Goal: Task Accomplishment & Management: Manage account settings

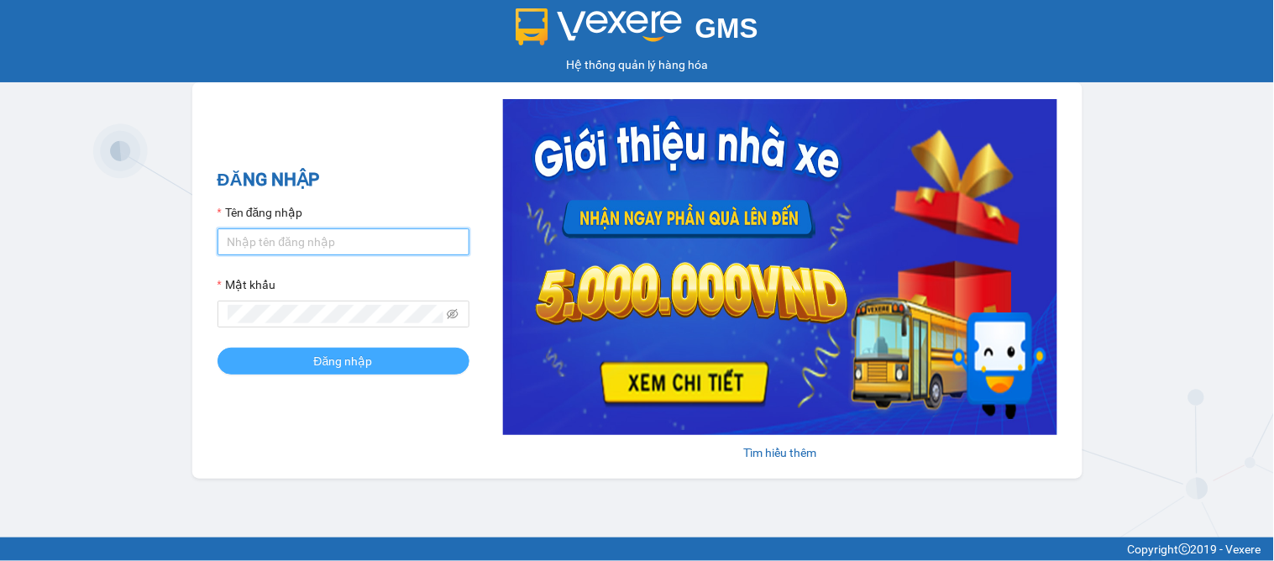
type input "dai.apq"
click at [342, 361] on span "Đăng nhập" at bounding box center [343, 361] width 59 height 18
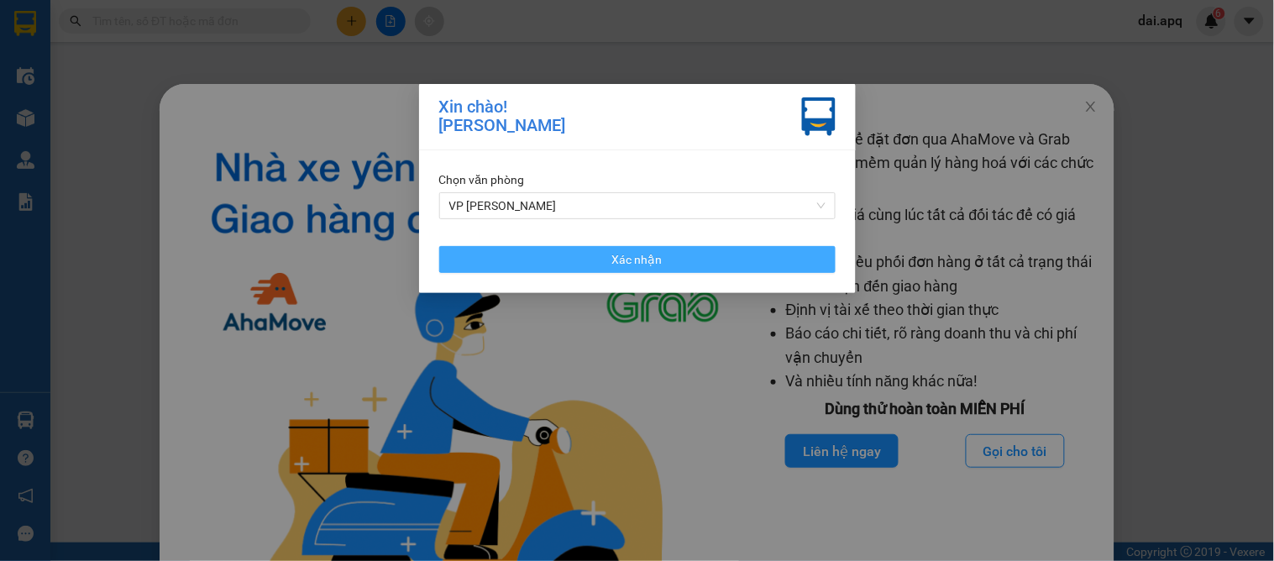
click at [530, 252] on button "Xác nhận" at bounding box center [637, 259] width 396 height 27
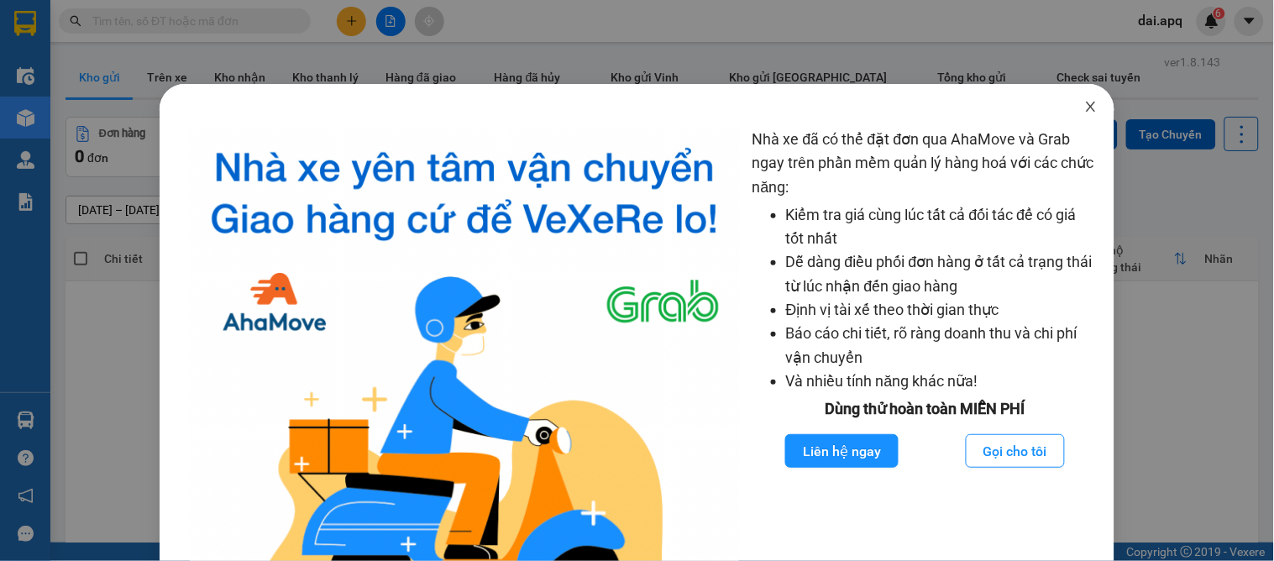
click at [1084, 107] on icon "close" at bounding box center [1090, 106] width 13 height 13
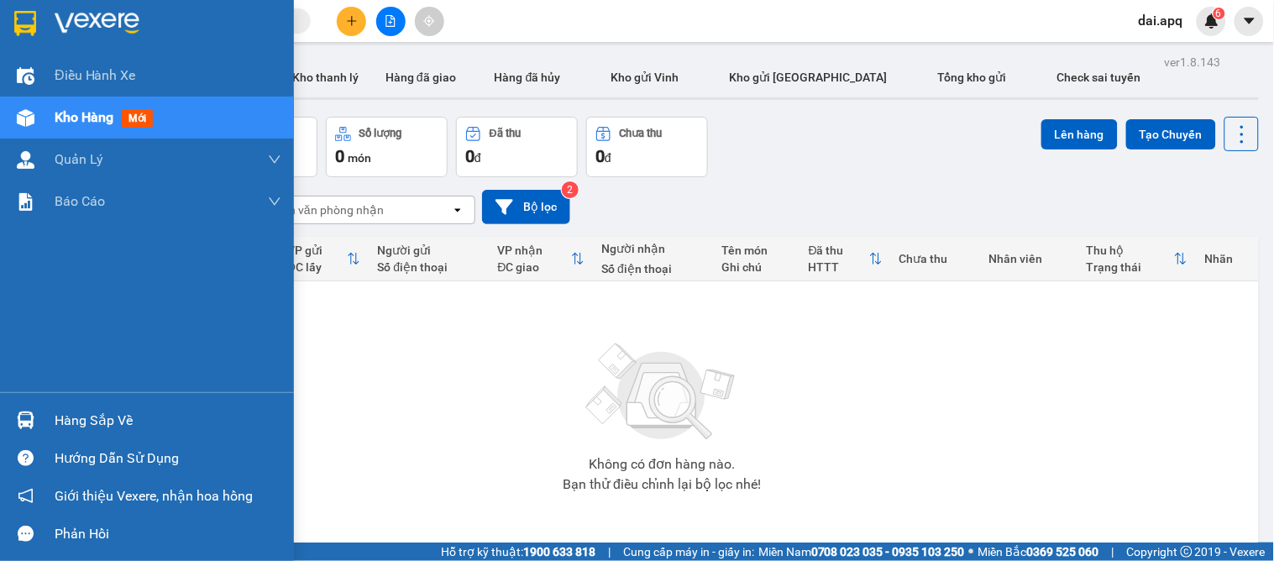
click at [60, 423] on div "Hàng sắp về" at bounding box center [168, 420] width 227 height 25
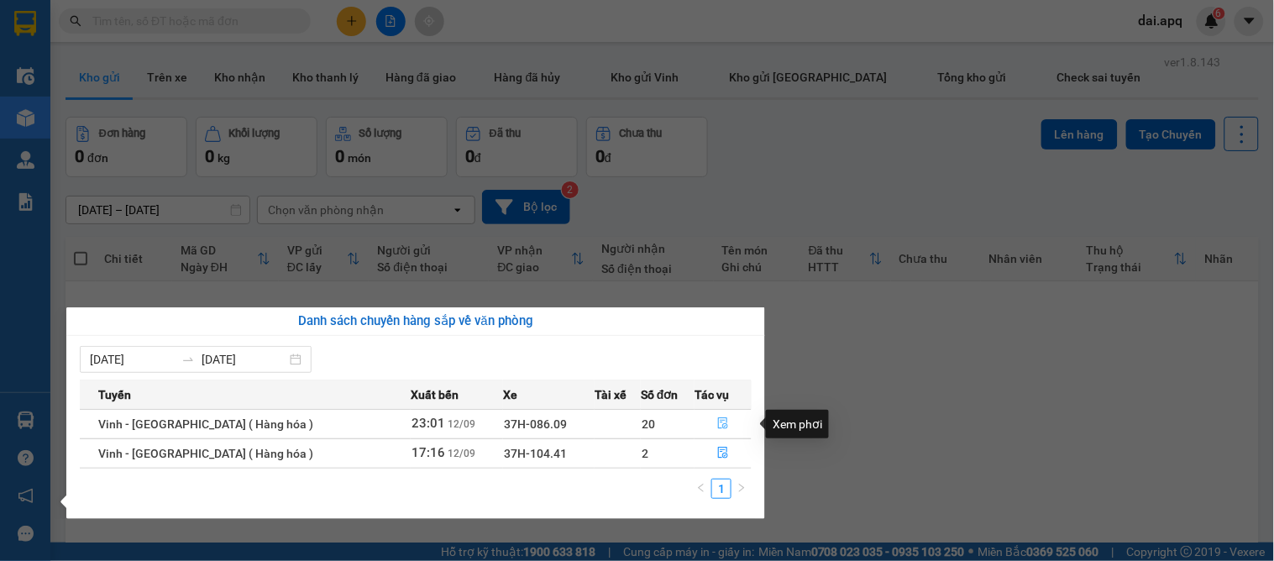
click at [720, 418] on icon "file-done" at bounding box center [724, 423] width 10 height 12
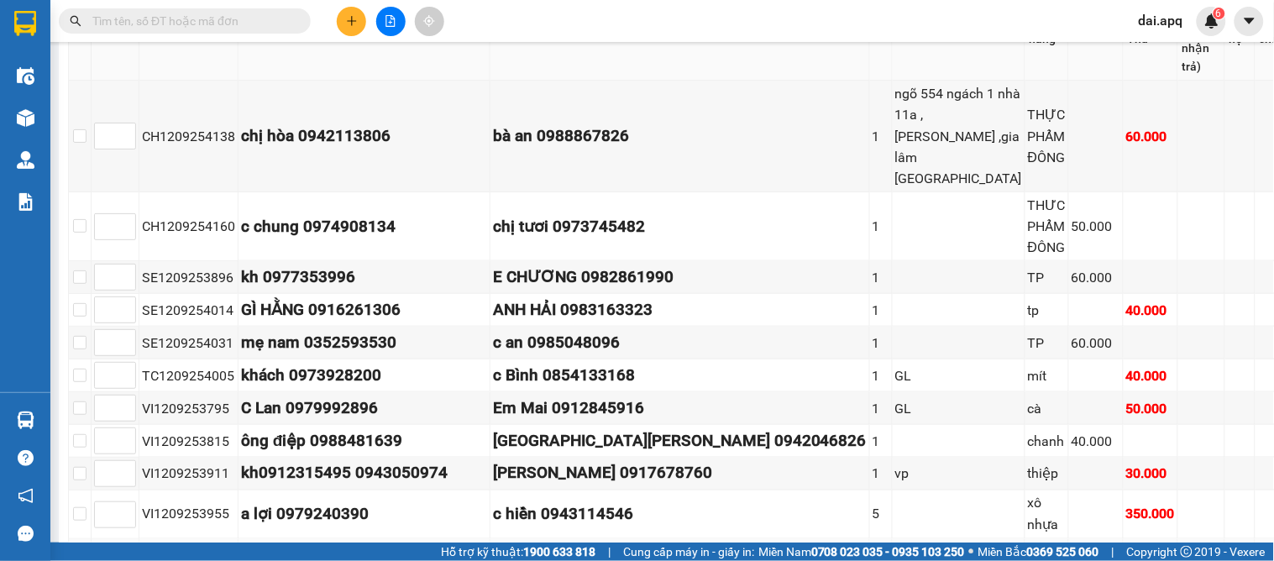
scroll to position [466, 0]
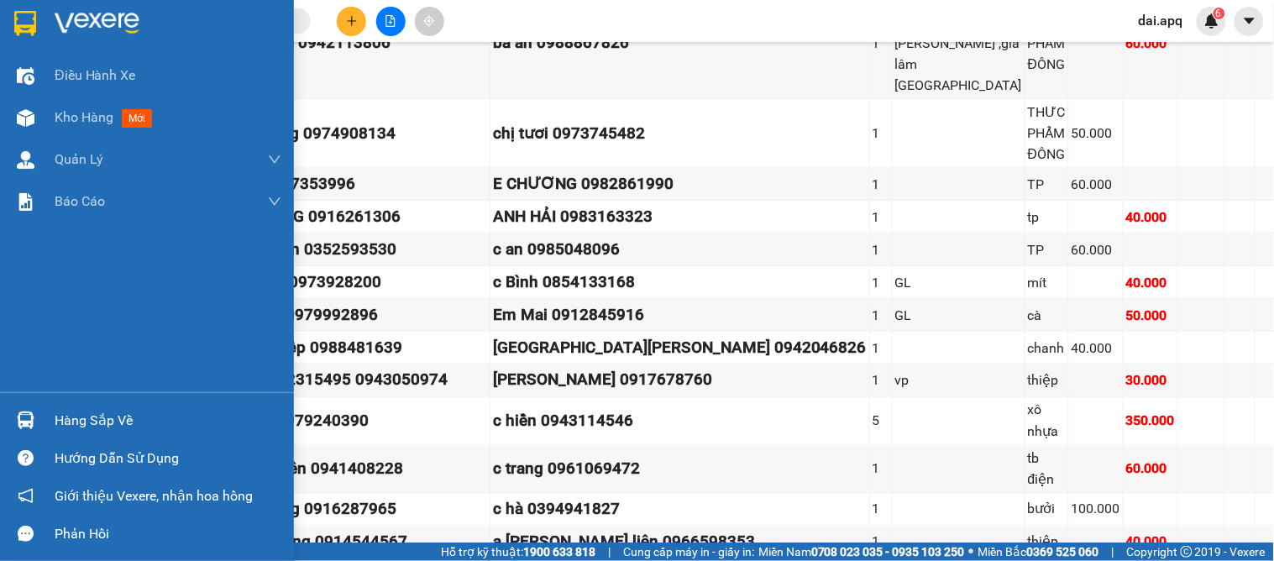
click at [18, 414] on img at bounding box center [26, 421] width 18 height 18
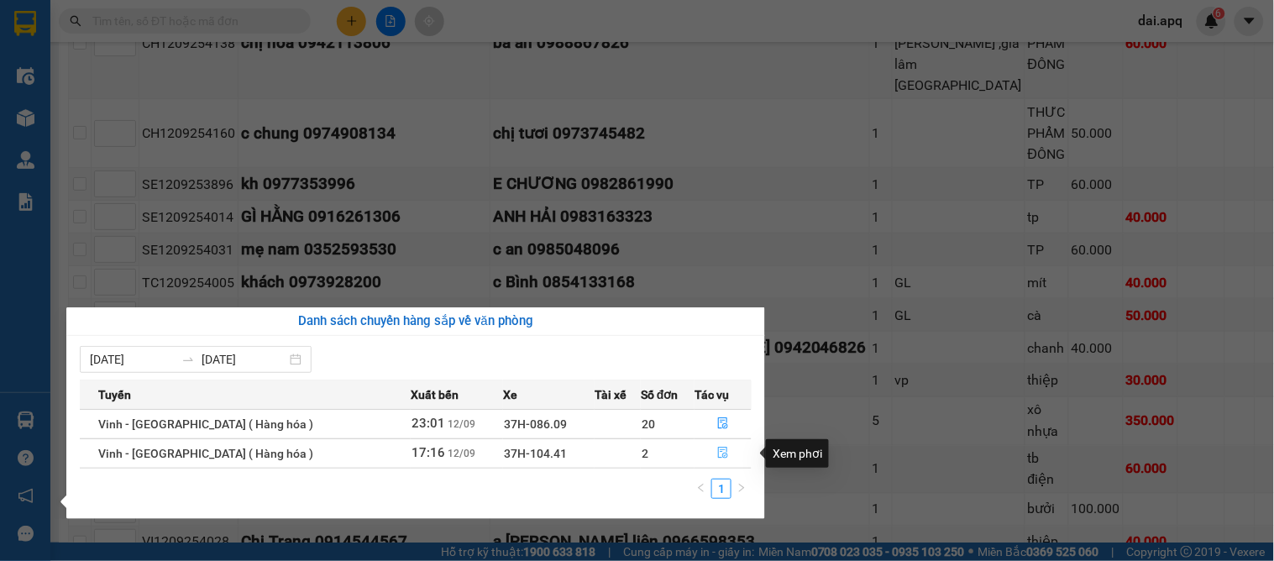
click at [721, 449] on icon "file-done" at bounding box center [724, 453] width 10 height 12
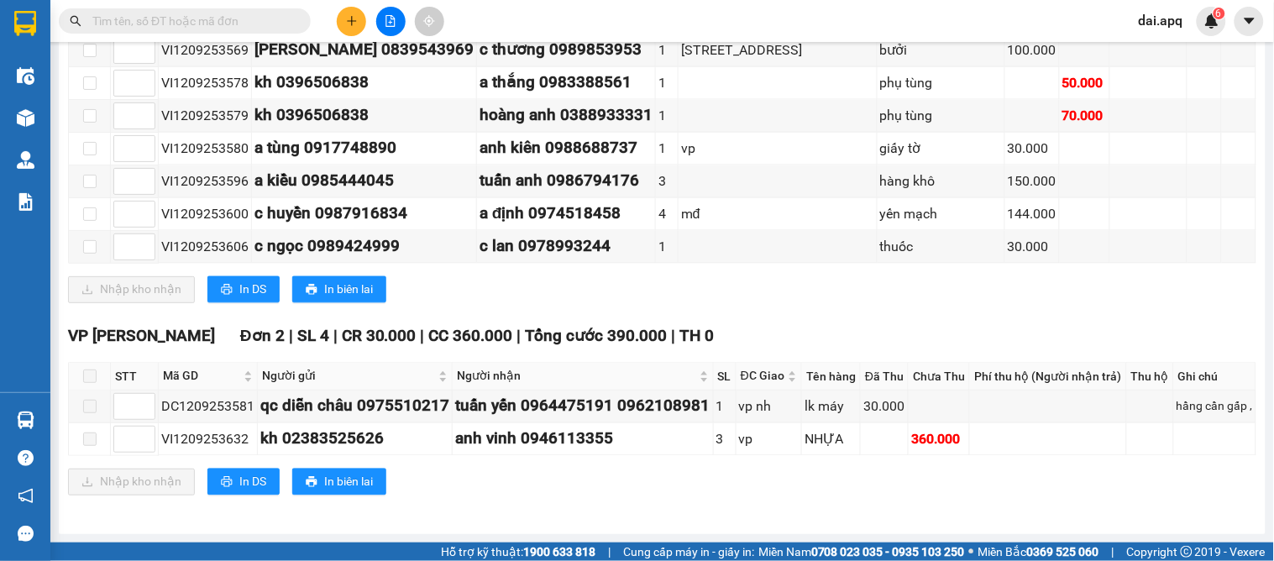
scroll to position [208, 0]
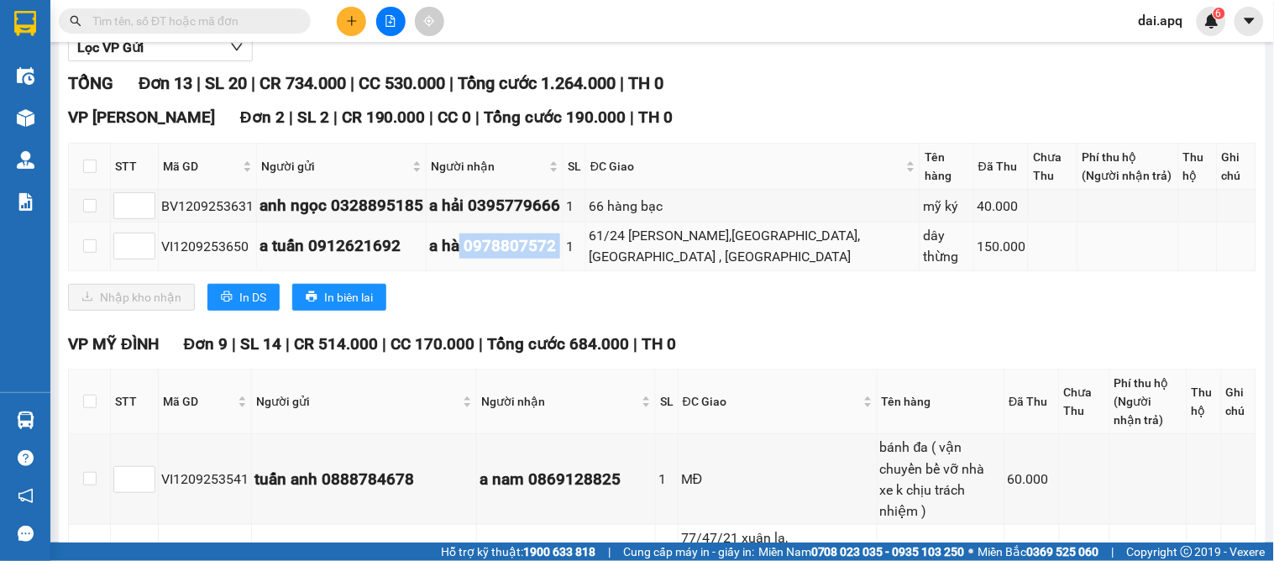
drag, startPoint x: 459, startPoint y: 262, endPoint x: 565, endPoint y: 262, distance: 106.7
click at [565, 262] on tr "VI1209253650 a tuấn 0912621692 a hà 0978807572 1 61/24 hà huy tập,yên viên,gia …" at bounding box center [663, 247] width 1188 height 48
copy div "0978807572"
click at [225, 22] on input "text" at bounding box center [191, 21] width 198 height 18
paste input "0978807572"
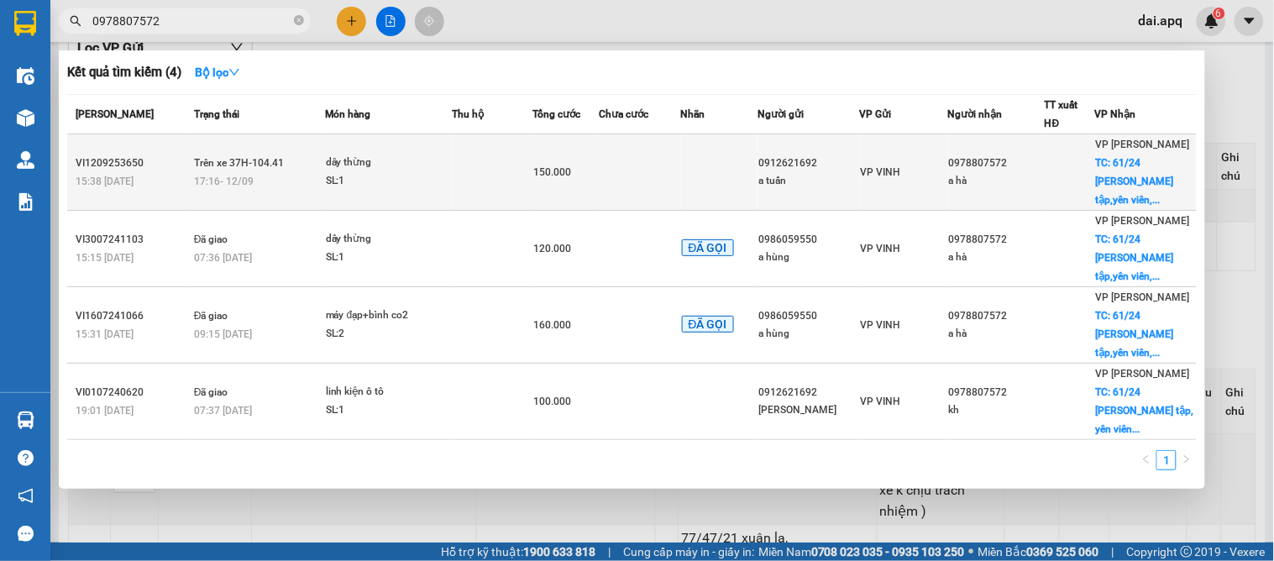
type input "0978807572"
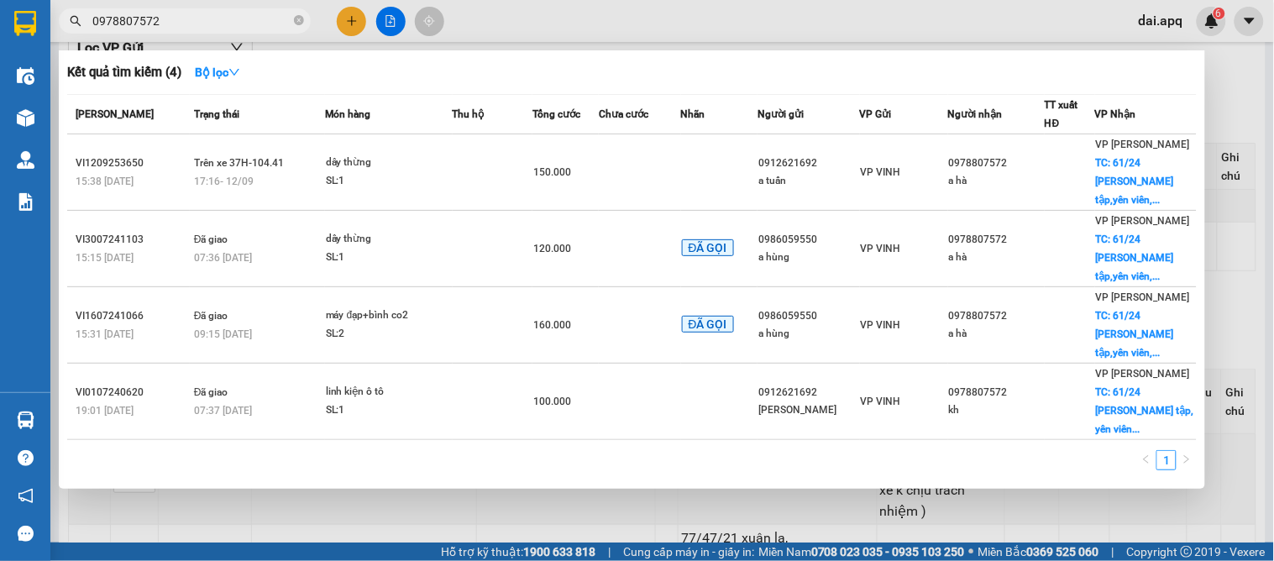
click at [571, 168] on span "150.000" at bounding box center [552, 172] width 38 height 12
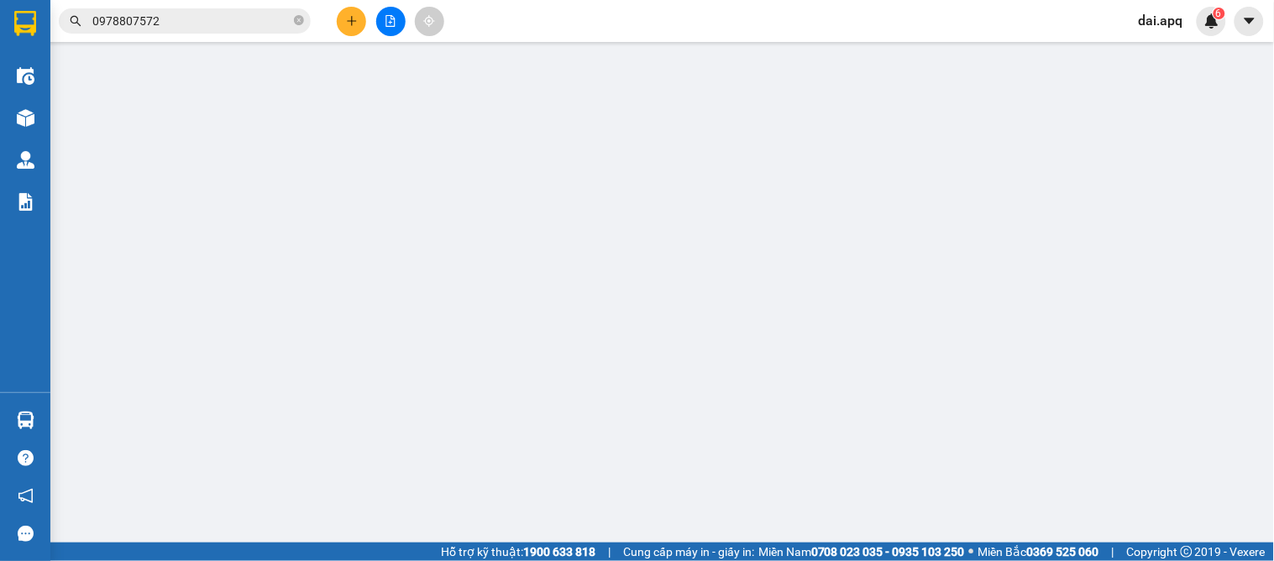
type input "0912621692"
type input "a tuấn"
type input "0978807572"
type input "a hà"
checkbox input "true"
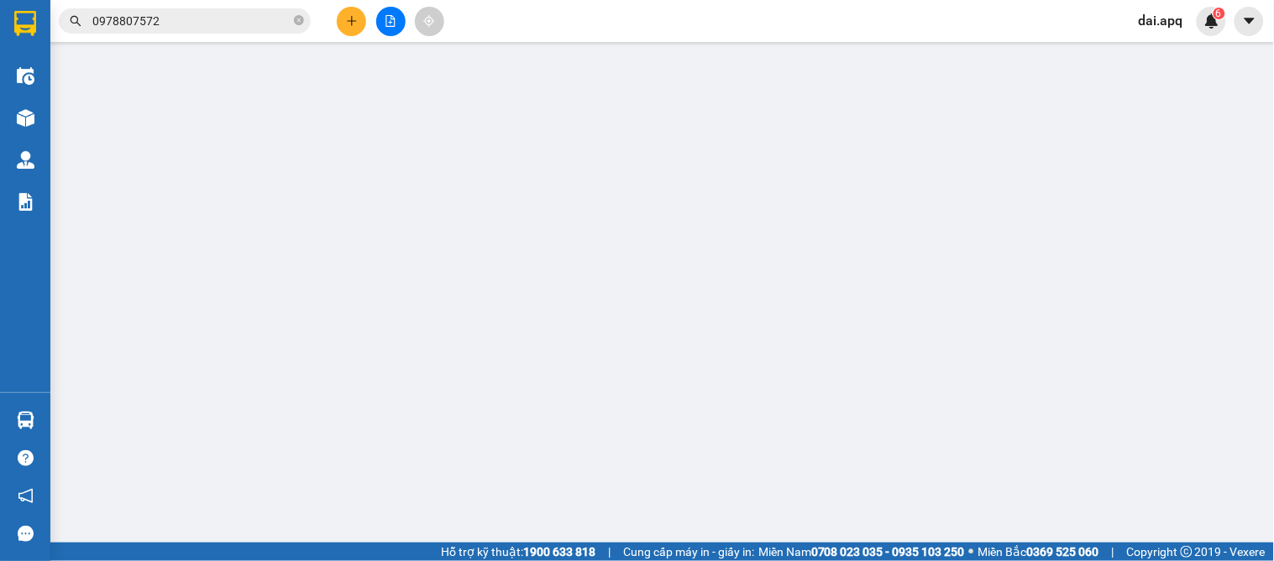
type input "61/24 [PERSON_NAME],[GEOGRAPHIC_DATA],[GEOGRAPHIC_DATA] , [GEOGRAPHIC_DATA]"
type input "150.000"
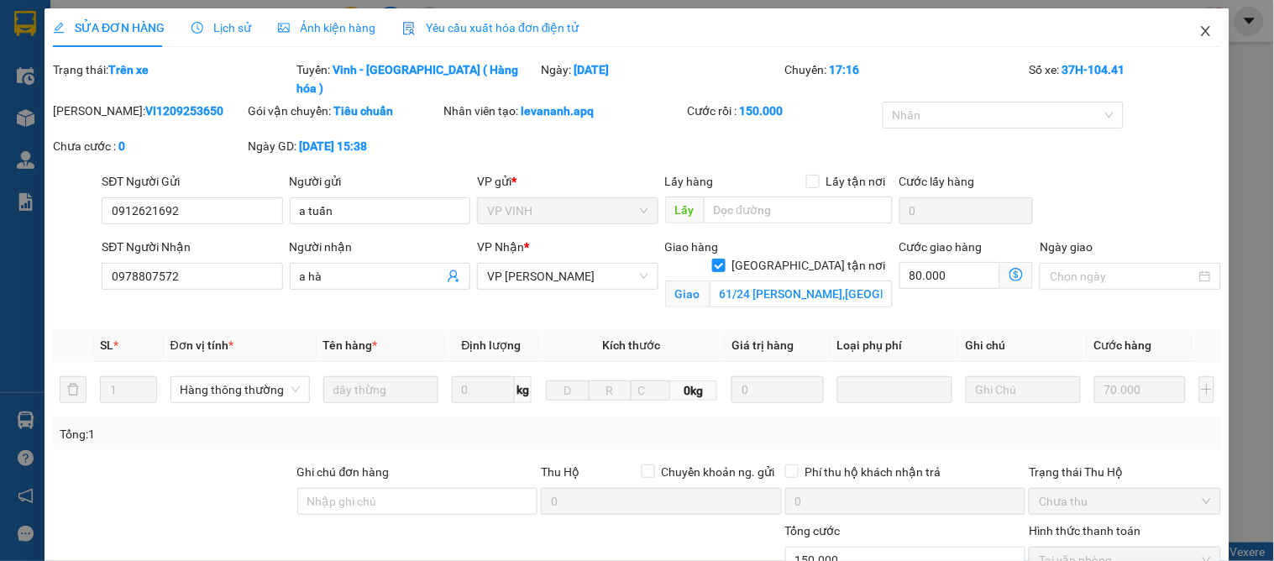
click at [1183, 32] on span "Close" at bounding box center [1206, 31] width 47 height 47
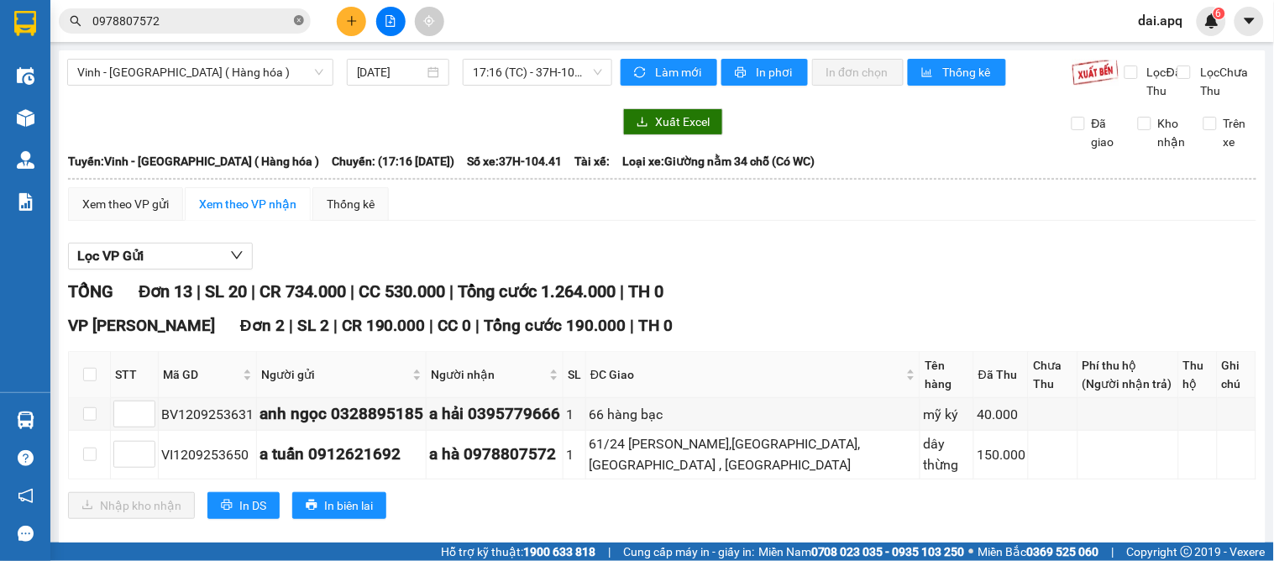
click at [298, 18] on icon "close-circle" at bounding box center [299, 20] width 10 height 10
click at [262, 24] on input "text" at bounding box center [191, 21] width 198 height 18
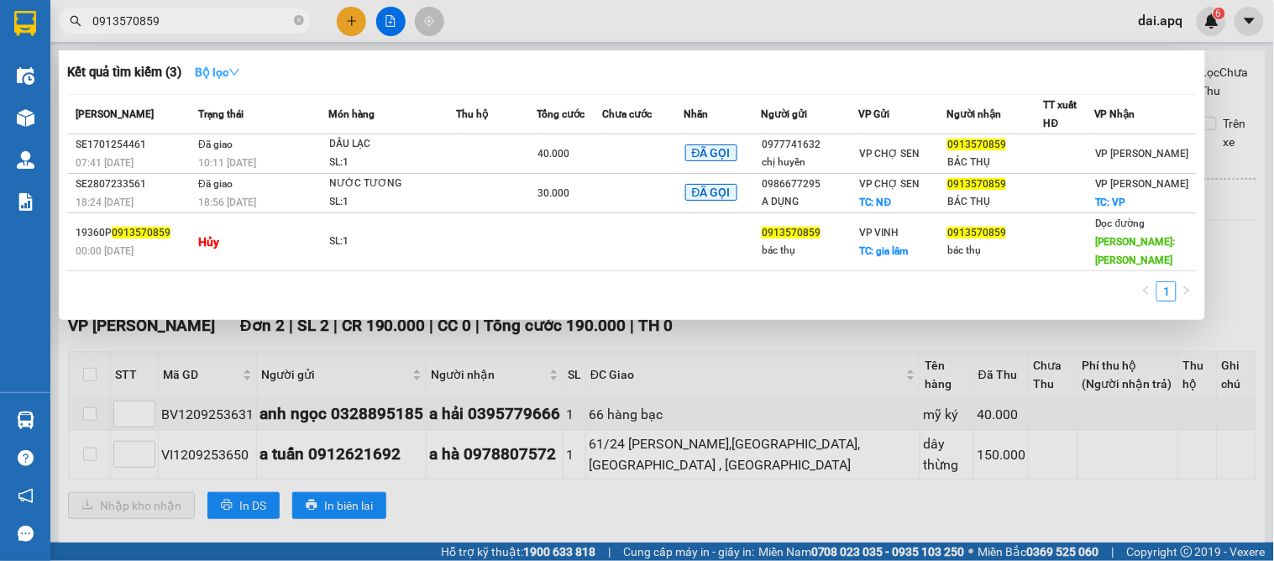
type input "0913570859"
click at [210, 72] on strong "Bộ lọc" at bounding box center [217, 72] width 45 height 13
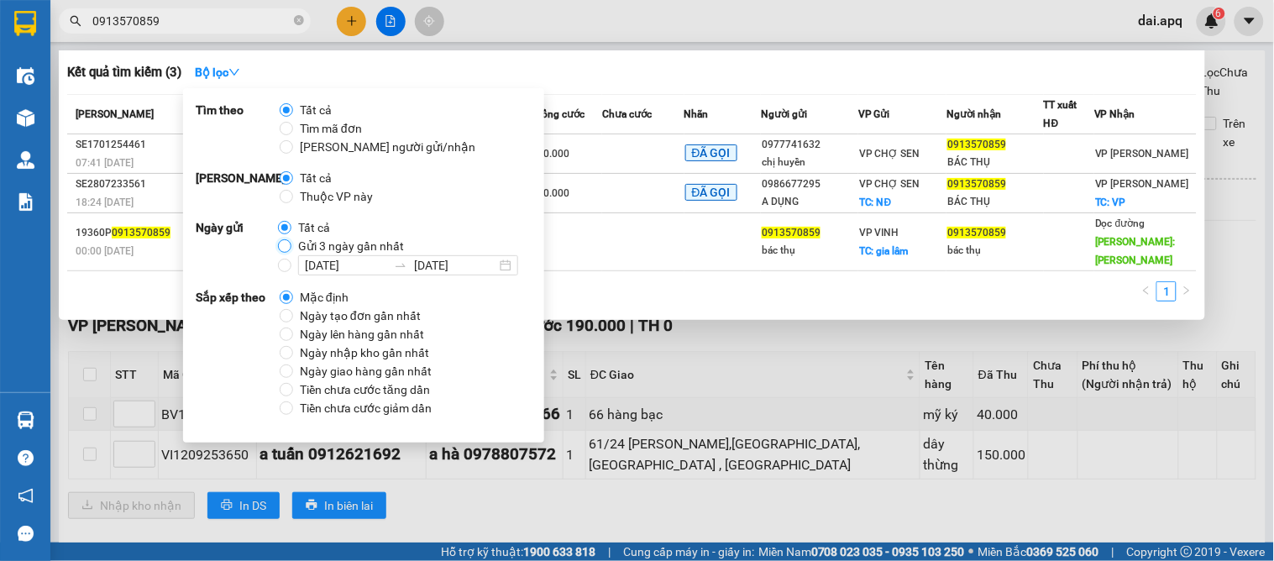
click at [281, 244] on input "Gửi 3 ngày gần nhất" at bounding box center [284, 245] width 13 height 13
radio input "true"
radio input "false"
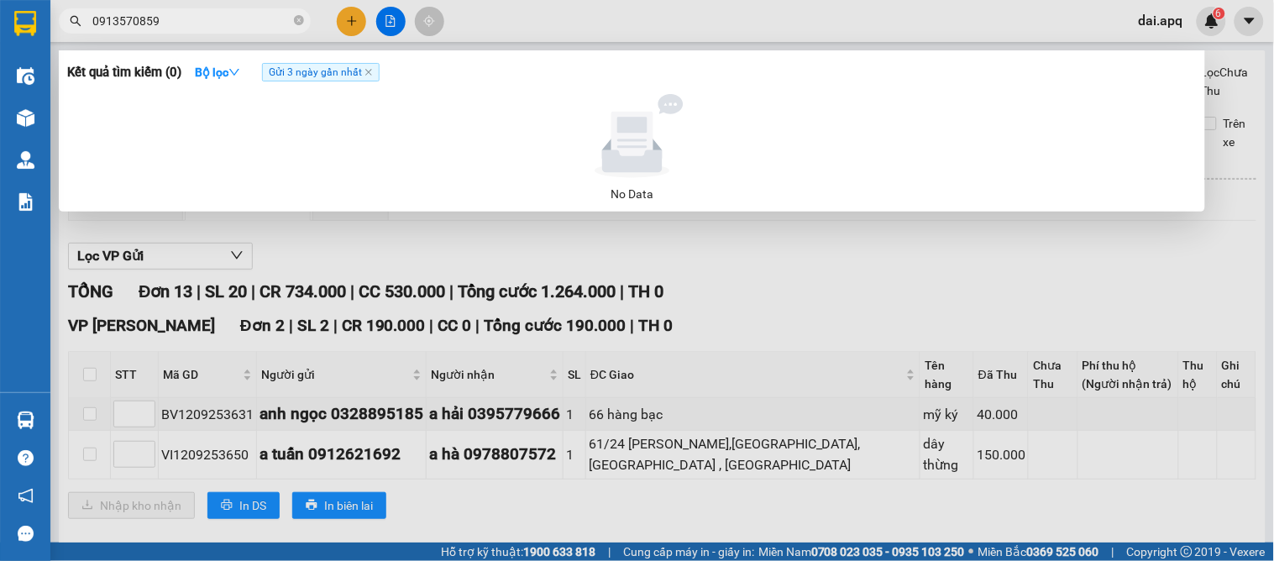
click at [223, 30] on span "0913570859" at bounding box center [185, 20] width 252 height 25
click at [223, 25] on input "0913570859" at bounding box center [191, 21] width 198 height 18
click at [298, 22] on icon "close-circle" at bounding box center [299, 20] width 10 height 10
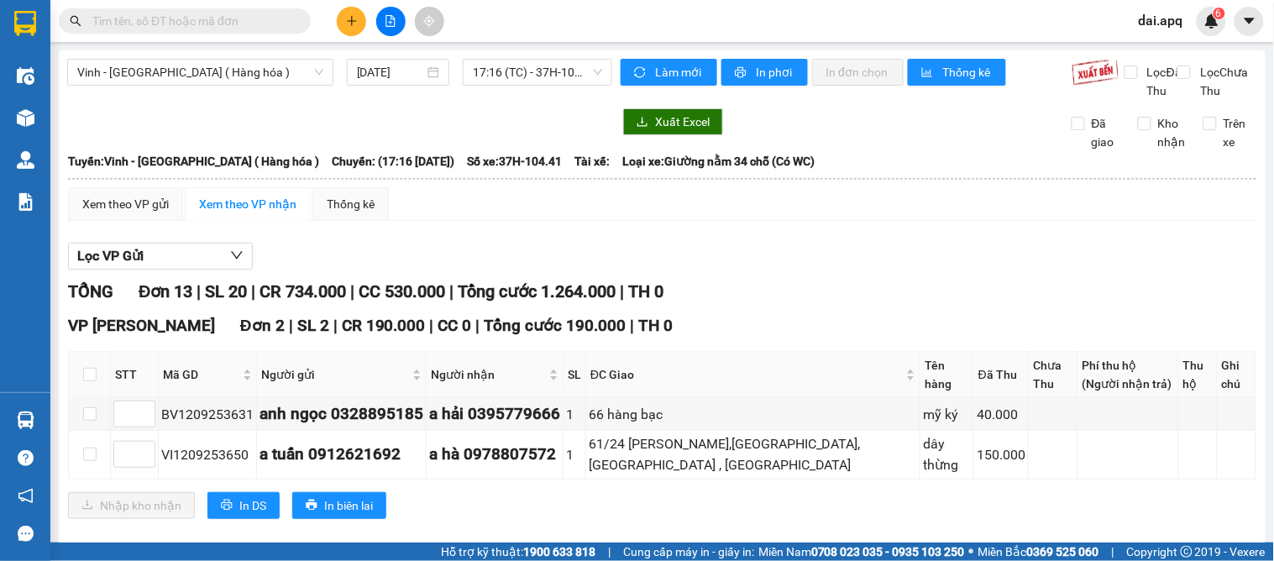
click at [239, 27] on input "text" at bounding box center [191, 21] width 198 height 18
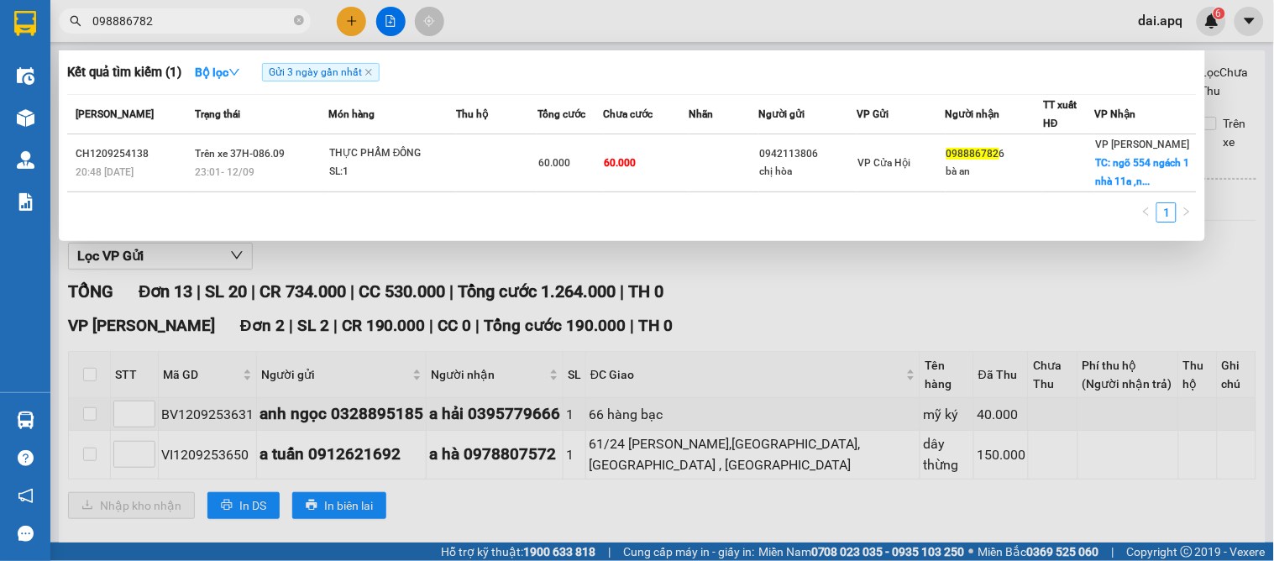
type input "0988867826"
click at [299, 15] on icon "close-circle" at bounding box center [299, 20] width 10 height 10
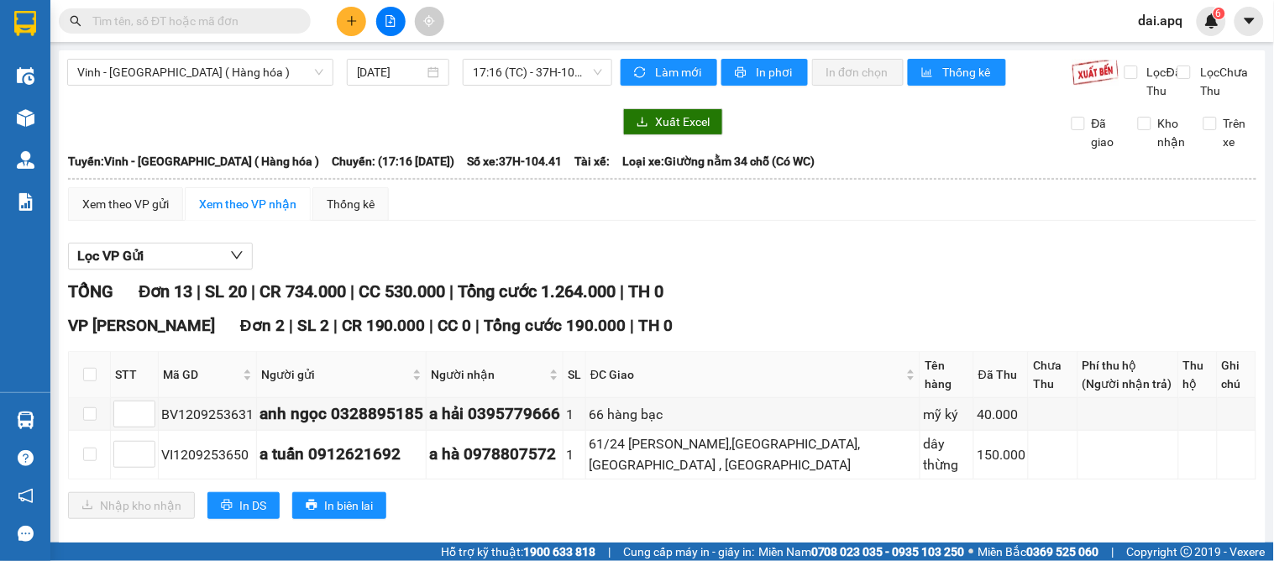
click at [181, 21] on input "text" at bounding box center [191, 21] width 198 height 18
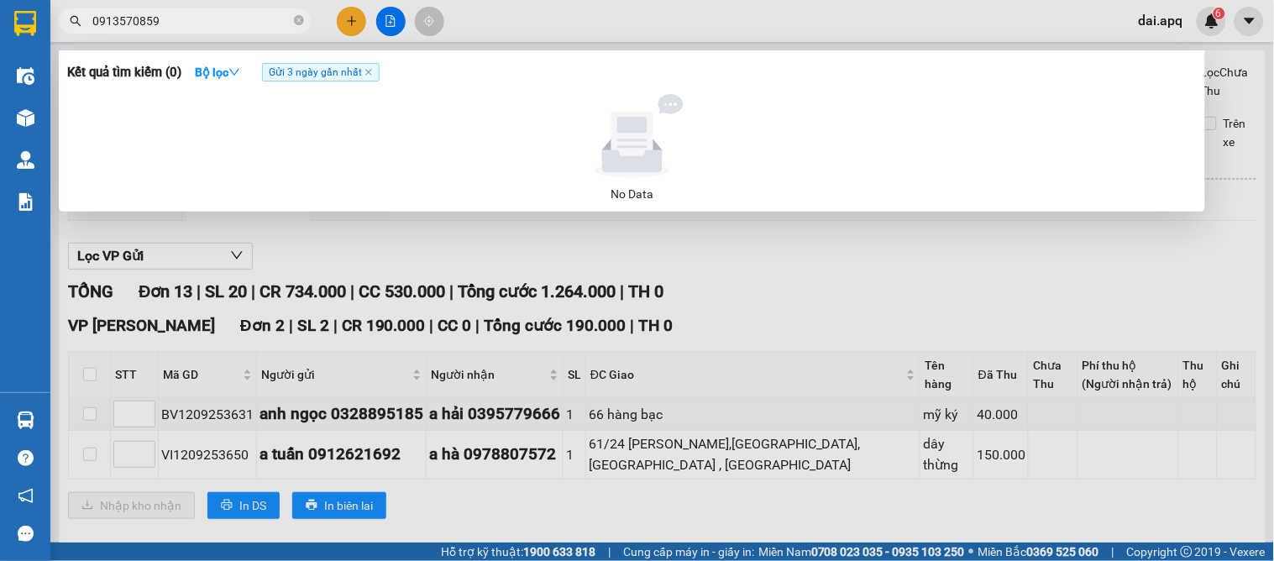
type input "0913570859"
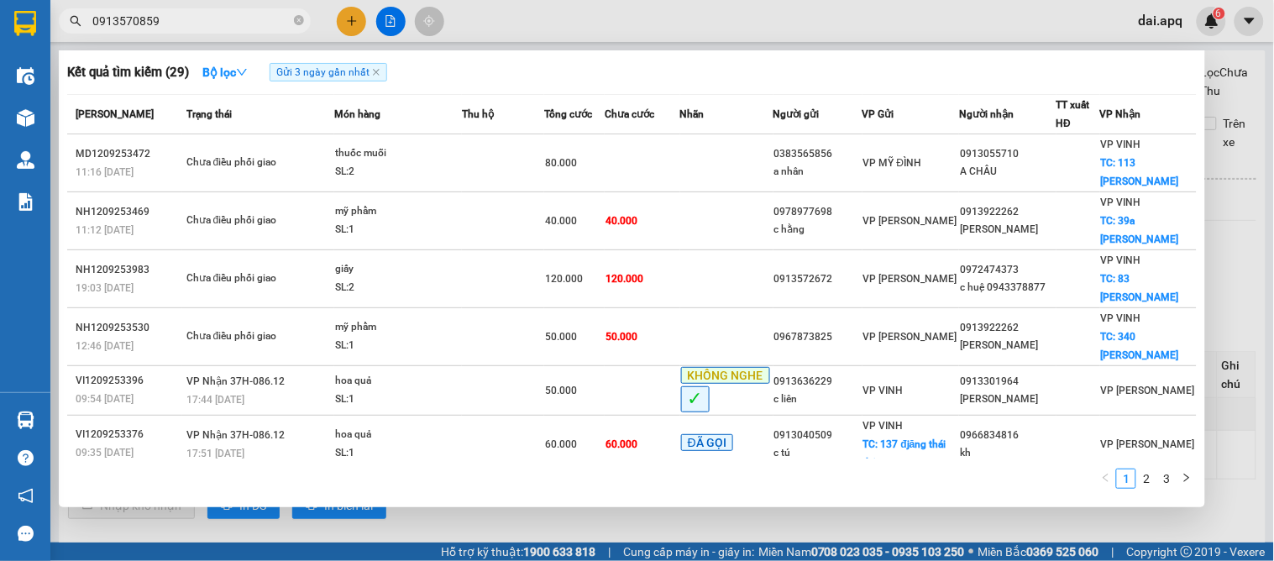
click at [590, 532] on div at bounding box center [637, 280] width 1274 height 561
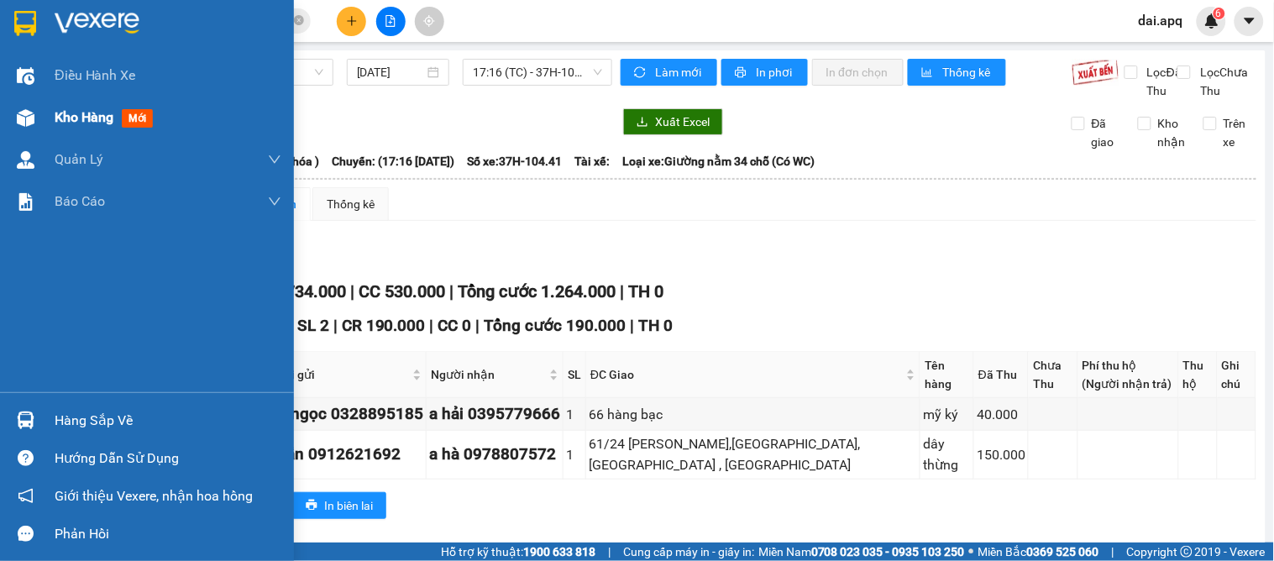
click at [63, 118] on span "Kho hàng" at bounding box center [84, 117] width 59 height 16
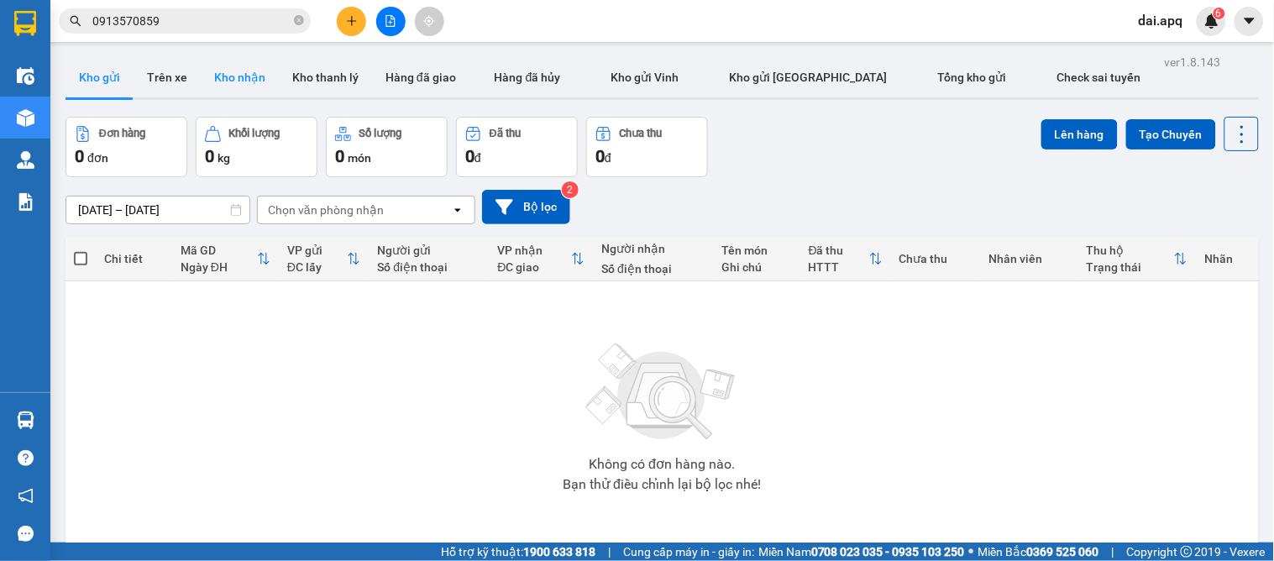
click at [237, 81] on button "Kho nhận" at bounding box center [240, 77] width 78 height 40
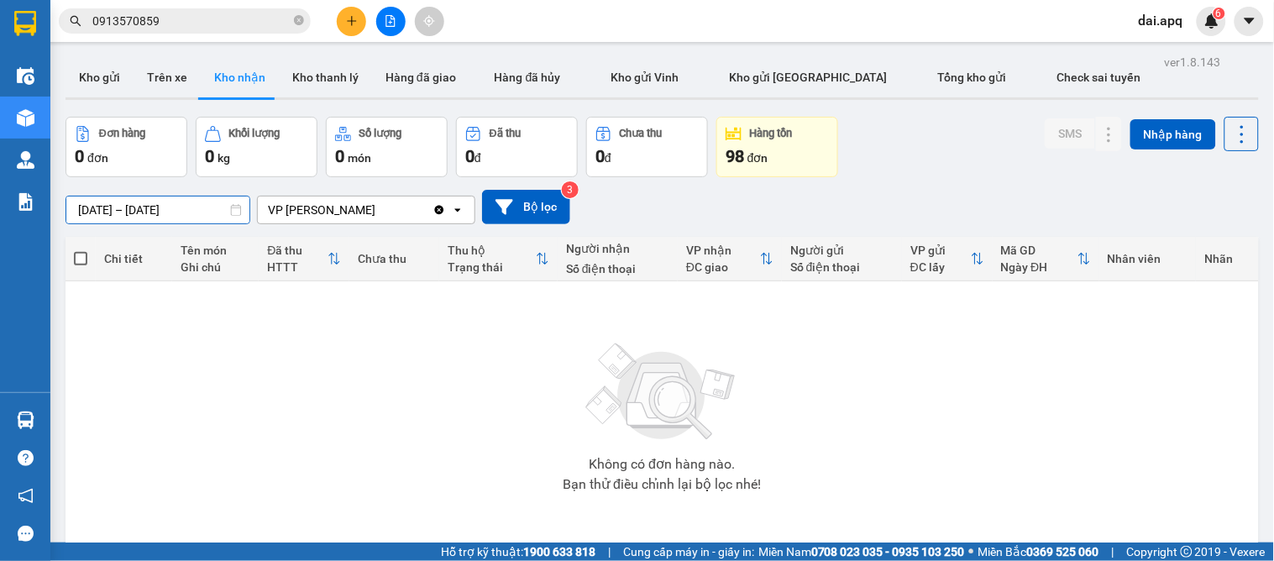
click at [131, 213] on input "13/09/2025 – 13/09/2025" at bounding box center [157, 210] width 183 height 27
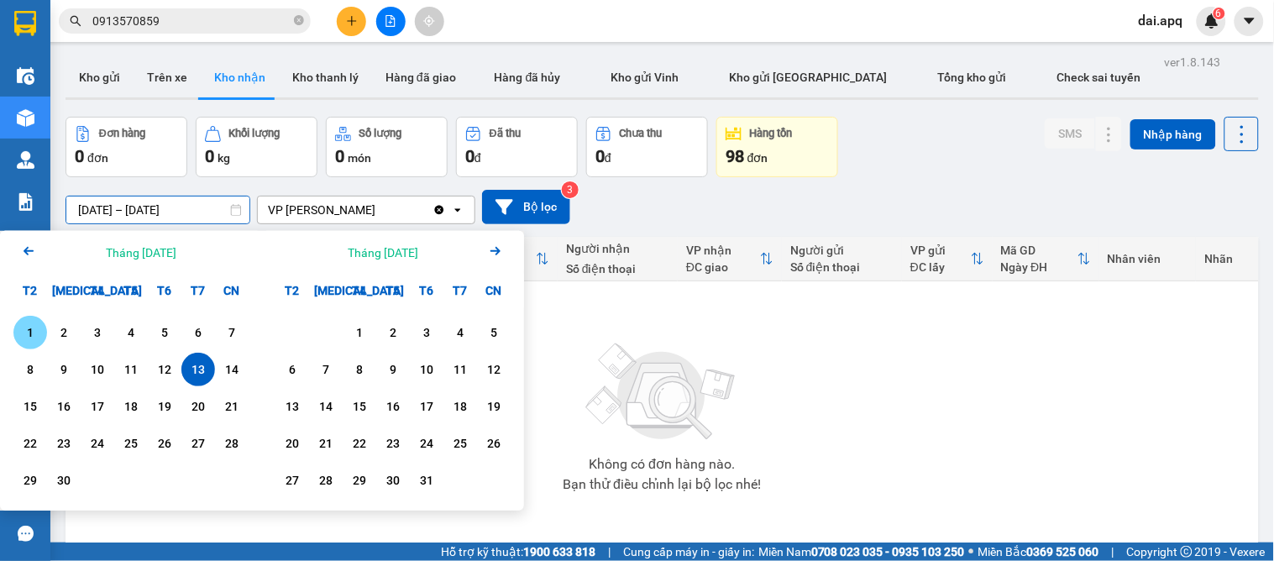
drag, startPoint x: 34, startPoint y: 334, endPoint x: 114, endPoint y: 296, distance: 89.4
click at [35, 334] on div "1" at bounding box center [30, 333] width 24 height 20
click at [168, 206] on input "01/09/2025 – / /" at bounding box center [157, 210] width 183 height 27
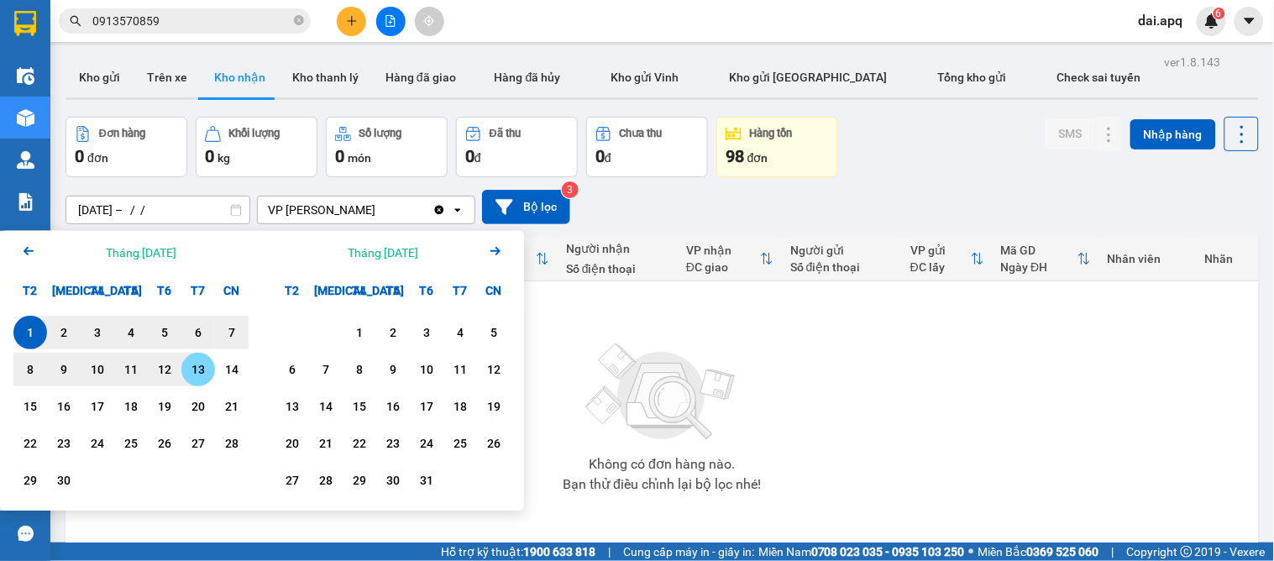
click at [195, 372] on div "13" at bounding box center [198, 369] width 24 height 20
type input "[DATE] – [DATE]"
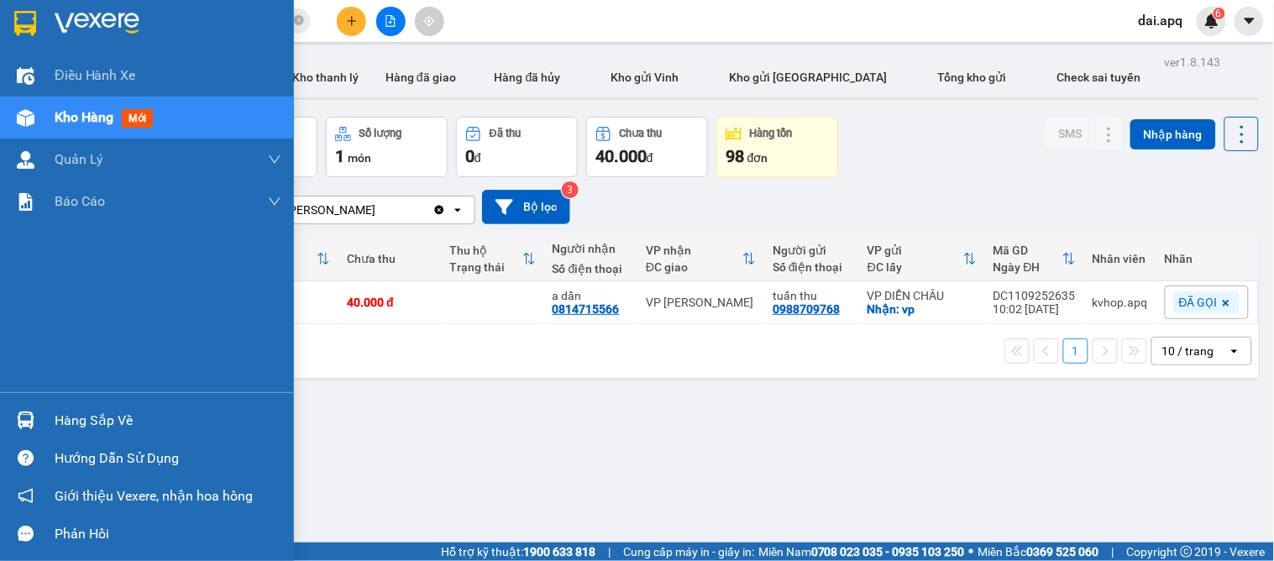
click at [46, 417] on div "Hàng sắp về" at bounding box center [147, 420] width 294 height 38
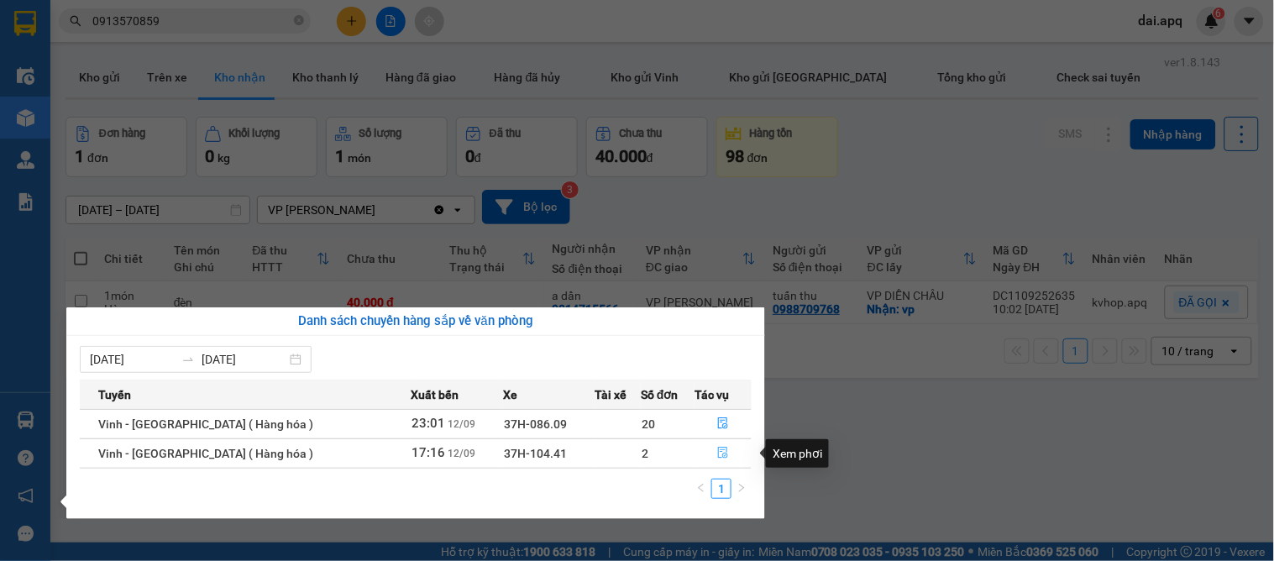
click at [708, 451] on button "button" at bounding box center [722, 453] width 55 height 27
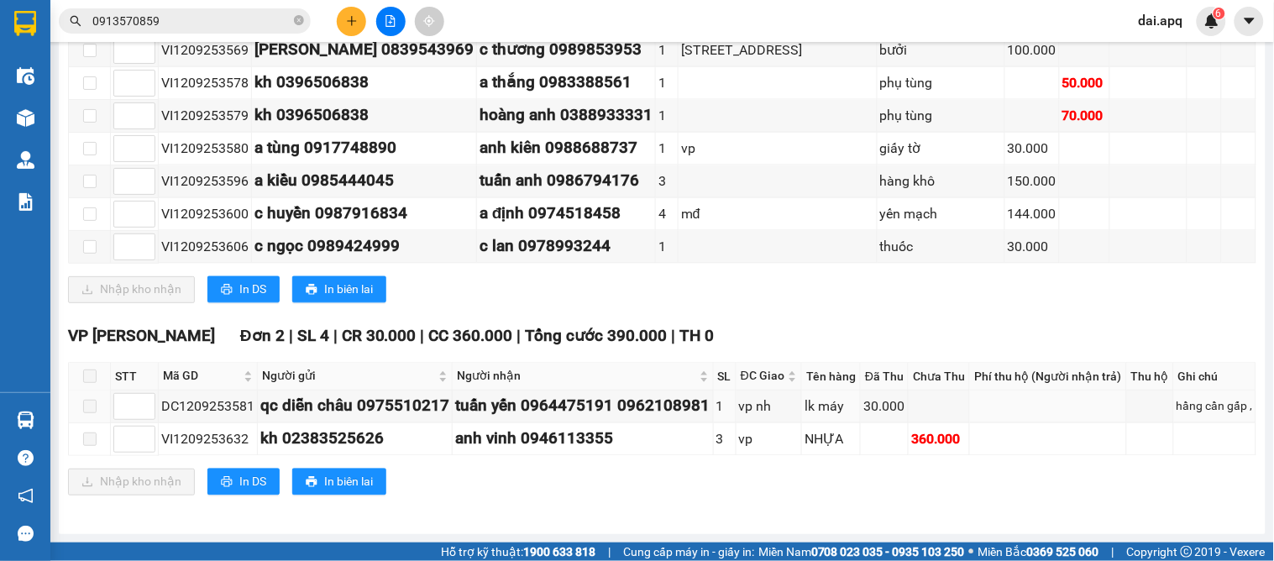
scroll to position [208, 0]
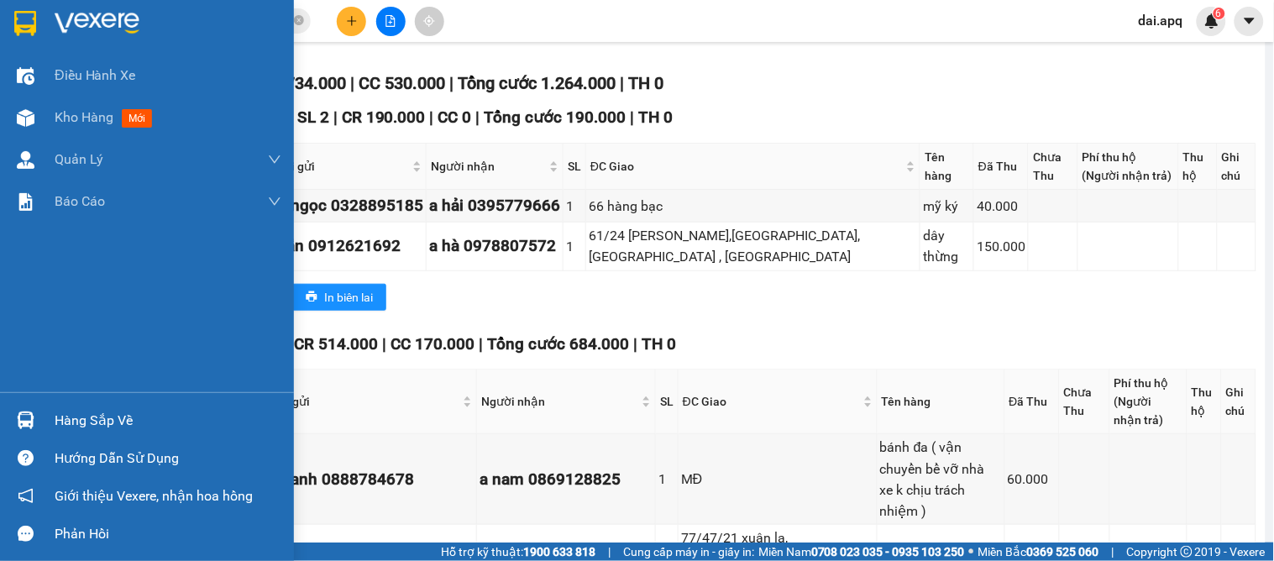
click at [55, 425] on div "Hàng sắp về" at bounding box center [168, 420] width 227 height 25
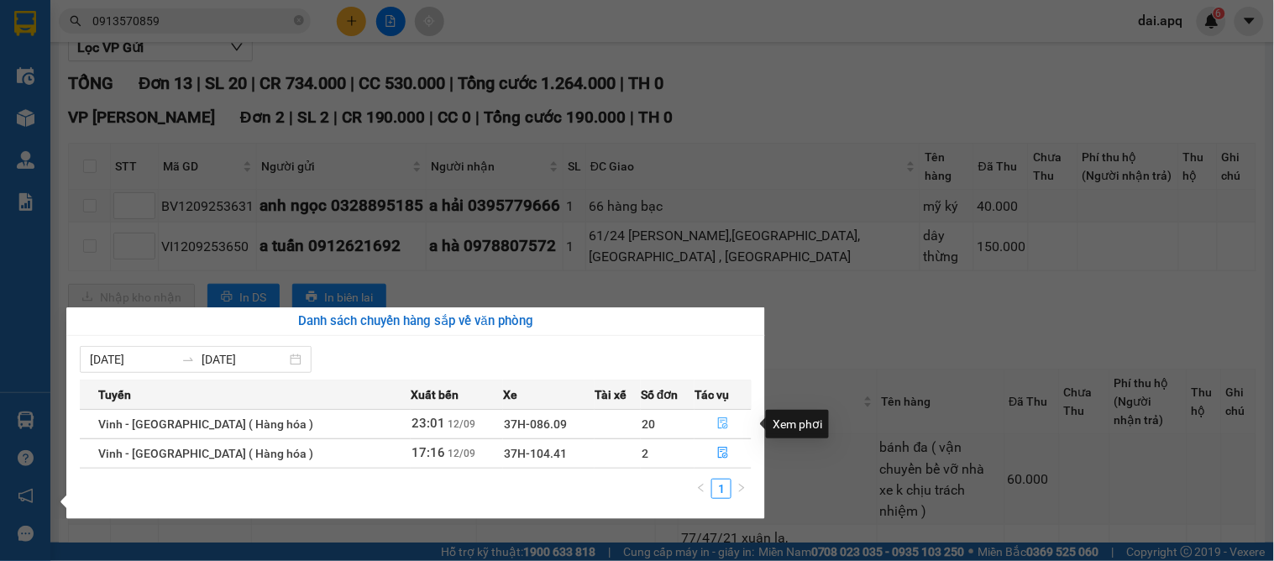
click at [717, 417] on icon "file-done" at bounding box center [723, 423] width 12 height 12
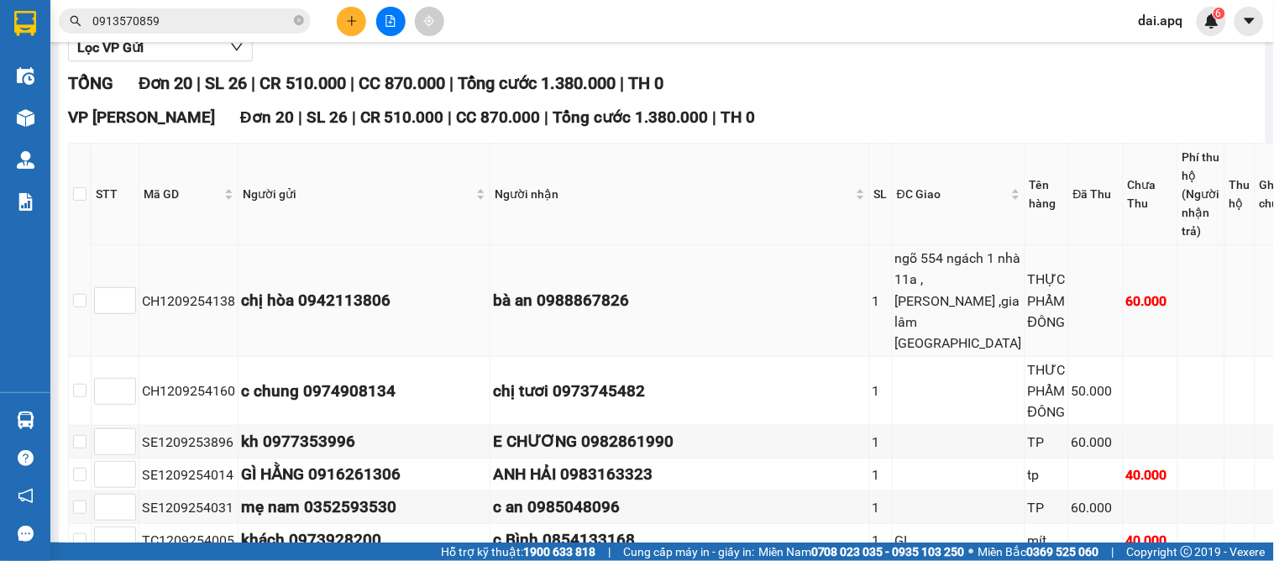
click at [627, 289] on td "bà an 0988867826" at bounding box center [680, 301] width 380 height 112
drag, startPoint x: 553, startPoint y: 269, endPoint x: 732, endPoint y: 267, distance: 179.7
click at [732, 288] on div "bà an 0988867826" at bounding box center [680, 300] width 374 height 25
copy div "0988867826"
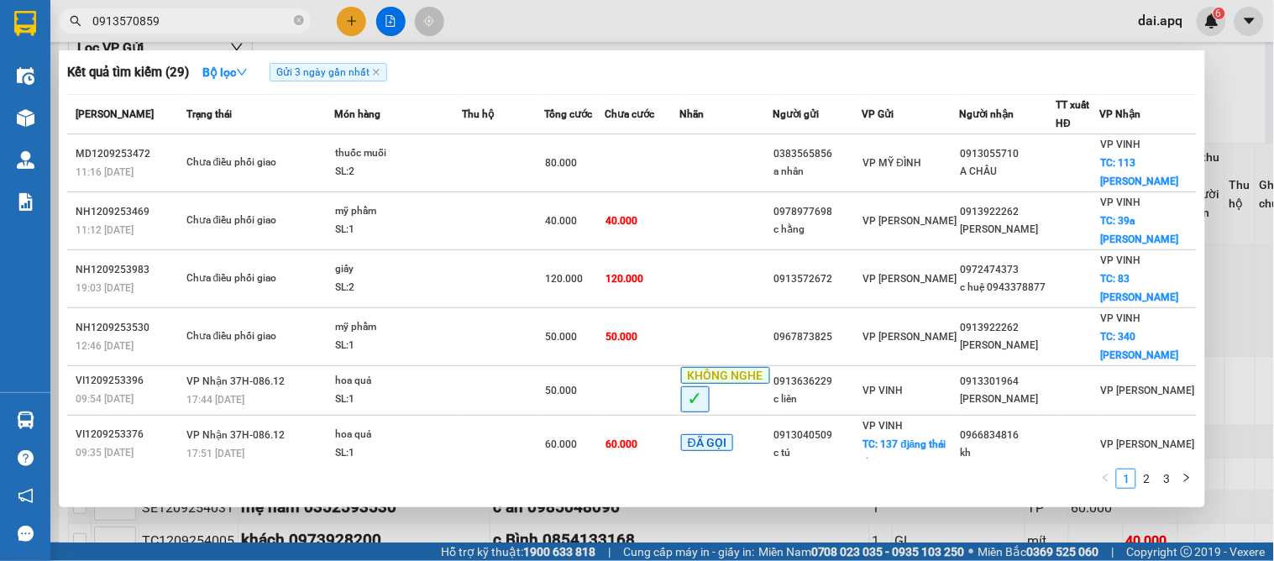
click at [275, 28] on input "0913570859" at bounding box center [191, 21] width 198 height 18
click at [297, 24] on icon "close-circle" at bounding box center [299, 20] width 10 height 10
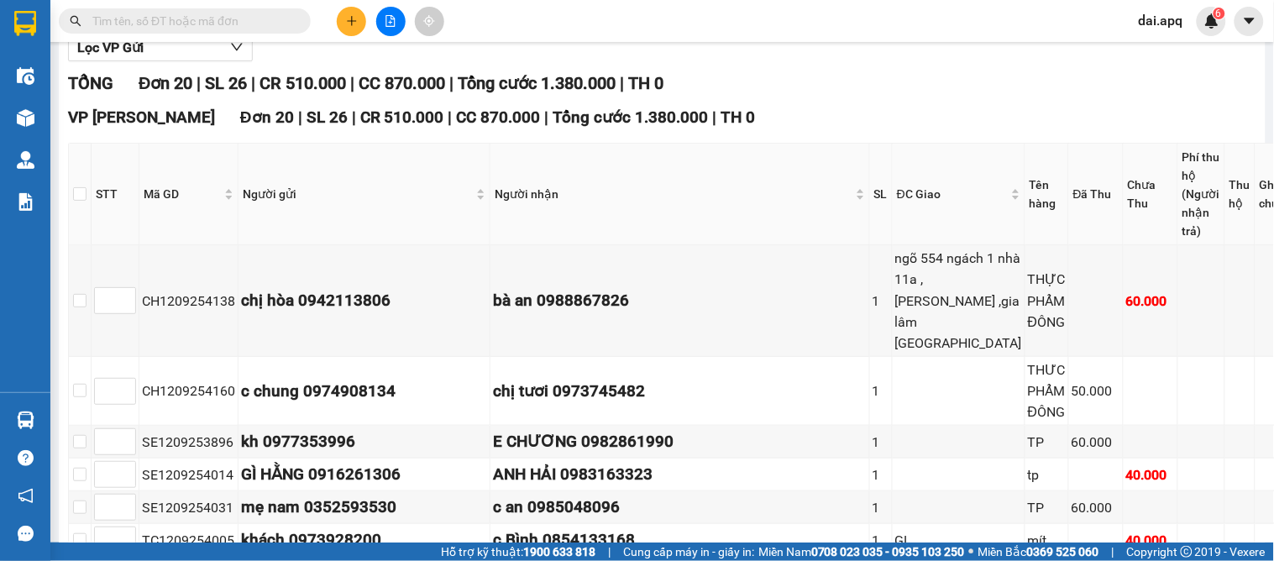
paste input "0988867826"
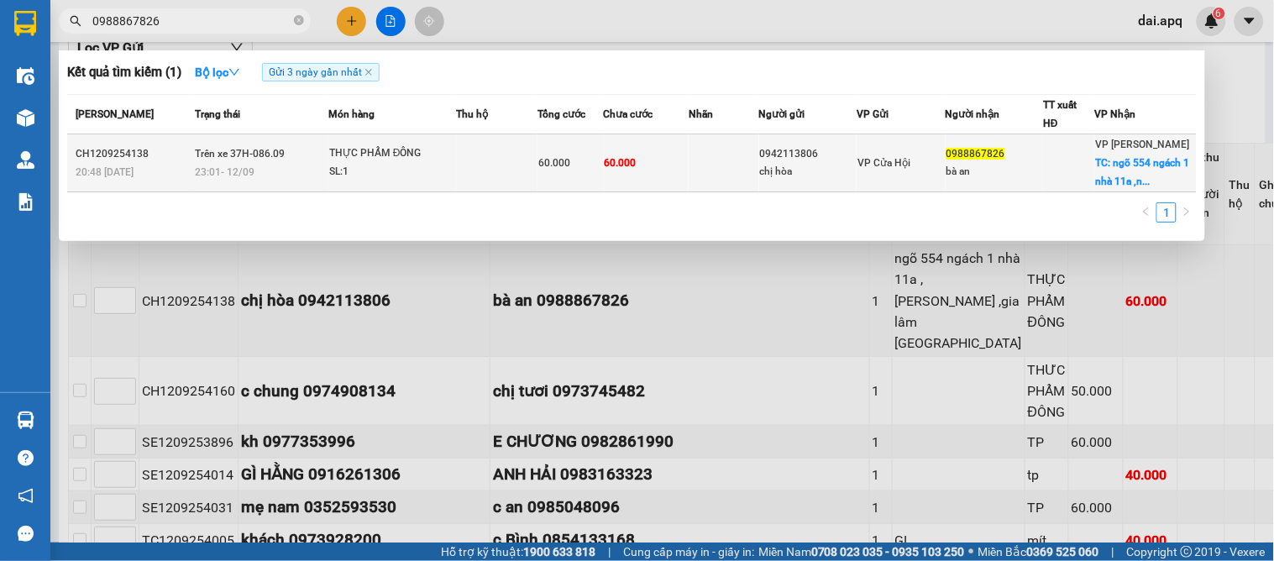
type input "0988867826"
click at [493, 155] on td at bounding box center [496, 163] width 81 height 58
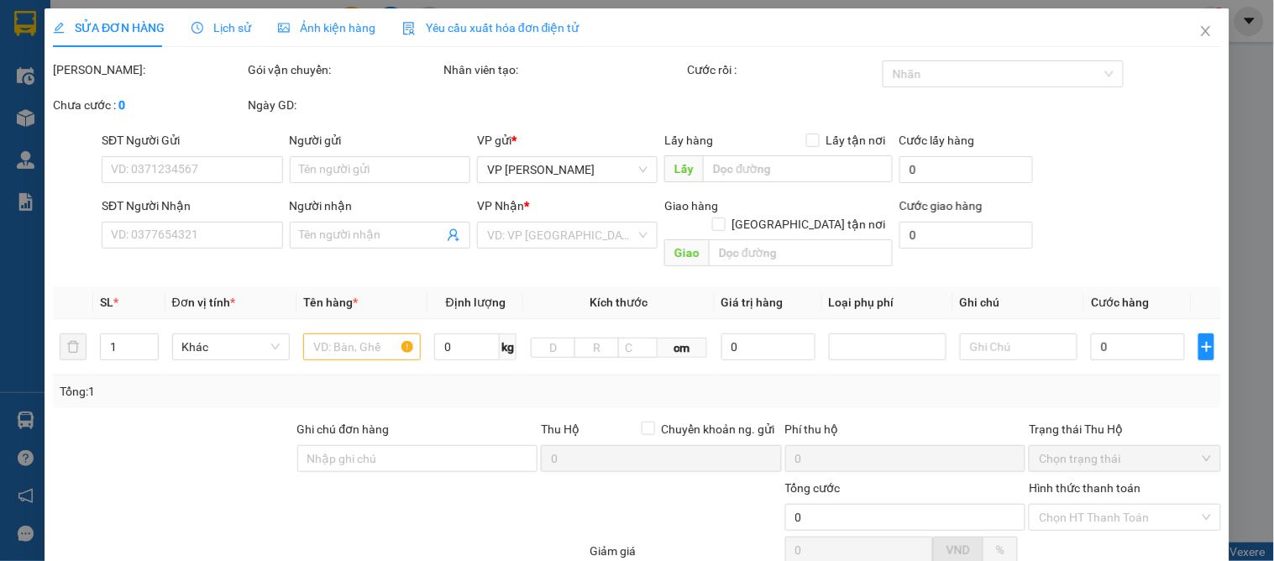
type input "0942113806"
type input "chị hòa"
type input "0988867826"
type input "bà an"
checkbox input "true"
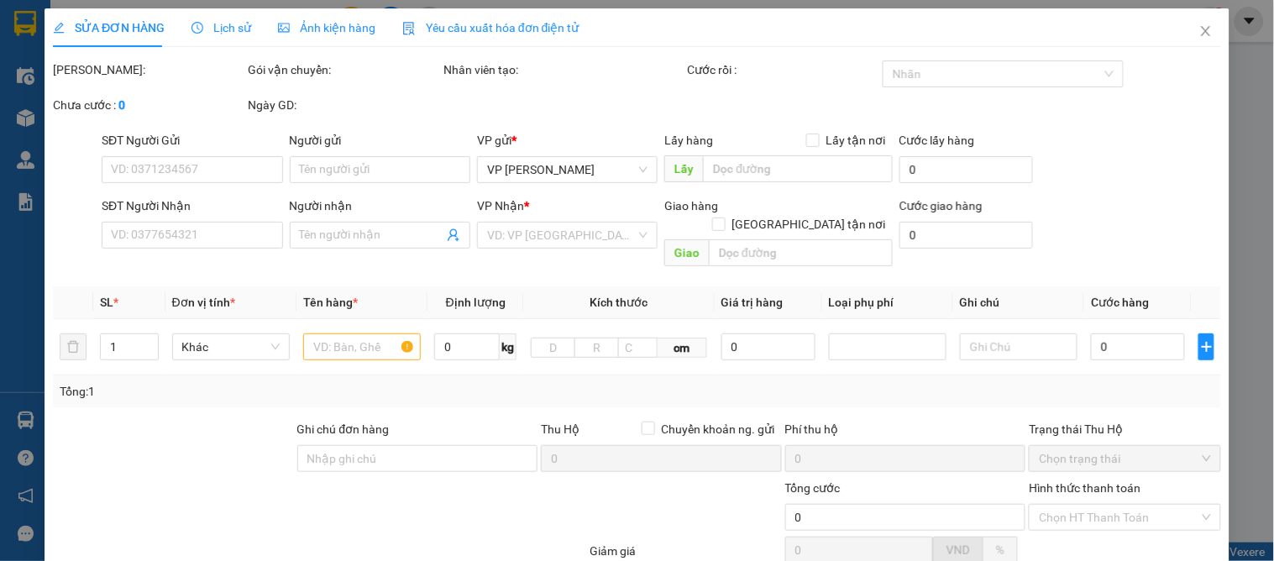
type input "ngõ 554 ngách 1 nhà 11a ,nguyễn văn cừ ,gia lâm hà nội"
type input "60.000"
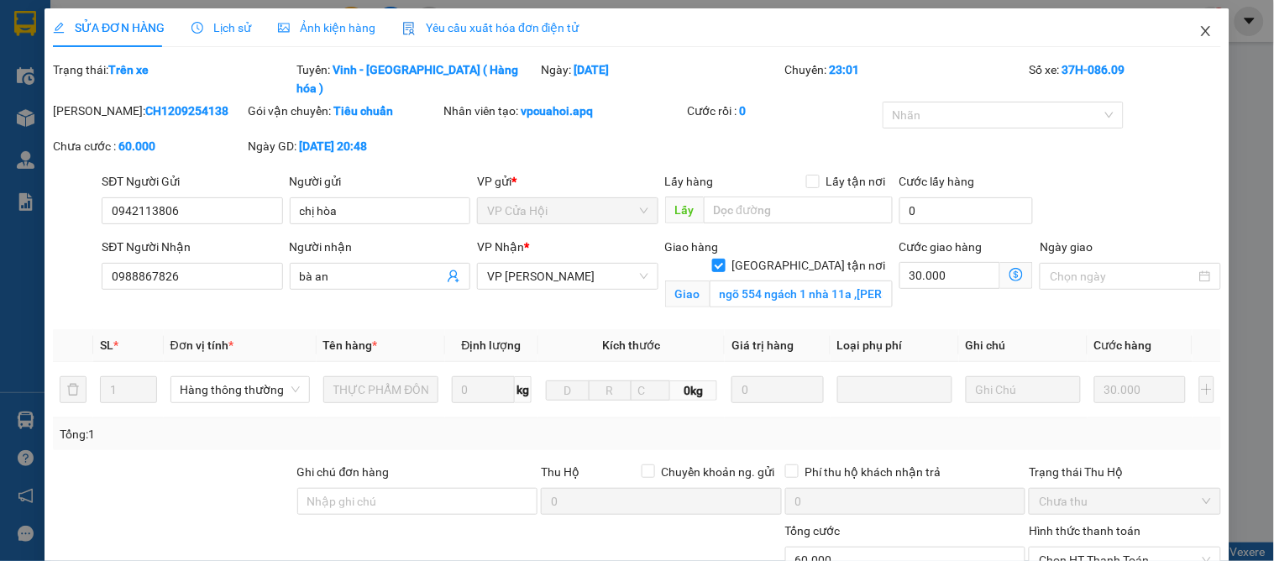
click at [1199, 26] on icon "close" at bounding box center [1205, 30] width 13 height 13
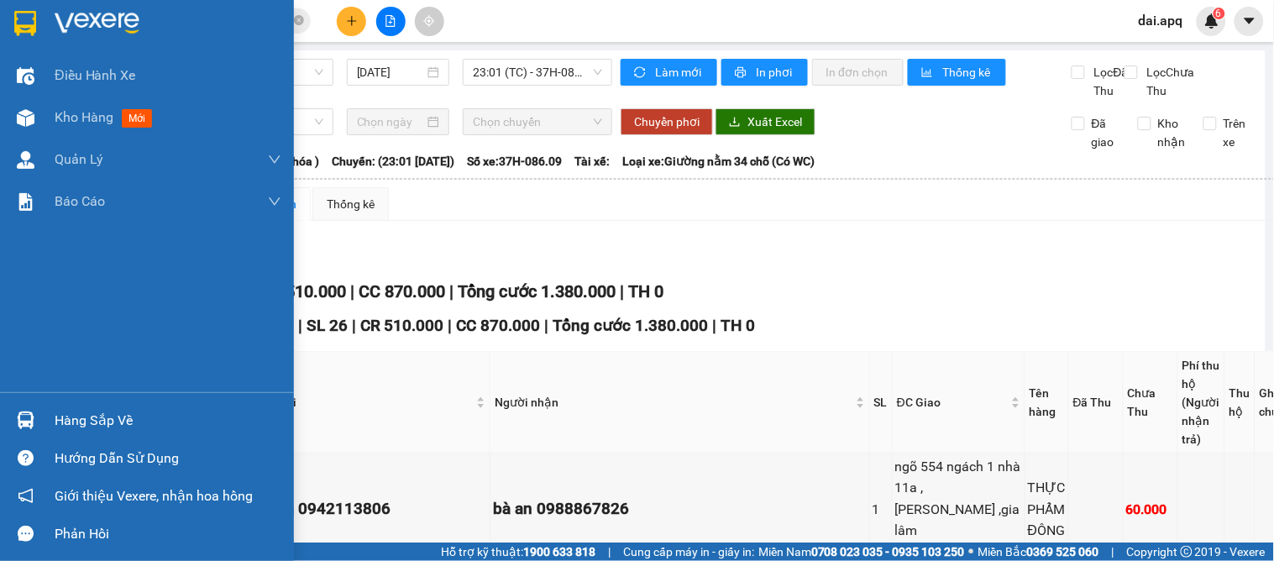
click at [84, 417] on div "Hàng sắp về" at bounding box center [168, 420] width 227 height 25
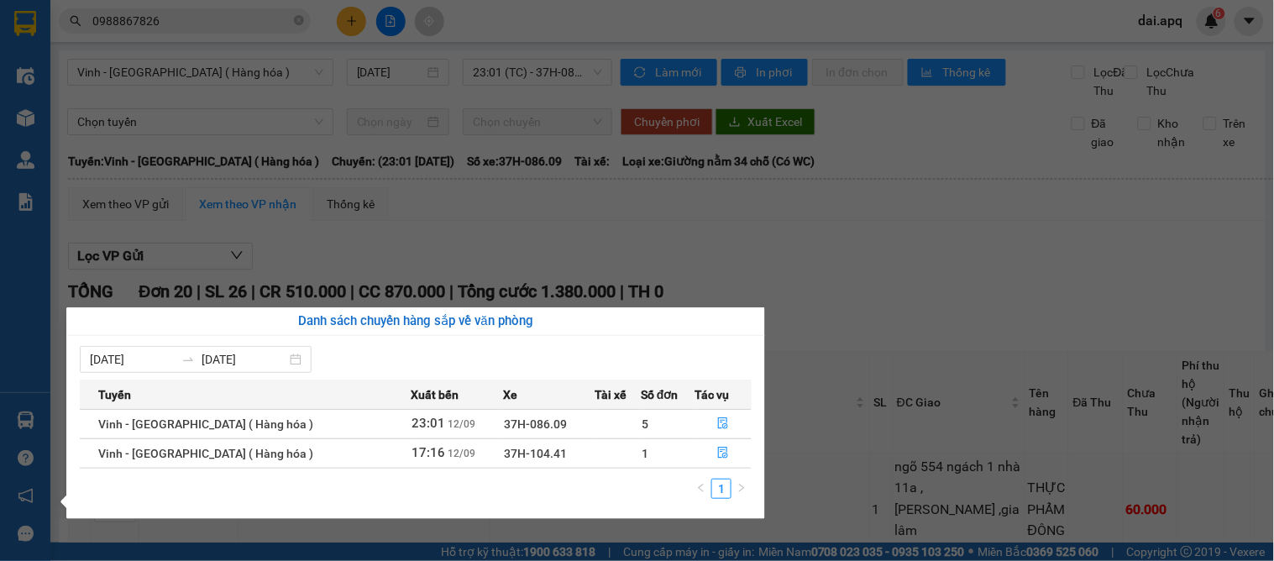
click at [855, 350] on section "Kết quả tìm kiếm ( 1 ) Bộ lọc Gửi 3 ngày gần nhất Mã ĐH Trạng thái Món hàng Thu…" at bounding box center [637, 280] width 1274 height 561
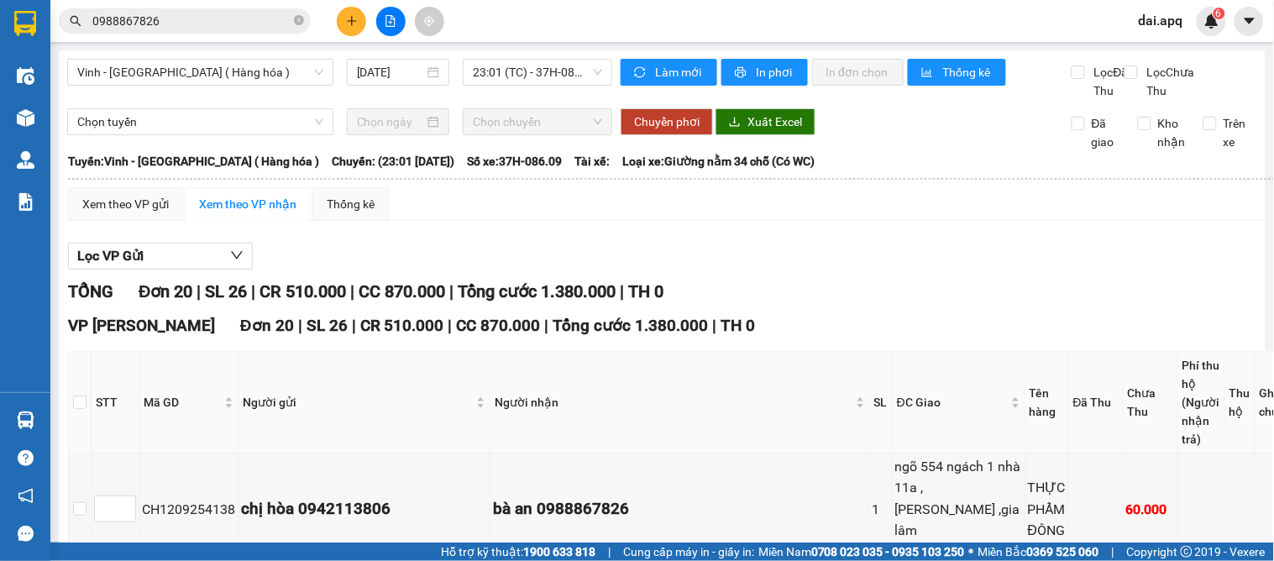
scroll to position [373, 0]
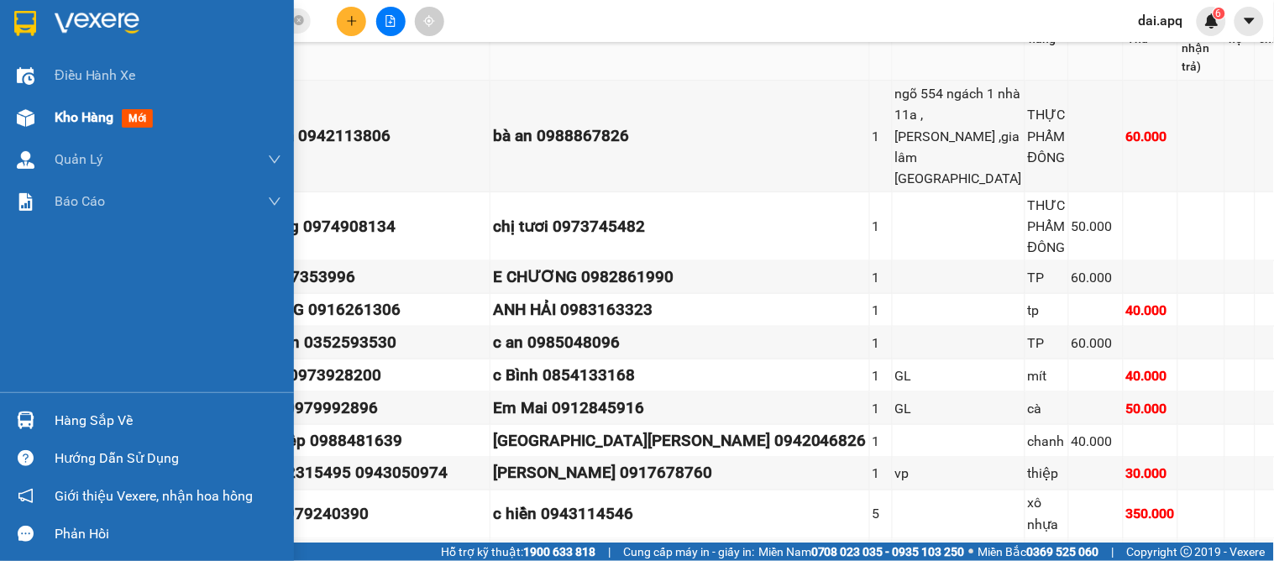
click at [105, 115] on span "Kho hàng" at bounding box center [84, 117] width 59 height 16
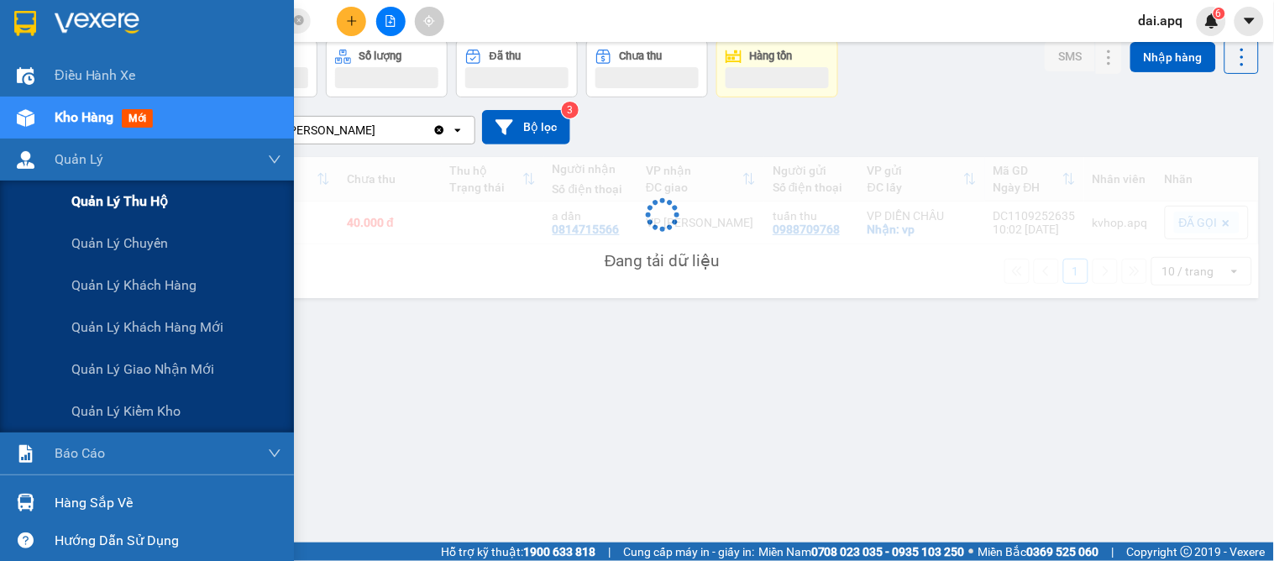
scroll to position [77, 0]
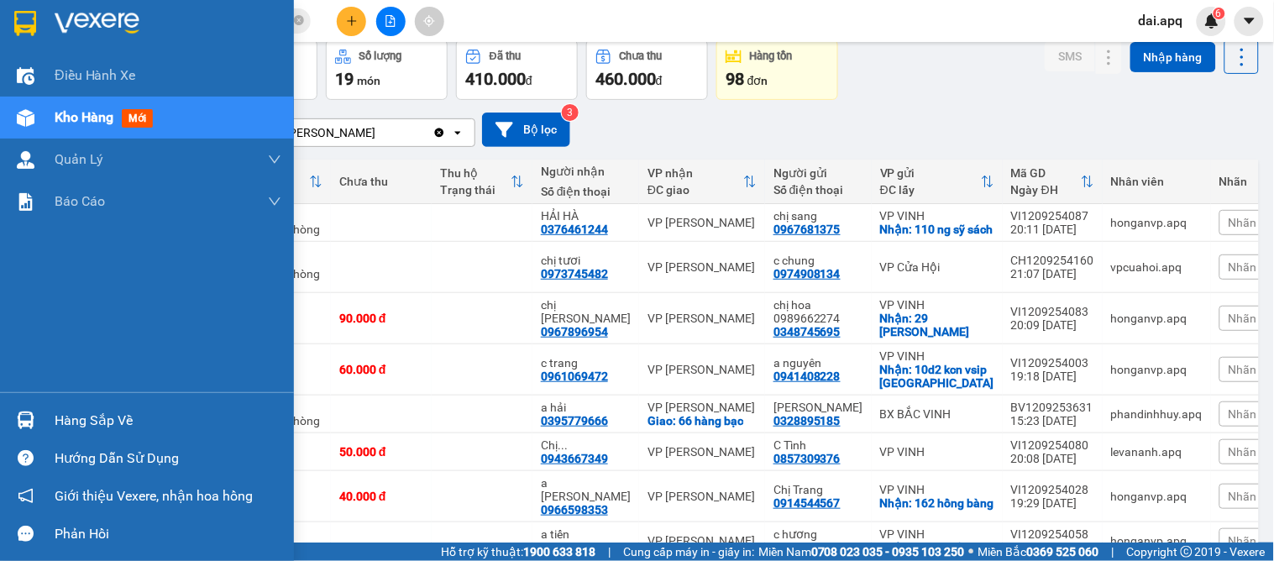
click at [81, 417] on div "Hàng sắp về" at bounding box center [168, 420] width 227 height 25
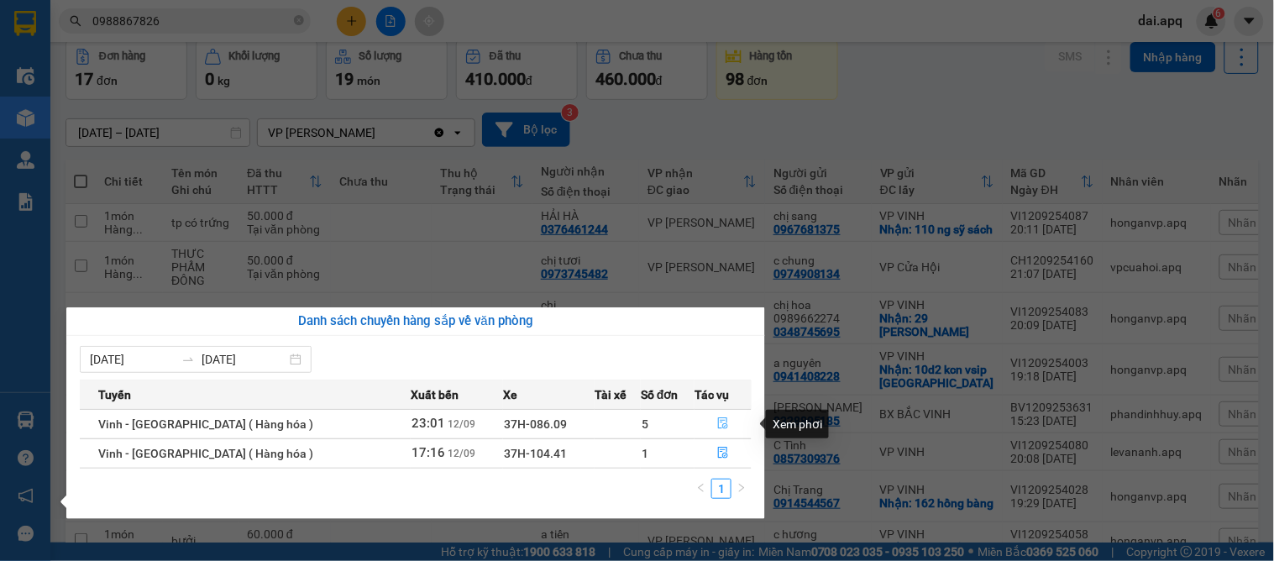
click at [717, 422] on icon "file-done" at bounding box center [723, 423] width 12 height 12
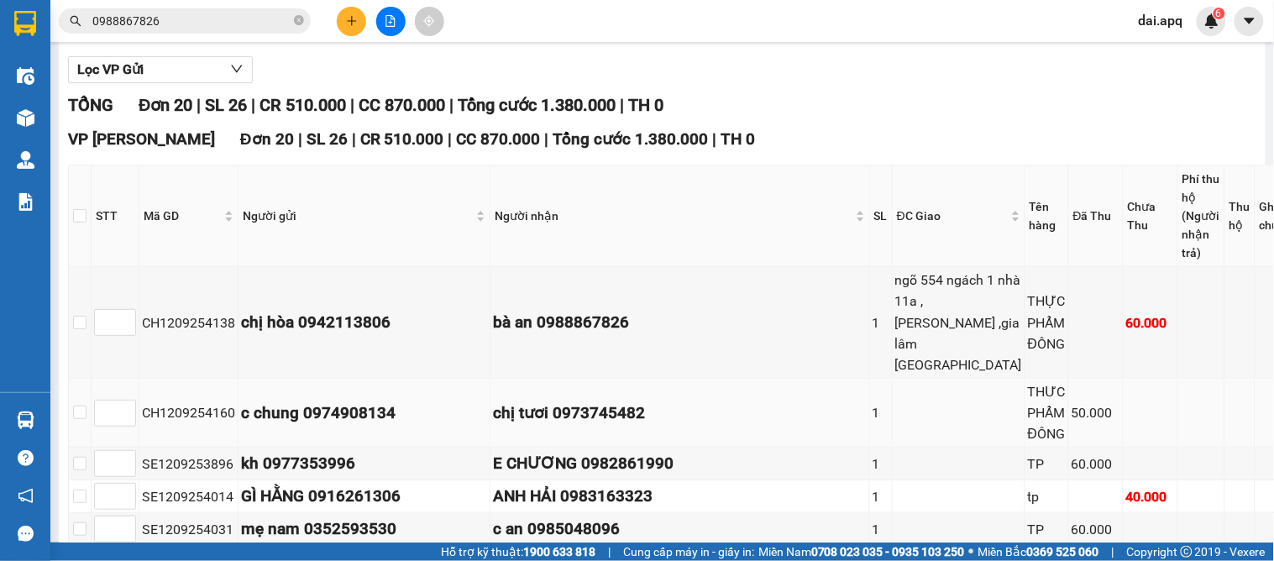
scroll to position [280, 0]
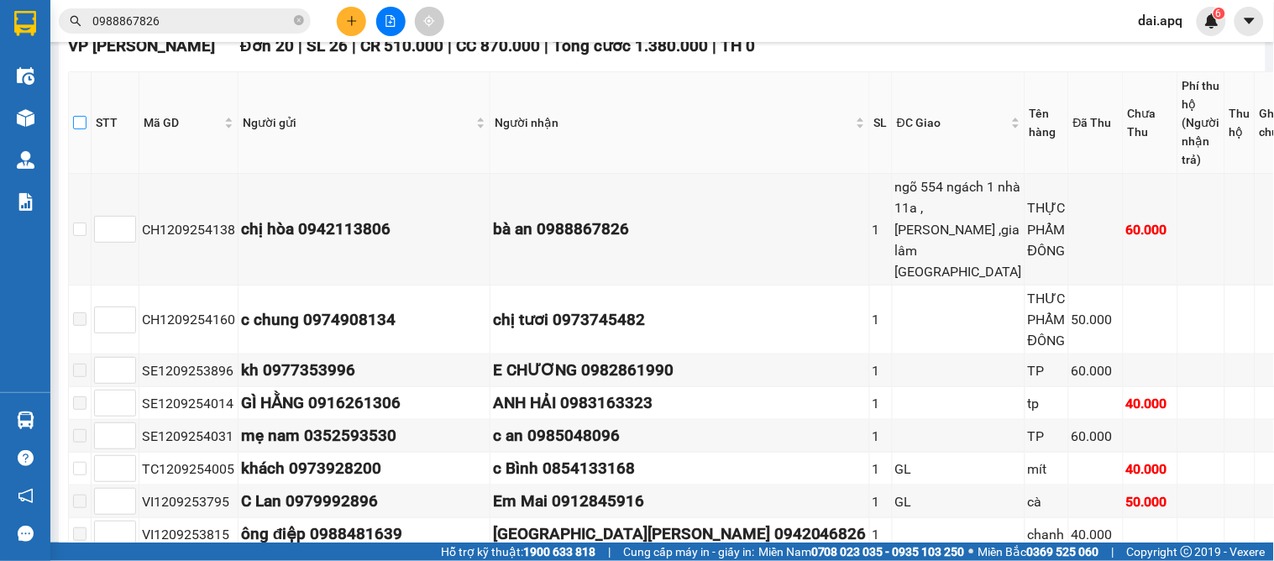
click at [87, 118] on input "checkbox" at bounding box center [79, 122] width 13 height 13
checkbox input "true"
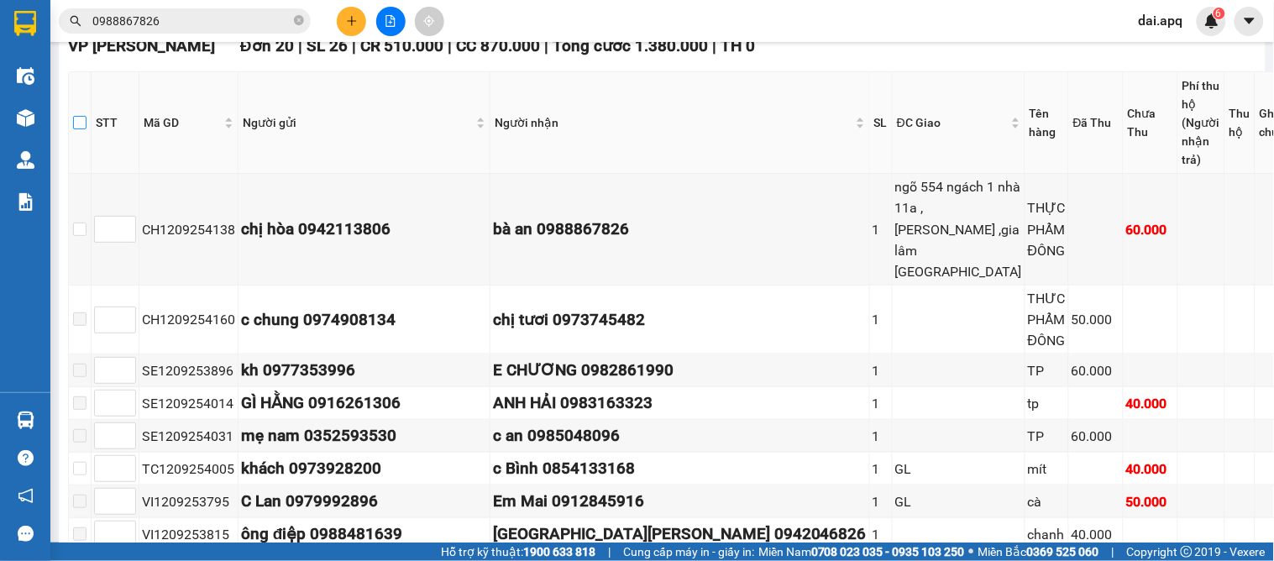
checkbox input "true"
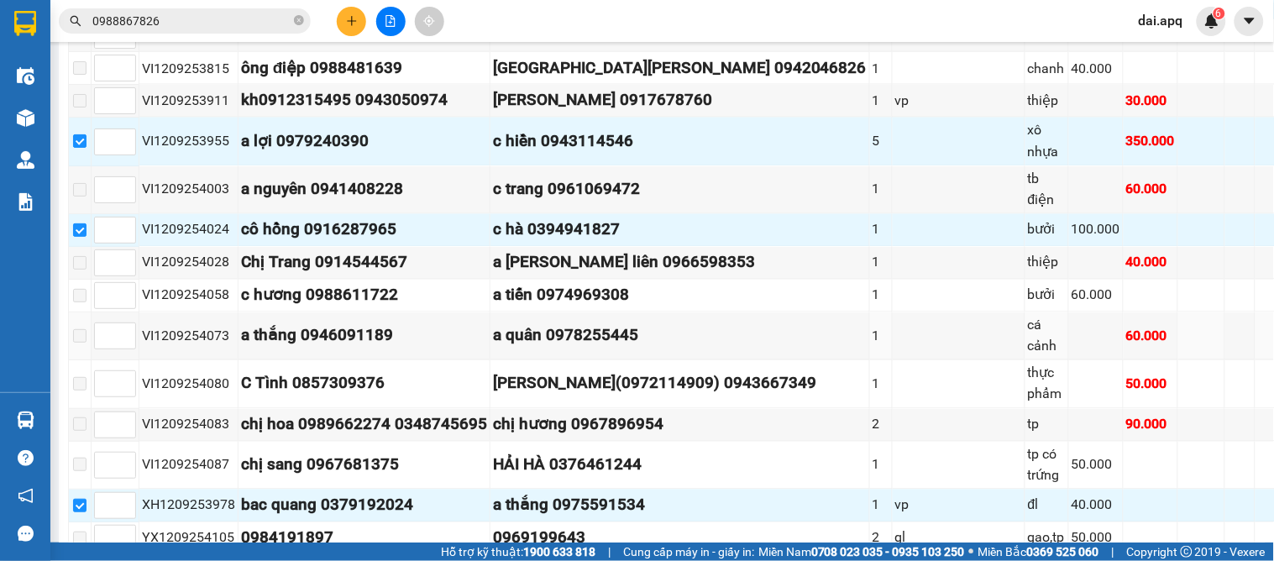
scroll to position [763, 0]
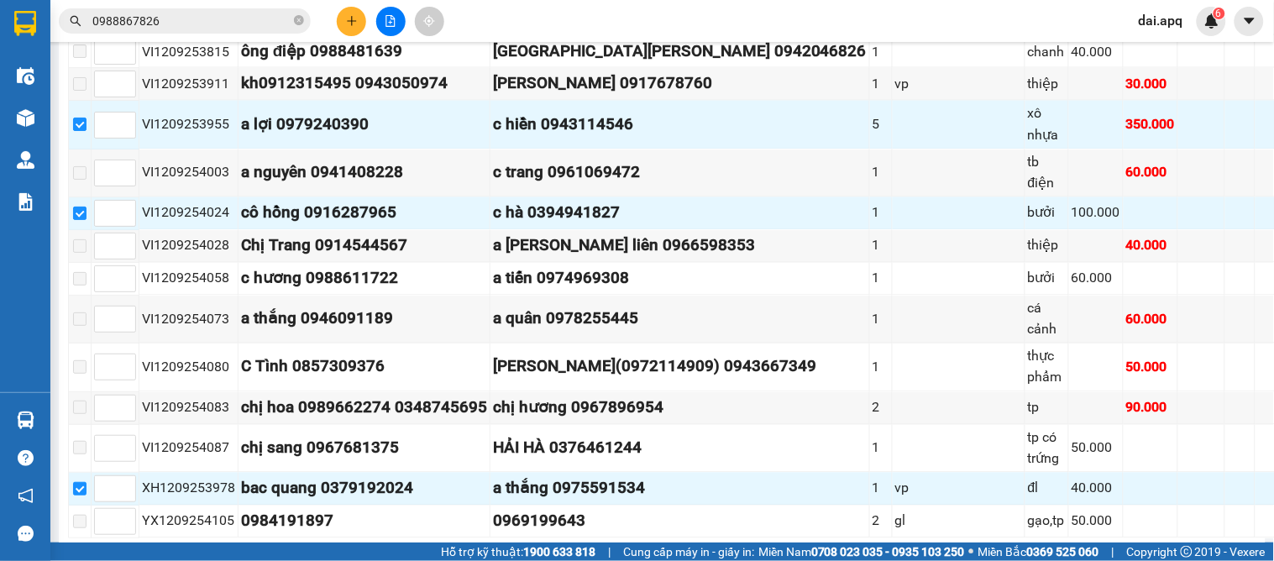
click at [164, 555] on span "Nhập kho nhận" at bounding box center [140, 564] width 81 height 18
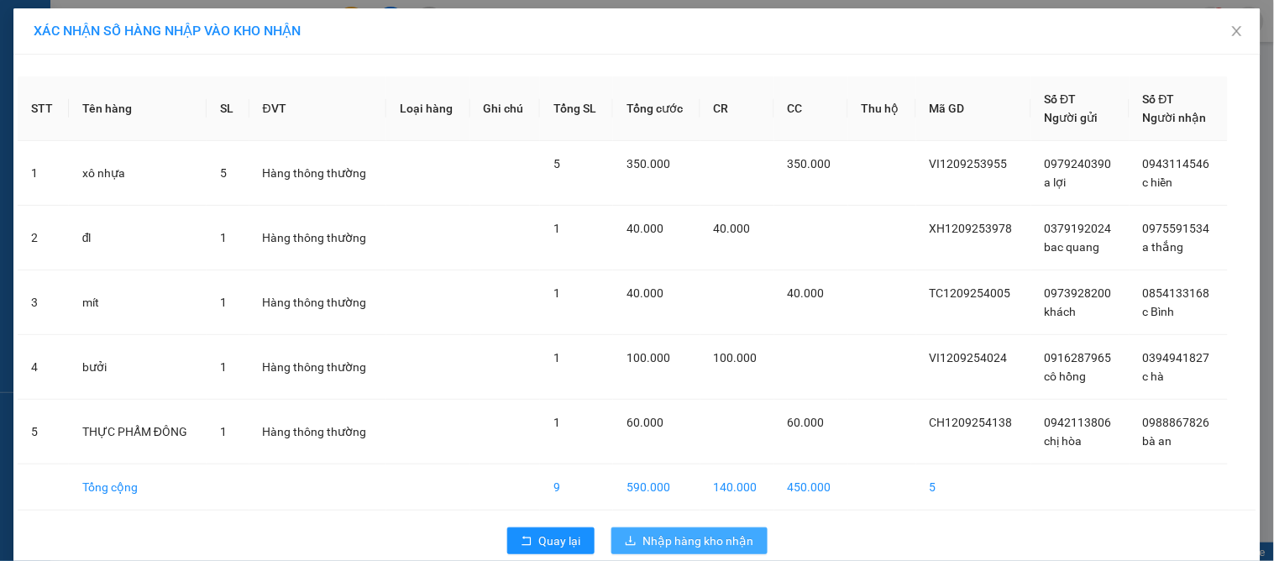
click at [686, 534] on span "Nhập hàng kho nhận" at bounding box center [698, 541] width 111 height 18
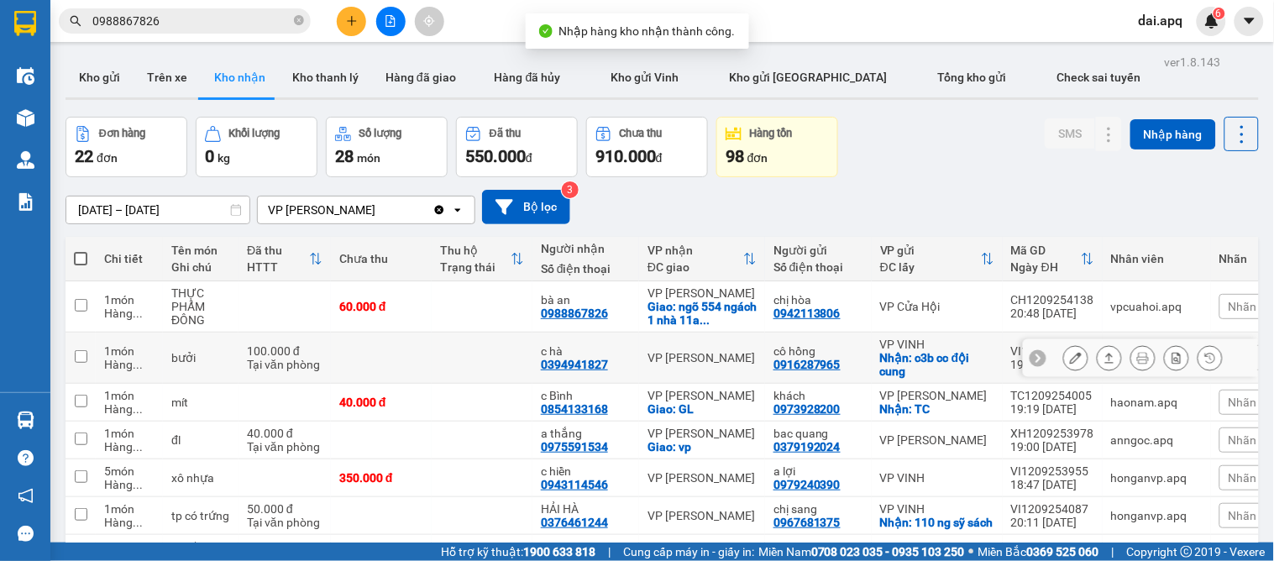
scroll to position [287, 0]
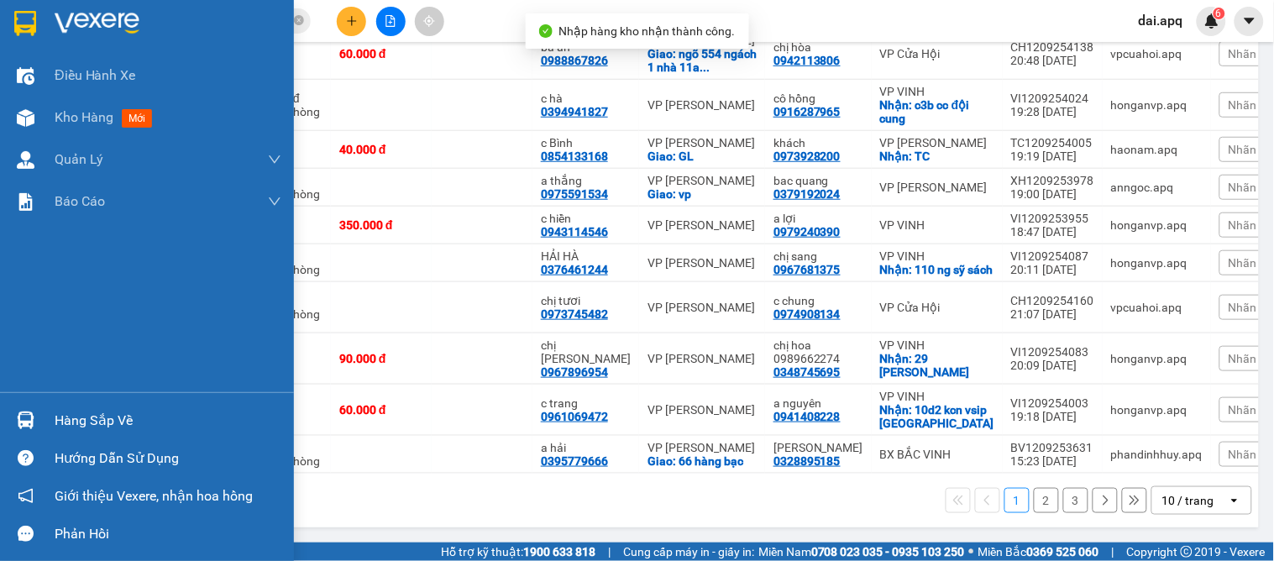
click at [72, 409] on div "Hàng sắp về" at bounding box center [168, 420] width 227 height 25
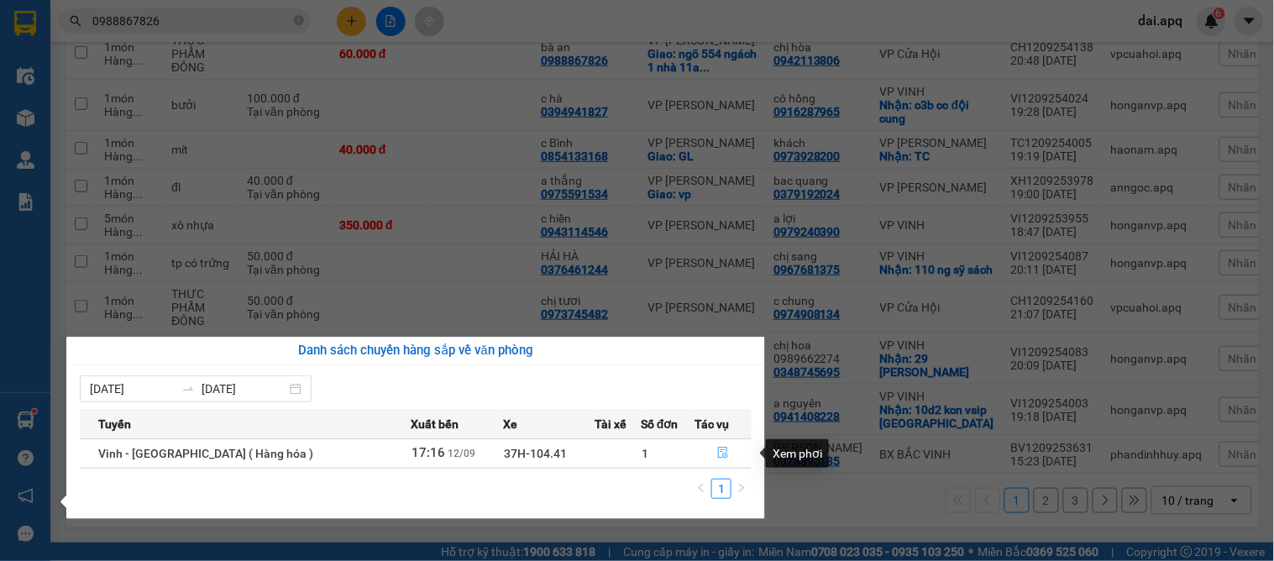
click at [719, 447] on button "button" at bounding box center [722, 453] width 55 height 27
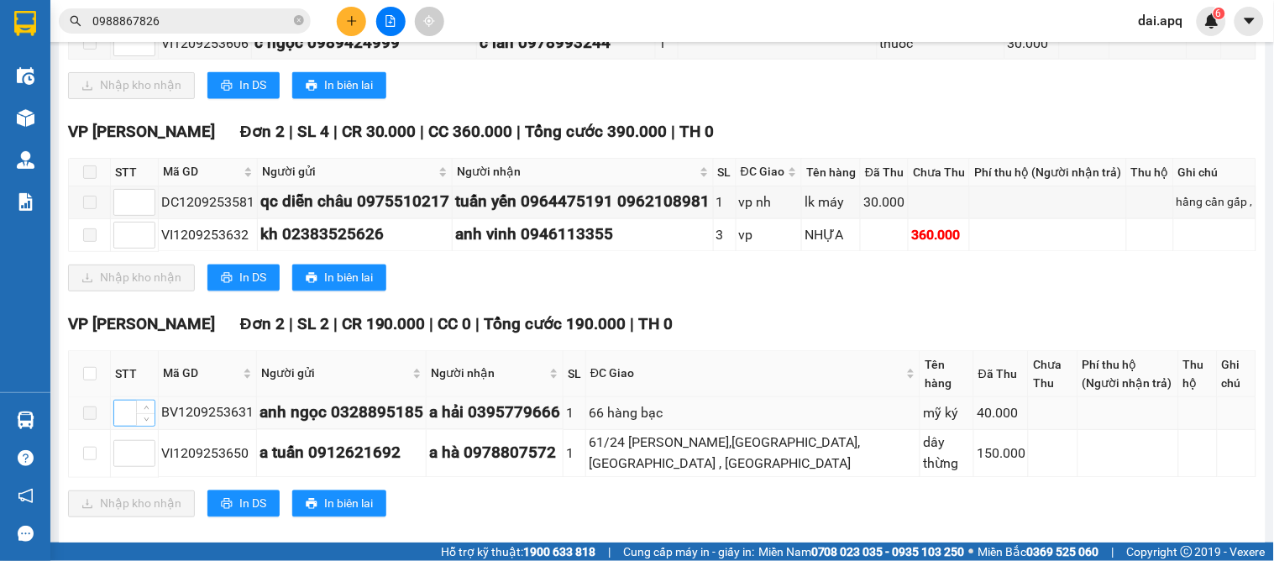
scroll to position [768, 0]
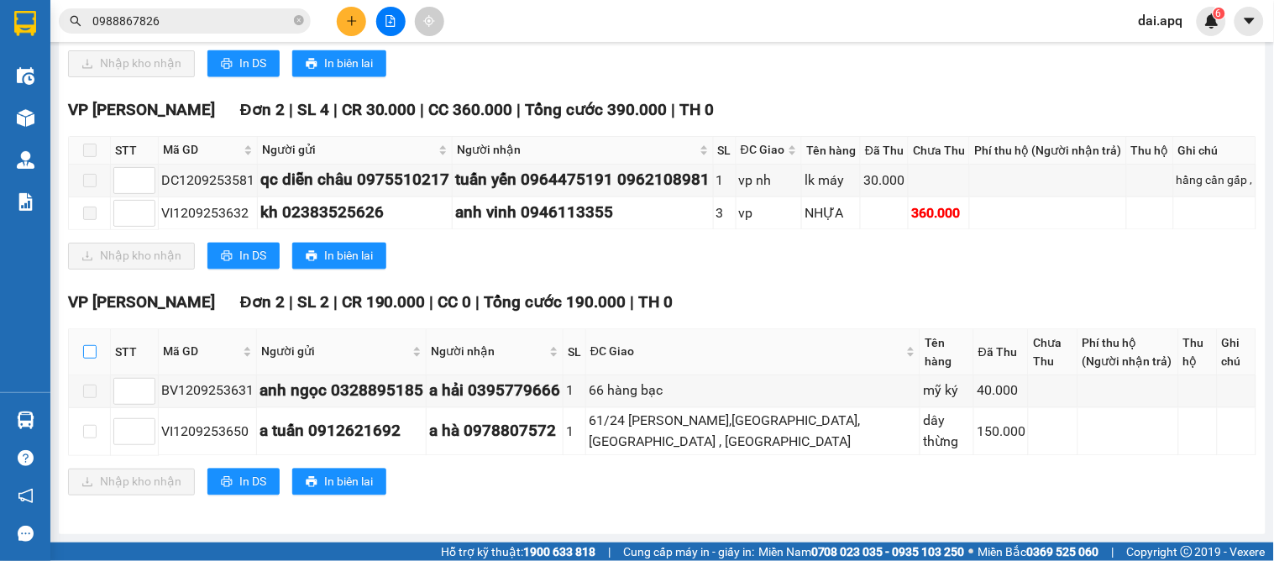
click at [90, 348] on input "checkbox" at bounding box center [89, 351] width 13 height 13
checkbox input "true"
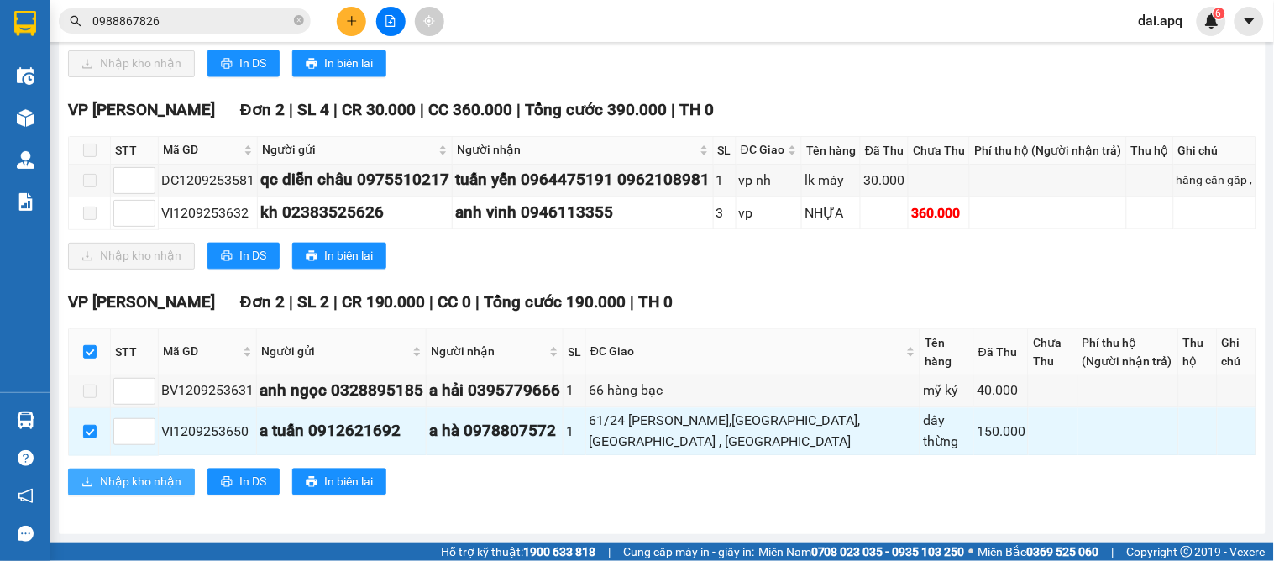
click at [112, 488] on span "Nhập kho nhận" at bounding box center [140, 482] width 81 height 18
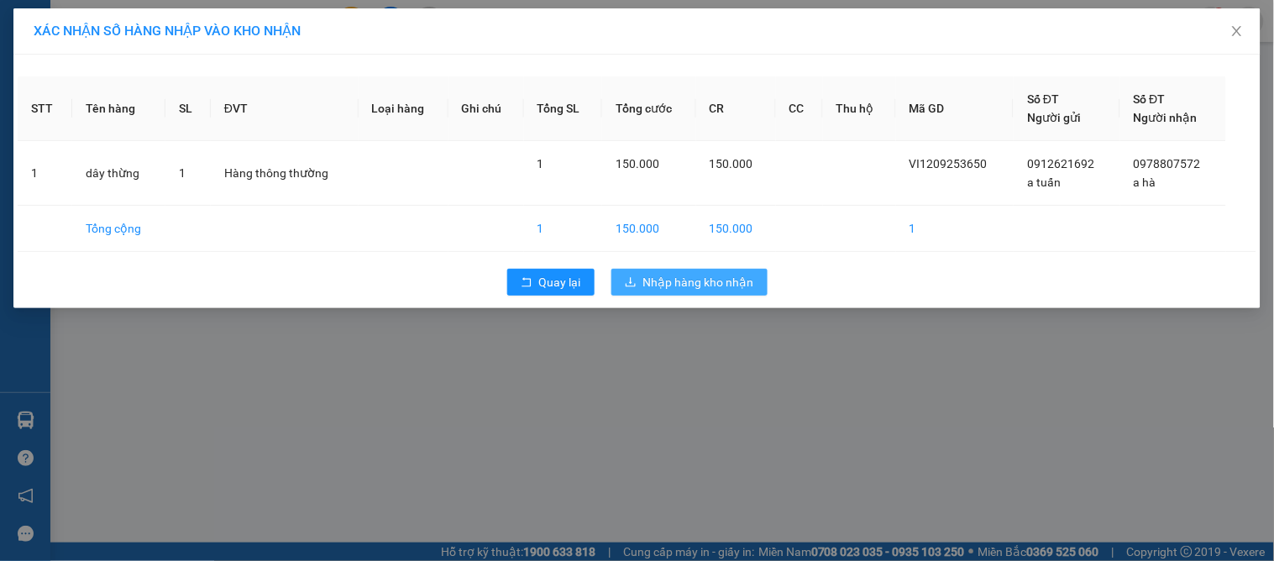
click at [638, 284] on button "Nhập hàng kho nhận" at bounding box center [689, 282] width 156 height 27
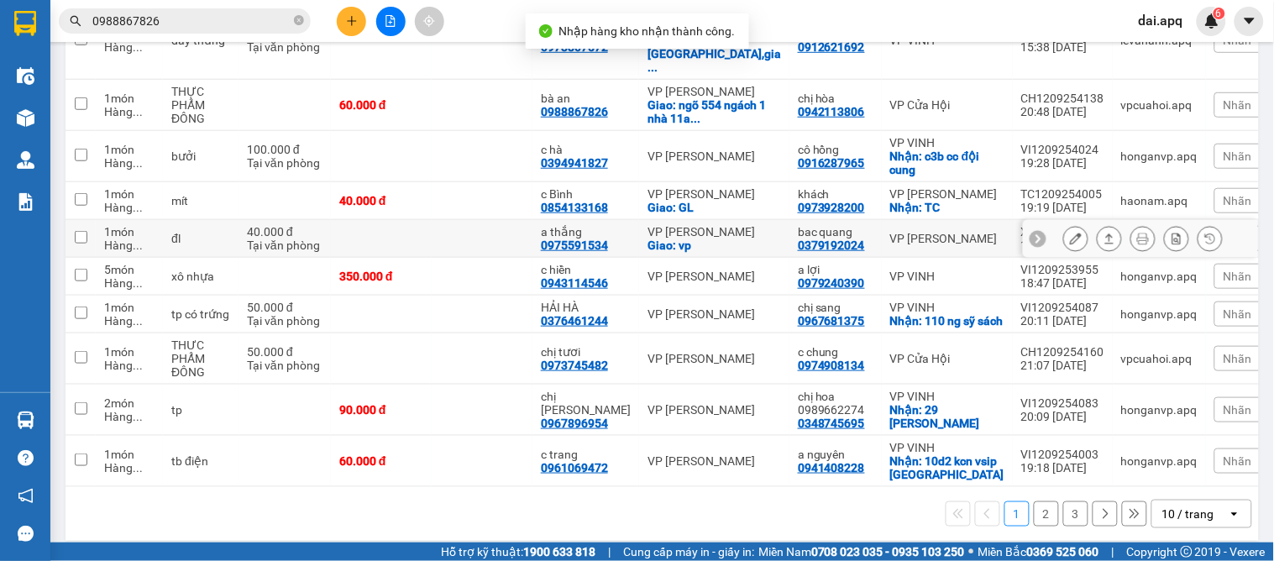
scroll to position [300, 0]
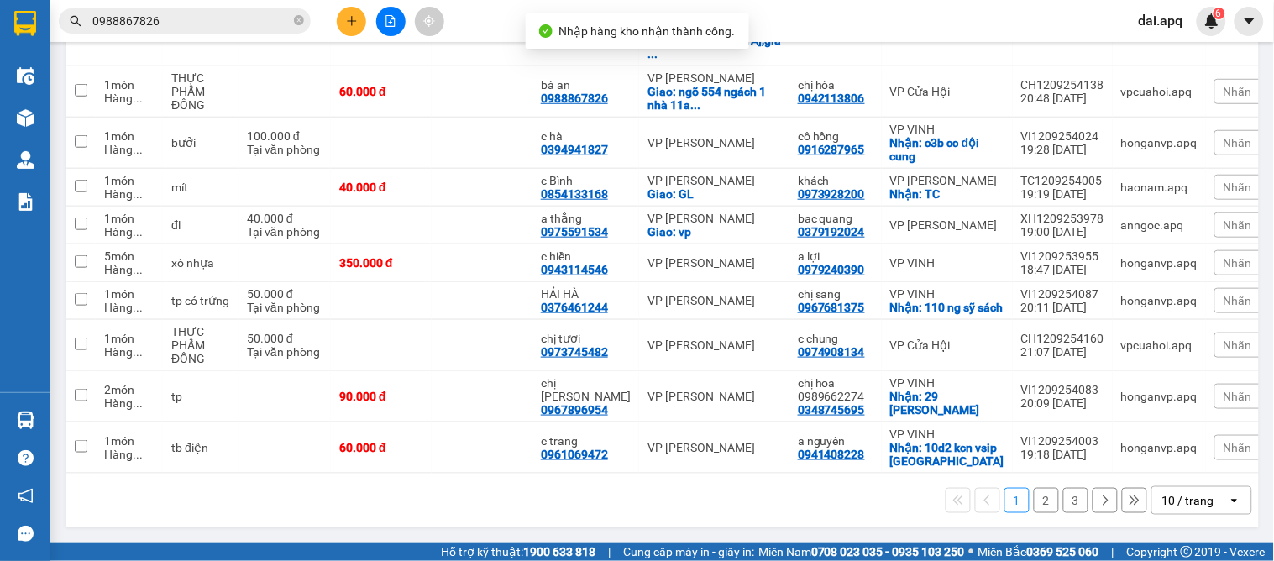
click at [1168, 492] on div "10 / trang" at bounding box center [1188, 500] width 52 height 17
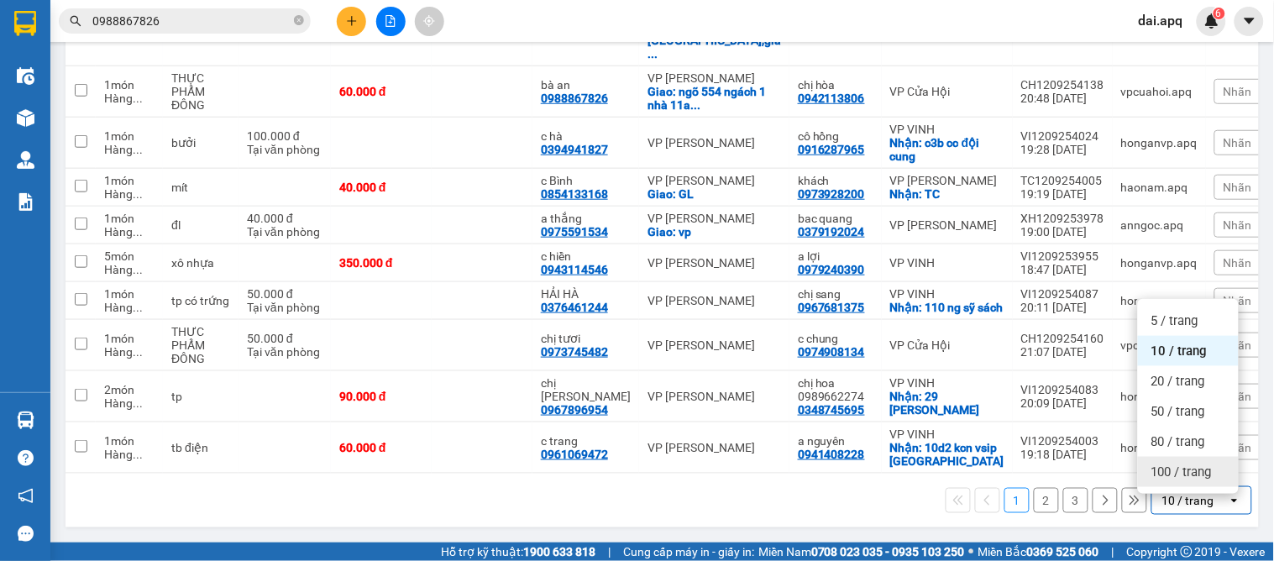
click at [1154, 468] on span "100 / trang" at bounding box center [1181, 472] width 60 height 17
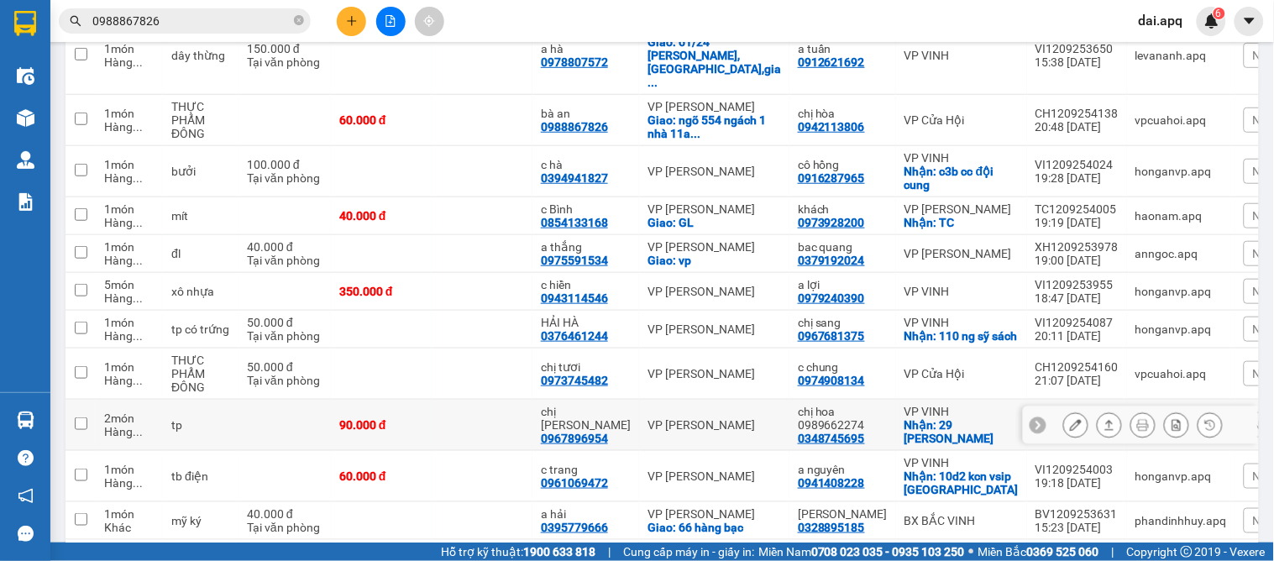
scroll to position [0, 0]
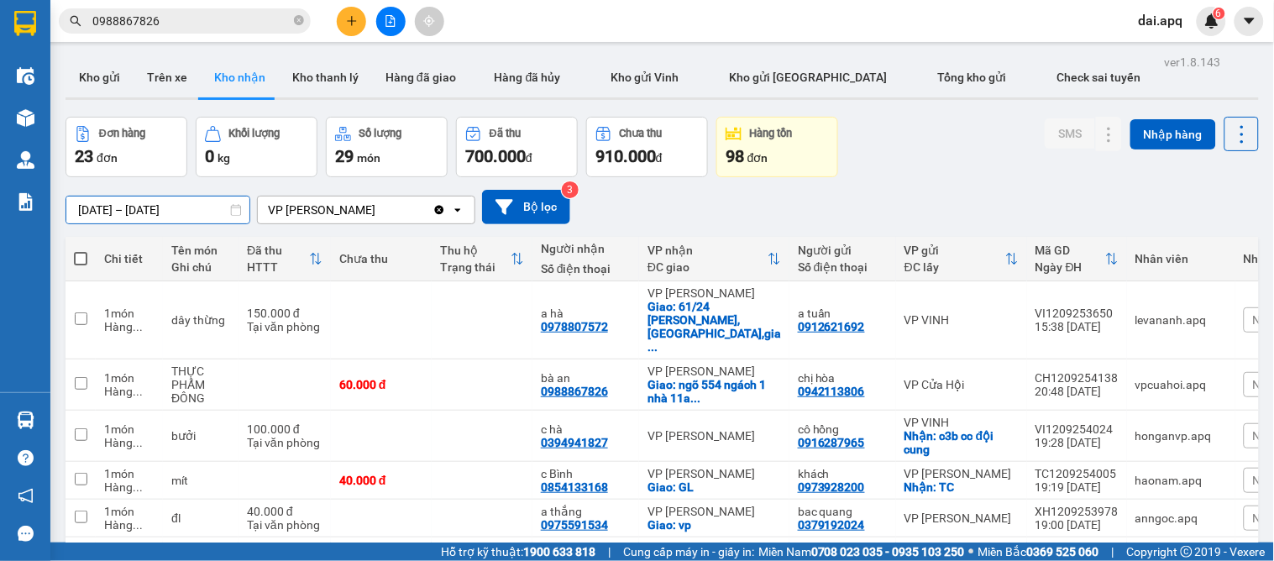
click at [174, 211] on input "[DATE] – [DATE]" at bounding box center [157, 210] width 183 height 27
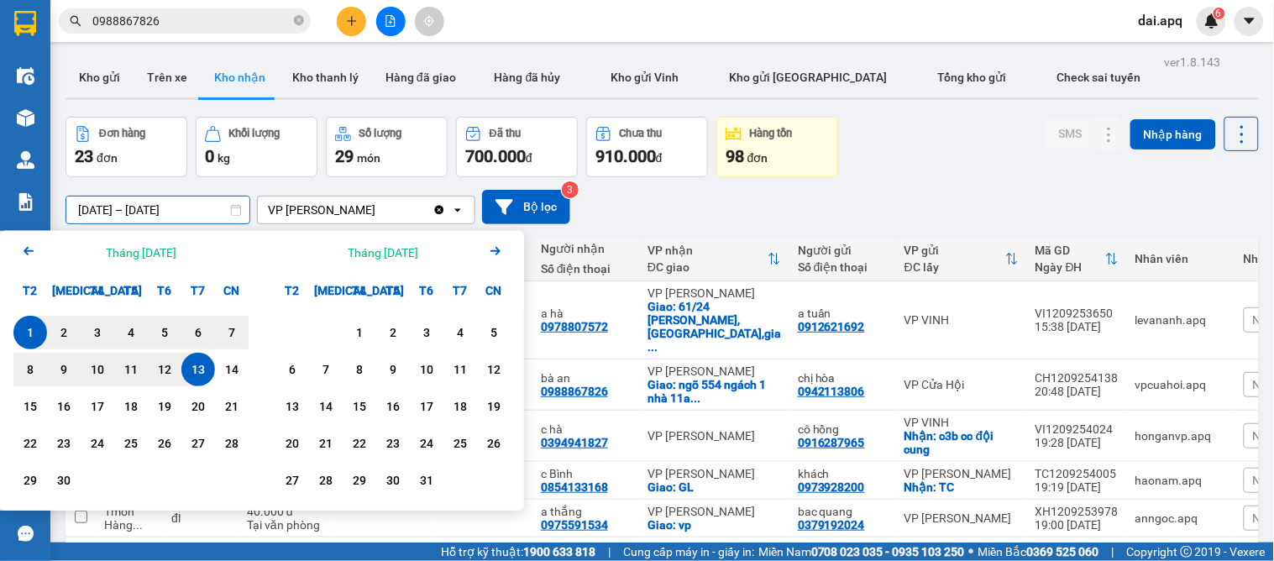
click at [174, 211] on input "[DATE] – [DATE]" at bounding box center [157, 210] width 183 height 27
click at [203, 363] on div "13" at bounding box center [198, 369] width 24 height 20
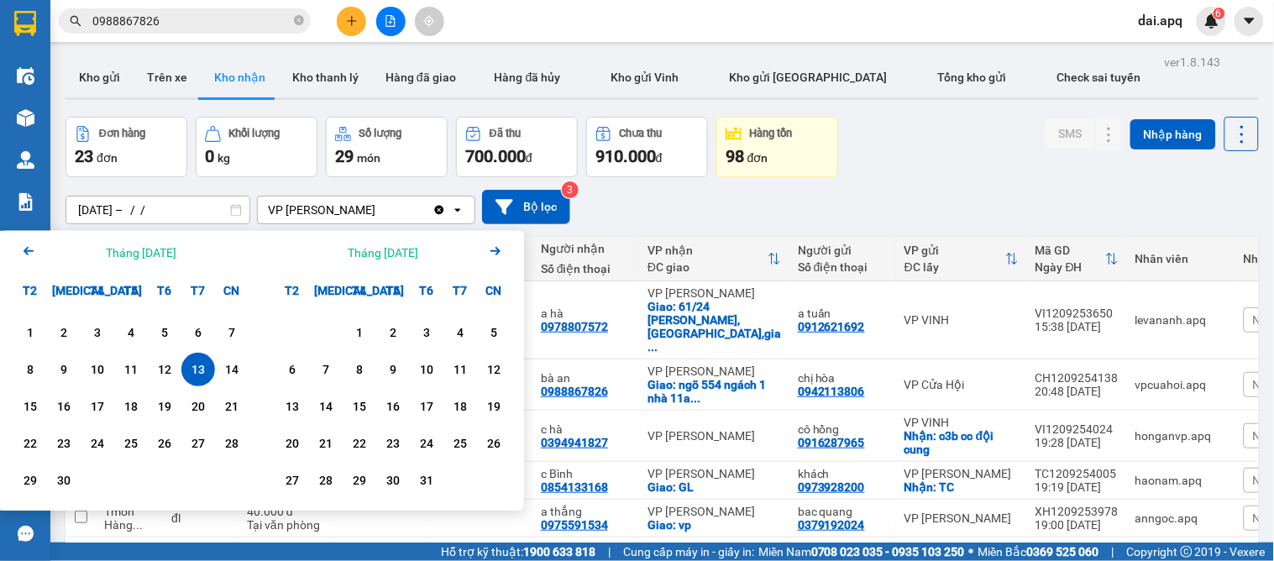
click at [203, 363] on div "13" at bounding box center [198, 369] width 24 height 20
type input "13/09/2025 – 13/09/2025"
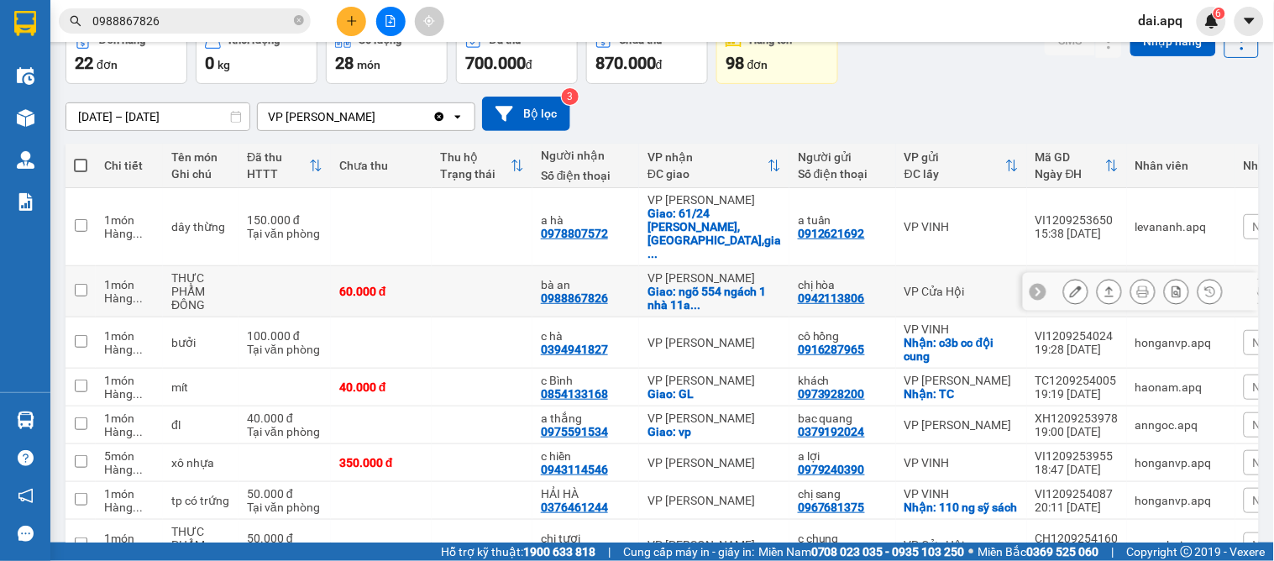
scroll to position [186, 0]
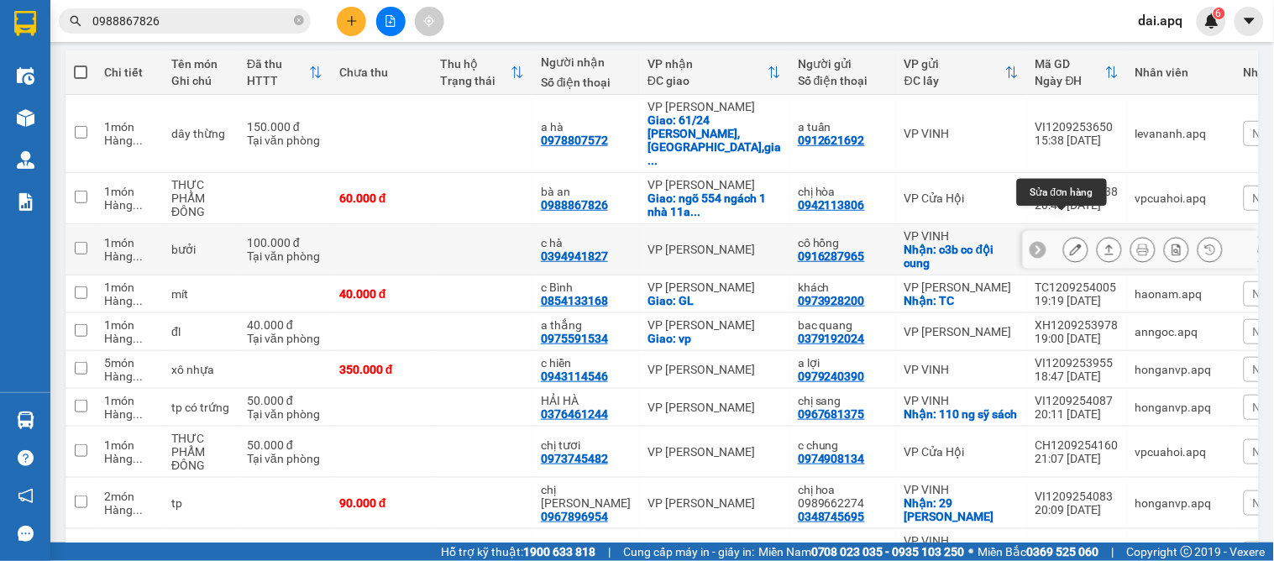
click at [1070, 244] on icon at bounding box center [1076, 250] width 12 height 12
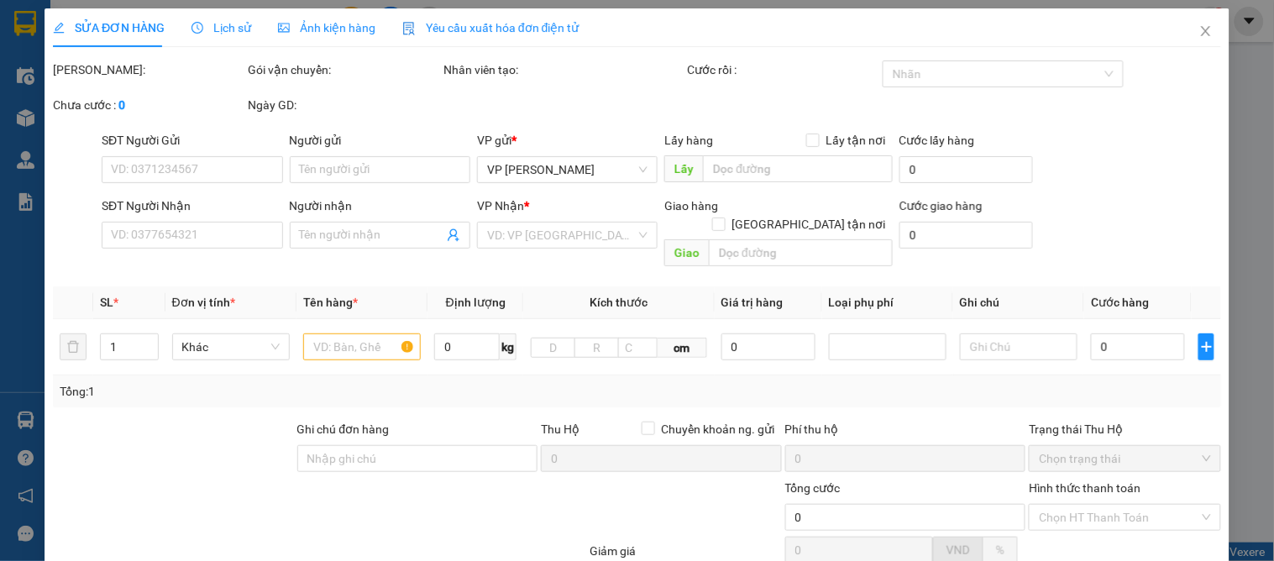
type input "0916287965"
type input "cô hồng"
checkbox input "true"
type input "c3b cc đội cung"
type input "0394941827"
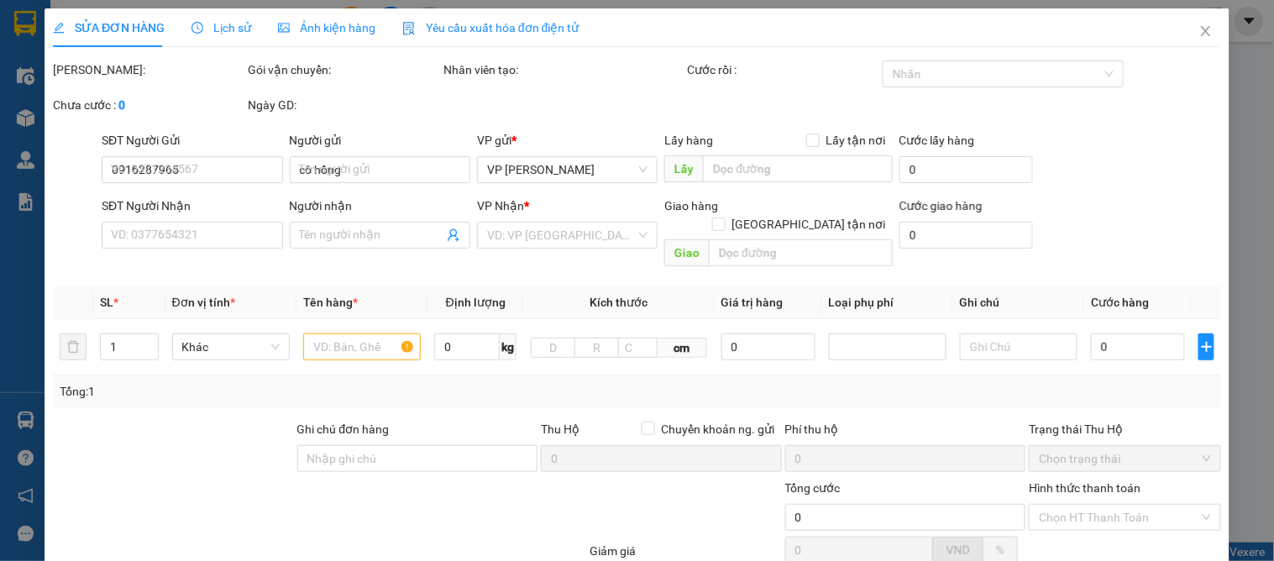
type input "c hà"
type input "100.000"
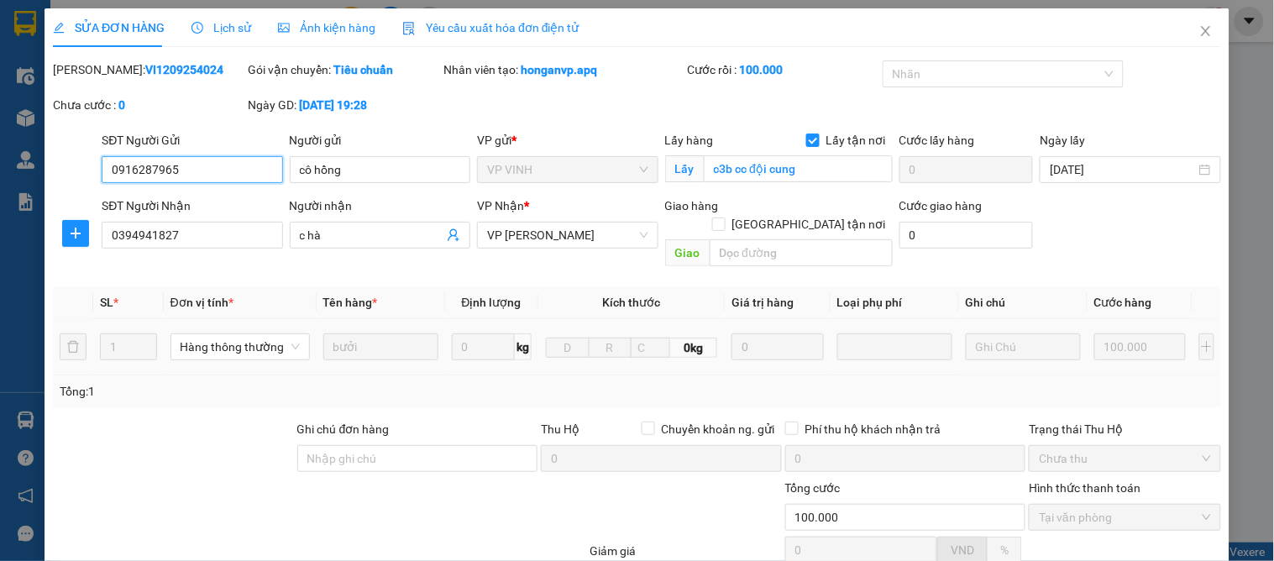
scroll to position [149, 0]
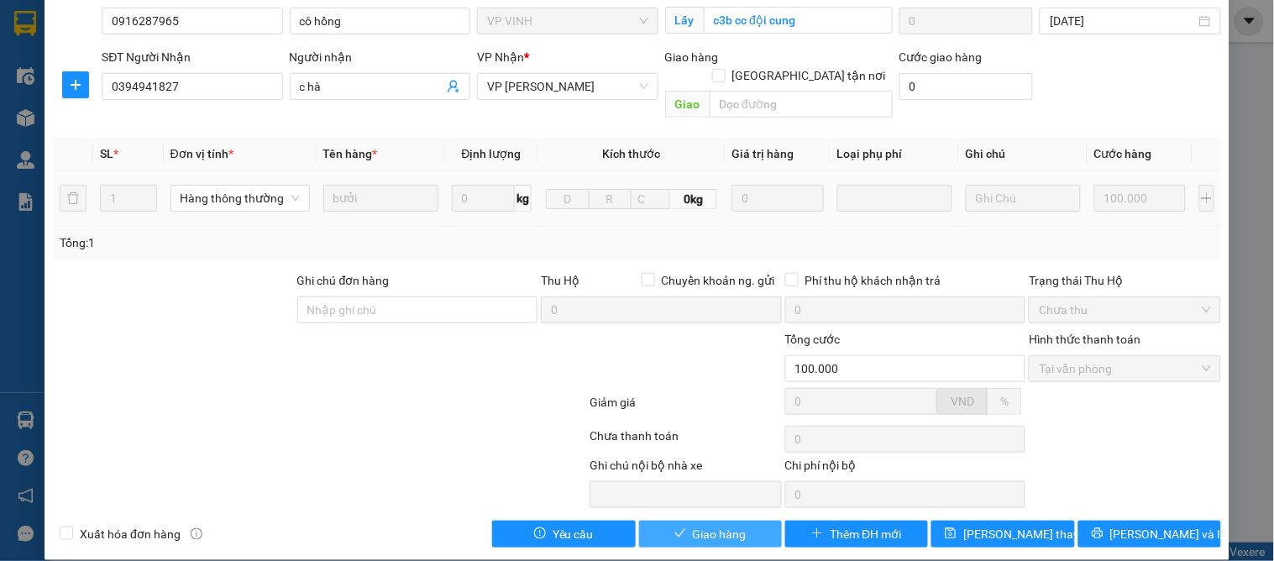
click at [693, 525] on span "Giao hàng" at bounding box center [720, 534] width 54 height 18
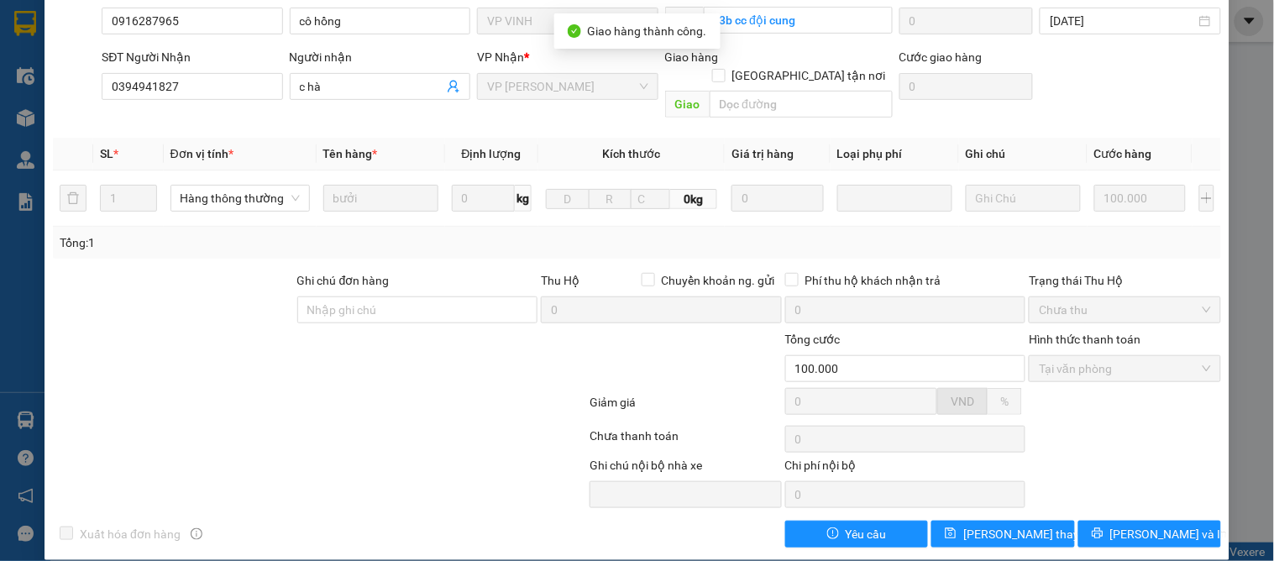
scroll to position [0, 0]
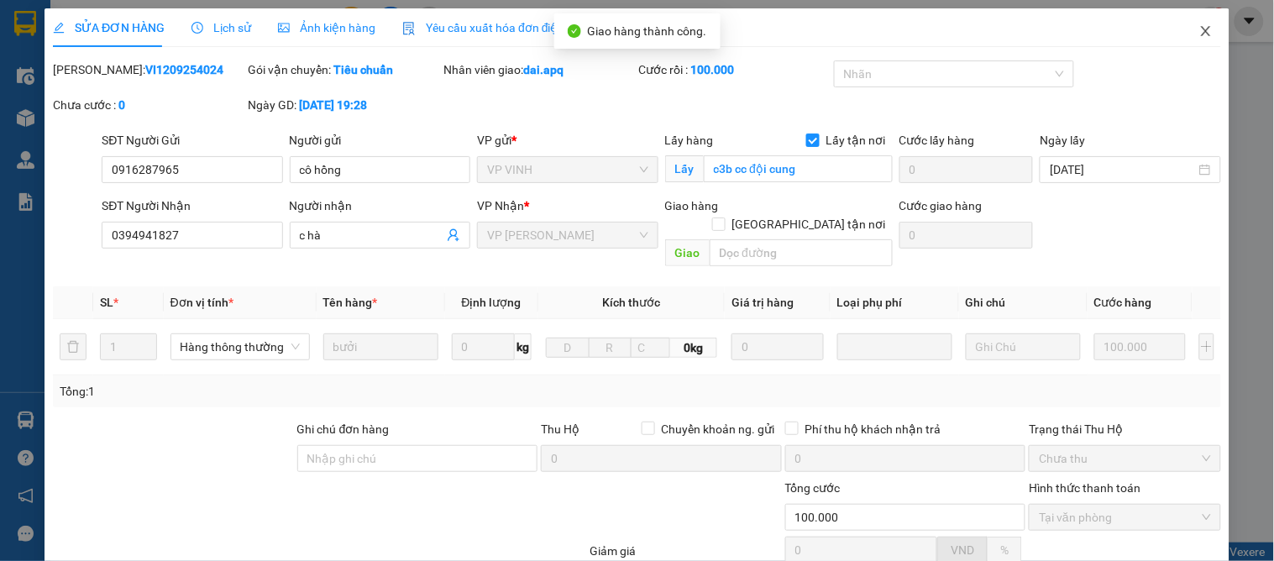
click at [1199, 30] on icon "close" at bounding box center [1205, 30] width 13 height 13
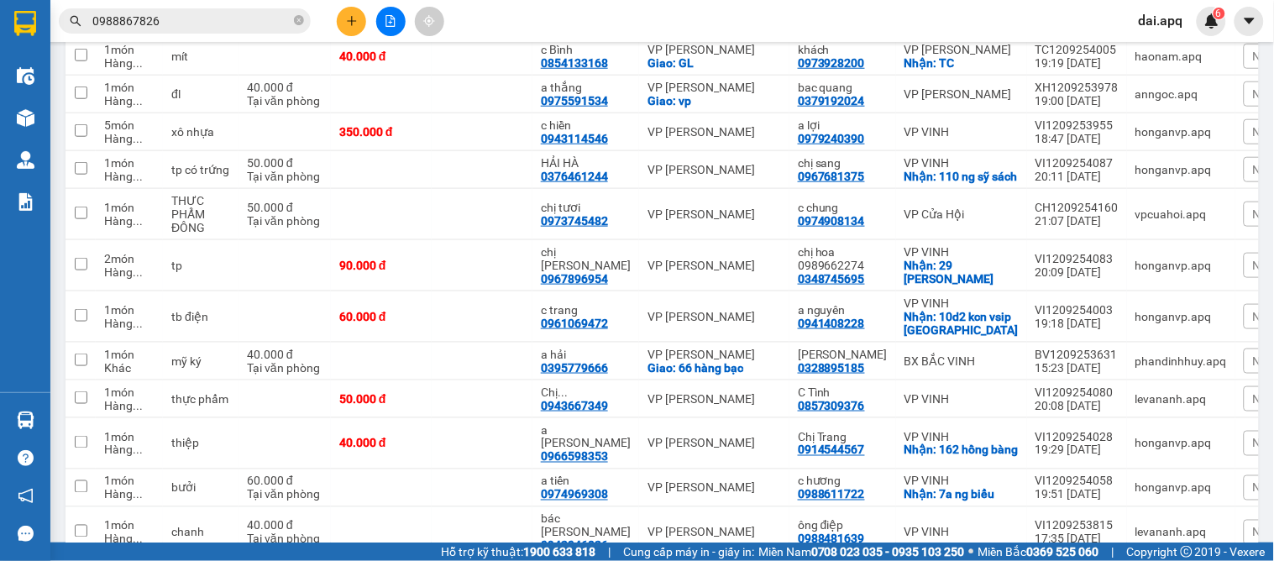
scroll to position [731, 0]
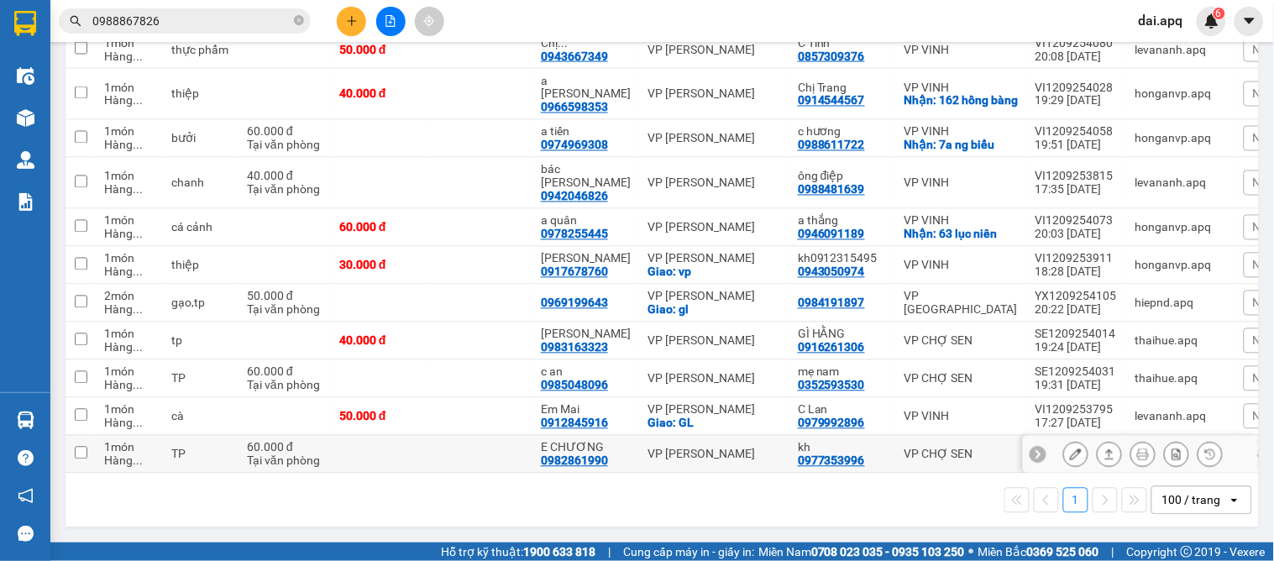
click at [1032, 448] on icon at bounding box center [1038, 454] width 12 height 12
click at [1253, 454] on span "Nhãn" at bounding box center [1267, 454] width 29 height 13
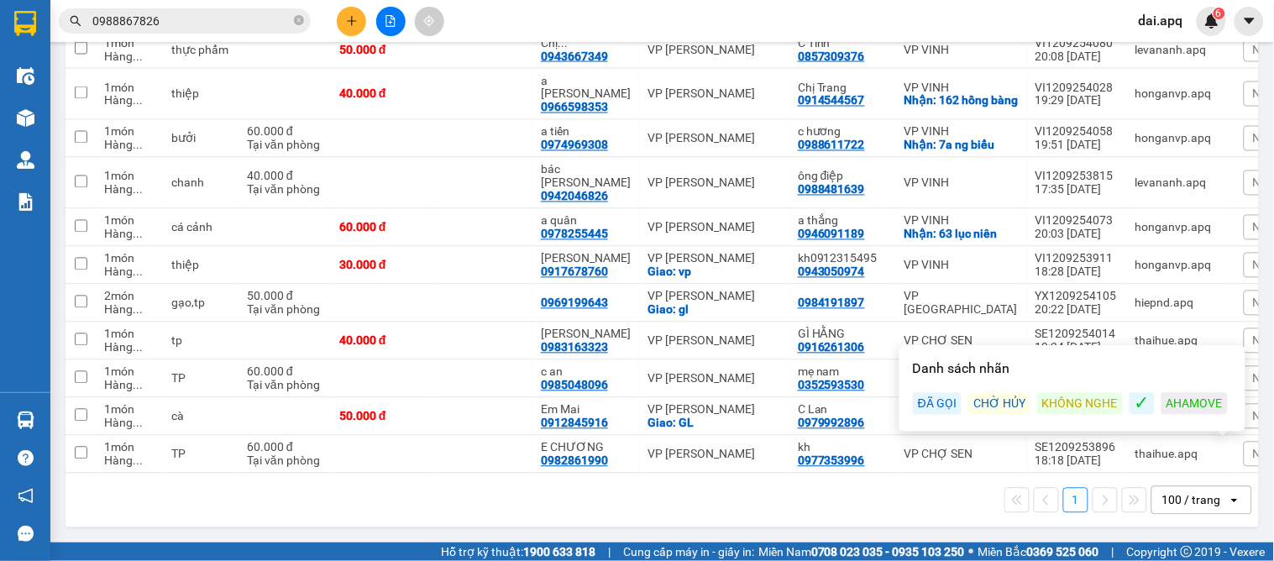
click at [941, 396] on div "ĐÃ GỌI" at bounding box center [937, 404] width 49 height 22
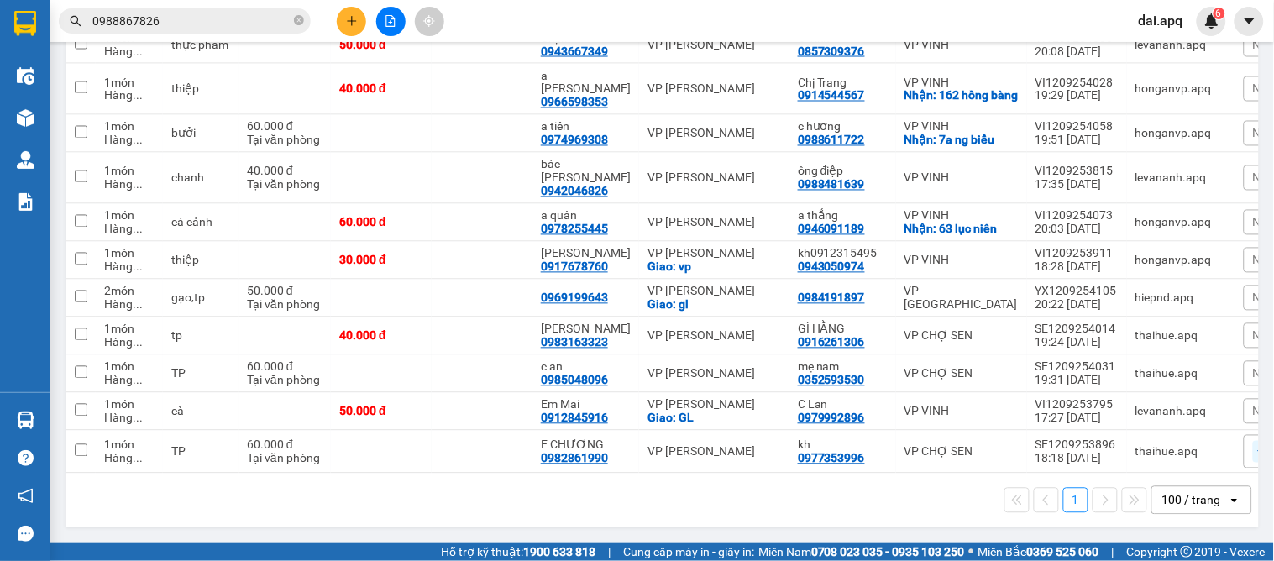
click at [649, 525] on div "1 100 / trang open" at bounding box center [662, 501] width 1193 height 54
click at [1032, 375] on icon at bounding box center [1038, 374] width 12 height 12
click at [1253, 370] on span "Nhãn" at bounding box center [1267, 373] width 29 height 13
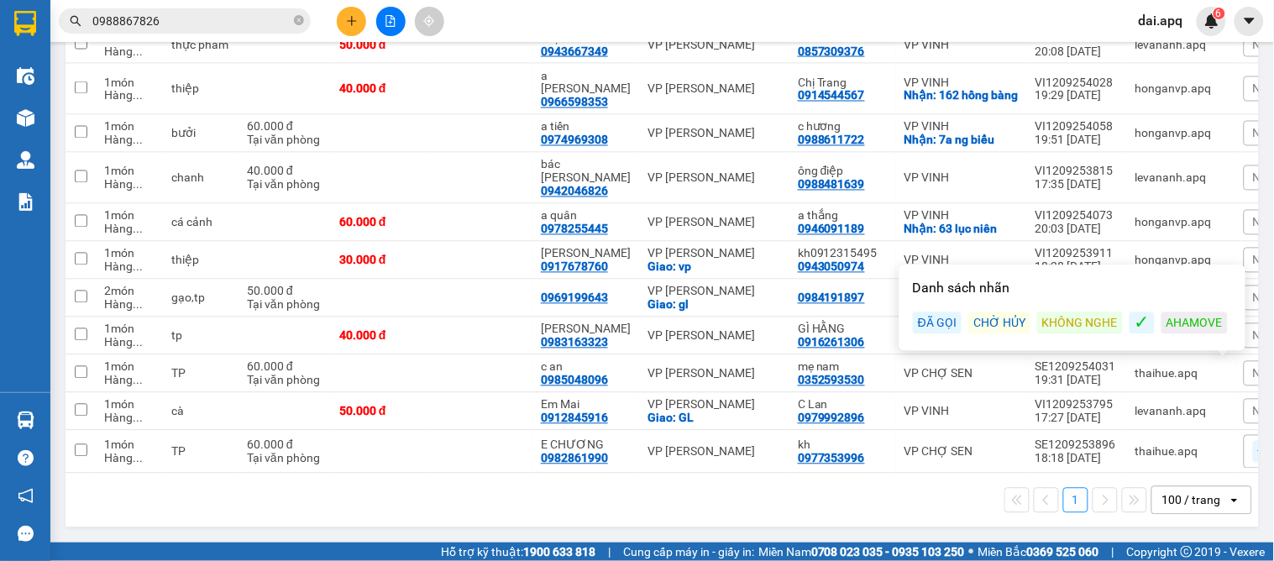
click at [934, 319] on div "ĐÃ GỌI" at bounding box center [937, 323] width 49 height 22
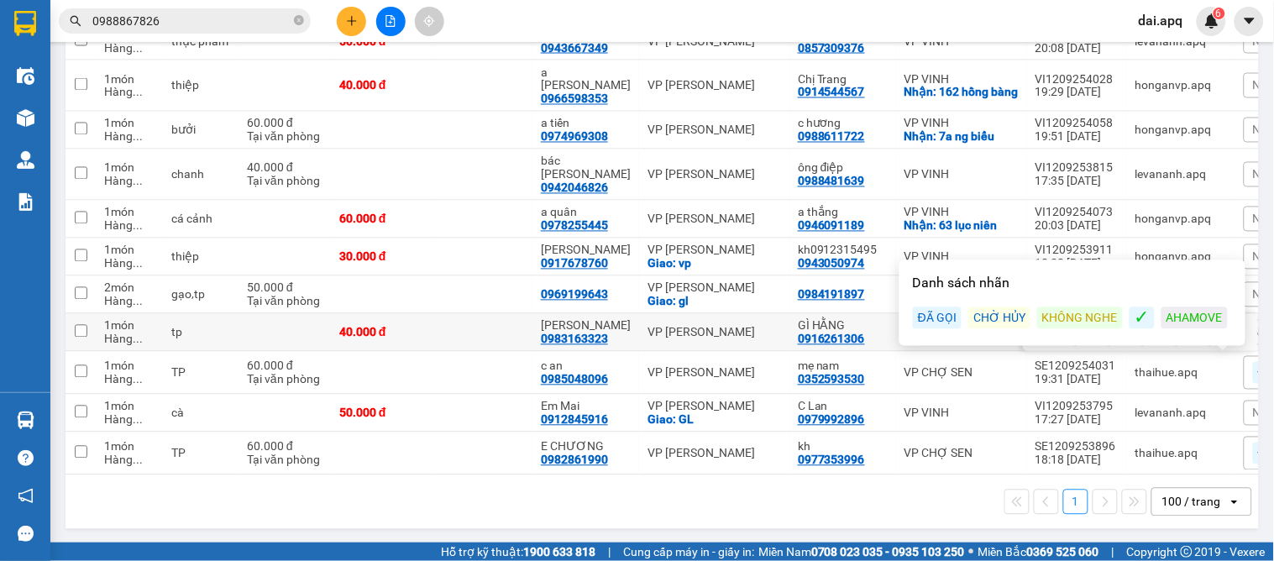
click at [833, 331] on div "GÌ HẰNG" at bounding box center [843, 325] width 90 height 13
checkbox input "true"
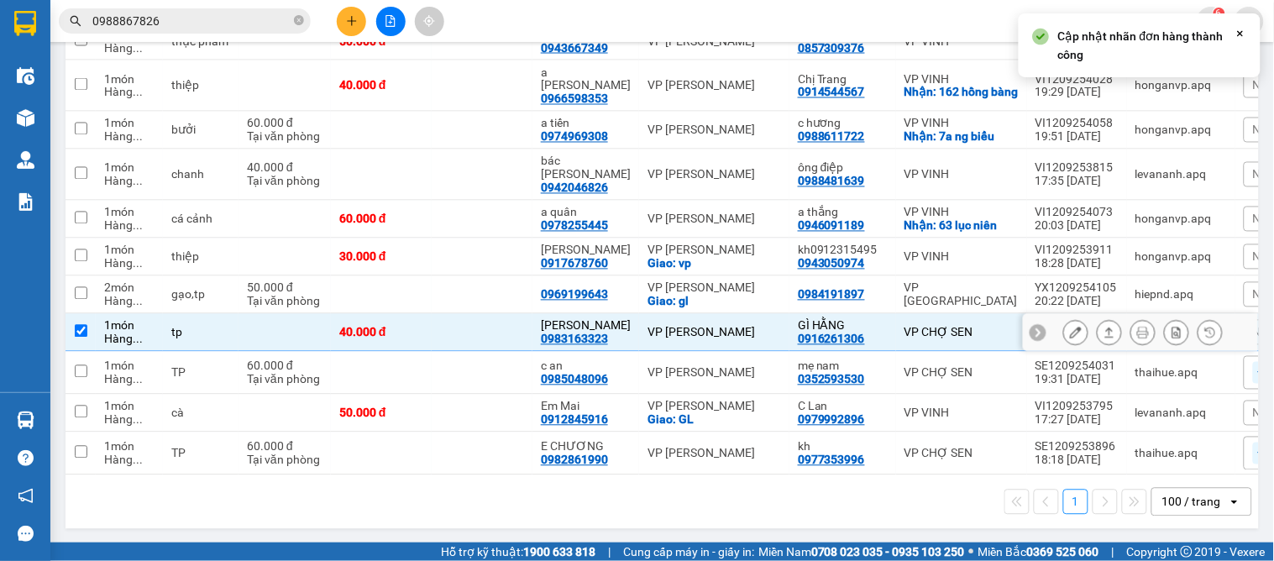
click at [1032, 338] on icon at bounding box center [1038, 333] width 12 height 12
click at [1253, 334] on span "Nhãn" at bounding box center [1267, 332] width 29 height 13
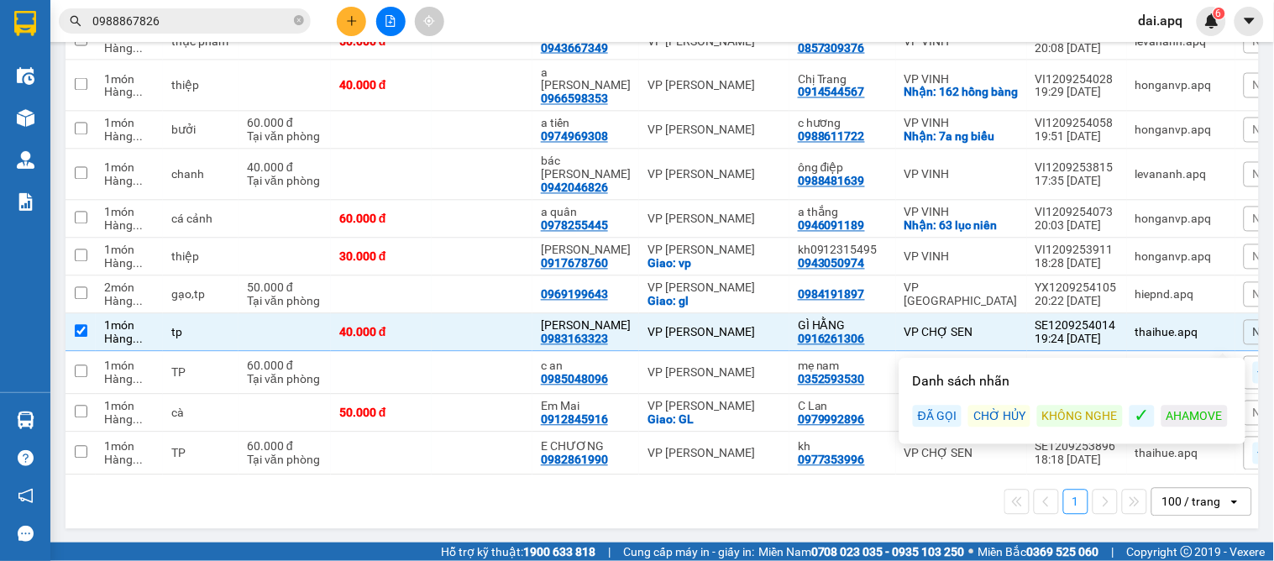
click at [935, 417] on div "ĐÃ GỌI" at bounding box center [937, 417] width 49 height 22
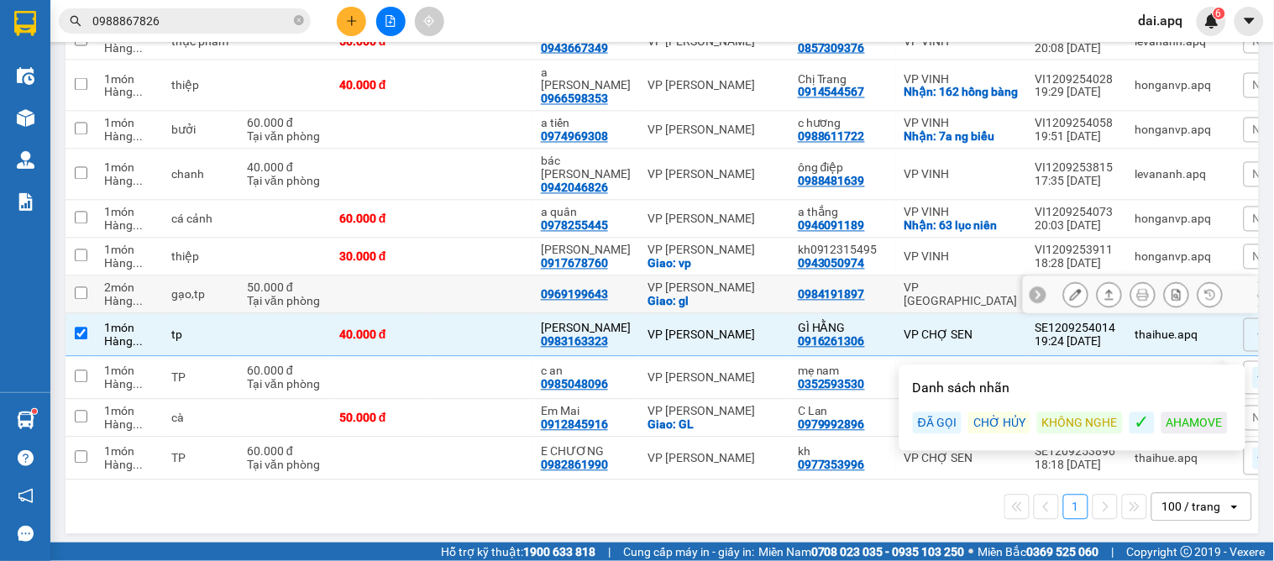
click at [1032, 296] on icon at bounding box center [1038, 295] width 12 height 12
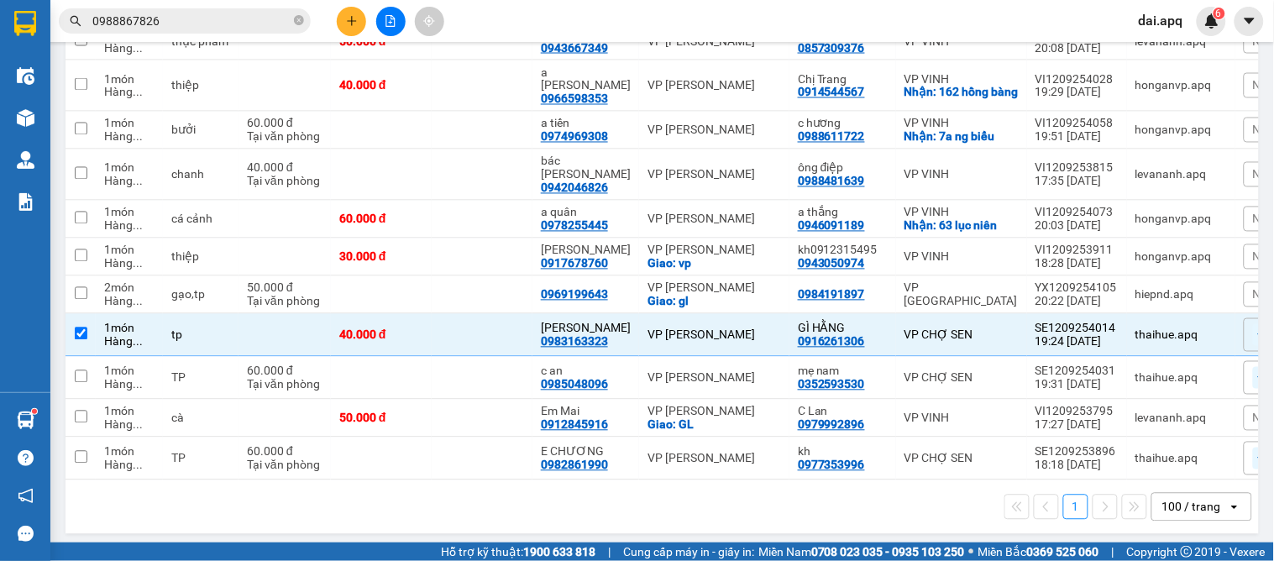
click at [1253, 297] on span "Nhãn" at bounding box center [1267, 294] width 29 height 13
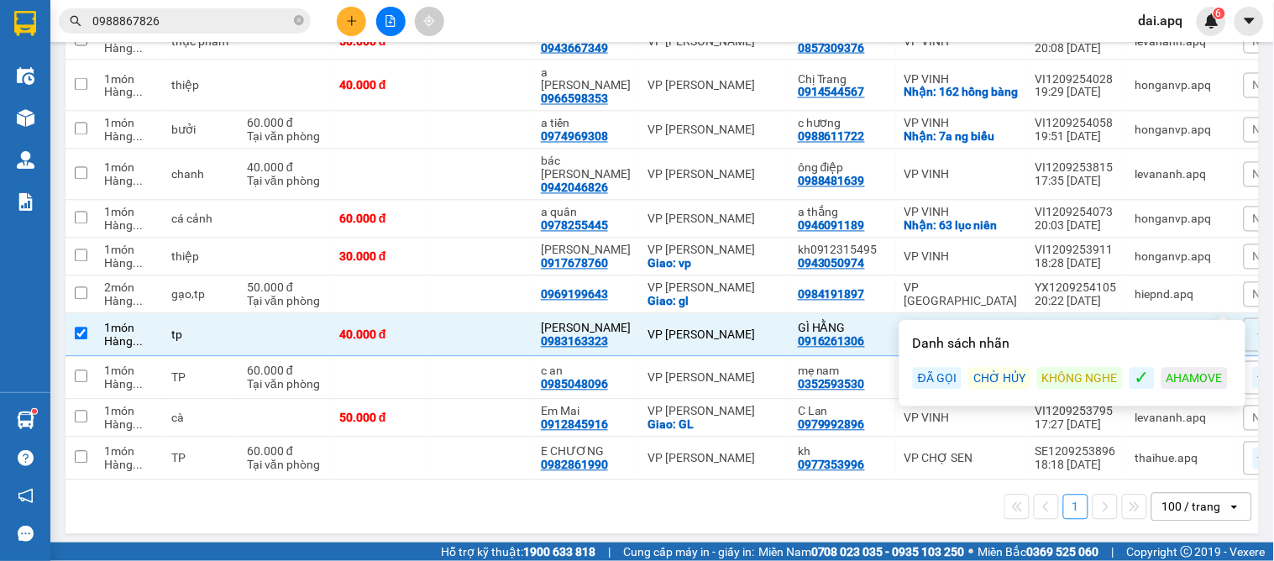
click at [938, 379] on div "ĐÃ GỌI" at bounding box center [937, 379] width 49 height 22
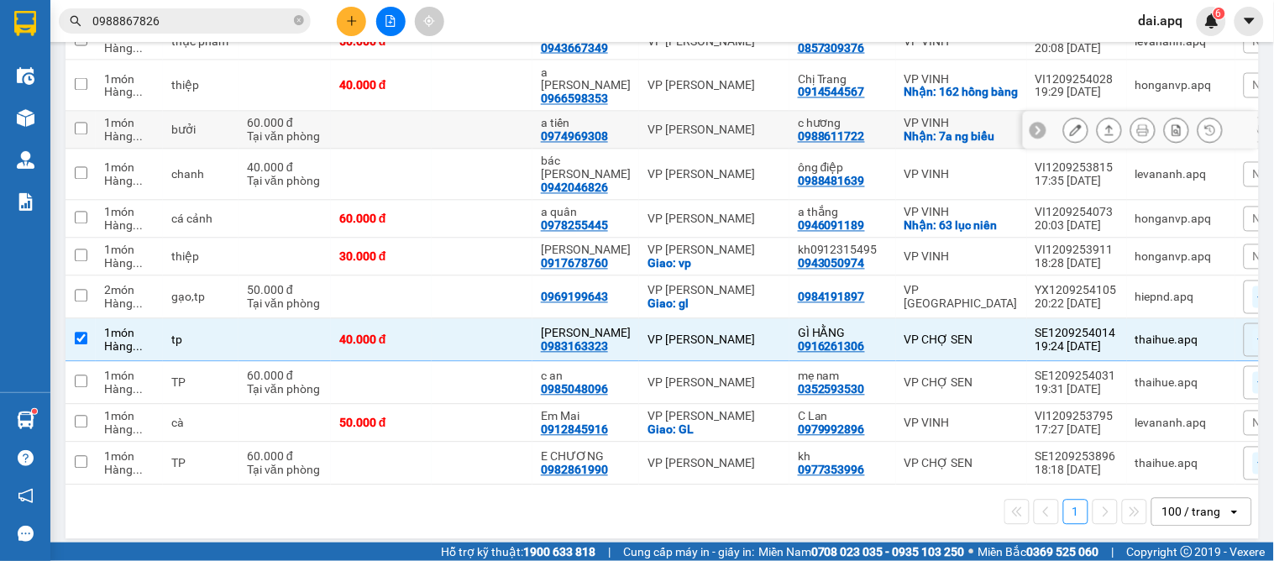
click at [1032, 128] on icon at bounding box center [1038, 130] width 12 height 12
click at [1253, 126] on span "Nhãn" at bounding box center [1267, 129] width 29 height 13
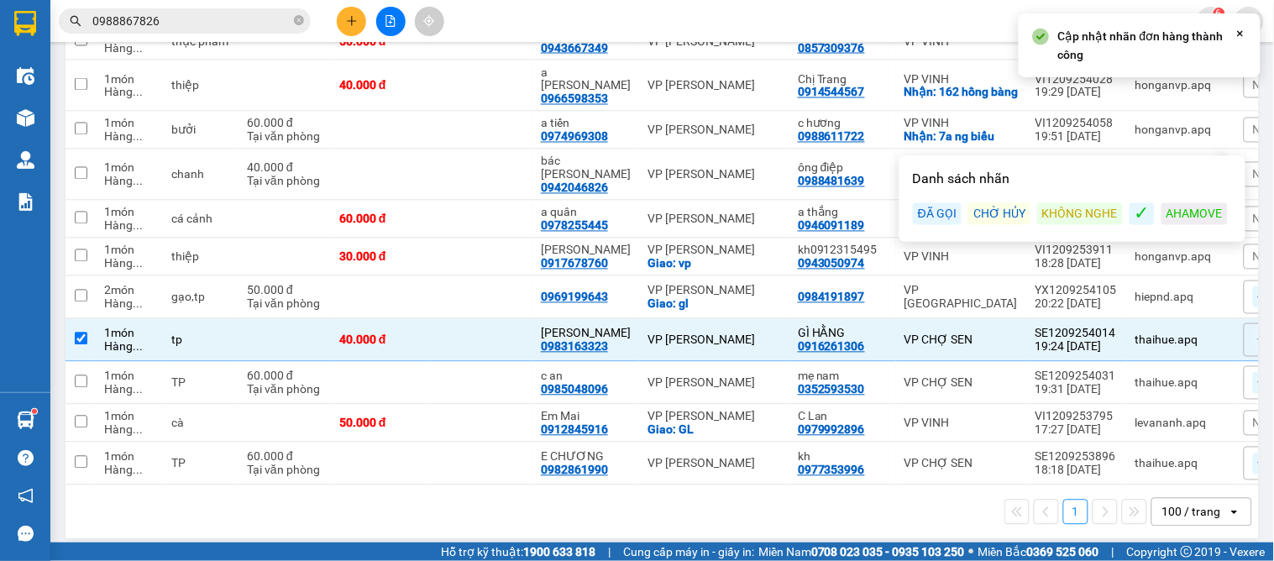
click at [1073, 223] on div "KHÔNG NGHE" at bounding box center [1080, 214] width 86 height 22
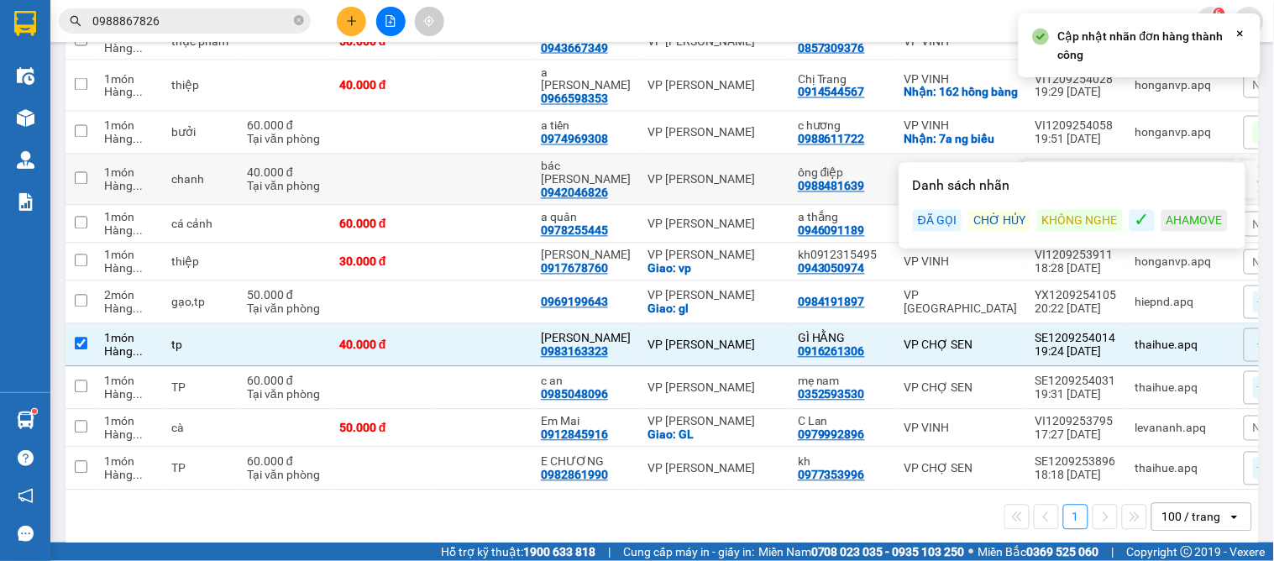
scroll to position [637, 0]
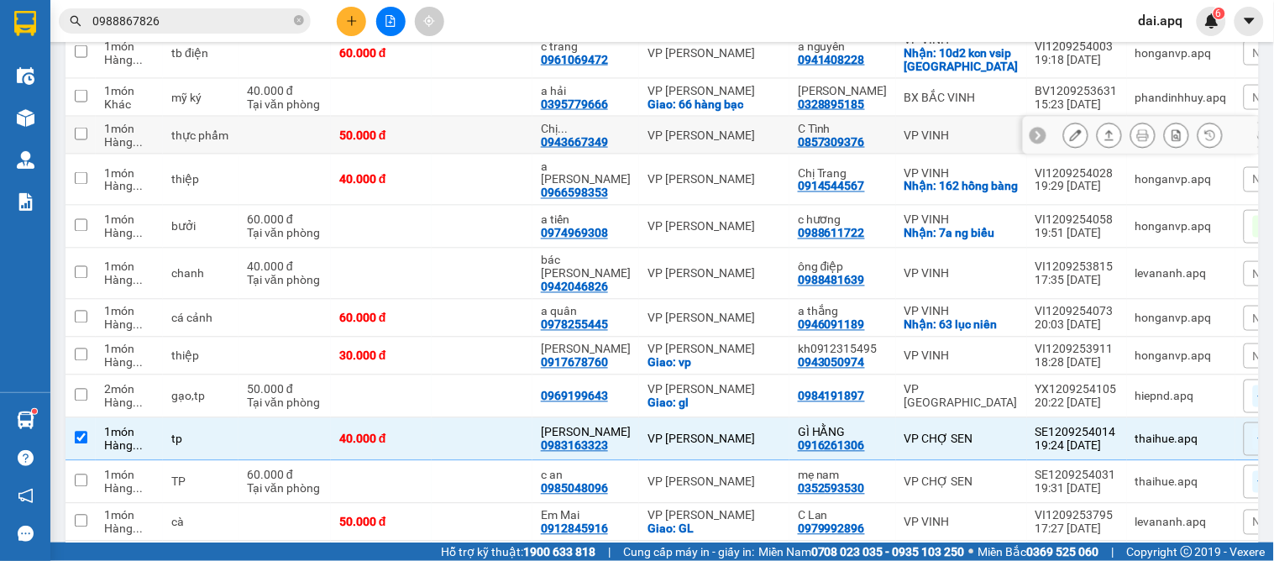
click at [1036, 134] on icon at bounding box center [1038, 135] width 5 height 9
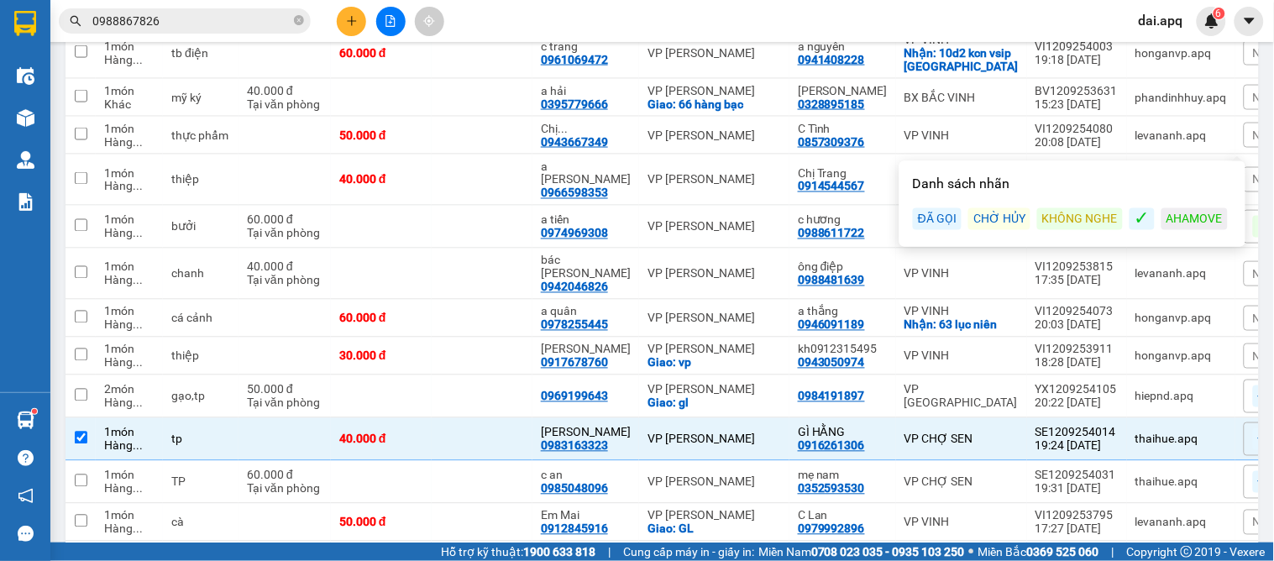
drag, startPoint x: 950, startPoint y: 218, endPoint x: 932, endPoint y: 200, distance: 25.5
click at [950, 219] on div "ĐÃ GỌI" at bounding box center [937, 219] width 49 height 22
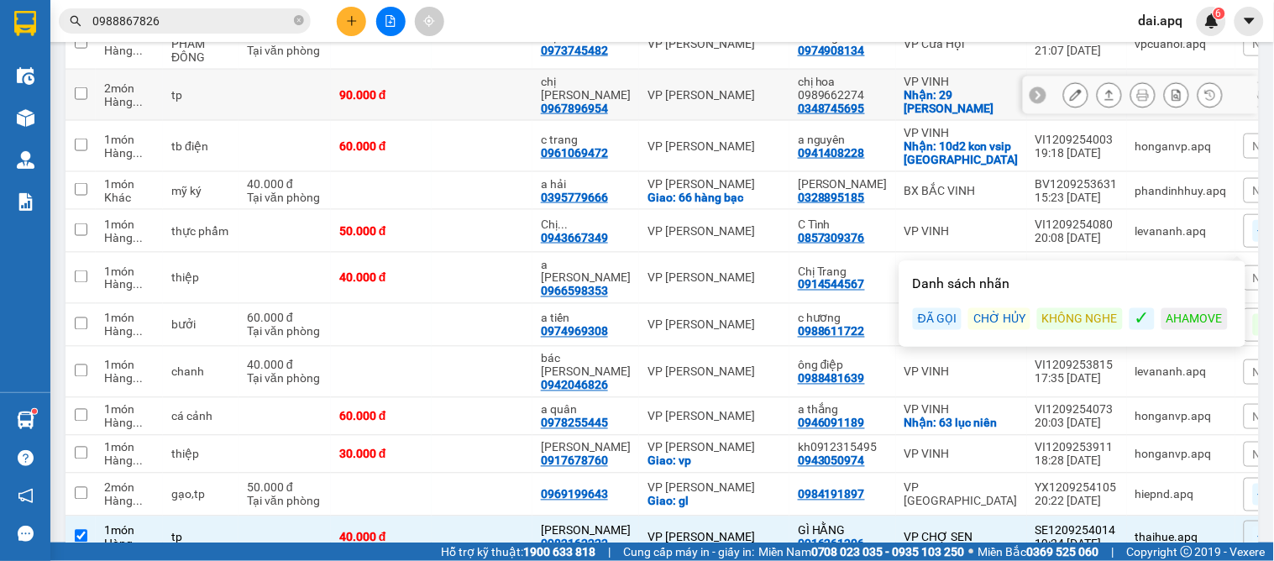
scroll to position [357, 0]
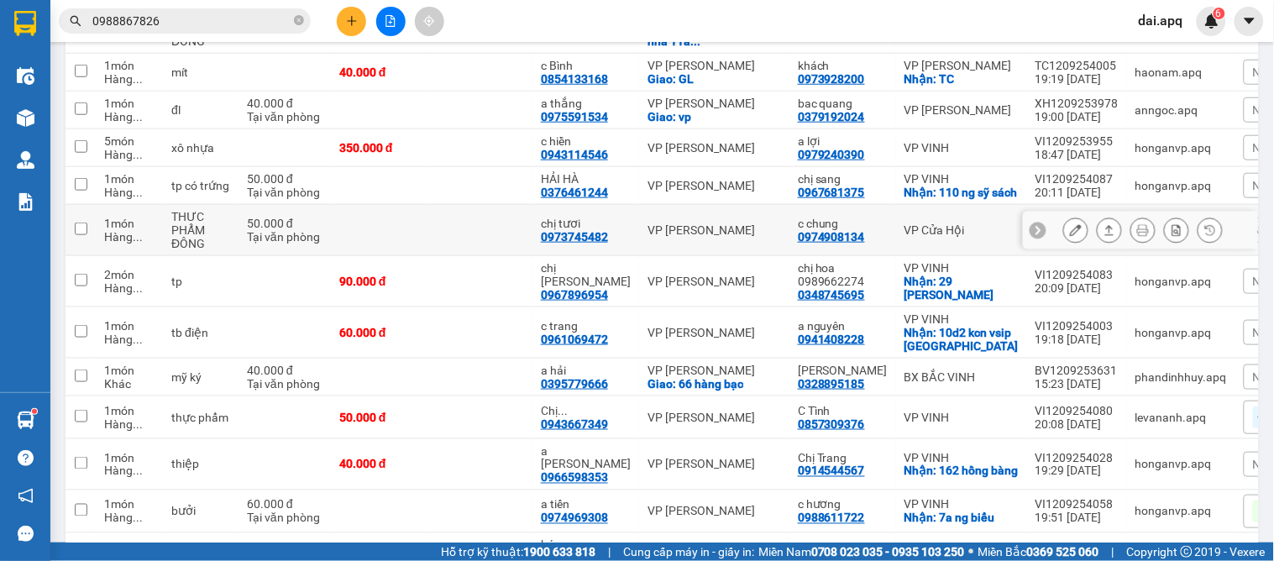
click at [1032, 231] on icon at bounding box center [1038, 230] width 12 height 12
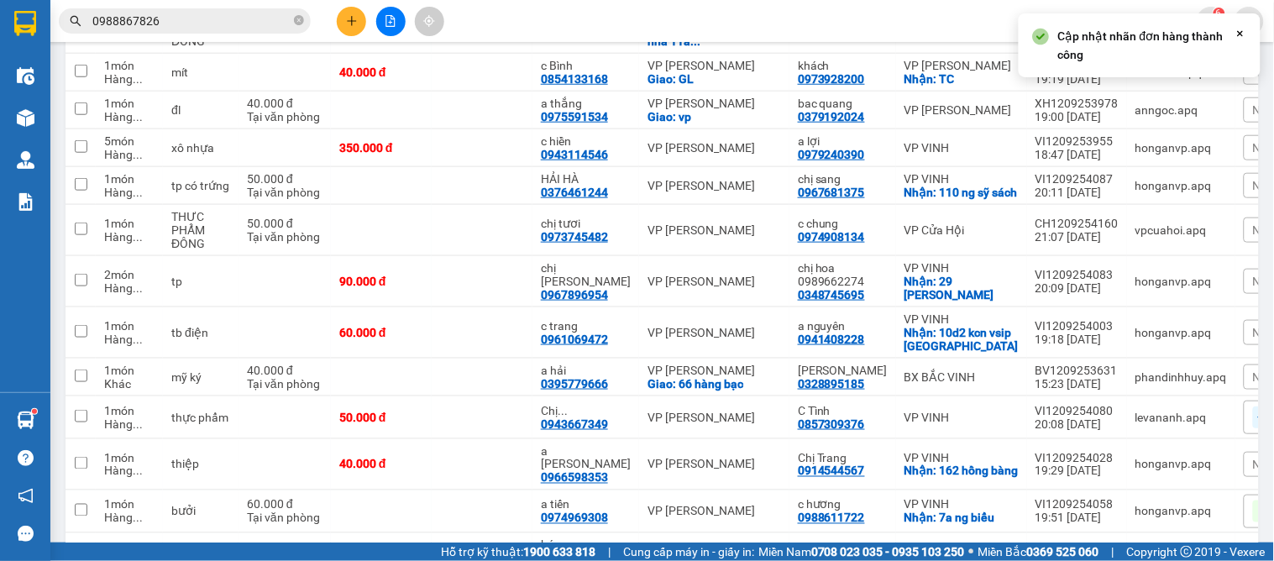
click at [1253, 233] on span "Nhãn" at bounding box center [1267, 229] width 29 height 13
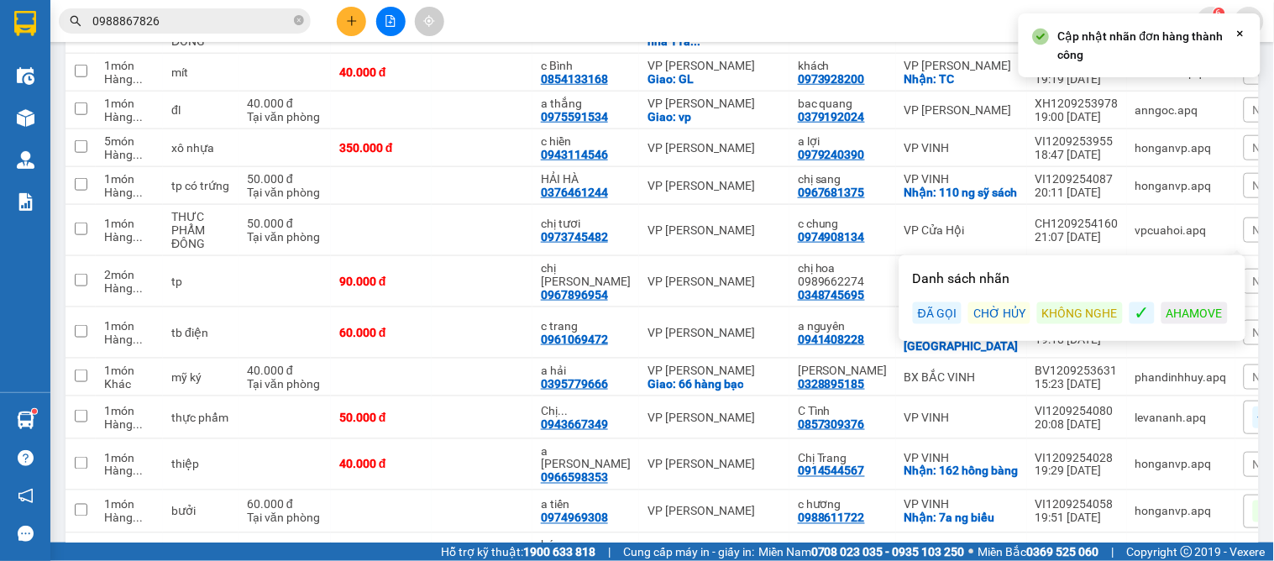
click at [933, 315] on div "ĐÃ GỌI" at bounding box center [937, 313] width 49 height 22
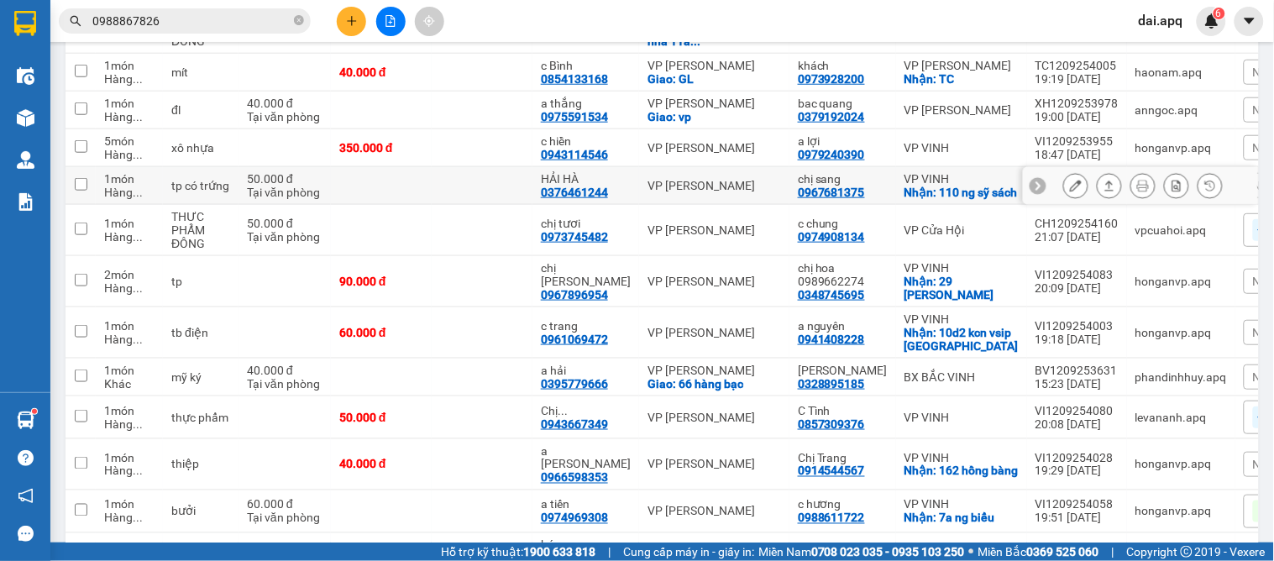
click at [1032, 181] on icon at bounding box center [1038, 186] width 12 height 12
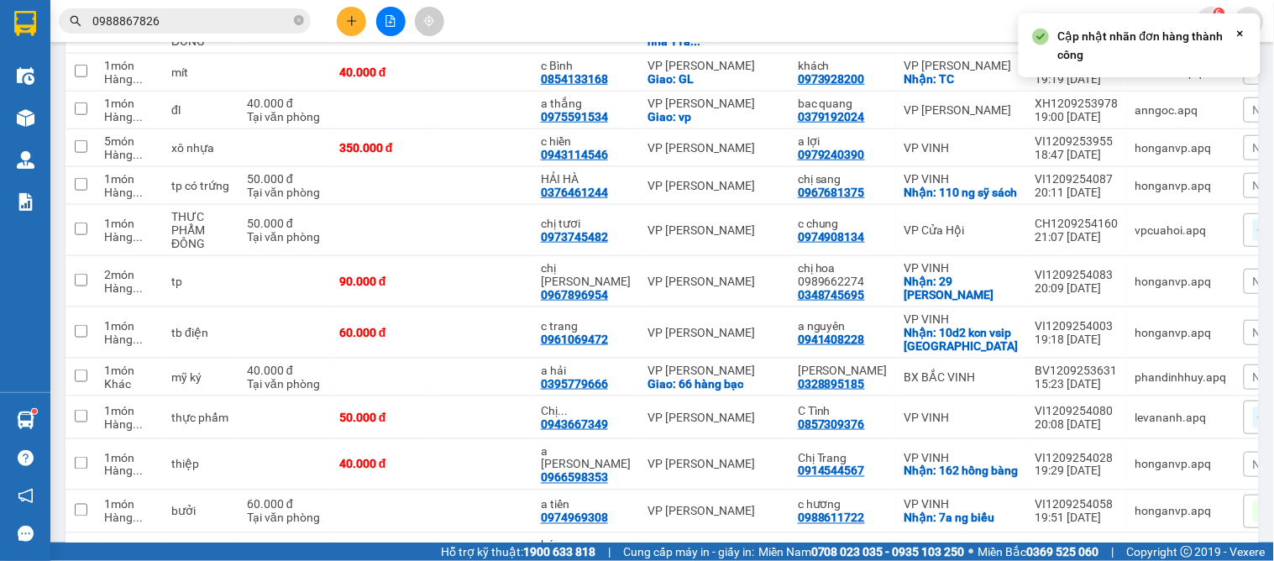
click at [1253, 185] on span "Nhãn" at bounding box center [1267, 185] width 29 height 13
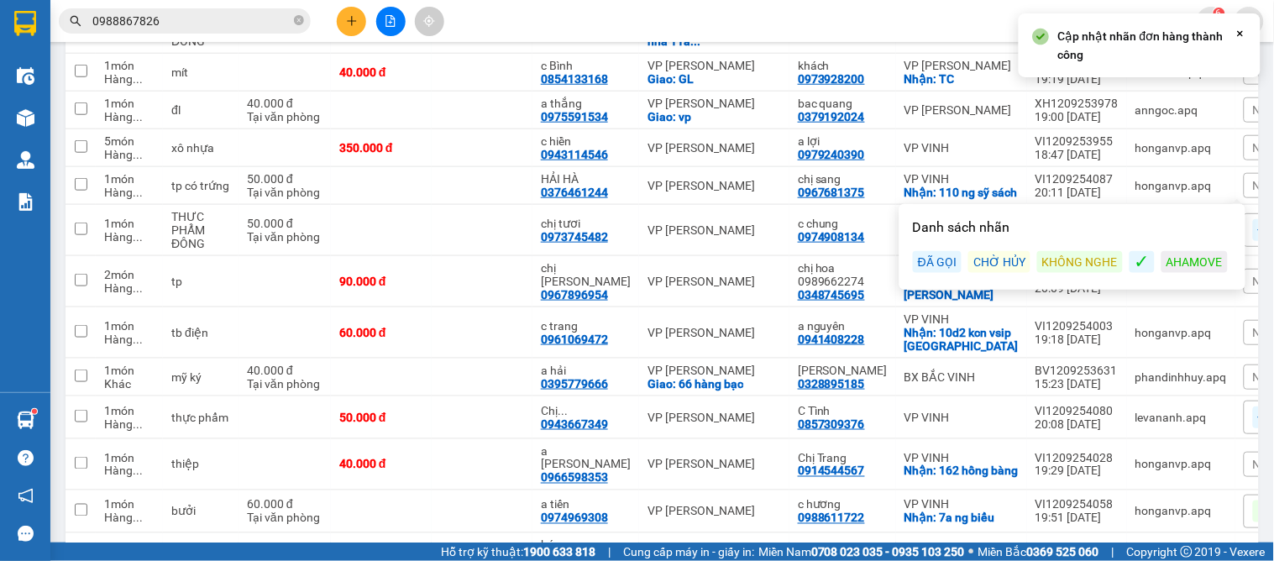
click at [936, 263] on div "ĐÃ GỌI" at bounding box center [937, 262] width 49 height 22
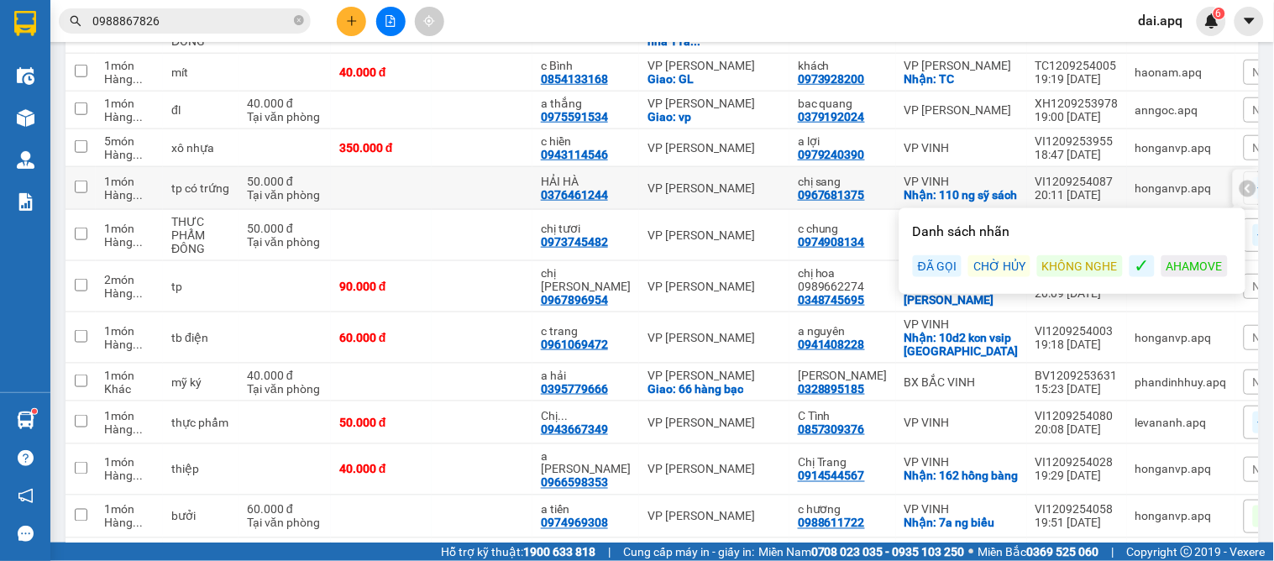
click at [1242, 182] on icon at bounding box center [1248, 188] width 12 height 12
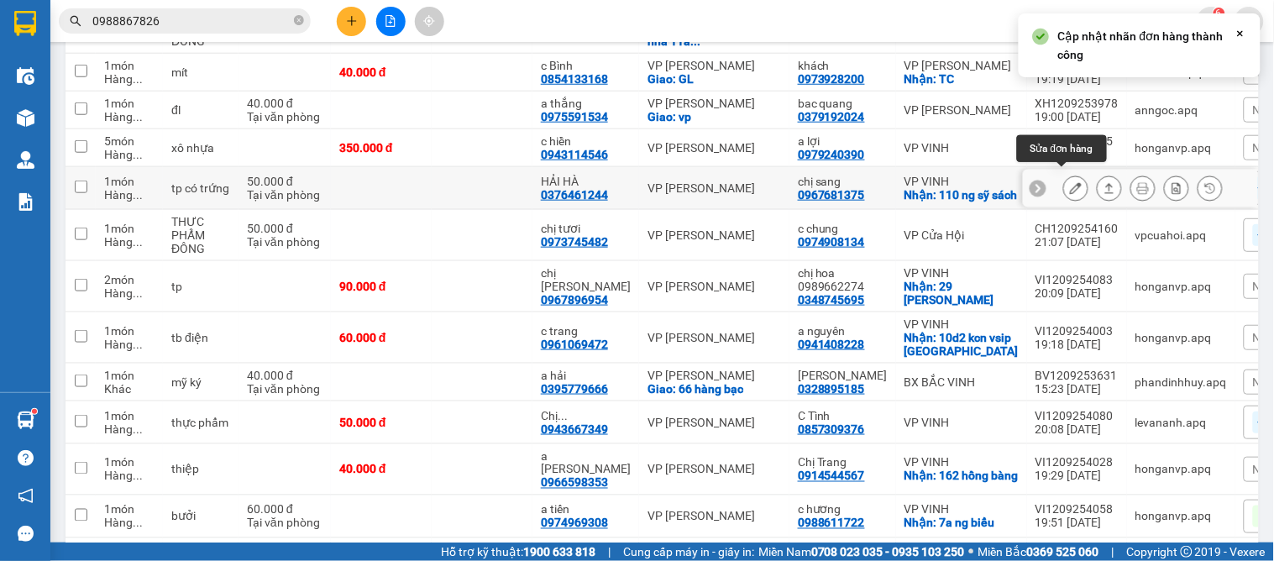
click at [1070, 182] on icon at bounding box center [1076, 188] width 12 height 12
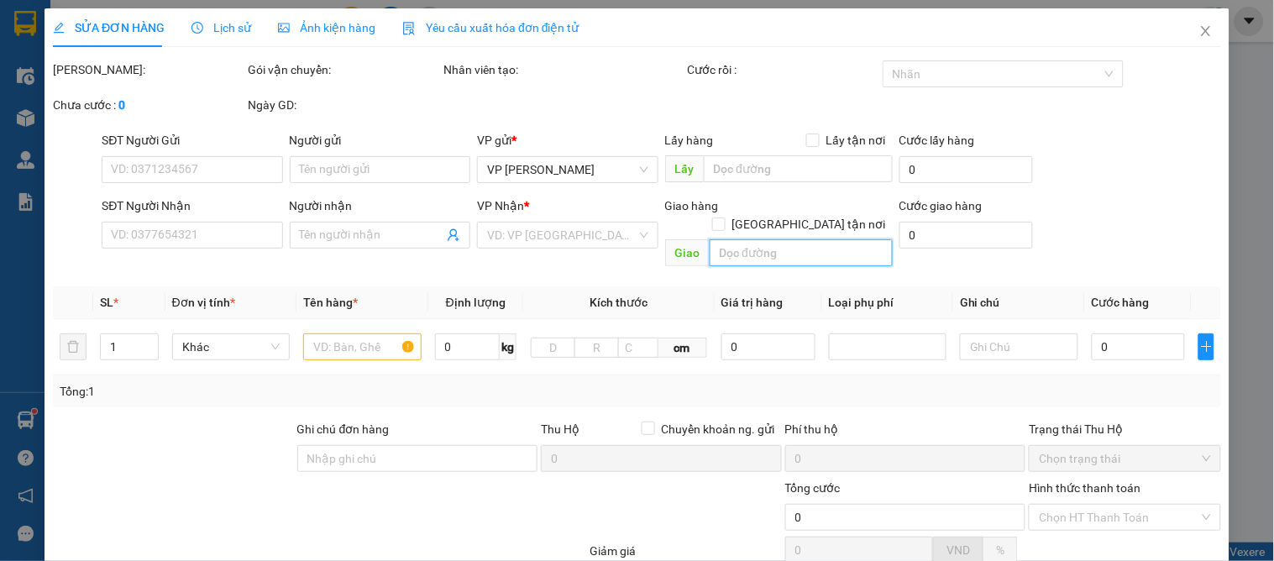
click at [779, 239] on input "text" at bounding box center [801, 252] width 183 height 27
type input "0967681375"
type input "chị sang"
checkbox input "true"
type input "110 ng sỹ sách"
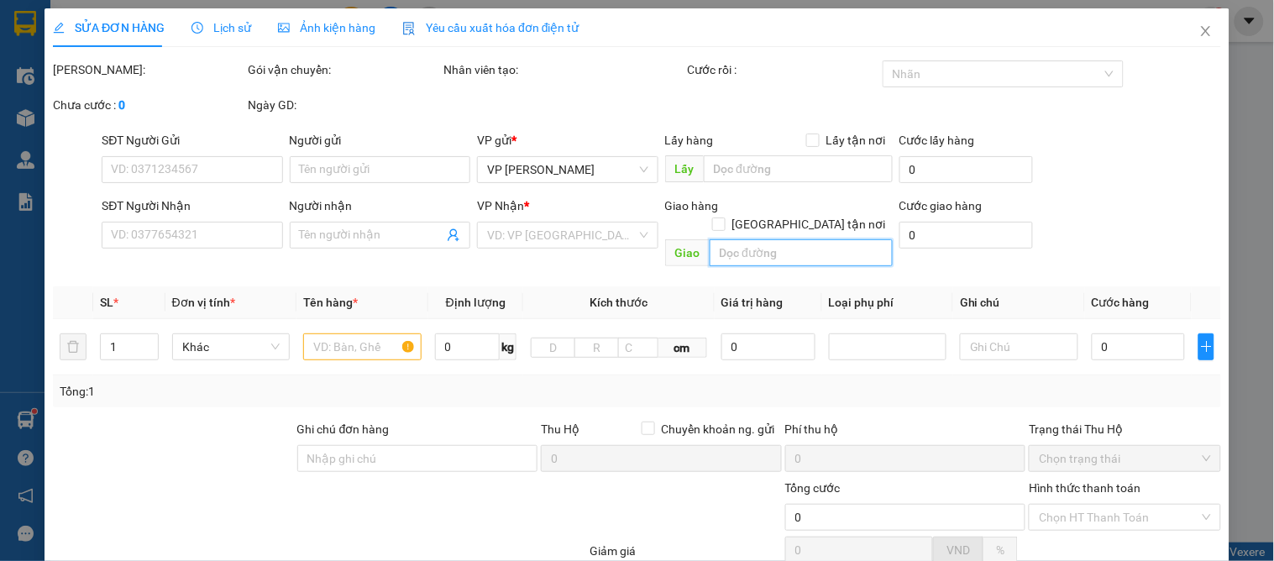
type input "0376461244"
type input "HẢI HÀ"
type input "50.000"
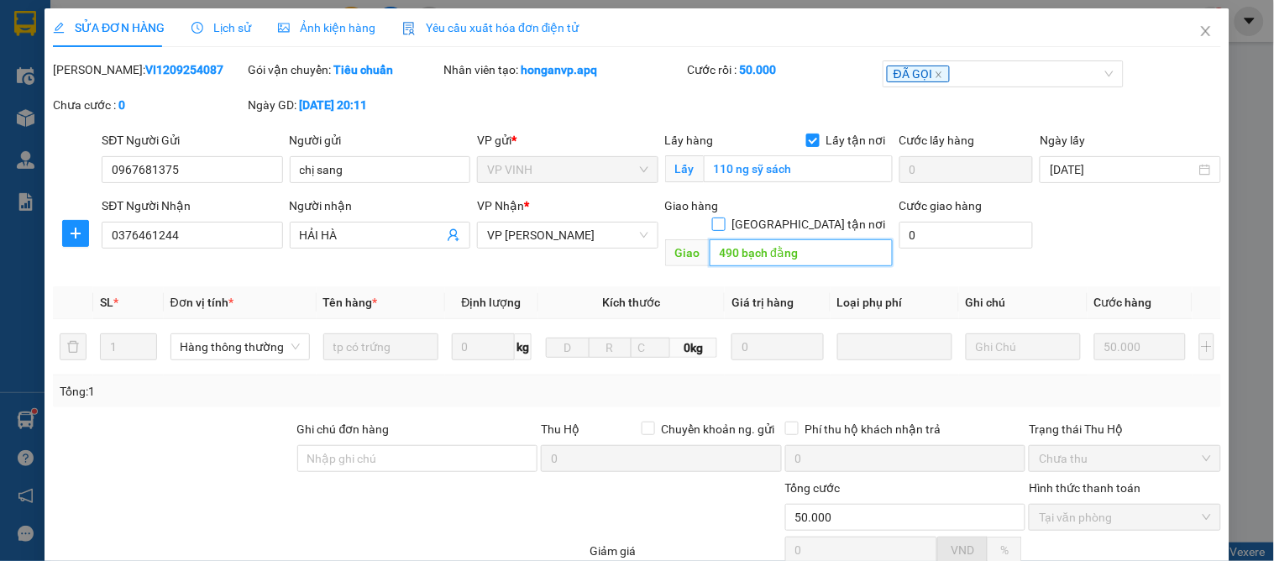
type input "490 bạch đằng"
click at [724, 218] on input "[GEOGRAPHIC_DATA] tận nơi" at bounding box center [718, 224] width 12 height 12
checkbox input "true"
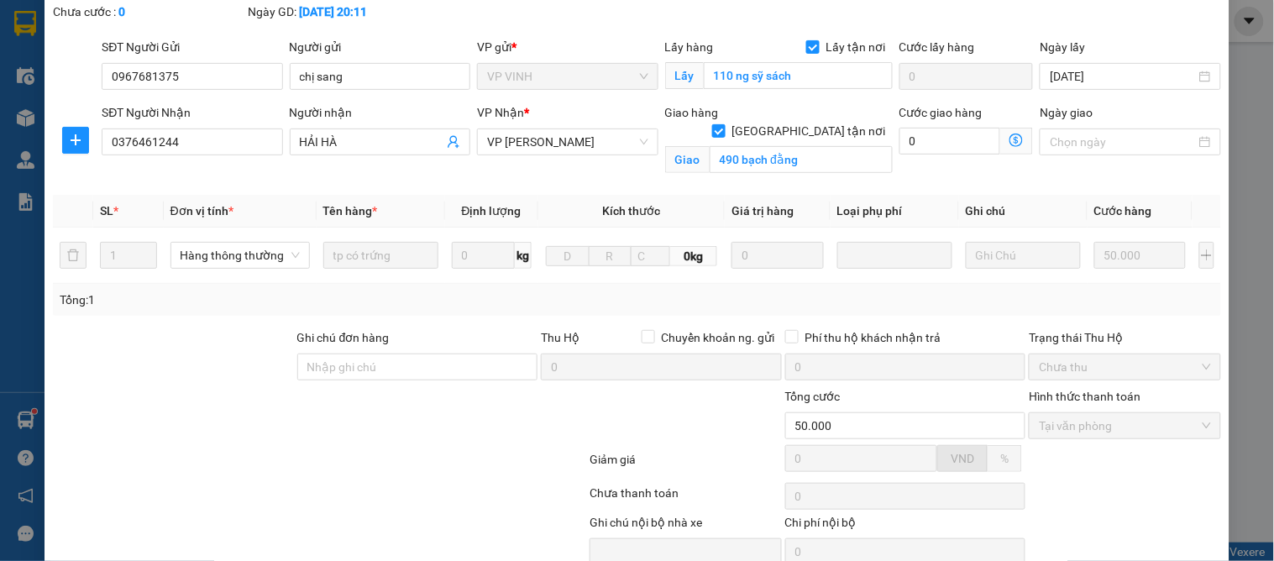
scroll to position [169, 0]
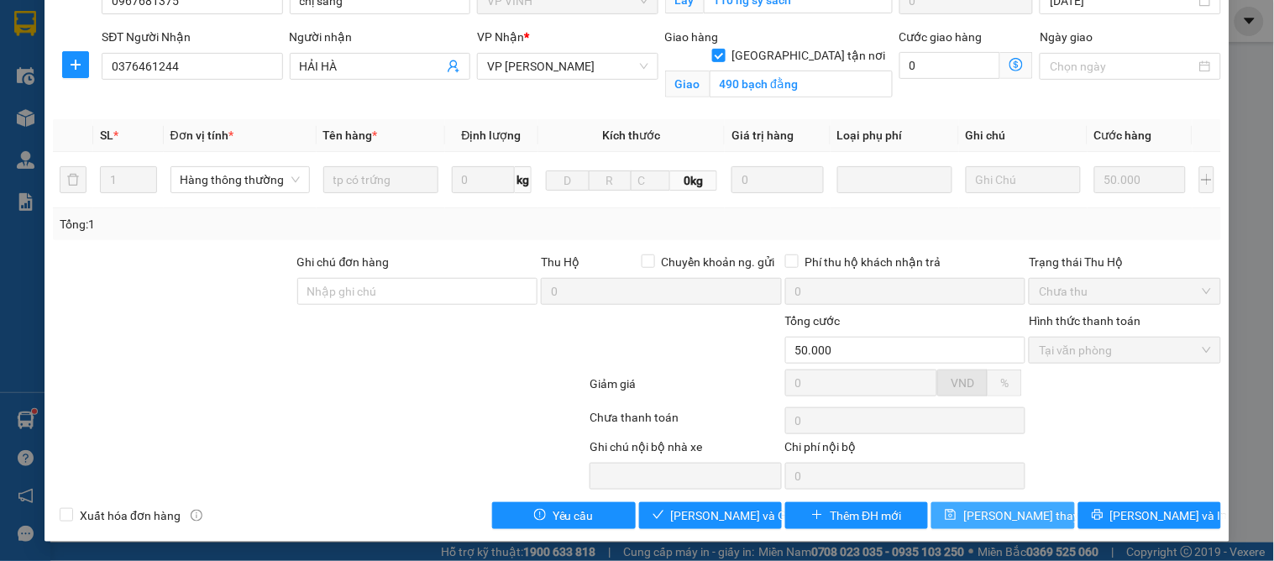
click at [1005, 518] on span "[PERSON_NAME] thay đổi" at bounding box center [1030, 515] width 134 height 18
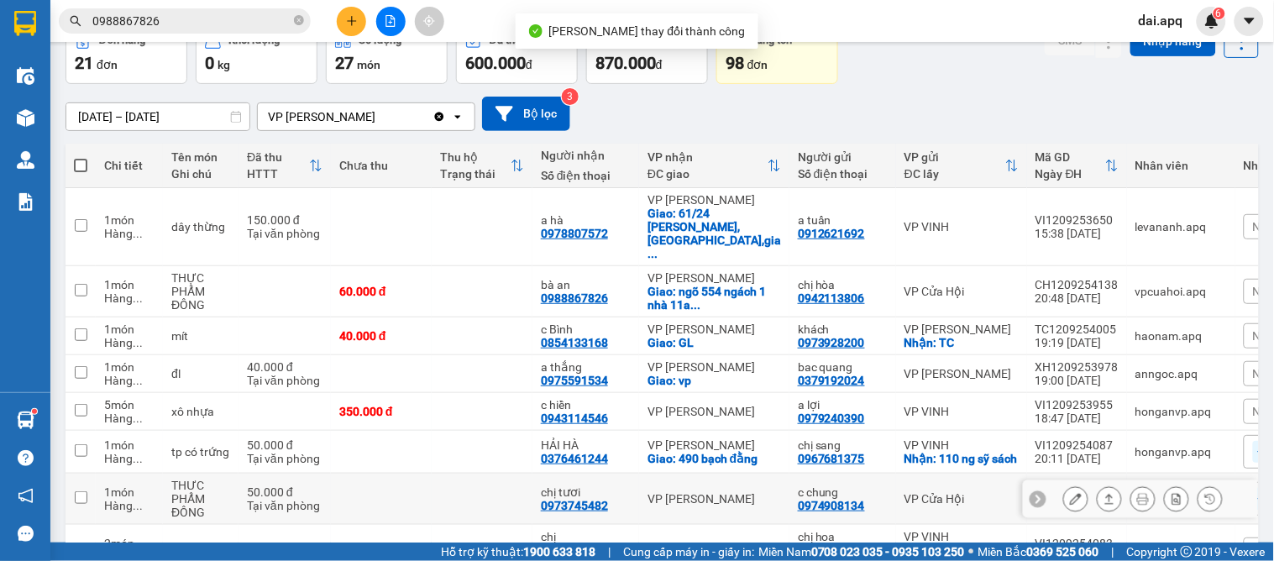
scroll to position [280, 0]
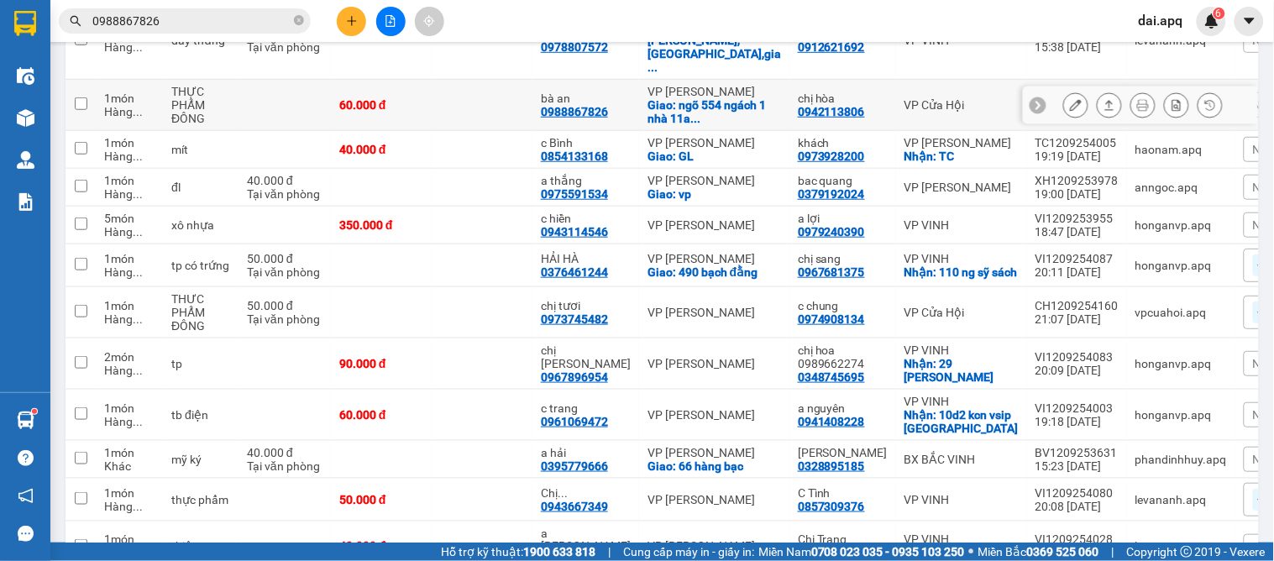
click at [1070, 99] on icon at bounding box center [1076, 105] width 12 height 12
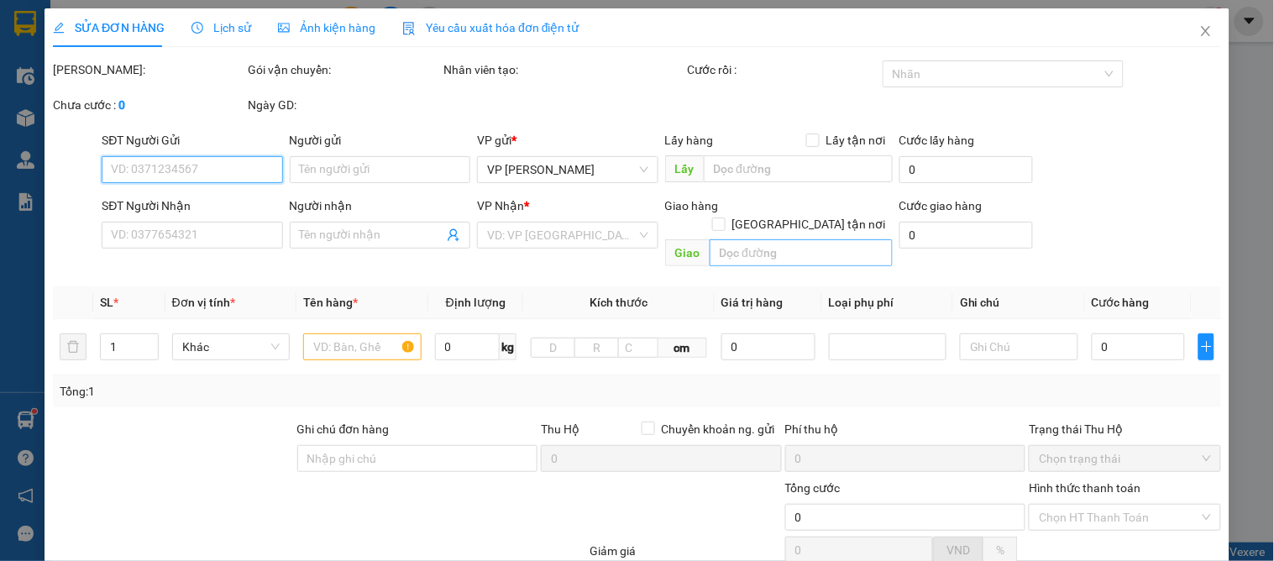
type input "0942113806"
type input "chị hòa"
type input "0988867826"
type input "bà an"
checkbox input "true"
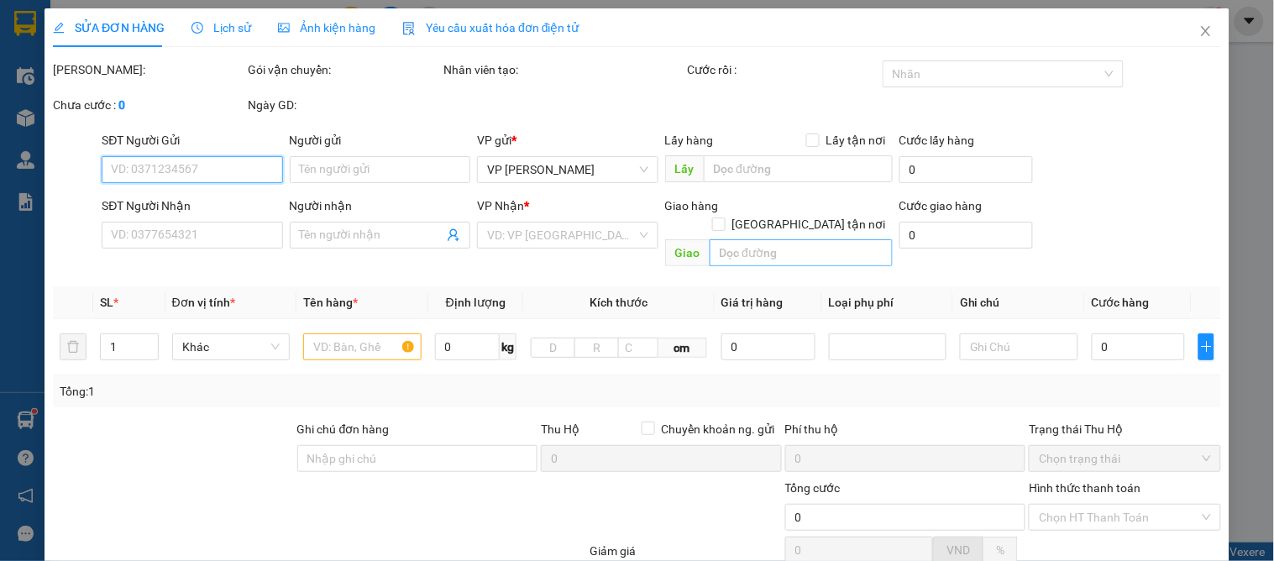
type input "ngõ 554 ngách 1 nhà 11a ,nguyễn văn cừ ,gia lâm hà nội"
type input "60.000"
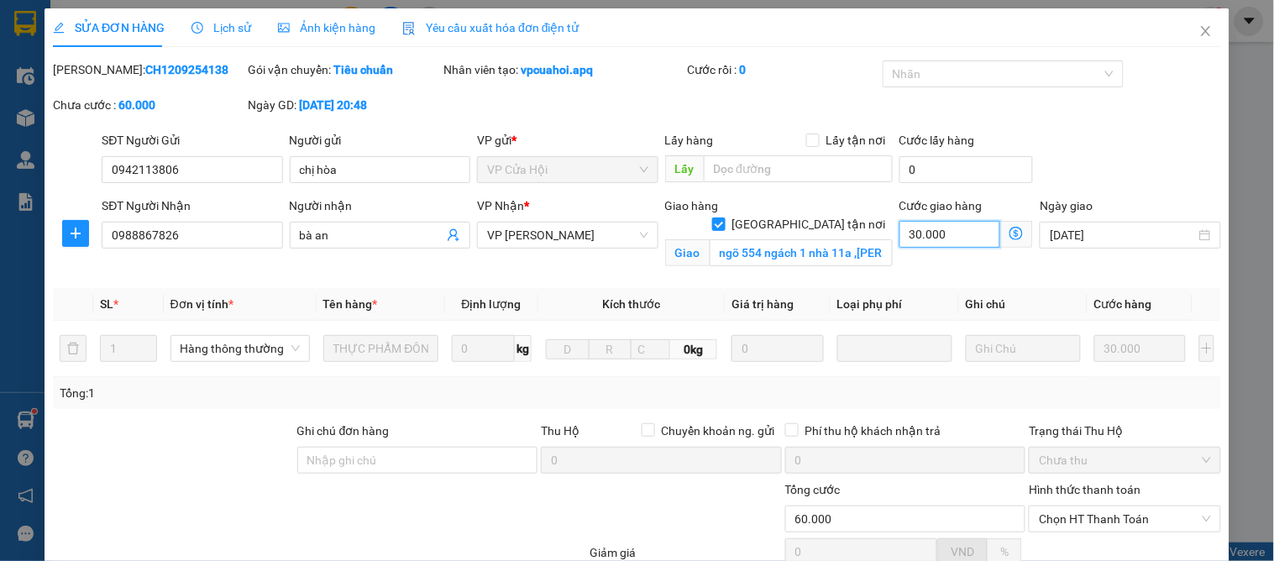
click at [971, 239] on input "30.000" at bounding box center [951, 234] width 102 height 27
type input "30.000"
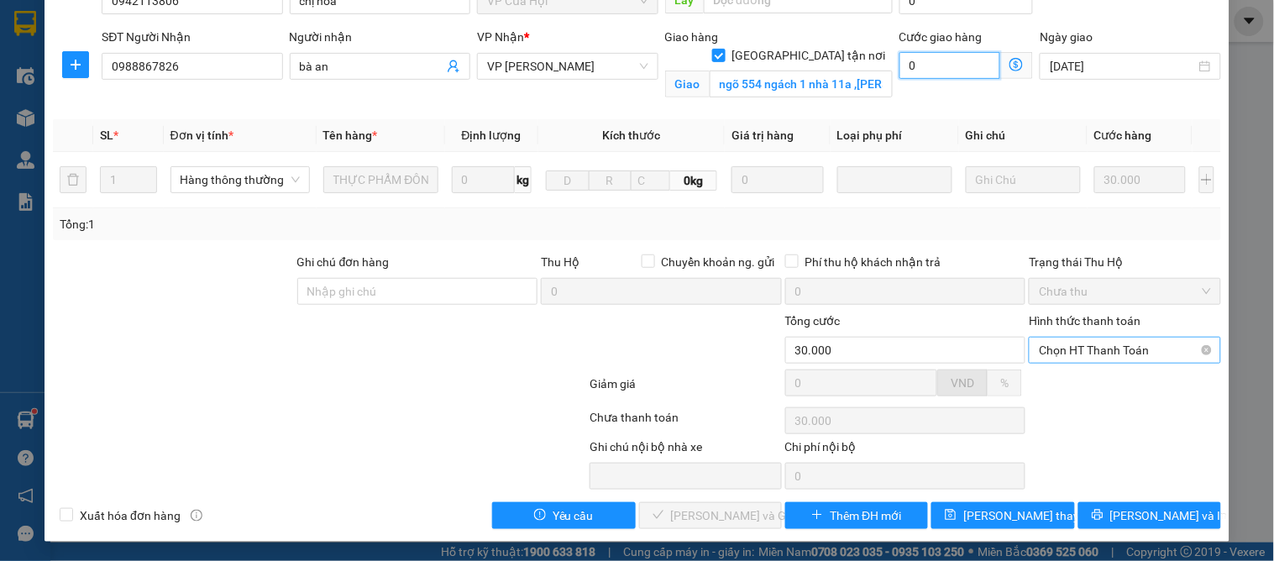
click at [1102, 338] on span "Chọn HT Thanh Toán" at bounding box center [1124, 350] width 171 height 25
type input "0"
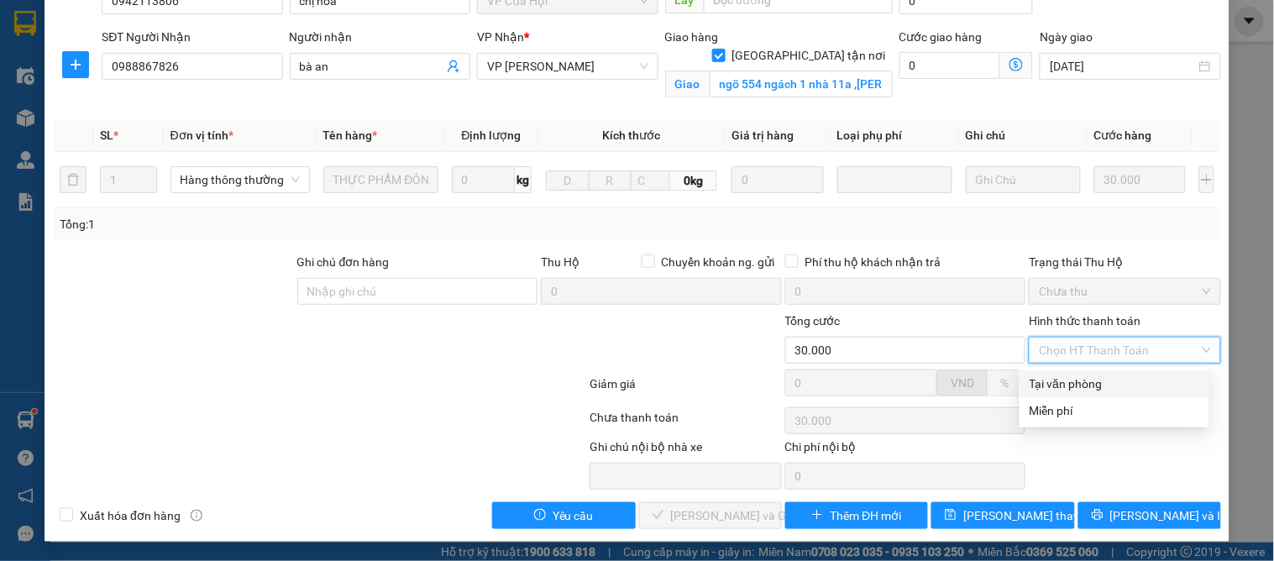
drag, startPoint x: 1088, startPoint y: 378, endPoint x: 1088, endPoint y: 396, distance: 18.5
click at [1088, 379] on div "Tại văn phòng" at bounding box center [1115, 384] width 170 height 18
type input "0"
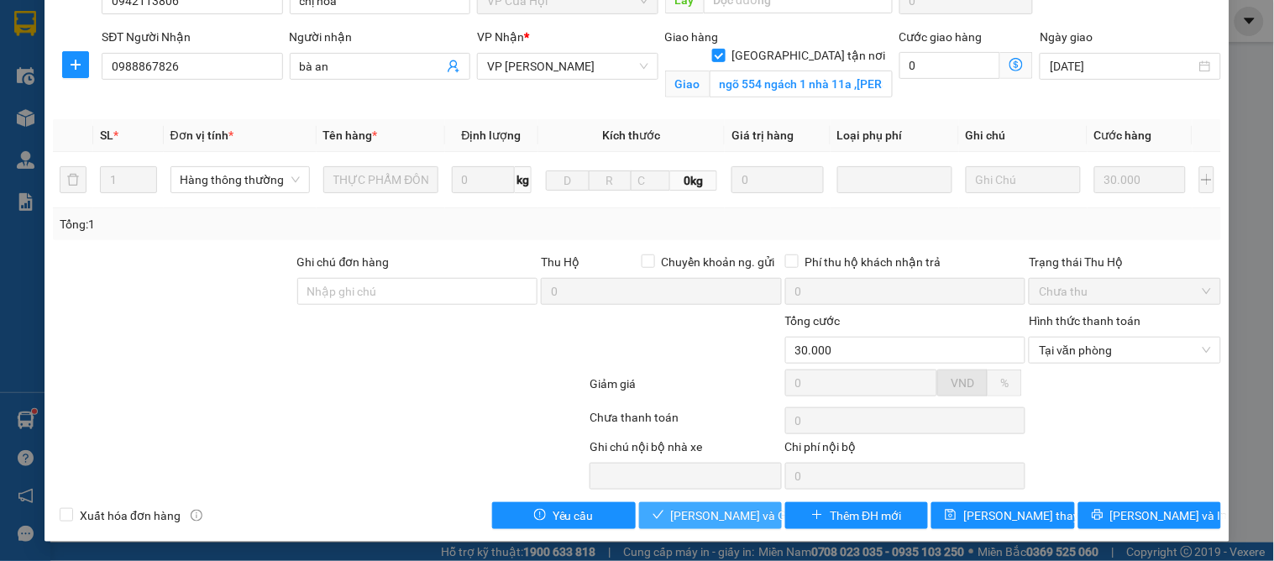
click at [740, 522] on span "Lưu và Giao hàng" at bounding box center [751, 515] width 161 height 18
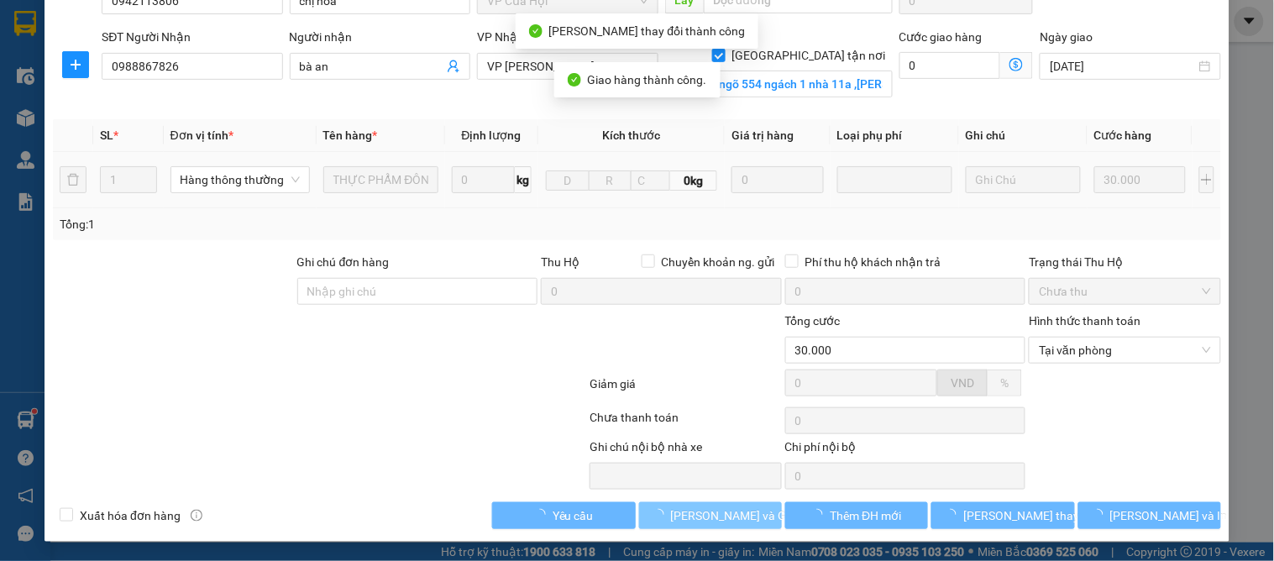
scroll to position [0, 0]
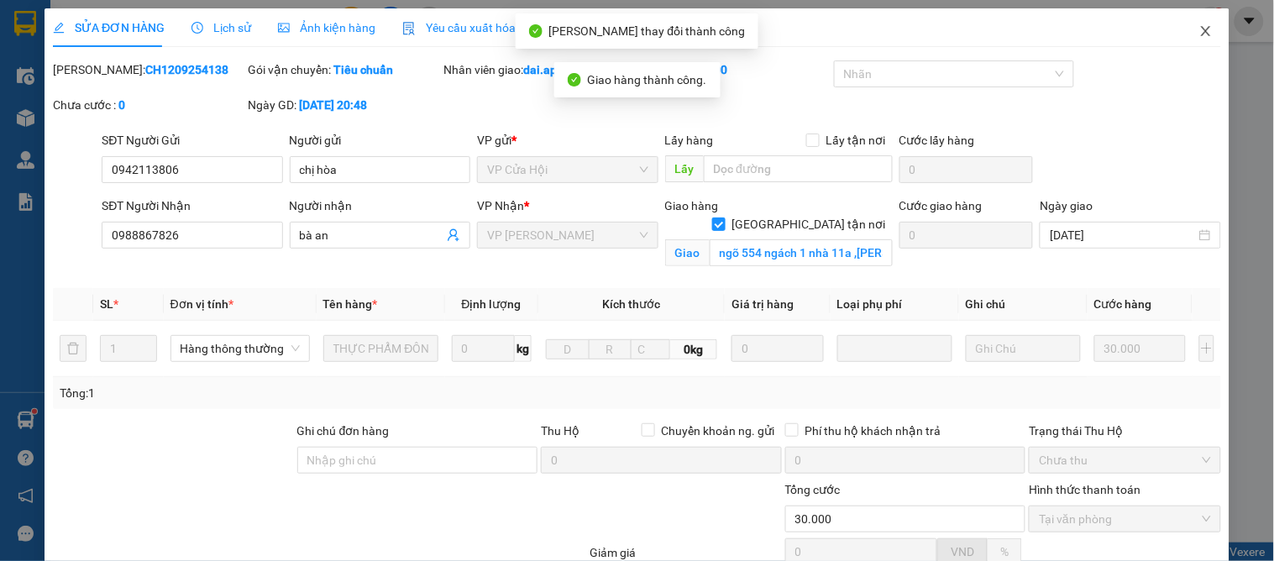
click at [1199, 35] on icon "close" at bounding box center [1205, 30] width 13 height 13
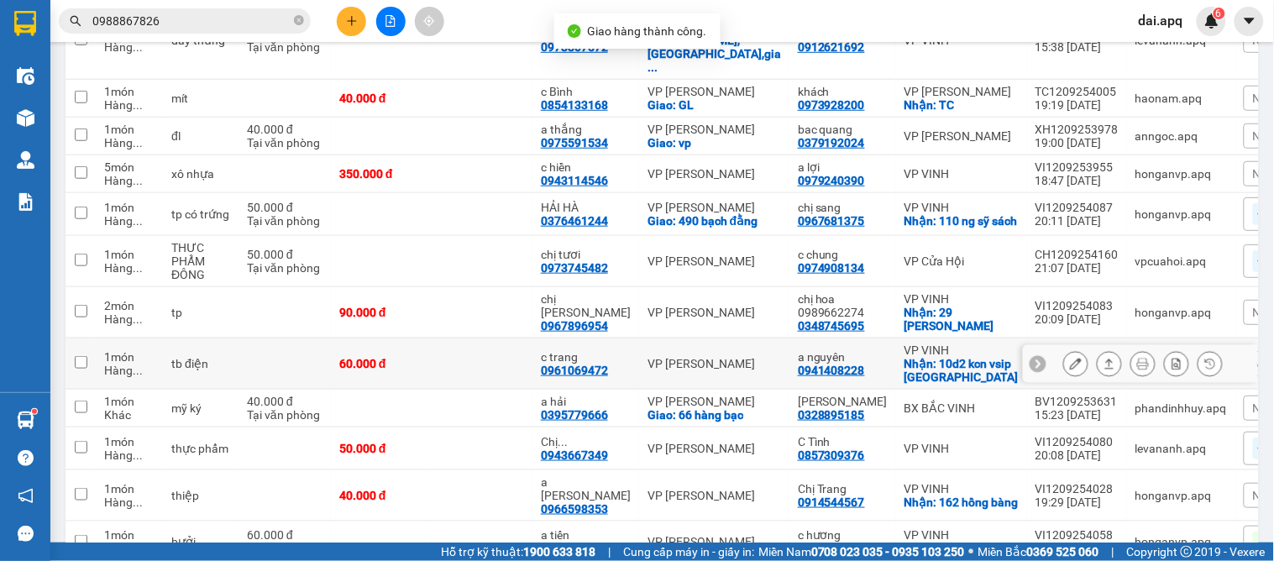
scroll to position [282, 0]
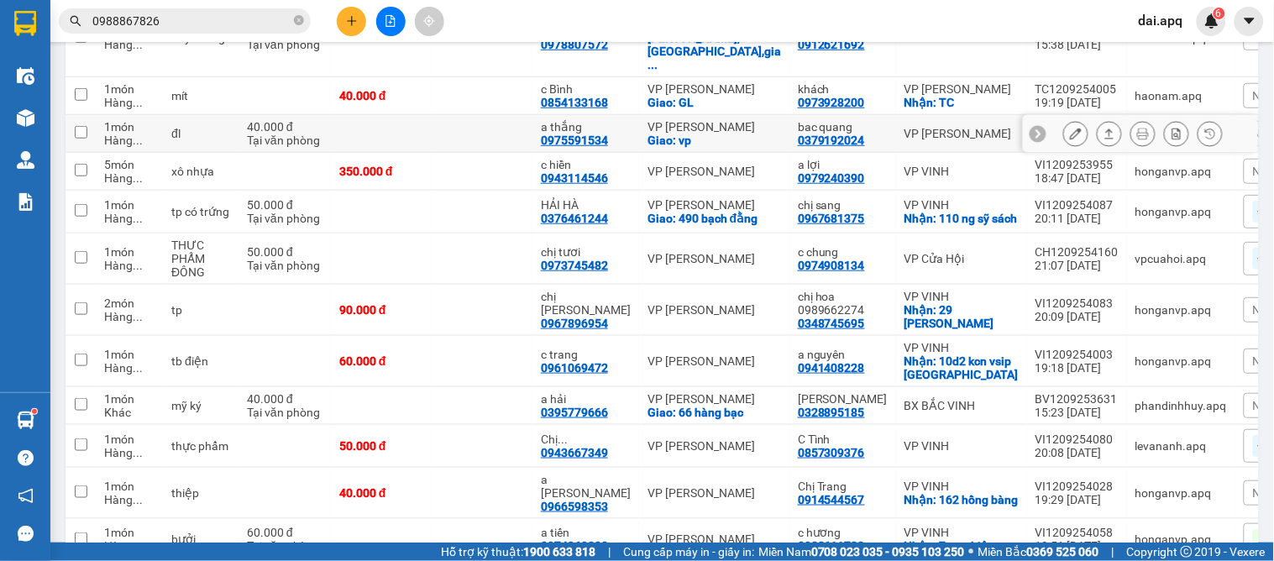
click at [1032, 128] on icon at bounding box center [1038, 134] width 12 height 12
click at [1253, 127] on span "Nhãn" at bounding box center [1267, 133] width 29 height 13
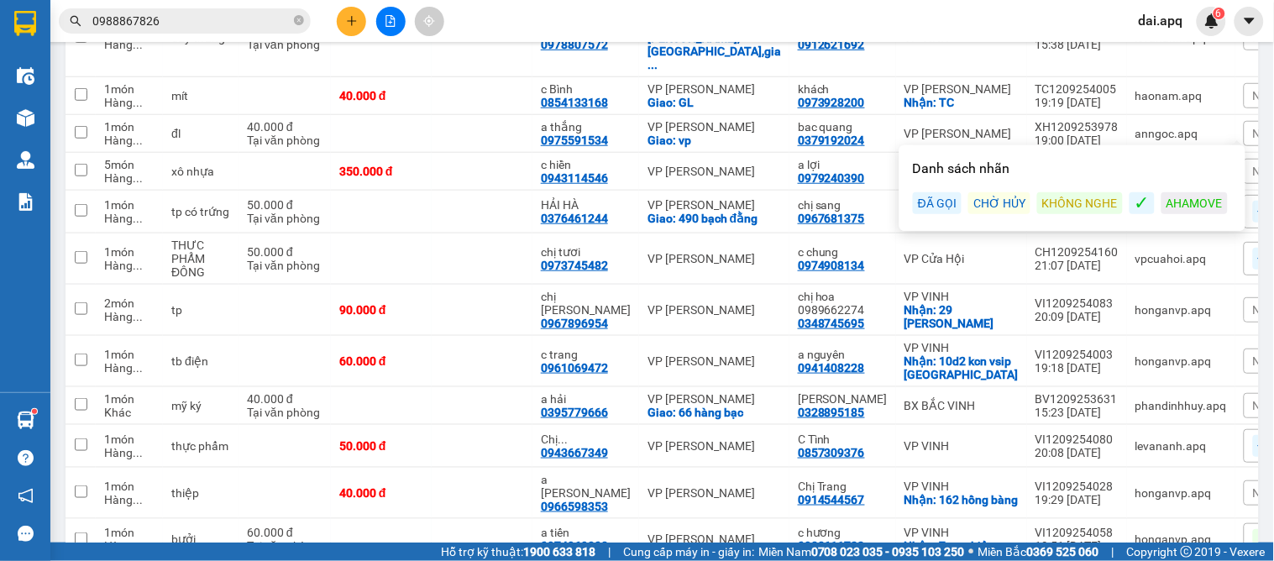
click at [947, 205] on div "ĐÃ GỌI" at bounding box center [937, 203] width 49 height 22
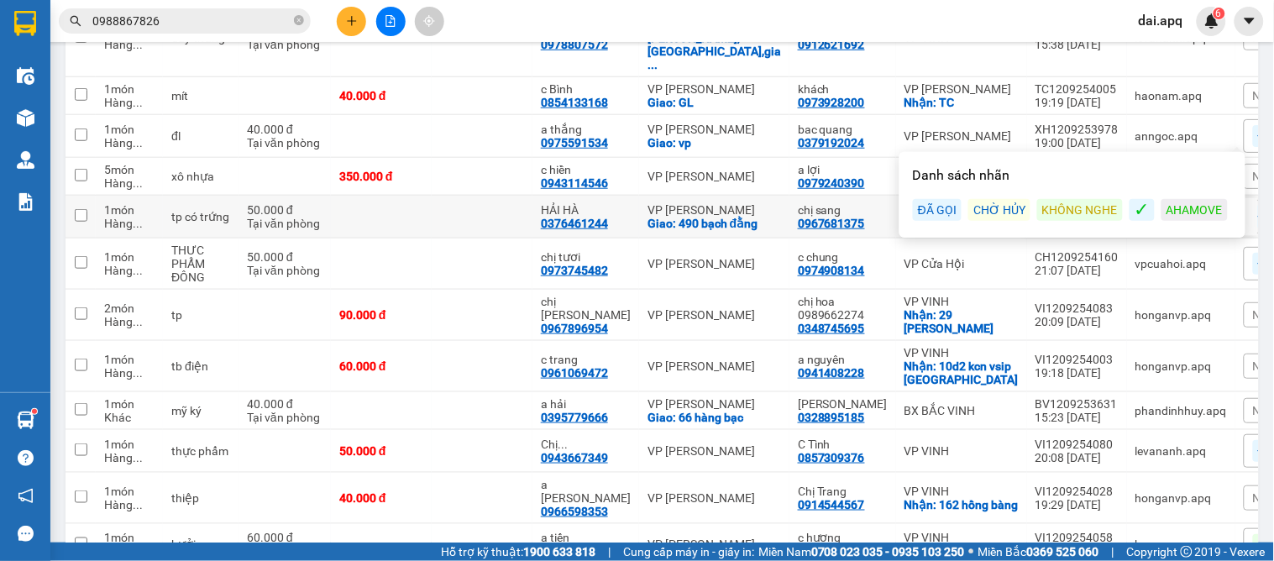
scroll to position [189, 0]
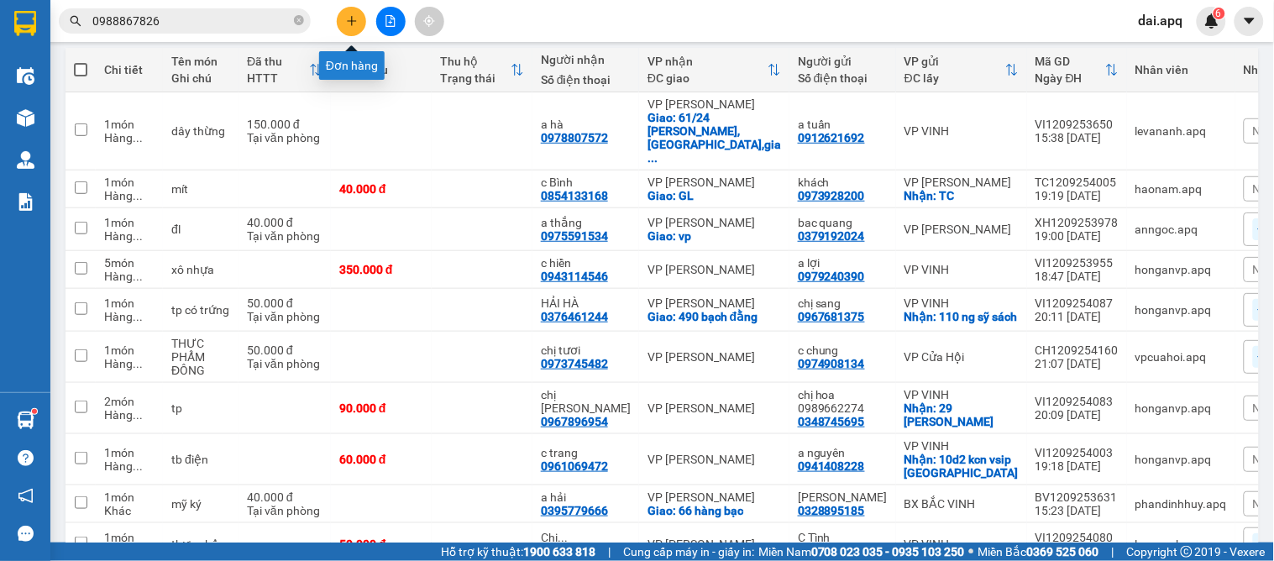
click at [364, 18] on button at bounding box center [351, 21] width 29 height 29
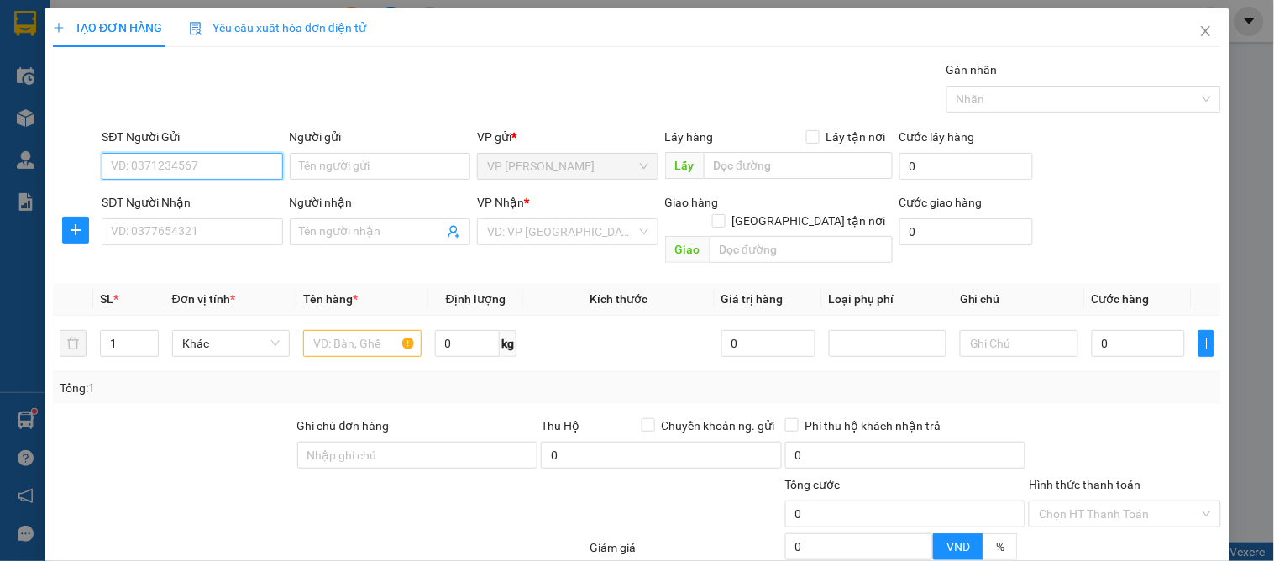
click at [235, 179] on input "SĐT Người Gửi" at bounding box center [192, 166] width 181 height 27
click at [233, 161] on input "0353865986" at bounding box center [192, 166] width 181 height 27
click at [233, 162] on input "0353865986" at bounding box center [192, 166] width 181 height 27
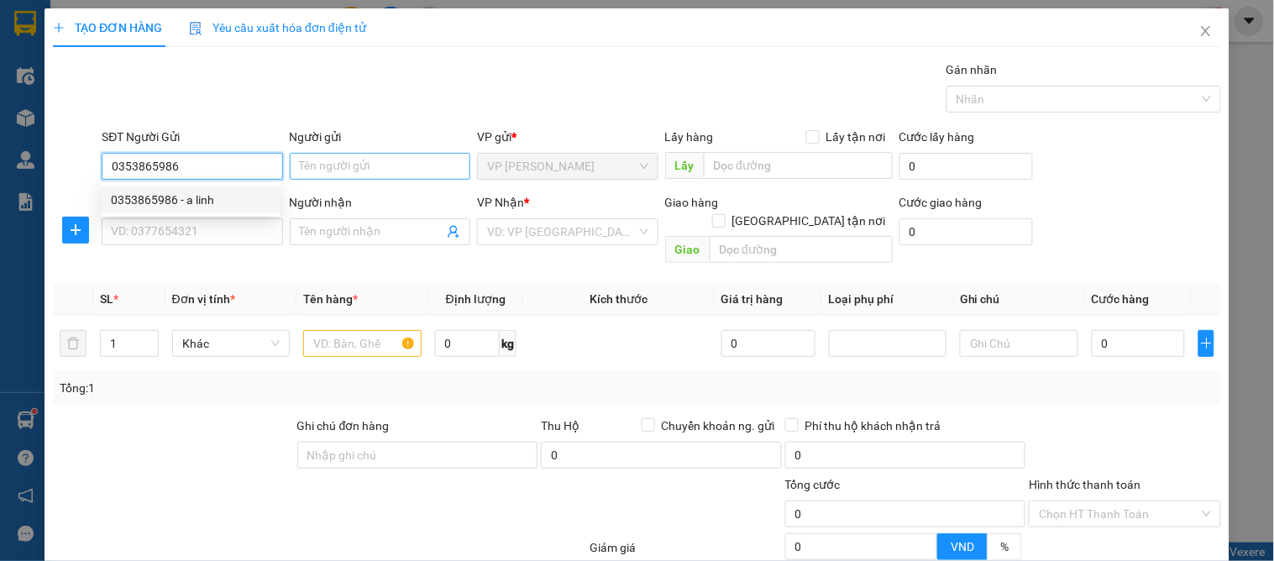
type input "0353865986"
click at [317, 168] on input "Người gửi" at bounding box center [380, 166] width 181 height 27
click at [228, 170] on input "0353865986" at bounding box center [192, 166] width 181 height 27
drag, startPoint x: 212, startPoint y: 191, endPoint x: 207, endPoint y: 206, distance: 14.9
click at [211, 193] on div "0353865986 - a linh" at bounding box center [190, 200] width 159 height 18
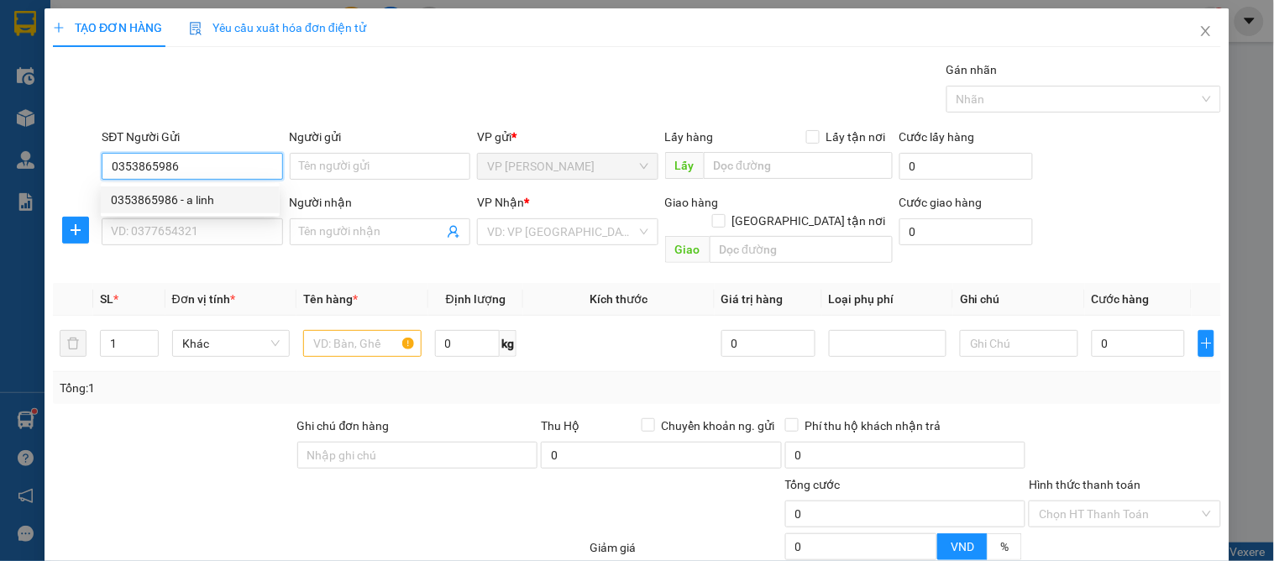
type input "a linh"
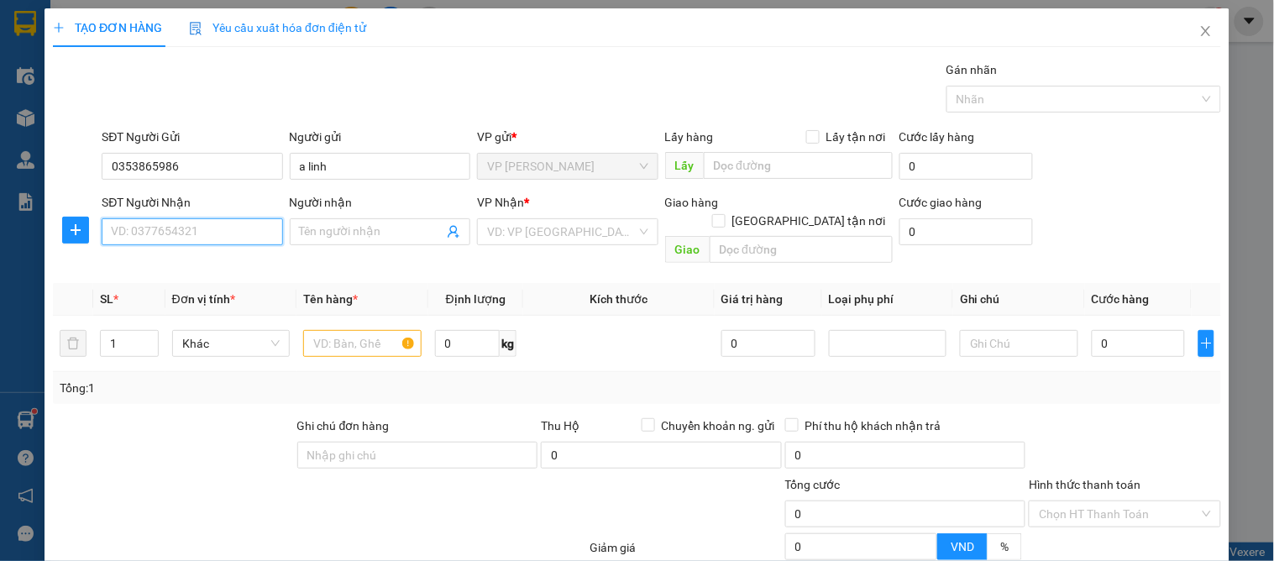
click at [207, 229] on input "SĐT Người Nhận" at bounding box center [192, 231] width 181 height 27
click at [231, 280] on div "0918152183 0918152183 - anh dương" at bounding box center [194, 266] width 186 height 34
drag, startPoint x: 222, startPoint y: 262, endPoint x: 247, endPoint y: 259, distance: 25.4
click at [224, 263] on div "0918152183 - anh dương" at bounding box center [193, 265] width 165 height 18
type input "0918152183"
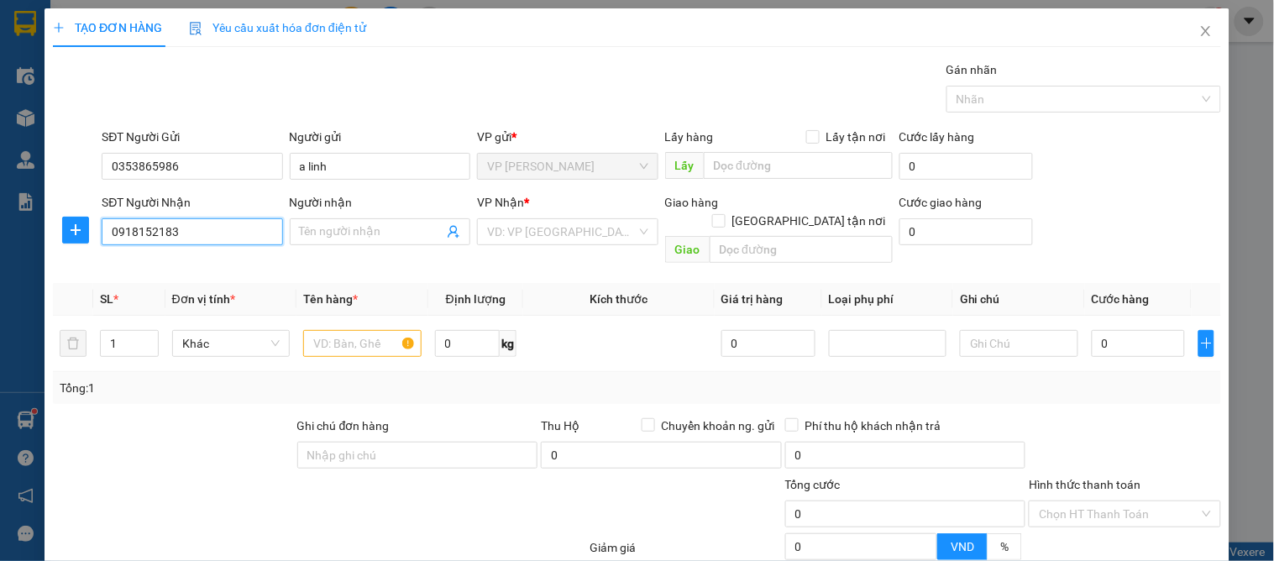
click at [223, 237] on input "0918152183" at bounding box center [192, 231] width 181 height 27
click at [221, 233] on input "0918152183" at bounding box center [192, 231] width 181 height 27
click at [228, 261] on div "0918152183 - anh dương" at bounding box center [193, 265] width 165 height 18
click at [227, 236] on input "0918152183" at bounding box center [192, 231] width 181 height 27
type input "anh dương"
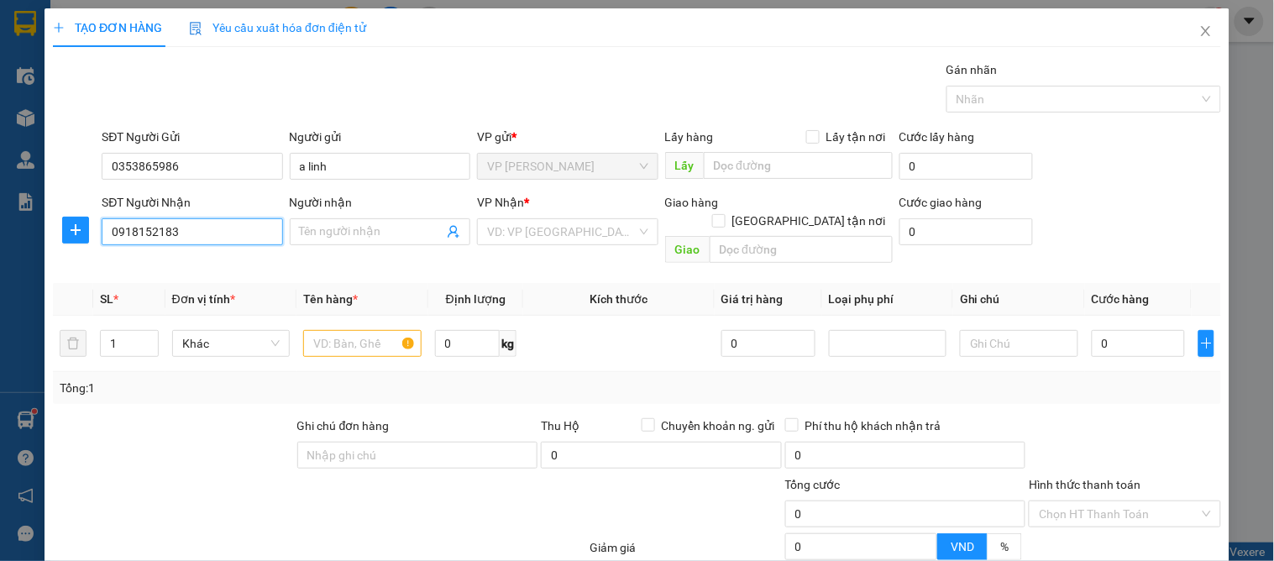
checkbox input "true"
type input "khu b quang trung"
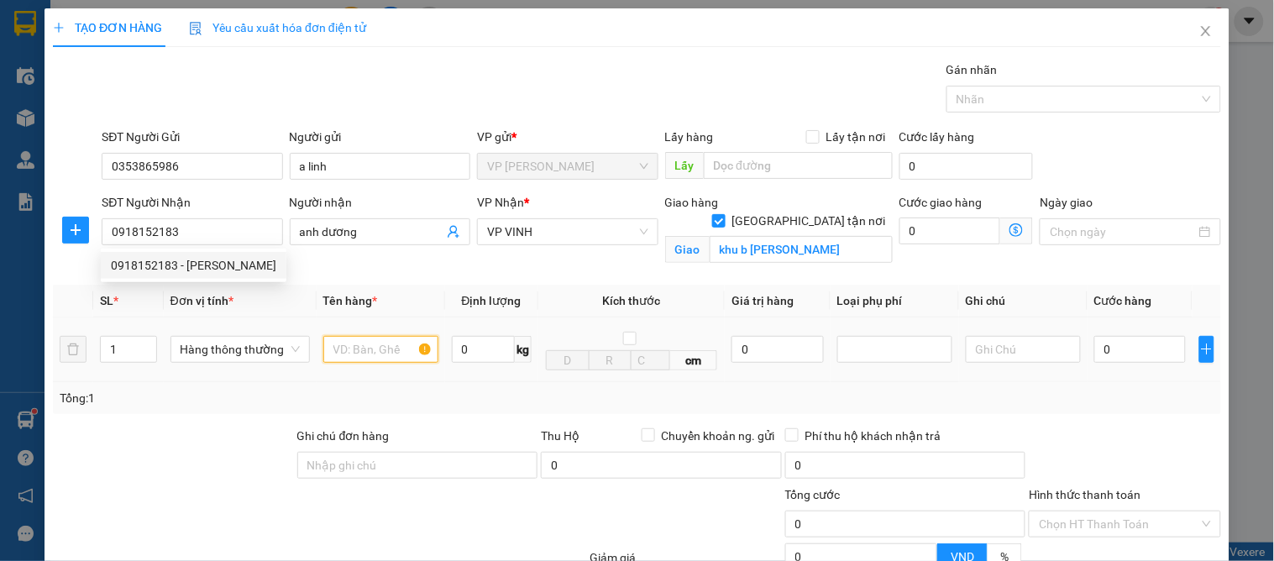
click at [375, 355] on input "text" at bounding box center [380, 349] width 115 height 27
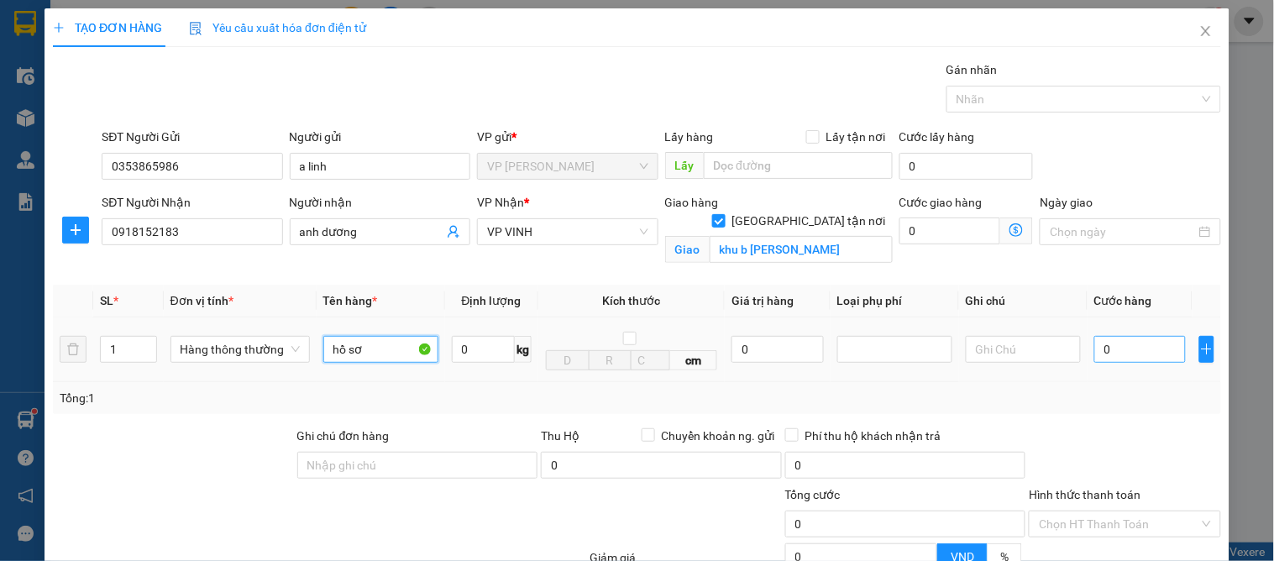
type input "hồ sơ"
click at [1143, 349] on input "0" at bounding box center [1140, 349] width 92 height 27
type input "3"
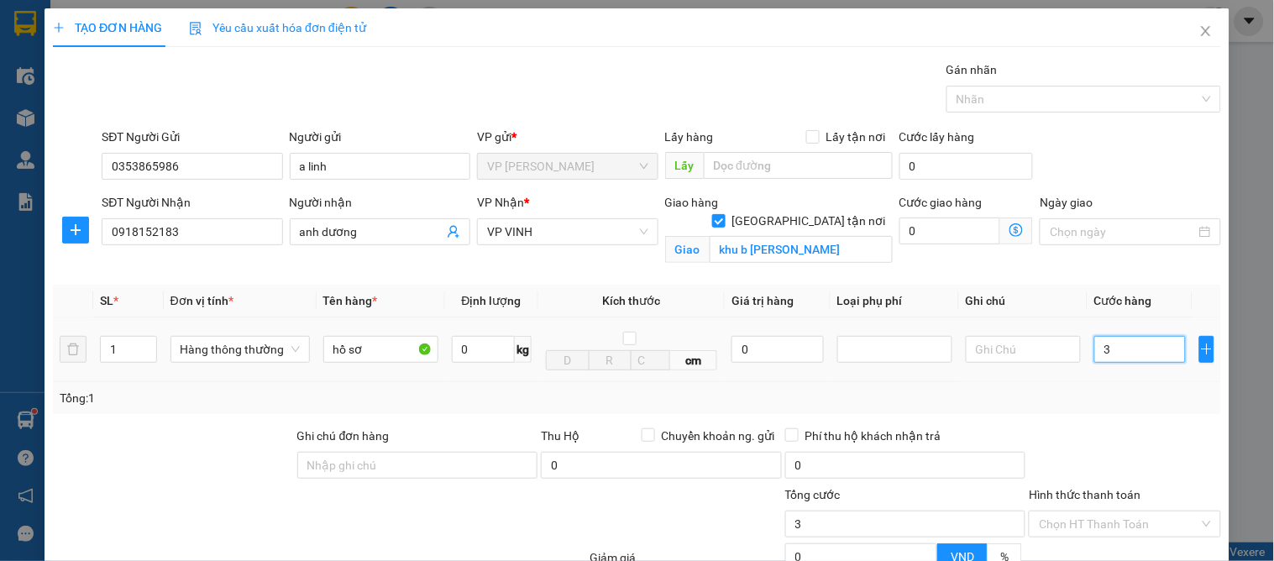
type input "30"
type input "30.000"
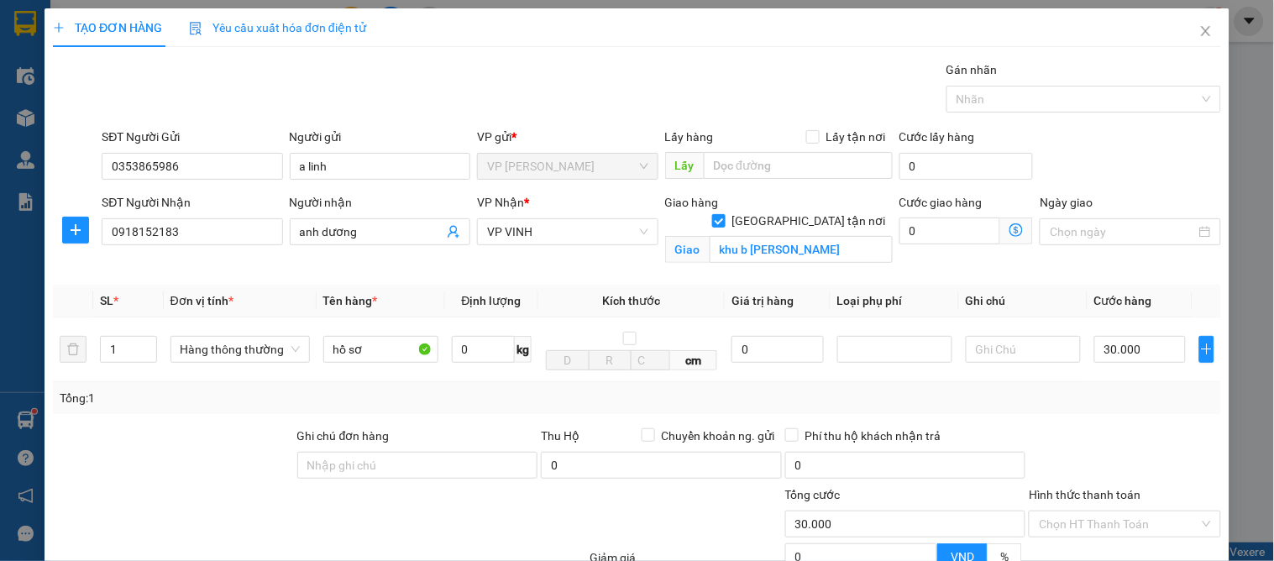
click at [1136, 404] on div "Tổng: 1" at bounding box center [637, 398] width 1155 height 18
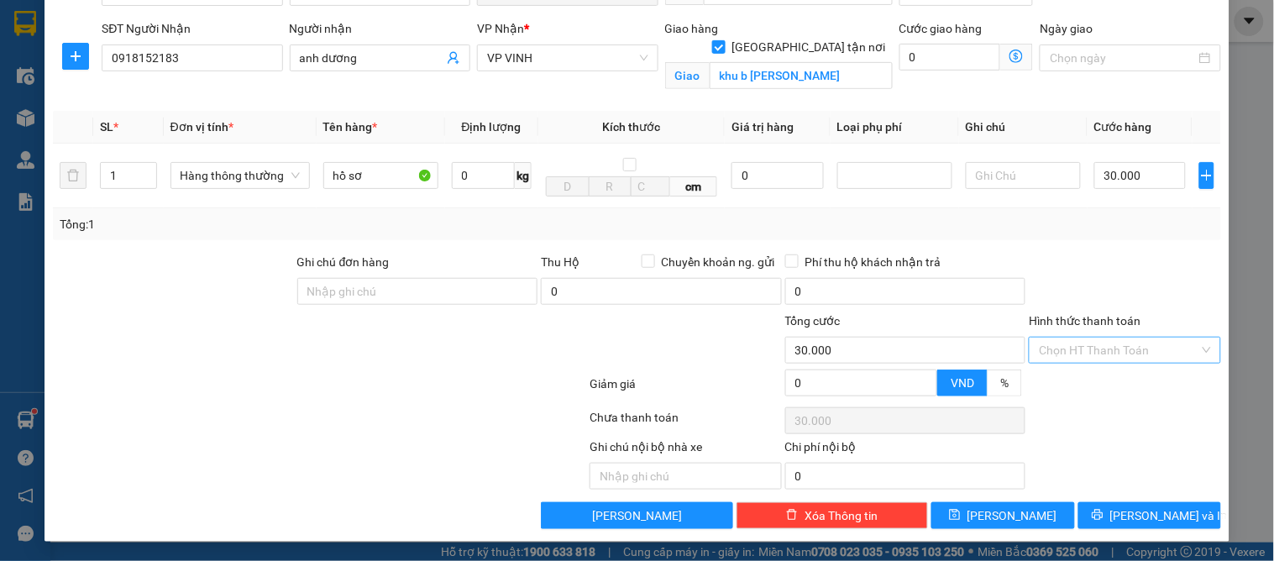
click at [1094, 339] on input "Hình thức thanh toán" at bounding box center [1119, 350] width 160 height 25
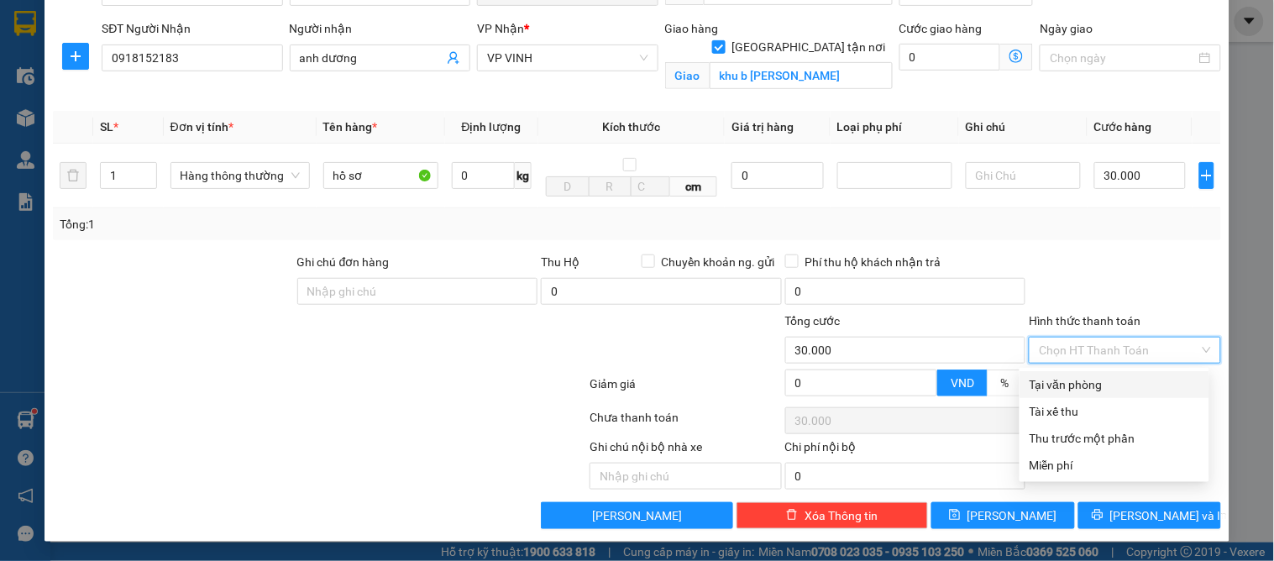
click at [1092, 380] on div "Tại văn phòng" at bounding box center [1115, 384] width 170 height 18
type input "0"
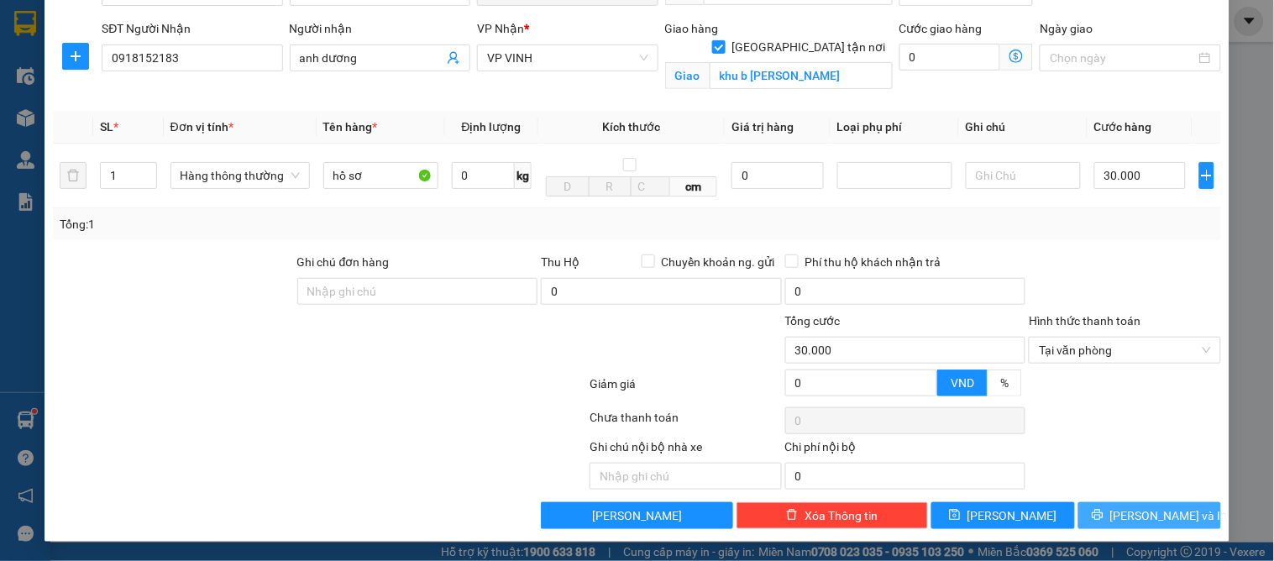
click at [1107, 508] on button "[PERSON_NAME] và In" at bounding box center [1149, 515] width 143 height 27
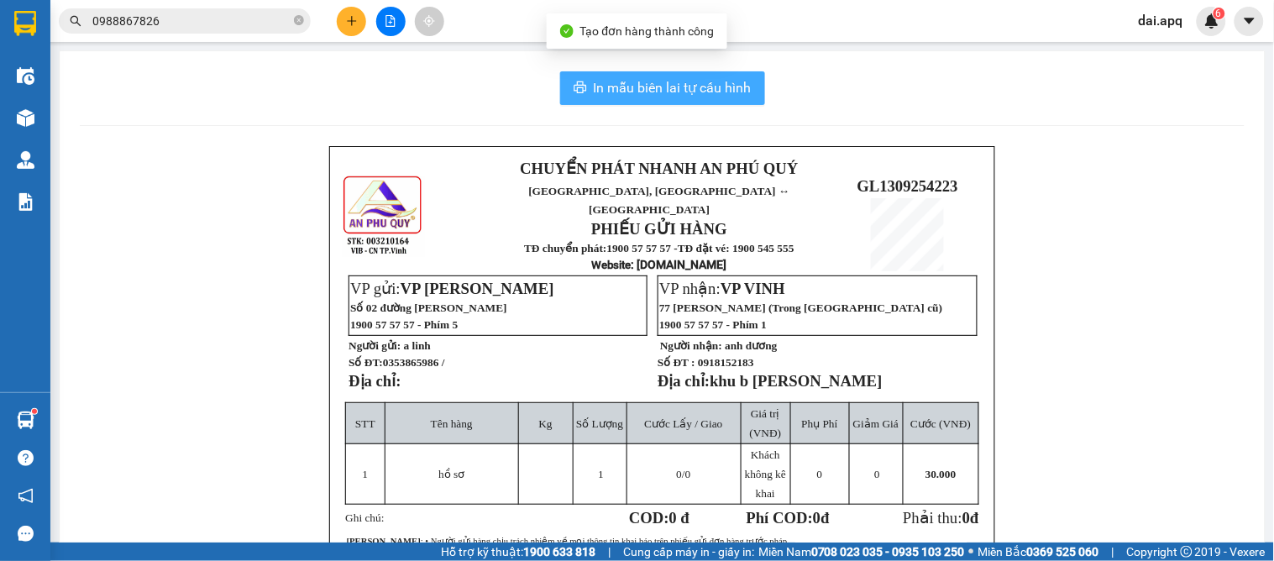
click at [651, 77] on span "In mẫu biên lai tự cấu hình" at bounding box center [673, 87] width 158 height 21
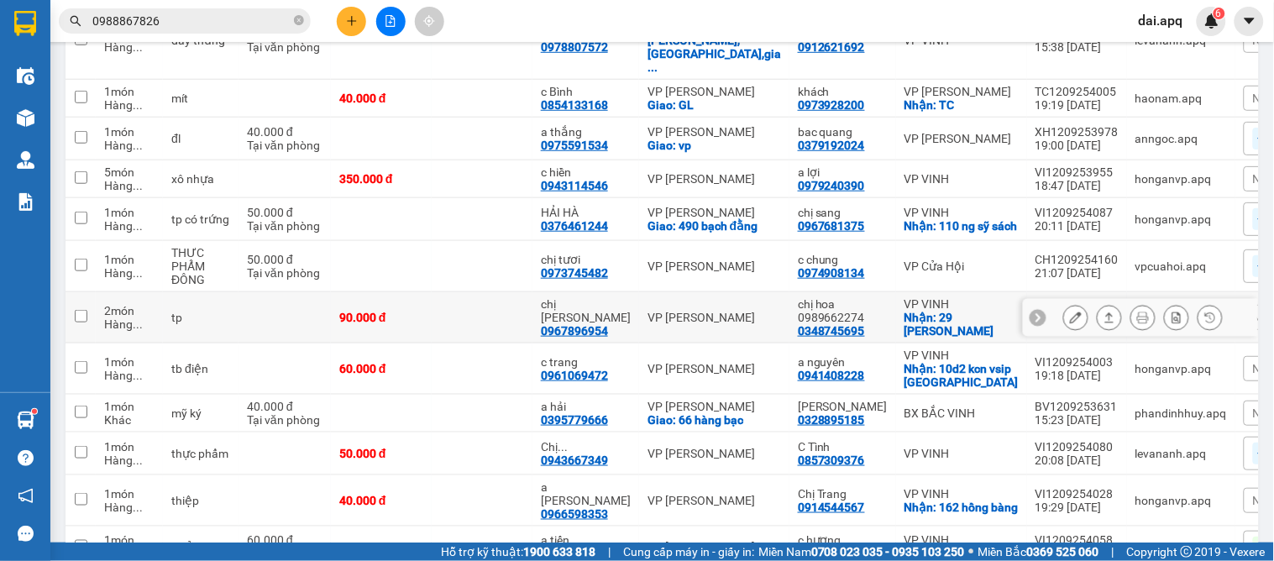
scroll to position [373, 0]
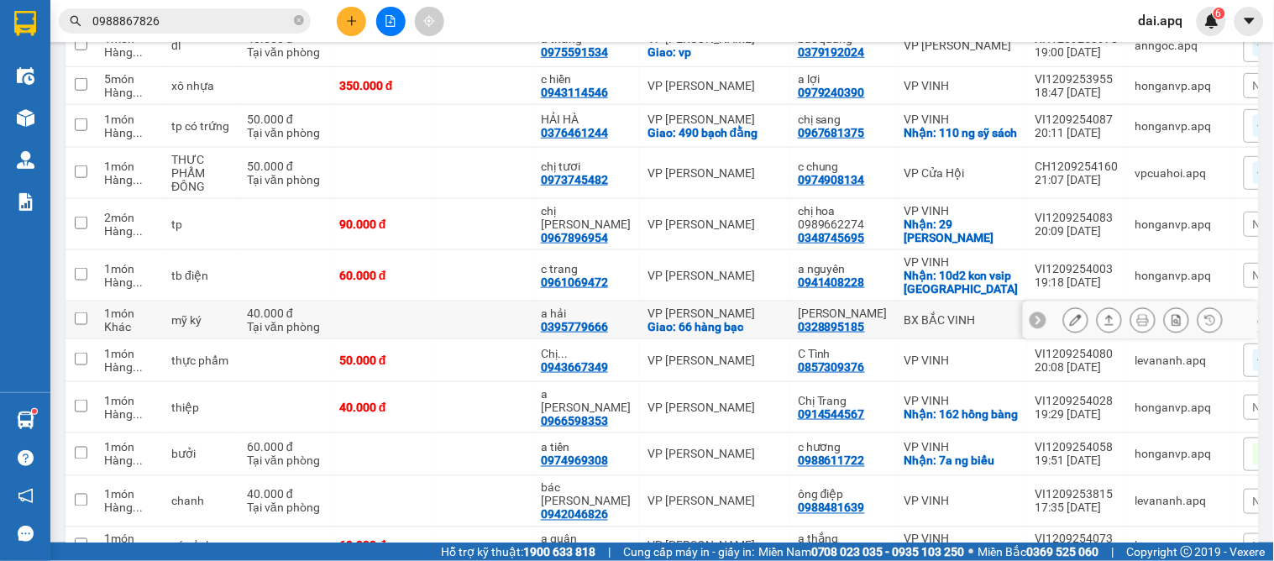
click at [492, 325] on td at bounding box center [482, 321] width 101 height 38
checkbox input "true"
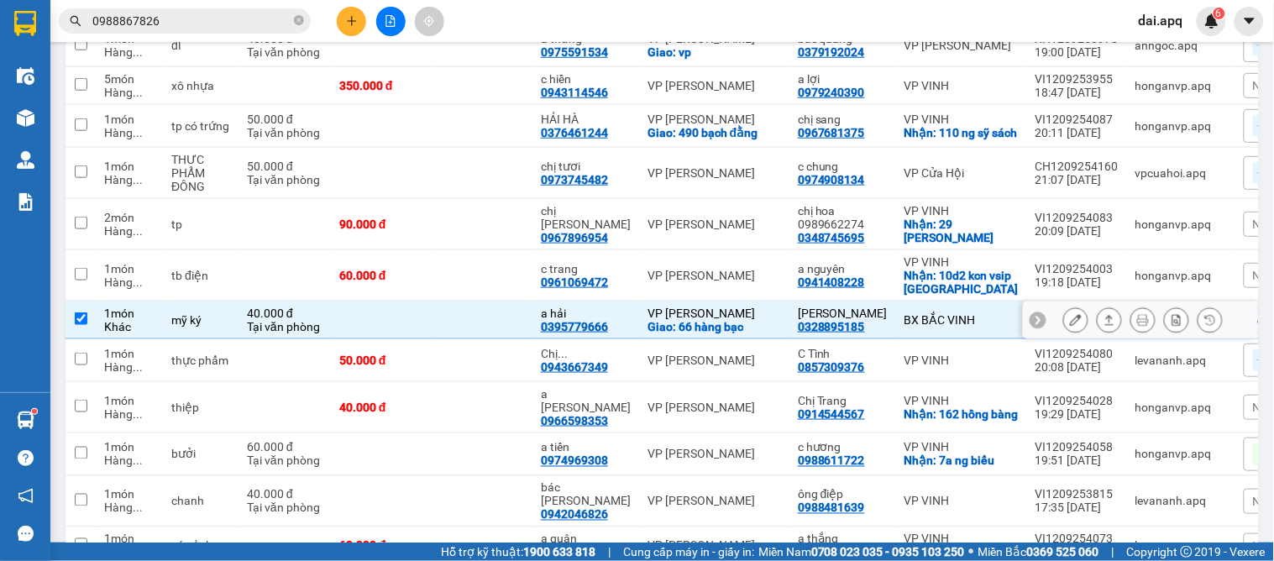
click at [1032, 322] on icon at bounding box center [1038, 320] width 12 height 12
click at [1253, 313] on span "Nhãn" at bounding box center [1267, 319] width 29 height 13
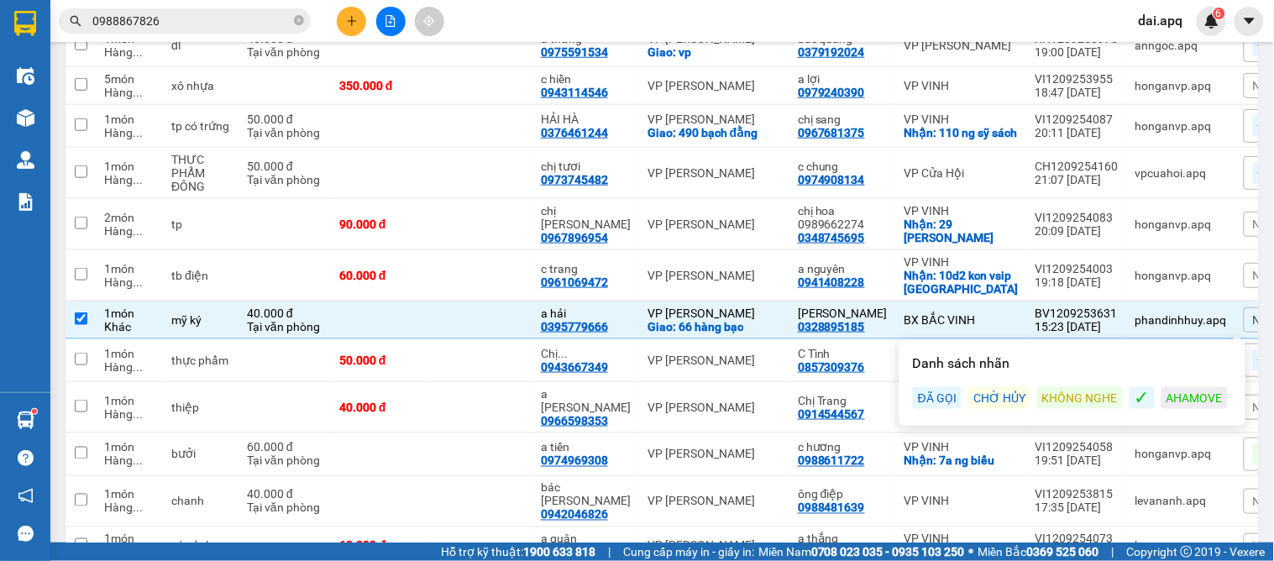
click at [937, 396] on div "ĐÃ GỌI" at bounding box center [937, 398] width 49 height 22
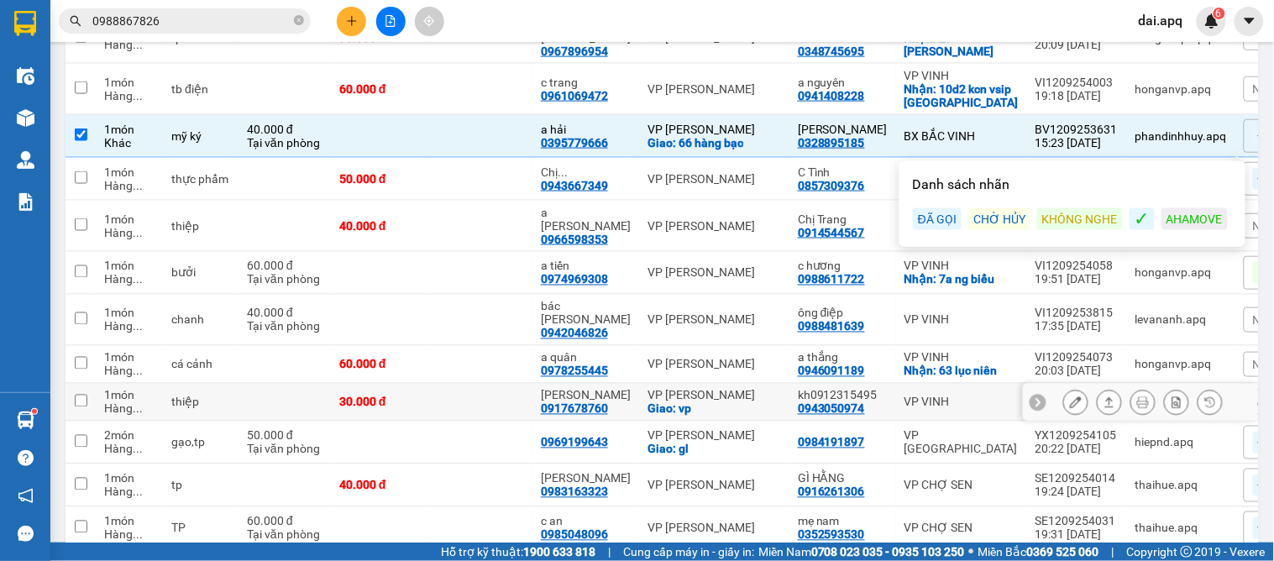
scroll to position [653, 0]
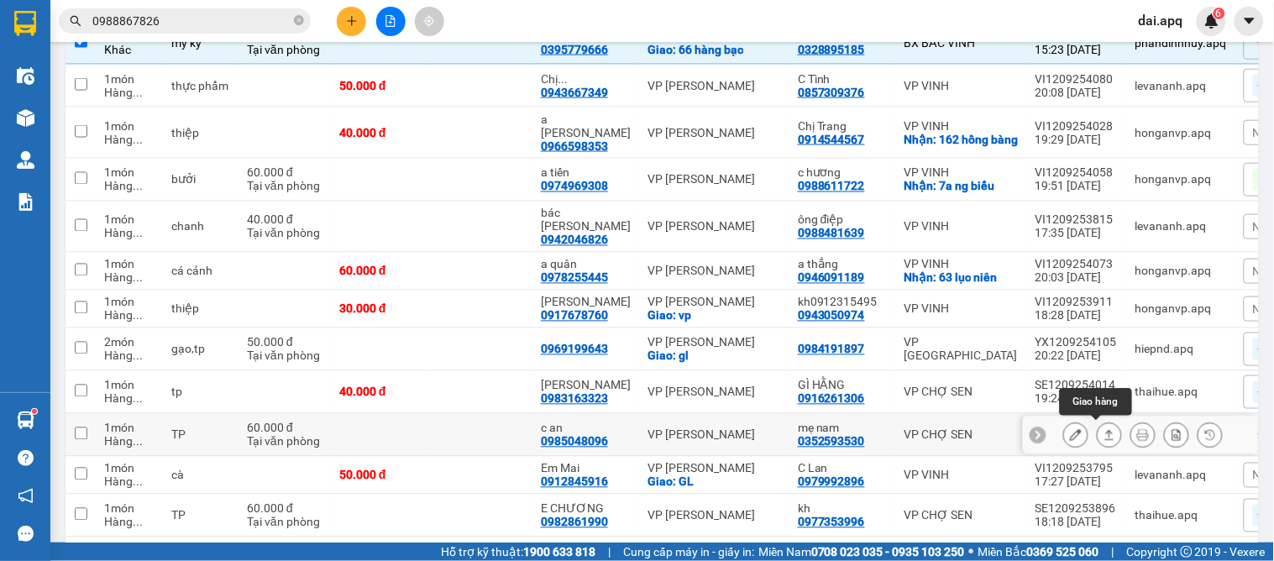
click at [1098, 433] on button at bounding box center [1110, 435] width 24 height 29
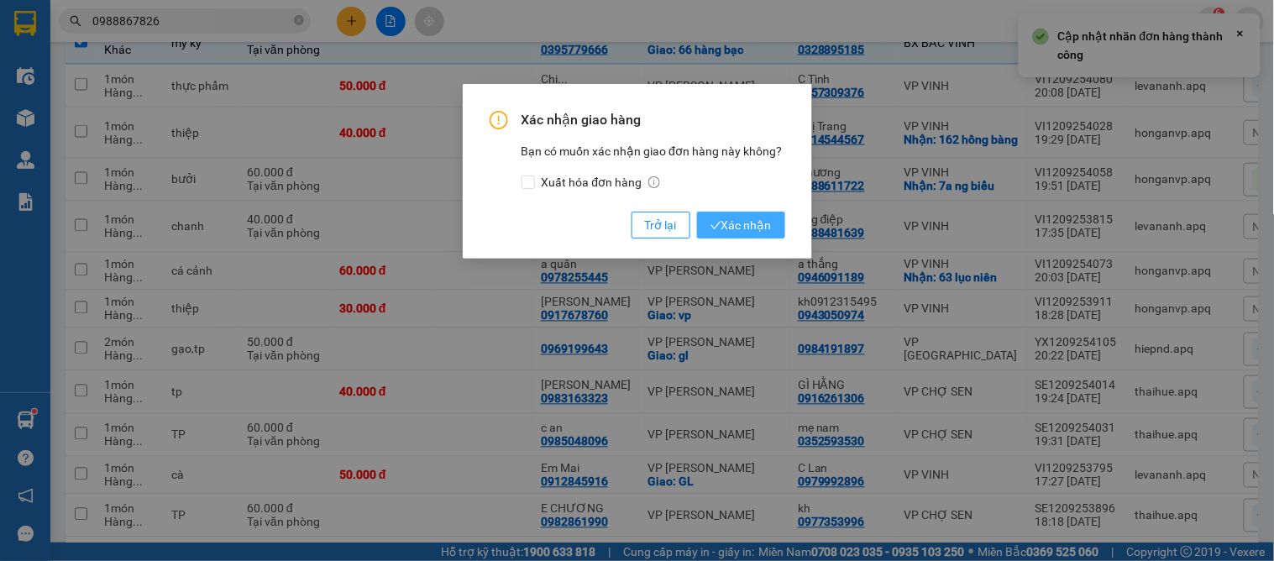
click at [750, 225] on span "Xác nhận" at bounding box center [741, 225] width 61 height 18
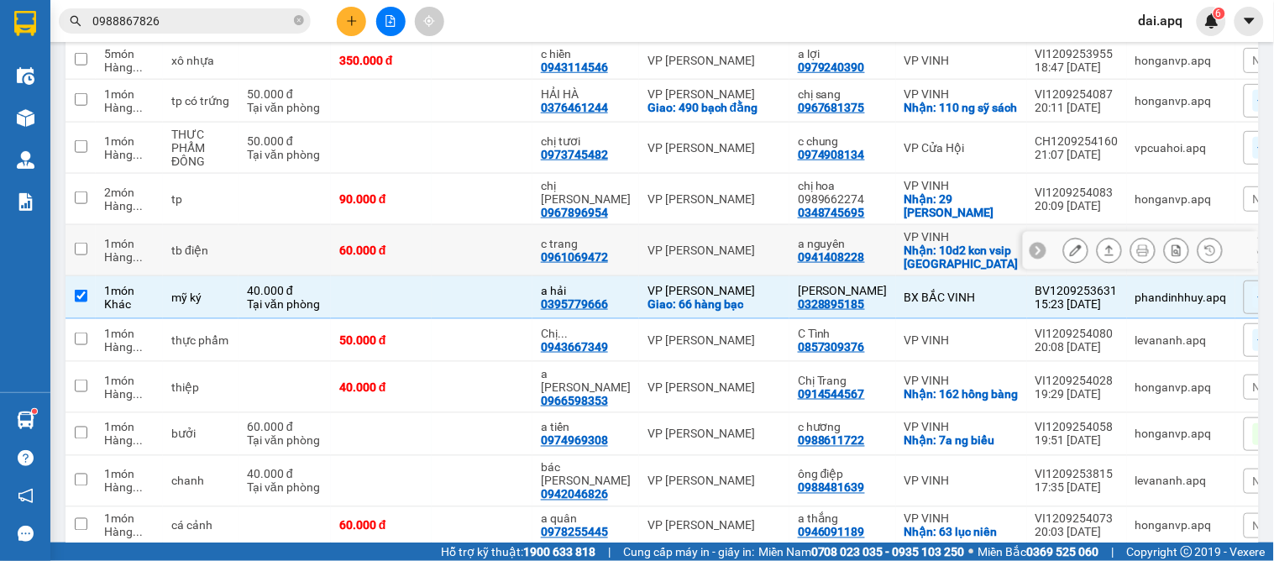
scroll to position [305, 0]
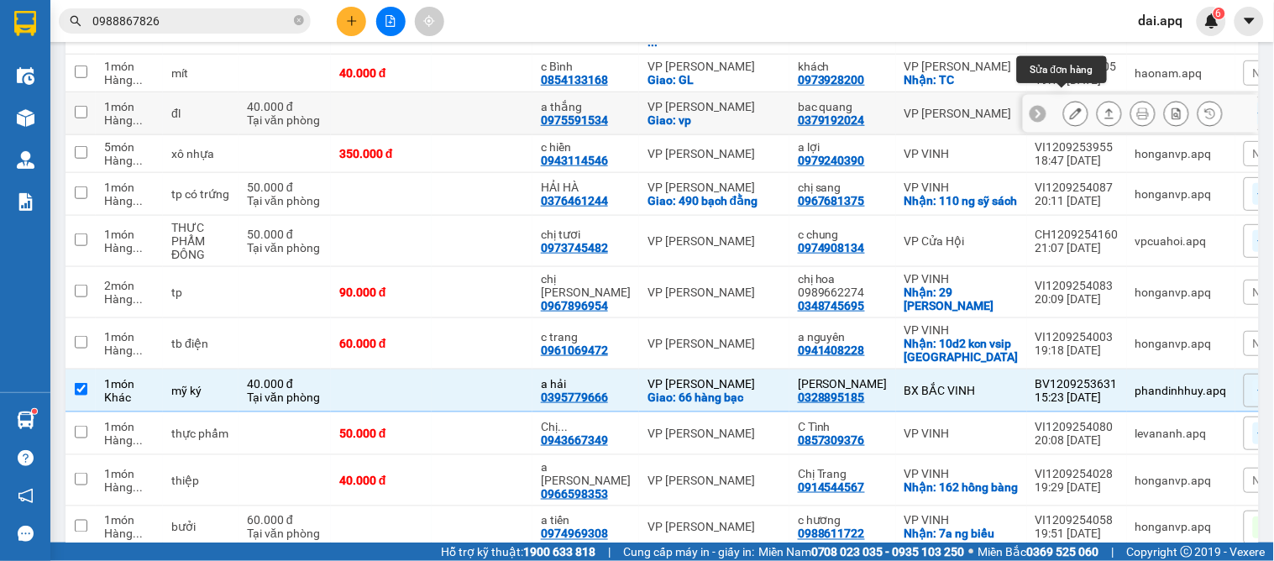
click at [1070, 108] on icon at bounding box center [1076, 114] width 12 height 12
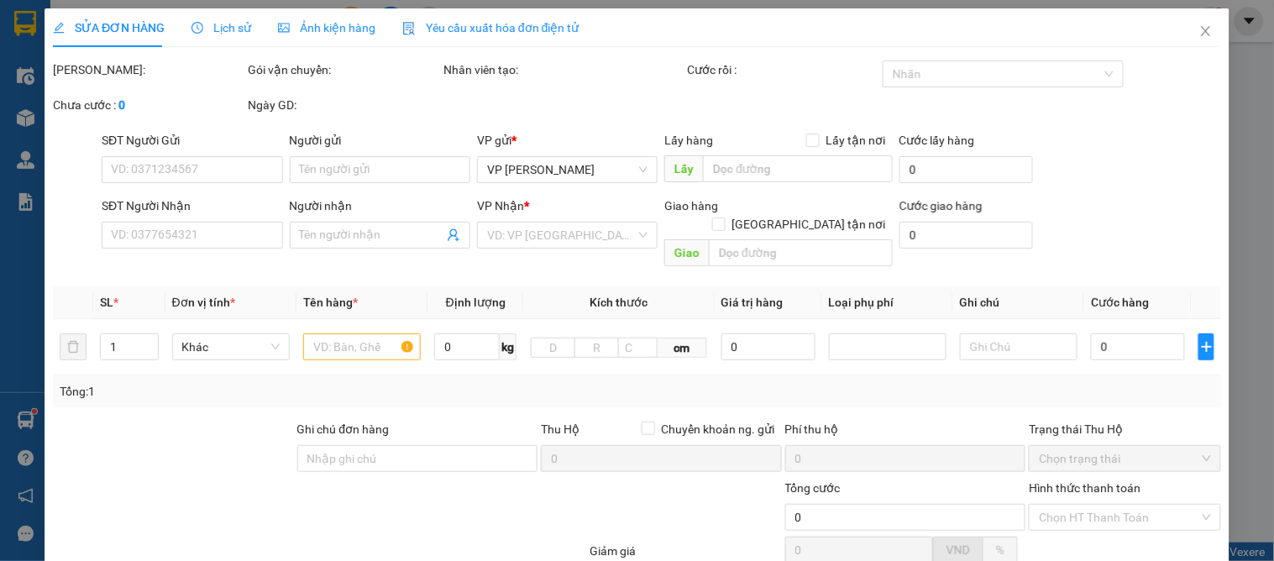
type input "0379192024"
type input "bac quang"
type input "0975591534"
type input "a thắng"
checkbox input "true"
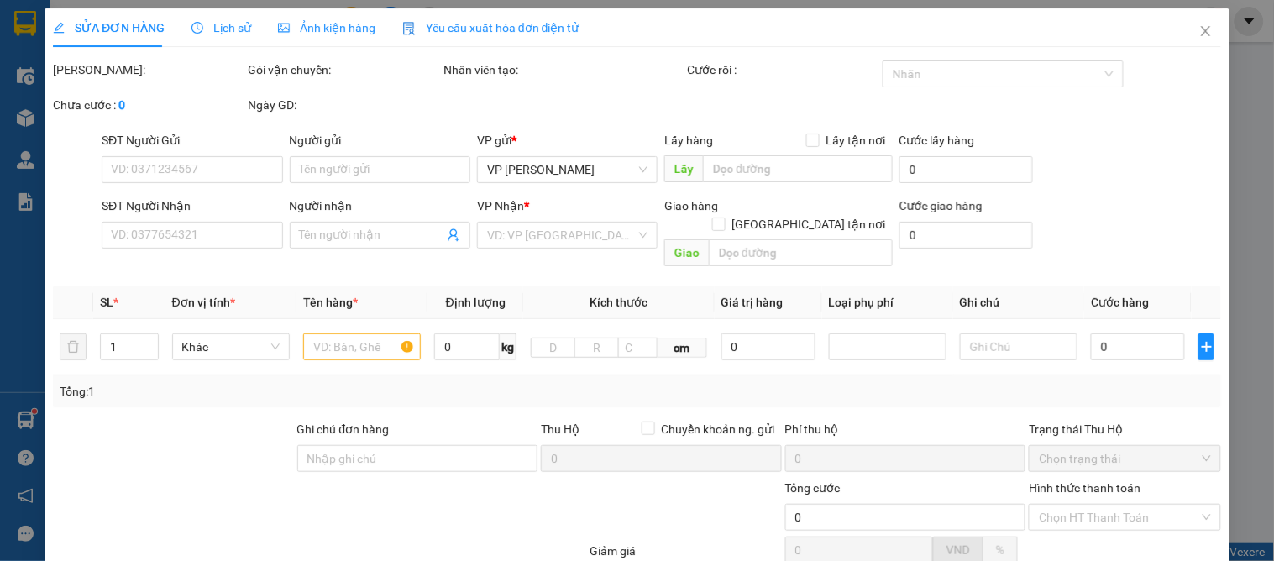
type input "vp"
type input "40.000"
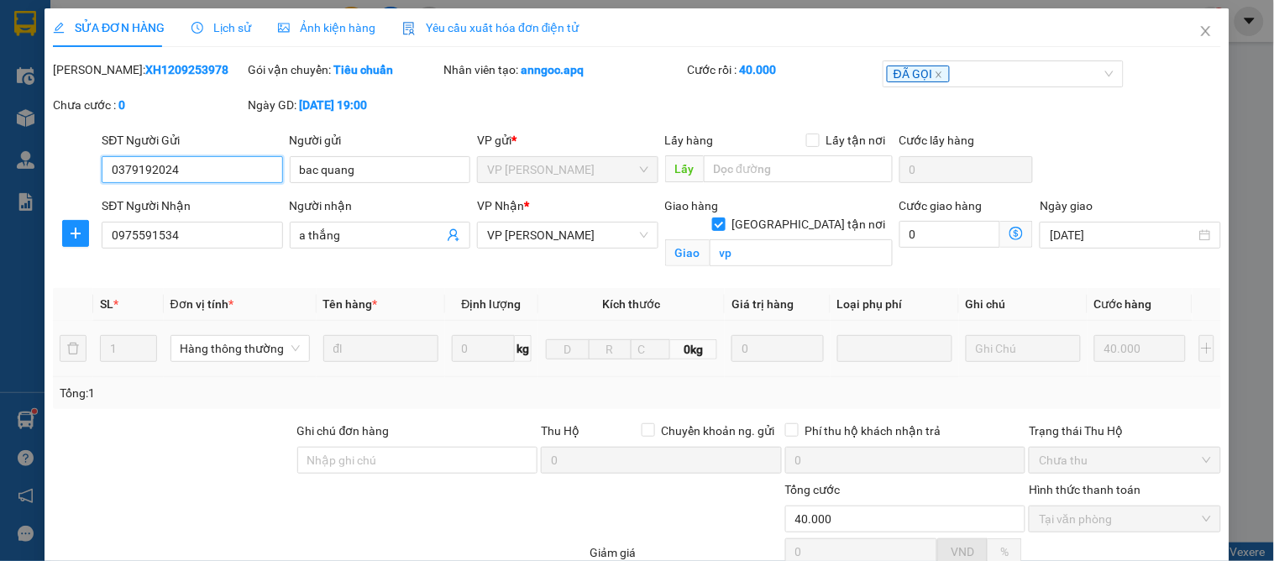
scroll to position [169, 0]
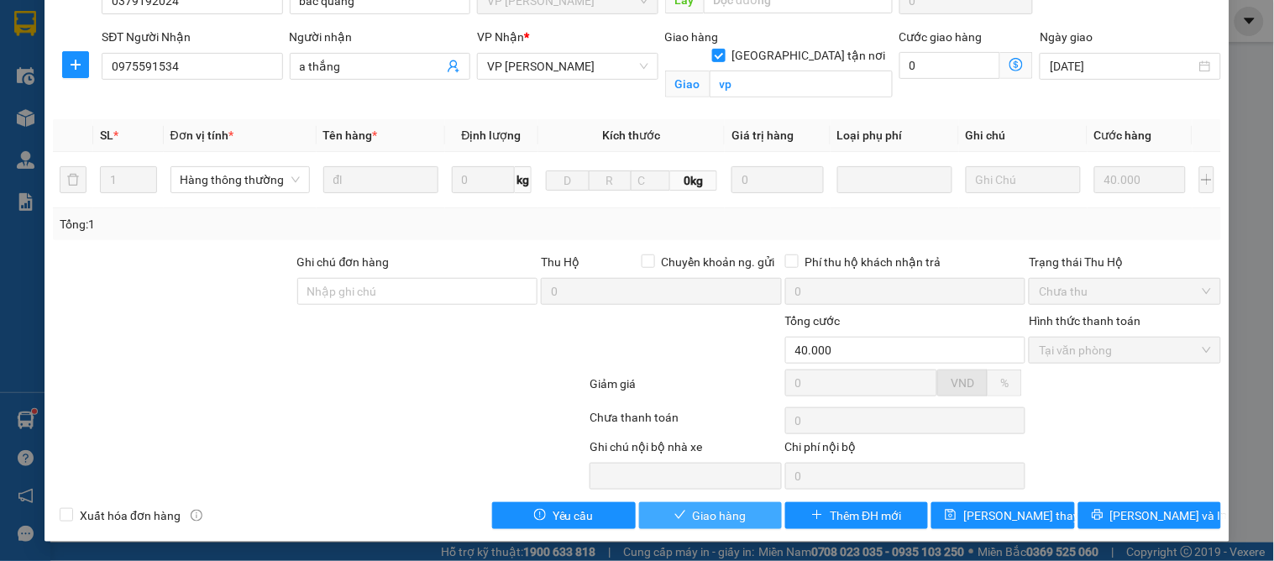
click at [709, 516] on span "Giao hàng" at bounding box center [720, 515] width 54 height 18
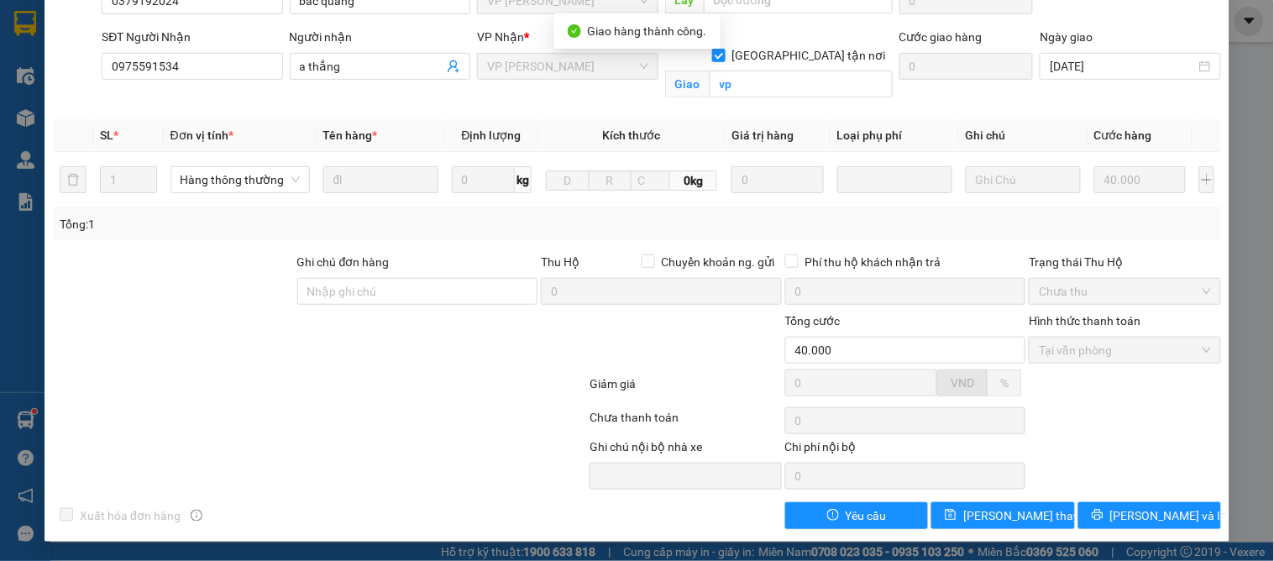
scroll to position [0, 0]
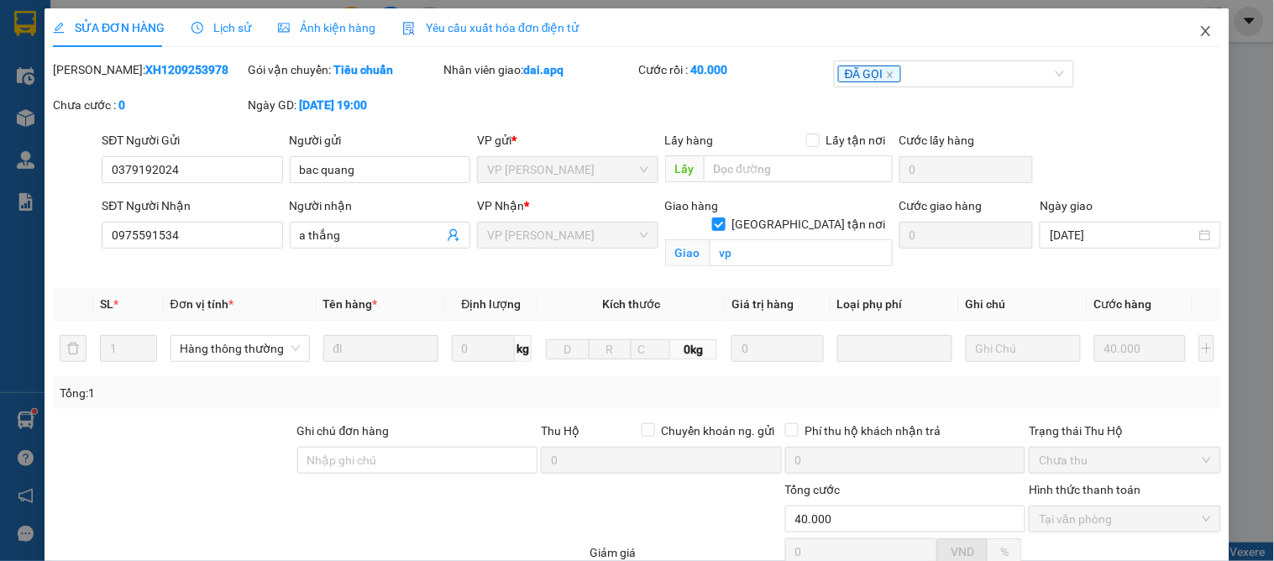
click at [1199, 29] on icon "close" at bounding box center [1205, 30] width 13 height 13
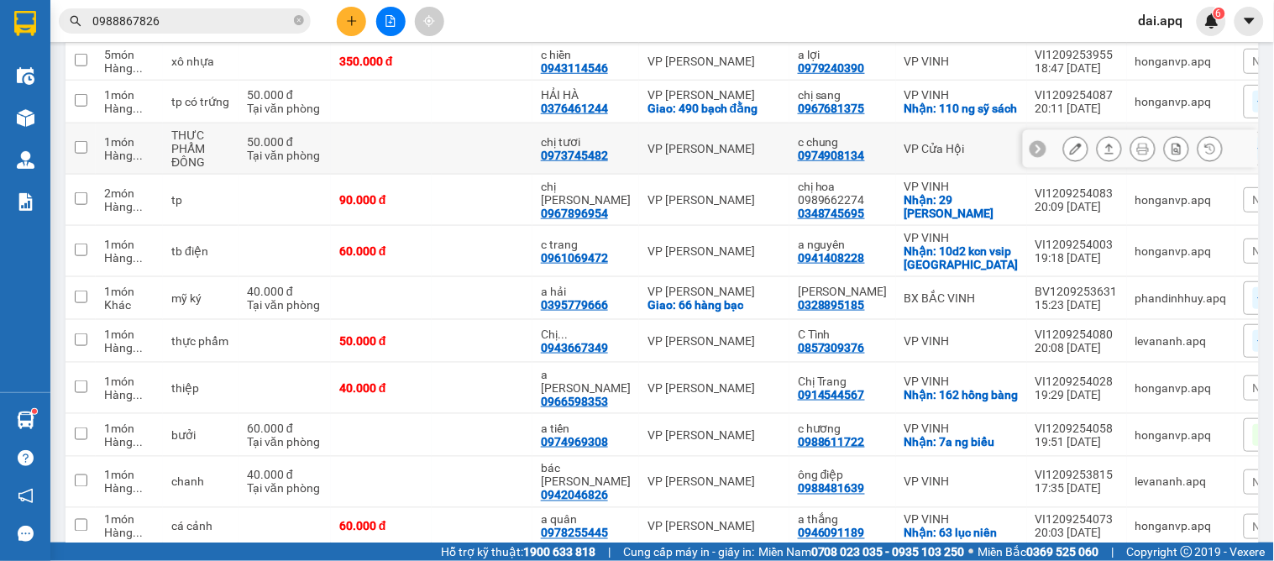
scroll to position [261, 0]
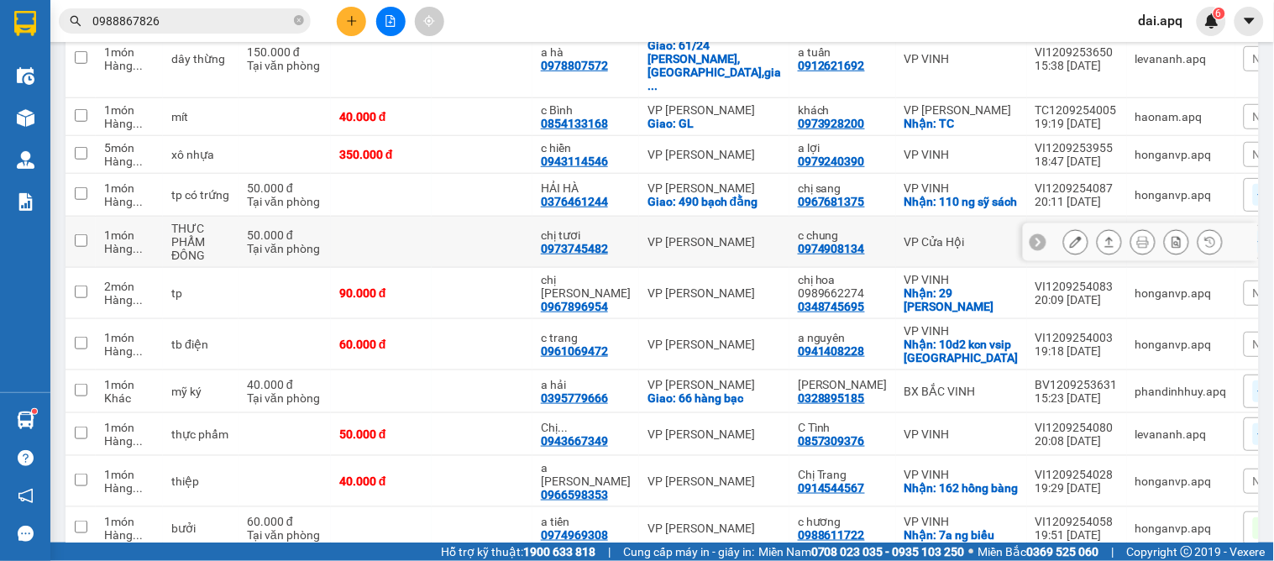
click at [1098, 233] on button at bounding box center [1110, 242] width 24 height 29
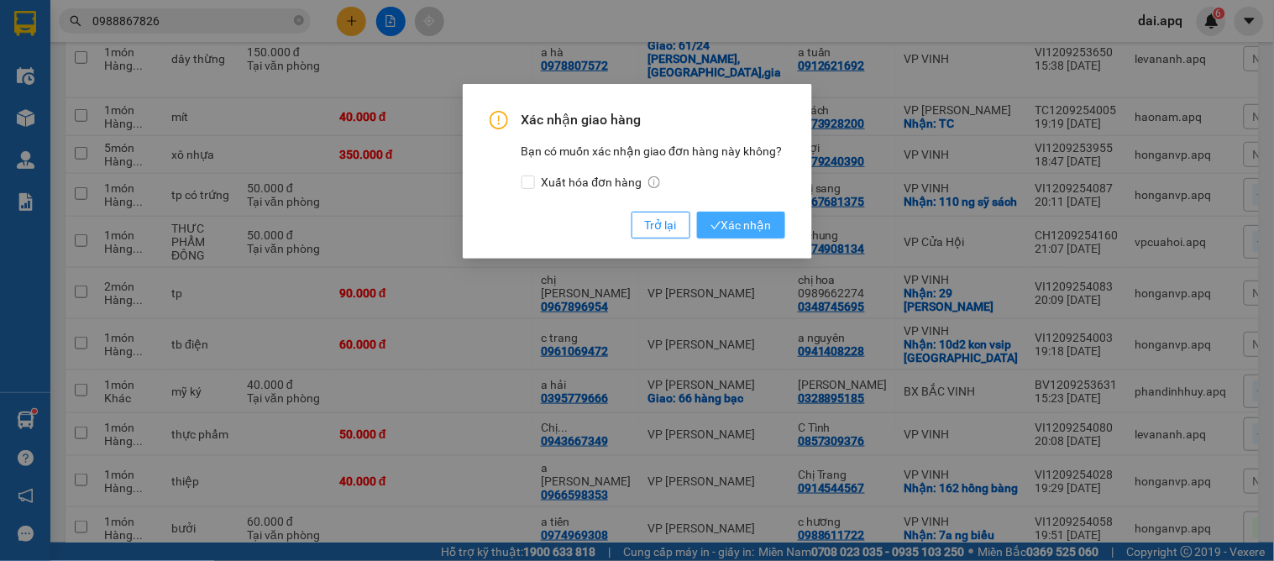
click at [765, 223] on span "Xác nhận" at bounding box center [741, 225] width 61 height 18
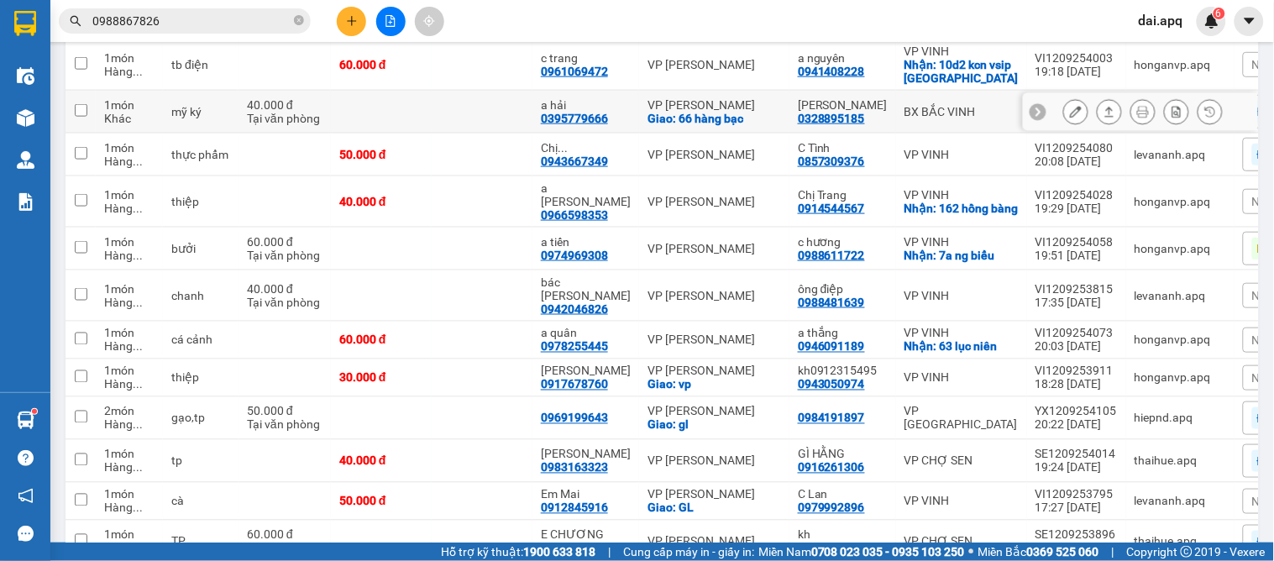
scroll to position [303, 0]
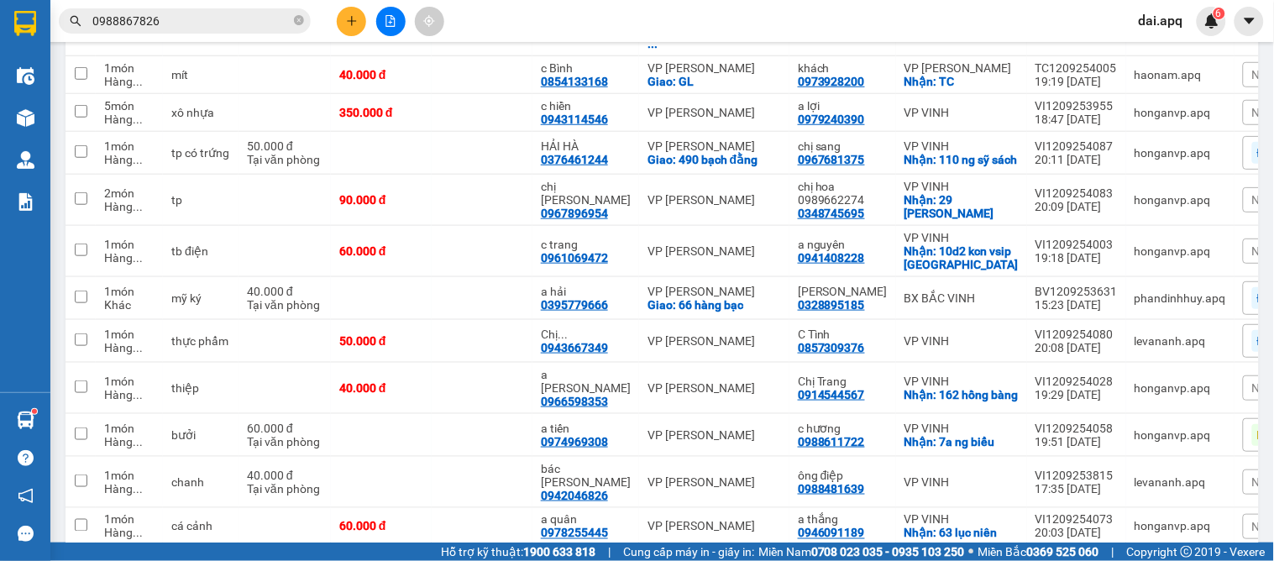
click at [1252, 197] on span "Nhãn" at bounding box center [1266, 199] width 29 height 13
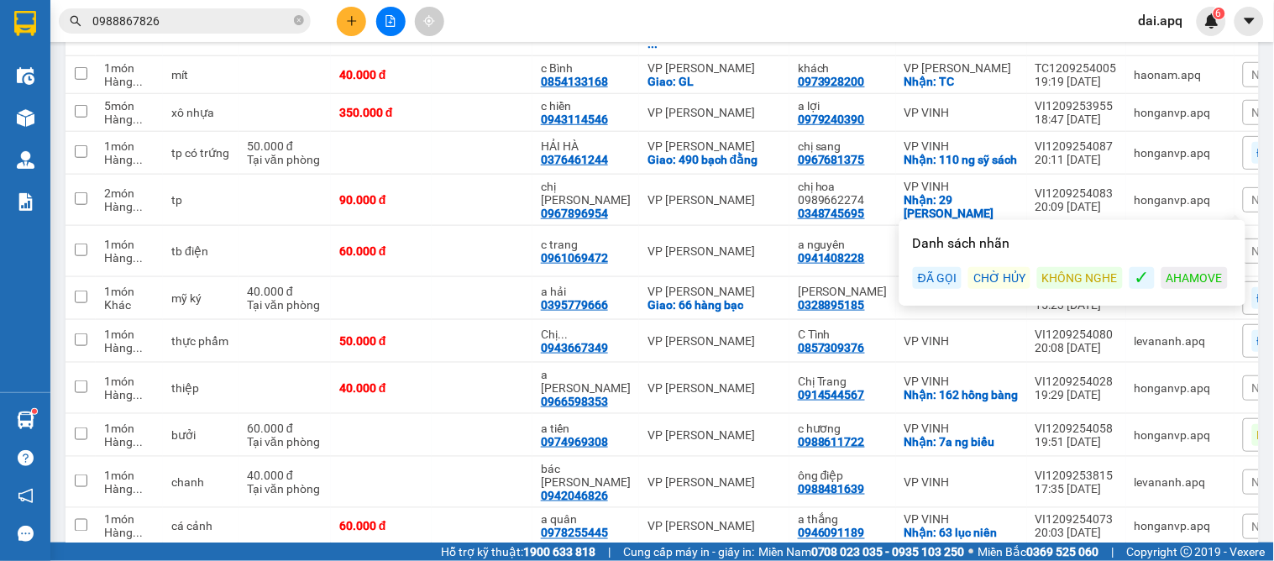
click at [1075, 270] on div "KHÔNG NGHE" at bounding box center [1080, 278] width 86 height 22
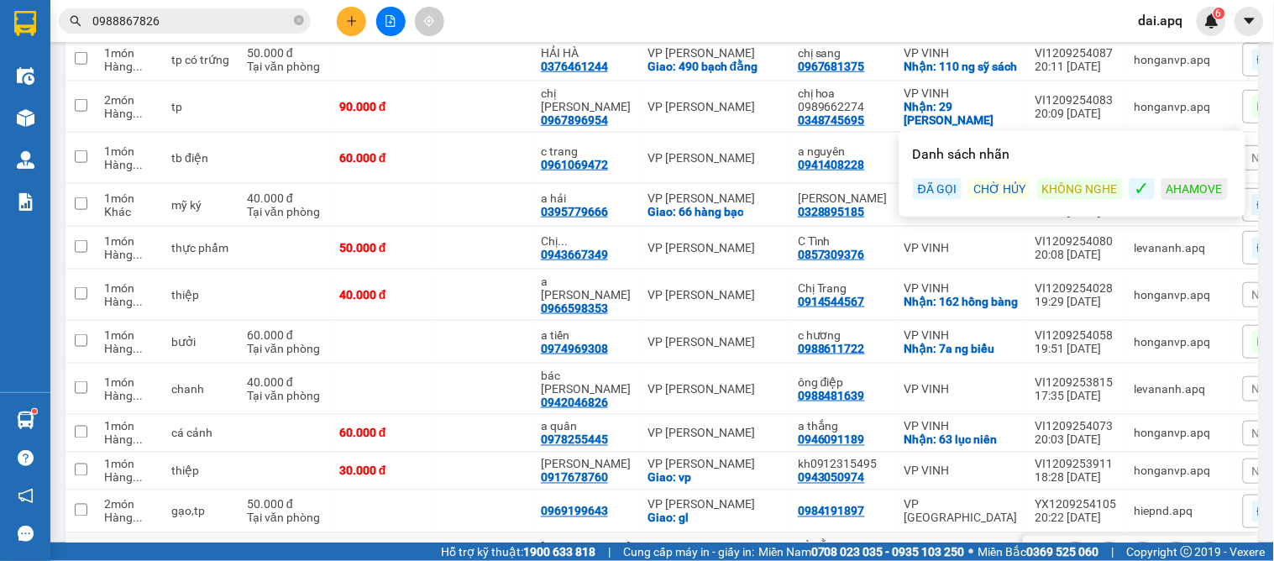
scroll to position [490, 0]
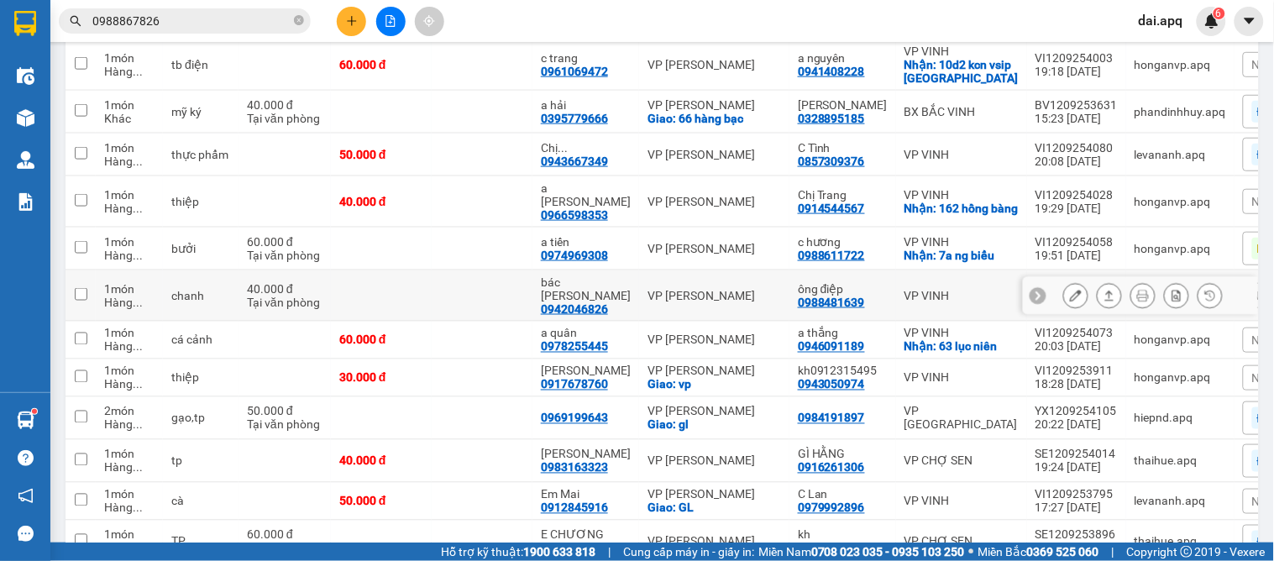
click at [1032, 290] on icon at bounding box center [1038, 296] width 12 height 12
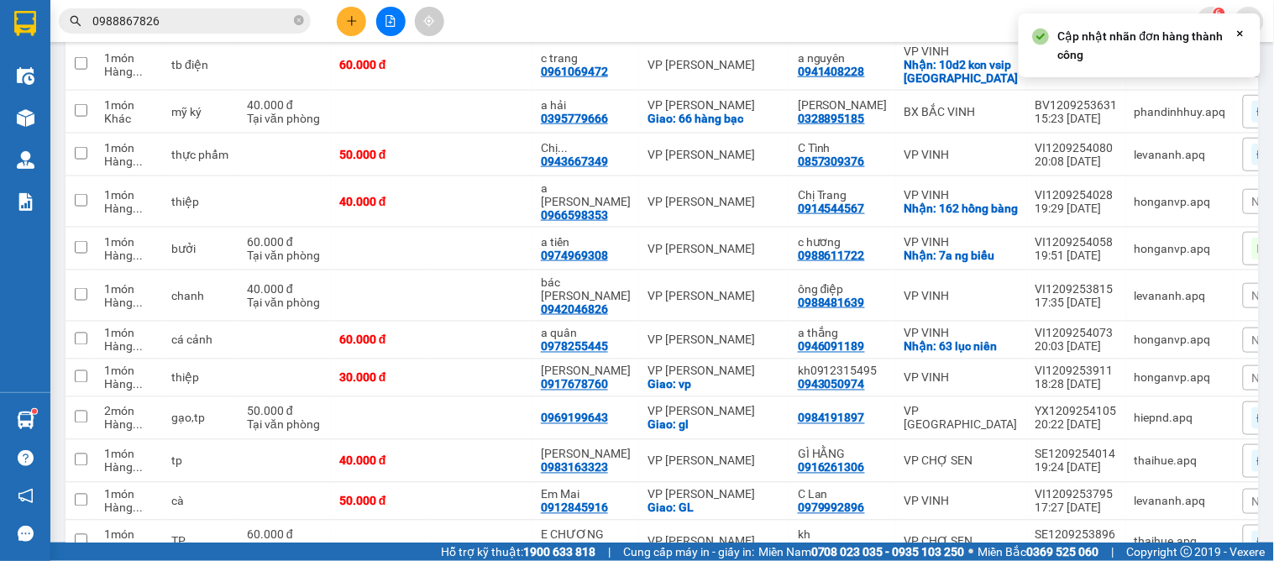
click at [1252, 290] on span "Nhãn" at bounding box center [1266, 295] width 29 height 13
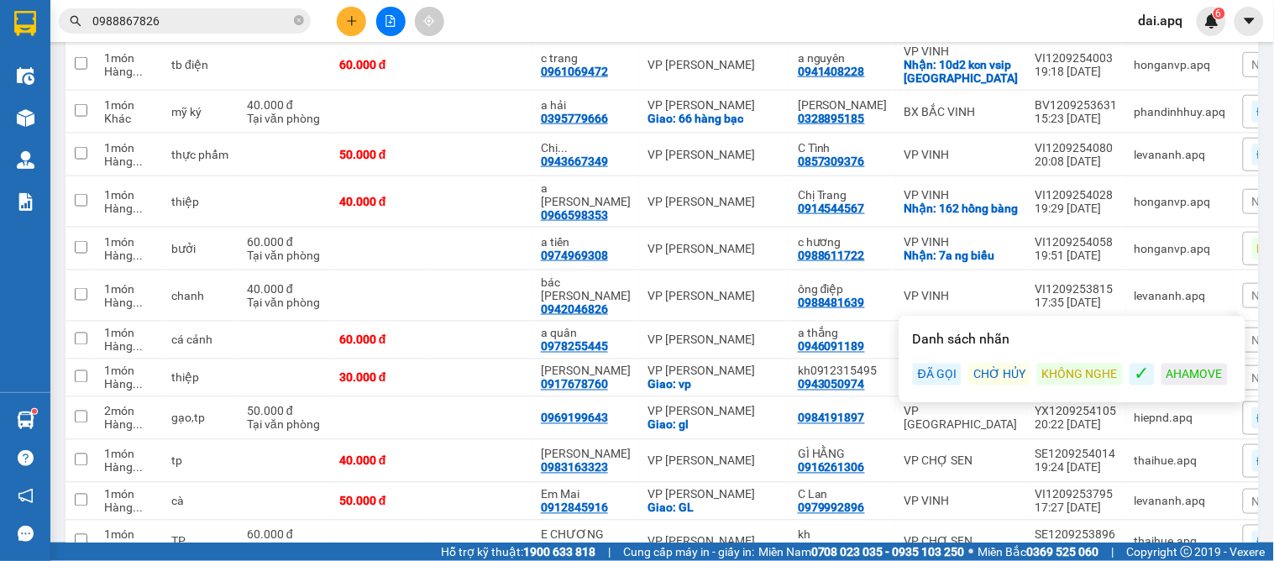
click at [945, 380] on div "ĐÃ GỌI" at bounding box center [937, 375] width 49 height 22
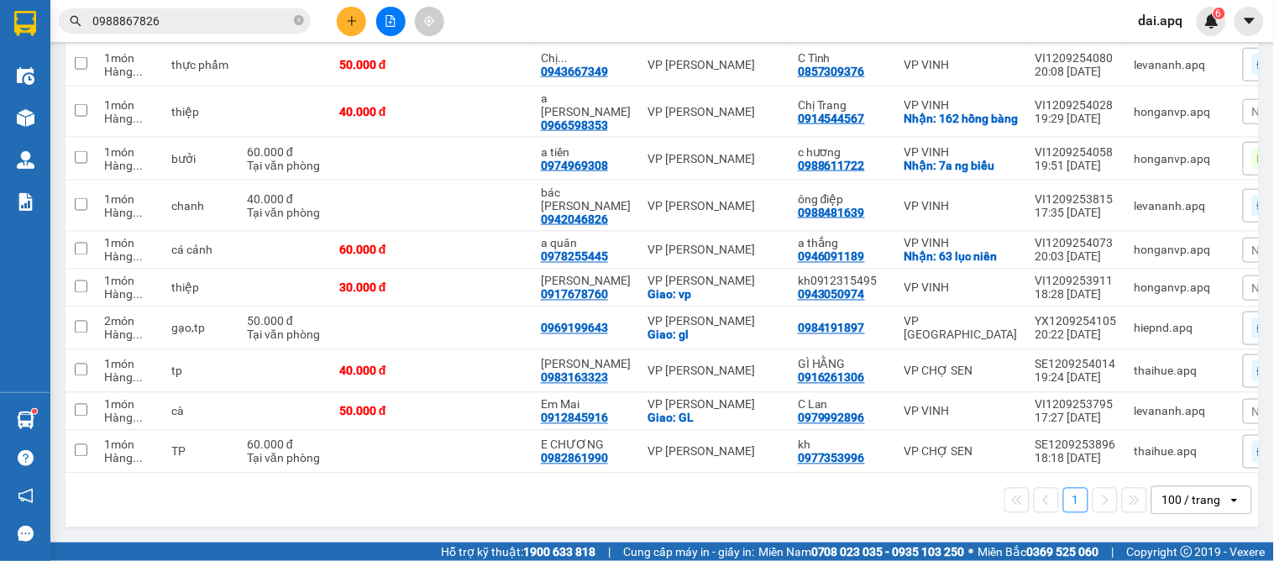
drag, startPoint x: 774, startPoint y: 529, endPoint x: 722, endPoint y: 493, distance: 62.7
click at [770, 529] on div "ver 1.8.143 Kho gửi Trên xe Kho nhận Kho thanh lý Hàng đã giao Hàng đã hủy Kho …" at bounding box center [662, 2] width 1207 height 1063
click at [1030, 242] on div at bounding box center [1038, 250] width 17 height 17
click at [1252, 244] on span "Nhãn" at bounding box center [1266, 250] width 29 height 13
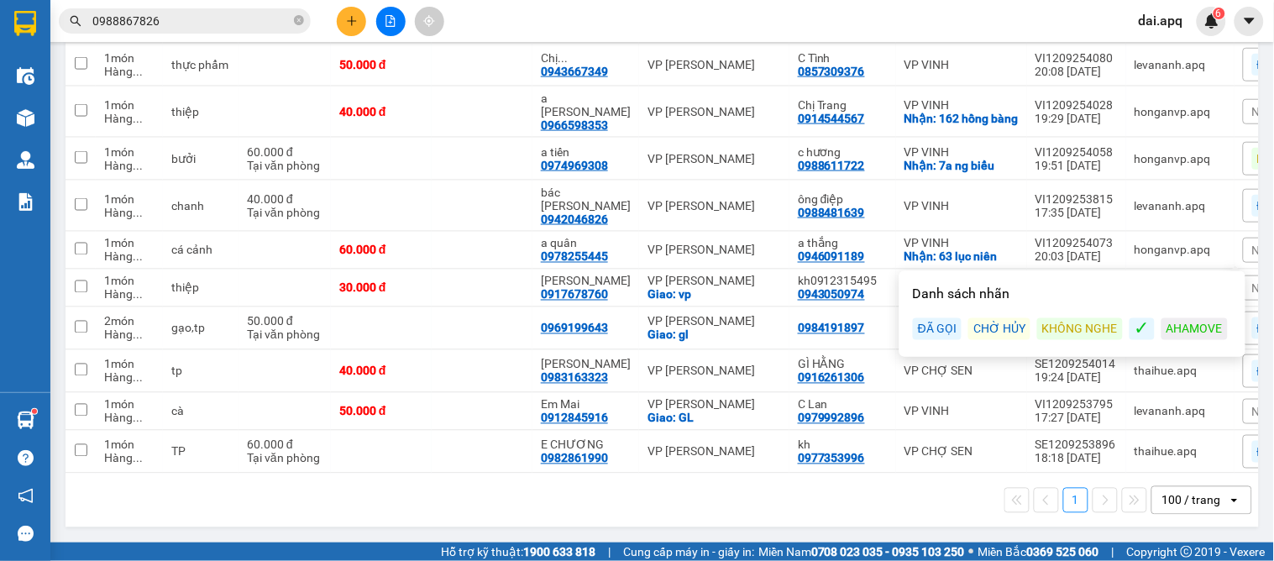
click at [937, 324] on div "ĐÃ GỌI" at bounding box center [937, 329] width 49 height 22
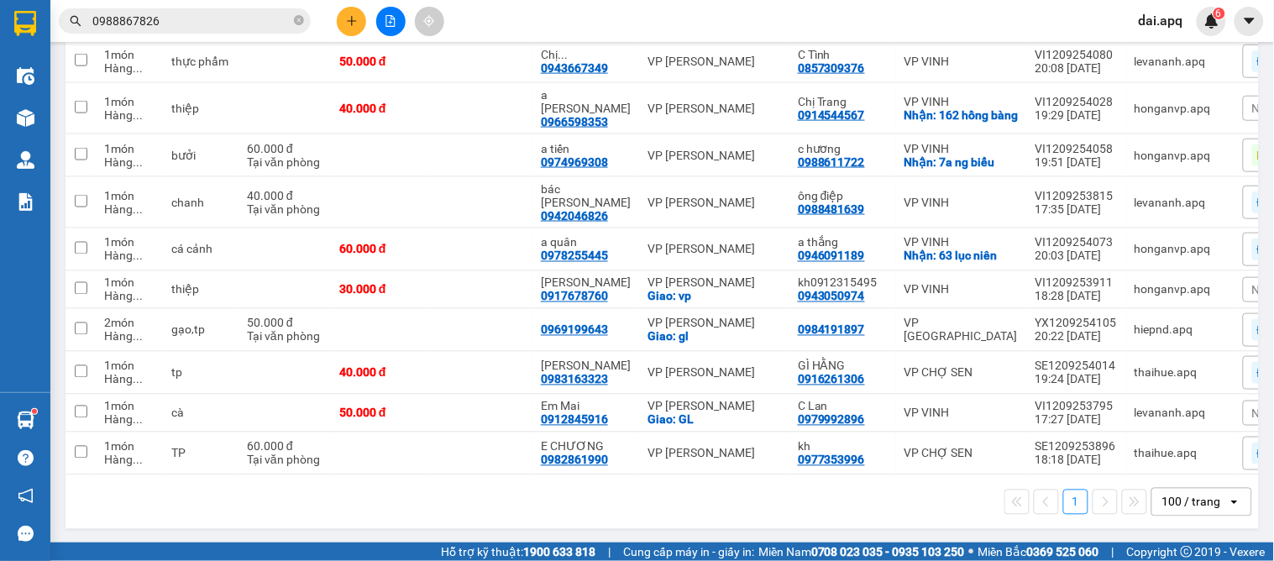
drag, startPoint x: 590, startPoint y: 510, endPoint x: 623, endPoint y: 515, distance: 34.0
click at [593, 510] on div "1 100 / trang open" at bounding box center [662, 502] width 1180 height 29
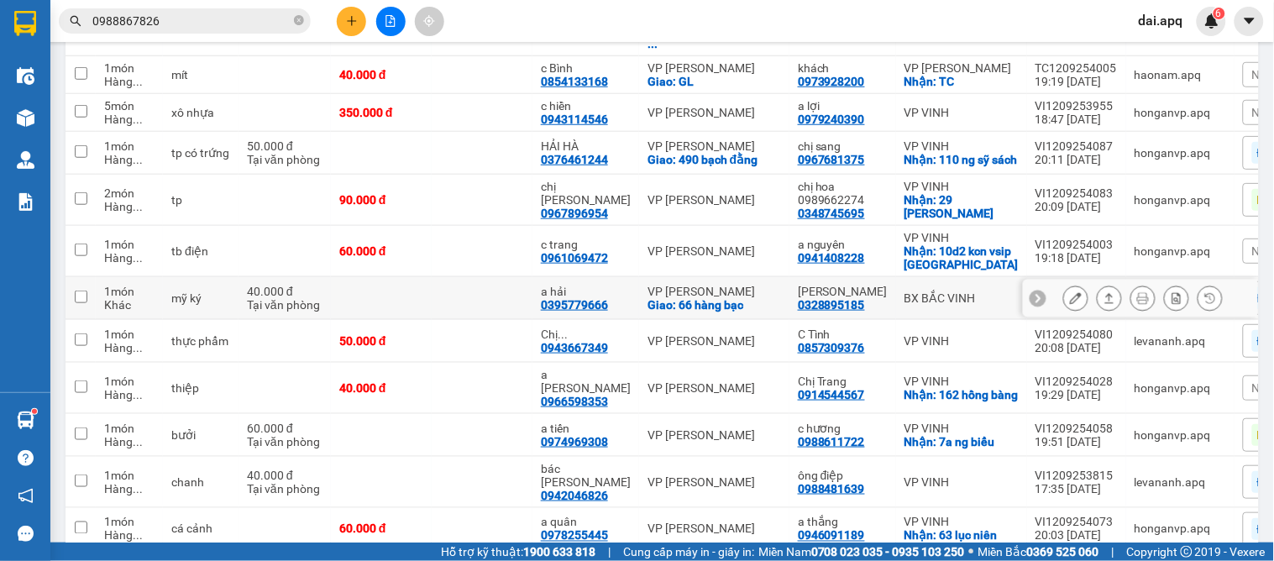
scroll to position [210, 0]
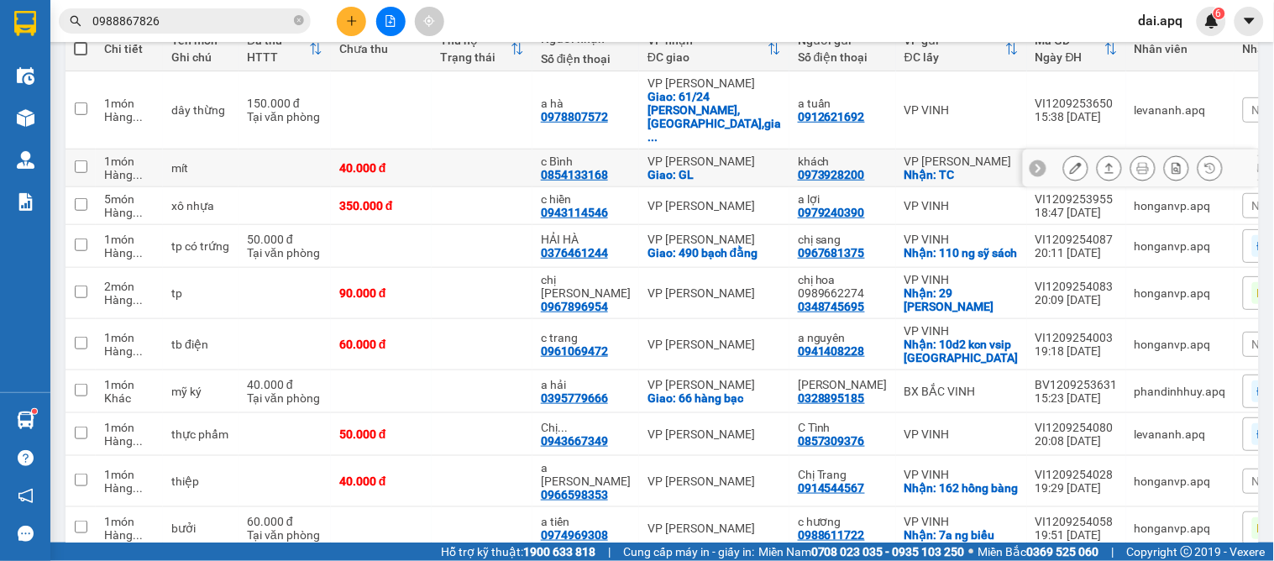
click at [1032, 162] on icon at bounding box center [1038, 168] width 12 height 12
click at [1252, 161] on span "Nhãn" at bounding box center [1266, 167] width 29 height 13
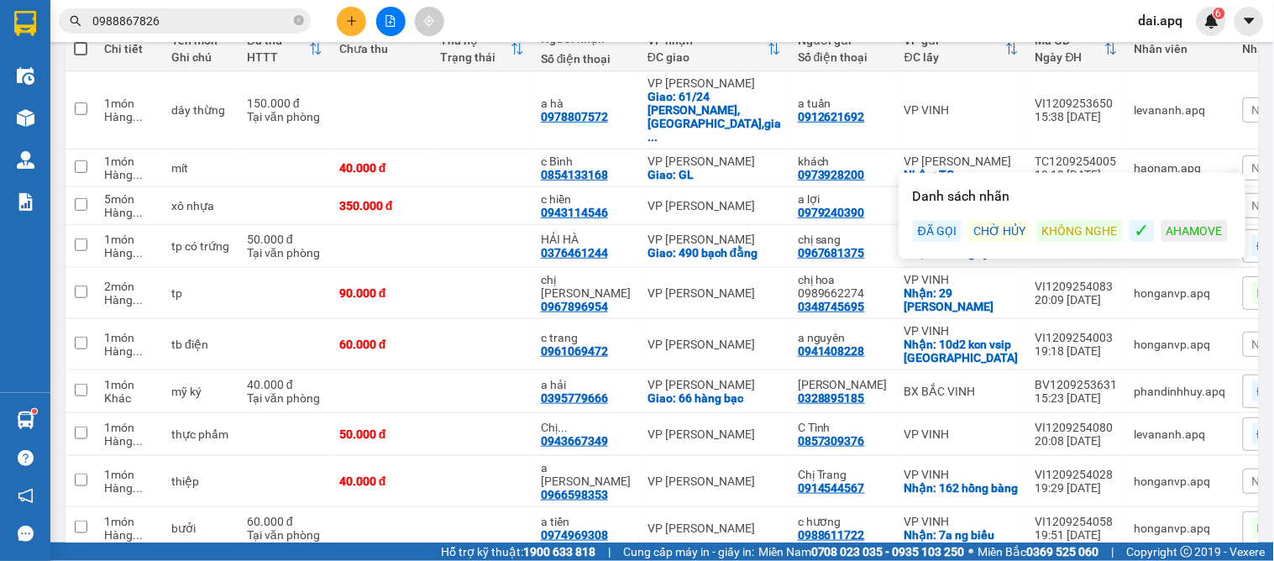
click at [1252, 161] on span "Nhãn" at bounding box center [1266, 167] width 29 height 13
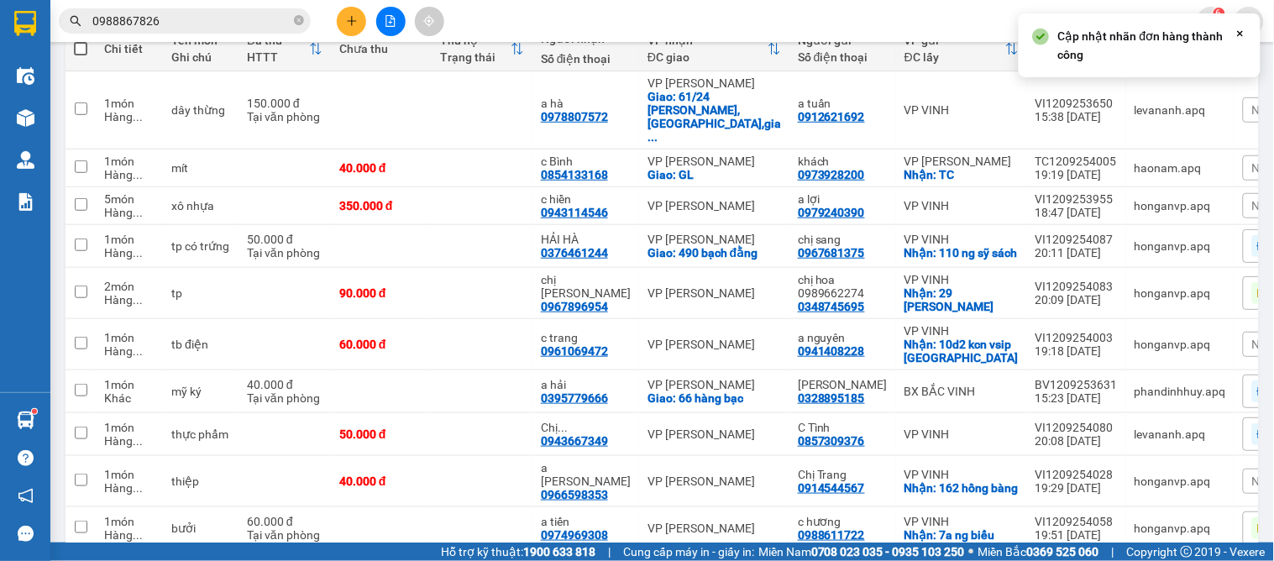
click at [1252, 161] on span "Nhãn" at bounding box center [1266, 167] width 29 height 13
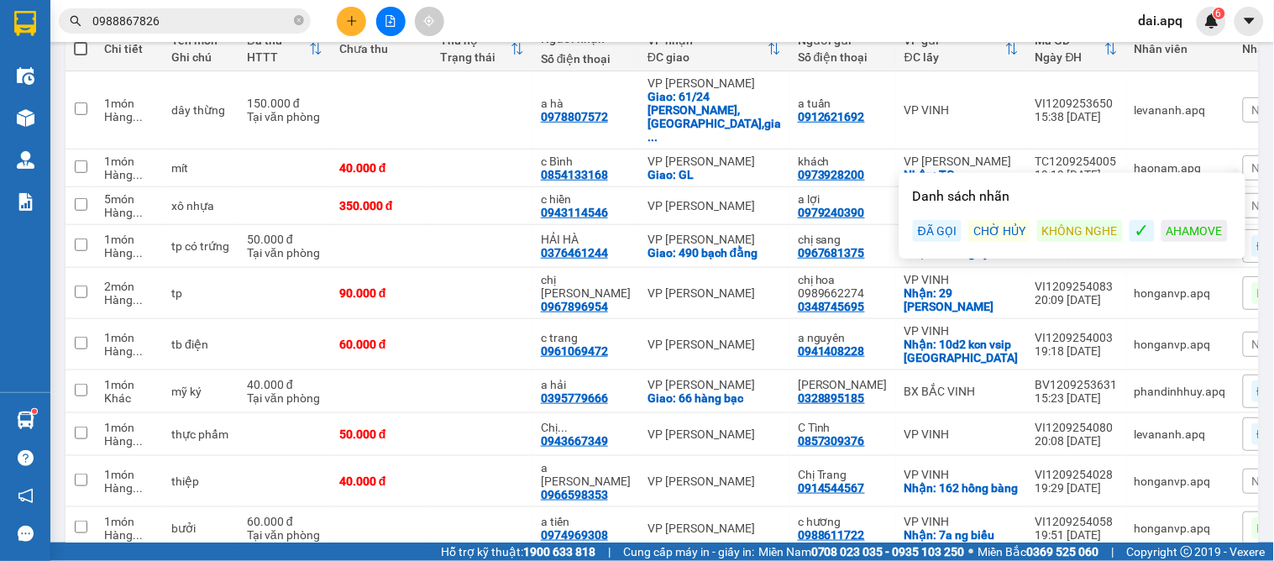
click at [1083, 224] on div "KHÔNG NGHE" at bounding box center [1080, 231] width 86 height 22
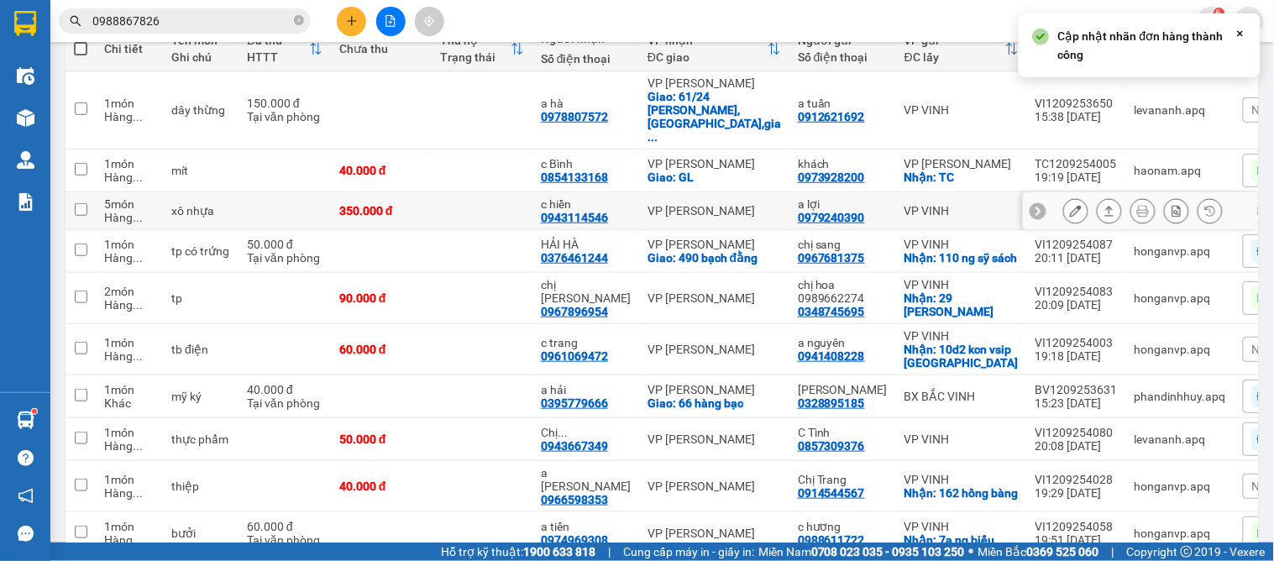
click at [421, 192] on td "350.000 đ" at bounding box center [381, 211] width 101 height 38
checkbox input "true"
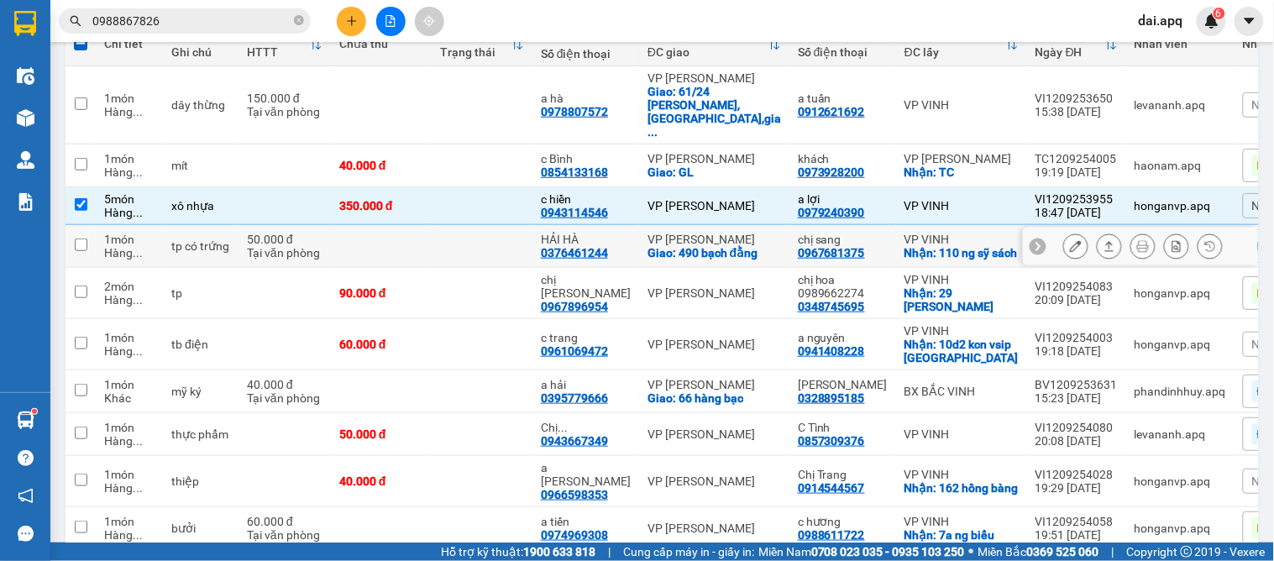
scroll to position [122, 0]
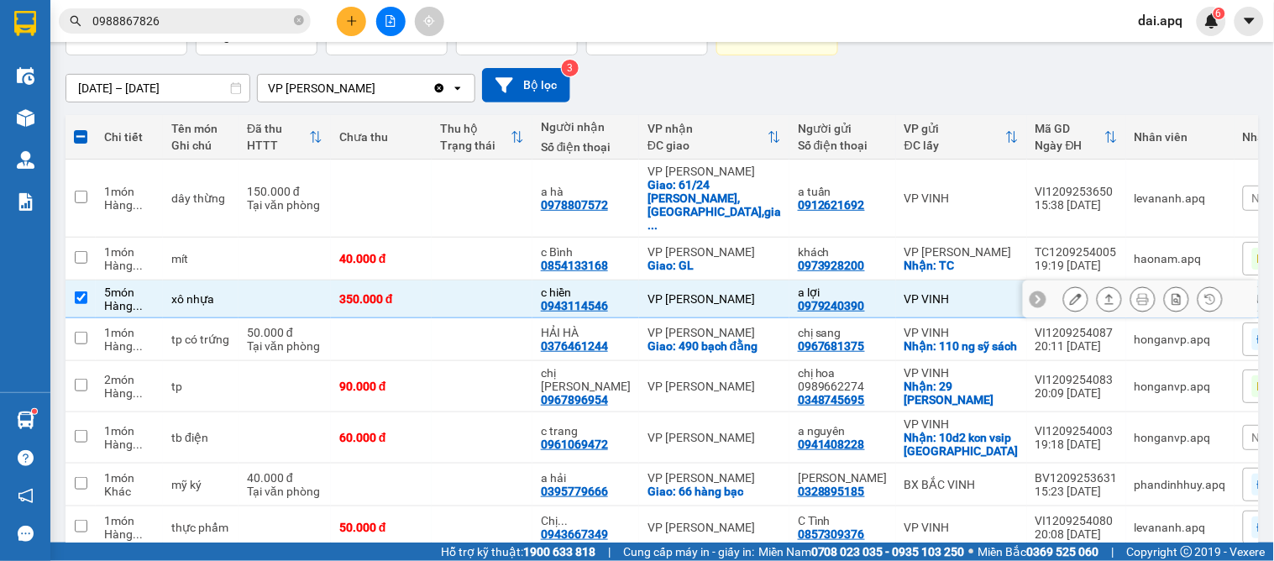
click at [1023, 281] on div at bounding box center [1140, 300] width 235 height 38
click at [1034, 281] on div at bounding box center [1140, 300] width 235 height 38
click at [1032, 293] on icon at bounding box center [1038, 299] width 12 height 12
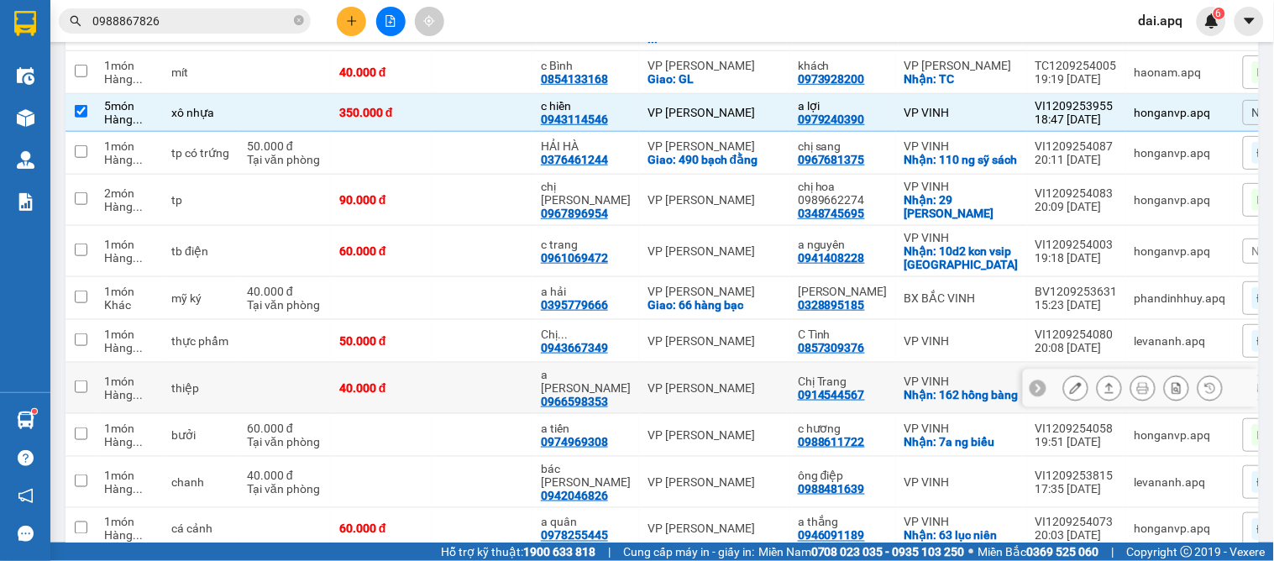
scroll to position [401, 0]
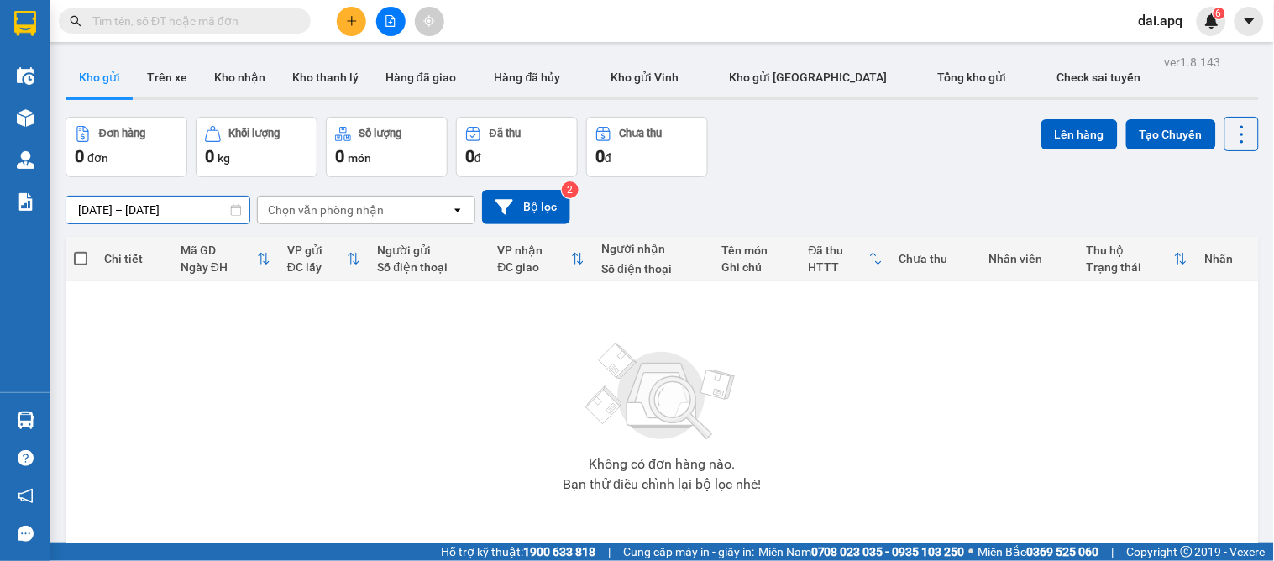
click at [97, 212] on input "[DATE] – [DATE]" at bounding box center [157, 210] width 183 height 27
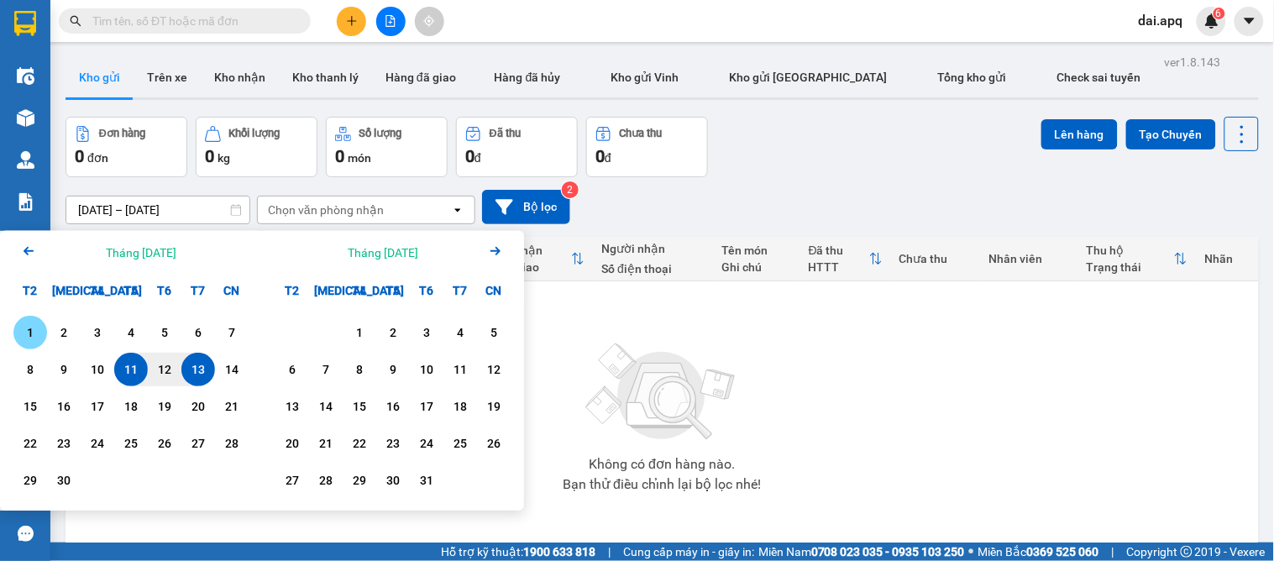
click at [36, 329] on div "1" at bounding box center [30, 333] width 24 height 20
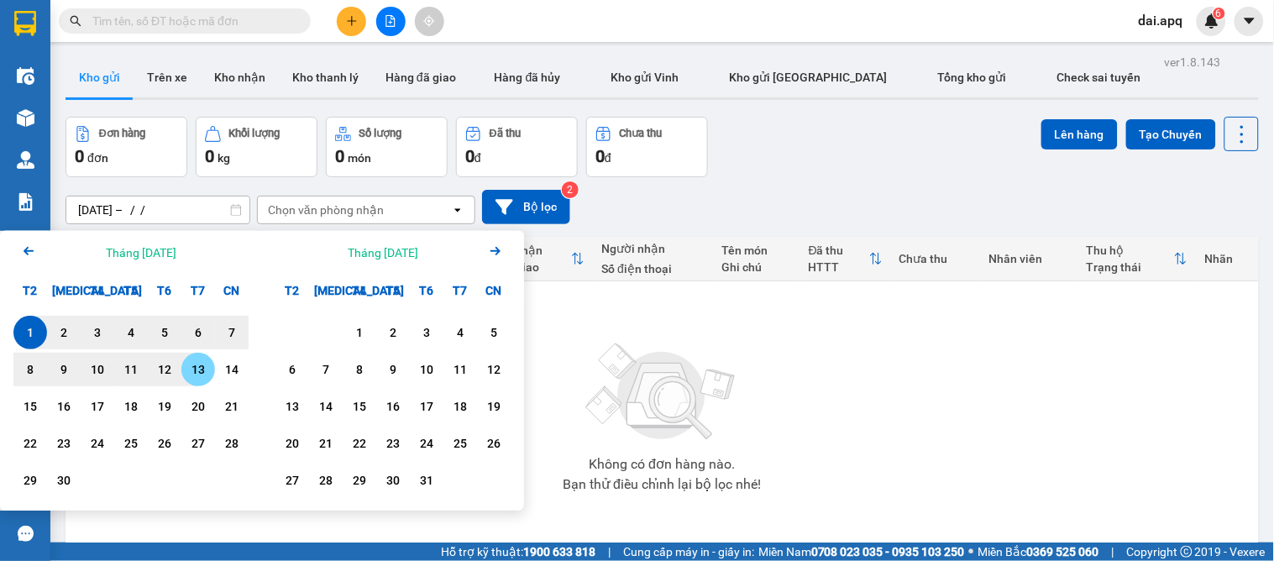
click at [205, 363] on div "13" at bounding box center [198, 369] width 24 height 20
type input "01/09/2025 – 13/09/2025"
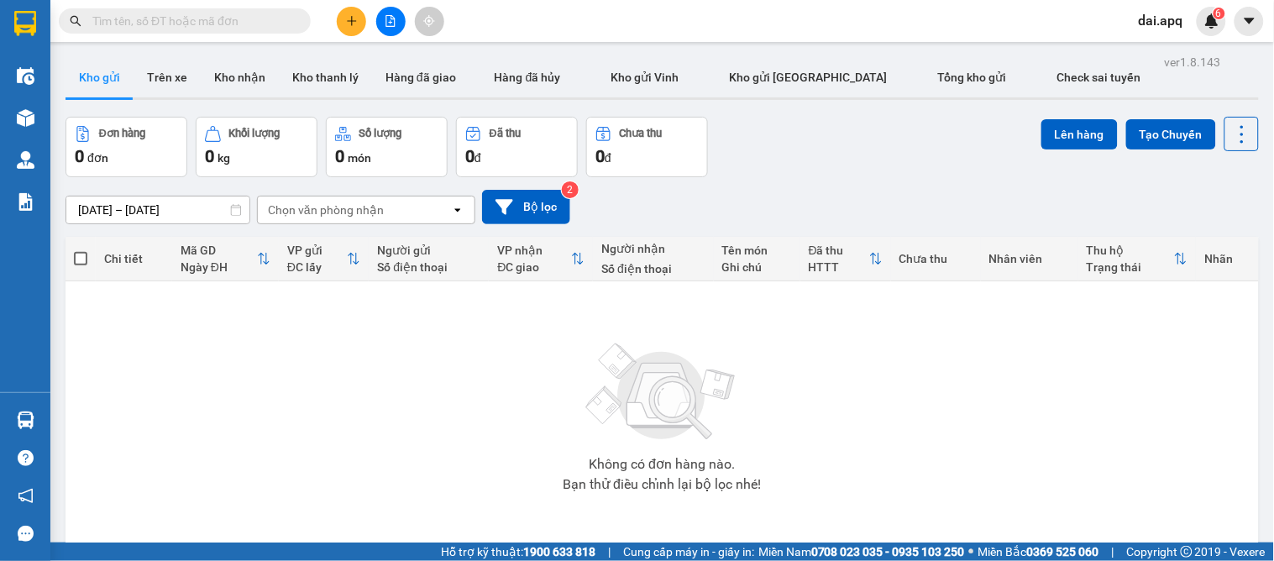
click at [260, 13] on input "text" at bounding box center [191, 21] width 198 height 18
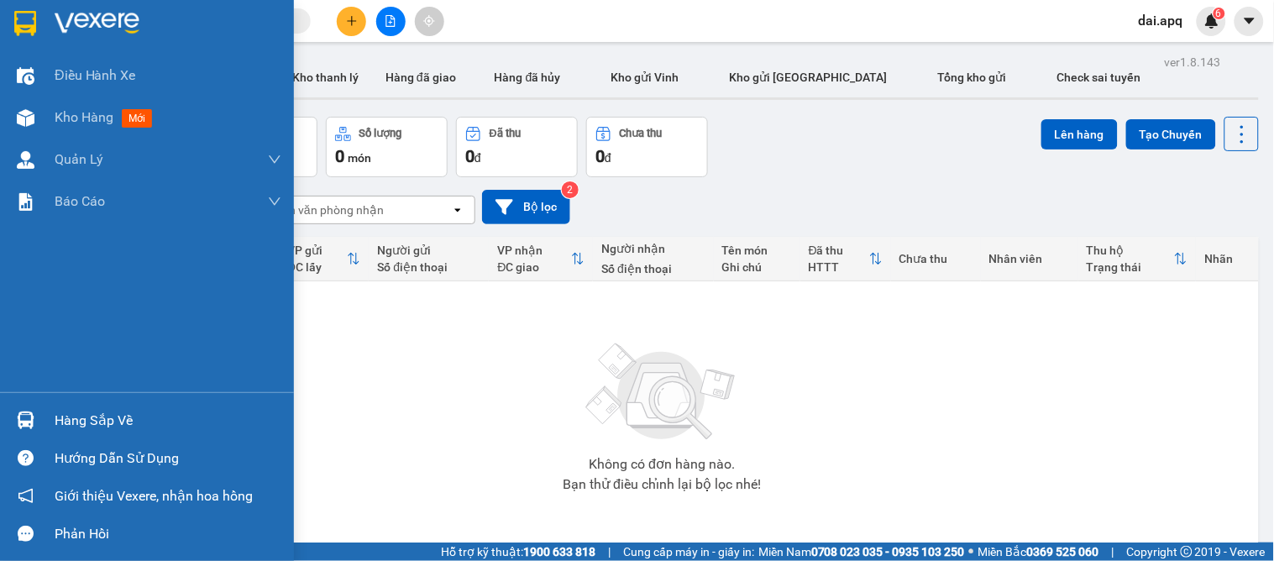
click at [17, 418] on img at bounding box center [26, 421] width 18 height 18
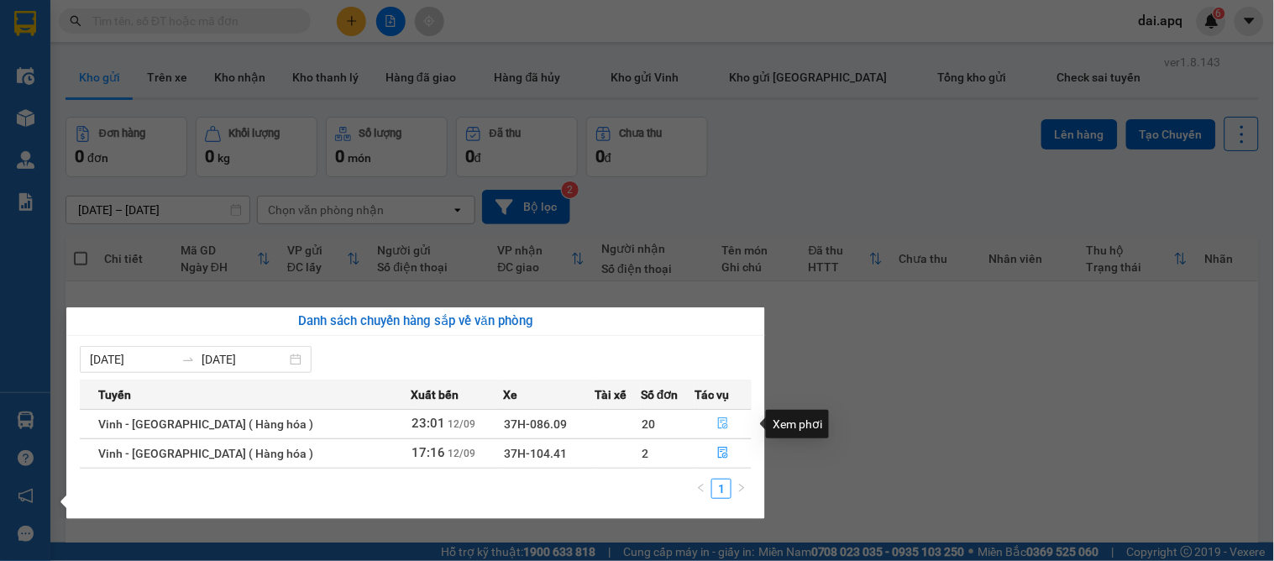
click at [706, 420] on button "button" at bounding box center [722, 424] width 55 height 27
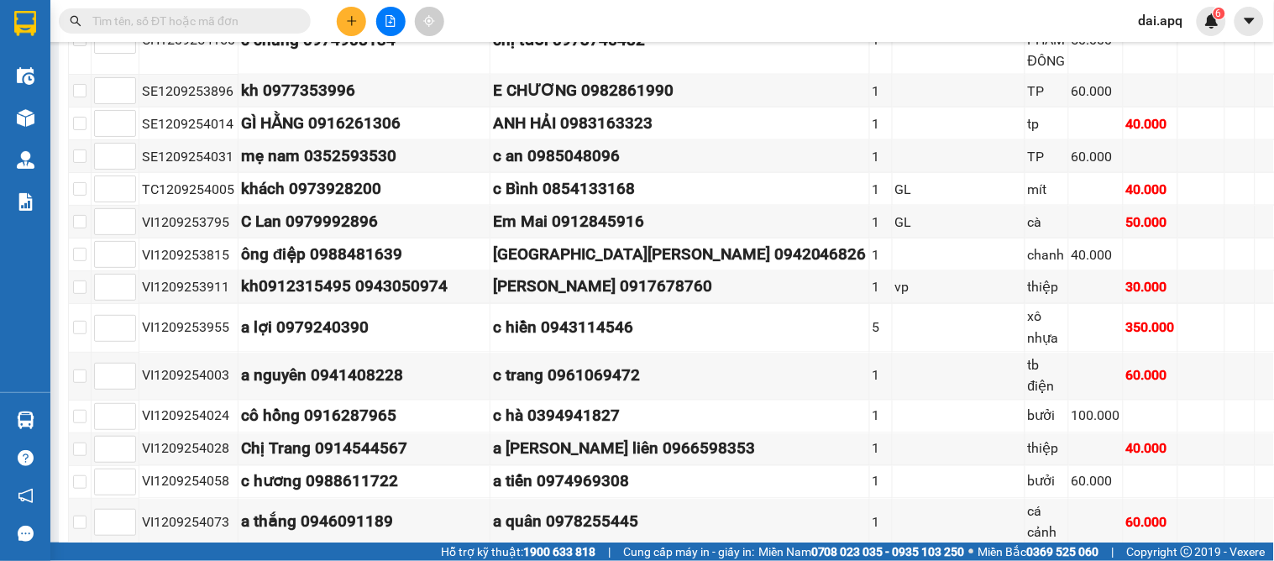
scroll to position [746, 0]
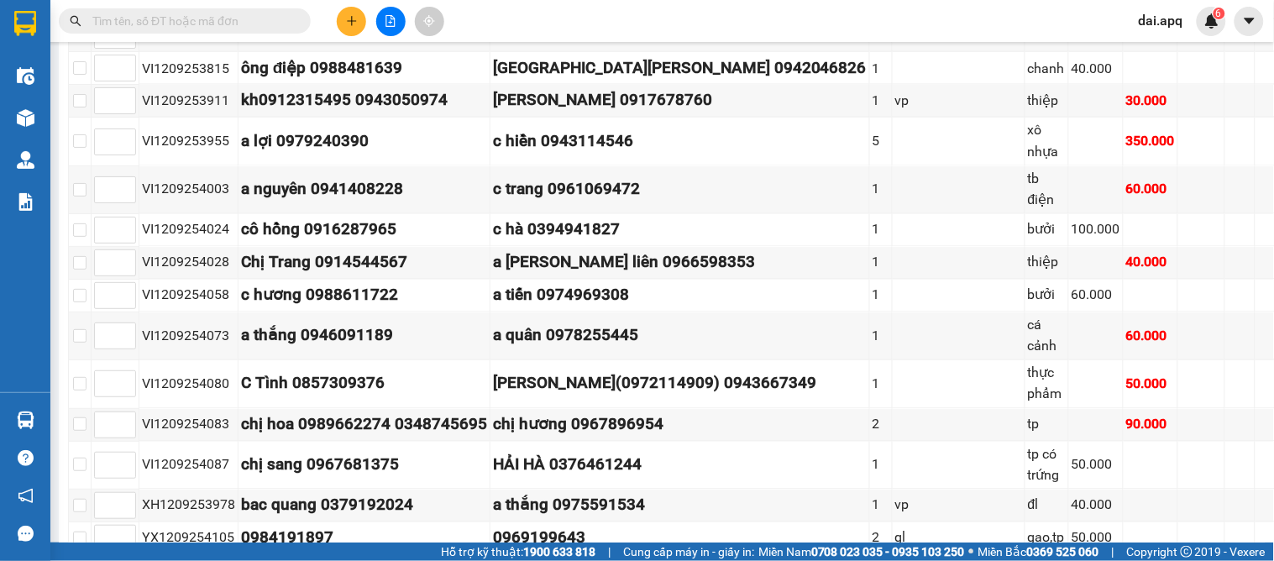
click at [197, 28] on input "text" at bounding box center [191, 21] width 198 height 18
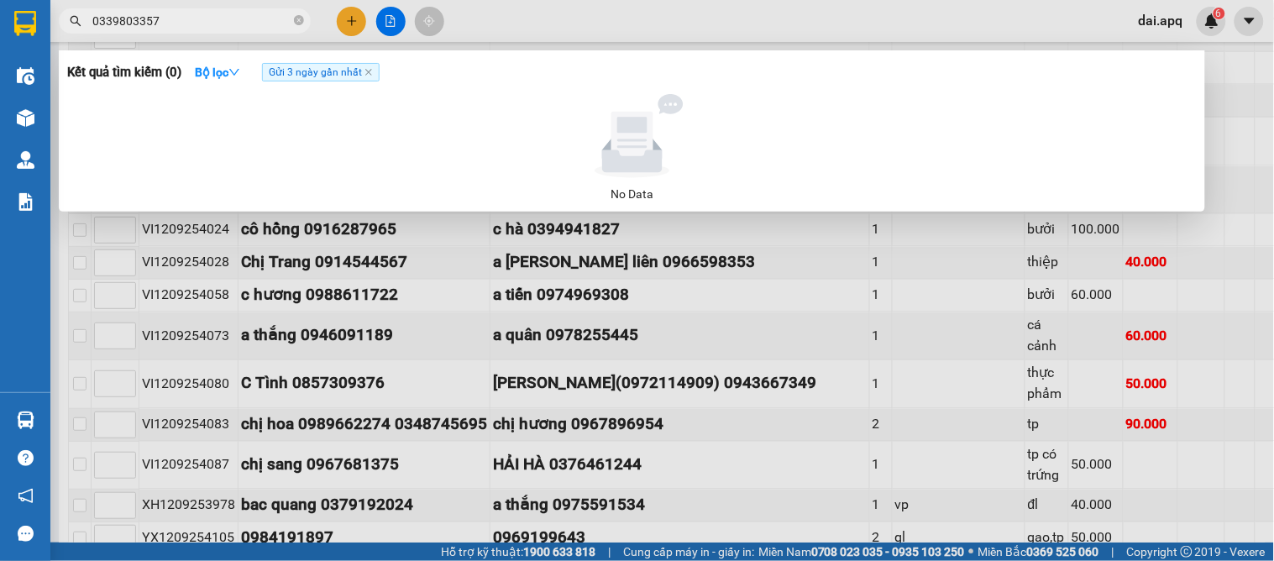
type input "0339803357"
click at [695, 522] on div at bounding box center [637, 280] width 1274 height 561
click at [215, 20] on input "0339803357" at bounding box center [191, 21] width 198 height 18
click at [670, 526] on div at bounding box center [637, 280] width 1274 height 561
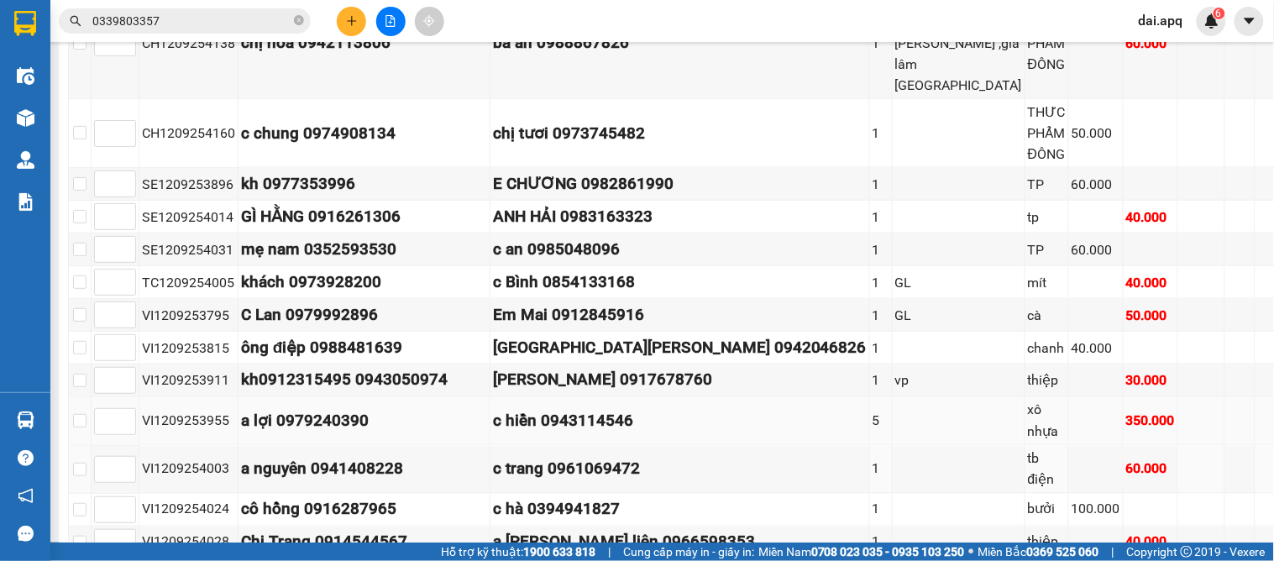
scroll to position [186, 0]
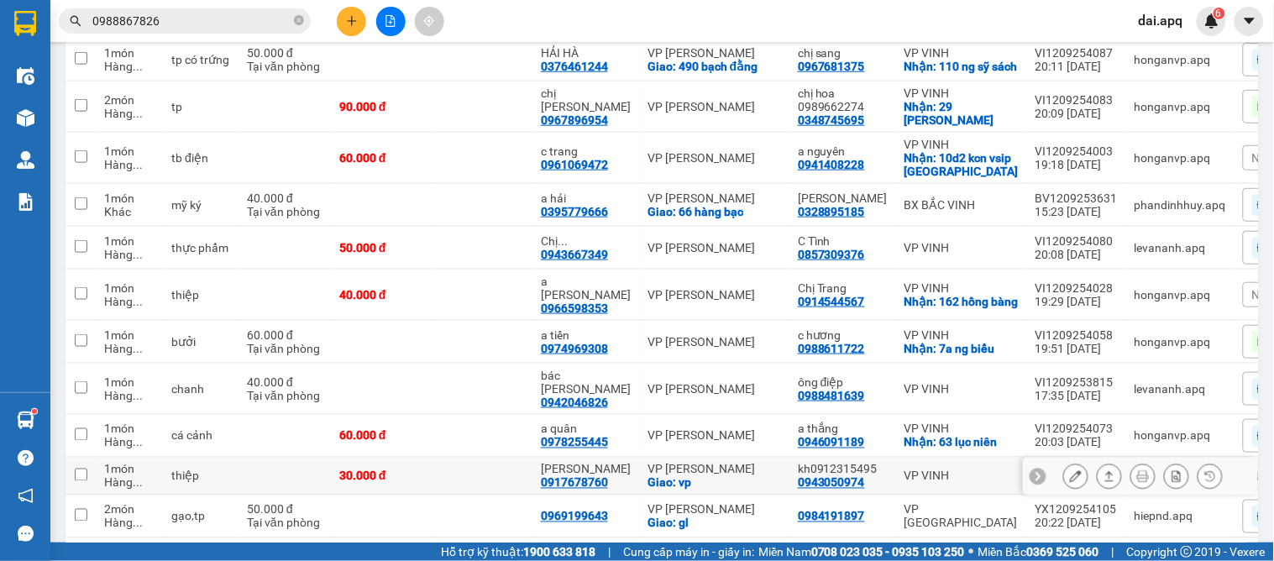
scroll to position [308, 0]
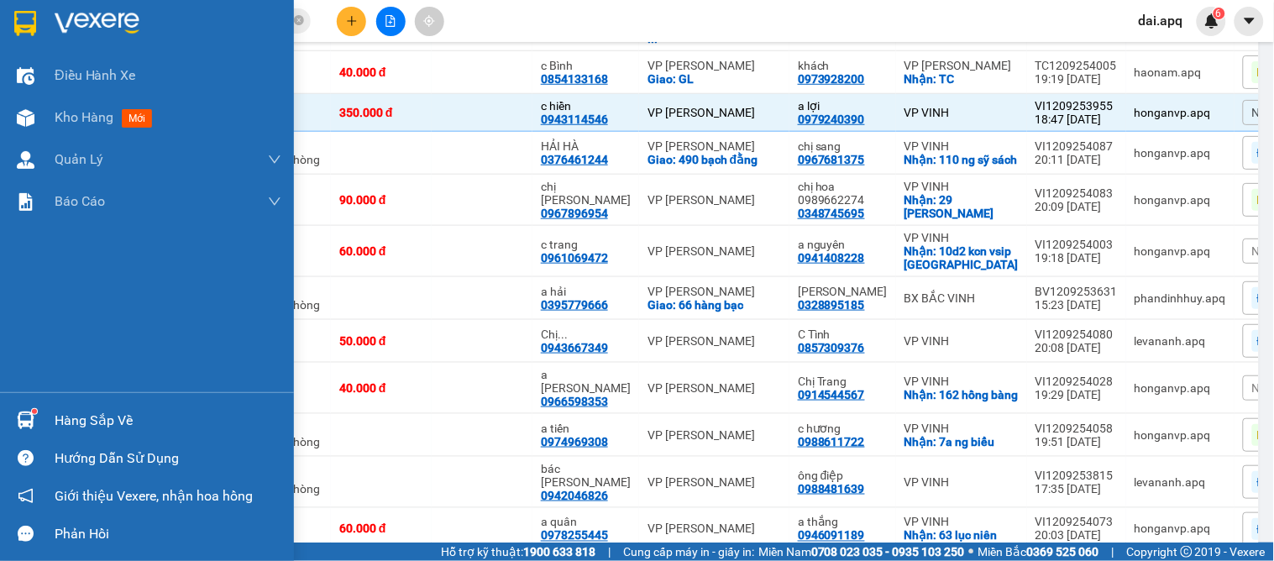
click at [26, 414] on img at bounding box center [26, 421] width 18 height 18
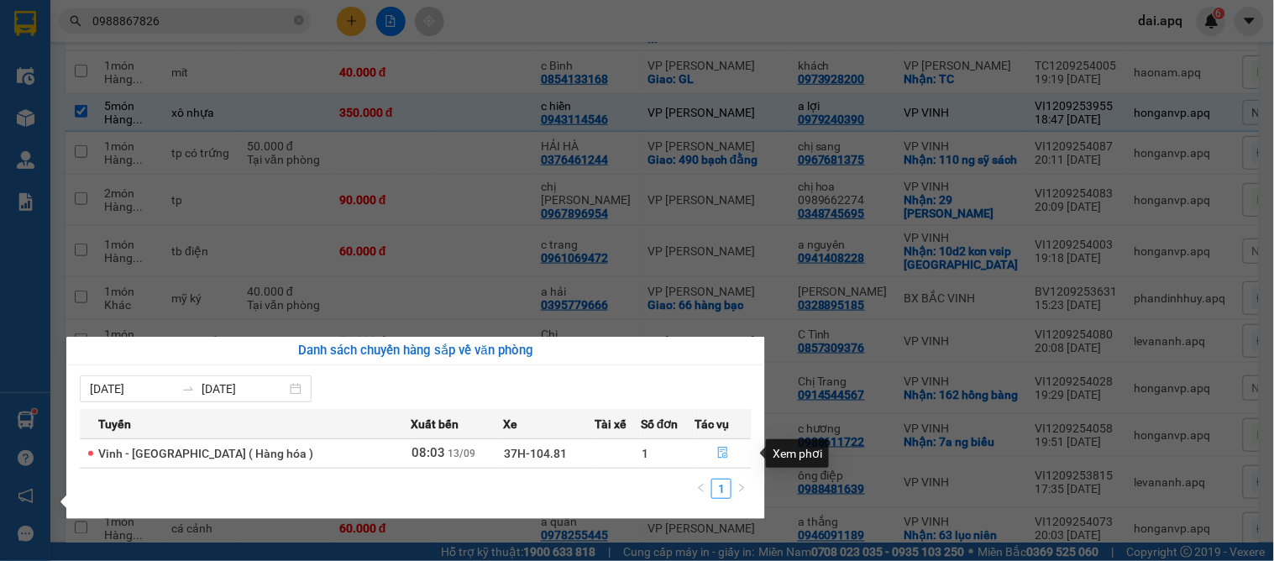
click at [716, 443] on button "button" at bounding box center [722, 453] width 55 height 27
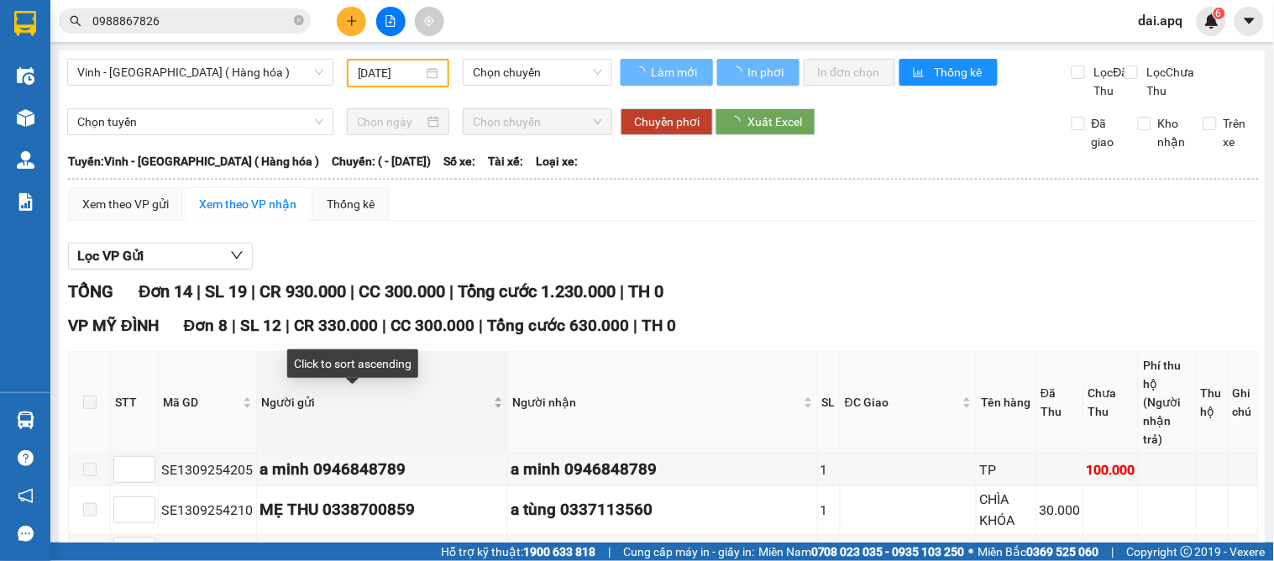
type input "[DATE]"
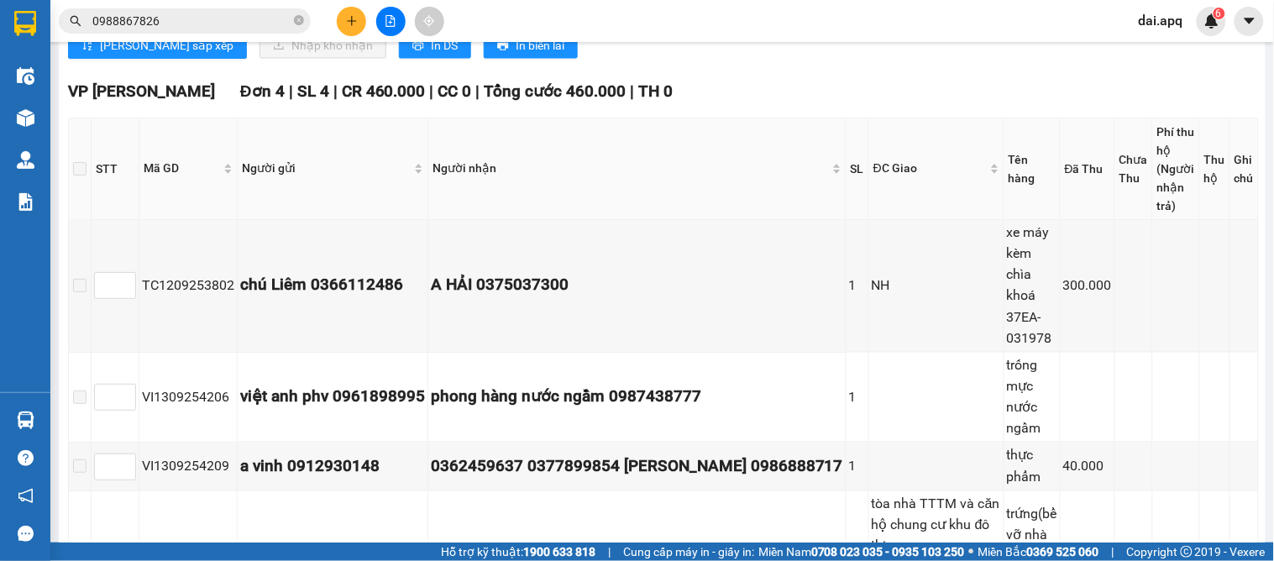
scroll to position [463, 0]
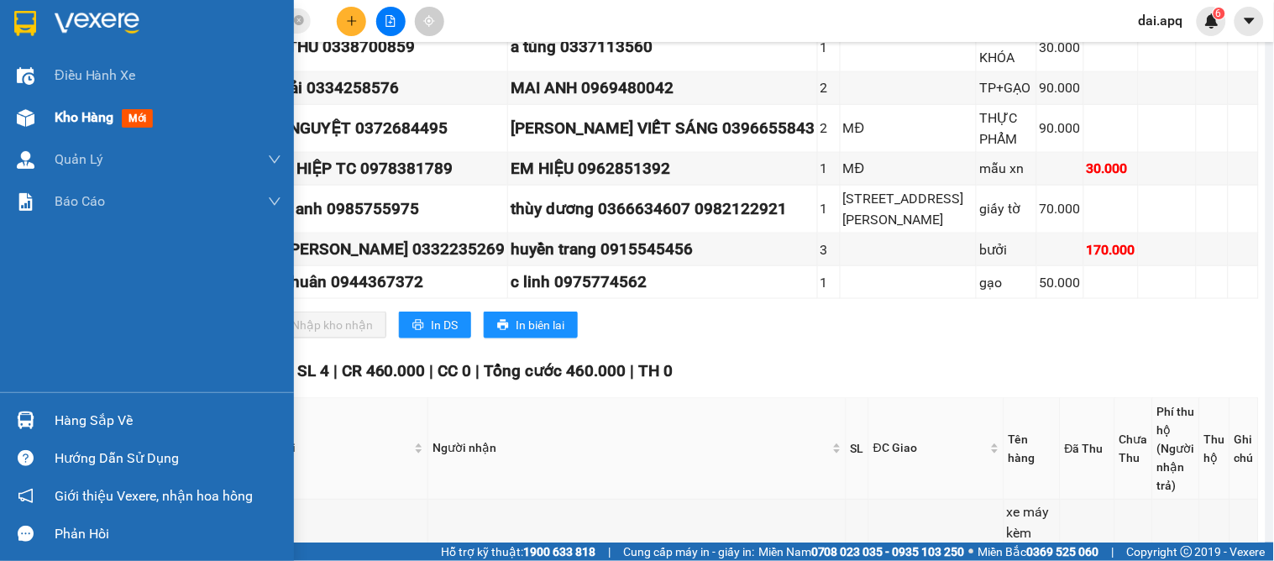
click at [45, 124] on div "Kho hàng mới" at bounding box center [147, 118] width 294 height 42
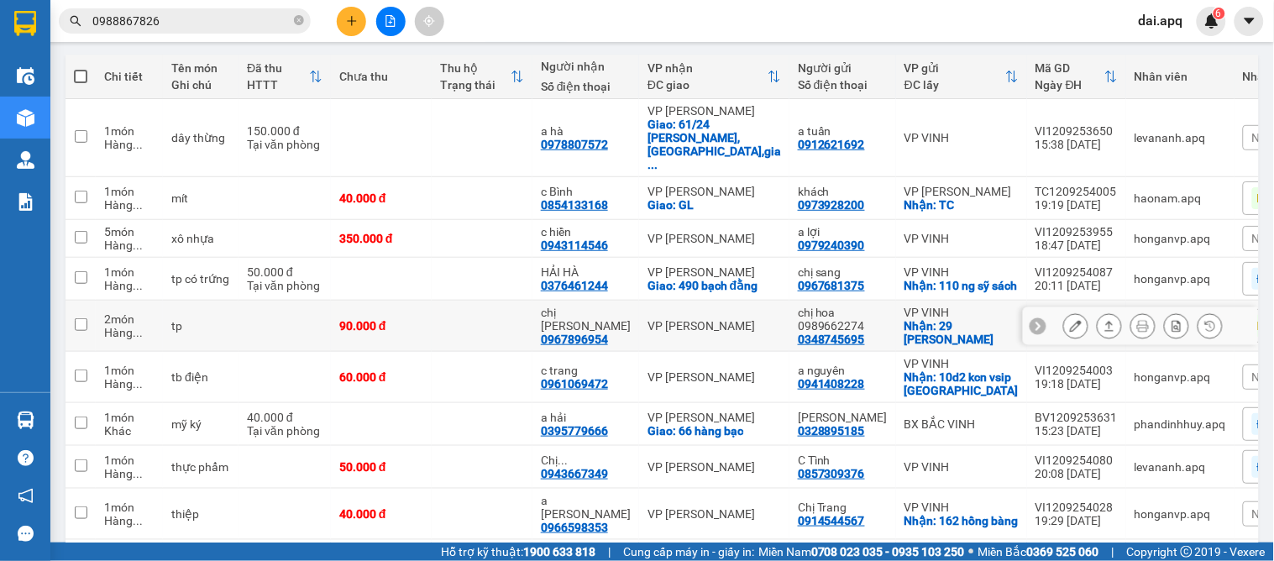
scroll to position [89, 0]
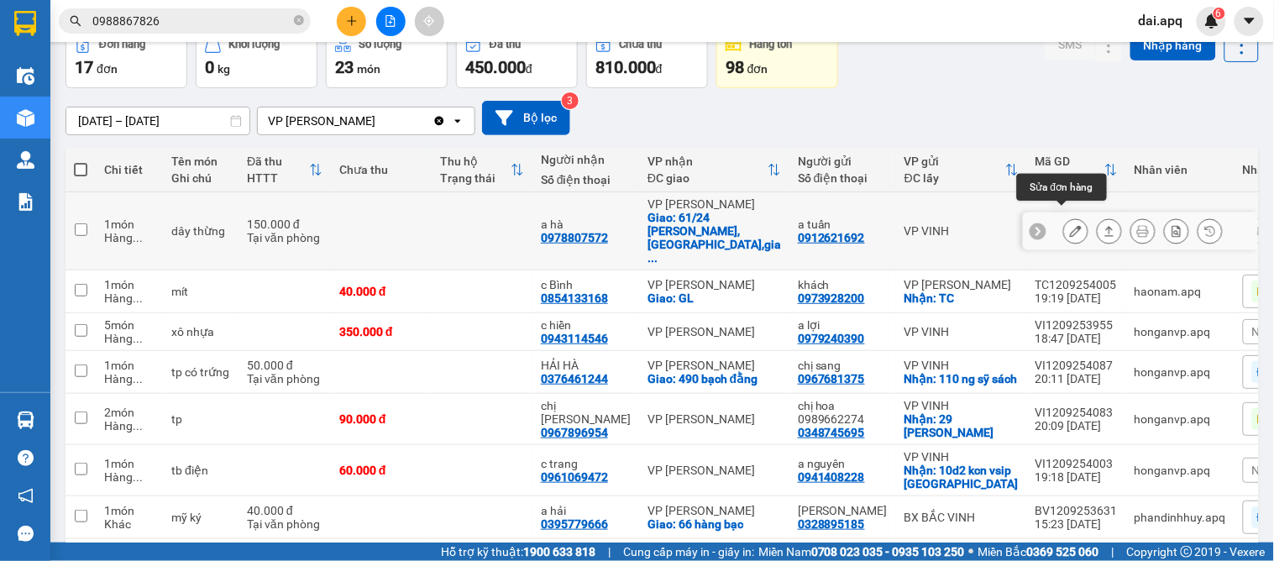
click at [1065, 217] on button at bounding box center [1076, 231] width 24 height 29
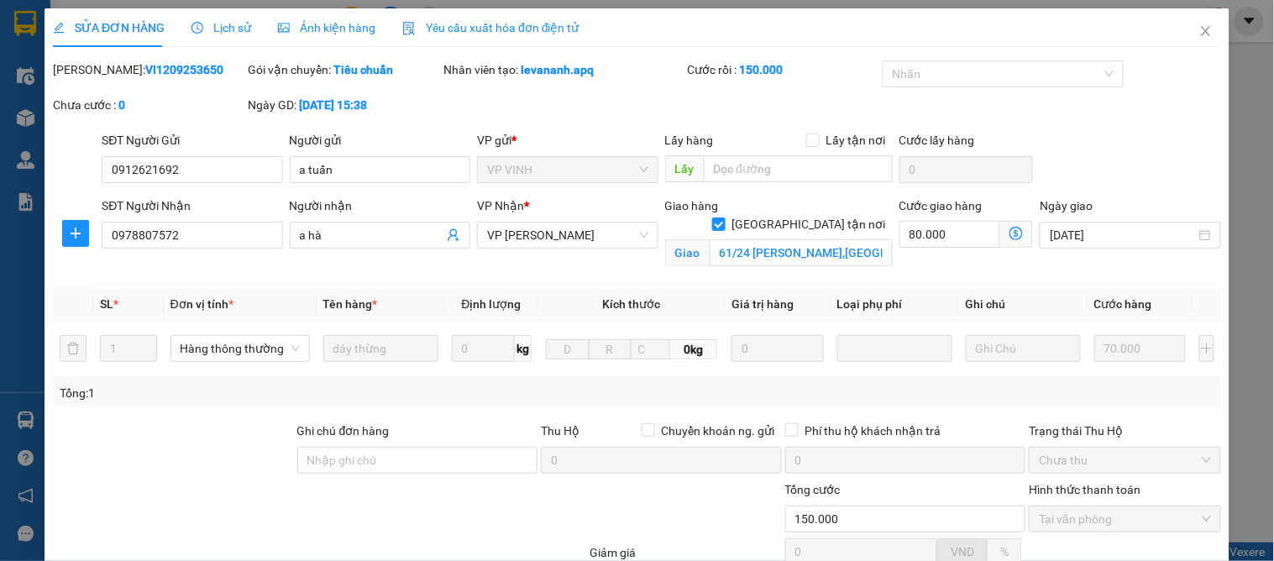
click at [217, 25] on span "Lịch sử" at bounding box center [221, 27] width 60 height 13
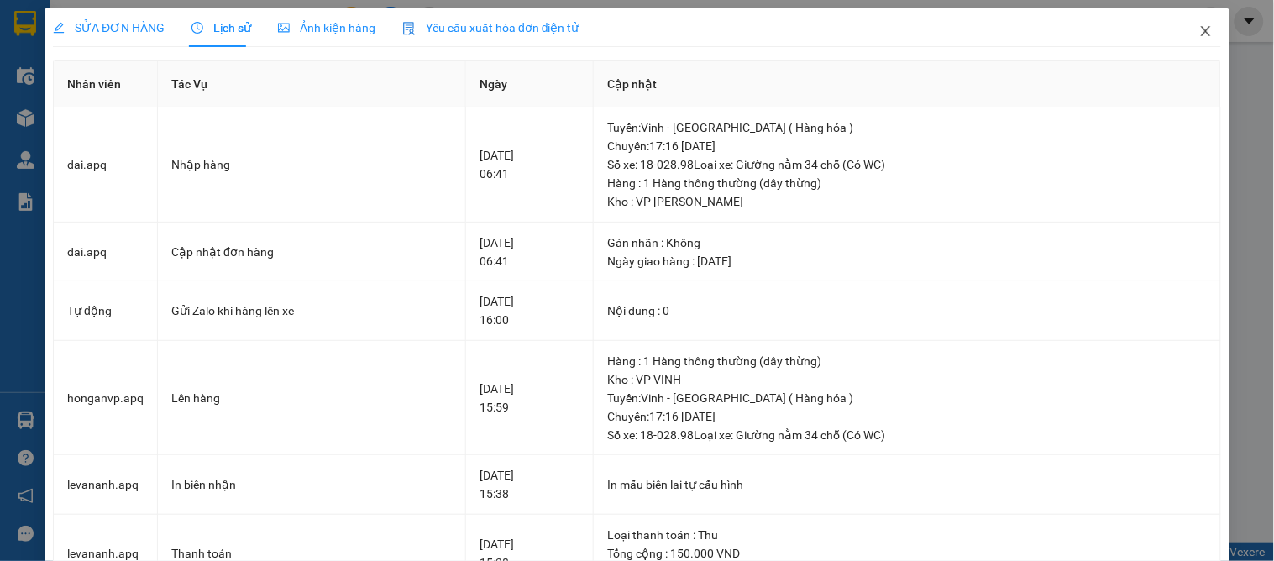
click at [1199, 26] on icon "close" at bounding box center [1205, 30] width 13 height 13
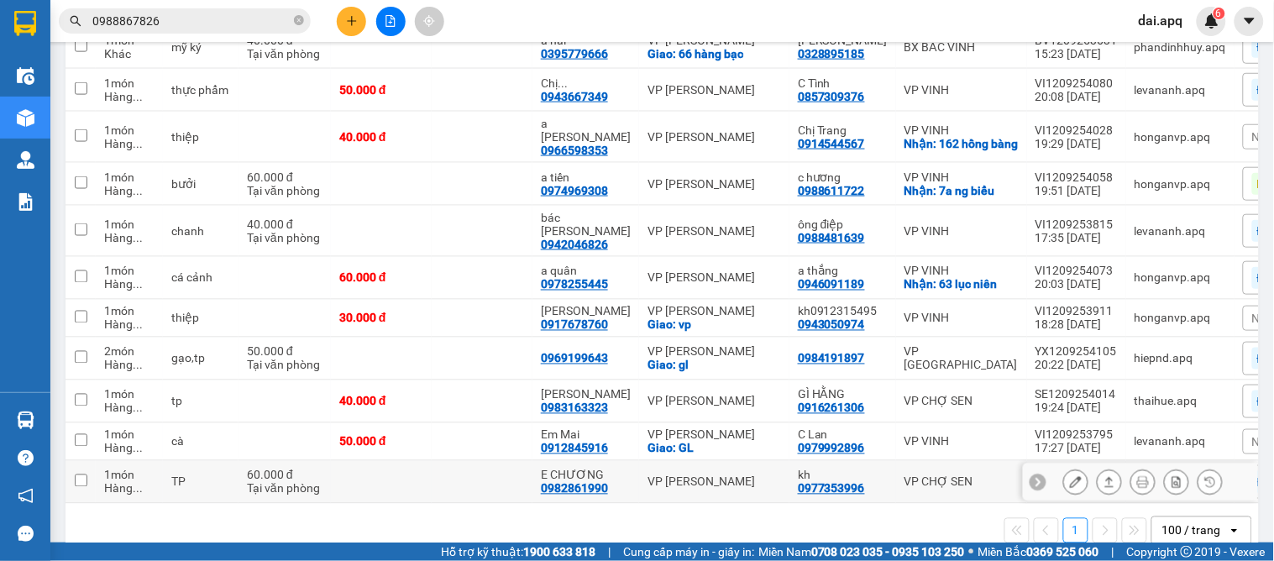
scroll to position [589, 0]
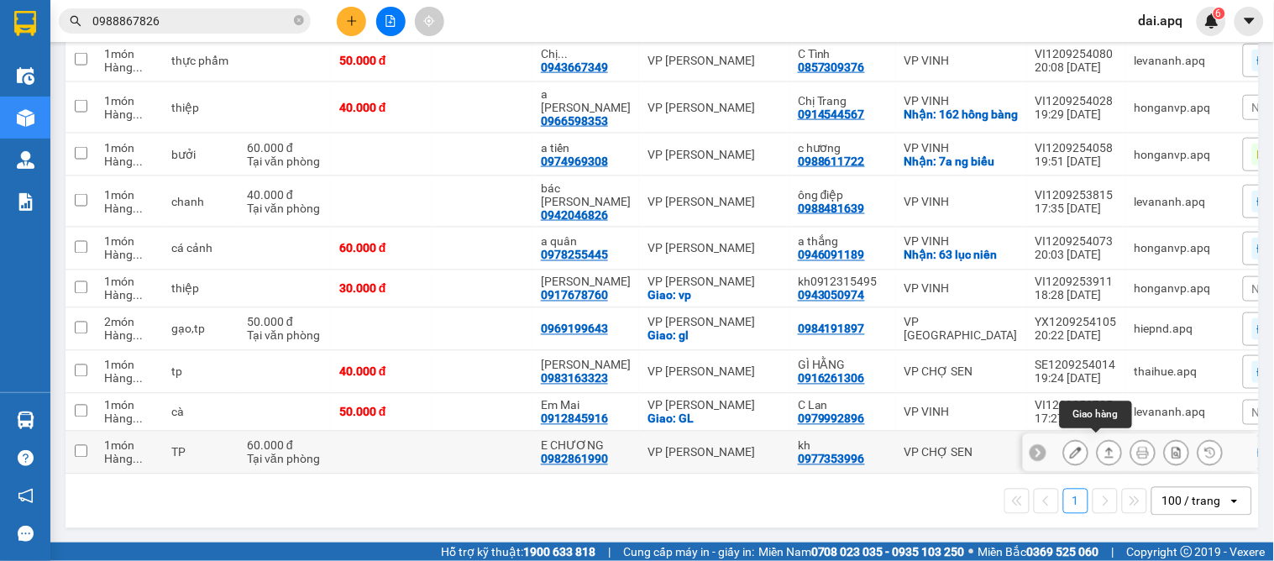
click at [1104, 448] on icon at bounding box center [1110, 453] width 12 height 12
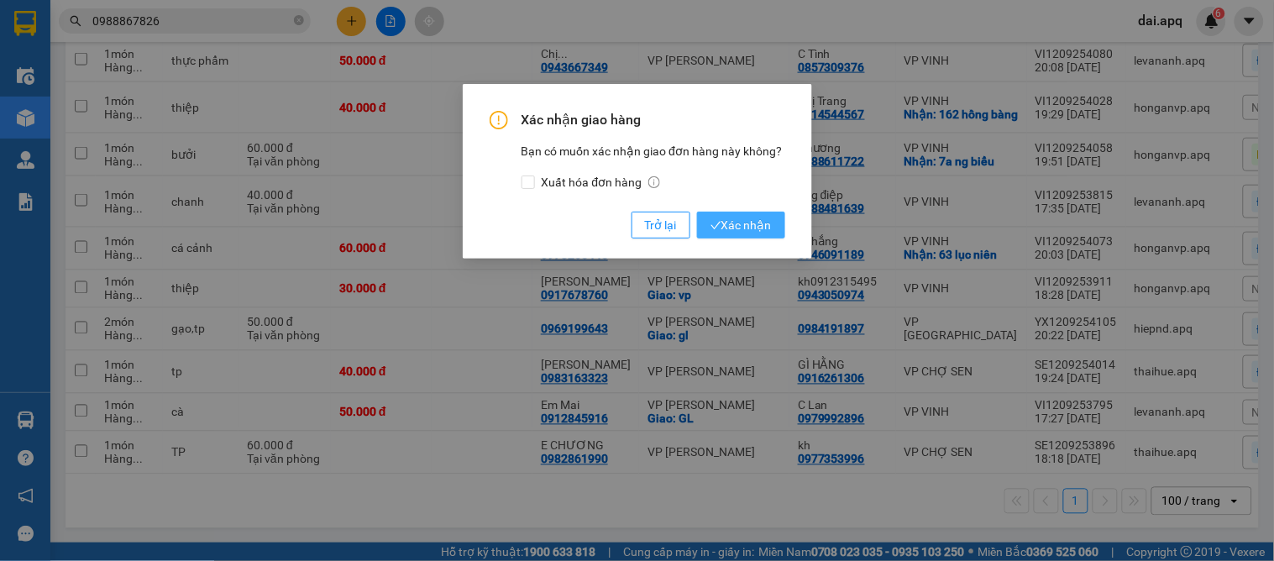
click at [752, 220] on span "Xác nhận" at bounding box center [741, 225] width 61 height 18
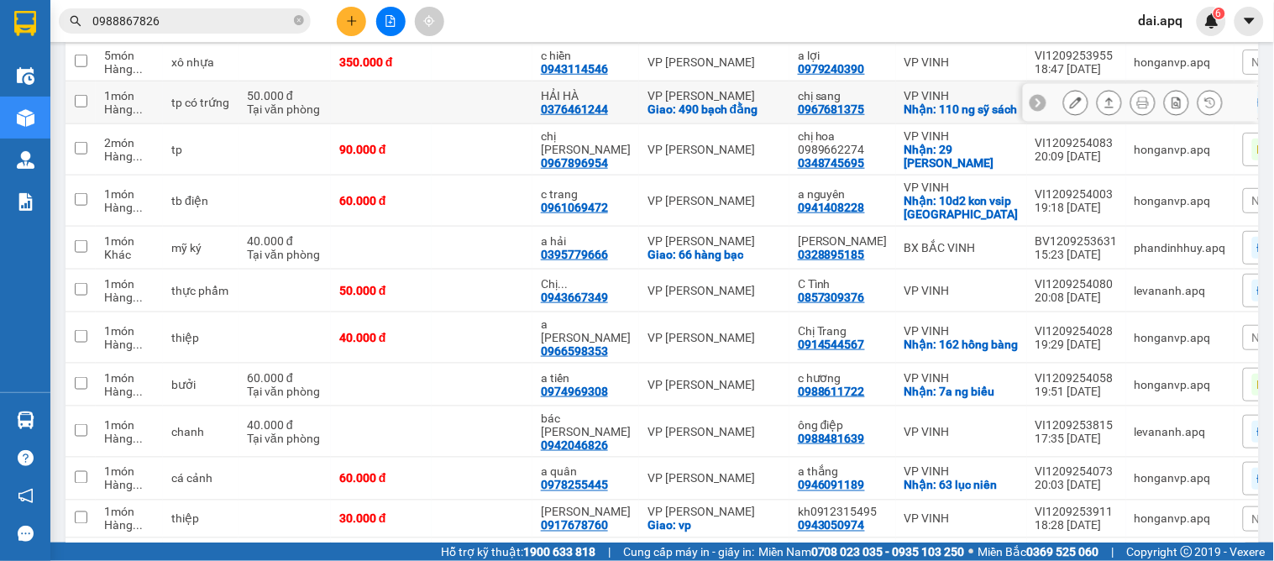
scroll to position [265, 0]
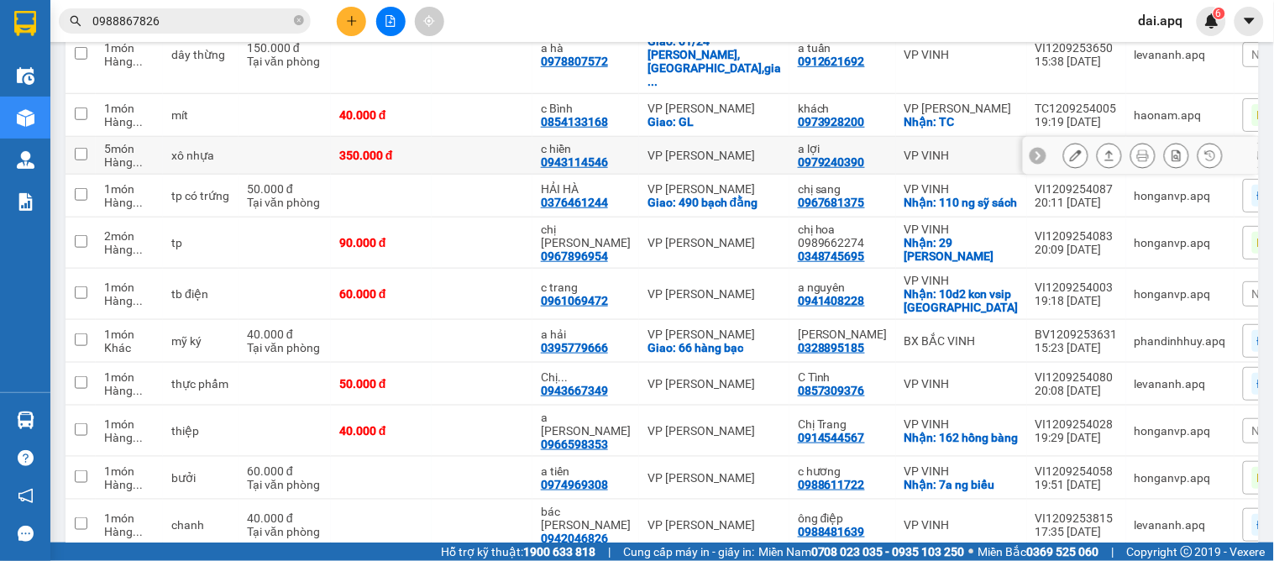
click at [1032, 149] on icon at bounding box center [1038, 155] width 12 height 12
click at [1252, 149] on span "Nhãn" at bounding box center [1266, 155] width 29 height 13
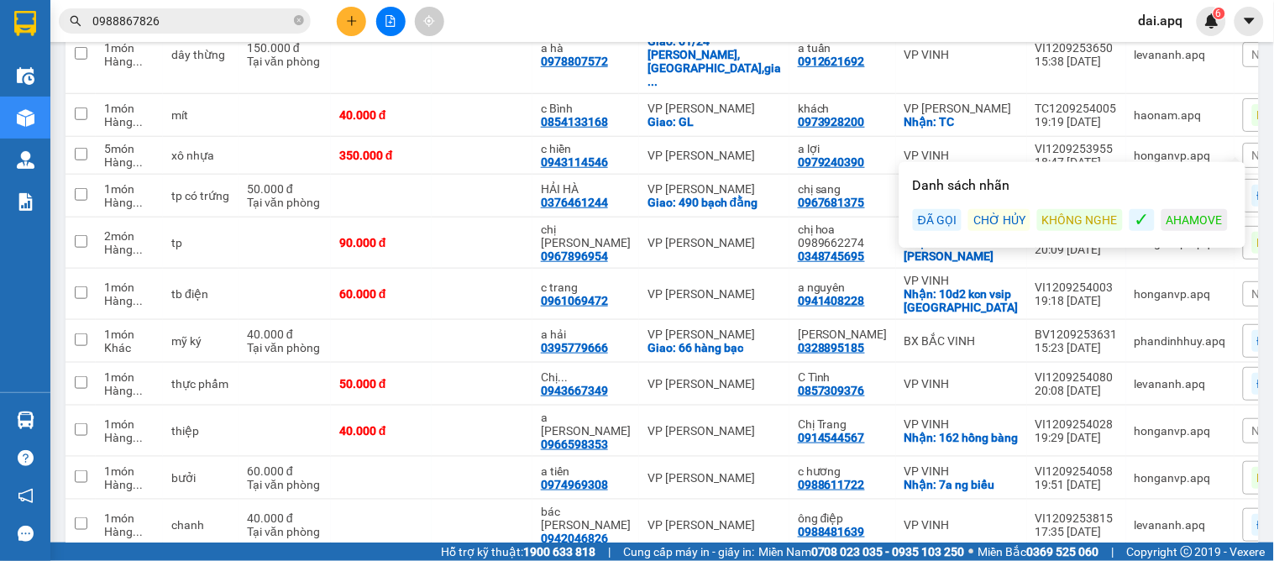
click at [1058, 216] on div "KHÔNG NGHE" at bounding box center [1080, 220] width 86 height 22
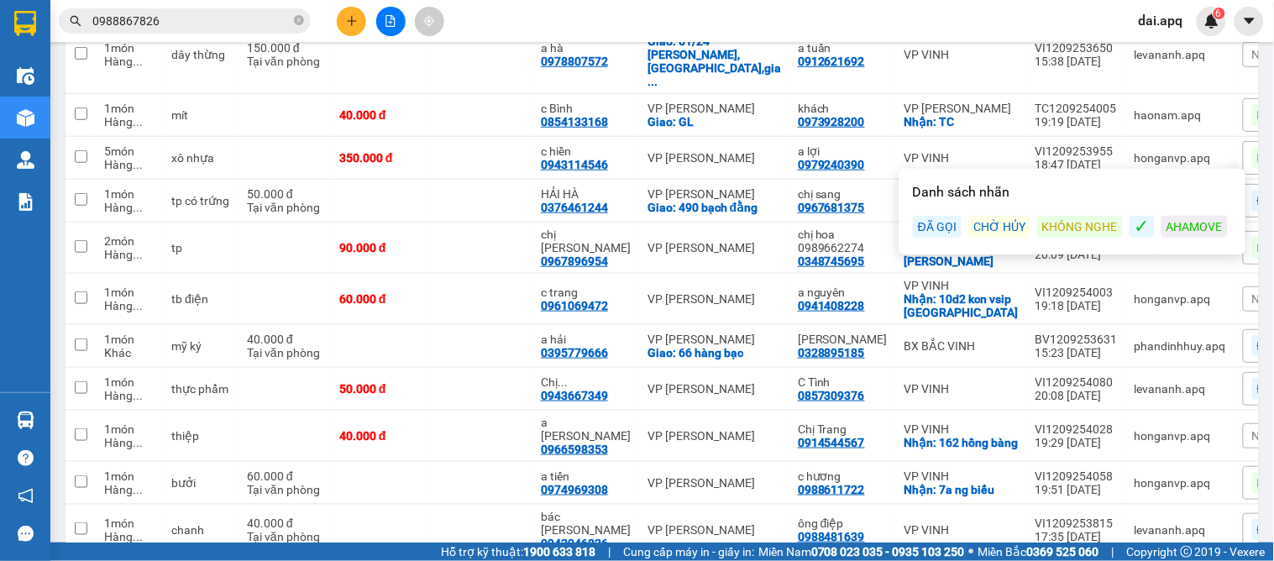
scroll to position [550, 0]
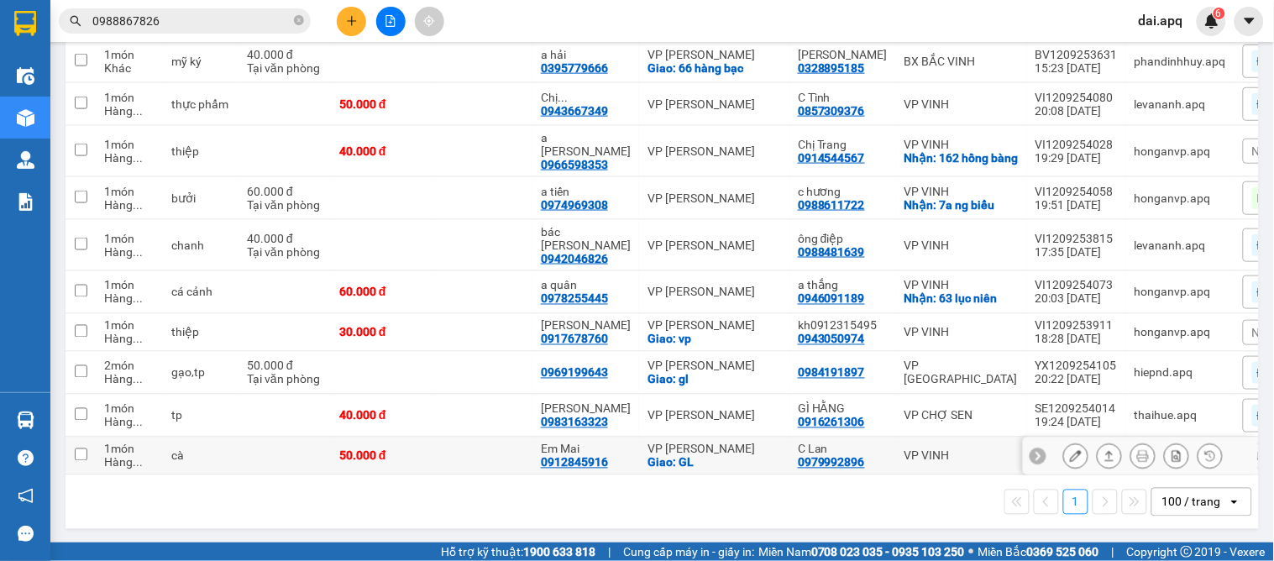
click at [1032, 450] on icon at bounding box center [1038, 456] width 12 height 12
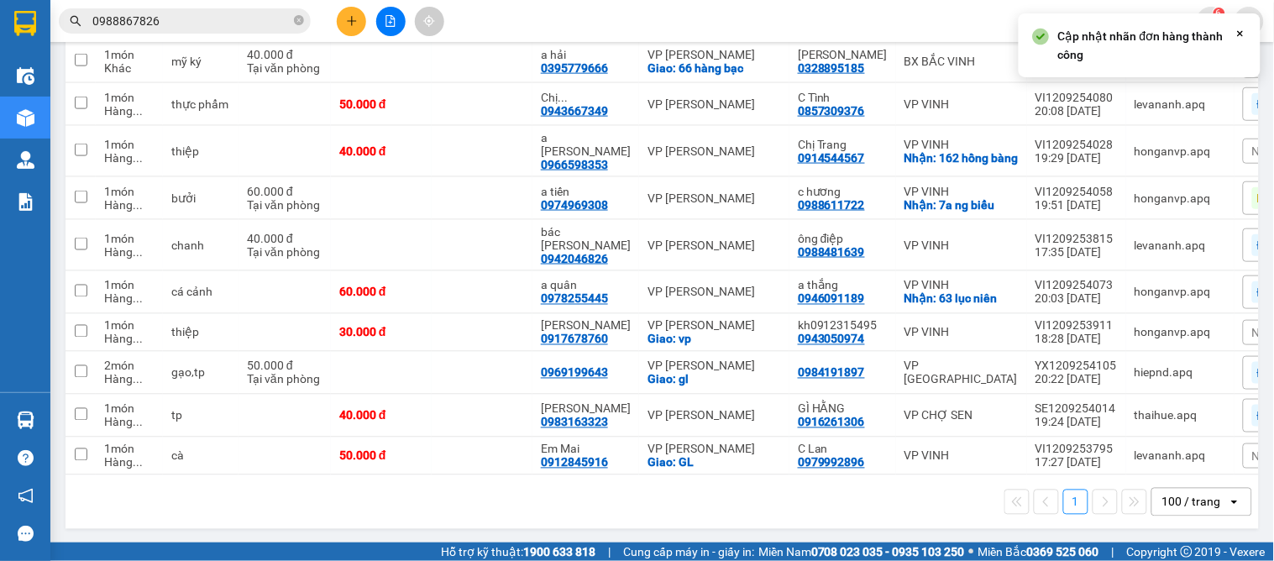
click at [1252, 449] on span "Nhãn" at bounding box center [1266, 455] width 29 height 13
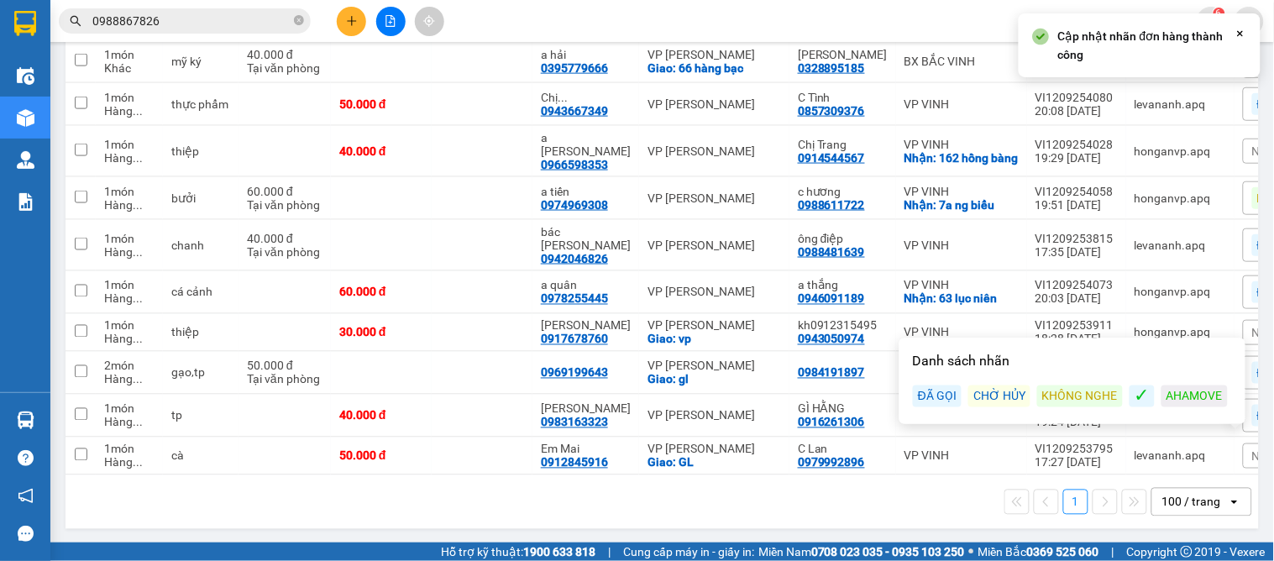
click at [931, 392] on div "ĐÃ GỌI" at bounding box center [937, 397] width 49 height 22
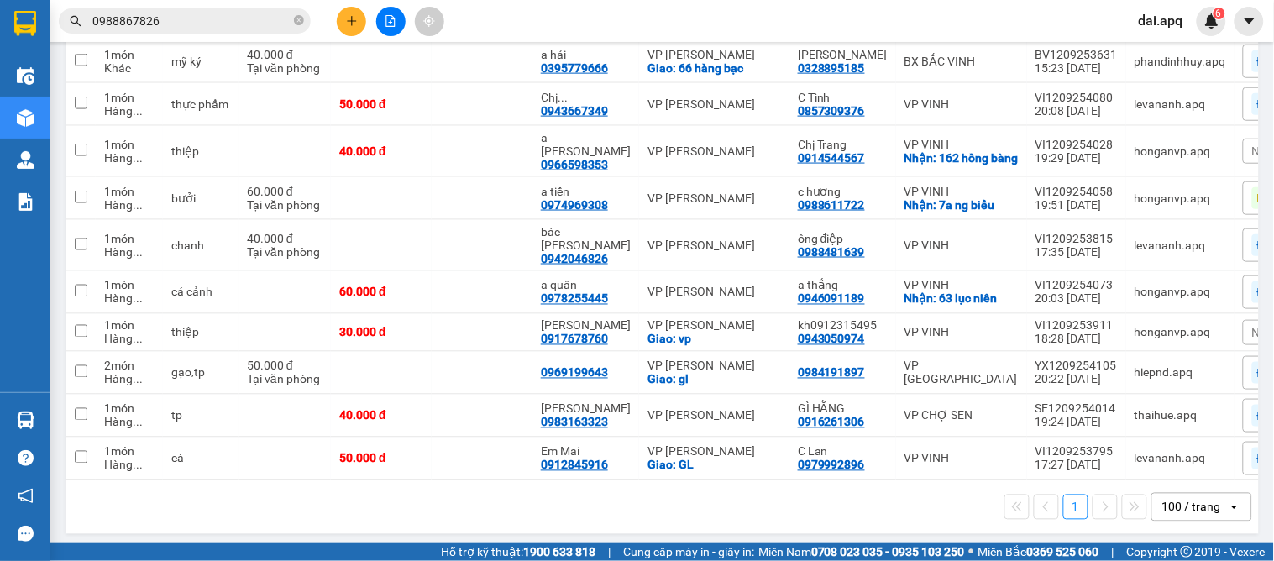
click at [719, 504] on div "1 100 / trang open" at bounding box center [662, 507] width 1180 height 29
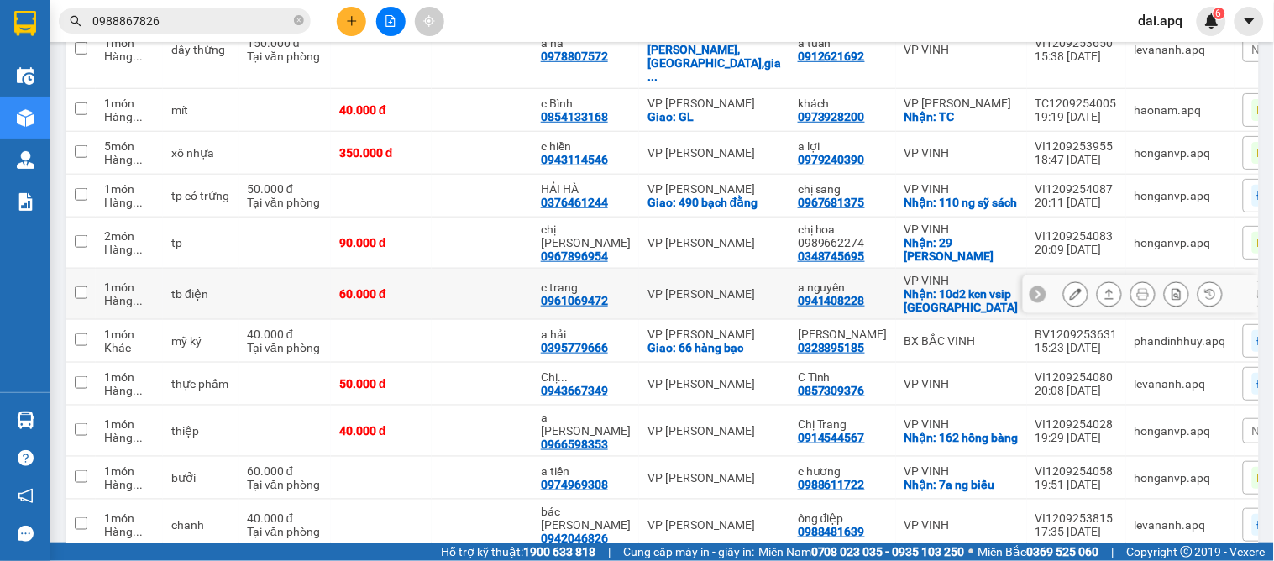
scroll to position [84, 0]
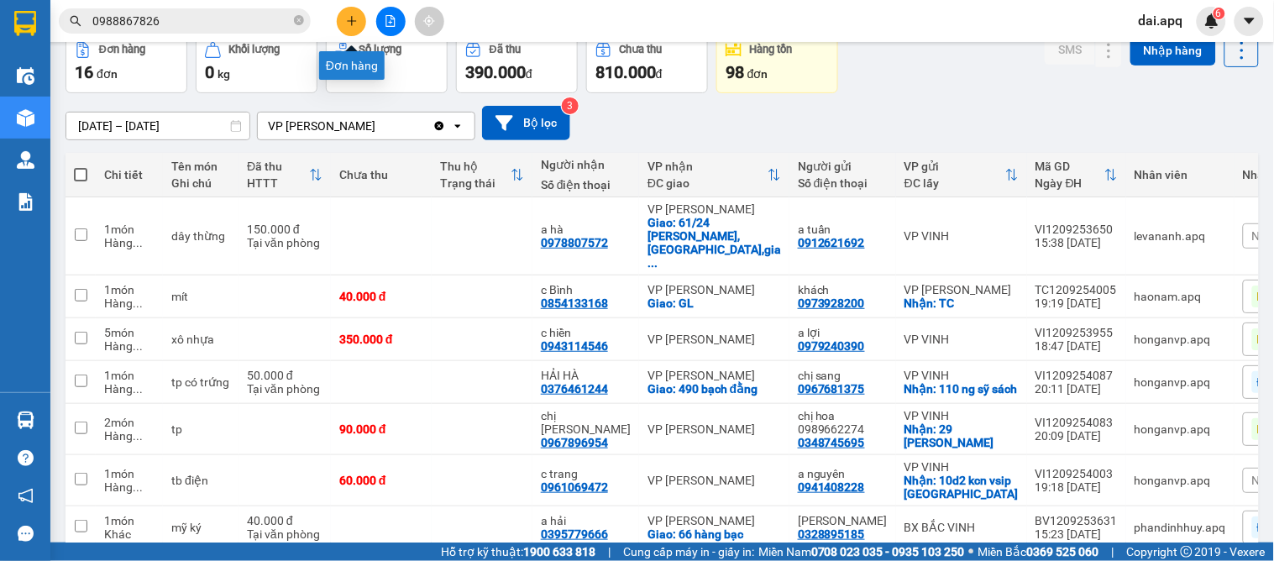
click at [351, 26] on icon "plus" at bounding box center [352, 21] width 12 height 12
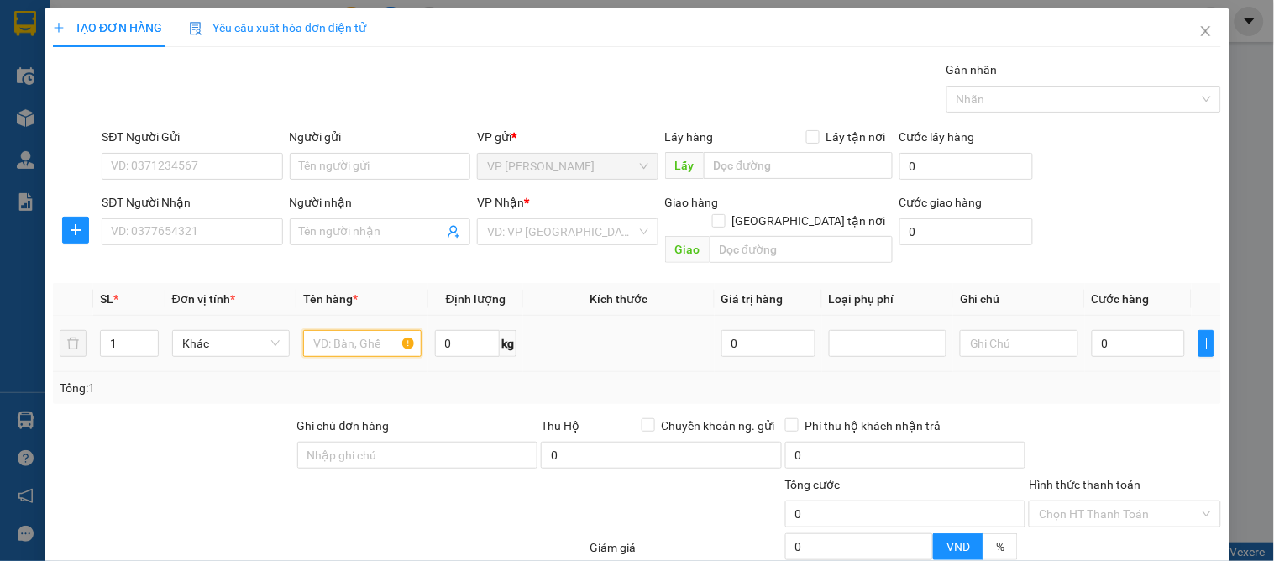
click at [337, 330] on input "text" at bounding box center [362, 343] width 118 height 27
type input "quàn áo"
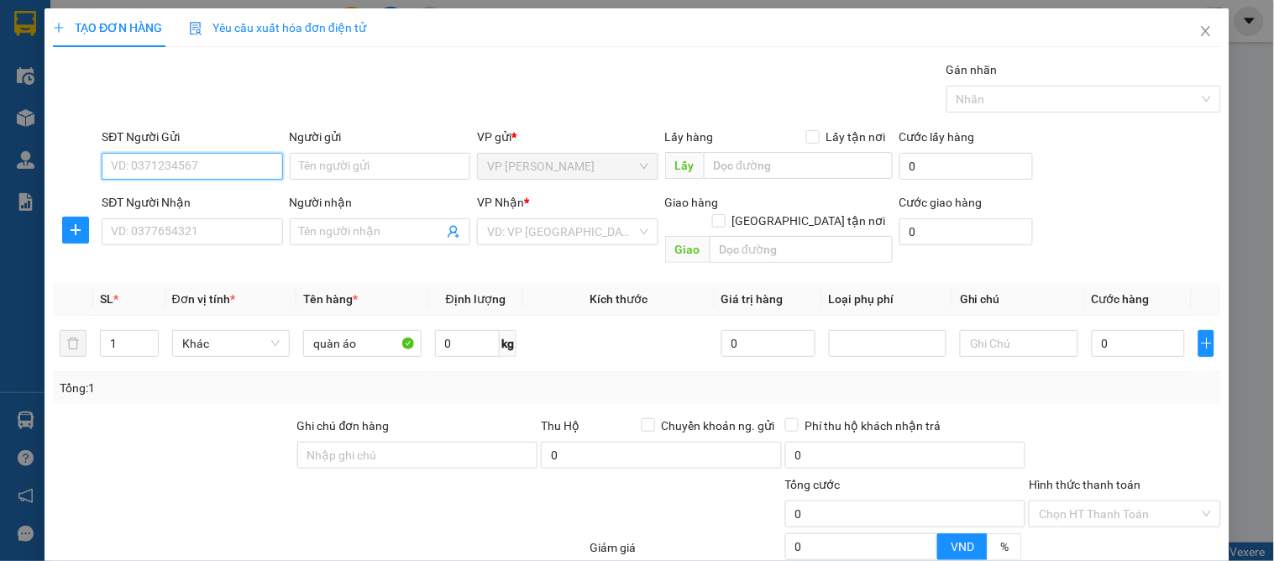
click at [144, 168] on input "SĐT Người Gửi" at bounding box center [192, 166] width 181 height 27
click at [153, 169] on input "SĐT Người Gửi" at bounding box center [192, 166] width 181 height 27
type input "0979090233"
click at [218, 198] on div "0979090233 - anh khỏe" at bounding box center [190, 200] width 159 height 18
type input "anh khỏe"
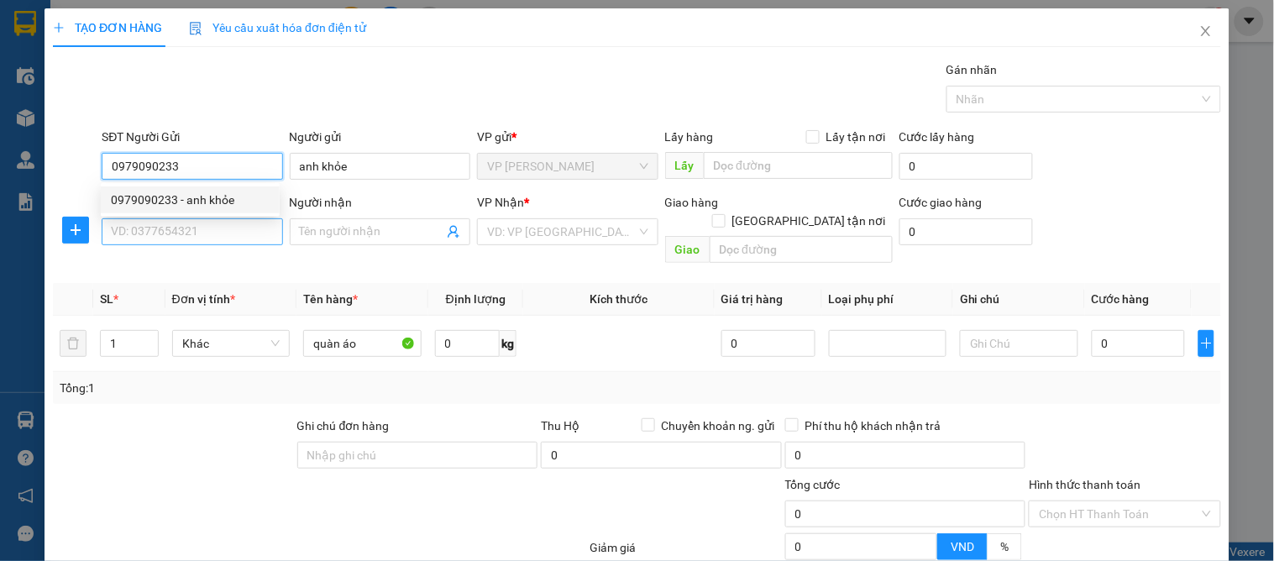
type input "0979090233"
click at [210, 239] on input "SĐT Người Nhận" at bounding box center [192, 231] width 181 height 27
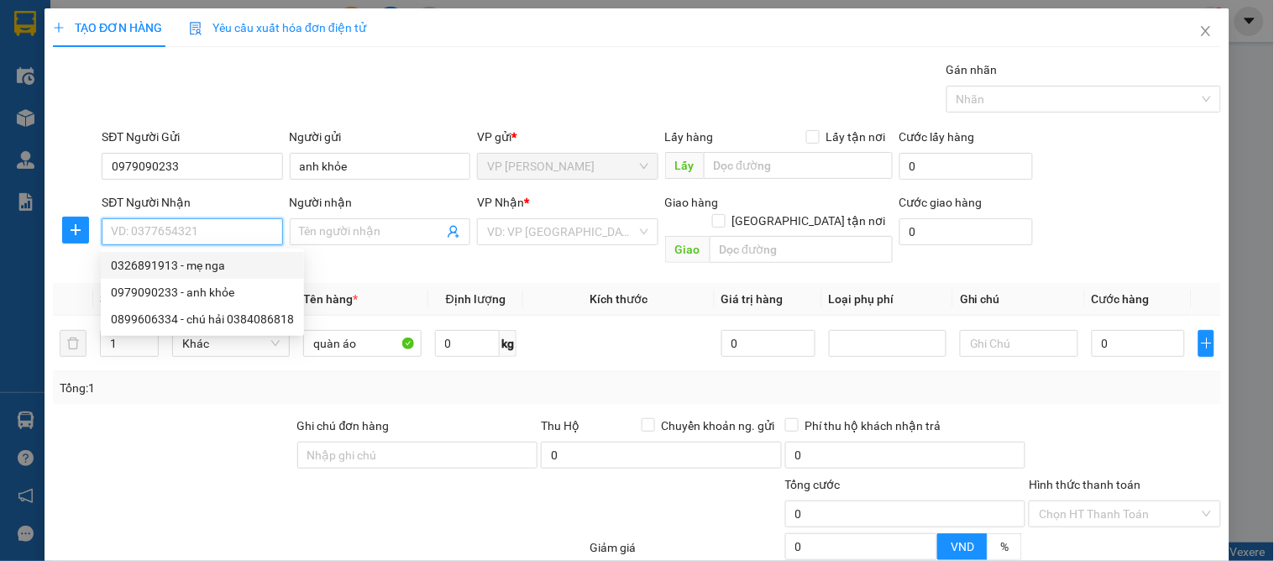
click at [221, 254] on div "0326891913 - mẹ nga" at bounding box center [202, 265] width 203 height 27
type input "0326891913"
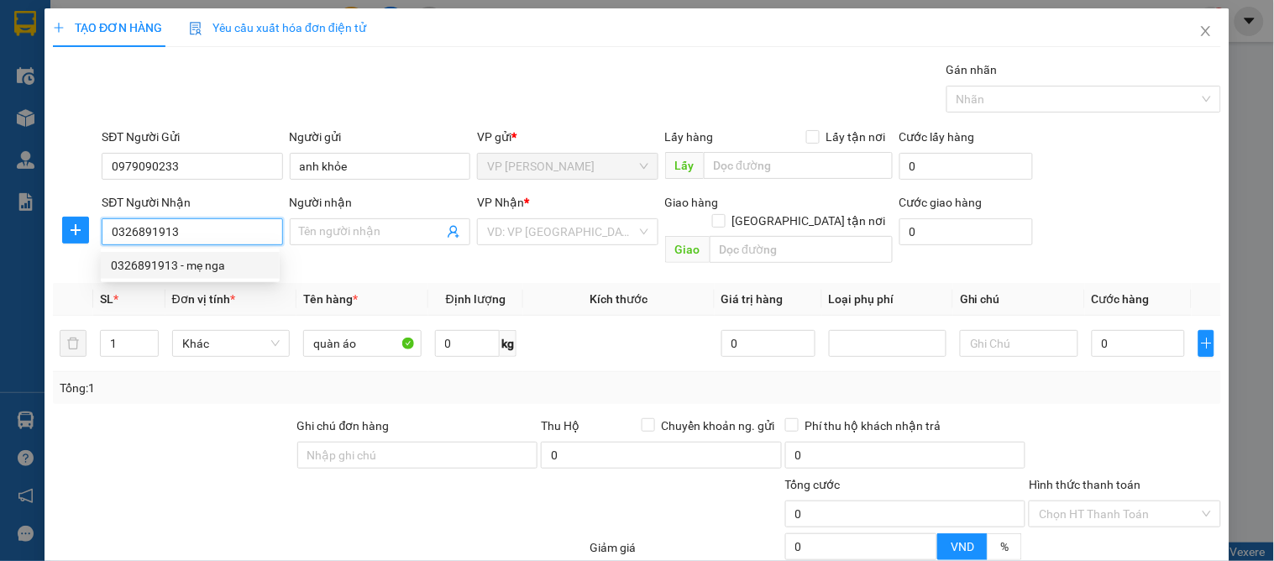
type input "mẹ nga"
checkbox input "true"
type input "vp"
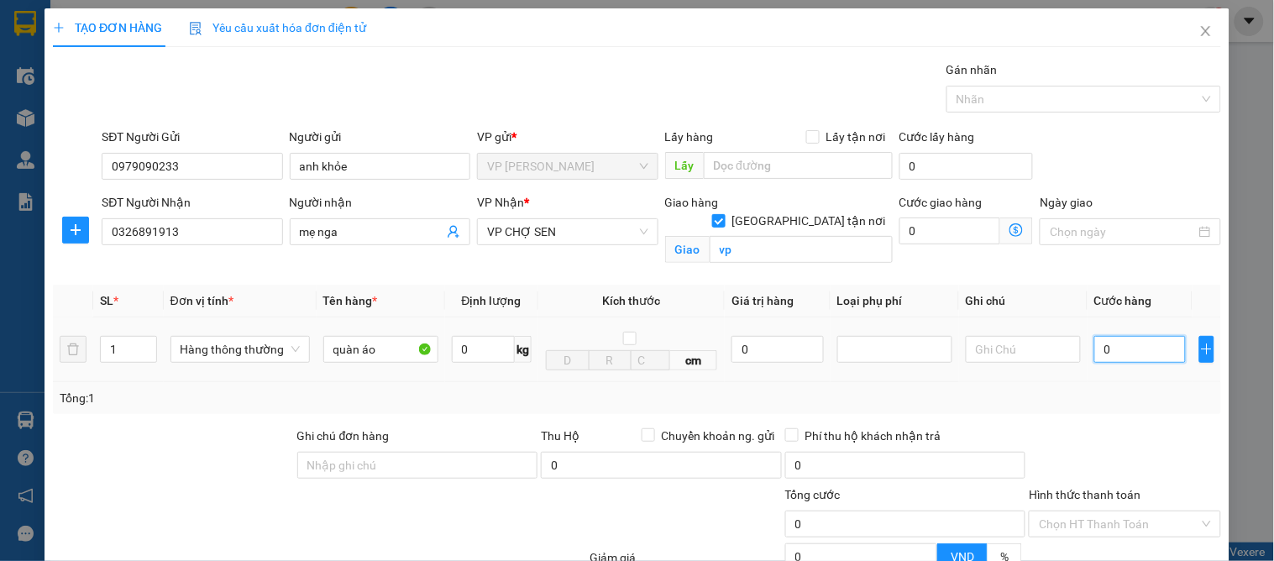
click at [1122, 349] on input "0" at bounding box center [1140, 349] width 92 height 27
type input "4"
type input "40"
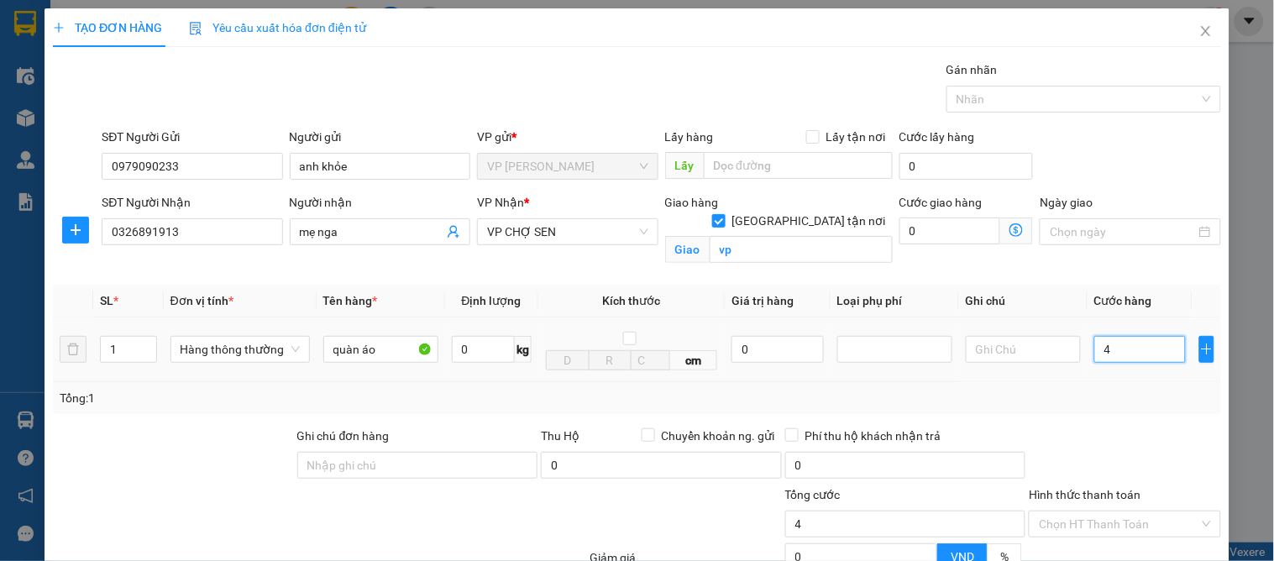
type input "40"
type input "40.000"
click at [1121, 442] on div at bounding box center [1124, 456] width 195 height 59
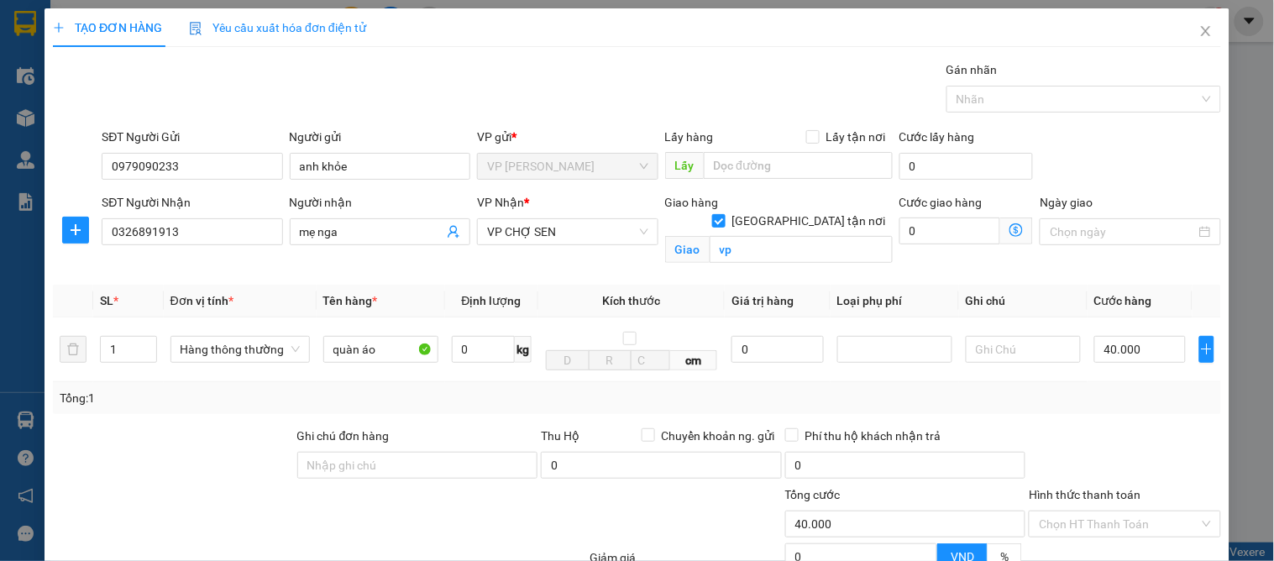
scroll to position [174, 0]
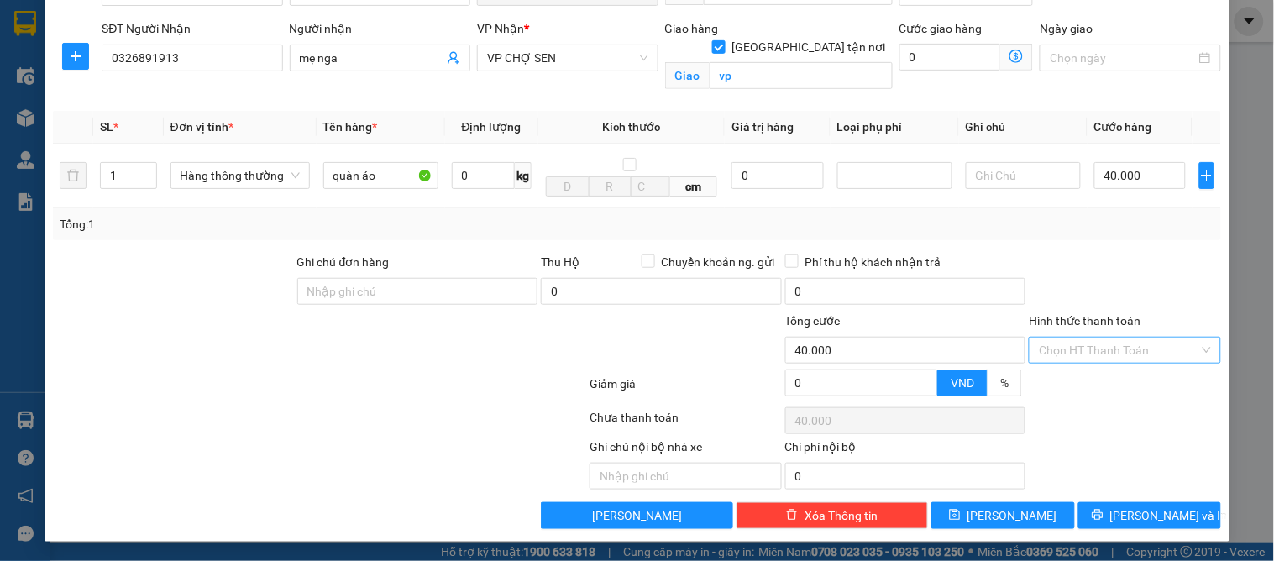
click at [1068, 346] on input "Hình thức thanh toán" at bounding box center [1119, 350] width 160 height 25
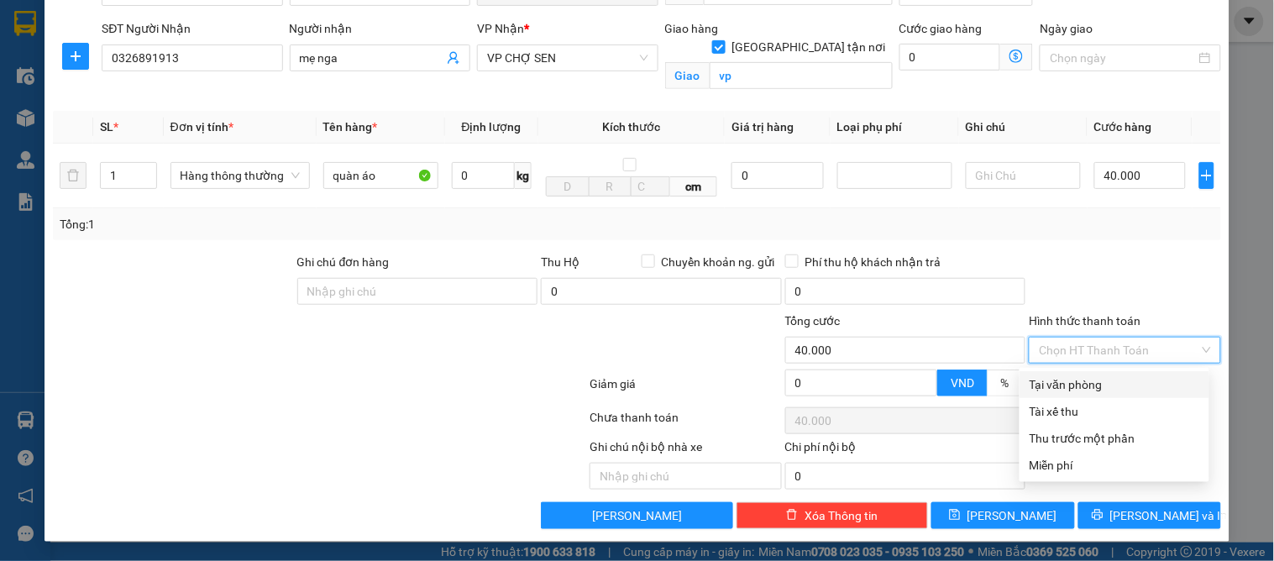
click at [1061, 375] on div "Tại văn phòng" at bounding box center [1115, 384] width 170 height 18
type input "0"
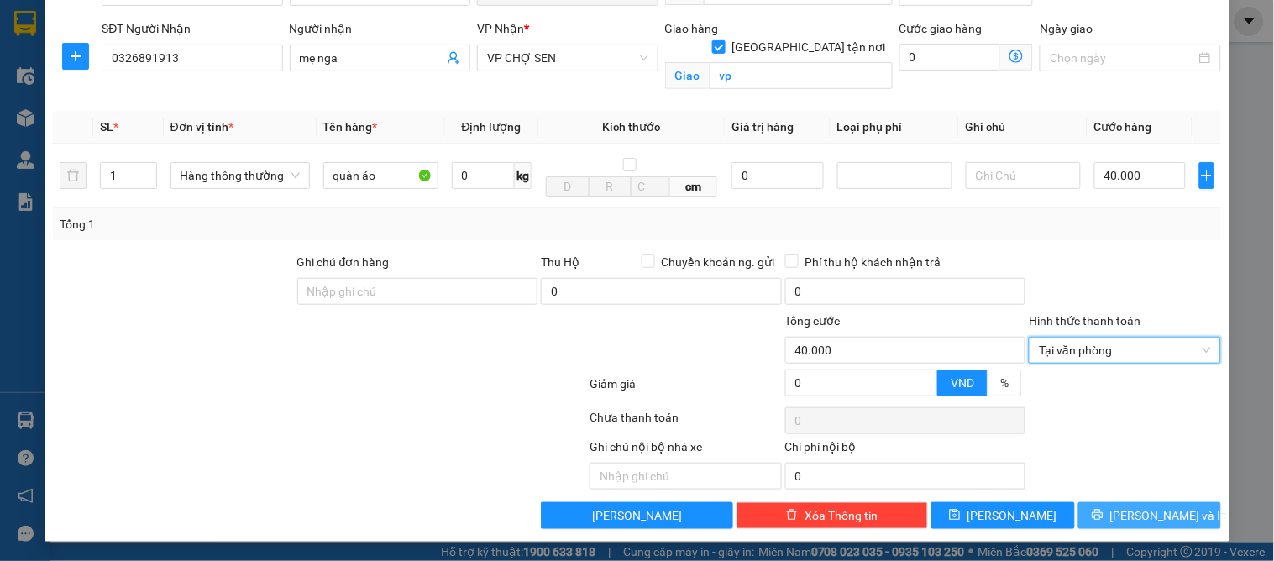
click at [1125, 517] on span "[PERSON_NAME] và In" at bounding box center [1169, 515] width 118 height 18
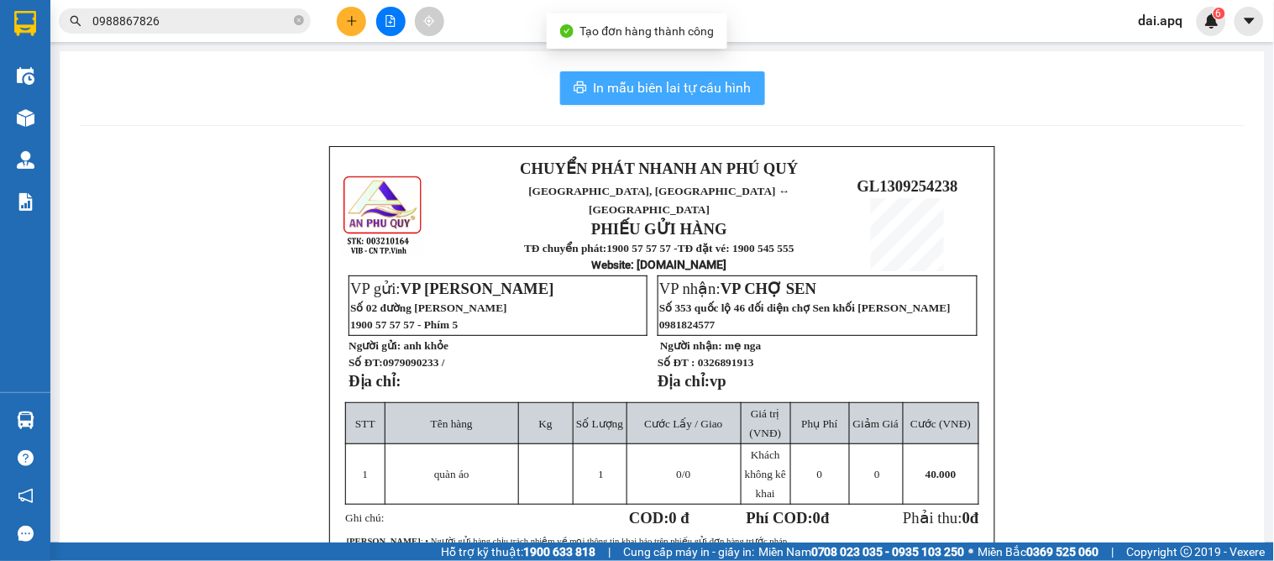
click at [603, 81] on span "In mẫu biên lai tự cấu hình" at bounding box center [673, 87] width 158 height 21
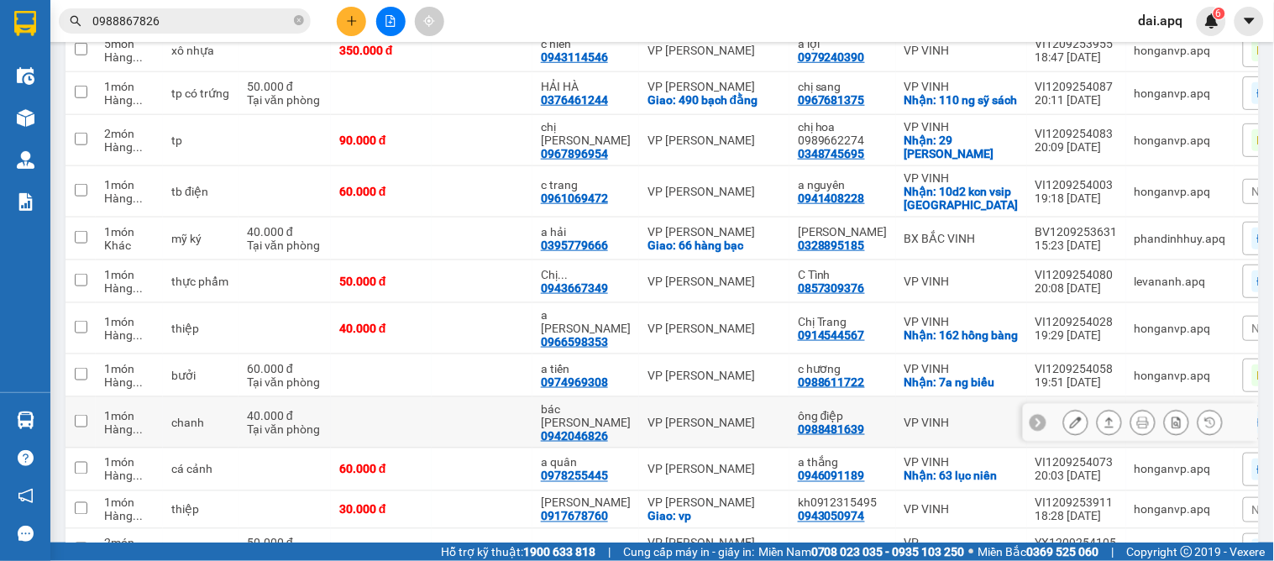
scroll to position [556, 0]
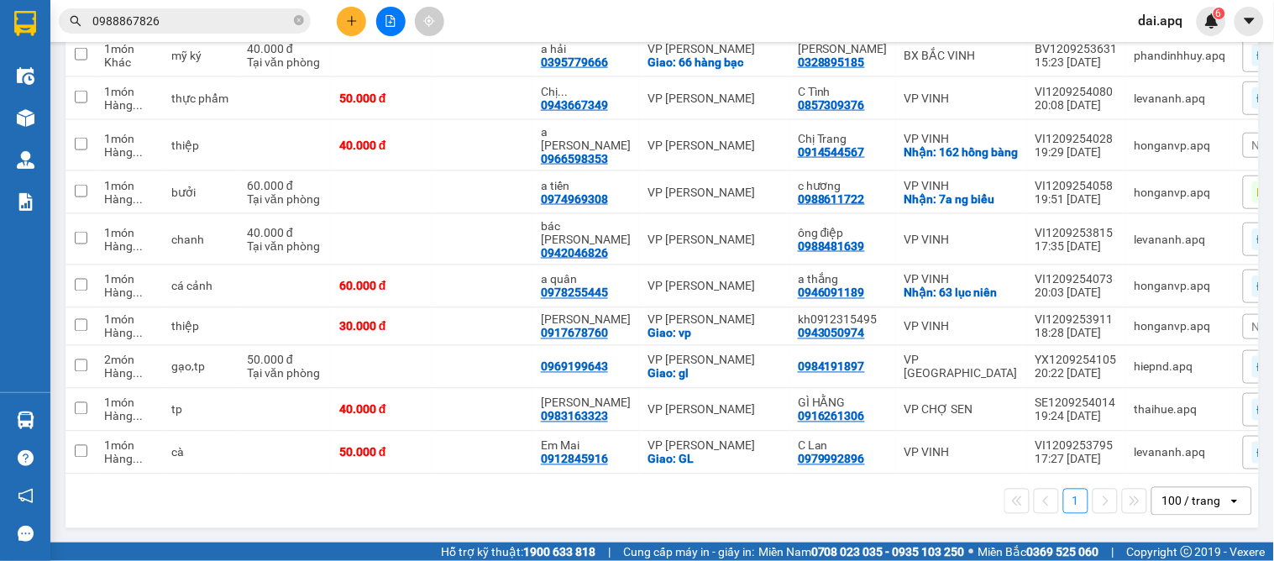
click at [666, 506] on div "1 100 / trang open" at bounding box center [662, 501] width 1180 height 29
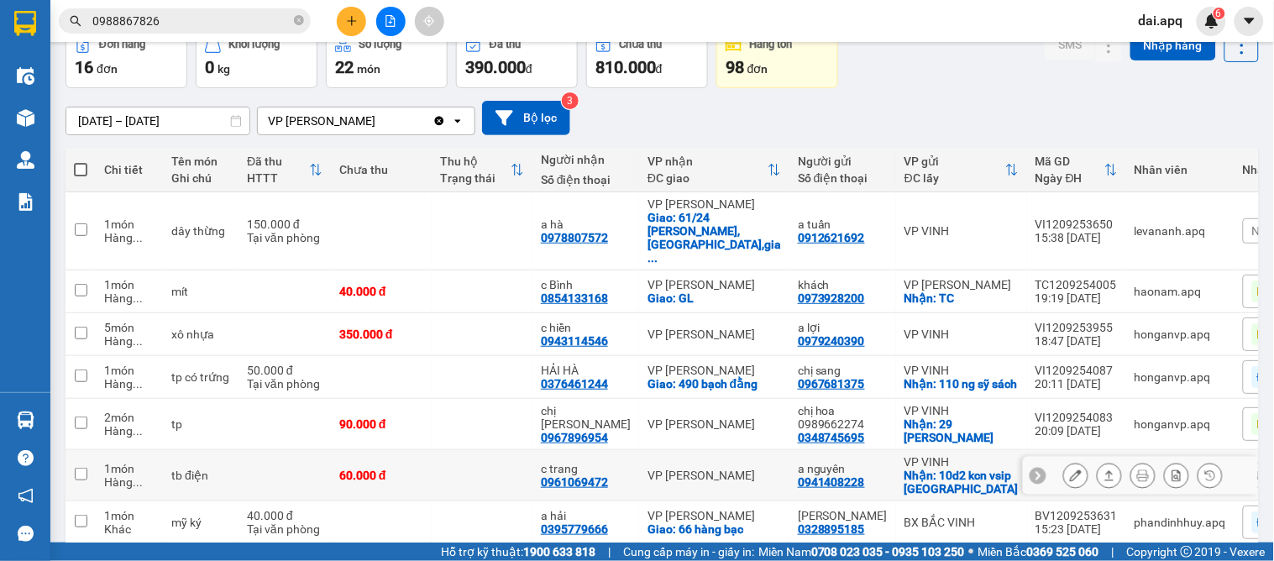
scroll to position [0, 0]
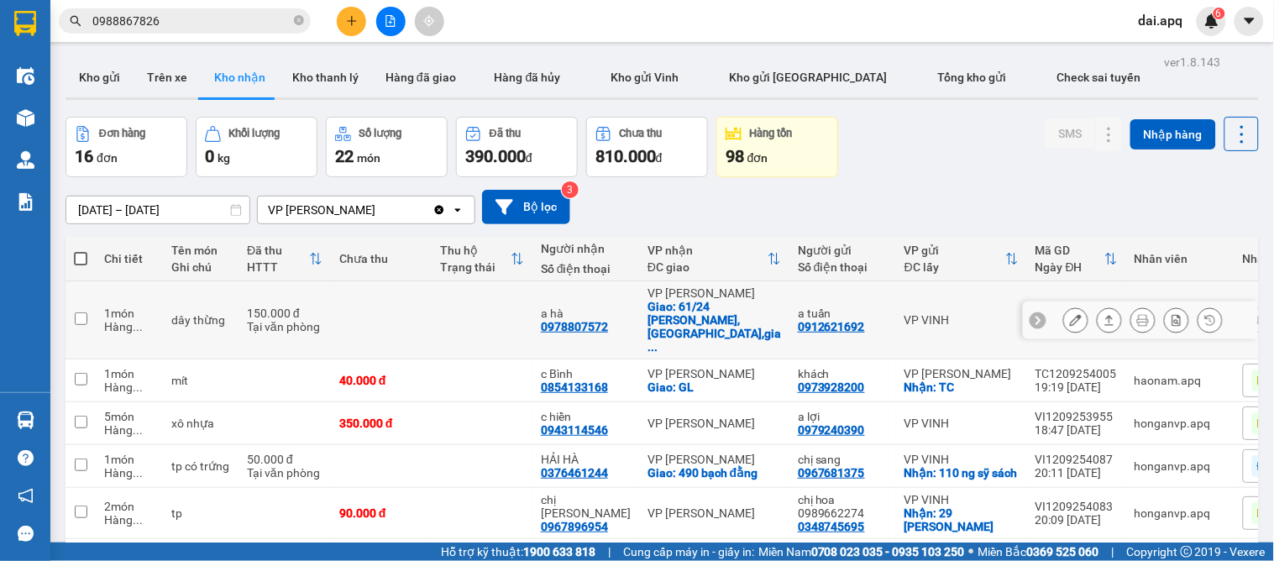
click at [1030, 312] on div at bounding box center [1038, 320] width 17 height 17
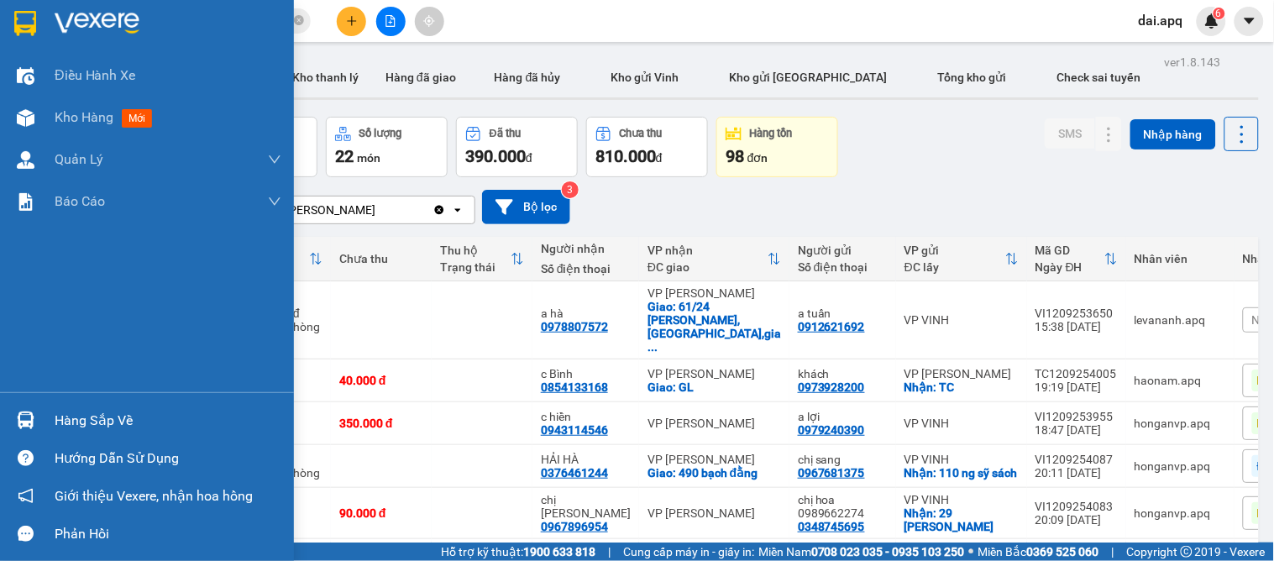
click at [35, 423] on div at bounding box center [25, 420] width 29 height 29
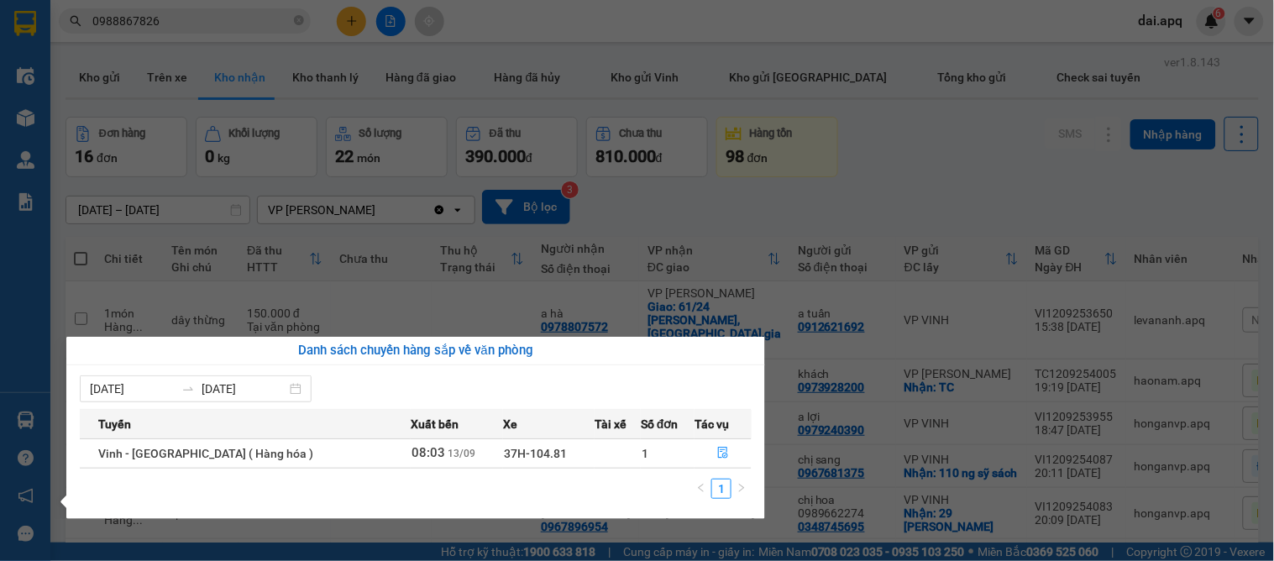
click at [918, 146] on section "Kết quả tìm kiếm ( 1 ) Bộ lọc Gửi 3 ngày gần nhất Mã ĐH Trạng thái Món hàng Thu…" at bounding box center [637, 280] width 1274 height 561
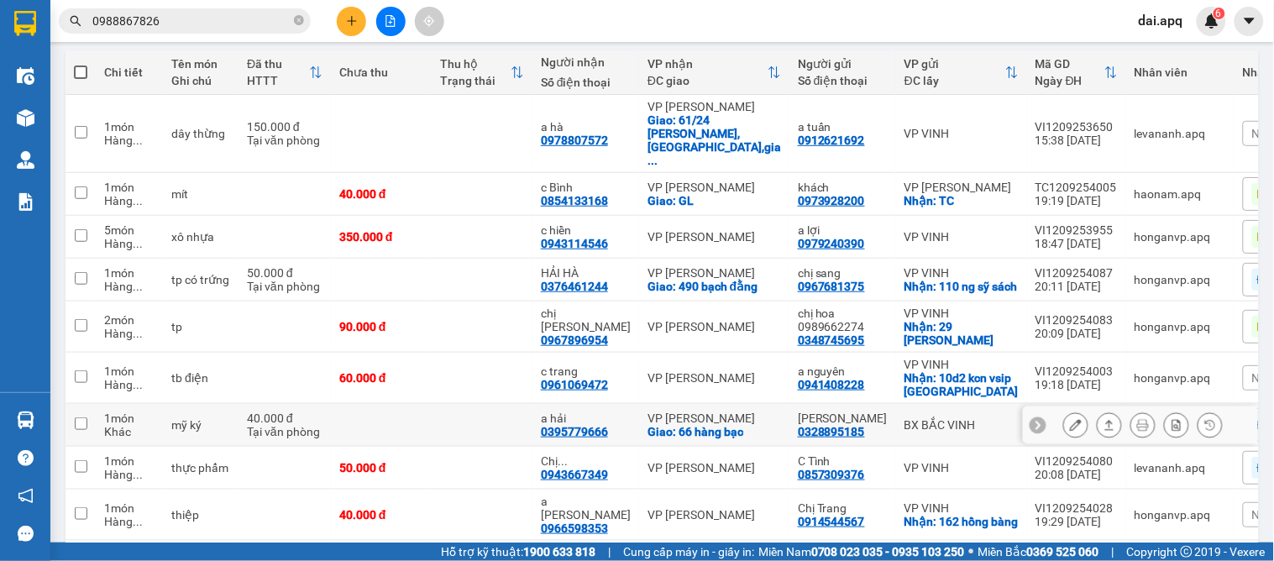
scroll to position [280, 0]
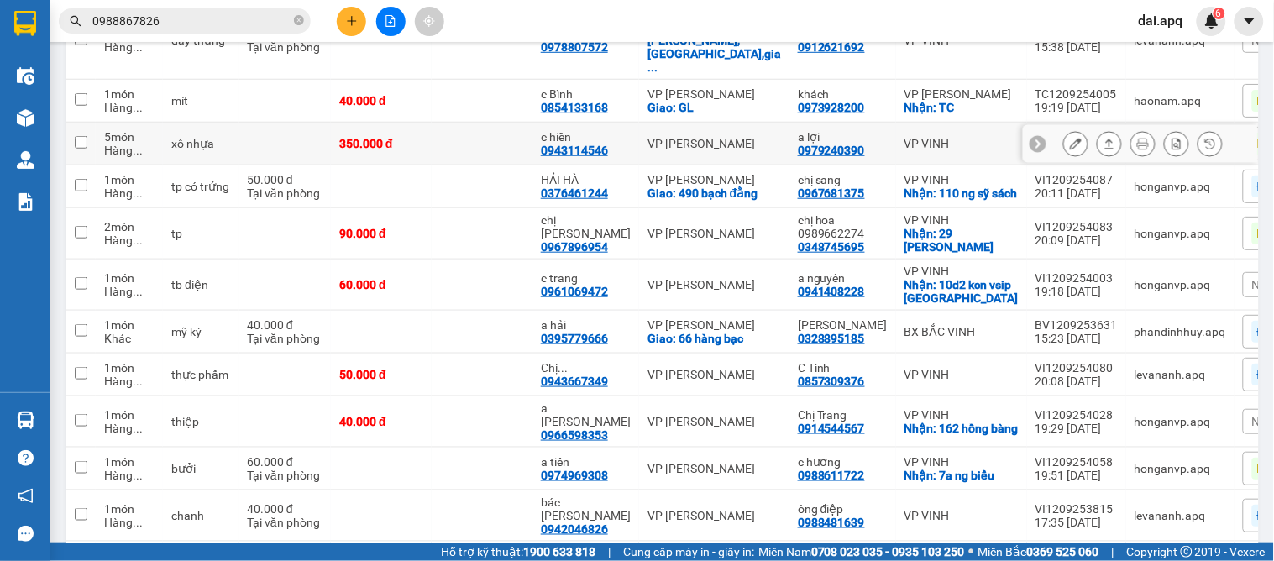
click at [1030, 135] on div at bounding box center [1038, 143] width 17 height 17
click at [1257, 136] on span "KHÔNG NGHE" at bounding box center [1295, 143] width 76 height 15
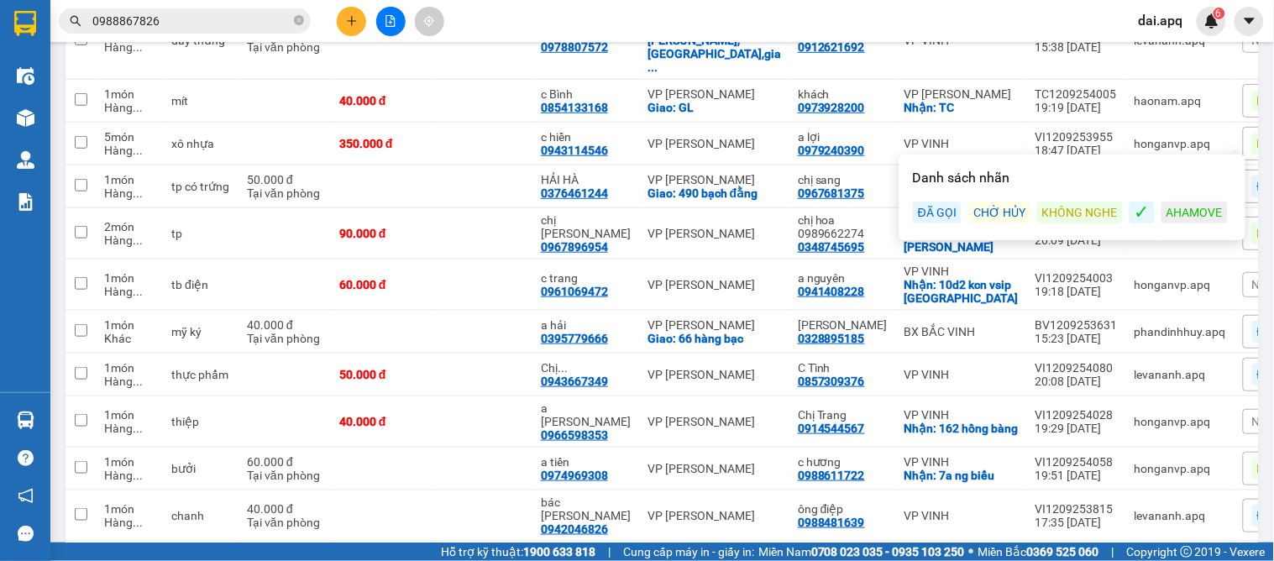
click at [936, 207] on div "ĐÃ GỌI" at bounding box center [937, 213] width 49 height 22
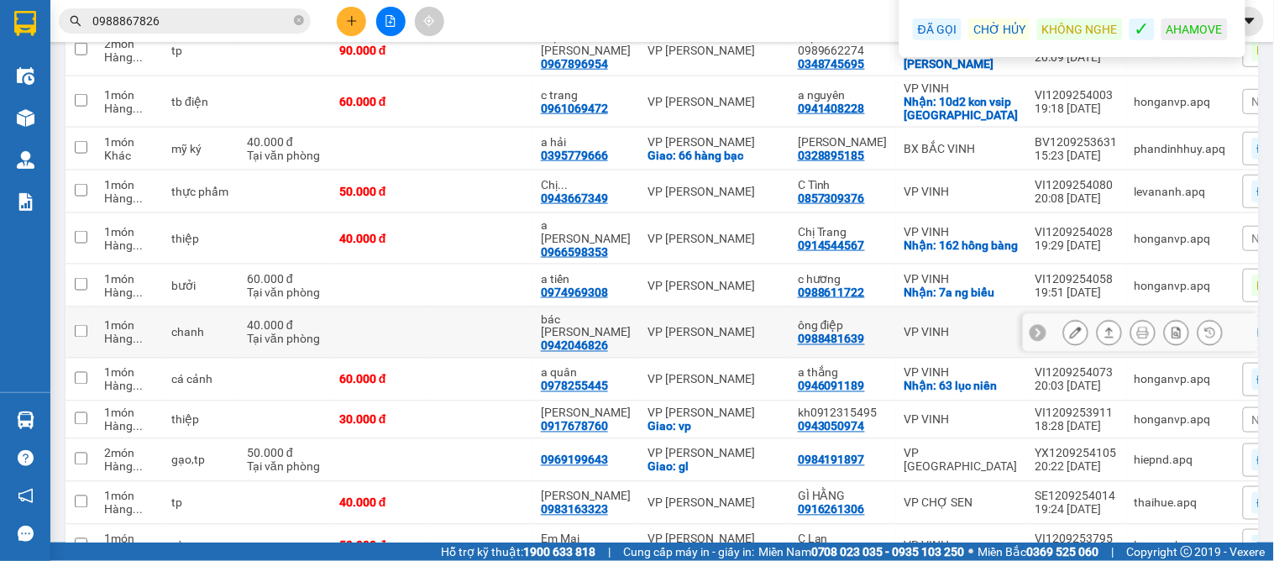
scroll to position [303, 0]
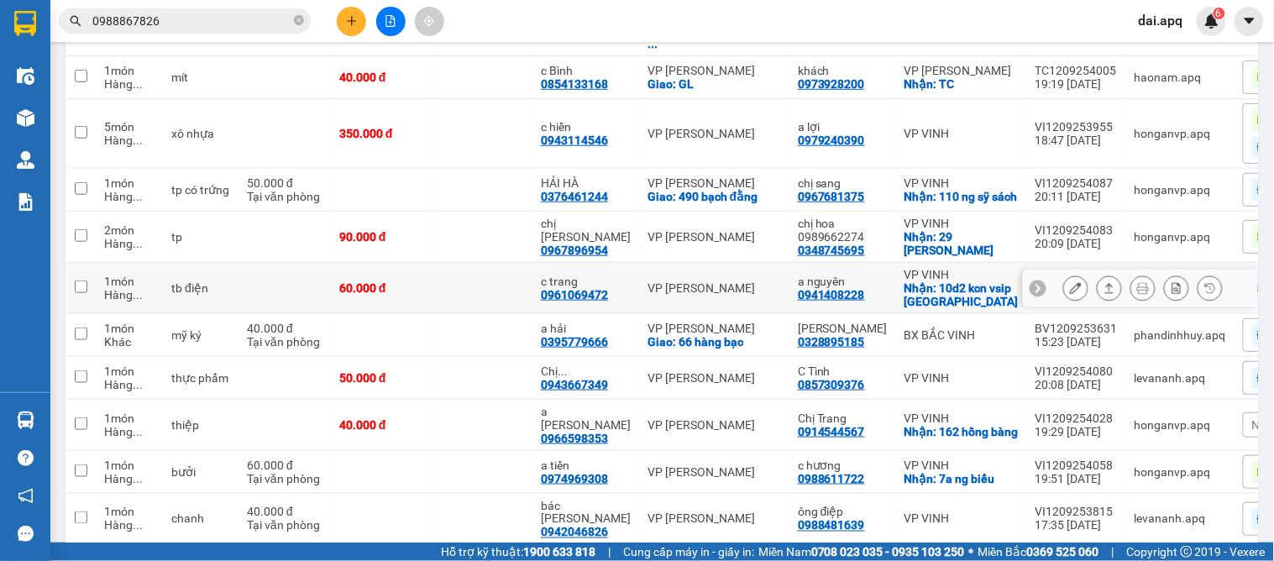
click at [620, 271] on td "c trang 0961069472" at bounding box center [585, 288] width 107 height 51
checkbox input "true"
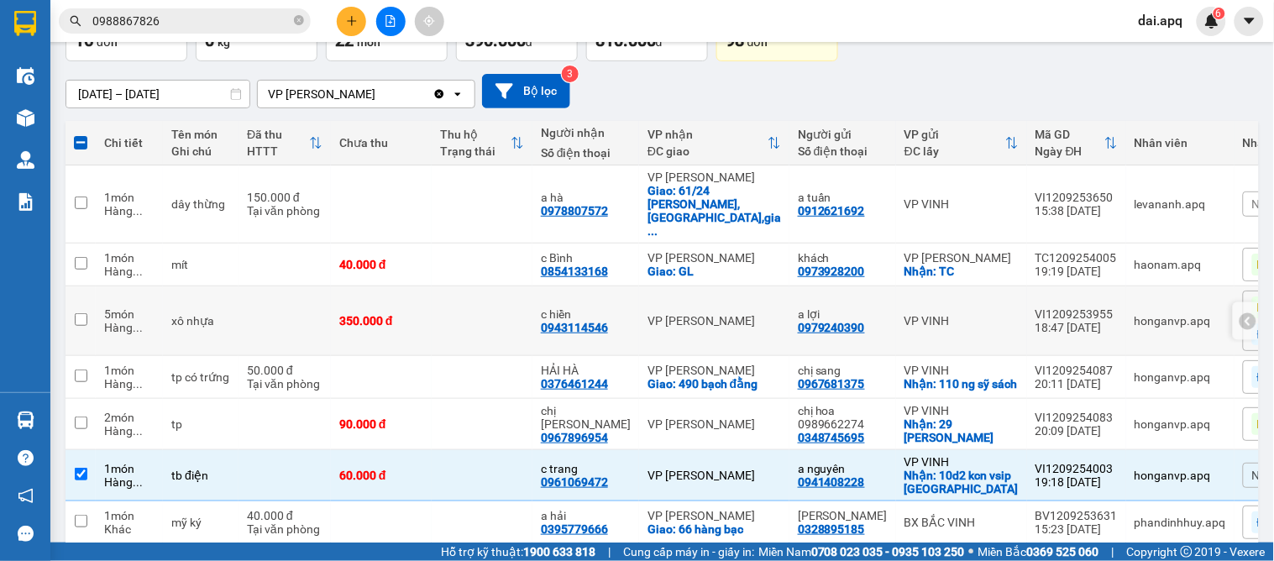
scroll to position [0, 0]
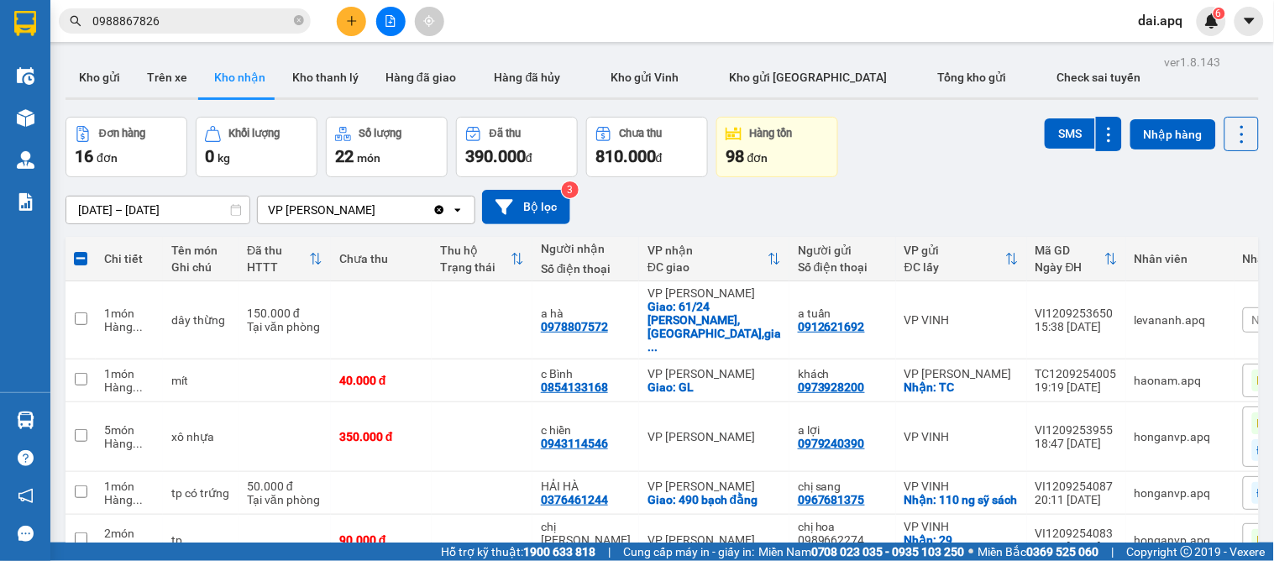
click at [744, 191] on div "13/09/2025 – 13/09/2025 Press the down arrow key to interact with the calendar …" at bounding box center [662, 207] width 1193 height 34
click at [1104, 375] on icon at bounding box center [1110, 381] width 12 height 12
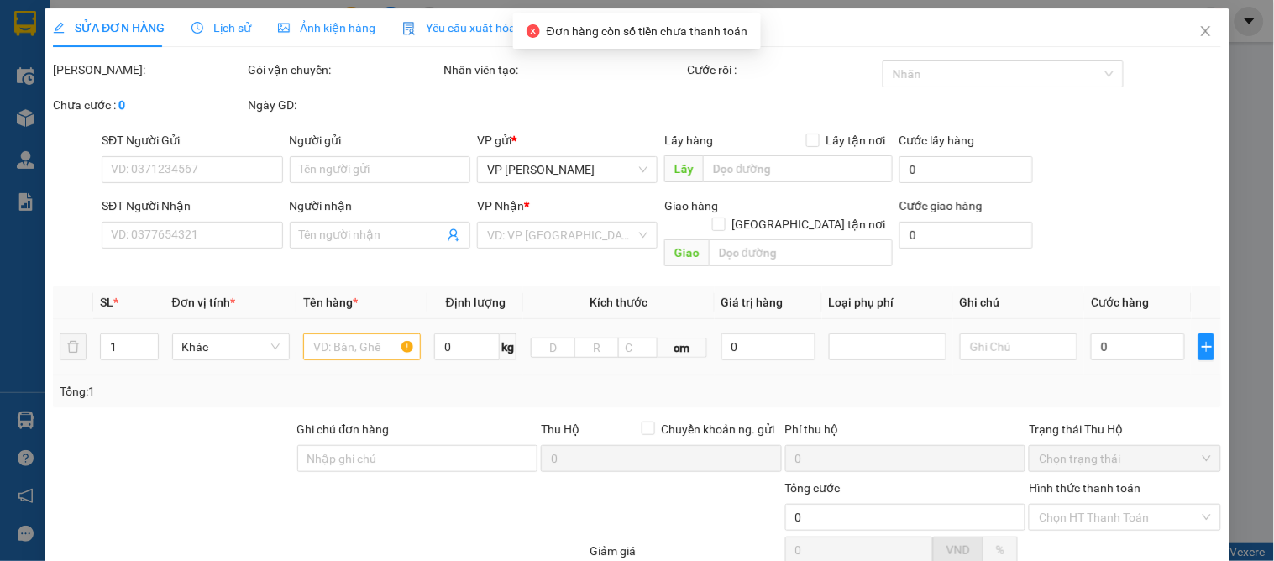
type input "0973928200"
type input "khách"
checkbox input "true"
type input "TC"
type input "0854133168"
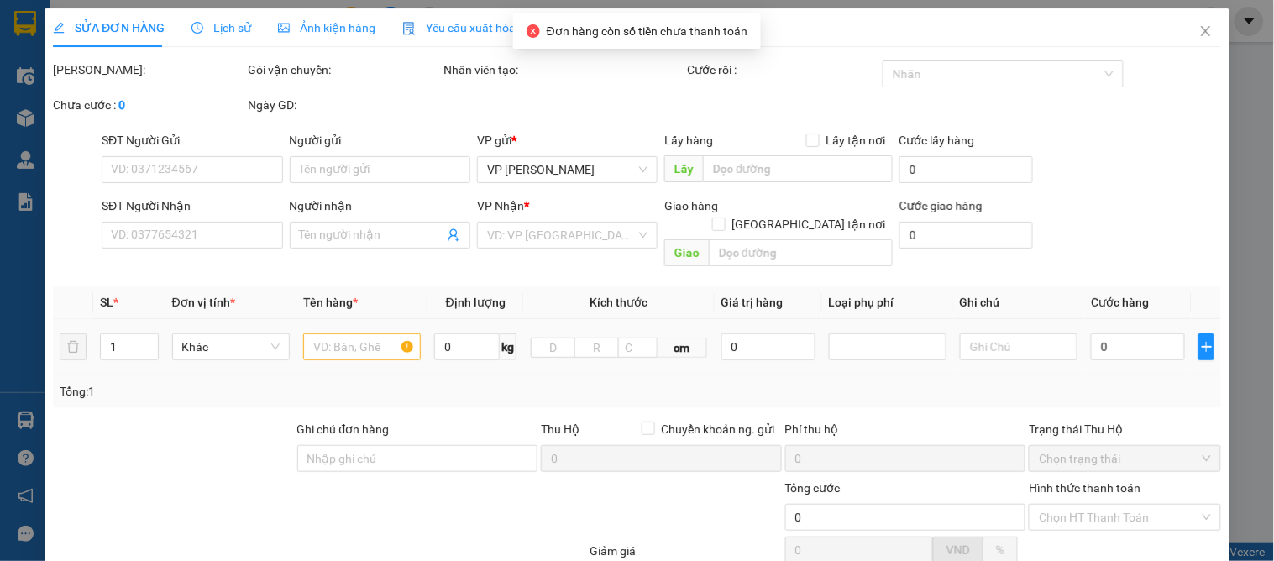
type input "c Bình"
checkbox input "true"
type input "GL"
type input "40.000"
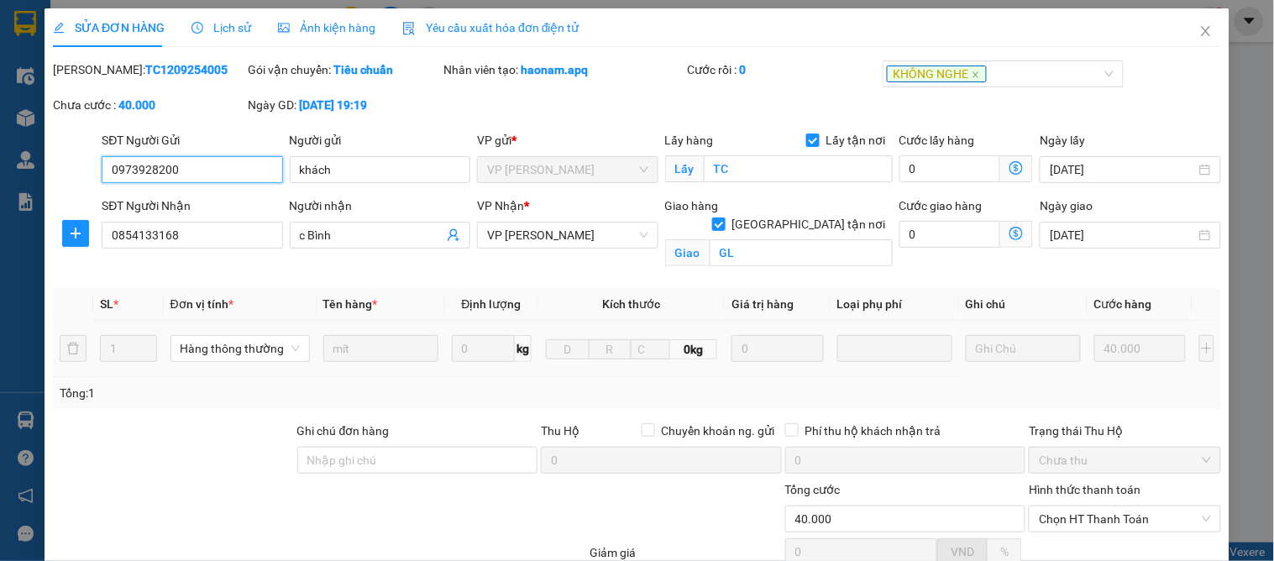
scroll to position [169, 0]
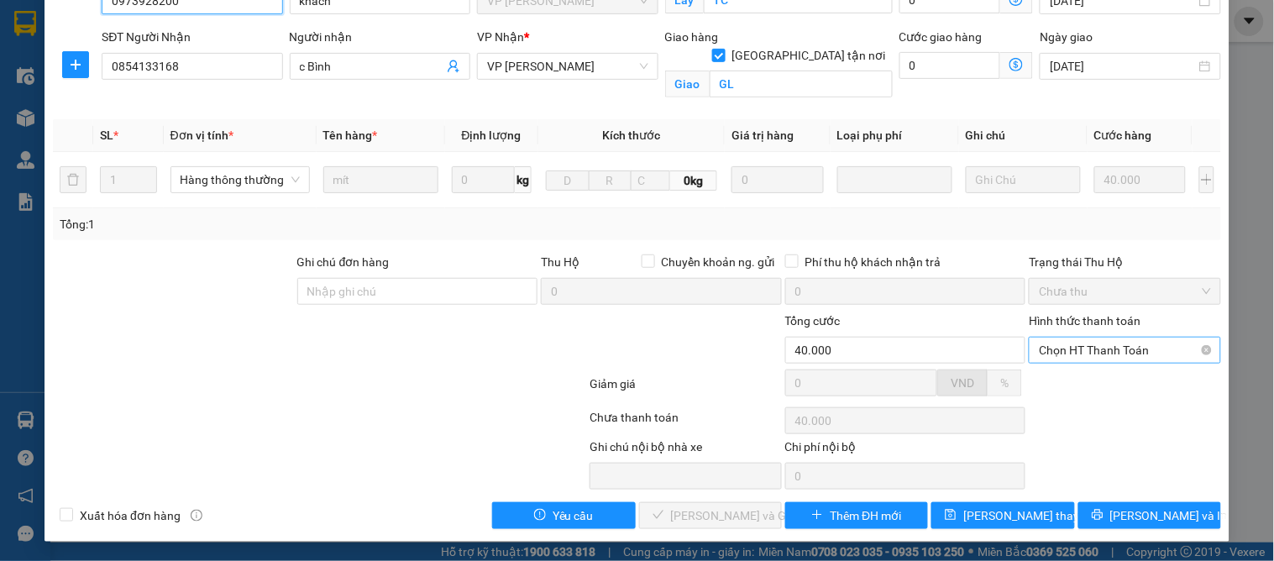
click at [1100, 339] on span "Chọn HT Thanh Toán" at bounding box center [1124, 350] width 171 height 25
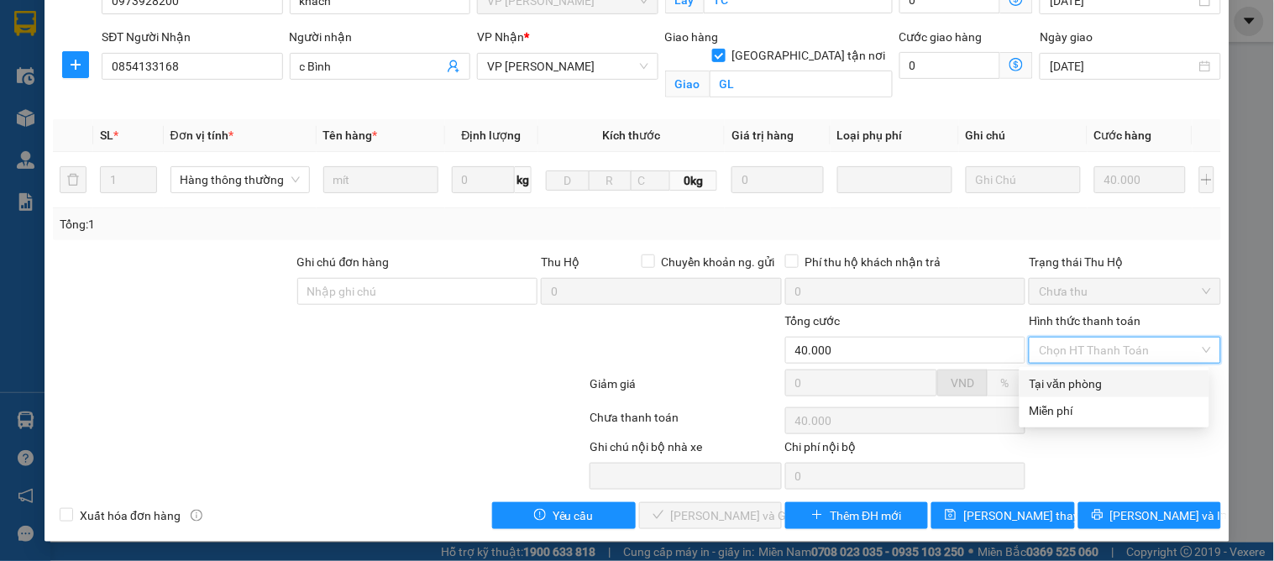
click at [1075, 389] on div "Tại văn phòng" at bounding box center [1115, 384] width 170 height 18
type input "0"
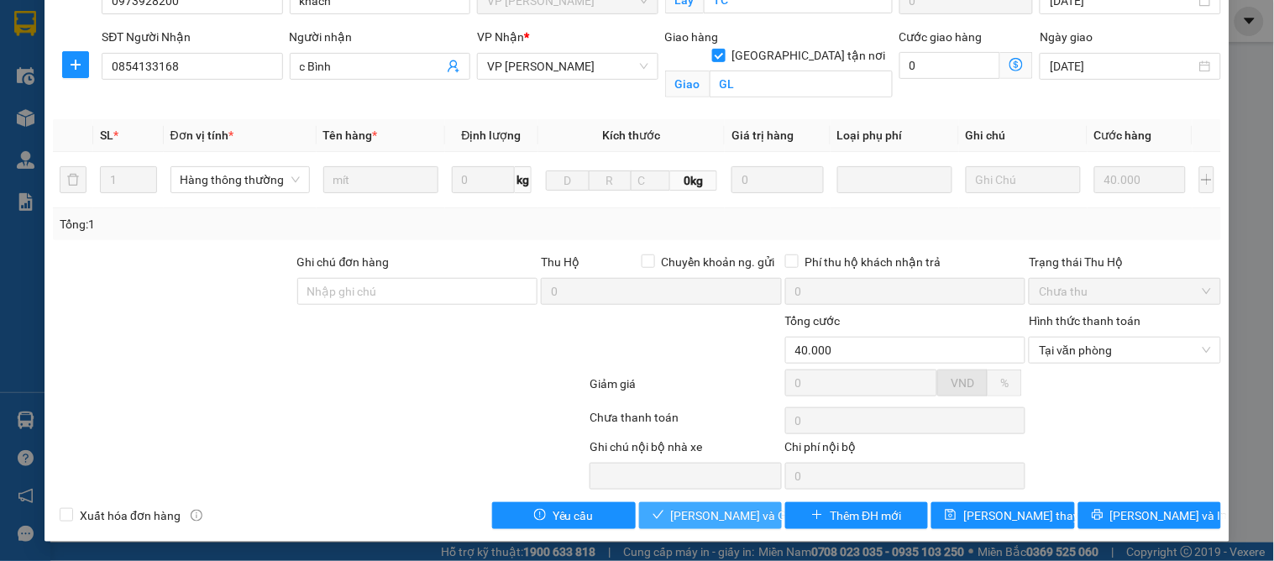
click at [689, 522] on span "Lưu và Giao hàng" at bounding box center [751, 515] width 161 height 18
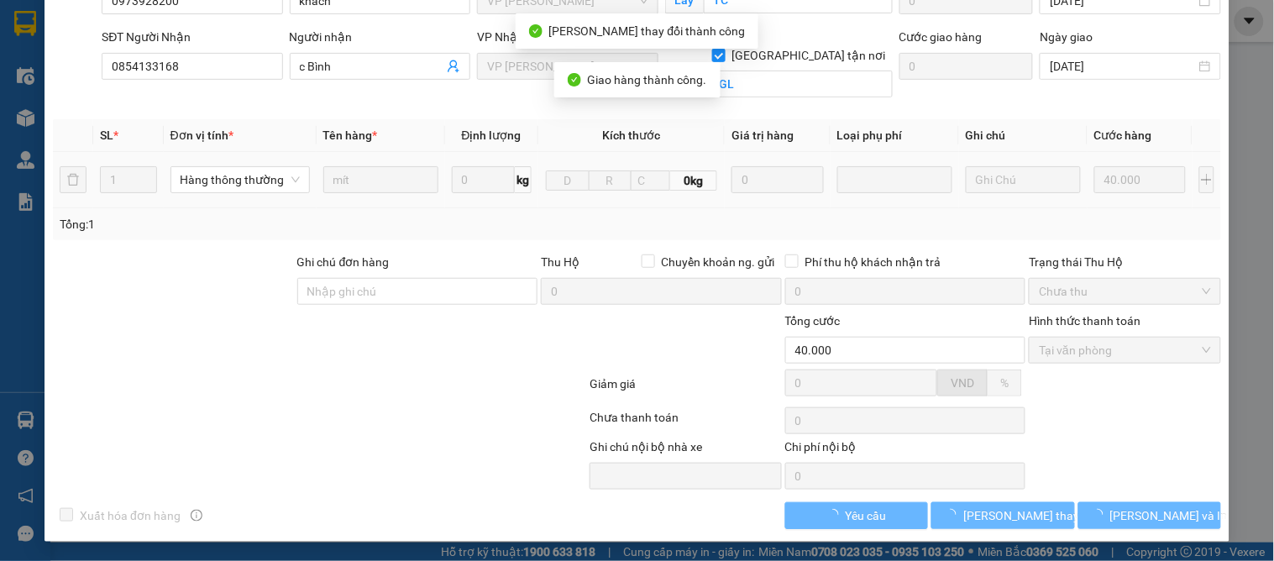
scroll to position [0, 0]
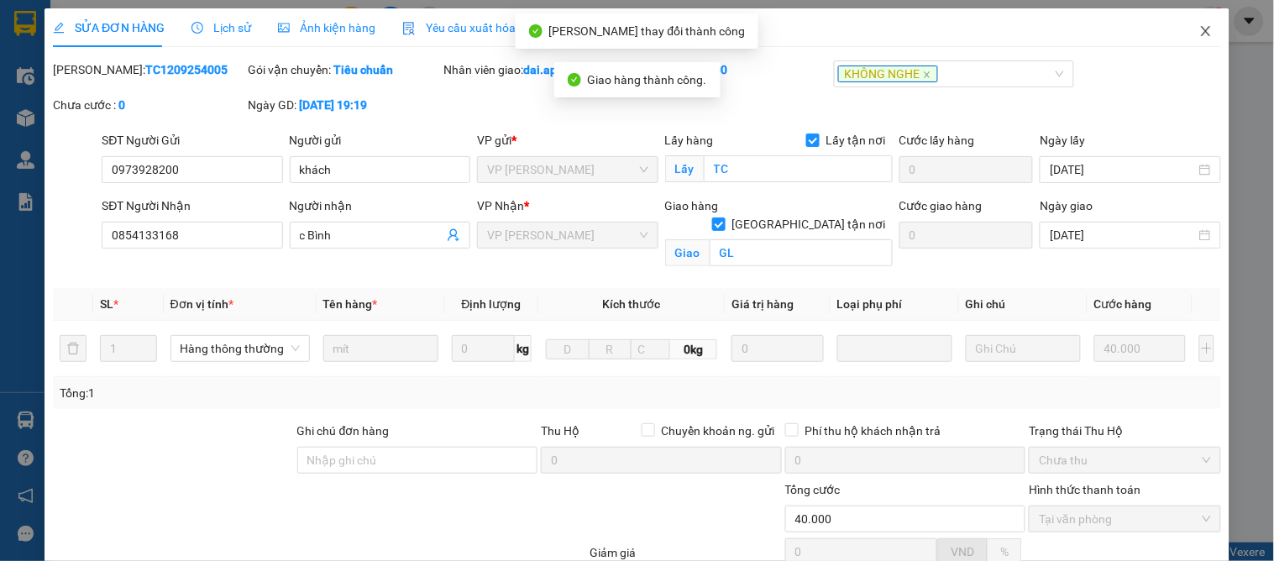
click at [1201, 29] on span "Close" at bounding box center [1206, 31] width 47 height 47
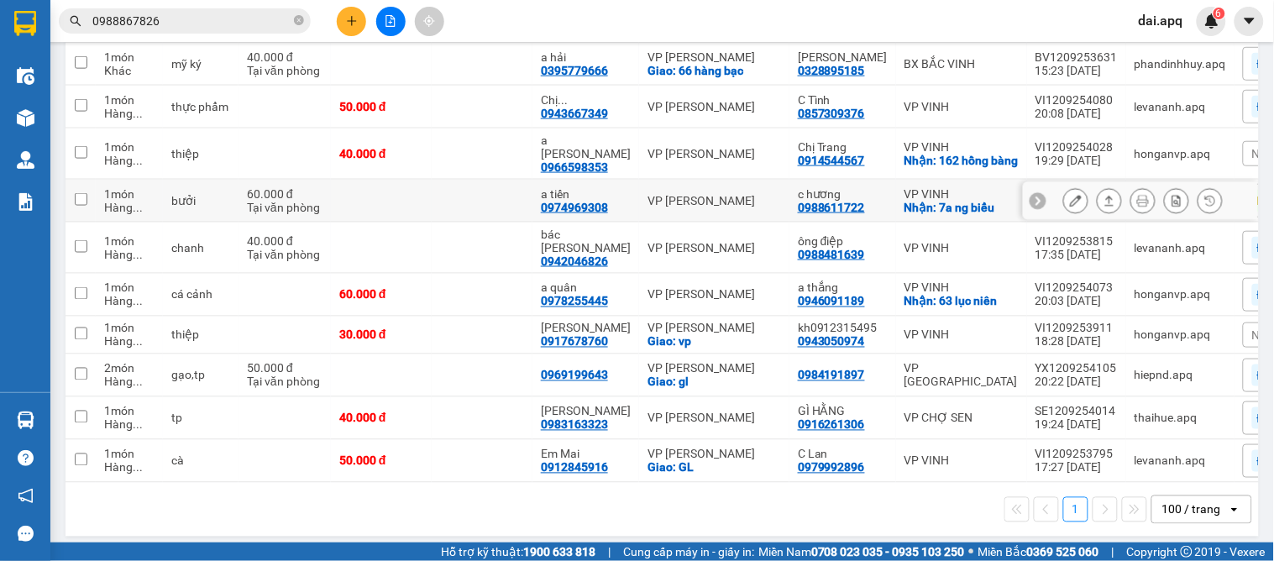
scroll to position [438, 0]
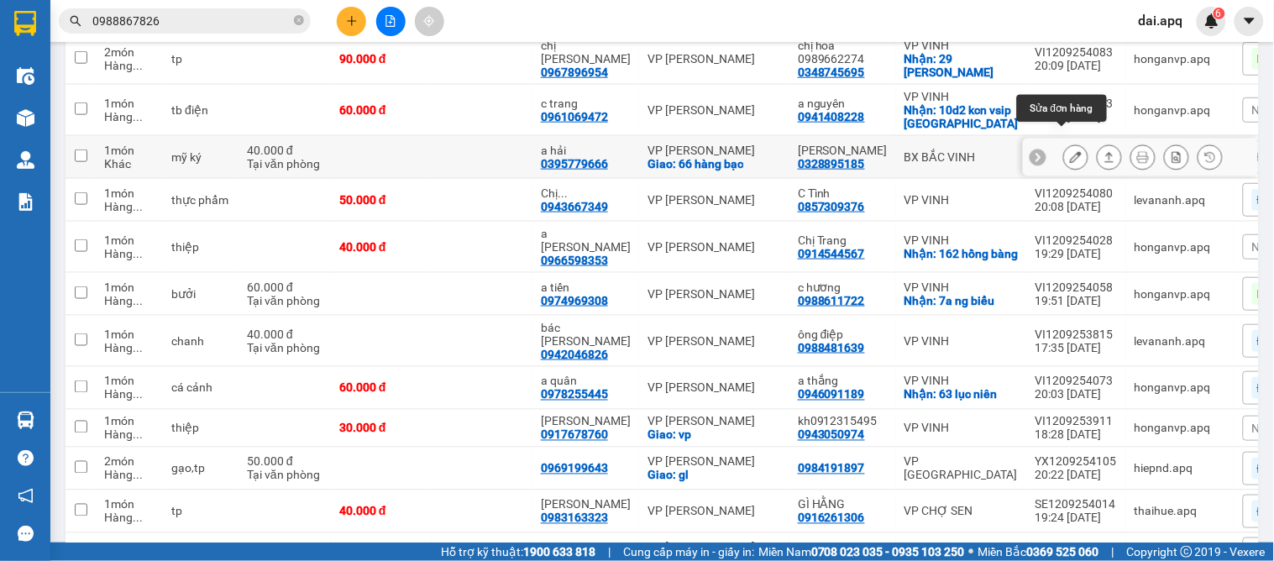
click at [1070, 151] on icon at bounding box center [1076, 157] width 12 height 12
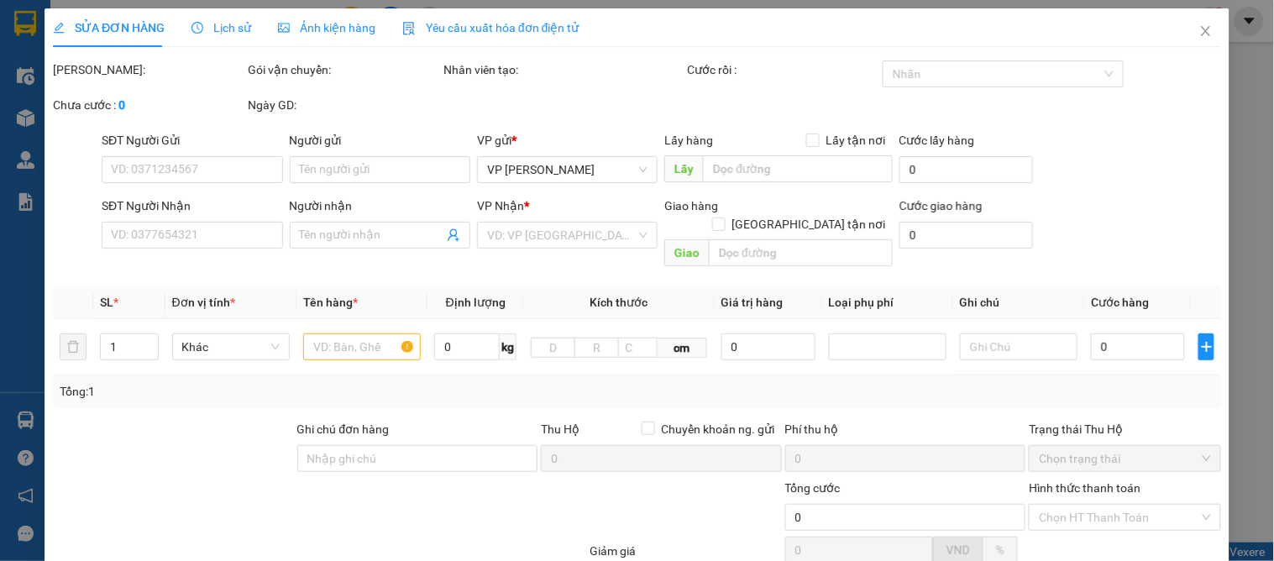
type input "0328895185"
type input "anh ngọc"
type input "0395779666"
type input "a hải"
checkbox input "true"
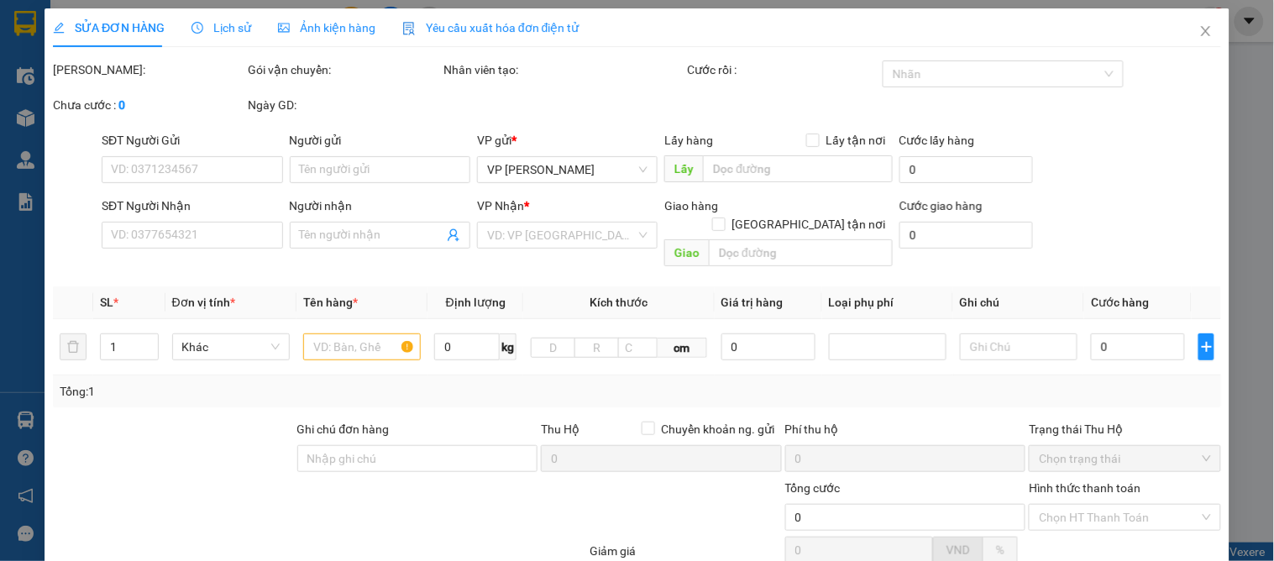
type input "66 hàng bạc"
type input "40.000"
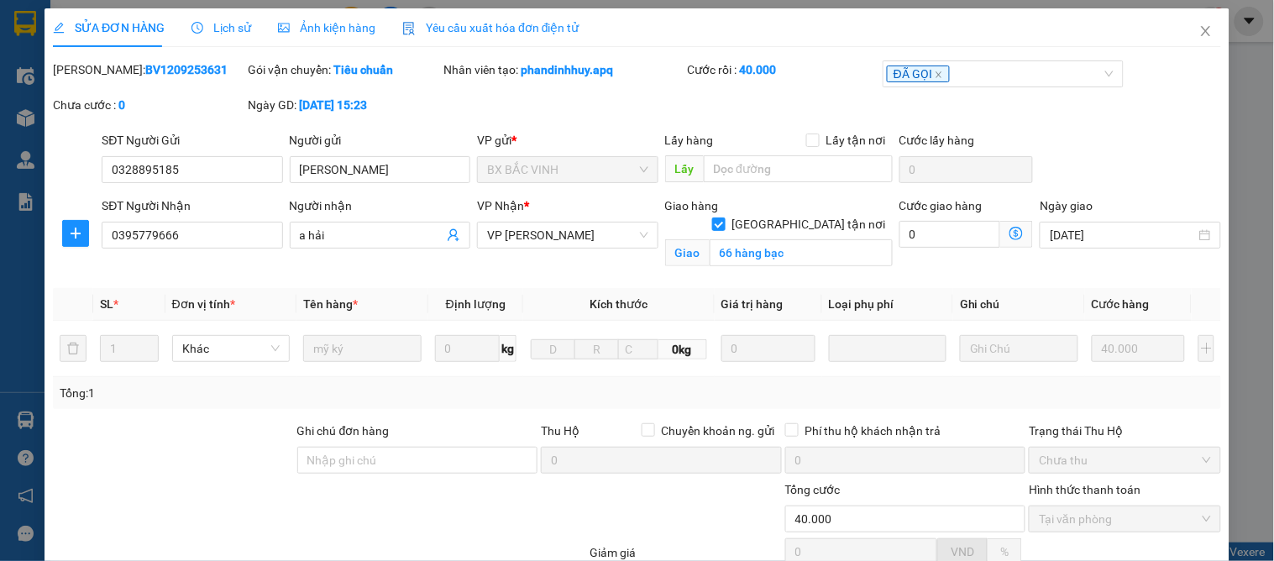
click at [233, 13] on div "Lịch sử" at bounding box center [221, 27] width 60 height 39
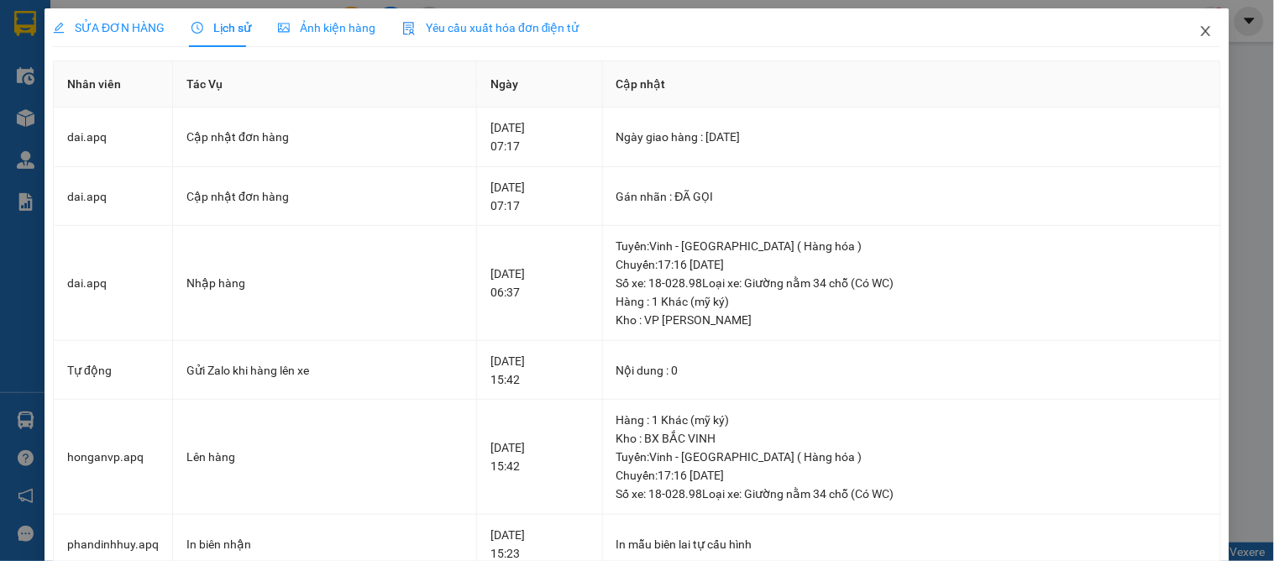
click at [1199, 30] on icon "close" at bounding box center [1205, 30] width 13 height 13
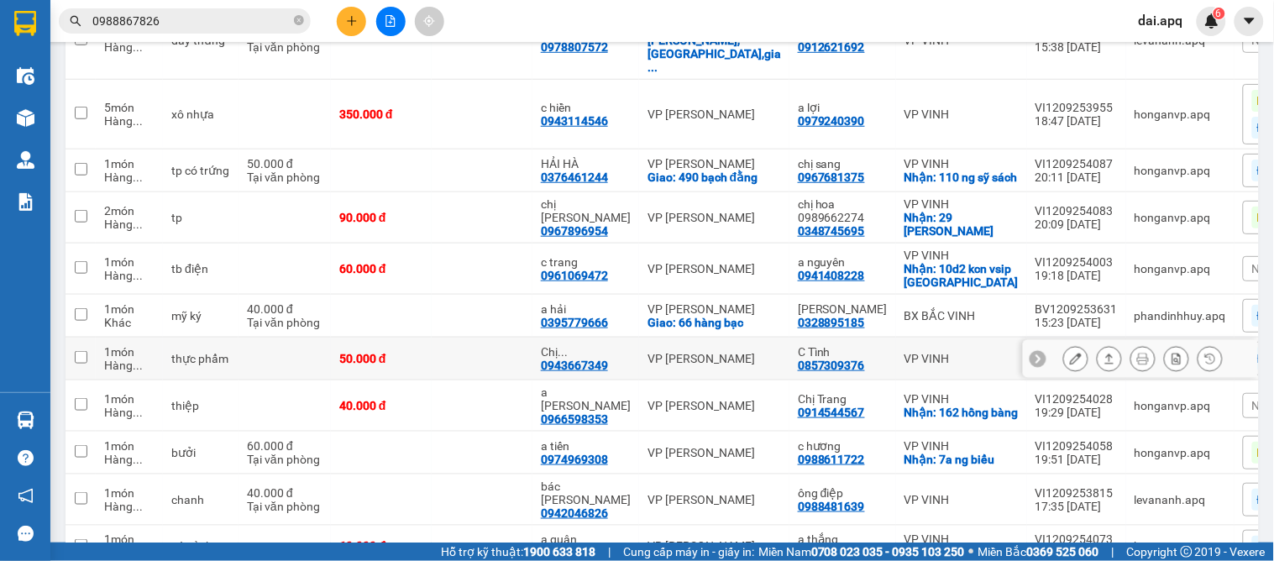
scroll to position [93, 0]
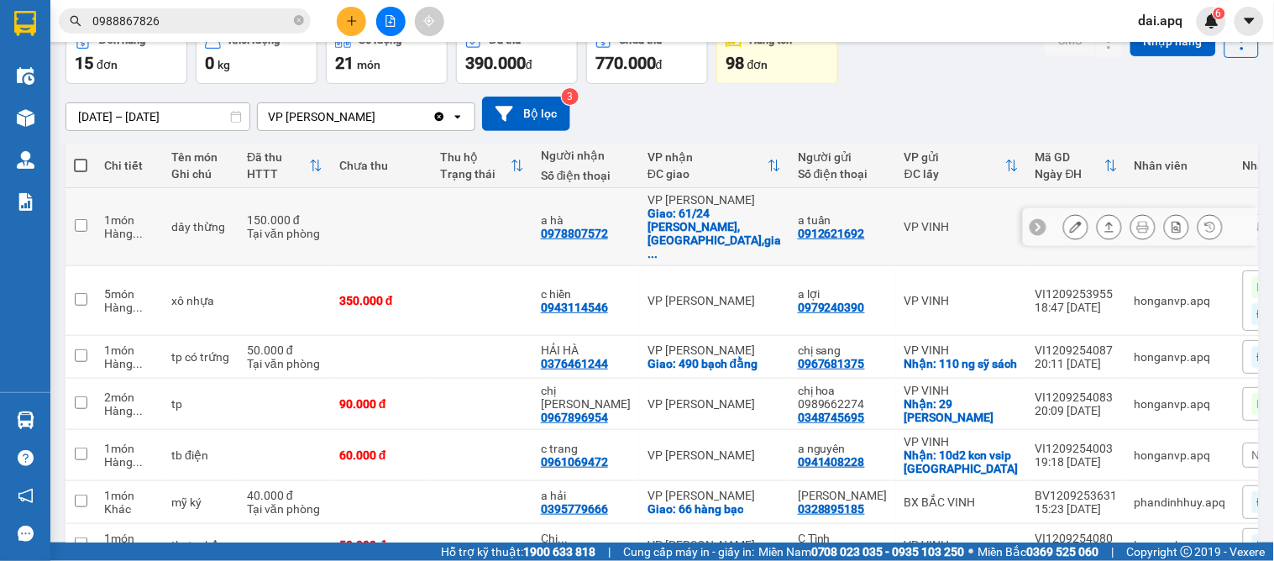
click at [1032, 221] on icon at bounding box center [1038, 227] width 12 height 12
click at [1243, 214] on div "Nhãn" at bounding box center [1299, 226] width 113 height 25
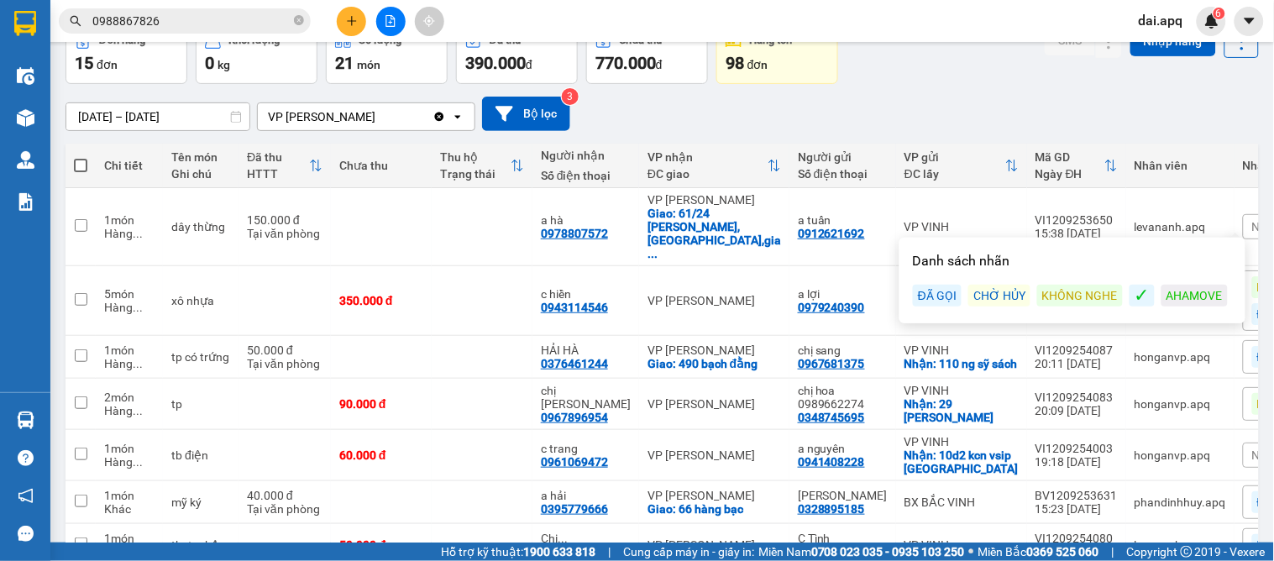
click at [924, 296] on div "ĐÃ GỌI" at bounding box center [937, 296] width 49 height 22
click at [1246, 223] on icon at bounding box center [1248, 227] width 5 height 9
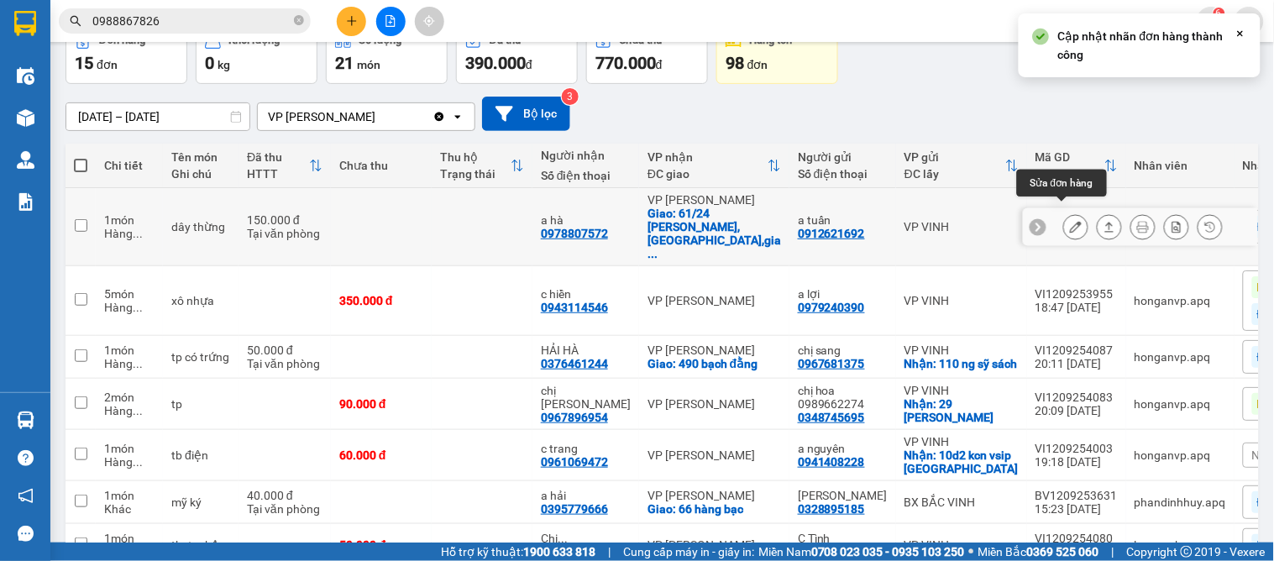
click at [1070, 221] on icon at bounding box center [1076, 227] width 12 height 12
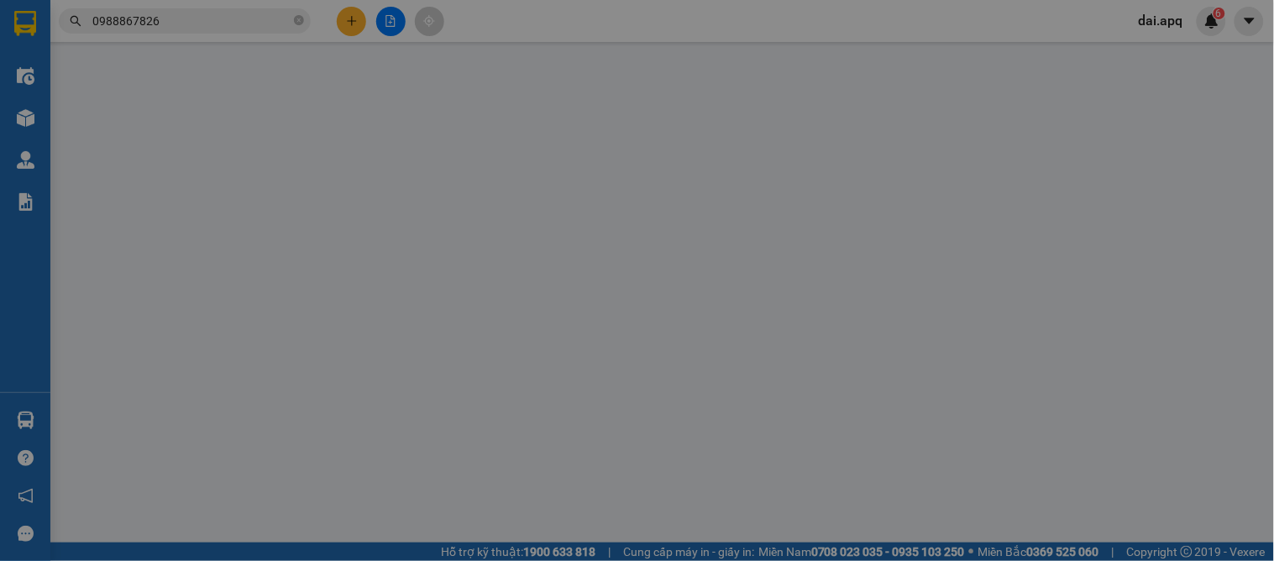
type input "0912621692"
type input "a tuấn"
type input "0978807572"
type input "a hà"
checkbox input "true"
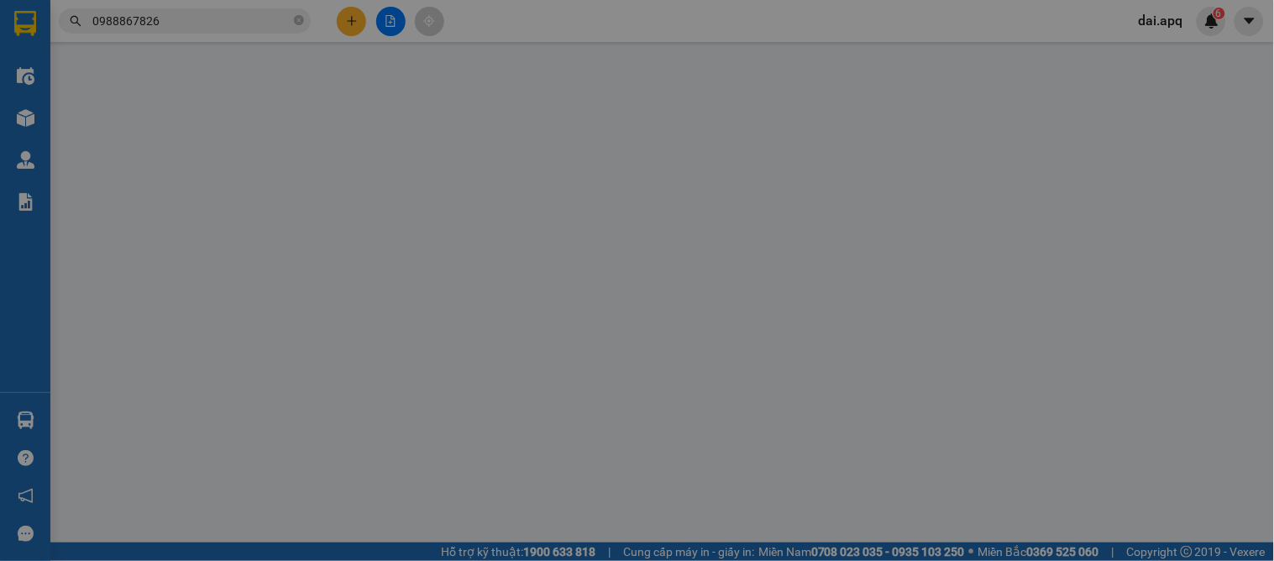
type input "61/24 hà huy tập,yên viên,gia lâm , hà nội"
type input "150.000"
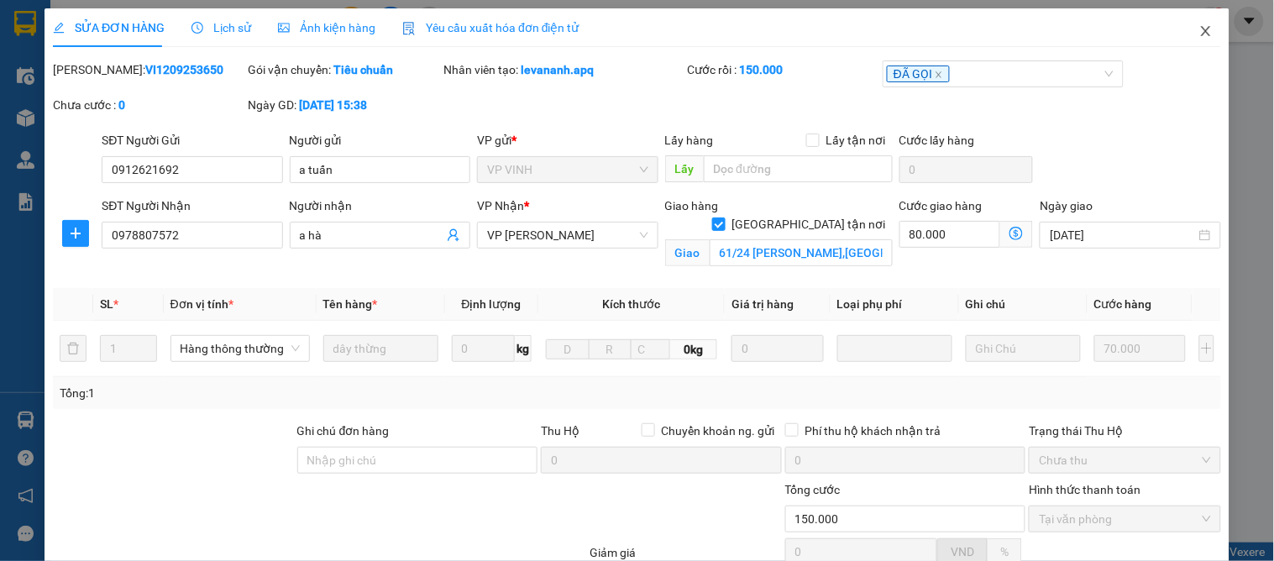
click at [1183, 25] on span "Close" at bounding box center [1206, 31] width 47 height 47
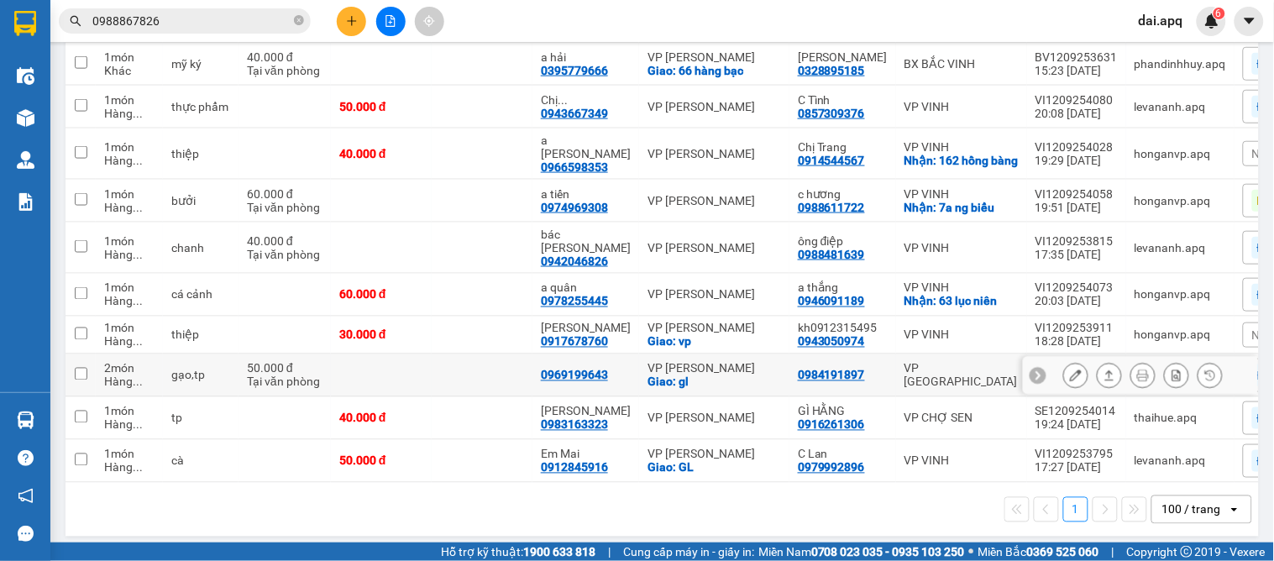
scroll to position [158, 0]
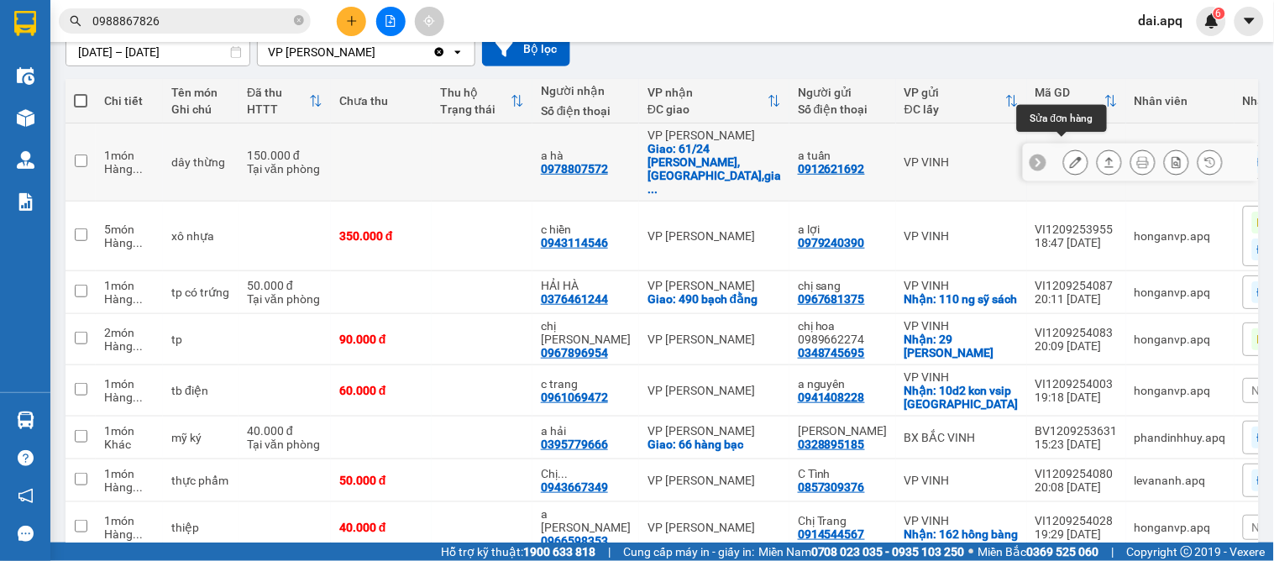
click at [1070, 156] on icon at bounding box center [1076, 162] width 12 height 12
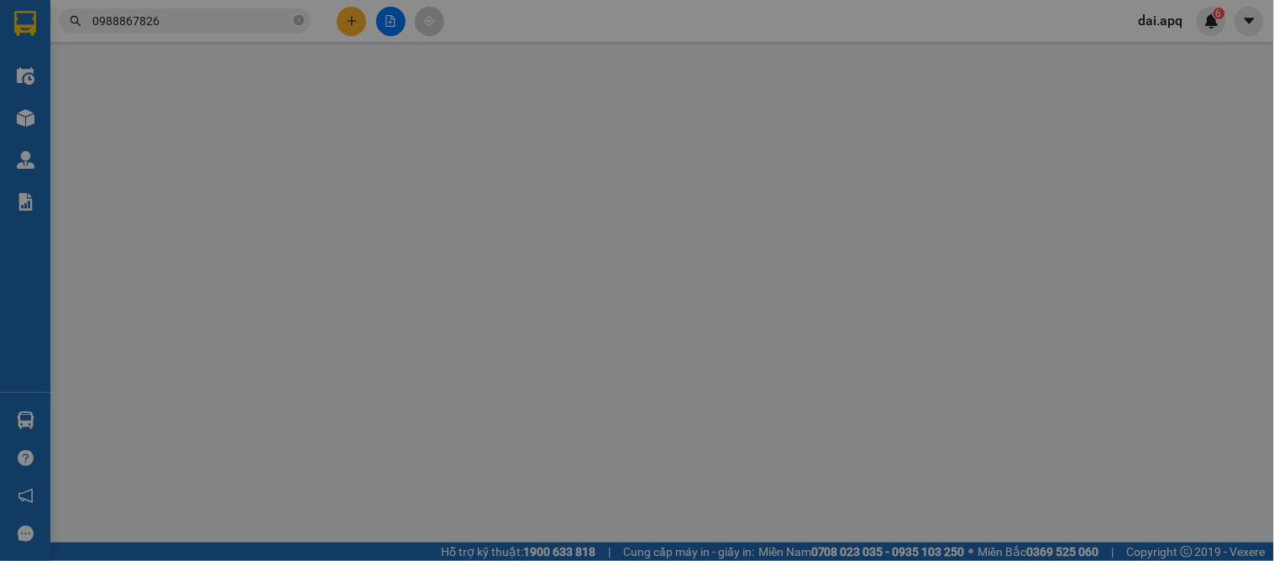
type input "0912621692"
type input "a tuấn"
type input "0978807572"
type input "a hà"
checkbox input "true"
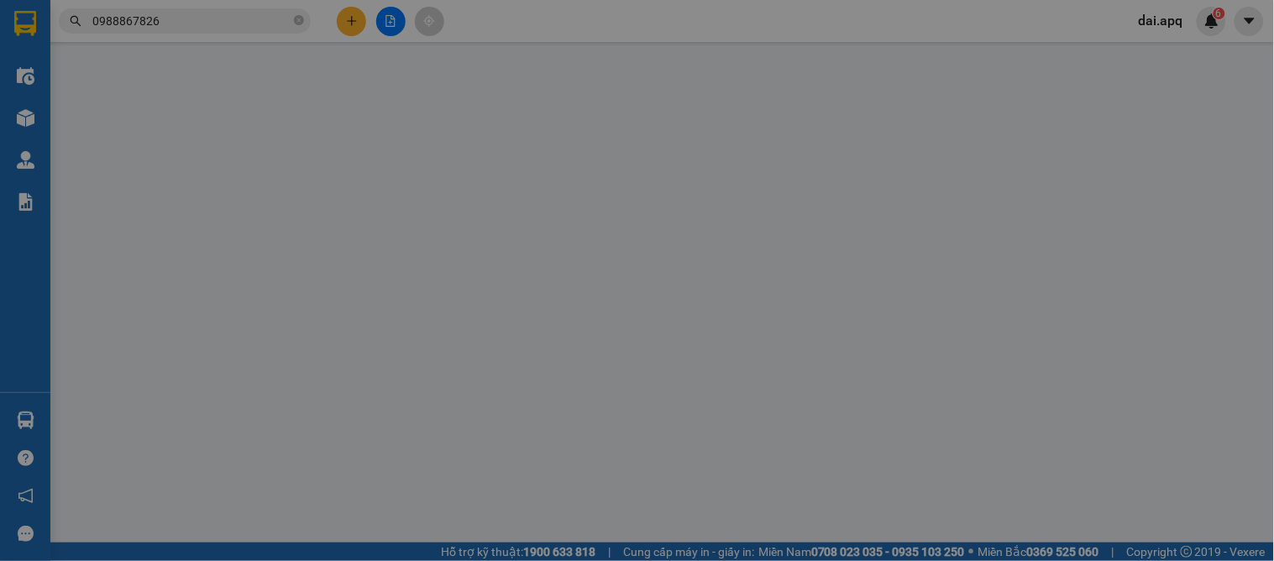
type input "61/24 hà huy tập,yên viên,gia lâm , hà nội"
type input "150.000"
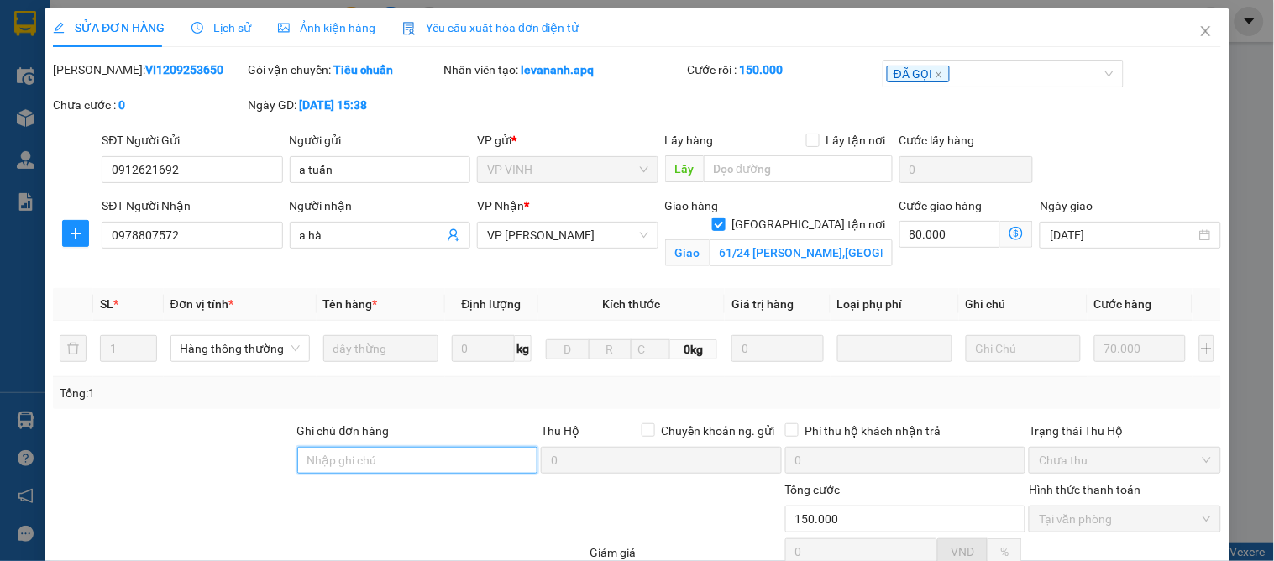
click at [390, 463] on input "Ghi chú đơn hàng" at bounding box center [417, 460] width 241 height 27
type input "cần có giá và dây nịt"
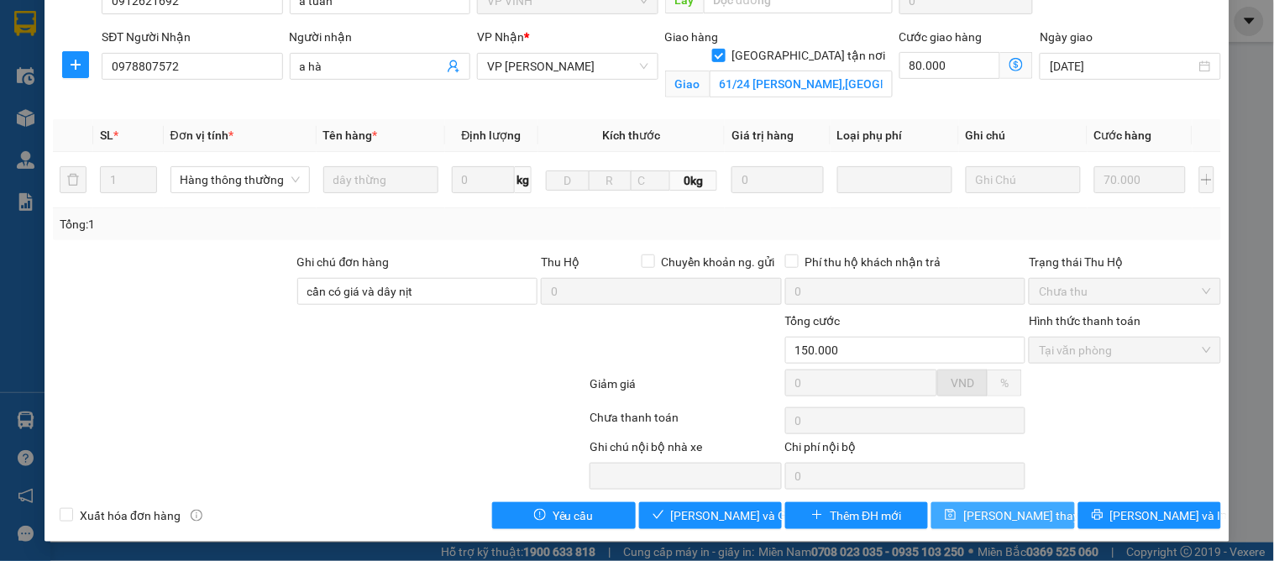
drag, startPoint x: 1029, startPoint y: 516, endPoint x: 960, endPoint y: 446, distance: 98.0
click at [1029, 515] on span "[PERSON_NAME] thay đổi" at bounding box center [1030, 515] width 134 height 18
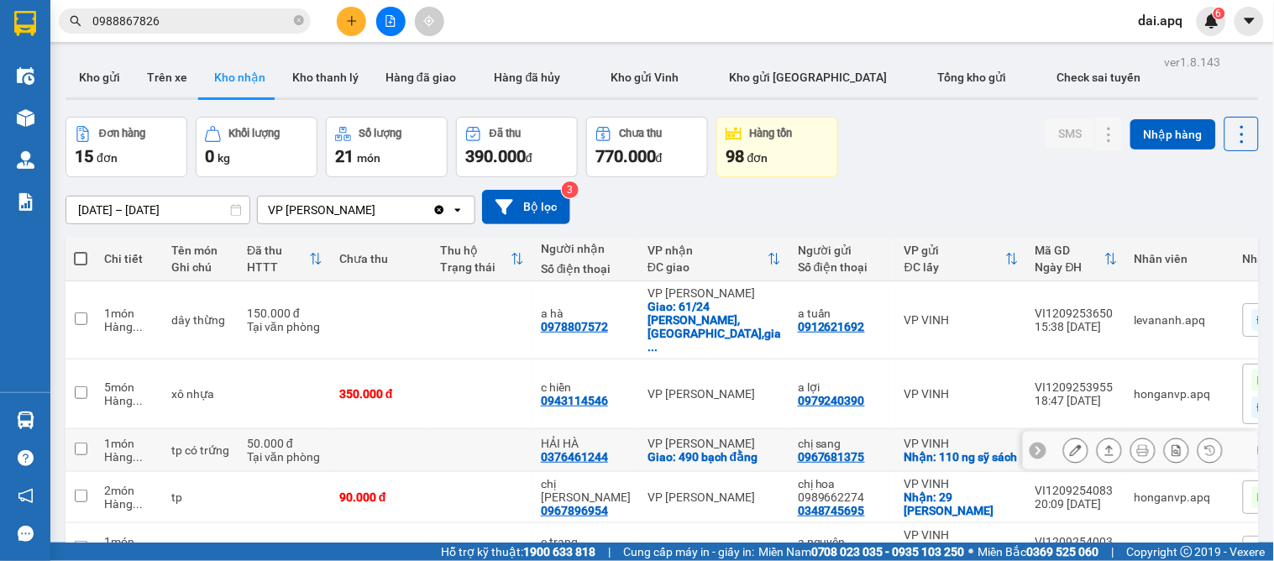
click at [1036, 446] on icon at bounding box center [1038, 450] width 5 height 9
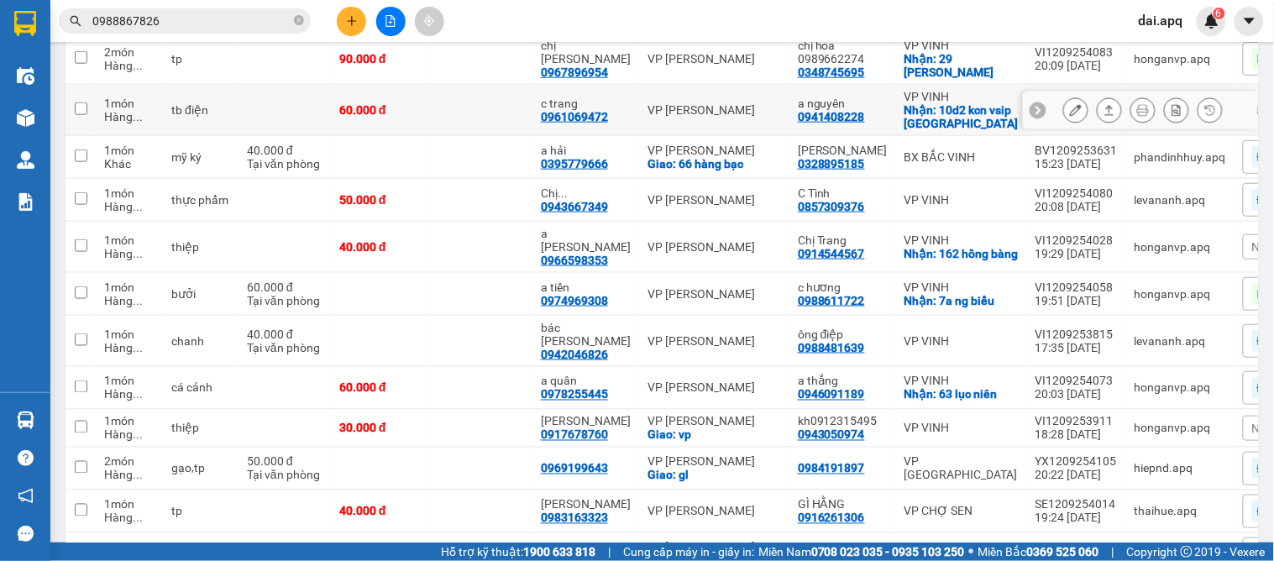
scroll to position [252, 0]
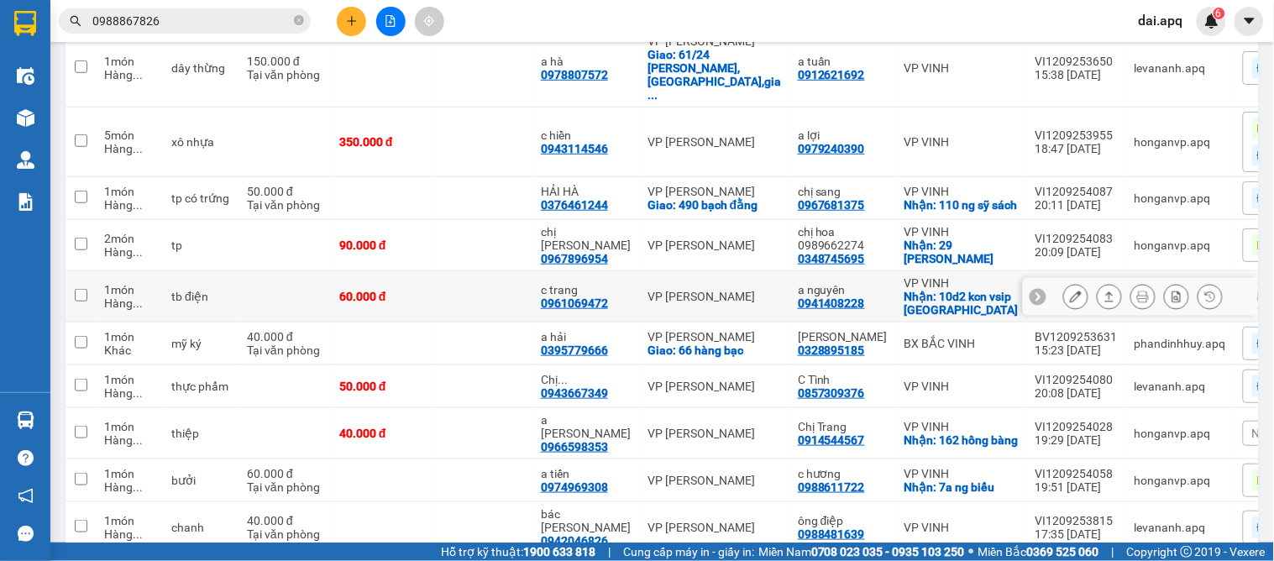
click at [1032, 291] on icon at bounding box center [1038, 297] width 12 height 12
click at [1252, 290] on span "Nhãn" at bounding box center [1266, 296] width 29 height 13
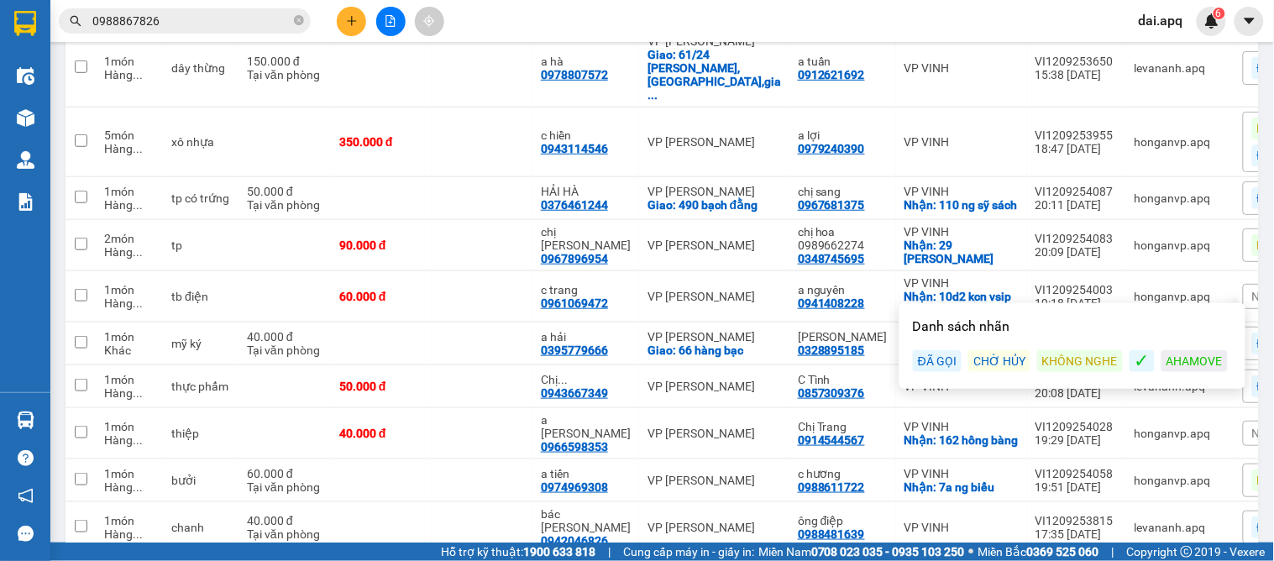
click at [938, 358] on div "ĐÃ GỌI" at bounding box center [937, 361] width 49 height 22
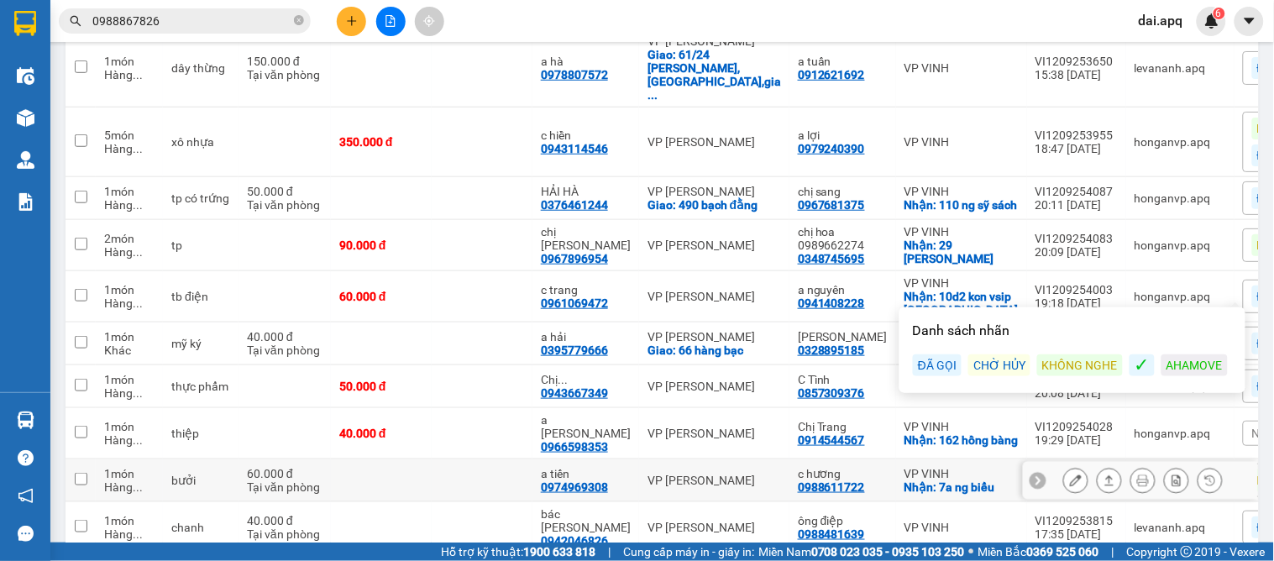
scroll to position [532, 0]
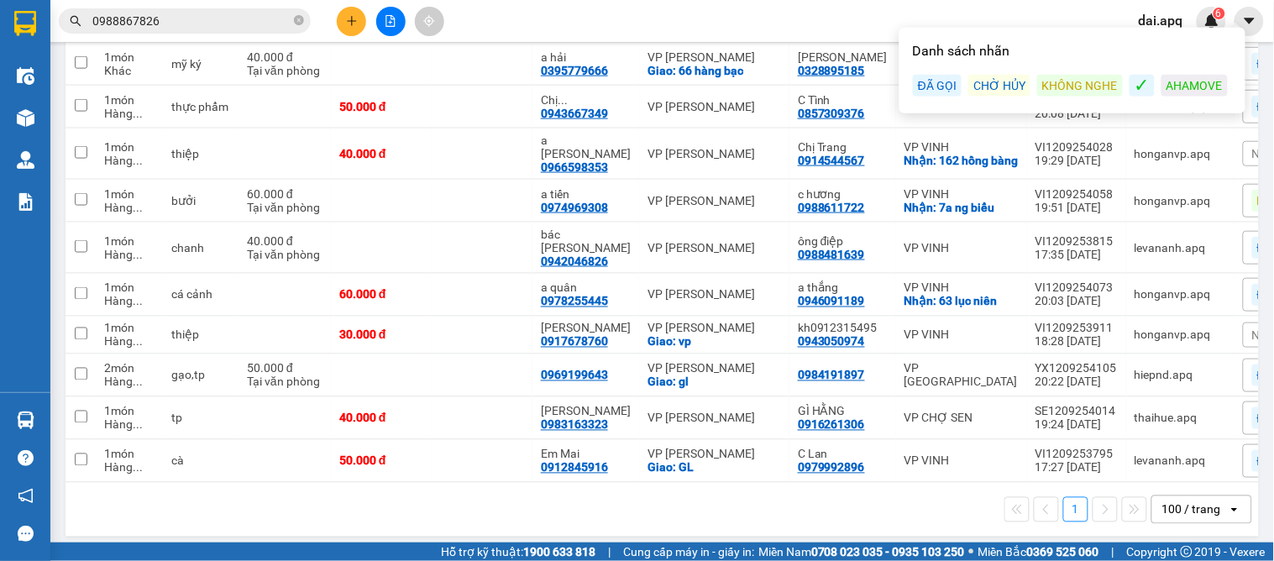
click at [535, 514] on div "1 100 / trang open" at bounding box center [662, 510] width 1180 height 29
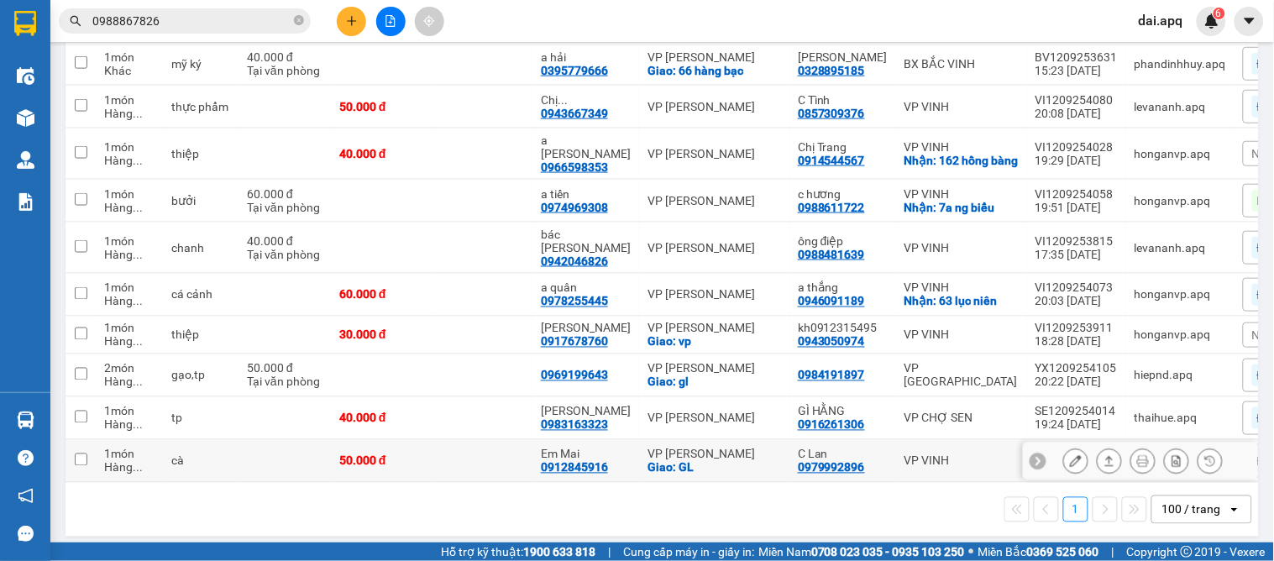
scroll to position [252, 0]
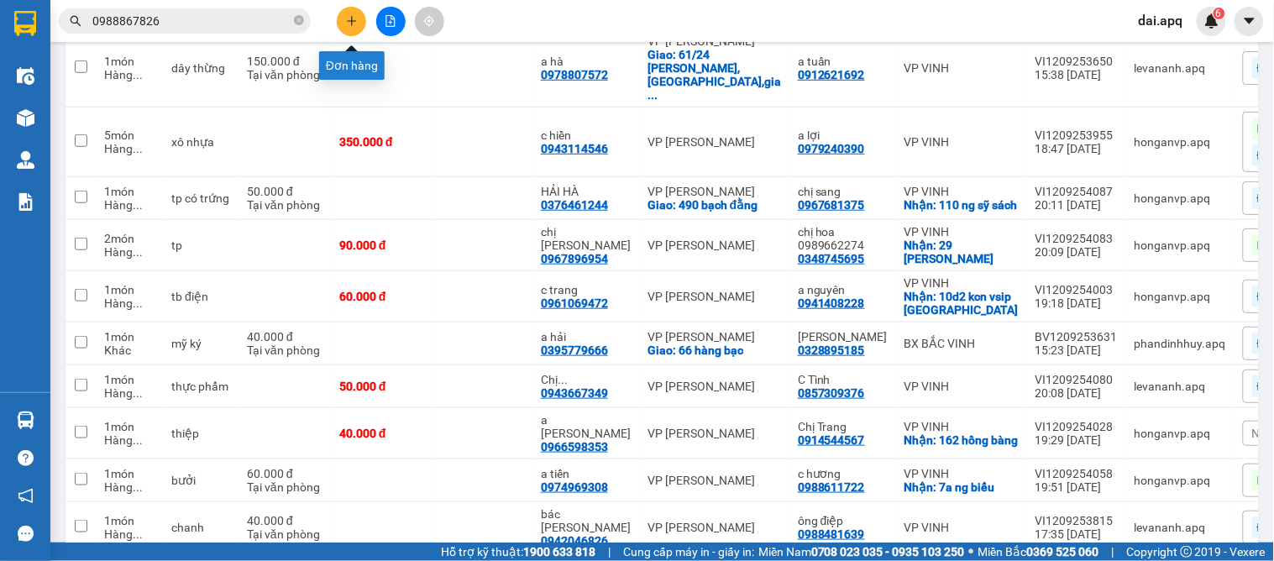
click at [346, 9] on button at bounding box center [351, 21] width 29 height 29
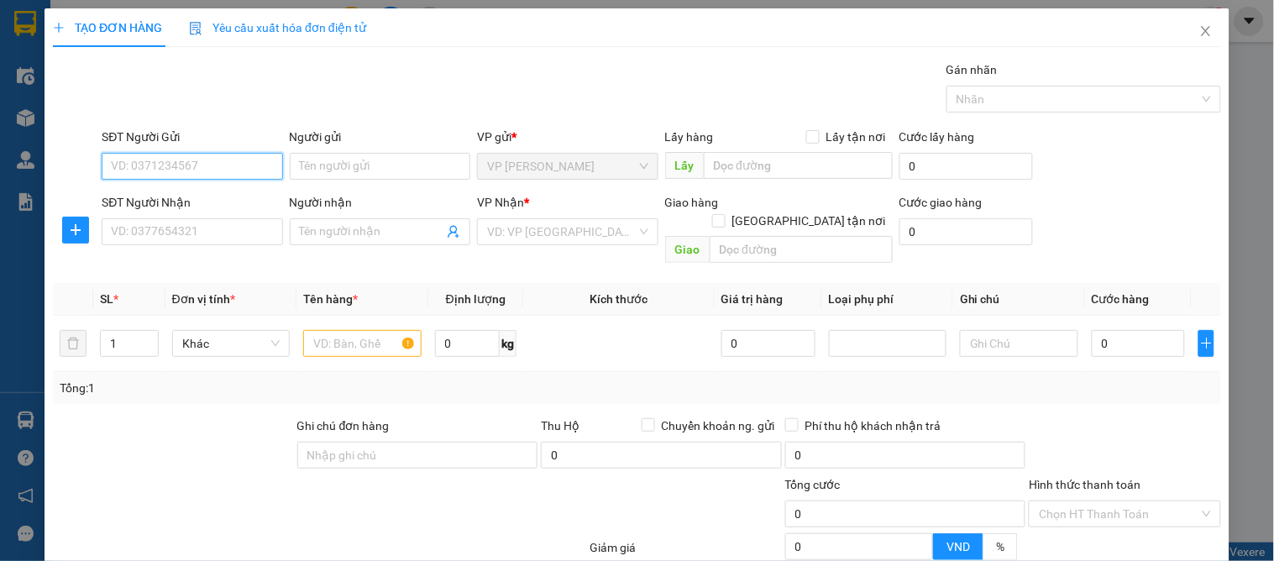
click at [178, 169] on input "SĐT Người Gửi" at bounding box center [192, 166] width 181 height 27
type input "0983065682"
drag, startPoint x: 157, startPoint y: 205, endPoint x: 161, endPoint y: 220, distance: 15.7
click at [158, 205] on div "0983065682 - a thái" at bounding box center [190, 200] width 159 height 18
type input "a thái"
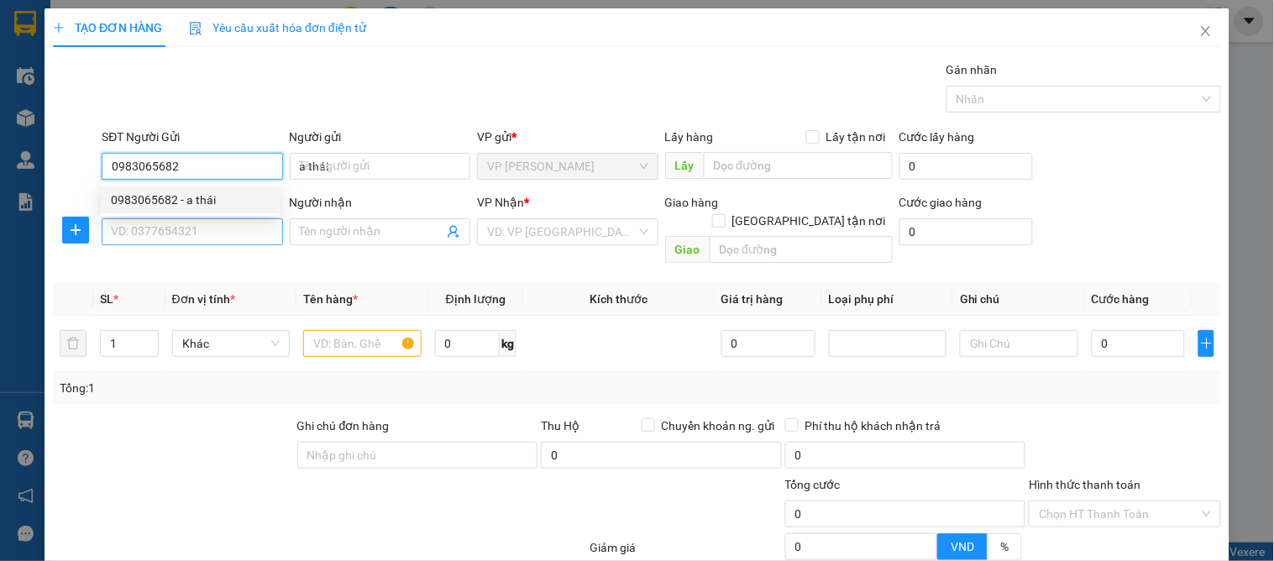
checkbox input "true"
type input "VP Nước Ngầm"
type input "0983065682"
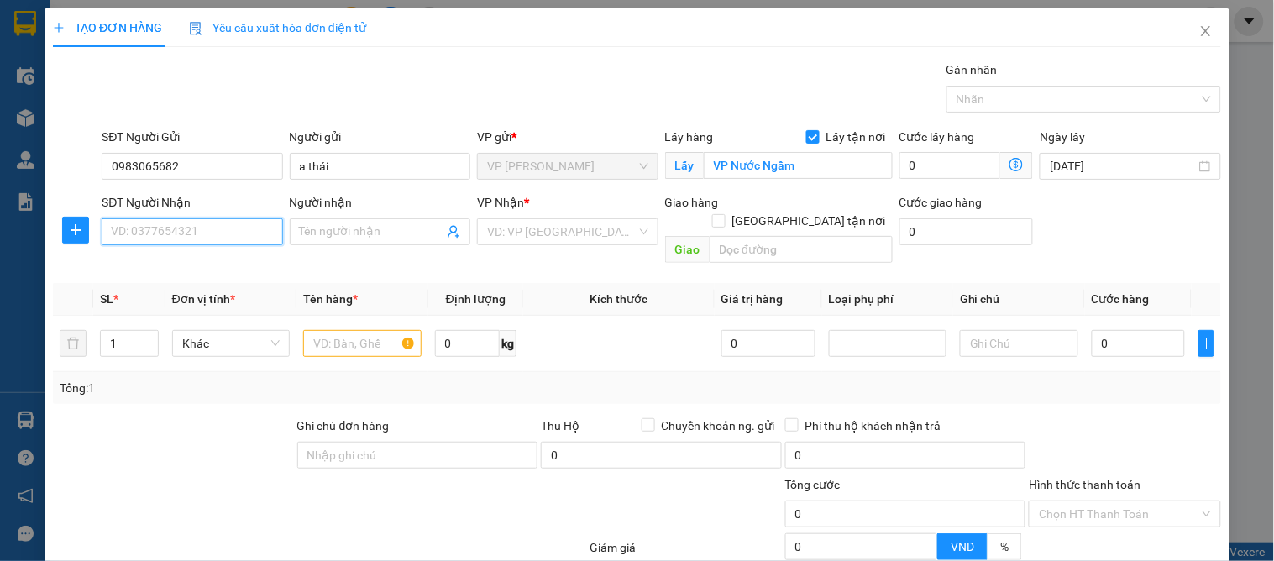
click at [166, 237] on input "SĐT Người Nhận" at bounding box center [192, 231] width 181 height 27
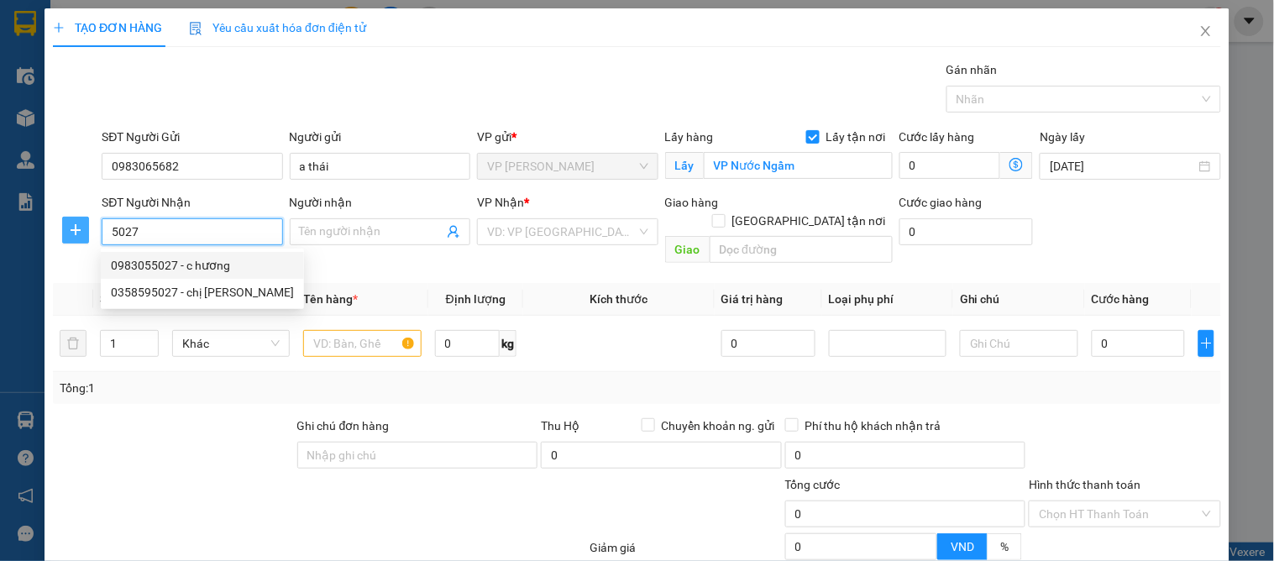
drag, startPoint x: 191, startPoint y: 240, endPoint x: 71, endPoint y: 240, distance: 120.9
click at [71, 240] on div "SĐT Người Nhận 5027 Người nhận Tên người nhận VP Nhận * VD: VP Sài Gòn Giao hàn…" at bounding box center [637, 231] width 1172 height 77
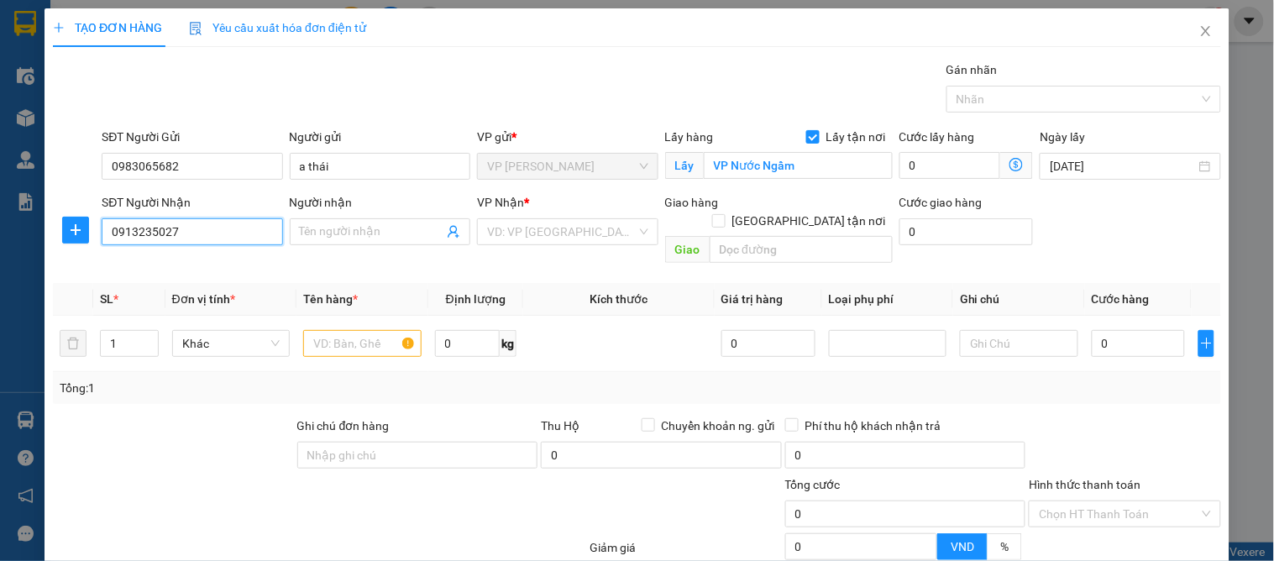
click at [205, 237] on input "0913235027" at bounding box center [192, 231] width 181 height 27
type input "0913235027"
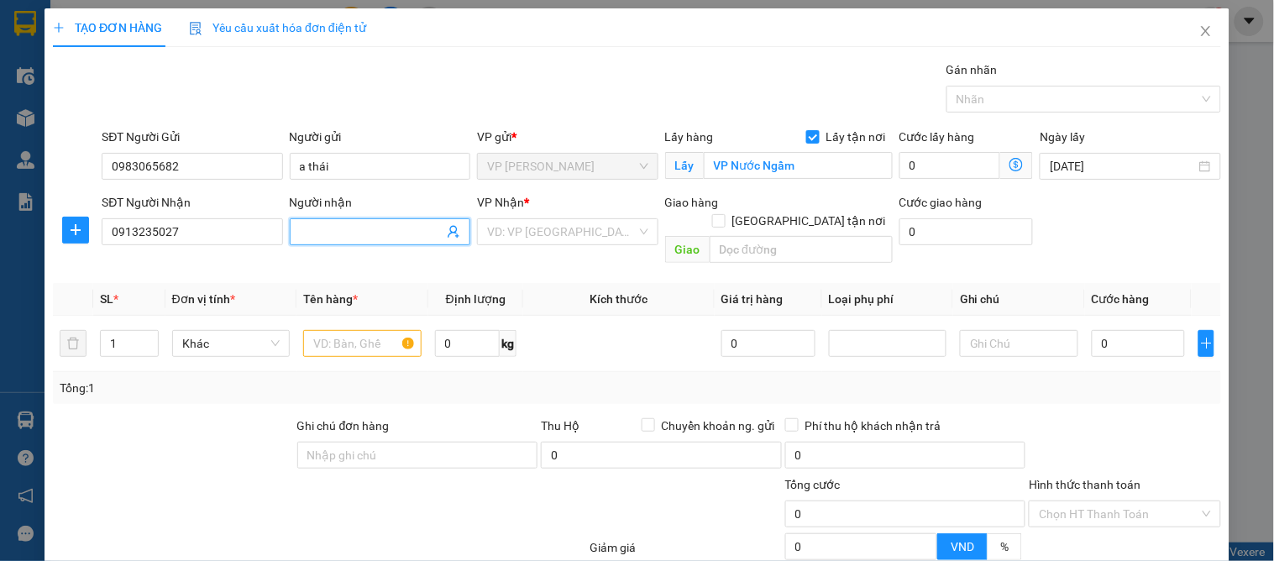
click at [359, 233] on input "Người nhận" at bounding box center [372, 232] width 144 height 18
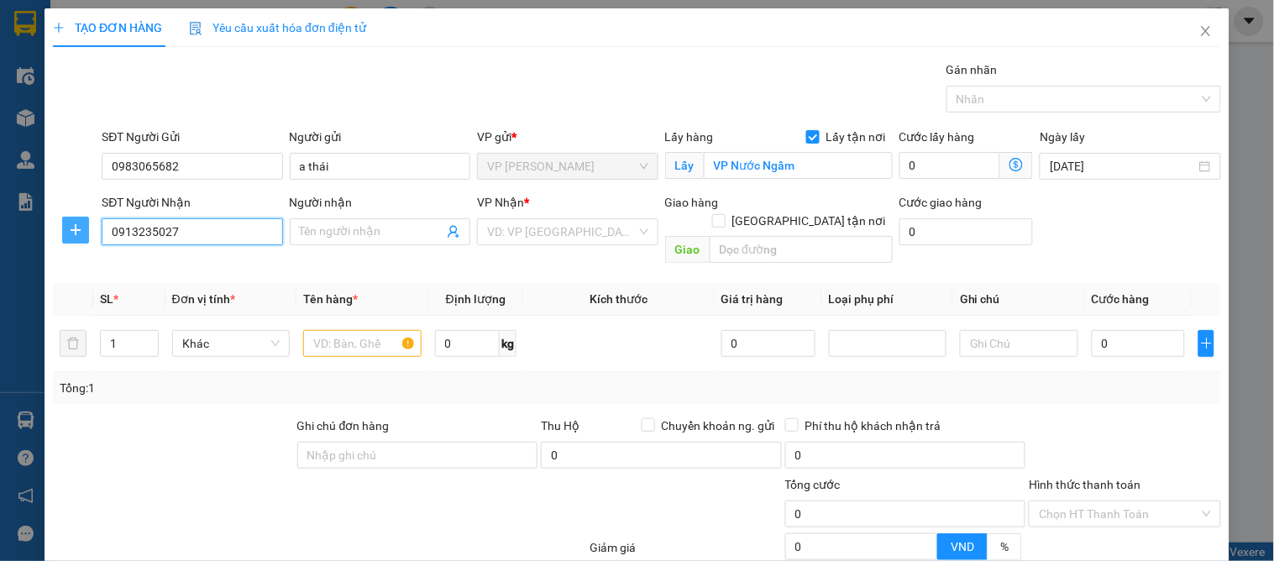
drag, startPoint x: 191, startPoint y: 233, endPoint x: 62, endPoint y: 224, distance: 128.8
click at [62, 224] on div "SĐT Người Nhận 0913235027 0913235027 Người nhận Tên người nhận VP Nhận * VD: VP…" at bounding box center [637, 231] width 1172 height 77
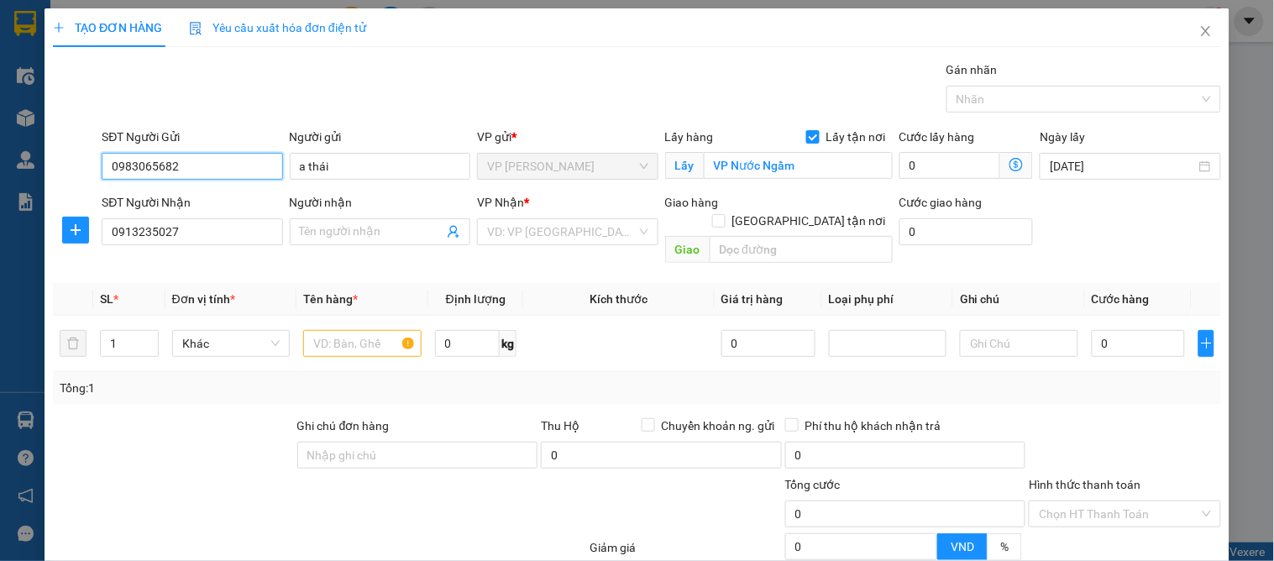
drag, startPoint x: 175, startPoint y: 170, endPoint x: 103, endPoint y: 160, distance: 72.1
click at [103, 160] on input "0983065682" at bounding box center [192, 166] width 181 height 27
click at [319, 233] on input "Người nhận" at bounding box center [372, 232] width 144 height 18
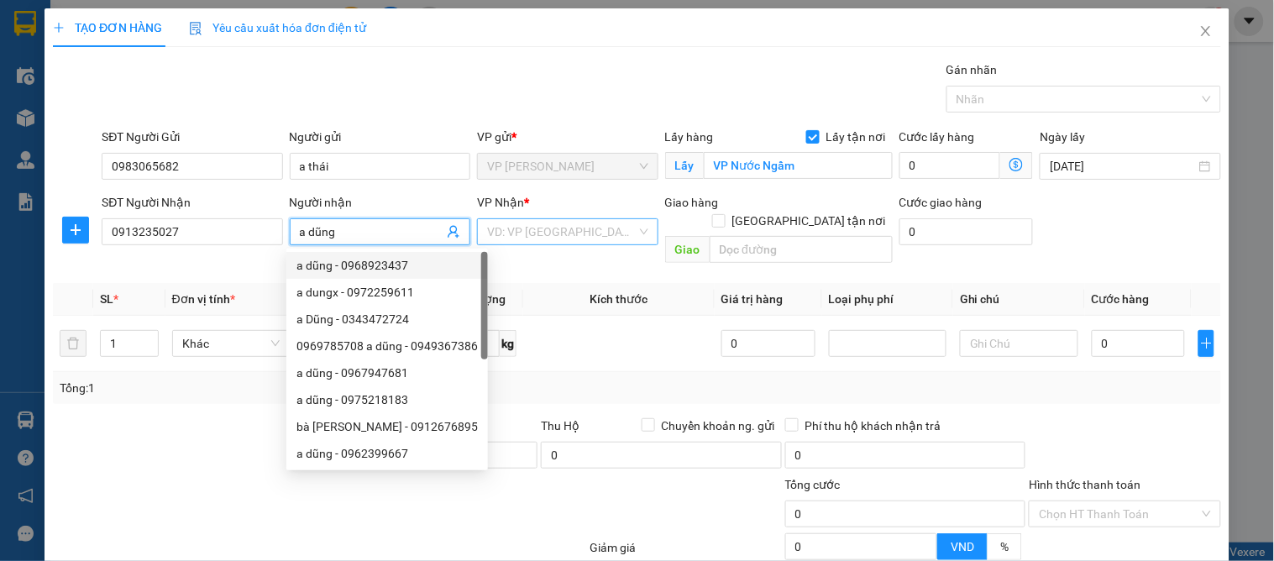
type input "a dũng"
click at [544, 233] on input "search" at bounding box center [561, 231] width 149 height 25
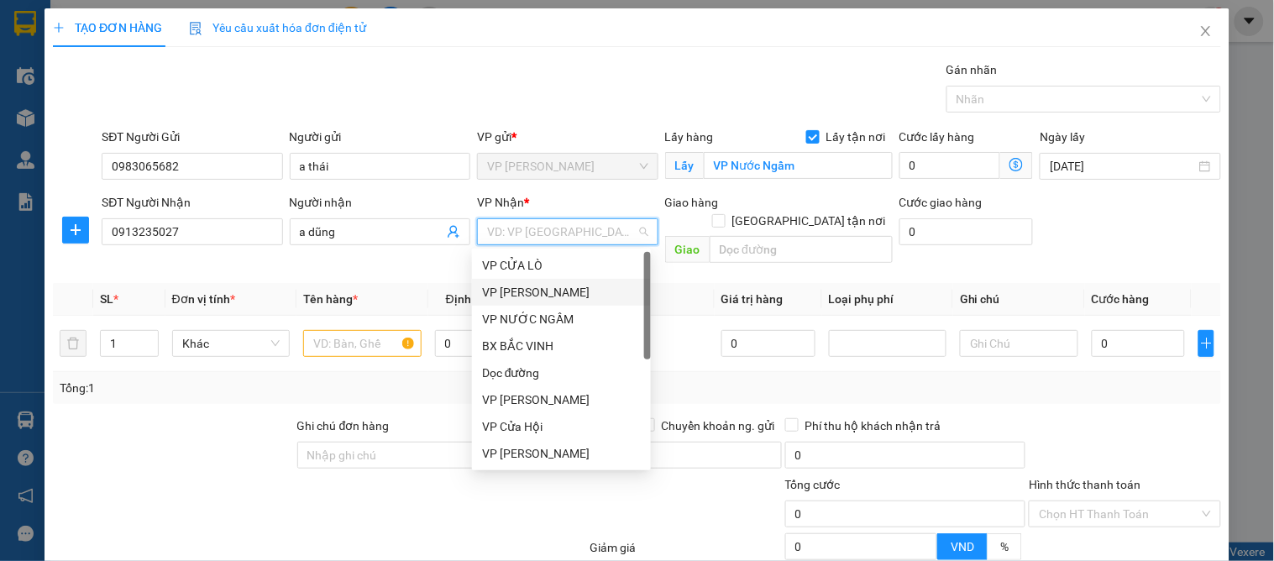
scroll to position [241, 0]
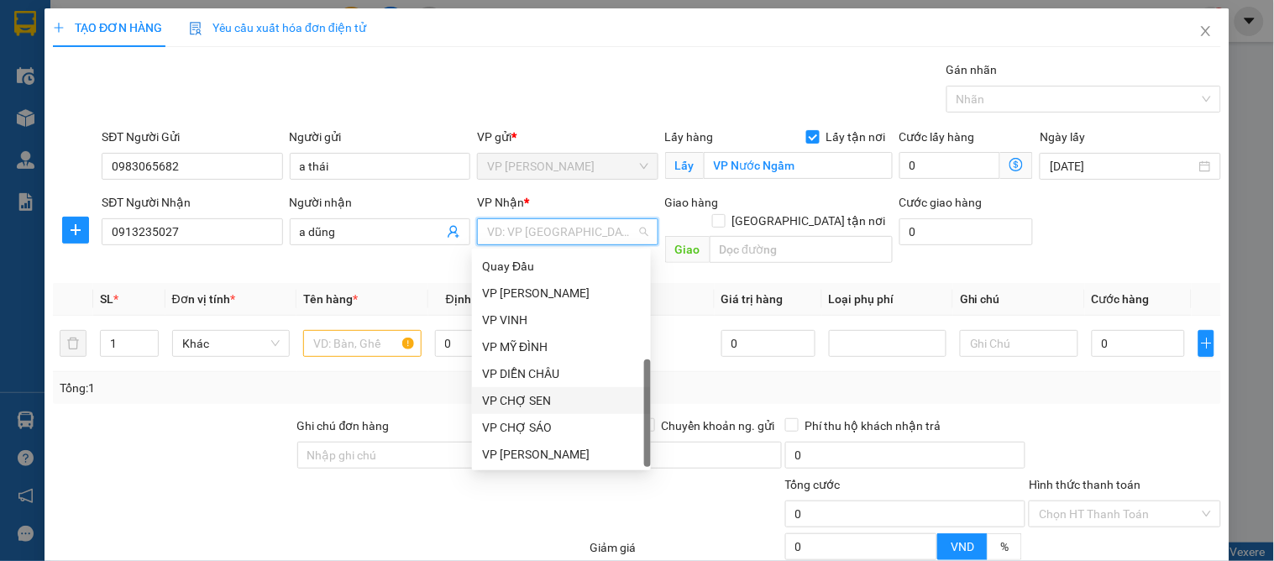
click at [536, 404] on div "VP CHỢ SEN" at bounding box center [561, 400] width 159 height 18
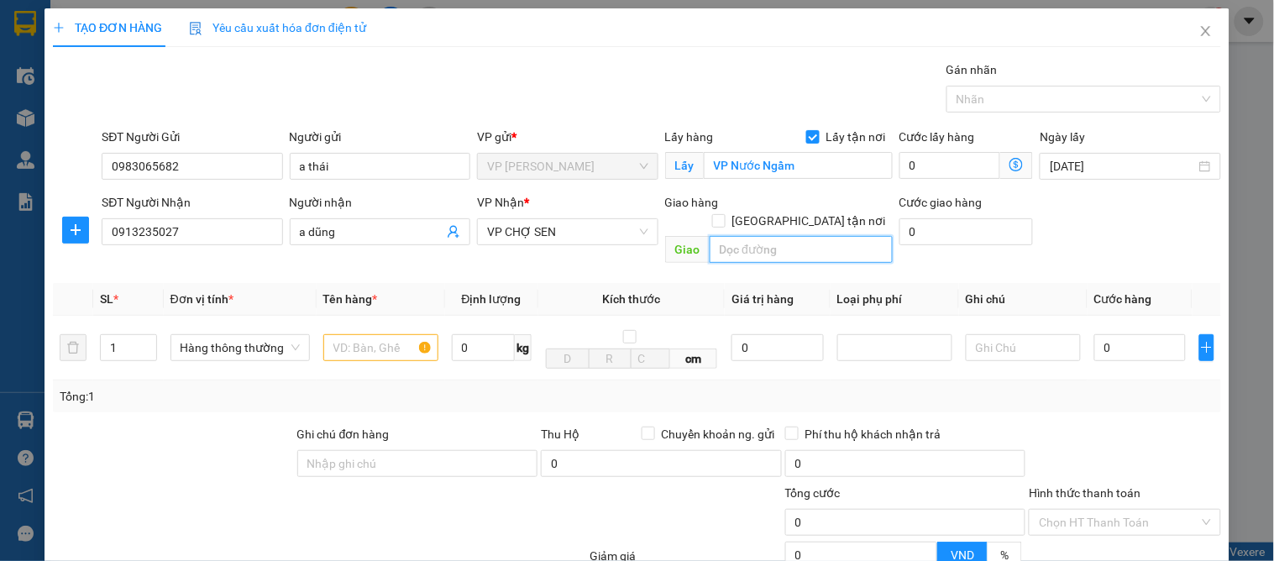
click at [753, 236] on input "text" at bounding box center [801, 249] width 183 height 27
type input "vp"
click at [724, 214] on input "[GEOGRAPHIC_DATA] tận nơi" at bounding box center [718, 220] width 12 height 12
checkbox input "true"
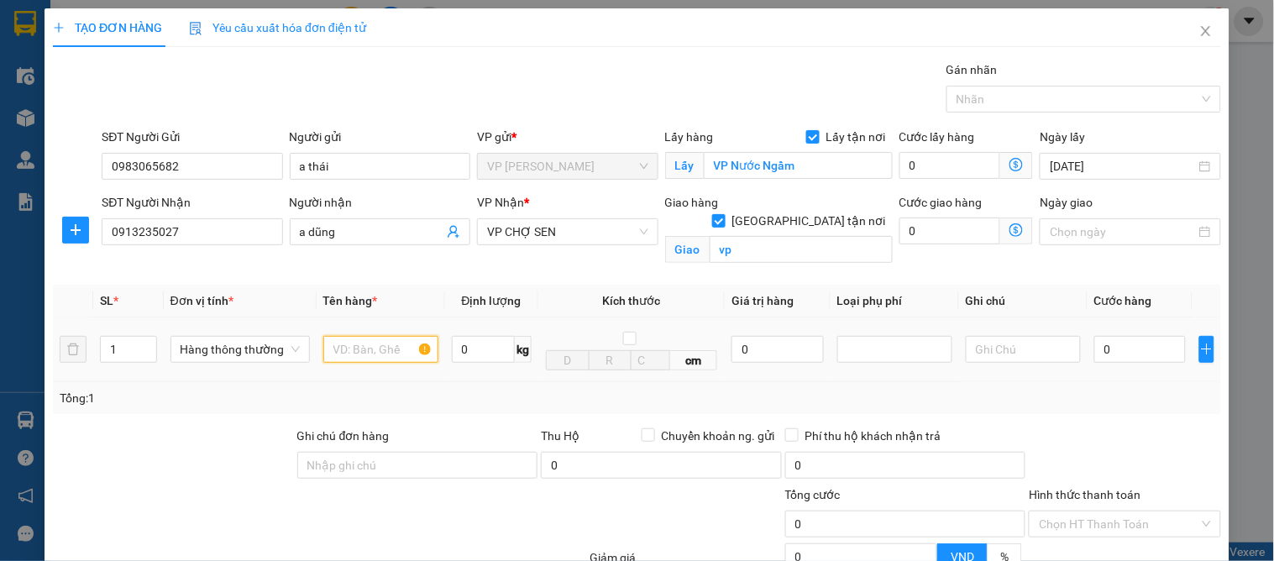
click at [342, 339] on input "text" at bounding box center [380, 349] width 115 height 27
click at [344, 350] on input "bang tải" at bounding box center [380, 349] width 115 height 27
type input "bang tải"
click at [1120, 354] on input "0" at bounding box center [1140, 349] width 92 height 27
type input "1"
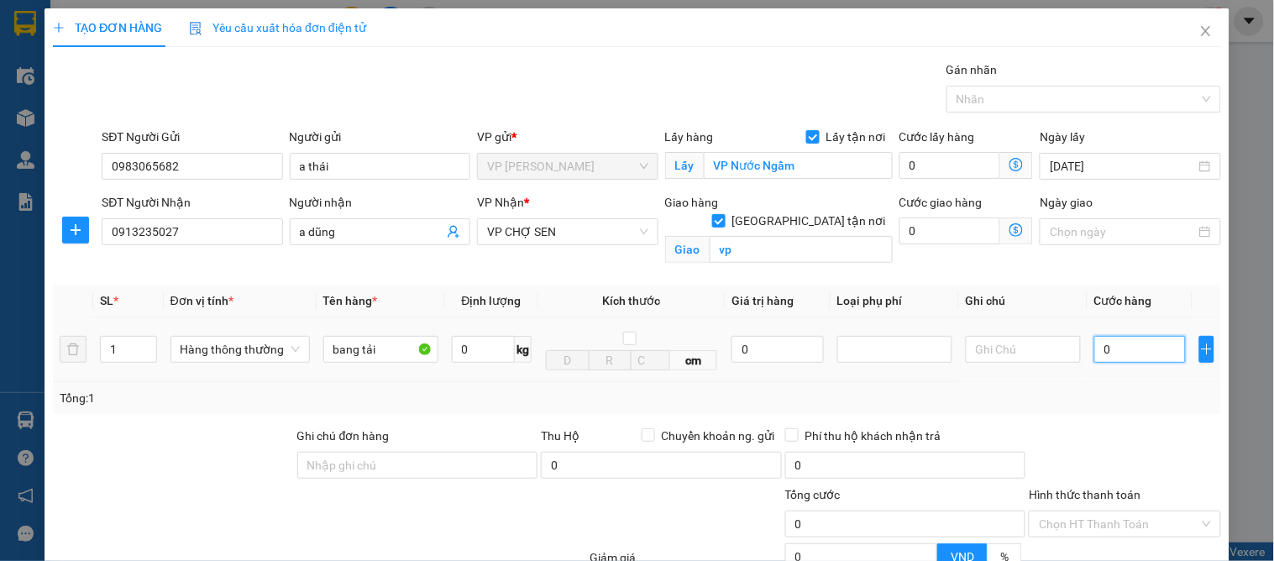
type input "1"
type input "13"
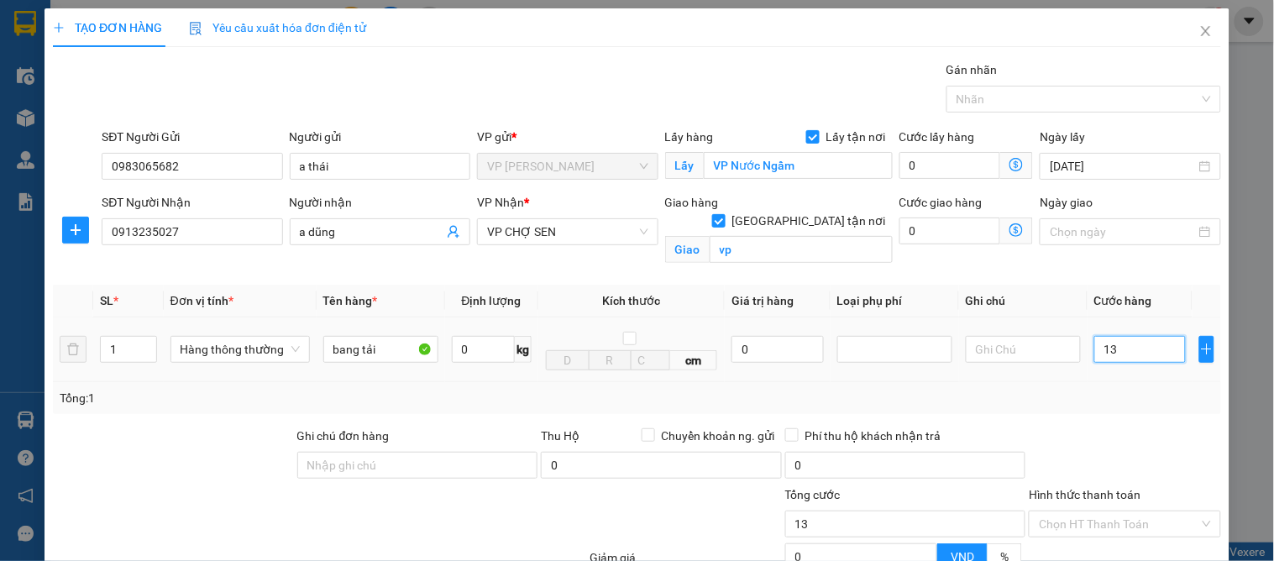
type input "130"
type input "130.000"
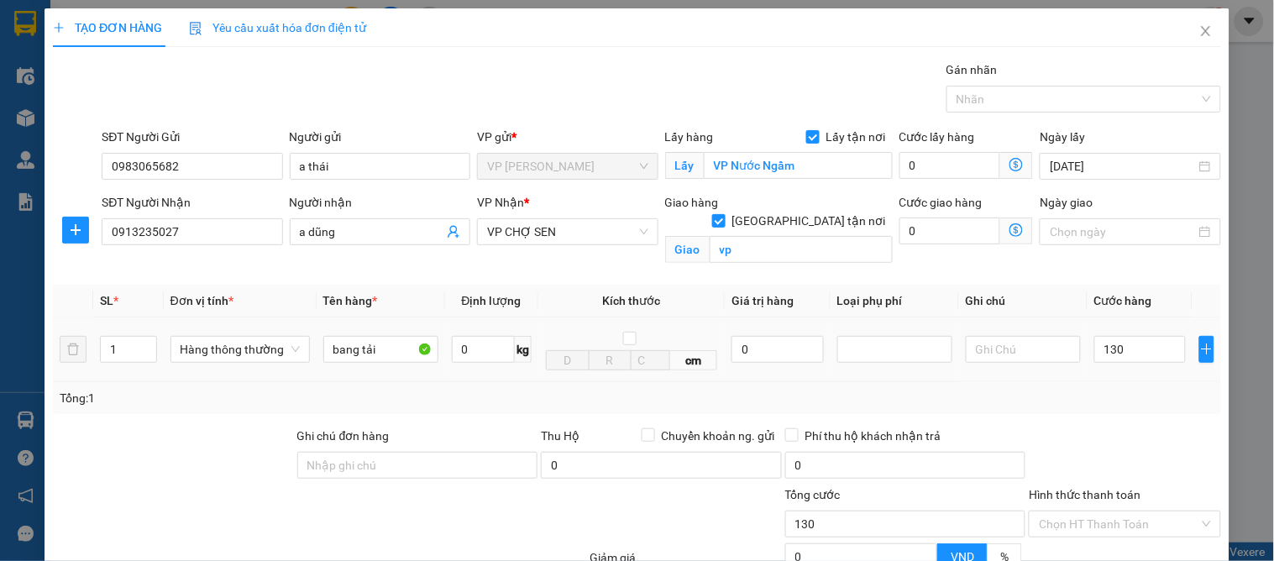
type input "130.000"
click at [1121, 397] on div "Tổng: 1" at bounding box center [637, 398] width 1155 height 18
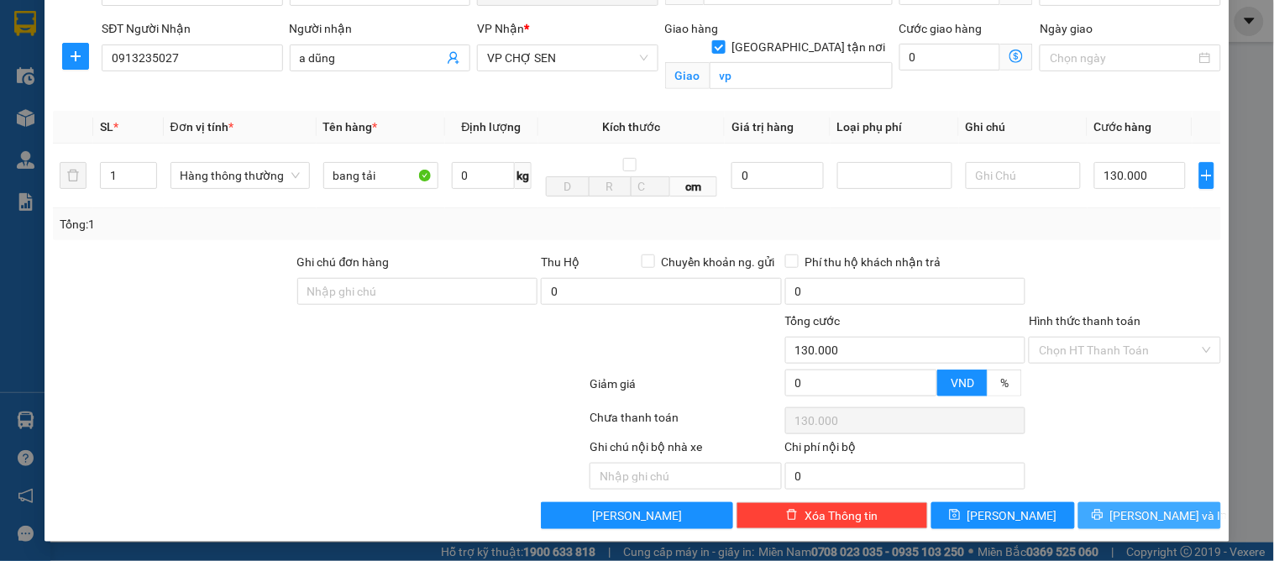
click at [1131, 515] on span "[PERSON_NAME] và In" at bounding box center [1169, 515] width 118 height 18
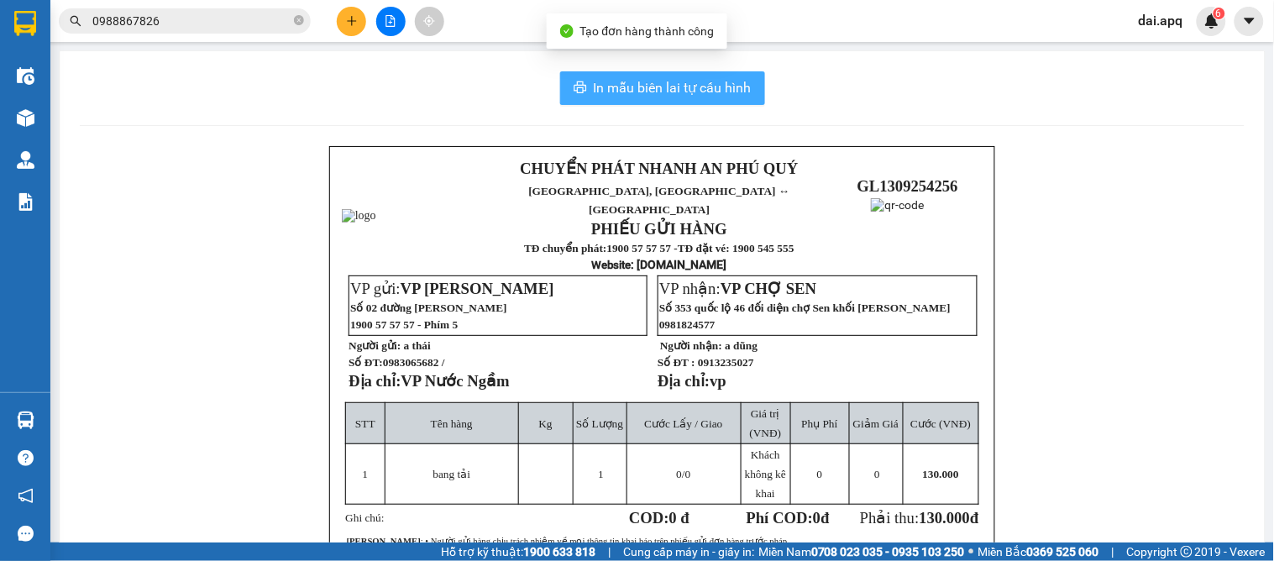
click at [627, 80] on span "In mẫu biên lai tự cấu hình" at bounding box center [673, 87] width 158 height 21
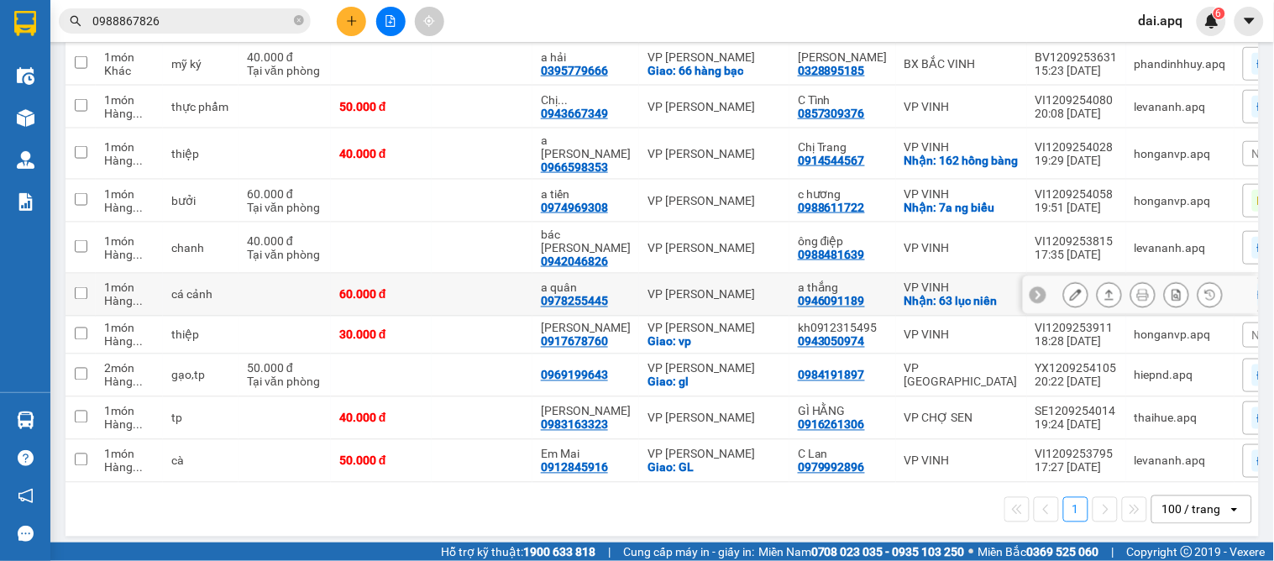
scroll to position [345, 0]
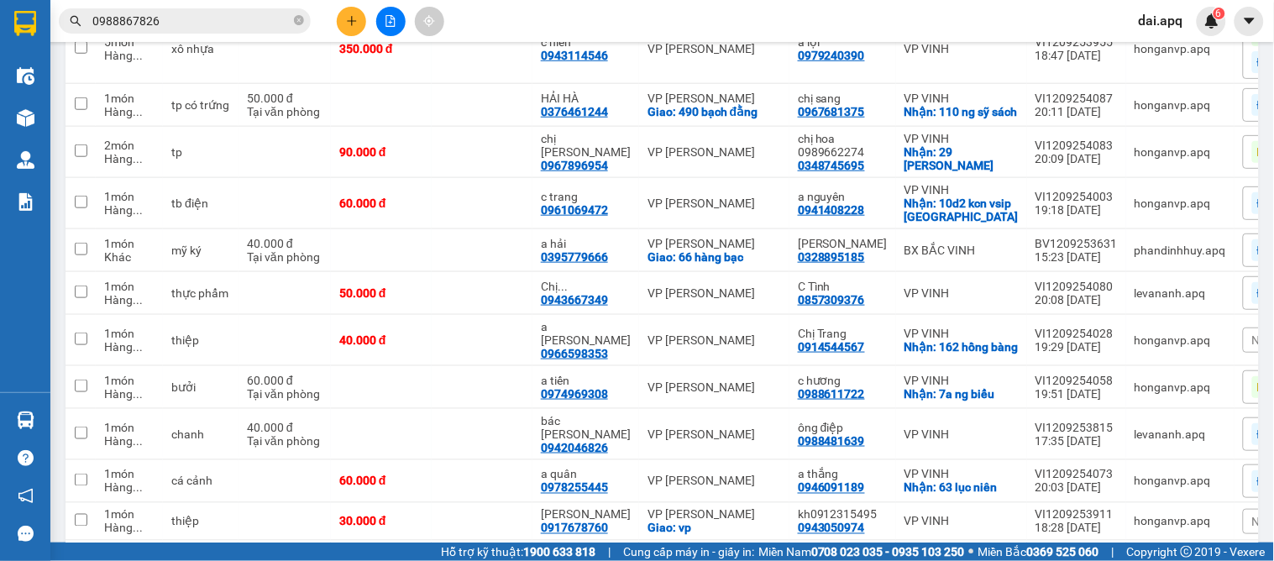
click at [188, 23] on input "0988867826" at bounding box center [191, 21] width 198 height 18
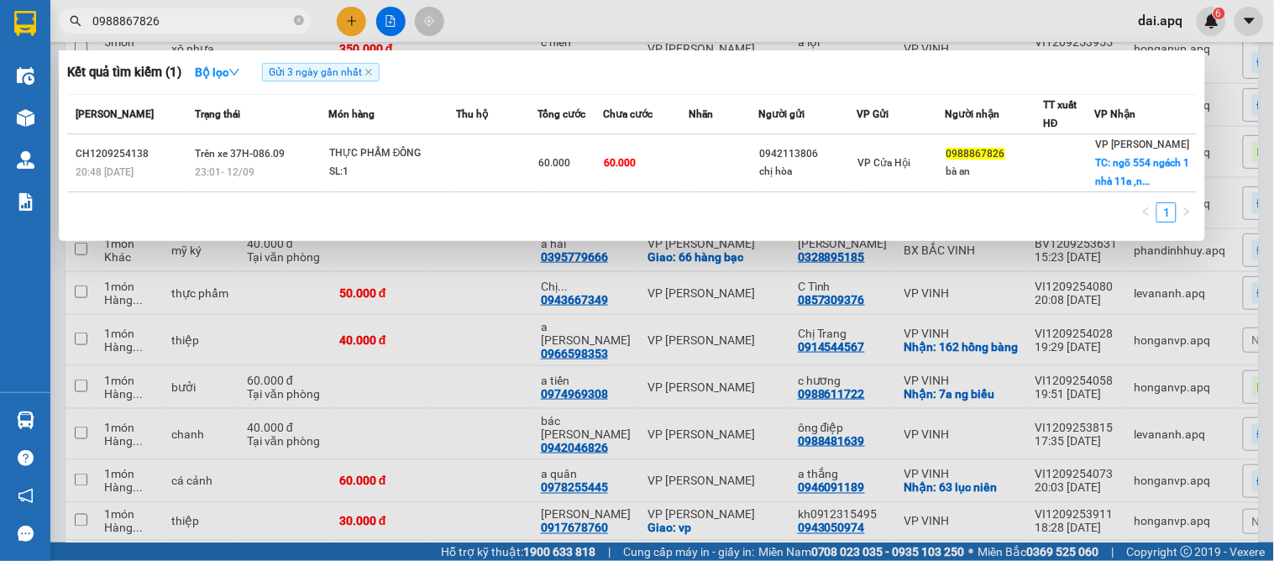
click at [188, 23] on input "0988867826" at bounding box center [191, 21] width 198 height 18
click at [300, 23] on icon "close-circle" at bounding box center [299, 20] width 10 height 10
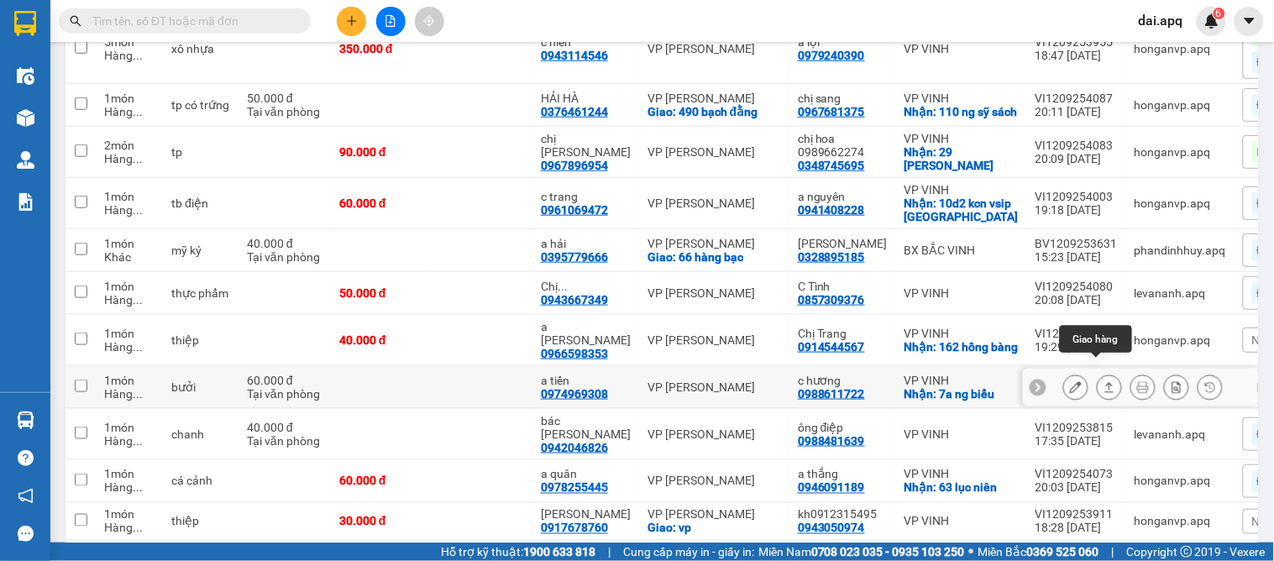
click at [1104, 381] on icon at bounding box center [1110, 387] width 12 height 12
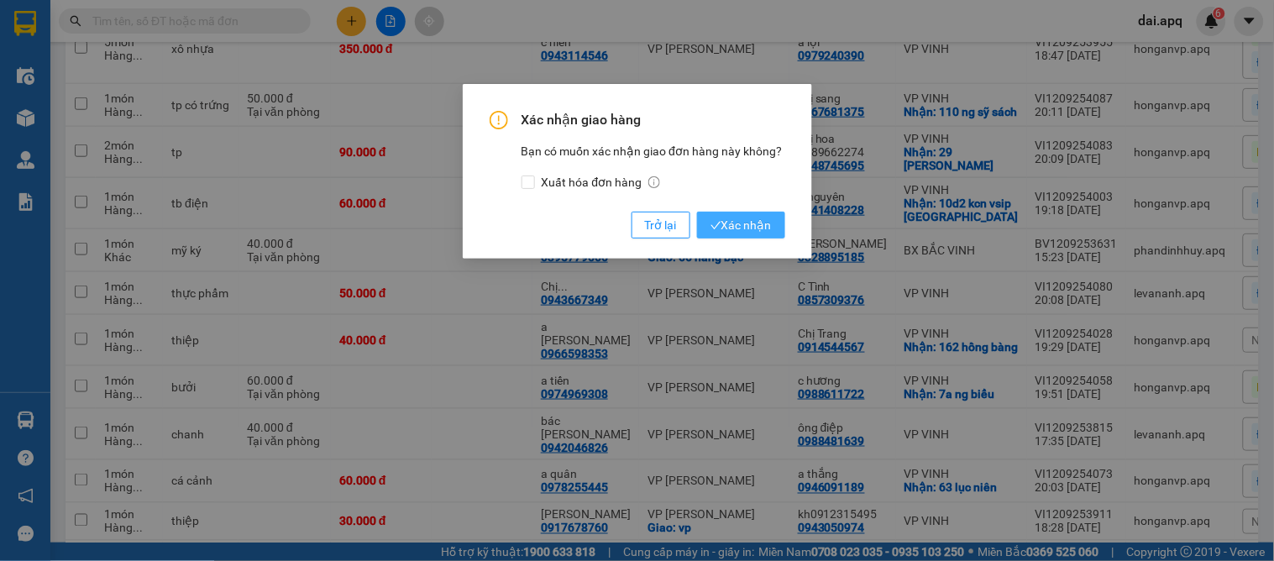
click at [749, 225] on span "Xác nhận" at bounding box center [741, 225] width 61 height 18
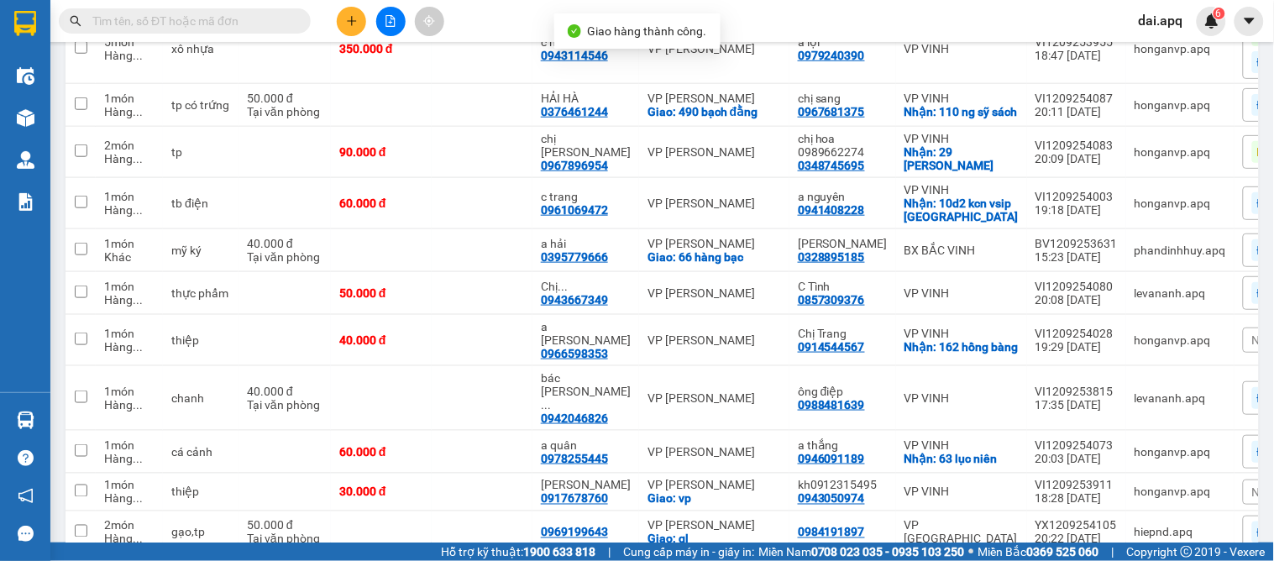
click at [223, 26] on input "text" at bounding box center [191, 21] width 198 height 18
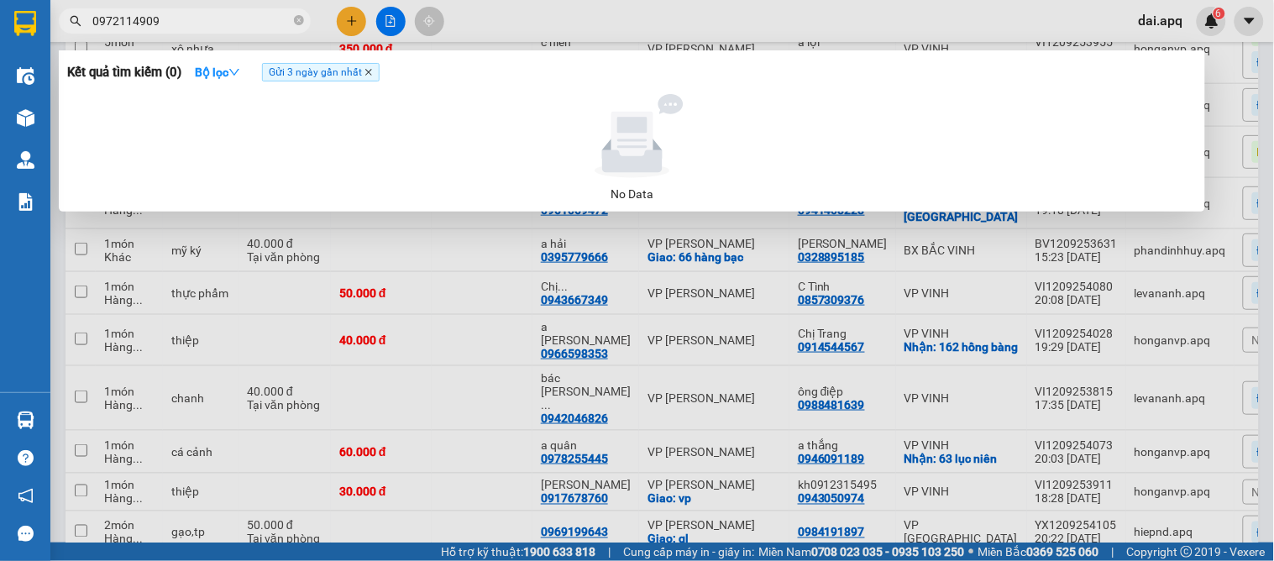
click at [371, 76] on icon "close" at bounding box center [369, 72] width 8 height 8
click at [202, 18] on input "0972114909" at bounding box center [191, 21] width 198 height 18
drag, startPoint x: 183, startPoint y: 18, endPoint x: 81, endPoint y: 6, distance: 102.4
click at [81, 7] on div "Kết quả tìm kiếm ( 0 ) Bộ lọc No Data 0972114909" at bounding box center [164, 21] width 328 height 29
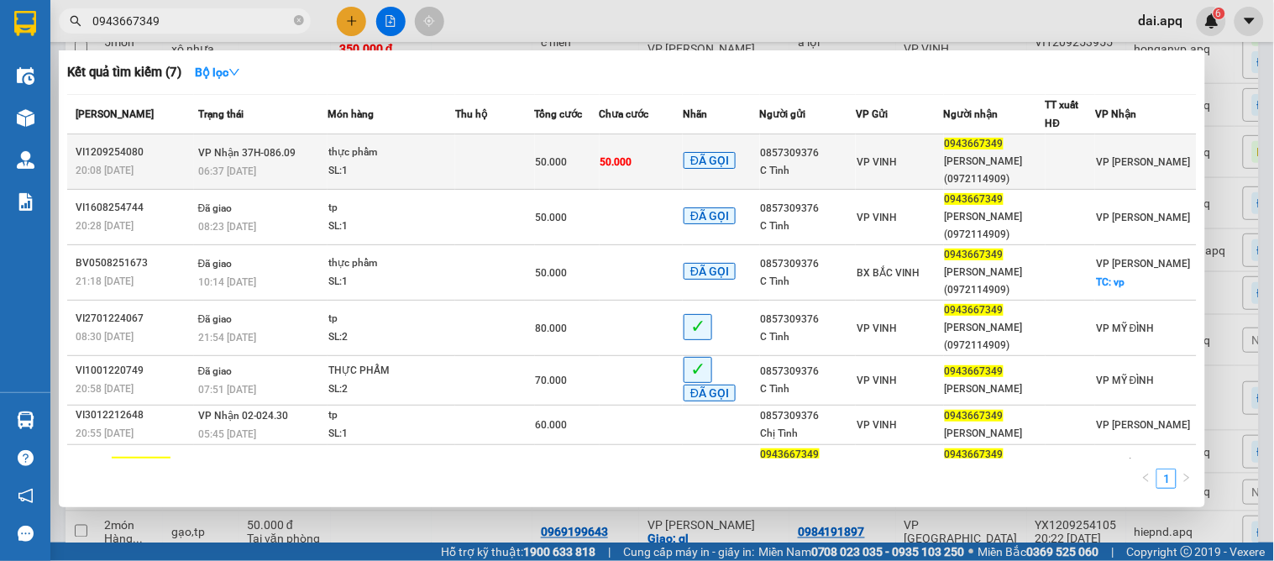
type input "0943667349"
click at [512, 175] on td at bounding box center [495, 161] width 80 height 55
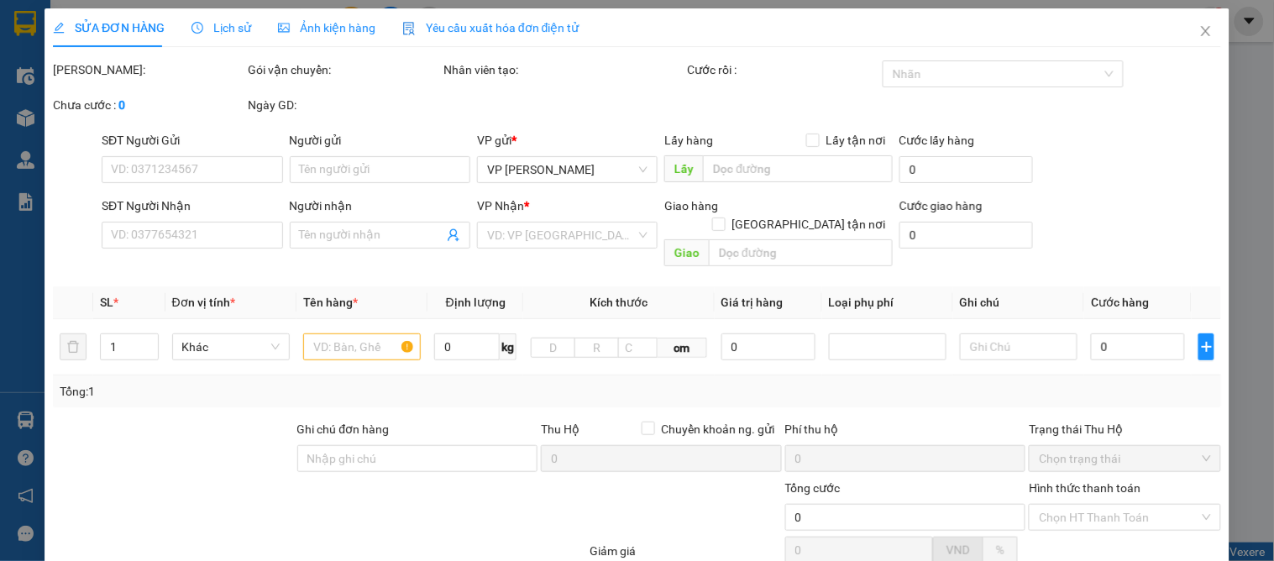
type input "0857309376"
type input "C Tình"
type input "0943667349"
type input "[PERSON_NAME](0972114909)"
type input "50.000"
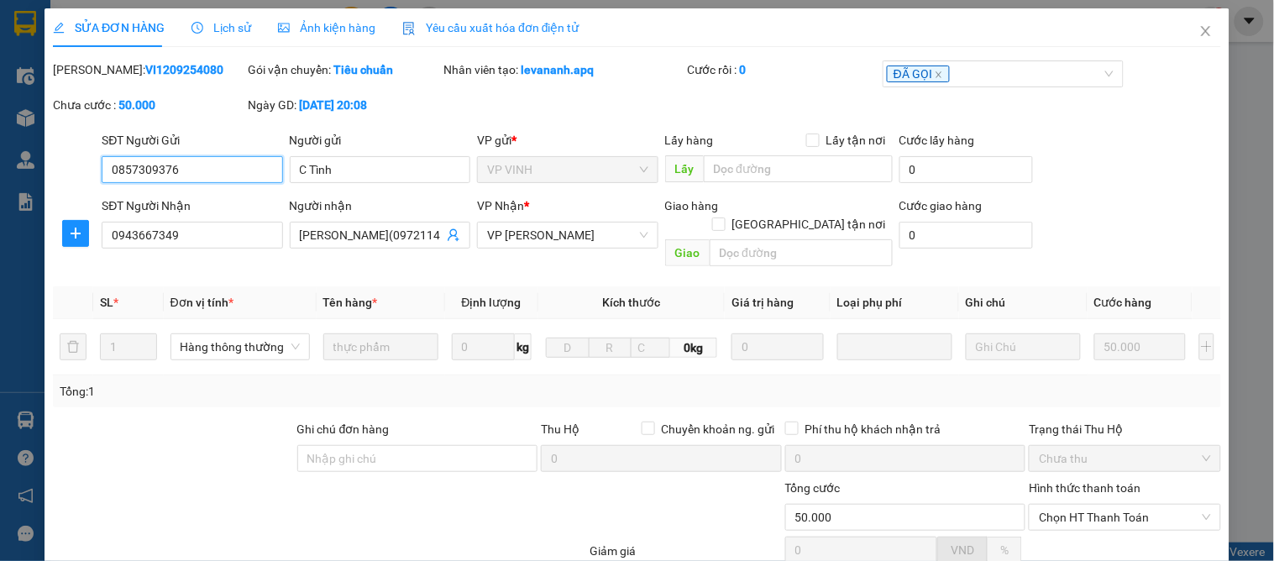
scroll to position [149, 0]
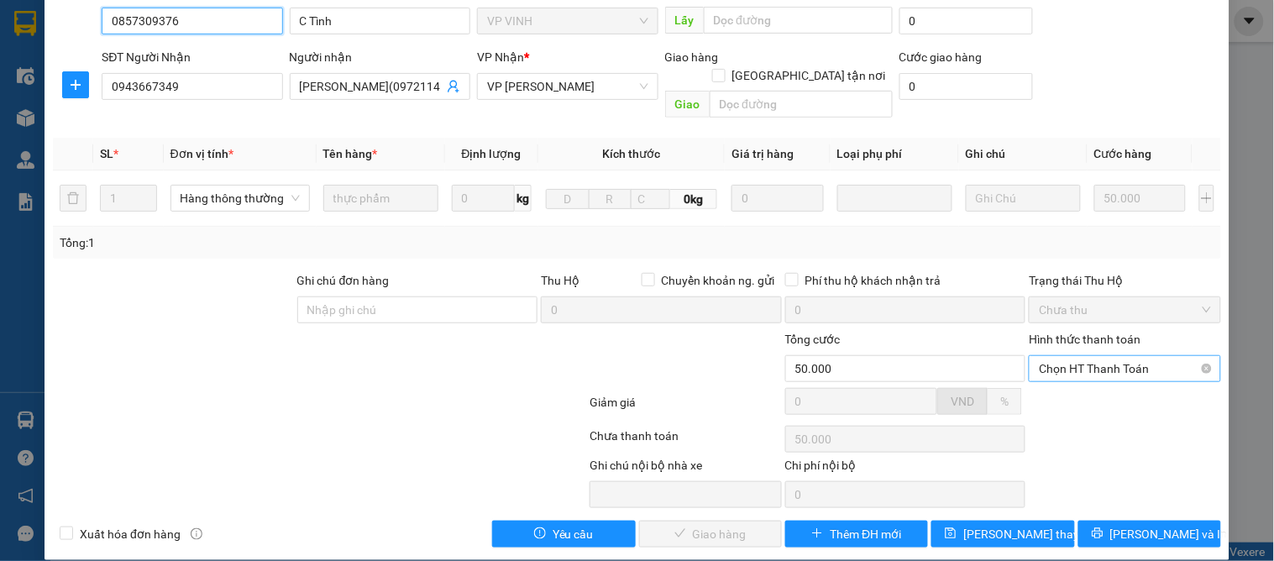
click at [1057, 356] on span "Chọn HT Thanh Toán" at bounding box center [1124, 368] width 171 height 25
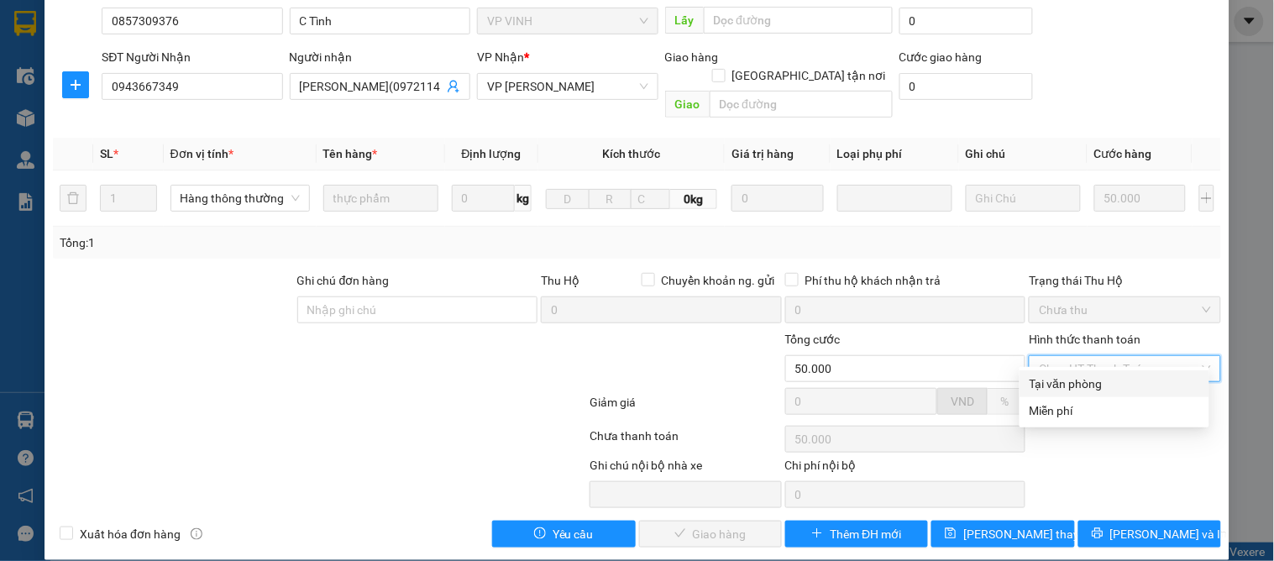
click at [1057, 381] on div "Tại văn phòng" at bounding box center [1115, 384] width 170 height 18
type input "0"
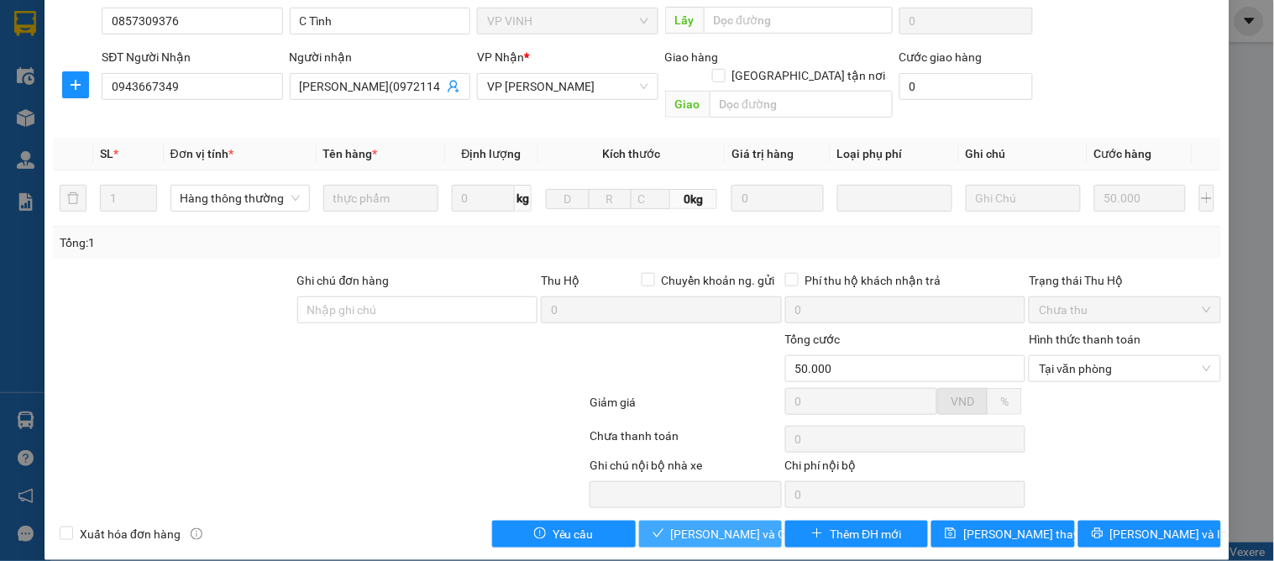
click at [698, 525] on span "Lưu và Giao hàng" at bounding box center [751, 534] width 161 height 18
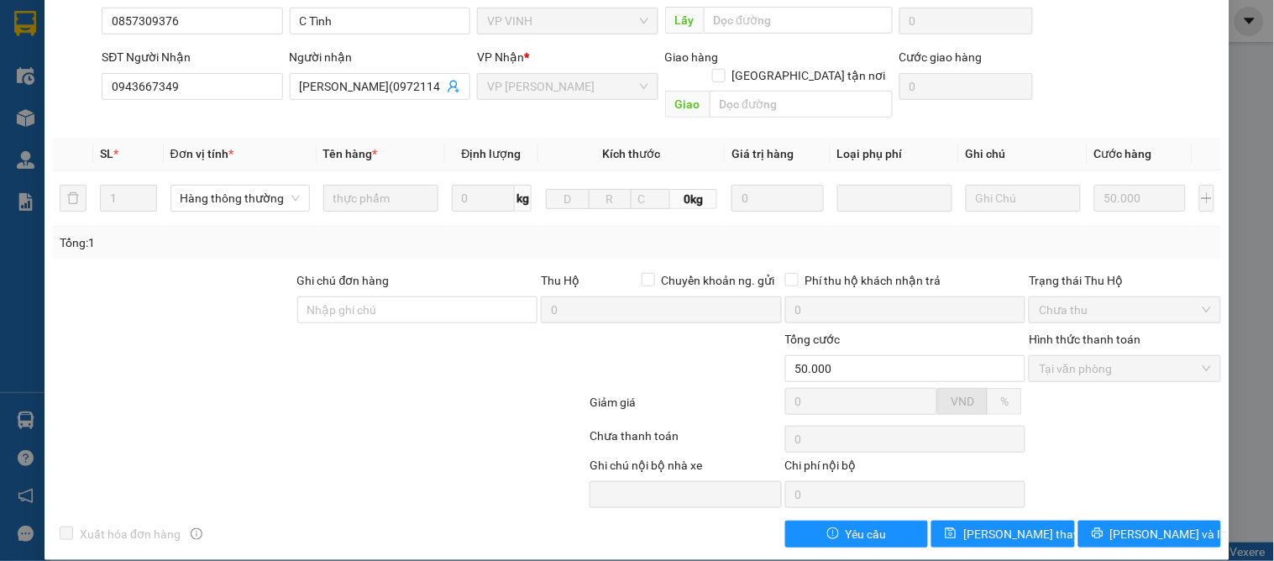
scroll to position [0, 0]
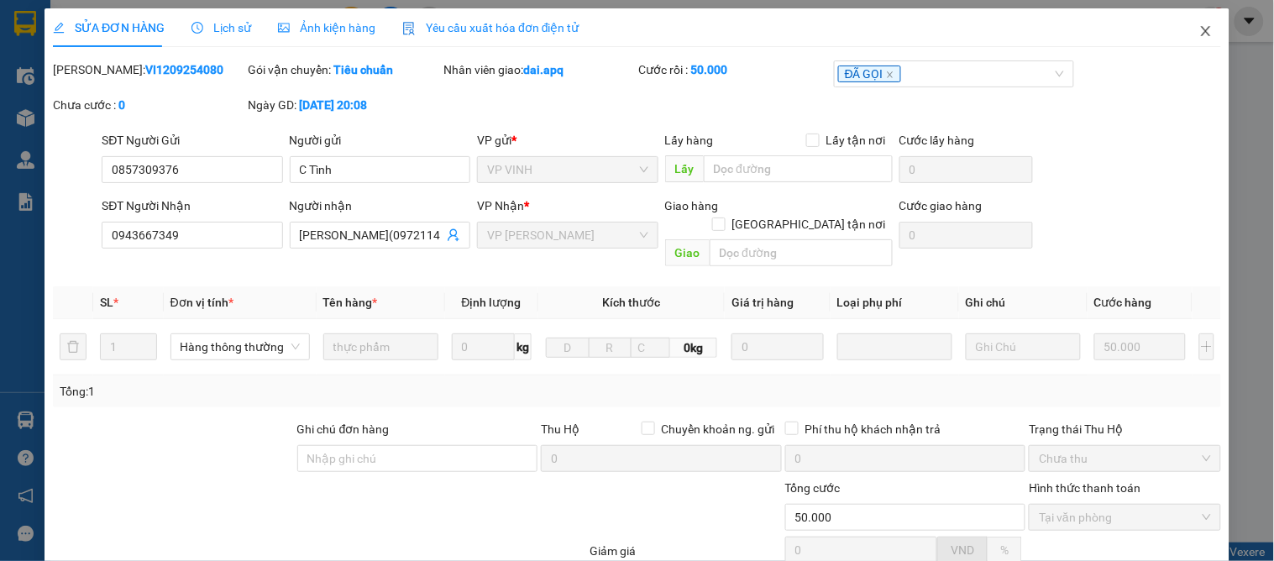
click at [1199, 28] on icon "close" at bounding box center [1205, 30] width 13 height 13
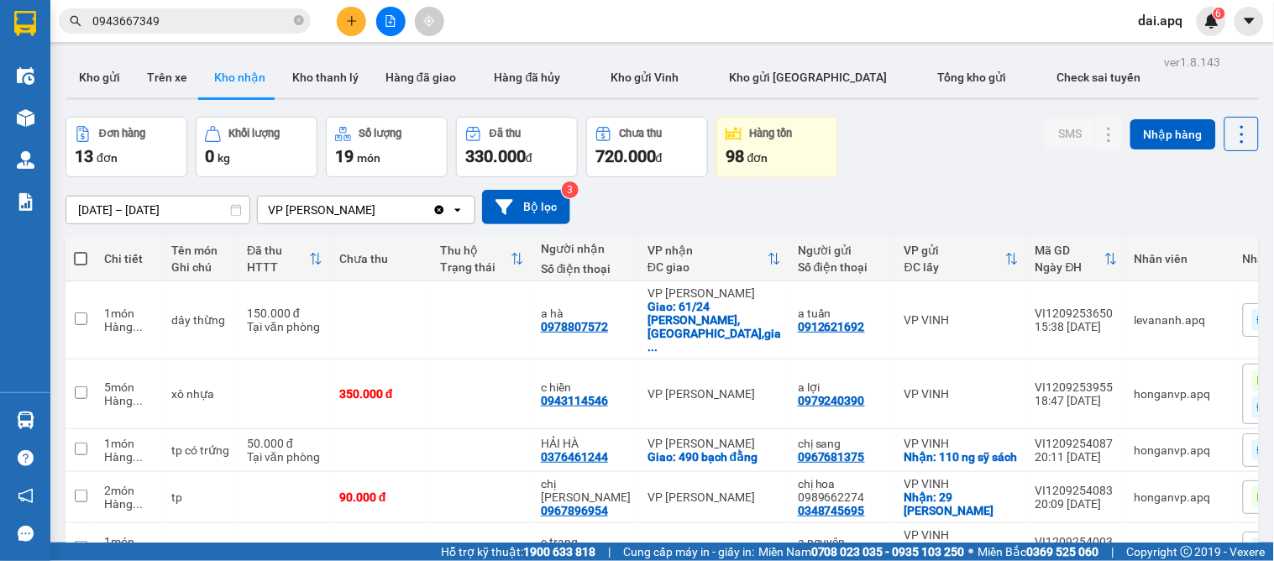
scroll to position [93, 0]
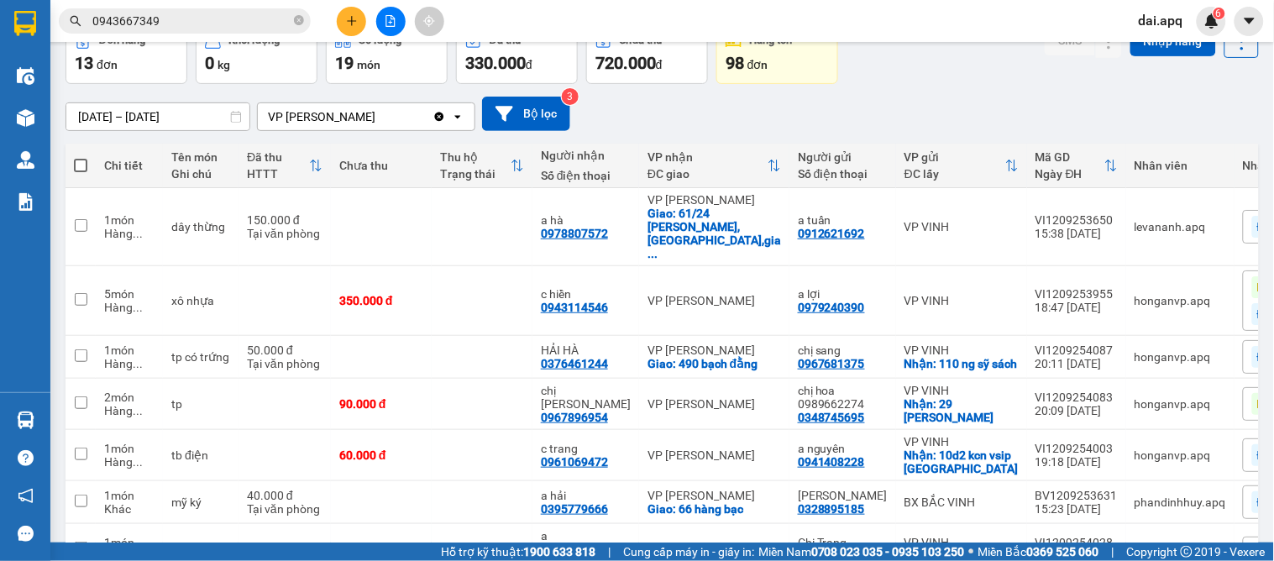
click at [187, 7] on div "Kết quả tìm kiếm ( 7 ) Bộ lọc Mã ĐH Trạng thái Món hàng Thu hộ Tổng cước Chưa c…" at bounding box center [164, 21] width 328 height 29
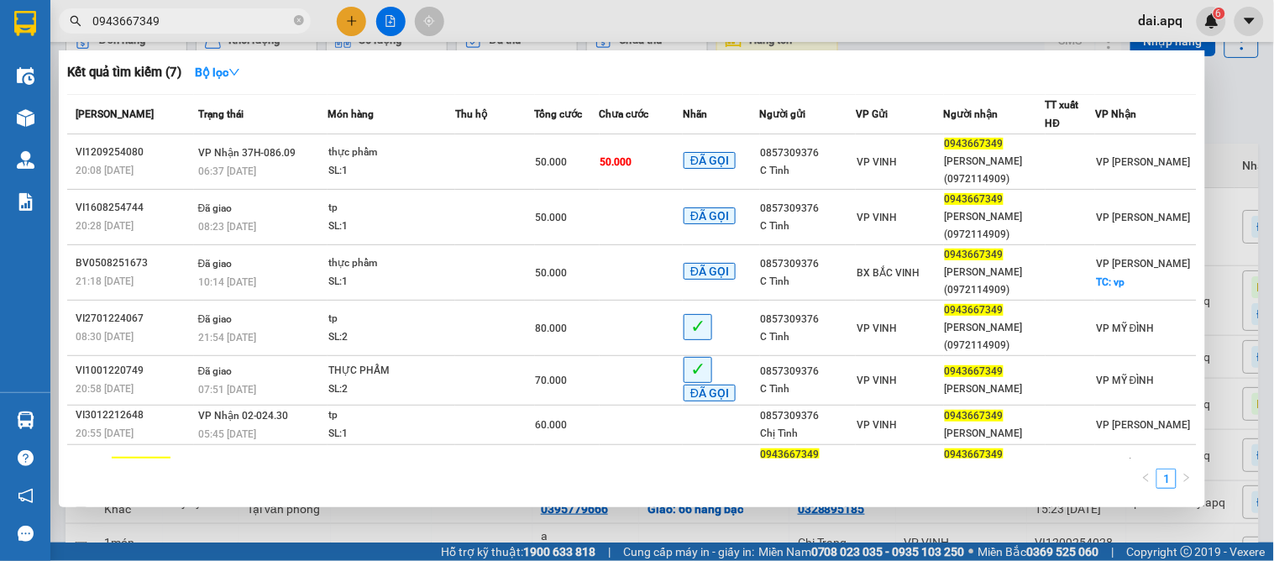
click at [193, 18] on input "0943667349" at bounding box center [191, 21] width 198 height 18
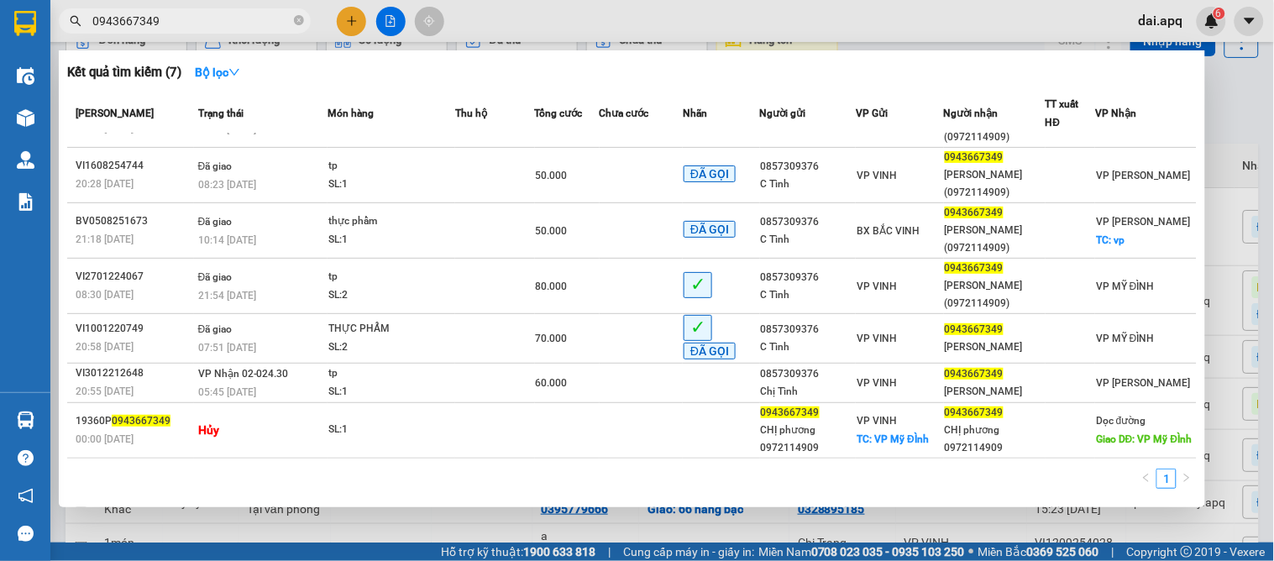
click at [464, 531] on div at bounding box center [637, 280] width 1274 height 561
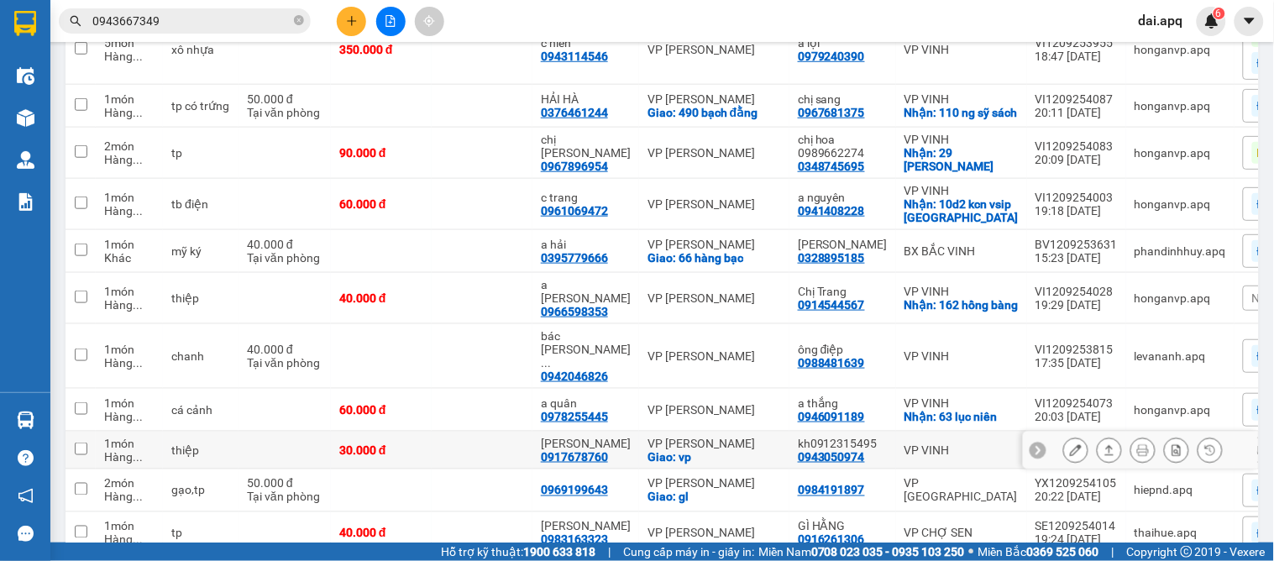
scroll to position [438, 0]
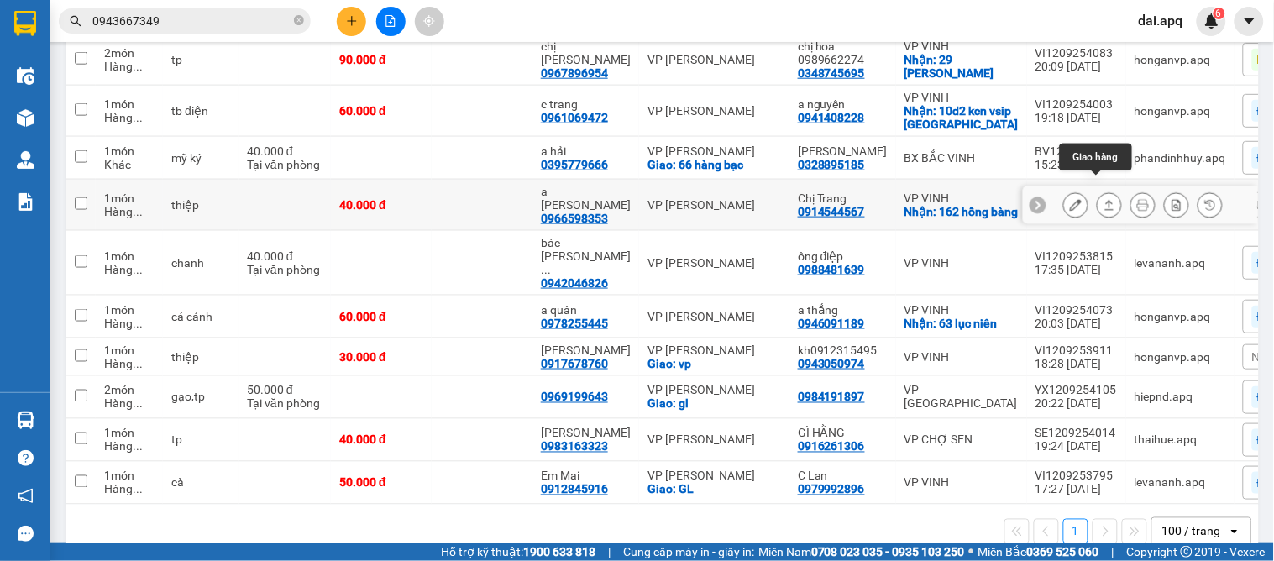
click at [1104, 199] on icon at bounding box center [1110, 205] width 12 height 12
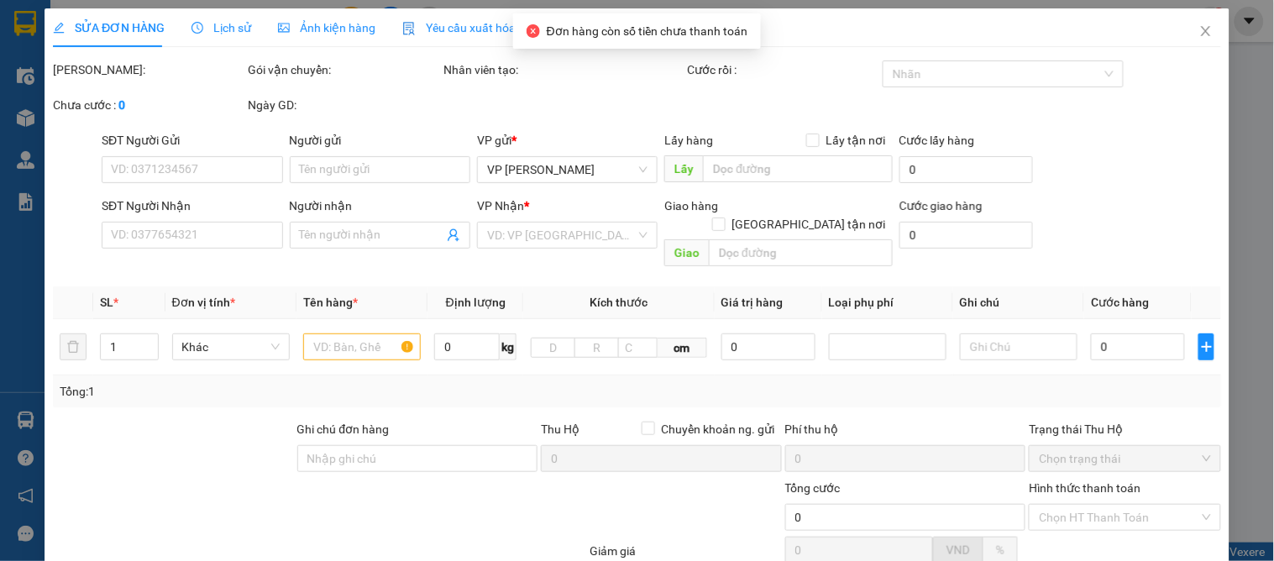
type input "0914544567"
type input "Chị Trang"
checkbox input "true"
type input "162 hồng bàng"
type input "0966598353"
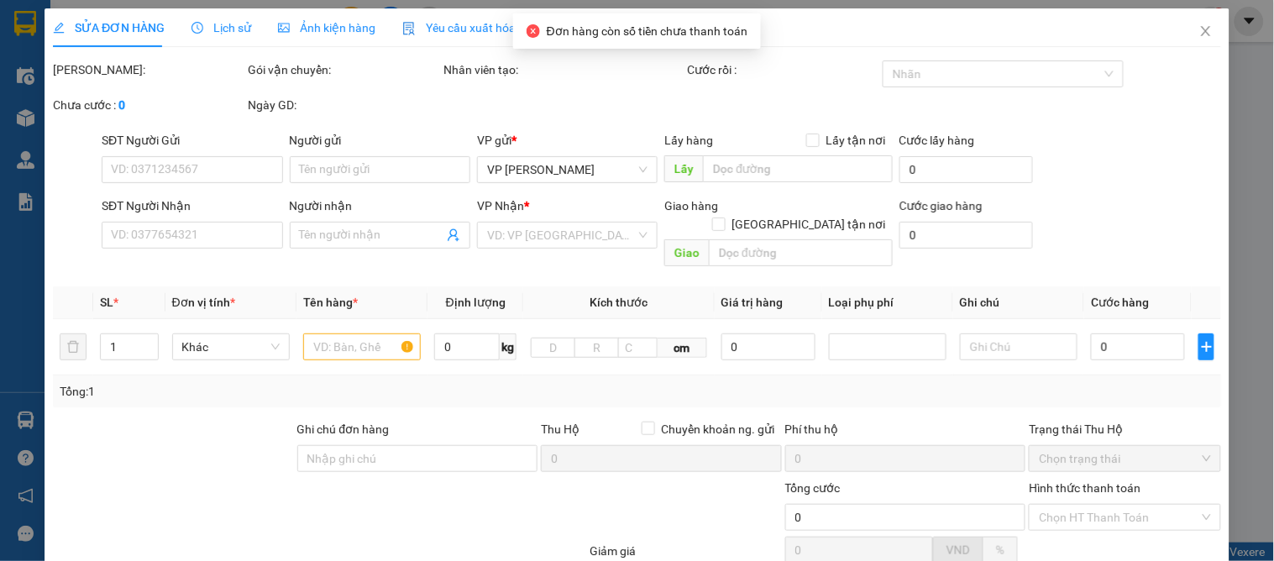
type input "a tuấn vũ liên"
type input "40.000"
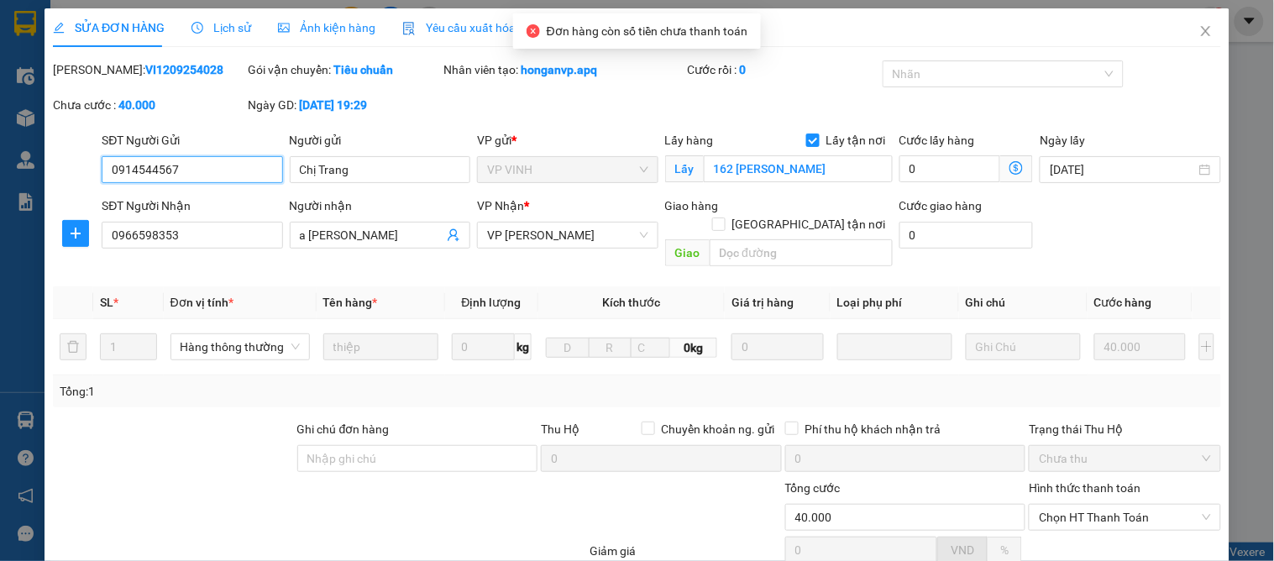
scroll to position [149, 0]
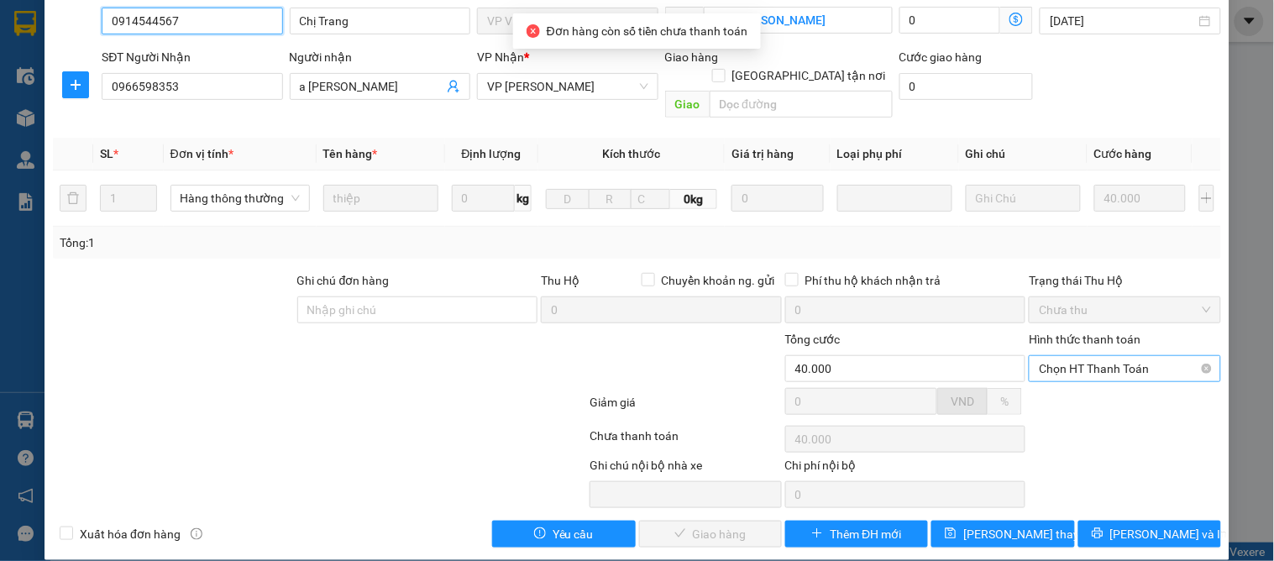
click at [1088, 356] on span "Chọn HT Thanh Toán" at bounding box center [1124, 368] width 171 height 25
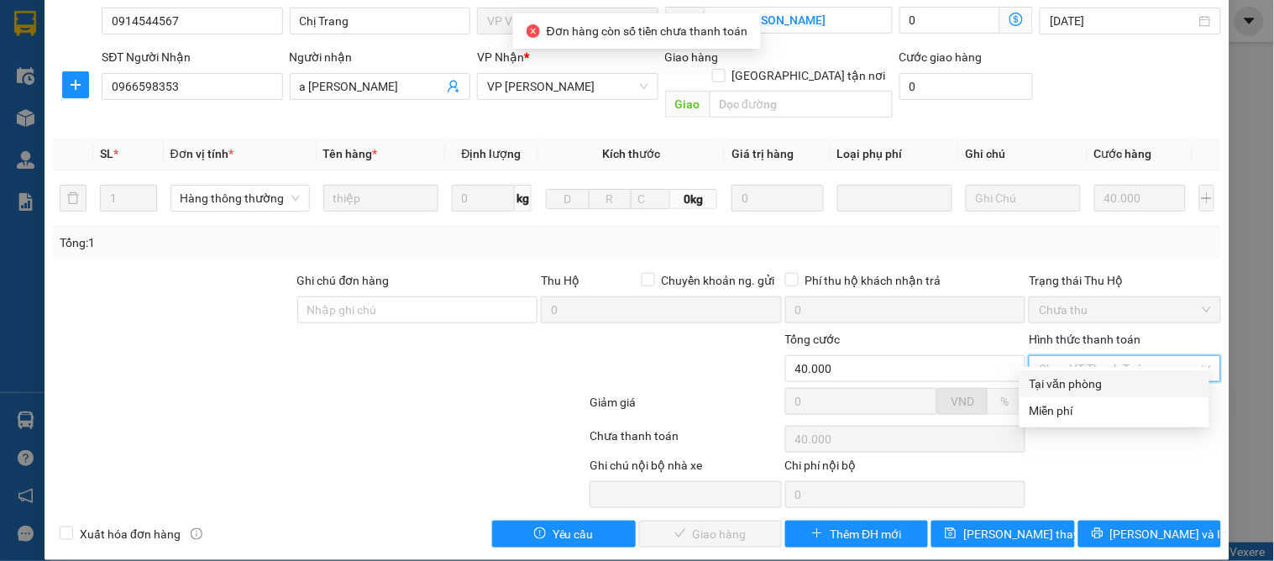
click at [1061, 378] on div "Tại văn phòng" at bounding box center [1115, 384] width 170 height 18
type input "0"
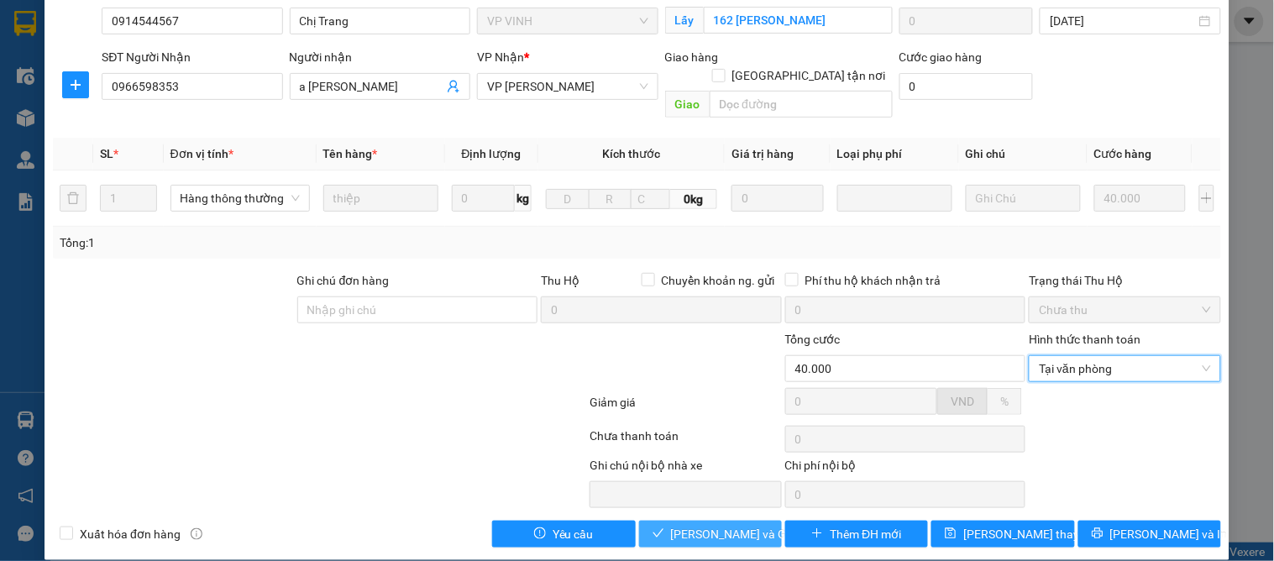
click at [690, 525] on span "Lưu và Giao hàng" at bounding box center [751, 534] width 161 height 18
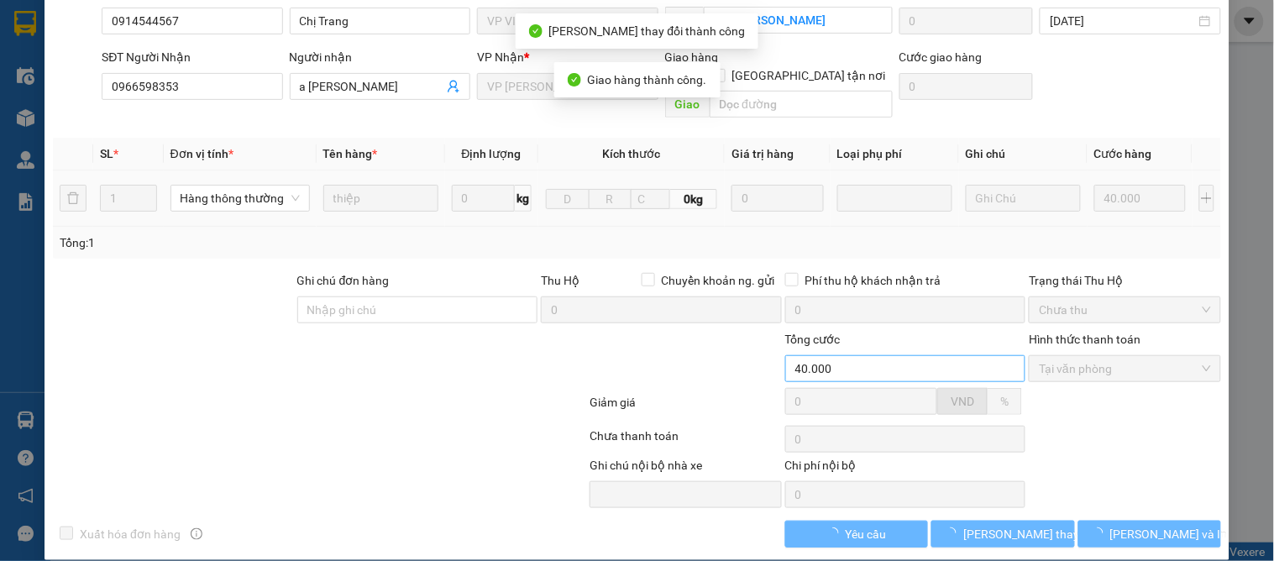
scroll to position [0, 0]
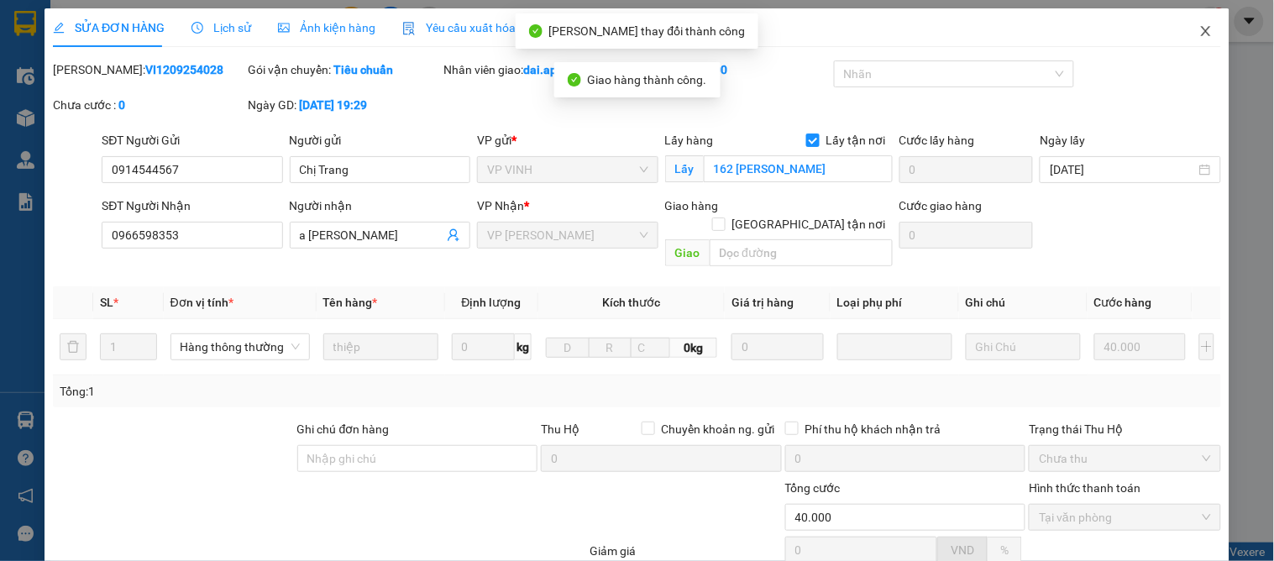
click at [1183, 18] on span "Close" at bounding box center [1206, 31] width 47 height 47
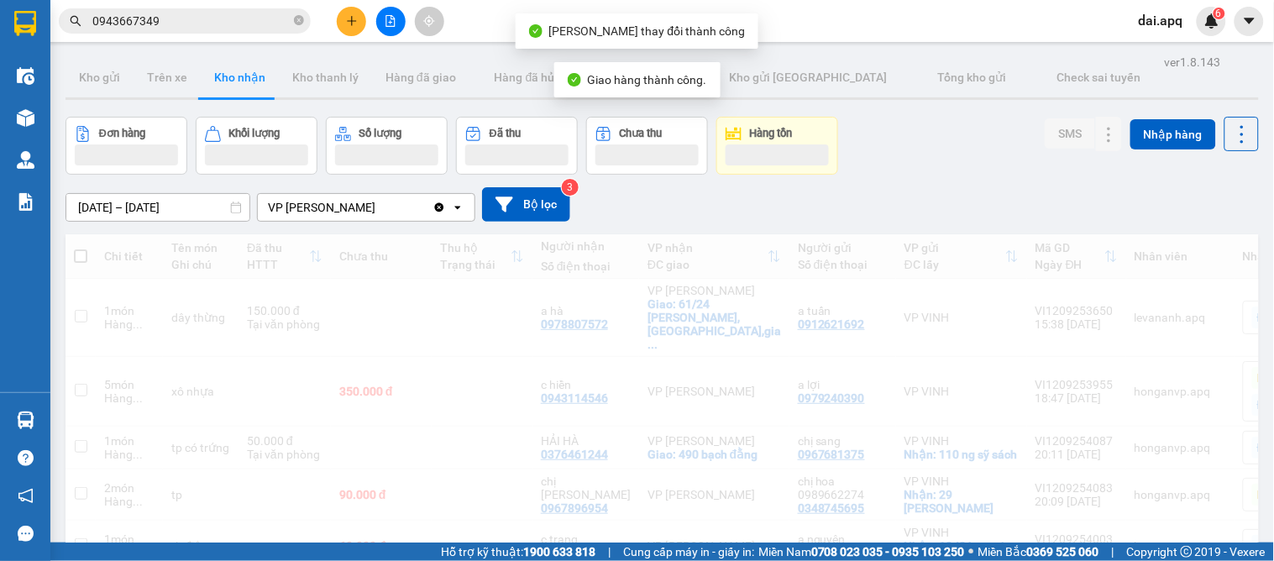
click at [1186, 23] on span "dai.apq" at bounding box center [1160, 20] width 71 height 21
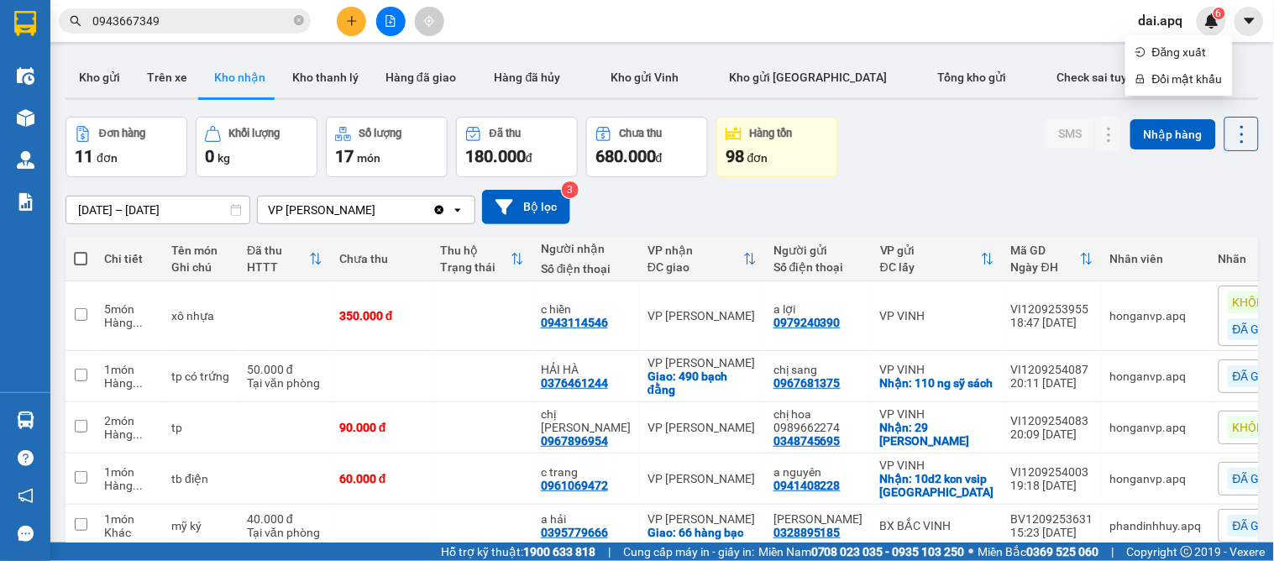
click at [978, 177] on div "13/09/2025 – 13/09/2025 Press the down arrow key to interact with the calendar …" at bounding box center [662, 207] width 1193 height 60
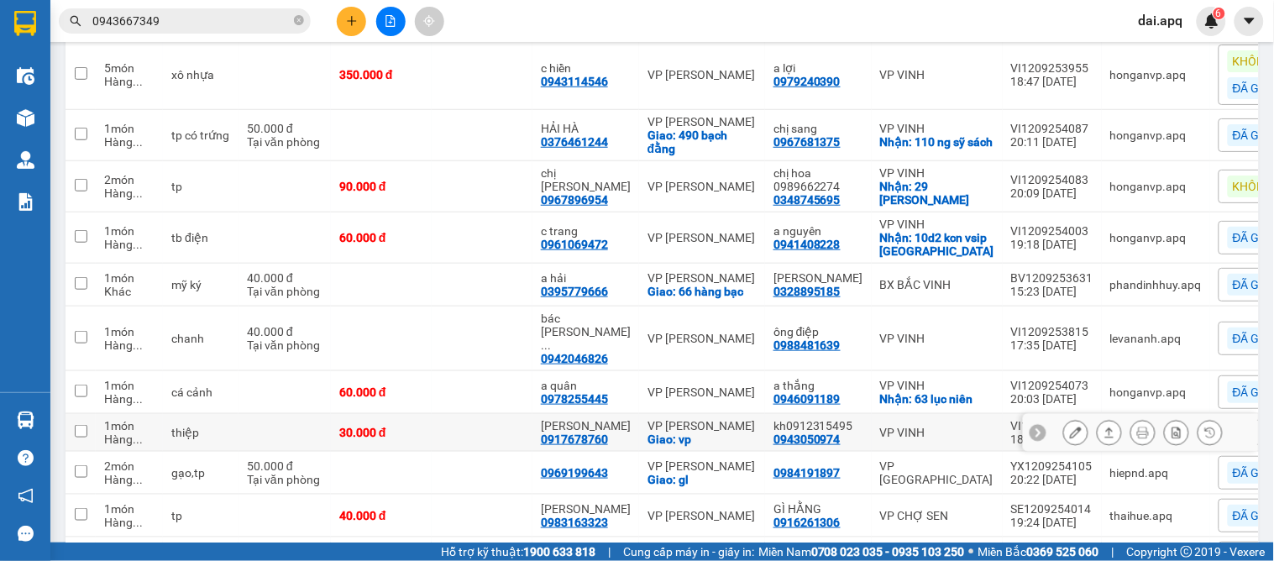
scroll to position [334, 0]
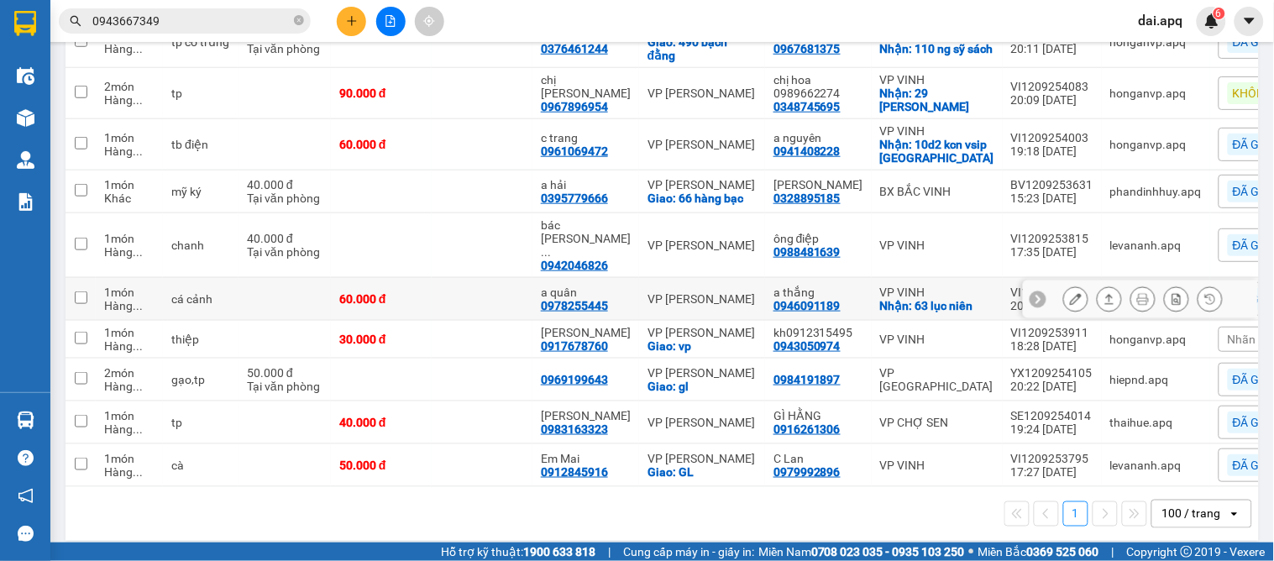
click at [1070, 293] on icon at bounding box center [1076, 299] width 12 height 12
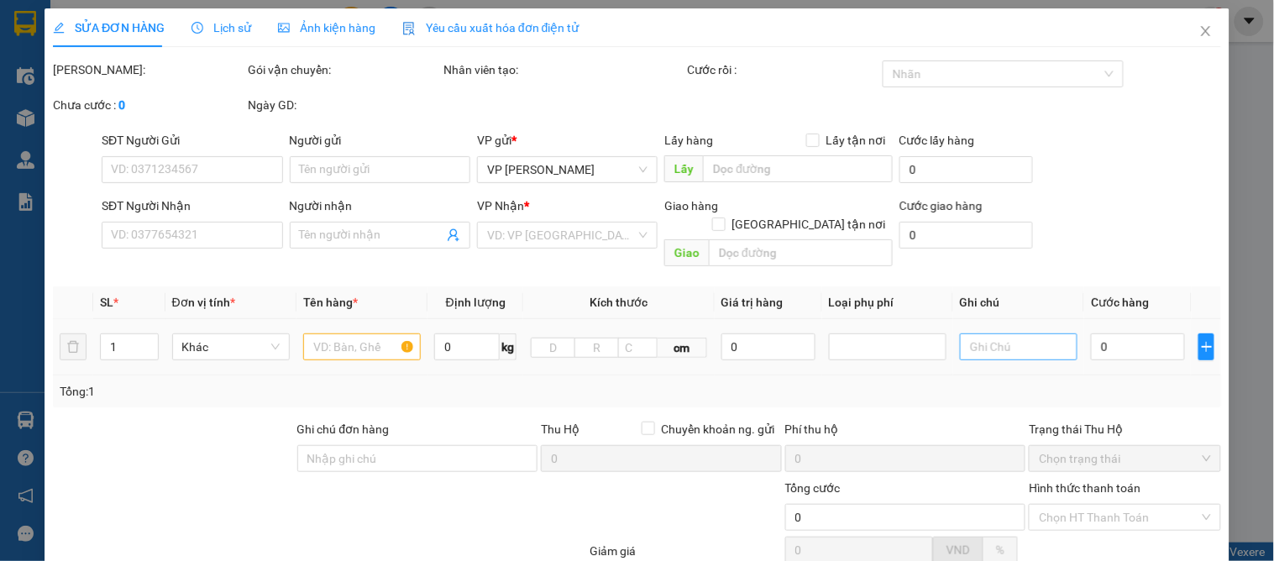
type input "0946091189"
type input "a thắng"
checkbox input "true"
type input "63 lục niên"
type input "0978255445"
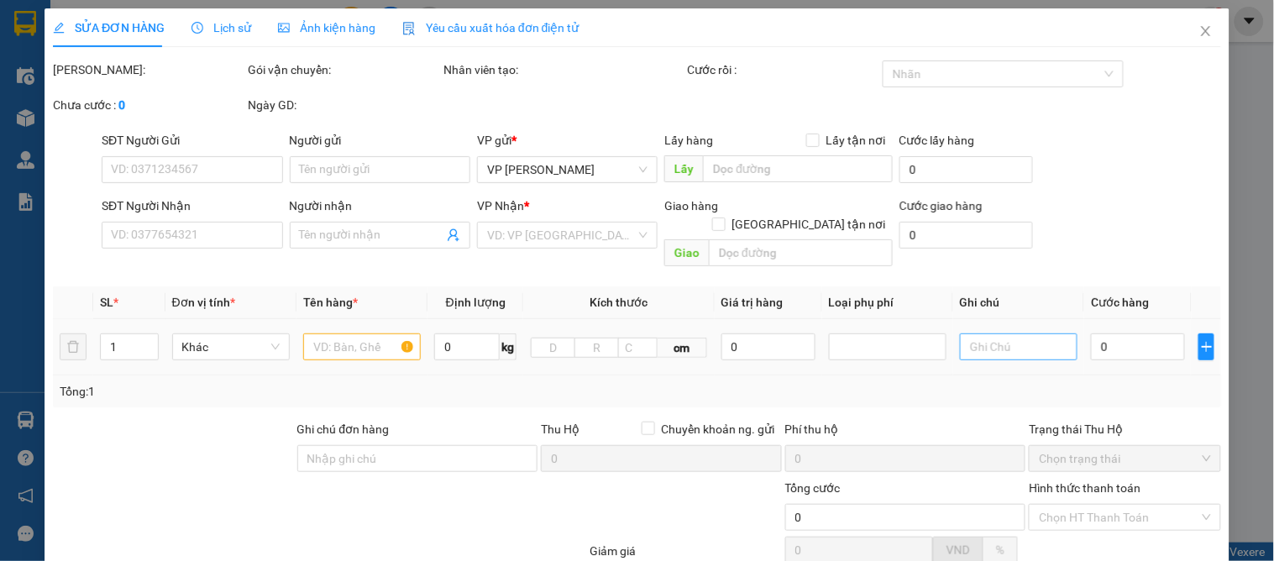
type input "a quân"
type input "60.000"
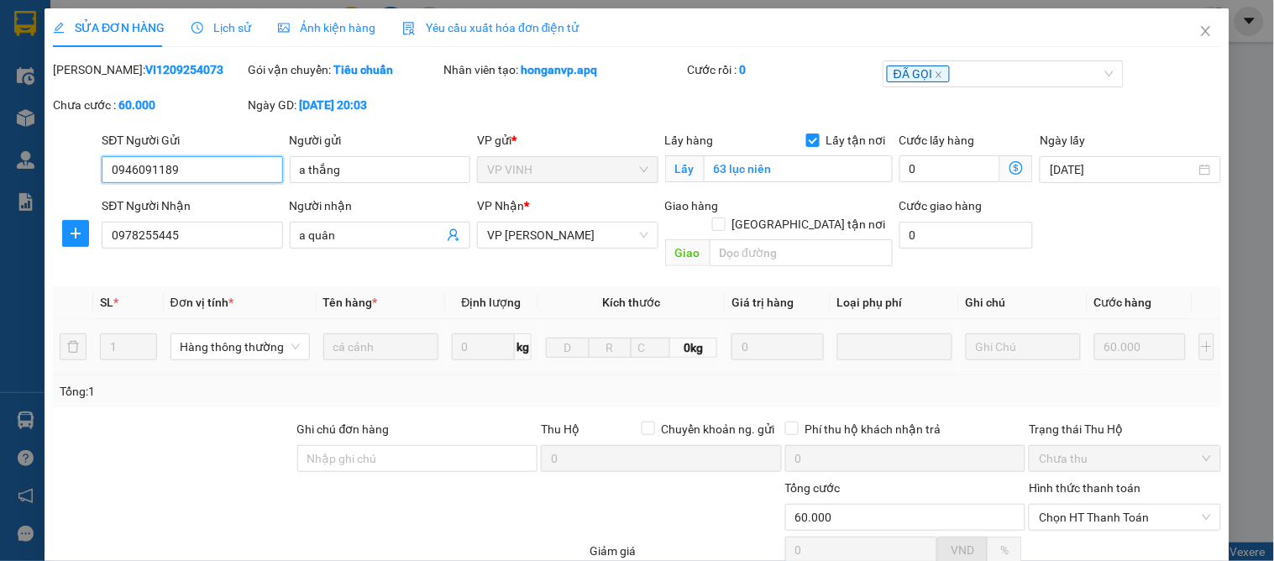
scroll to position [149, 0]
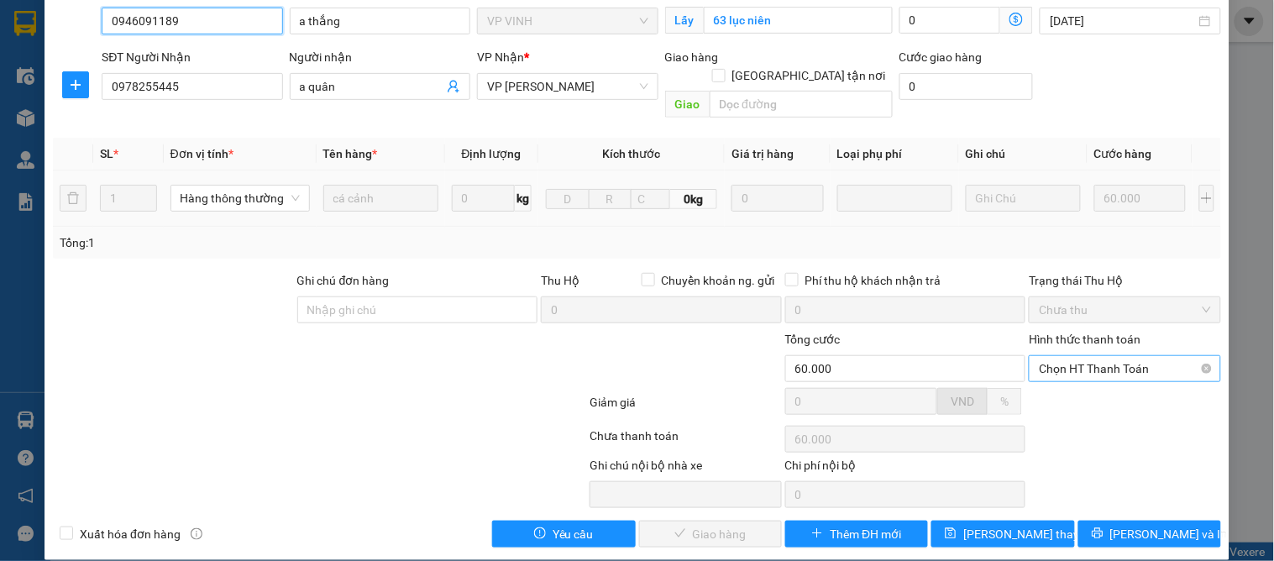
click at [1075, 356] on span "Chọn HT Thanh Toán" at bounding box center [1124, 368] width 171 height 25
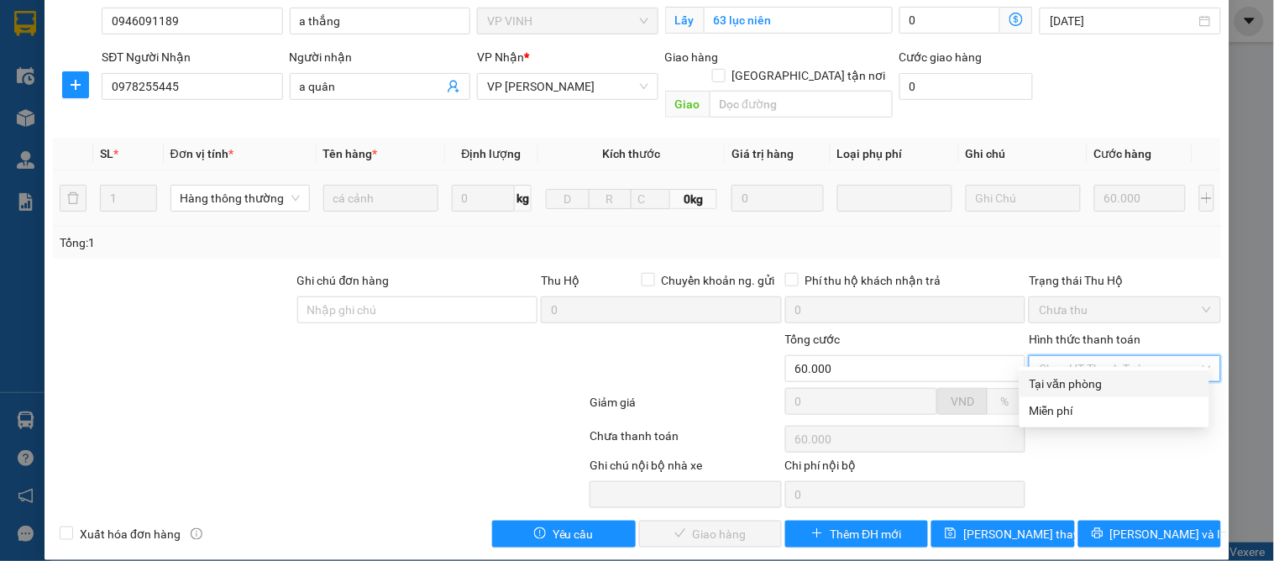
click at [1063, 375] on div "Tại văn phòng" at bounding box center [1115, 384] width 170 height 18
type input "0"
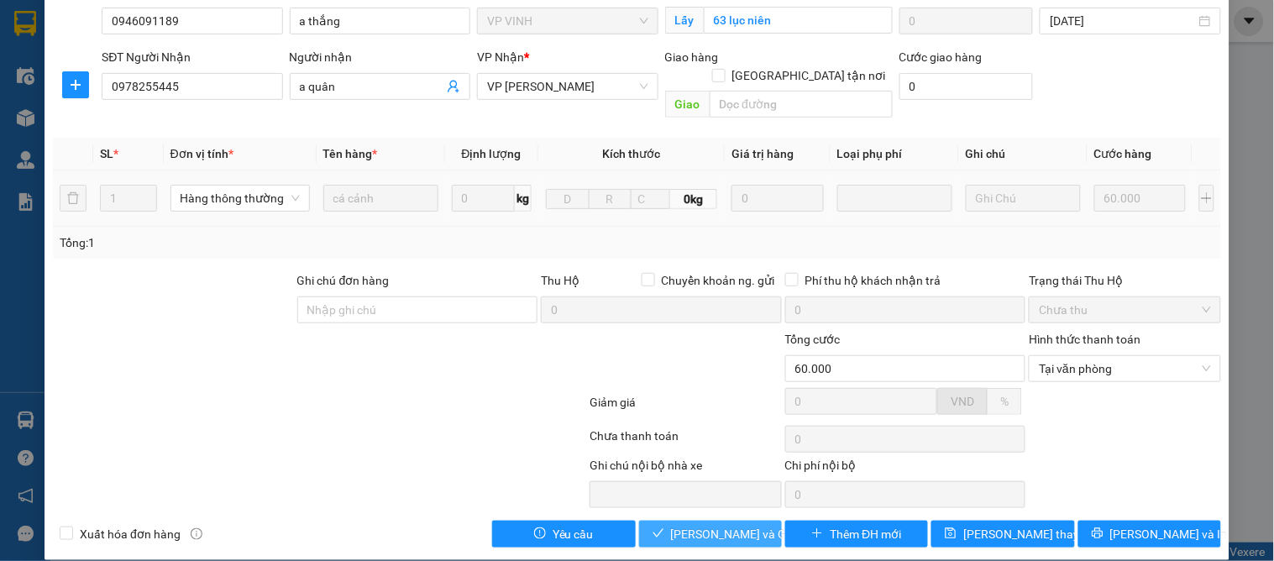
click at [676, 525] on span "Lưu và Giao hàng" at bounding box center [751, 534] width 161 height 18
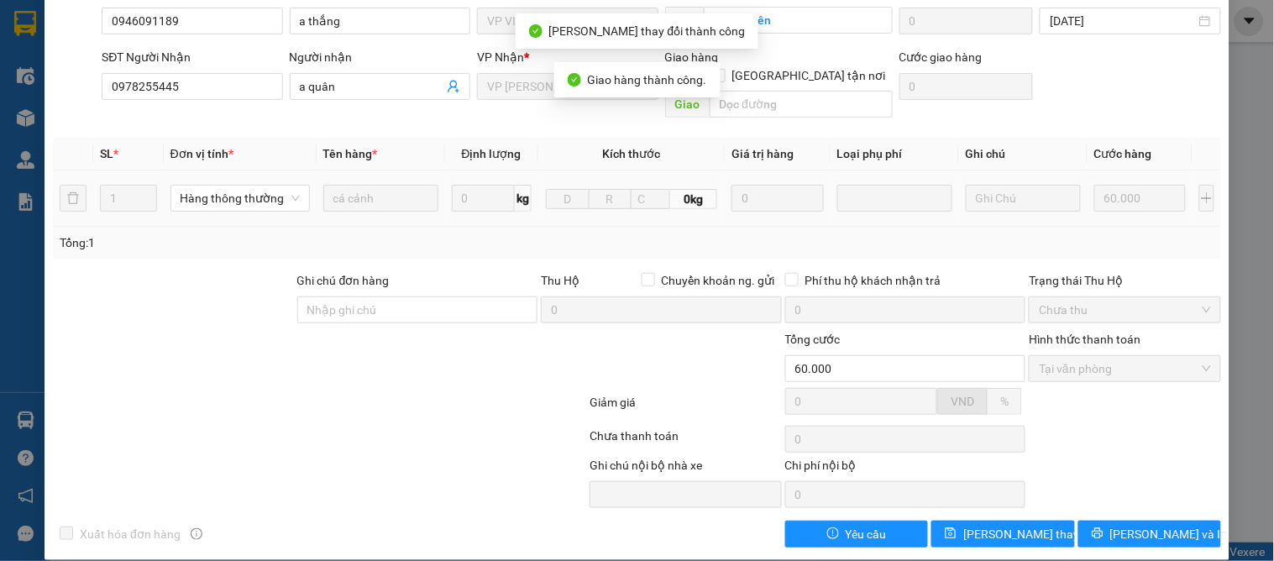
scroll to position [0, 0]
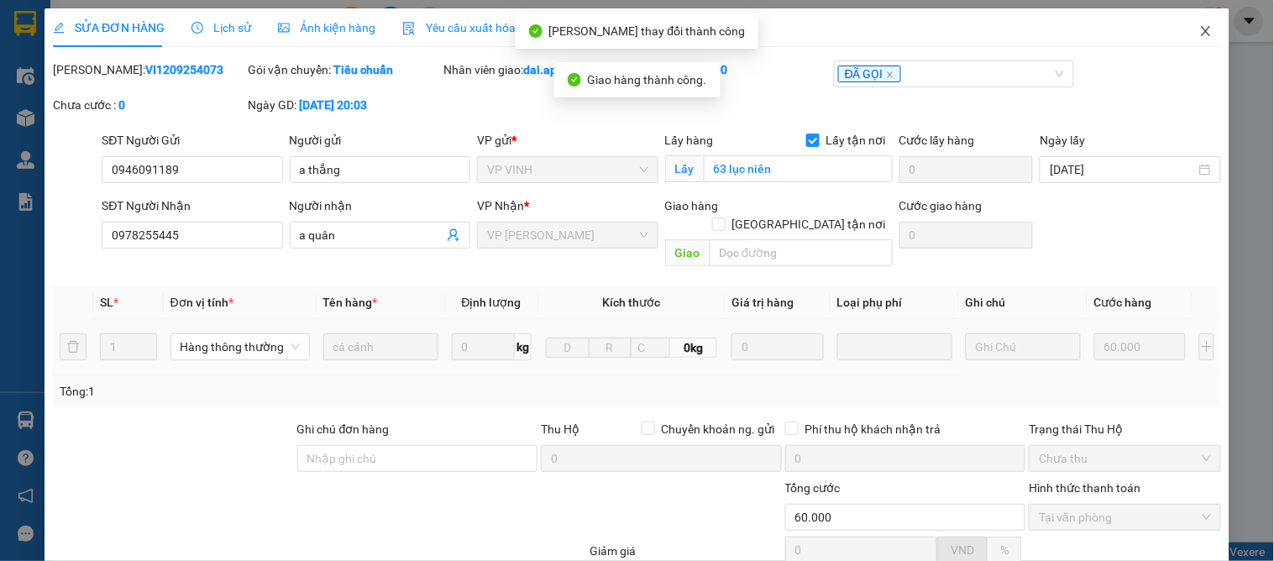
click at [1199, 32] on icon "close" at bounding box center [1205, 30] width 13 height 13
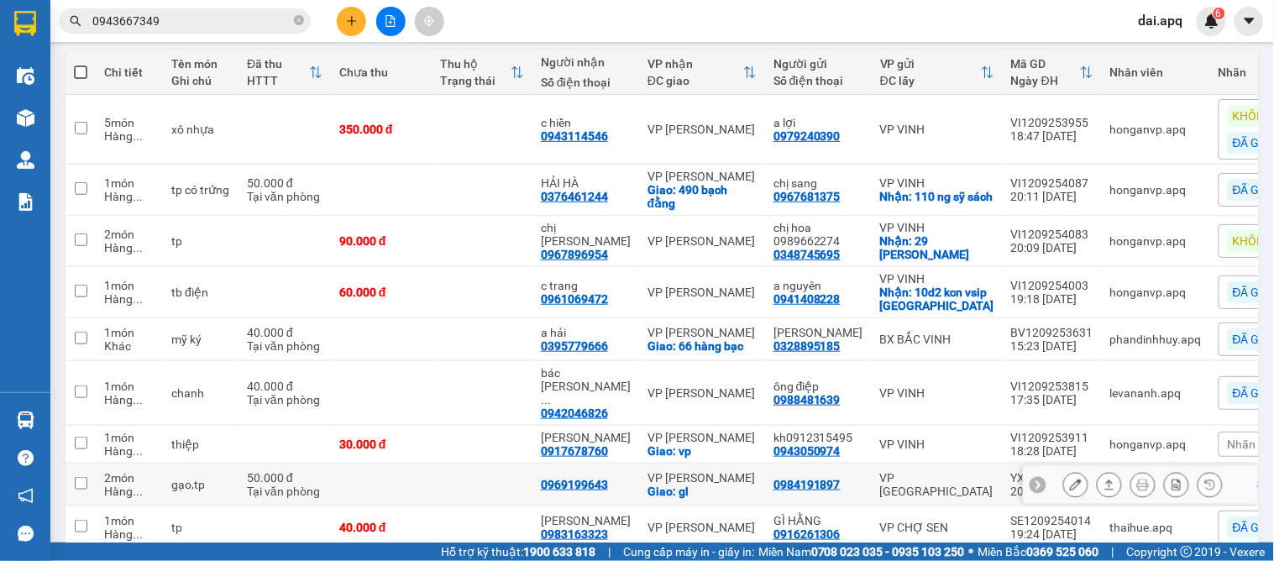
scroll to position [291, 0]
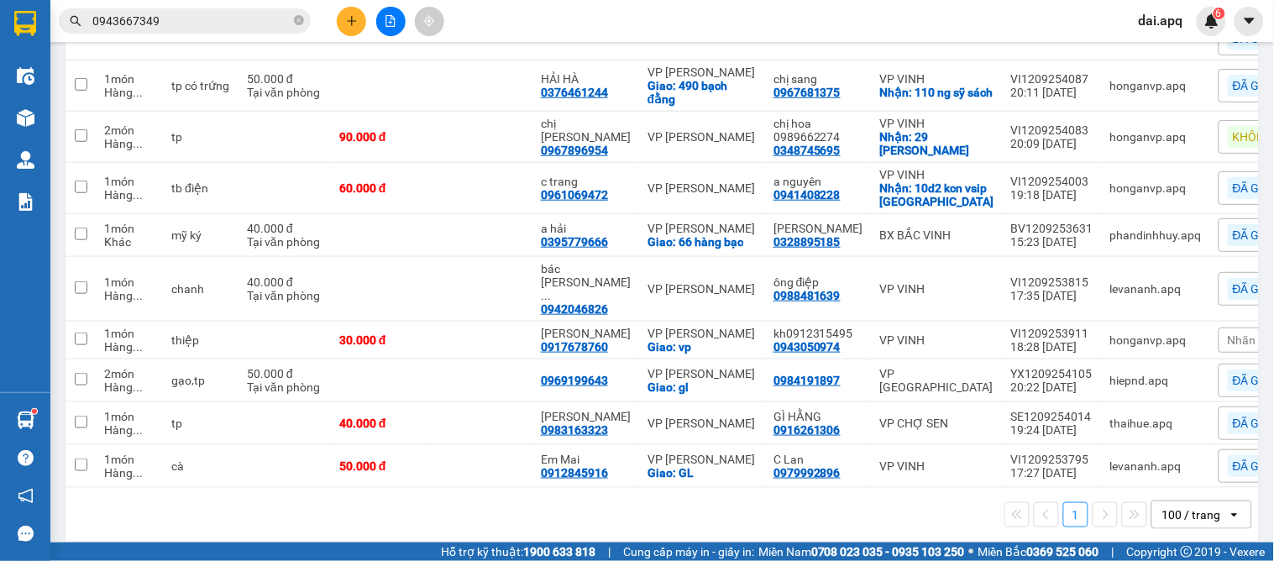
click at [1228, 145] on div "KHÔNG NGHE" at bounding box center [1279, 137] width 102 height 22
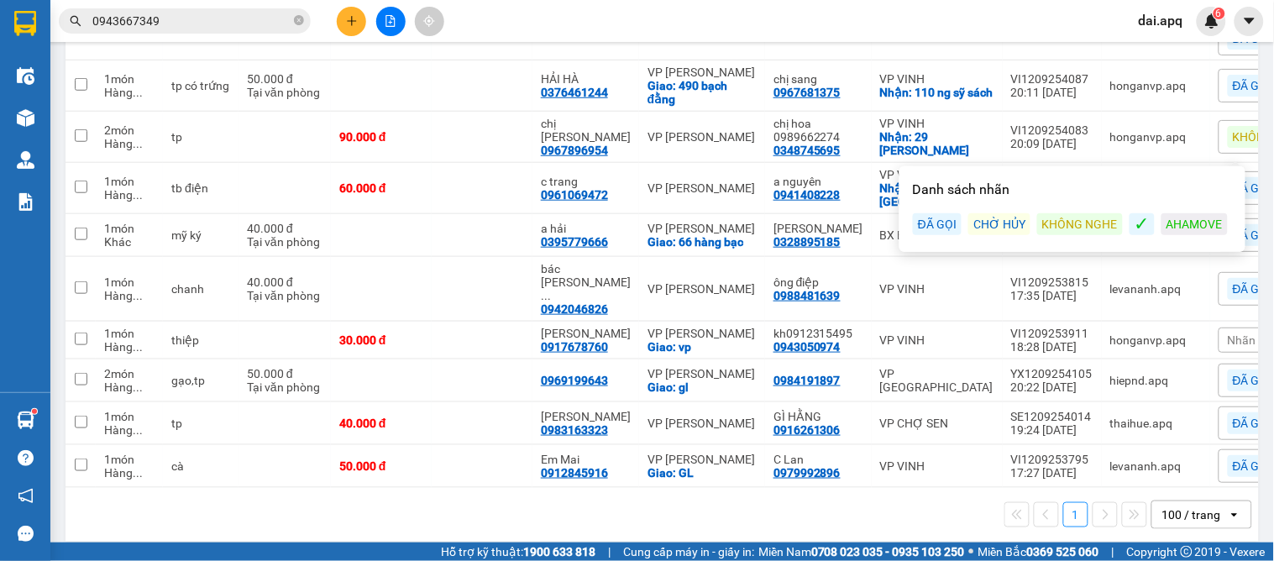
click at [934, 213] on div "ĐÃ GỌI" at bounding box center [937, 224] width 49 height 22
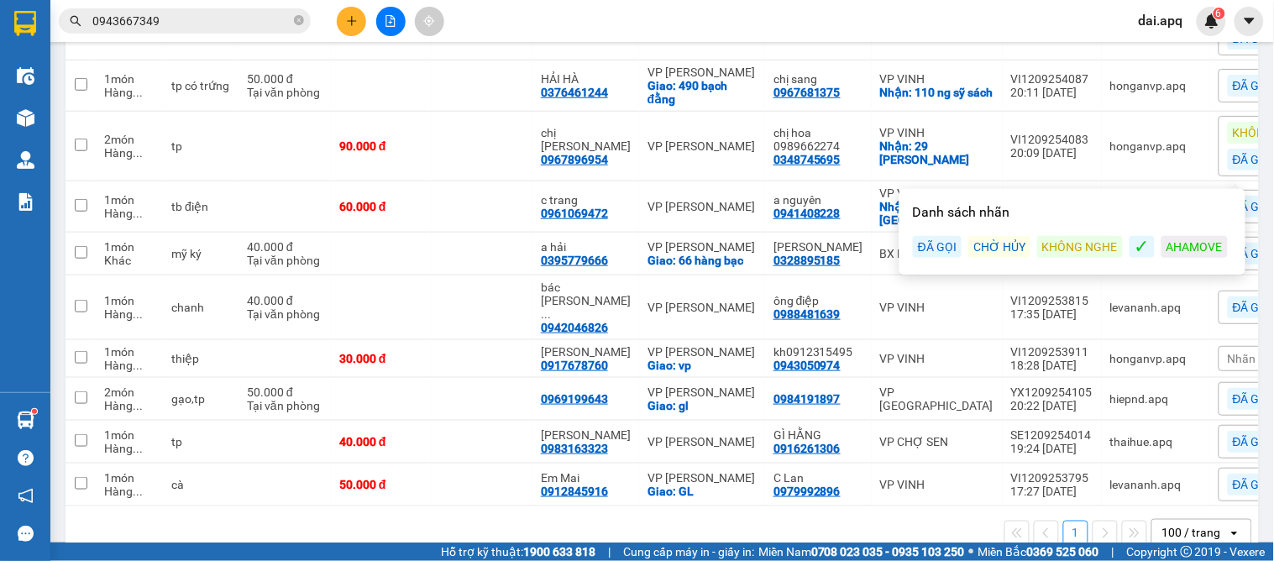
click at [586, 527] on div "1 100 / trang open" at bounding box center [662, 533] width 1180 height 29
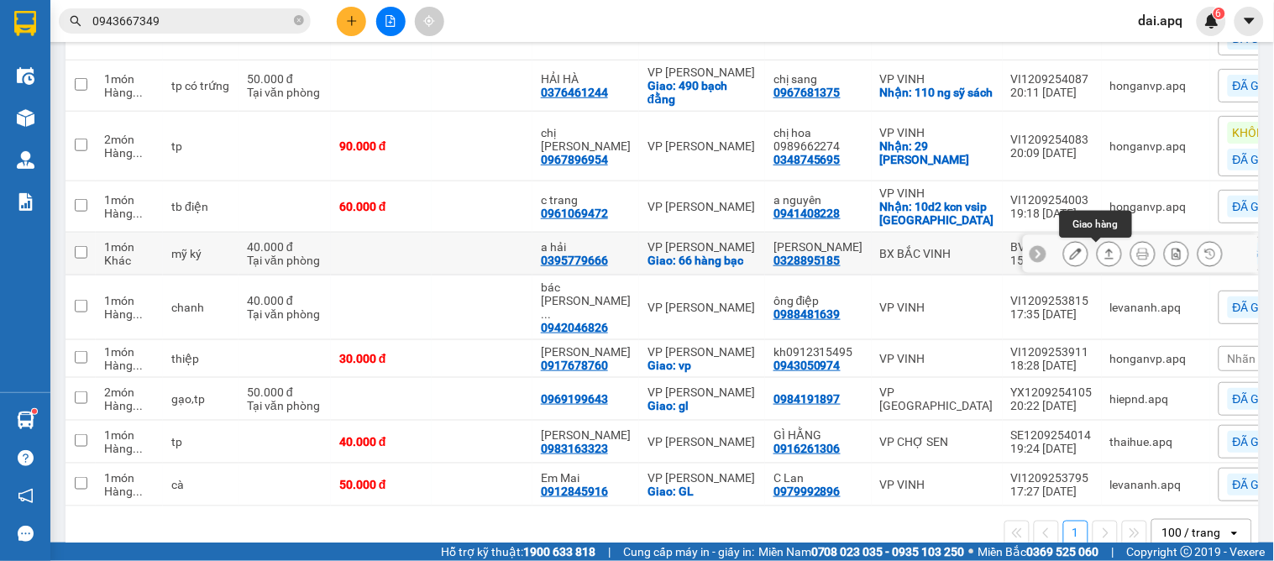
click at [1104, 255] on icon at bounding box center [1110, 254] width 12 height 12
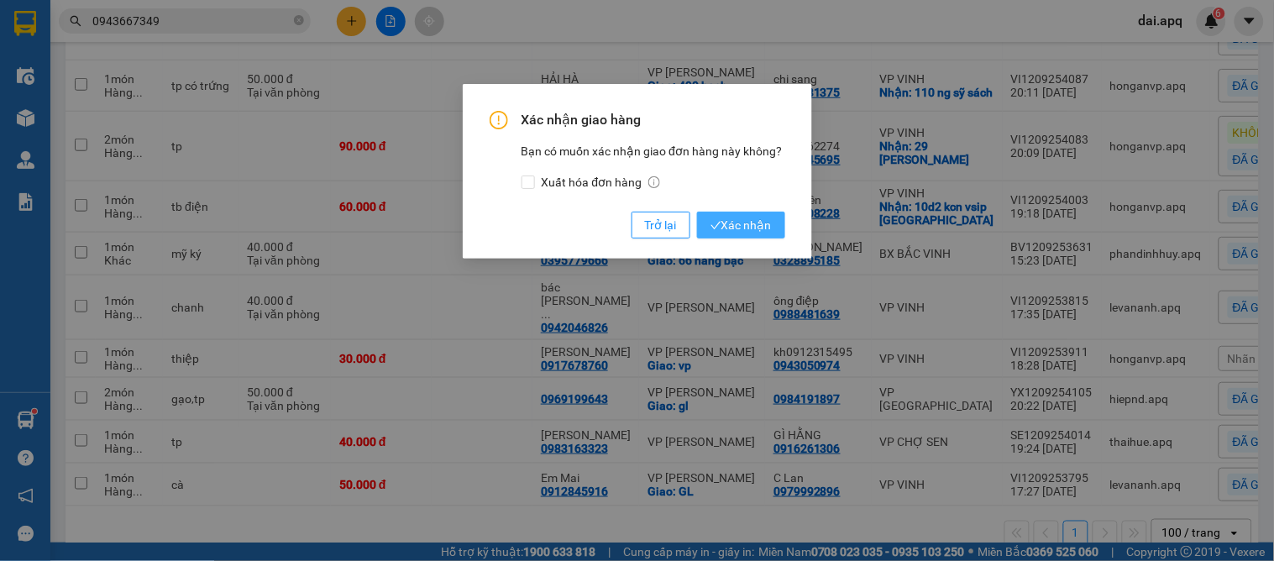
click at [731, 220] on span "Xác nhận" at bounding box center [741, 225] width 61 height 18
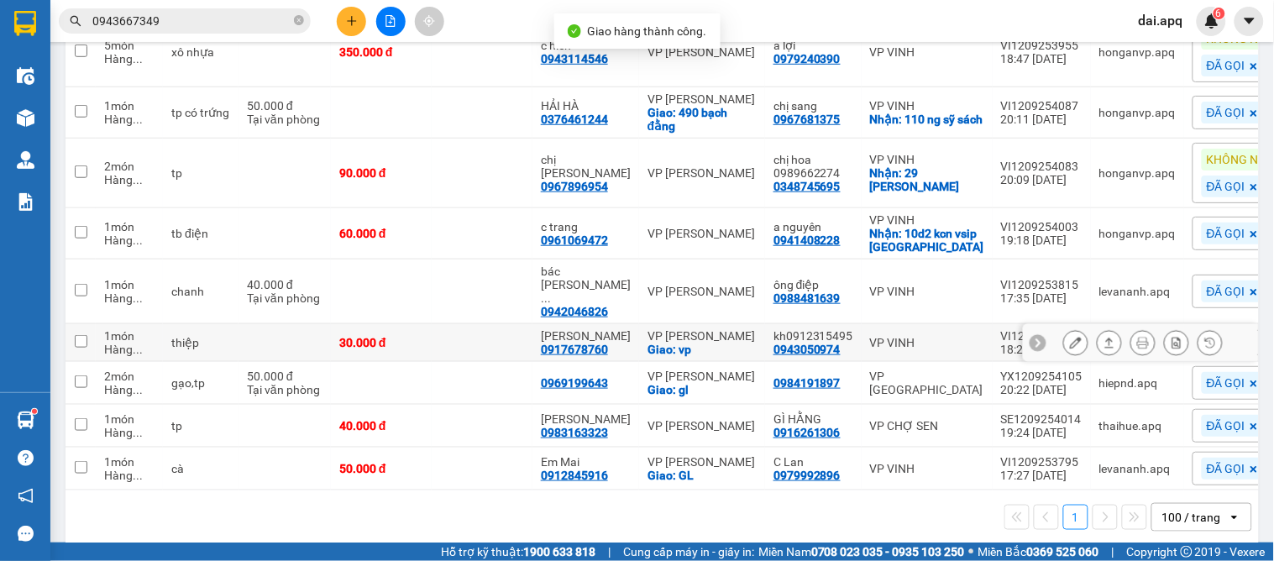
scroll to position [266, 0]
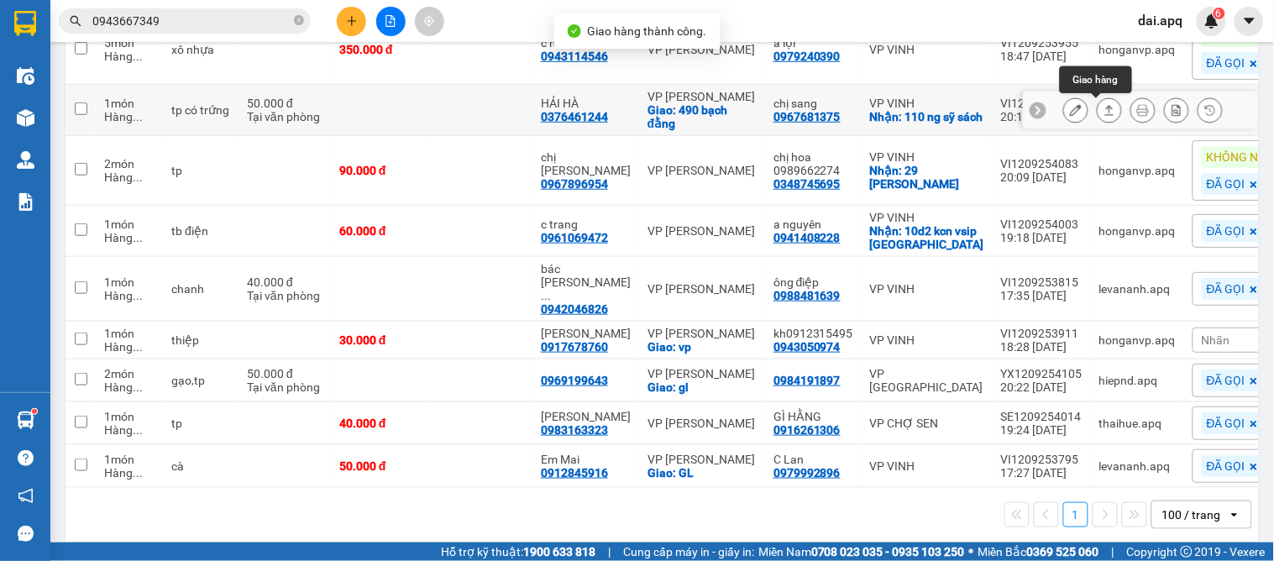
click at [1106, 108] on button at bounding box center [1110, 110] width 24 height 29
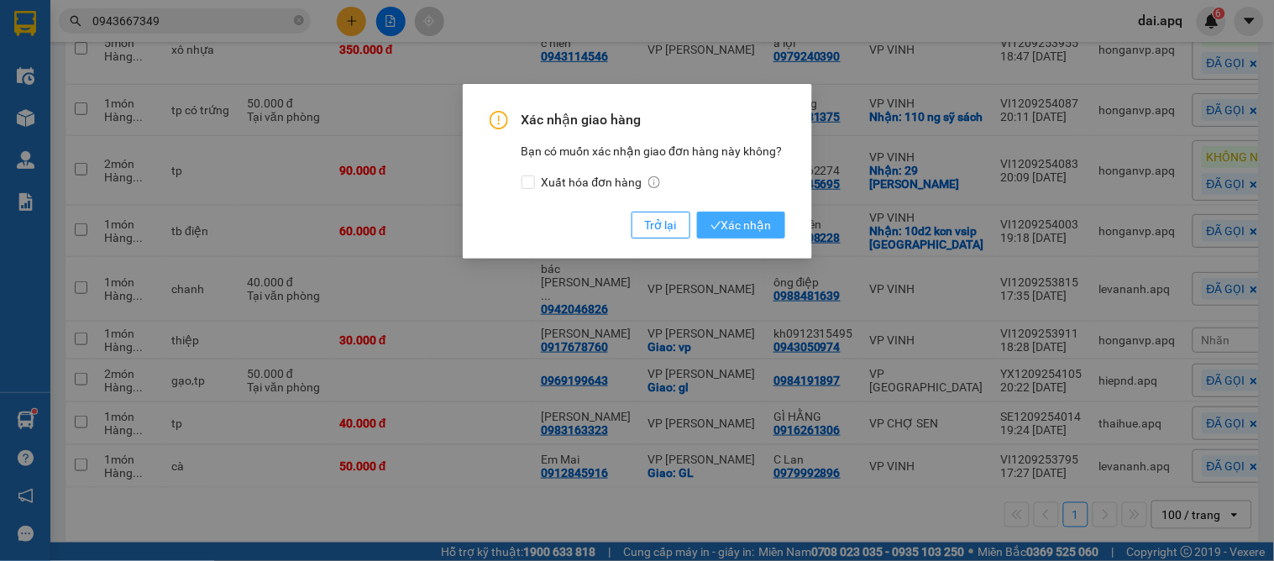
click at [752, 223] on span "Xác nhận" at bounding box center [741, 225] width 61 height 18
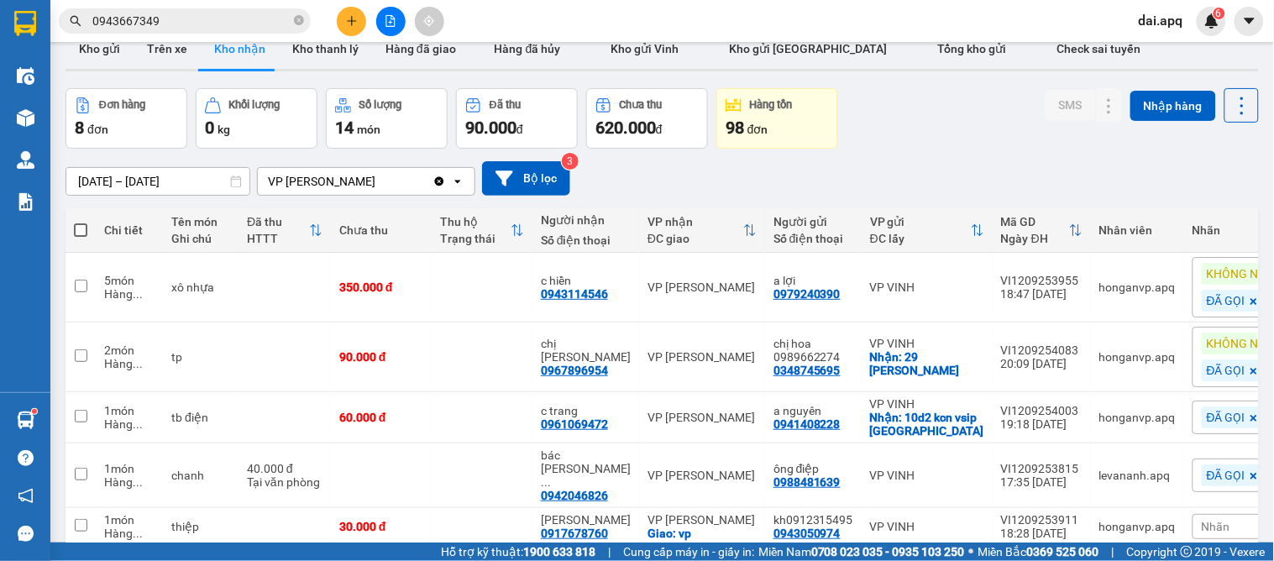
scroll to position [215, 0]
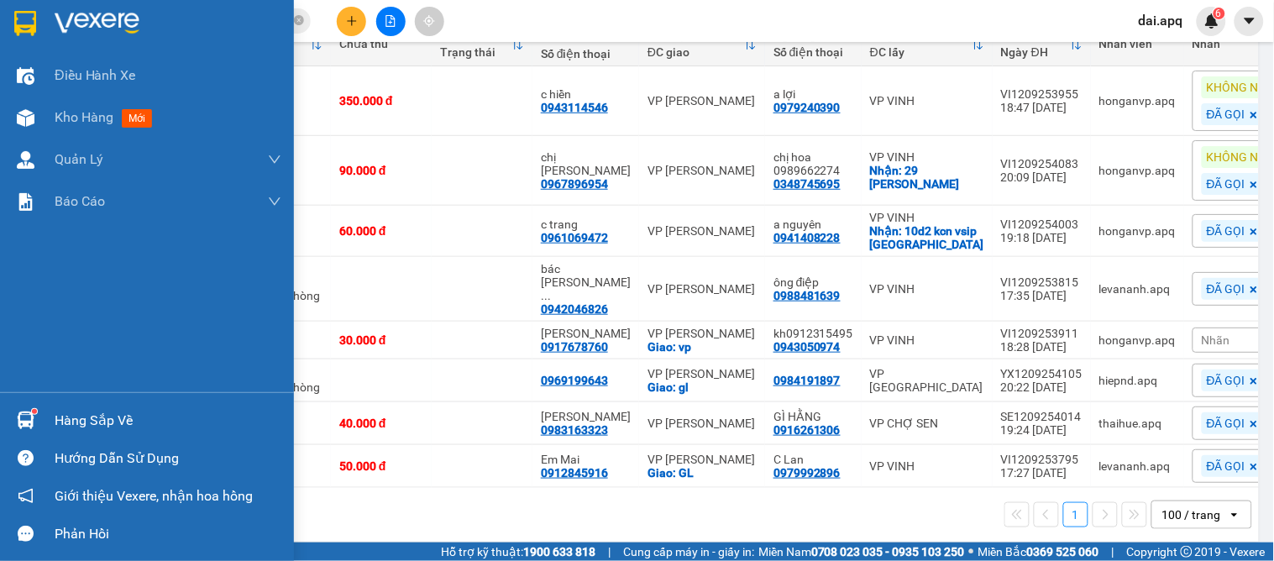
click at [19, 417] on img at bounding box center [26, 421] width 18 height 18
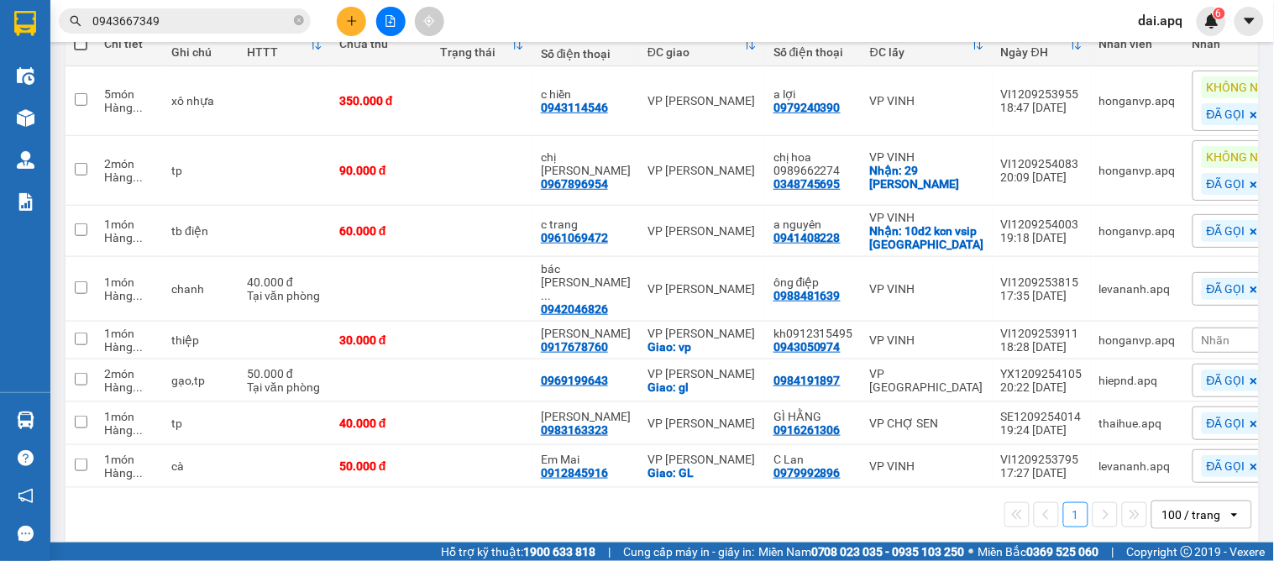
click at [869, 531] on section "Kết quả tìm kiếm ( 7 ) Bộ lọc Mã ĐH Trạng thái Món hàng Thu hộ Tổng cước Chưa c…" at bounding box center [637, 280] width 1274 height 561
click at [1104, 283] on icon at bounding box center [1110, 289] width 12 height 12
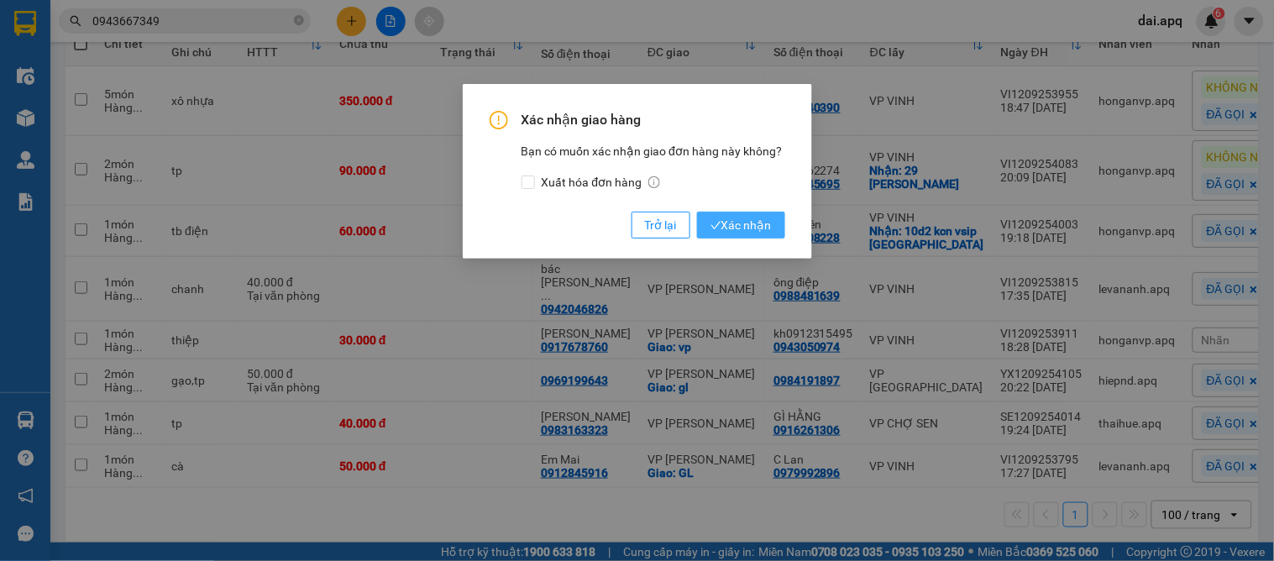
click at [750, 228] on span "Xác nhận" at bounding box center [741, 225] width 61 height 18
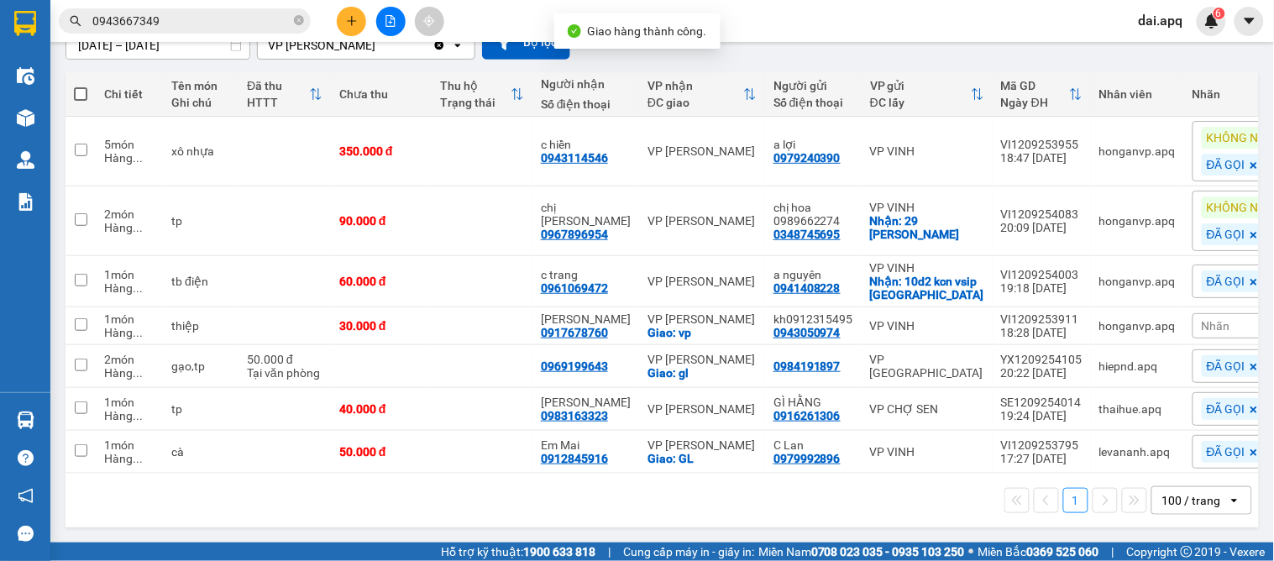
scroll to position [172, 0]
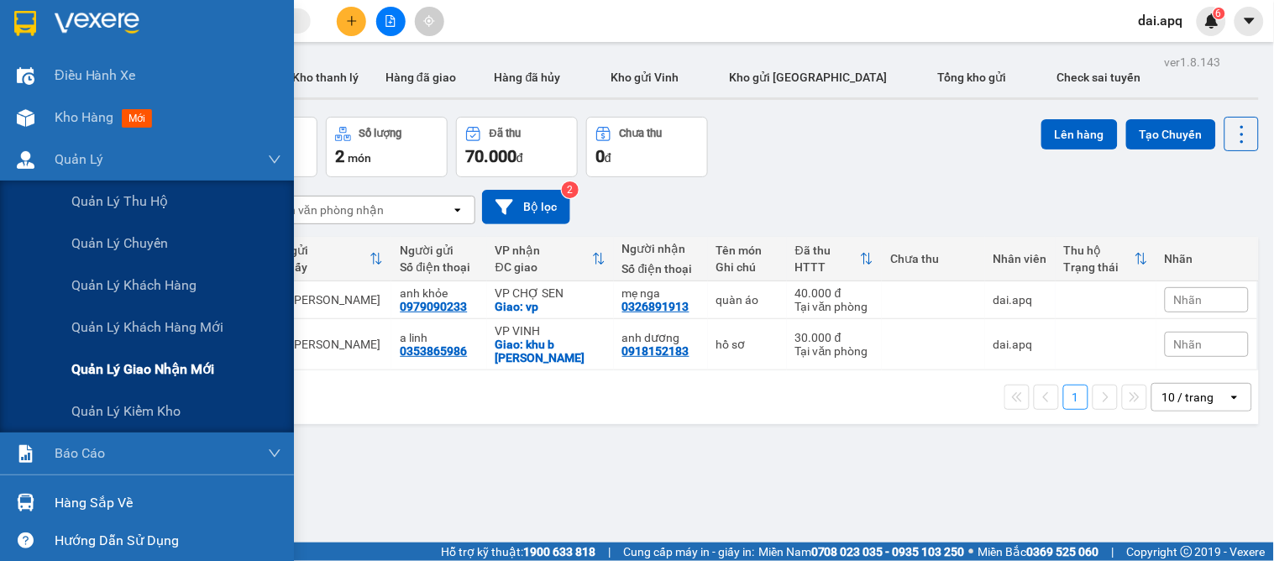
click at [204, 368] on span "Quản lý giao nhận mới" at bounding box center [142, 369] width 143 height 21
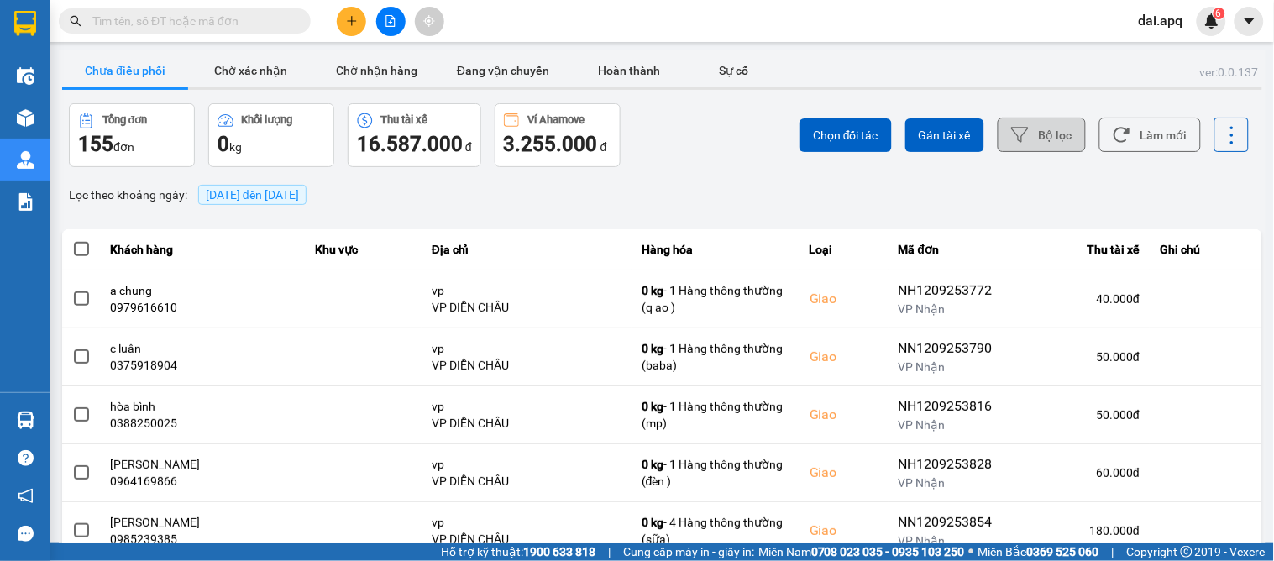
click at [1040, 134] on button "Bộ lọc" at bounding box center [1042, 135] width 88 height 34
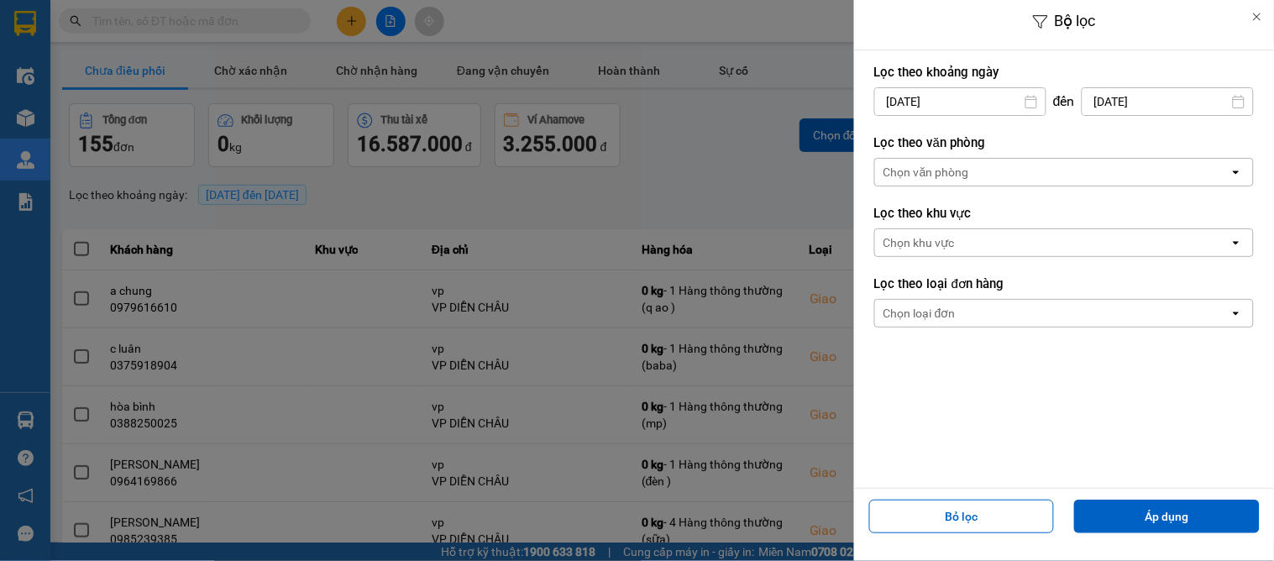
click at [902, 175] on div "Chọn văn phòng" at bounding box center [927, 172] width 86 height 17
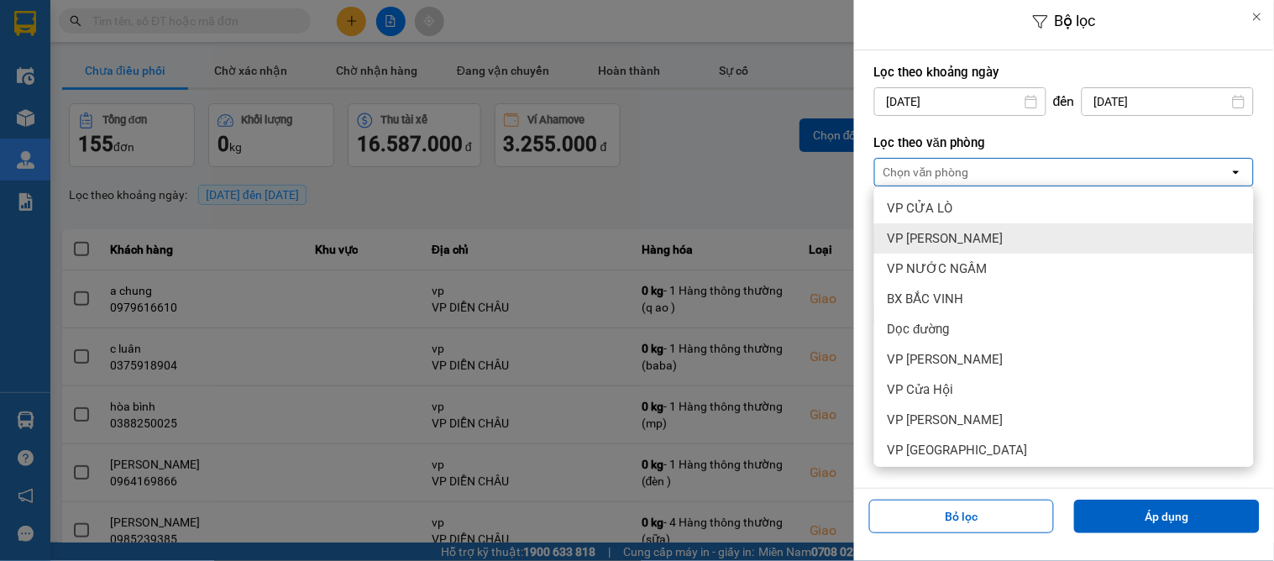
click at [916, 239] on span "VP [PERSON_NAME]" at bounding box center [946, 238] width 116 height 17
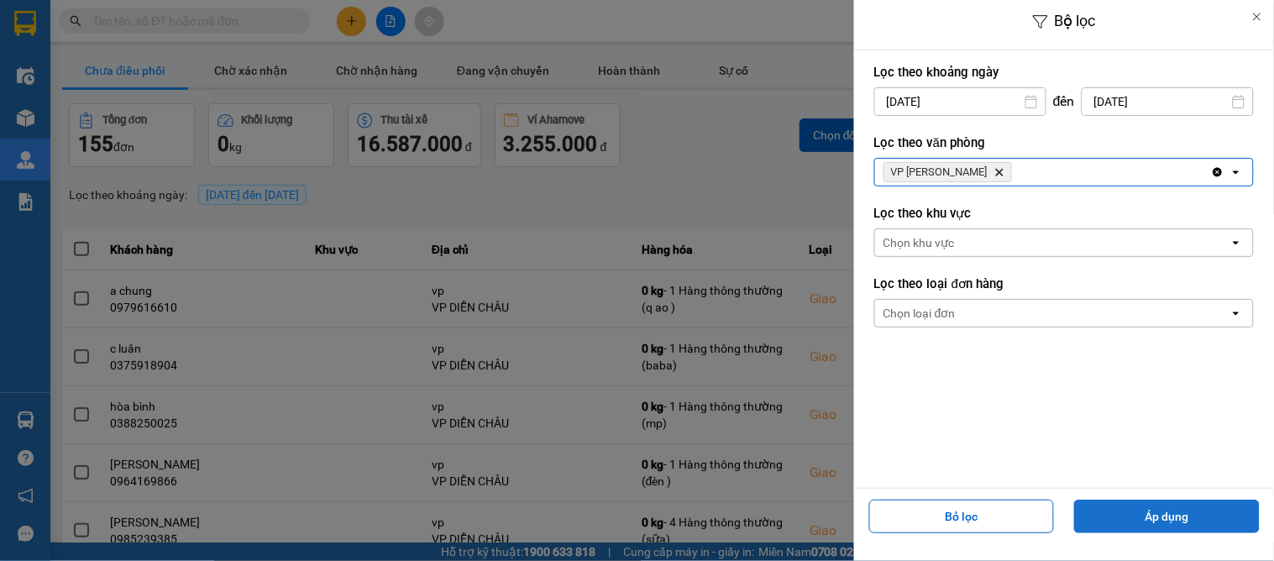
click at [1121, 504] on button "Áp dụng" at bounding box center [1167, 517] width 186 height 34
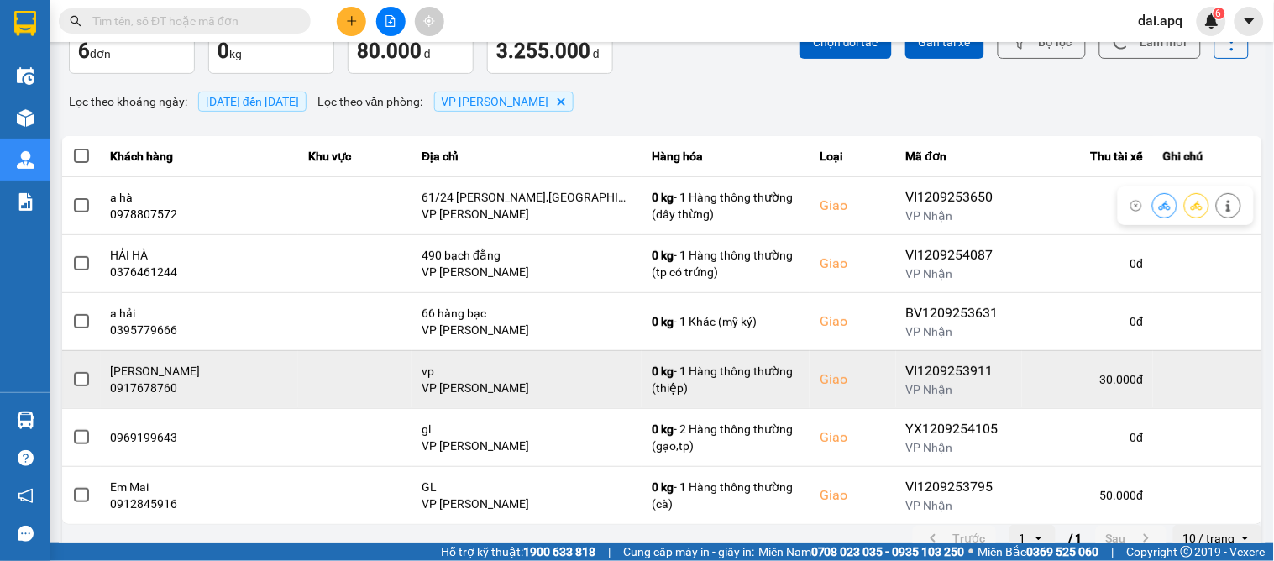
scroll to position [114, 0]
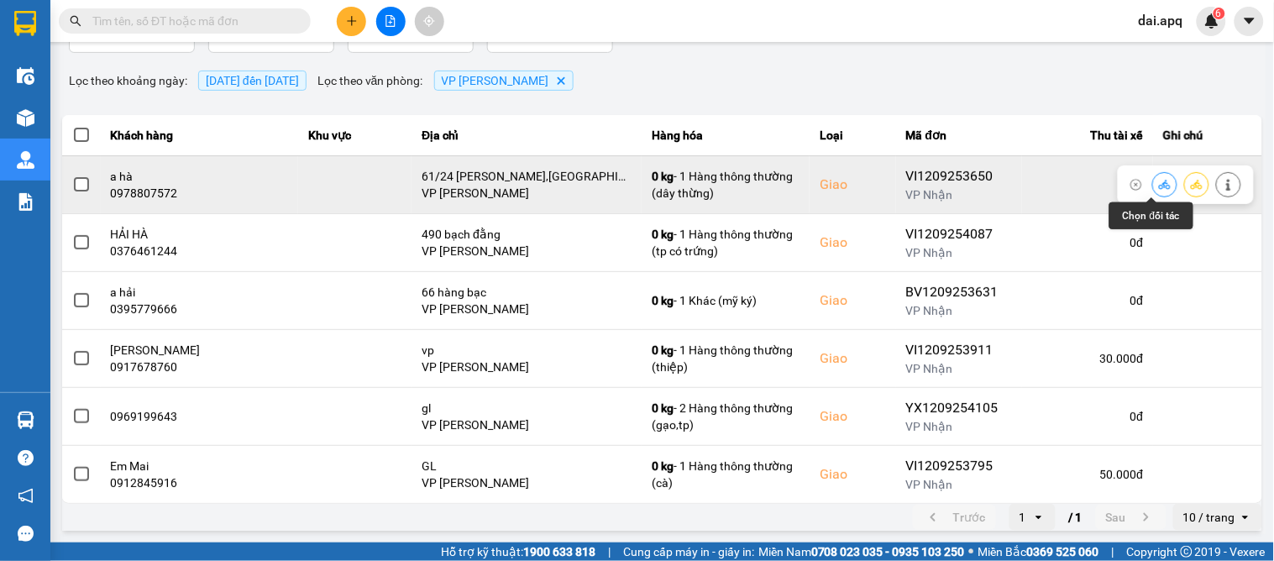
click at [1160, 178] on button at bounding box center [1165, 184] width 24 height 29
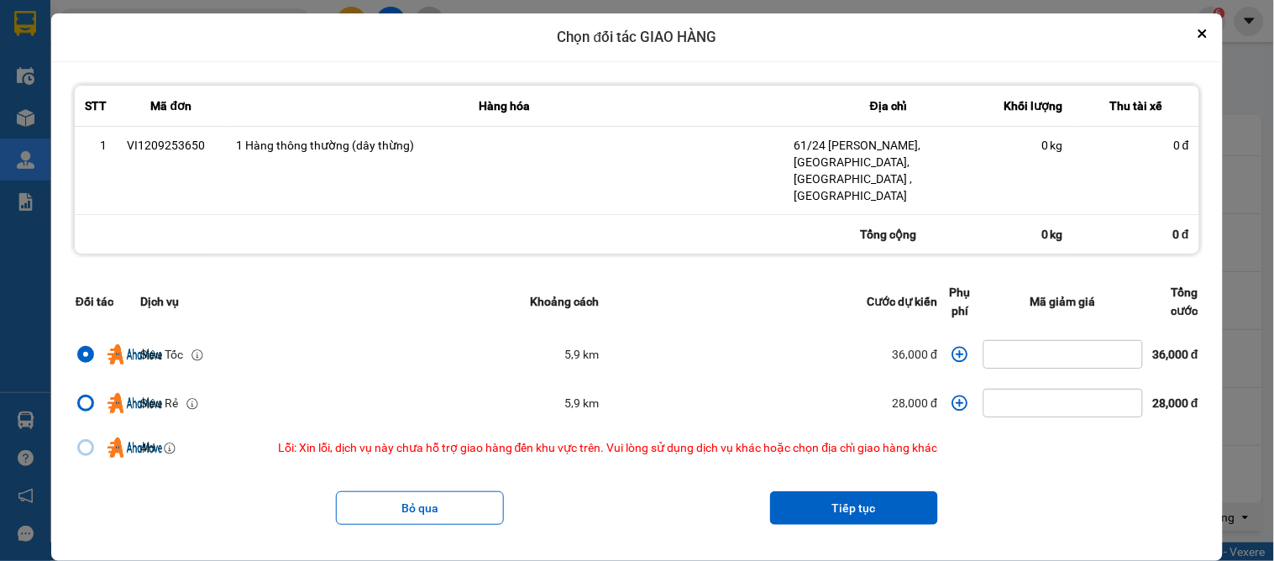
click at [952, 346] on icon "dialog" at bounding box center [960, 354] width 16 height 16
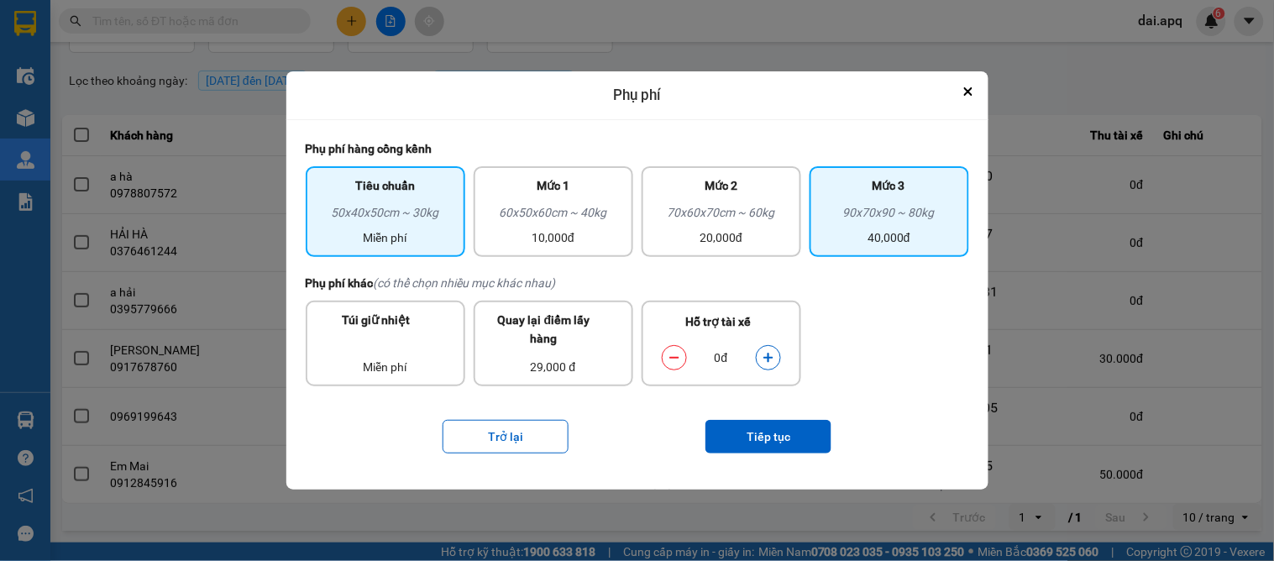
click at [870, 228] on div "90x70x90 ~ 80kg" at bounding box center [889, 215] width 139 height 25
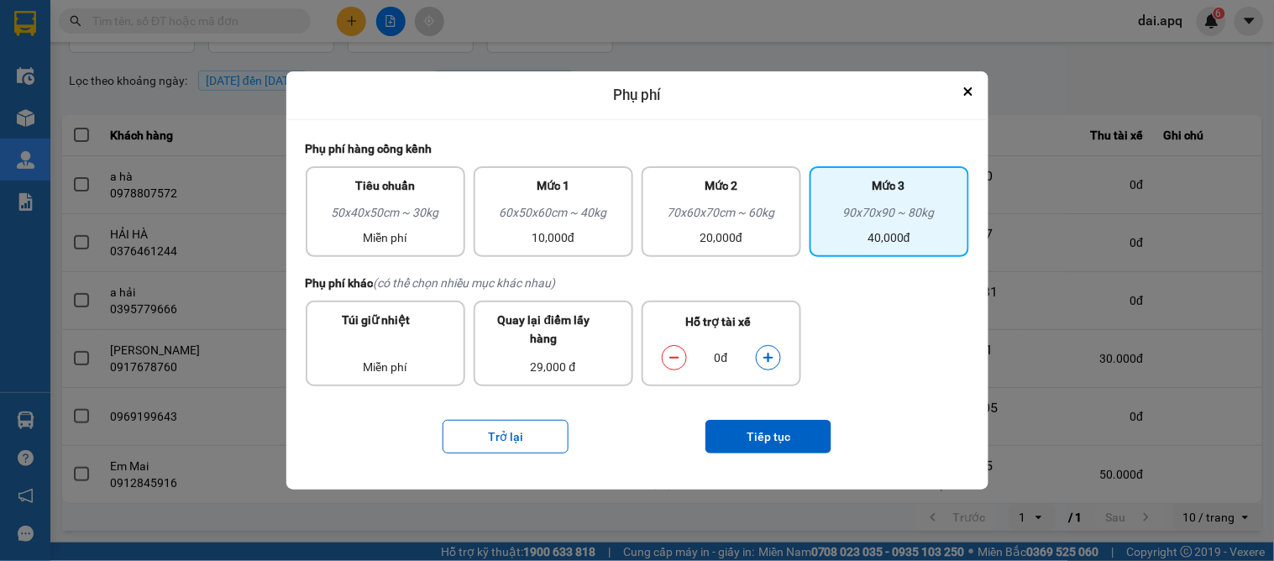
click at [858, 204] on div "90x70x90 ~ 80kg" at bounding box center [889, 215] width 139 height 25
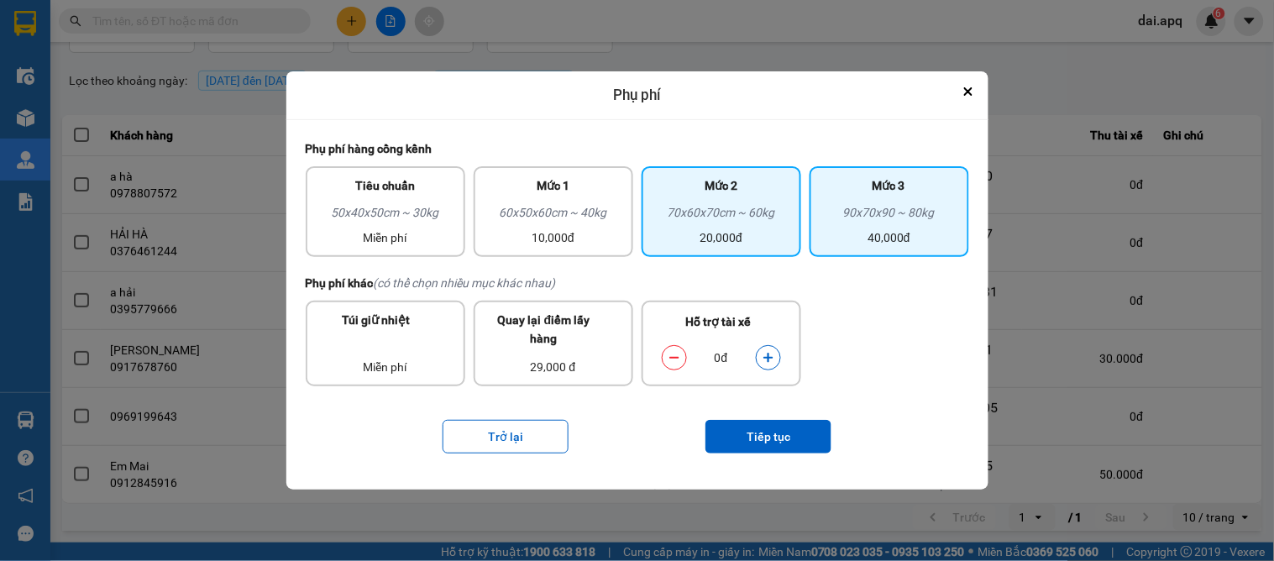
click at [734, 214] on div "70x60x70cm ~ 60kg" at bounding box center [721, 215] width 139 height 25
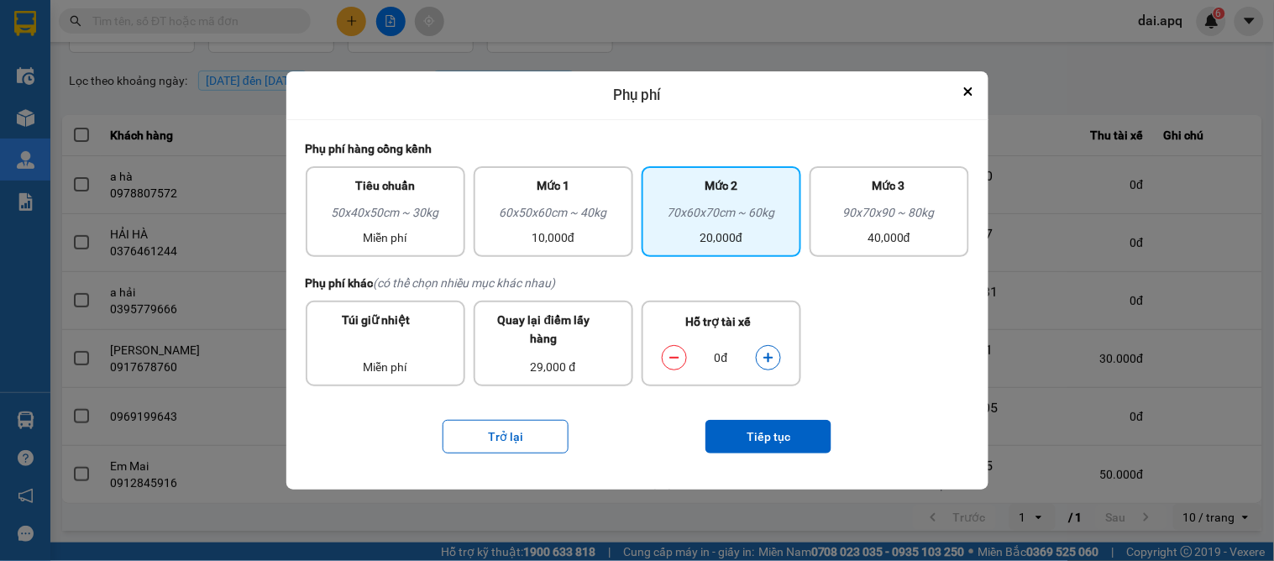
click at [761, 354] on button "dialog" at bounding box center [769, 357] width 24 height 29
click at [765, 356] on icon "dialog" at bounding box center [767, 357] width 9 height 9
click at [767, 437] on button "Tiếp tục" at bounding box center [769, 437] width 126 height 34
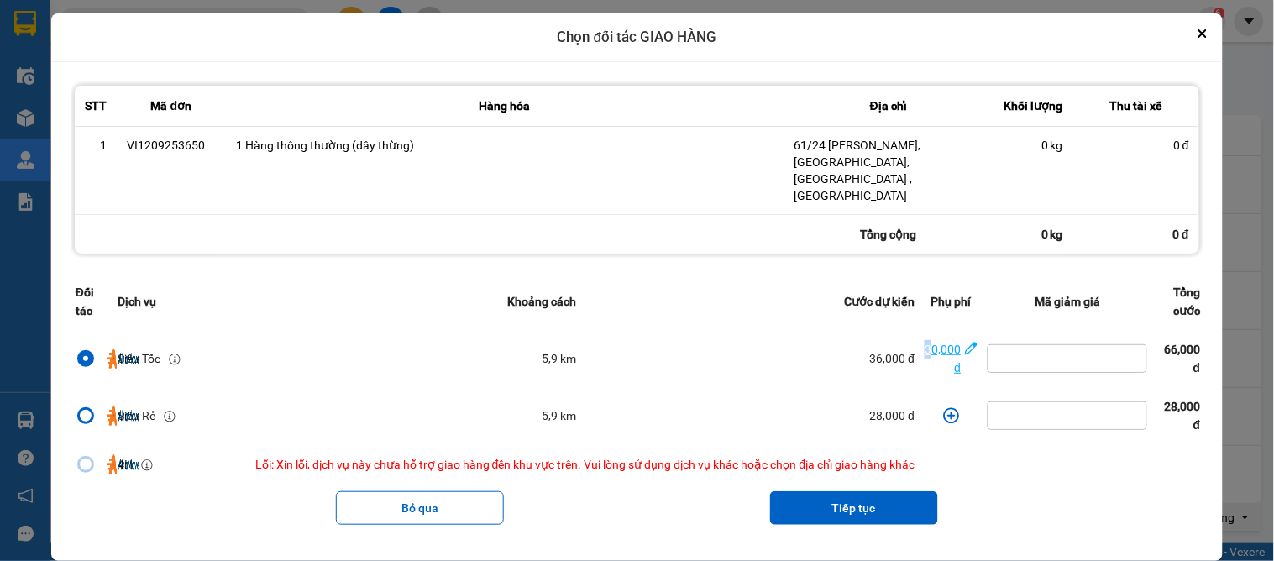
click at [931, 340] on div "30,000 đ" at bounding box center [943, 358] width 36 height 37
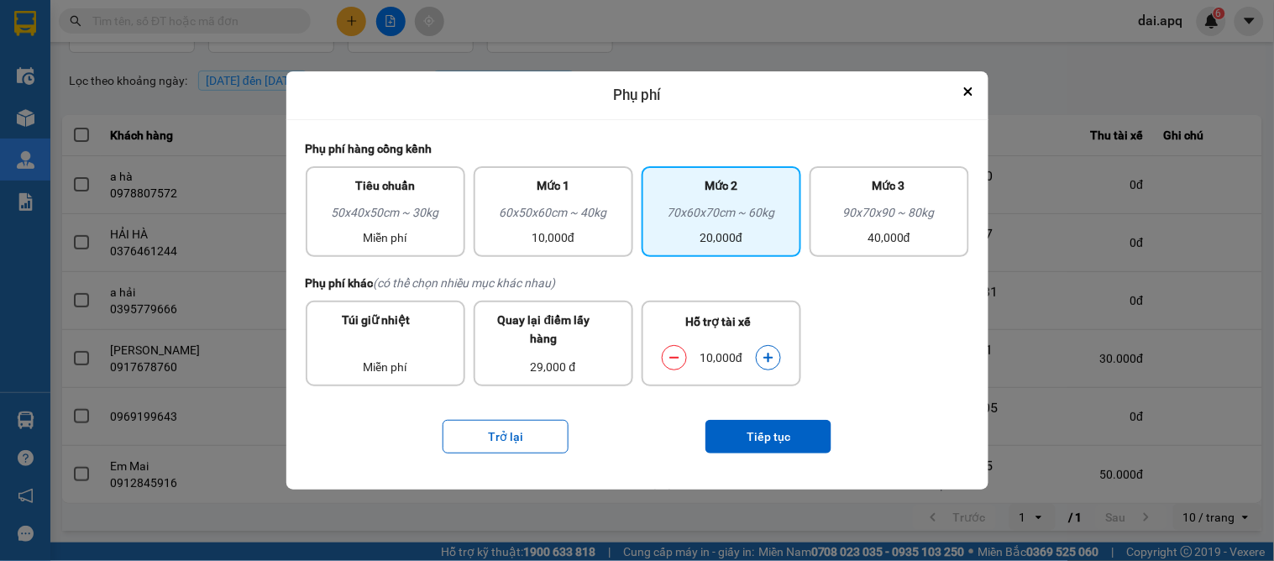
click at [771, 352] on icon "dialog" at bounding box center [769, 358] width 12 height 12
click at [779, 433] on button "Tiếp tục" at bounding box center [769, 437] width 126 height 34
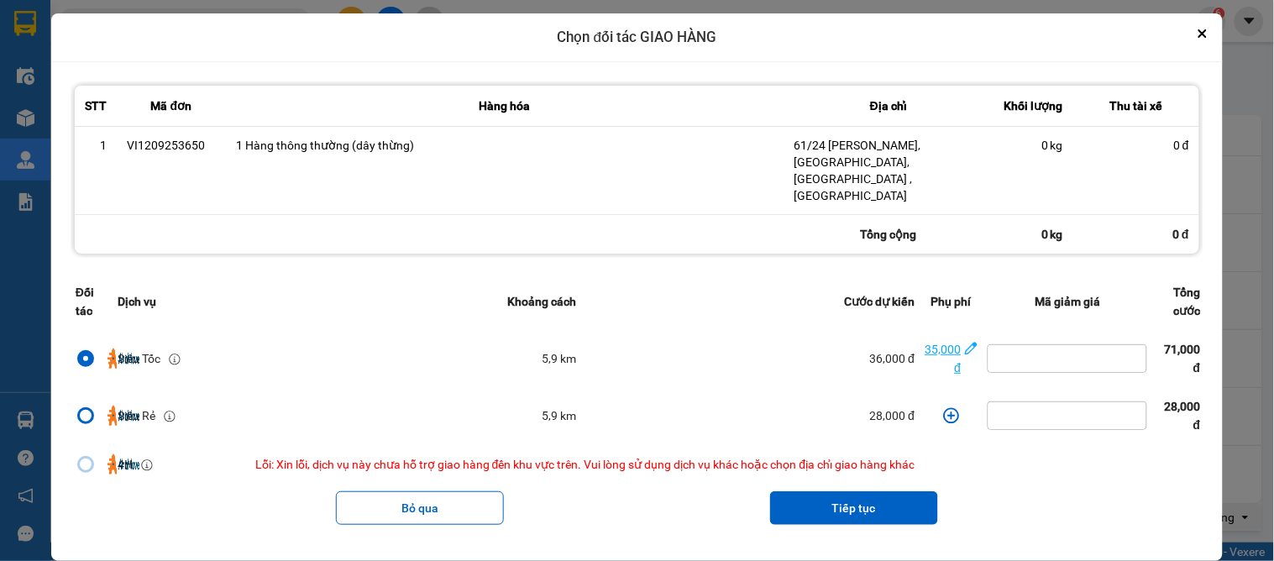
click at [936, 340] on div "35,000 đ" at bounding box center [943, 358] width 36 height 37
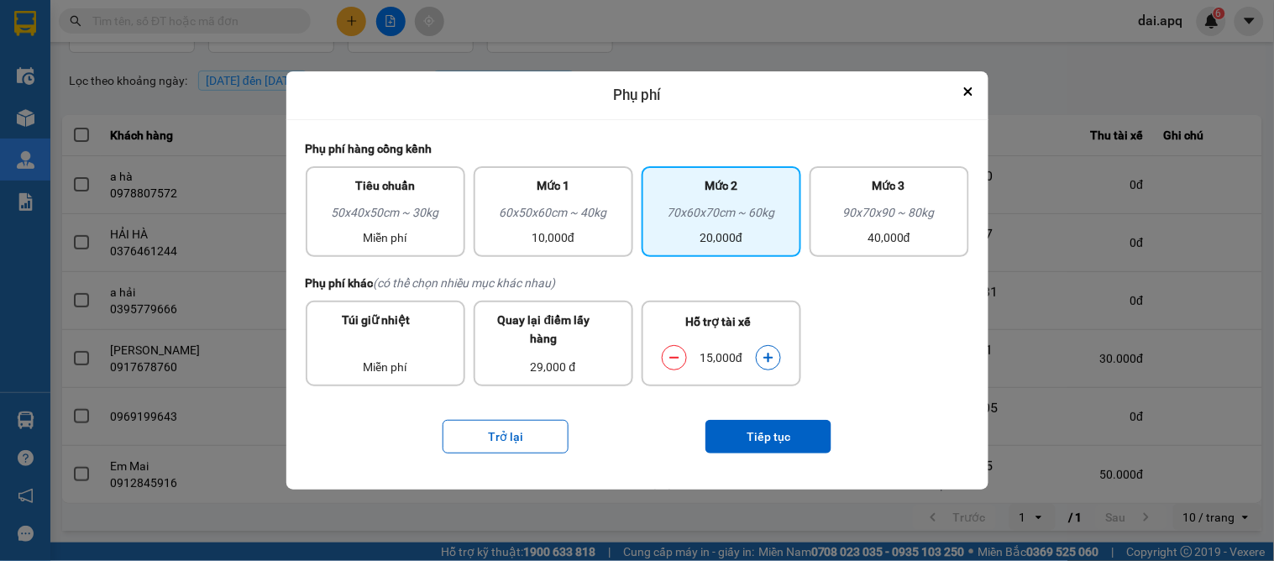
click at [766, 349] on button "dialog" at bounding box center [769, 357] width 24 height 29
click at [761, 423] on button "Tiếp tục" at bounding box center [769, 437] width 126 height 34
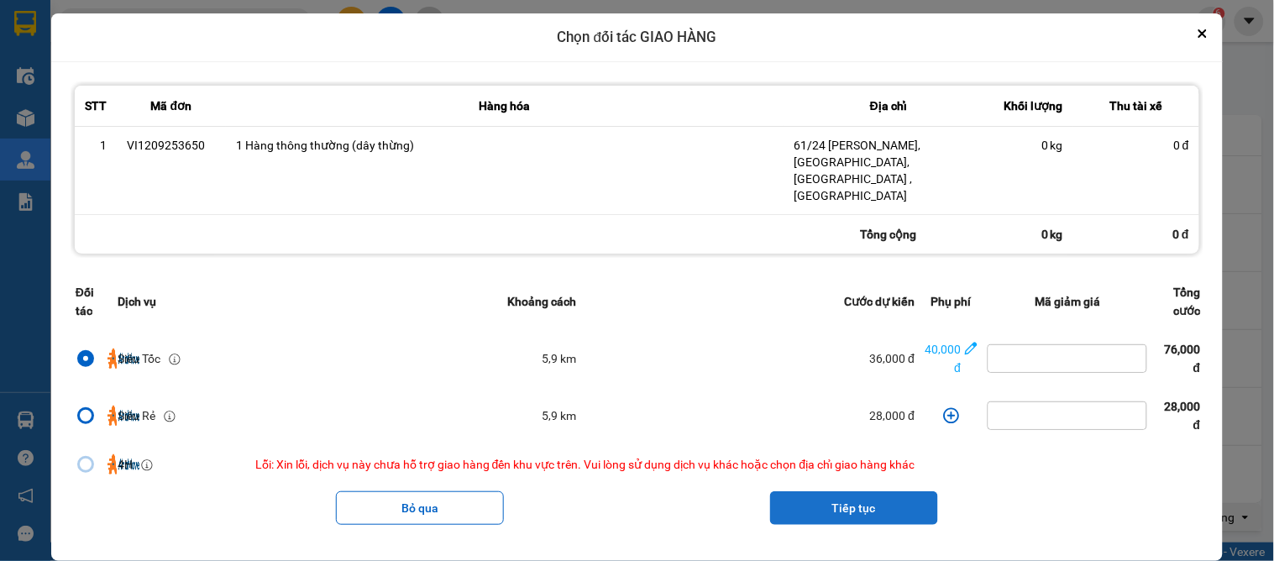
click at [835, 491] on button "Tiếp tục" at bounding box center [854, 508] width 168 height 34
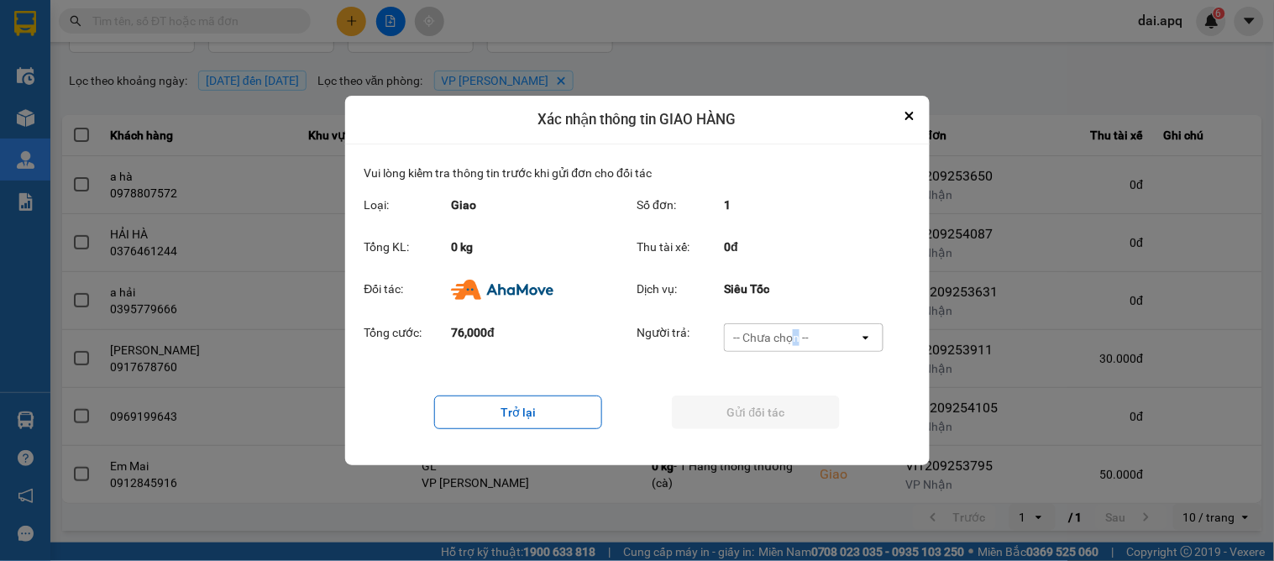
click at [795, 333] on div "-- Chưa chọn --" at bounding box center [771, 337] width 76 height 17
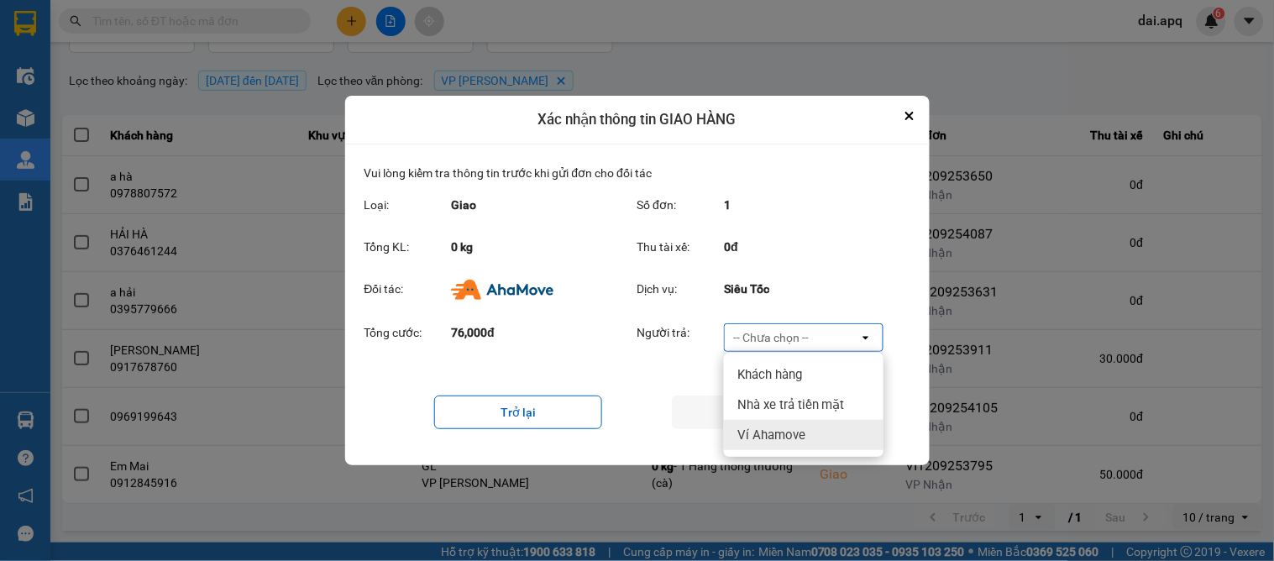
click at [779, 427] on span "Ví Ahamove" at bounding box center [771, 435] width 68 height 17
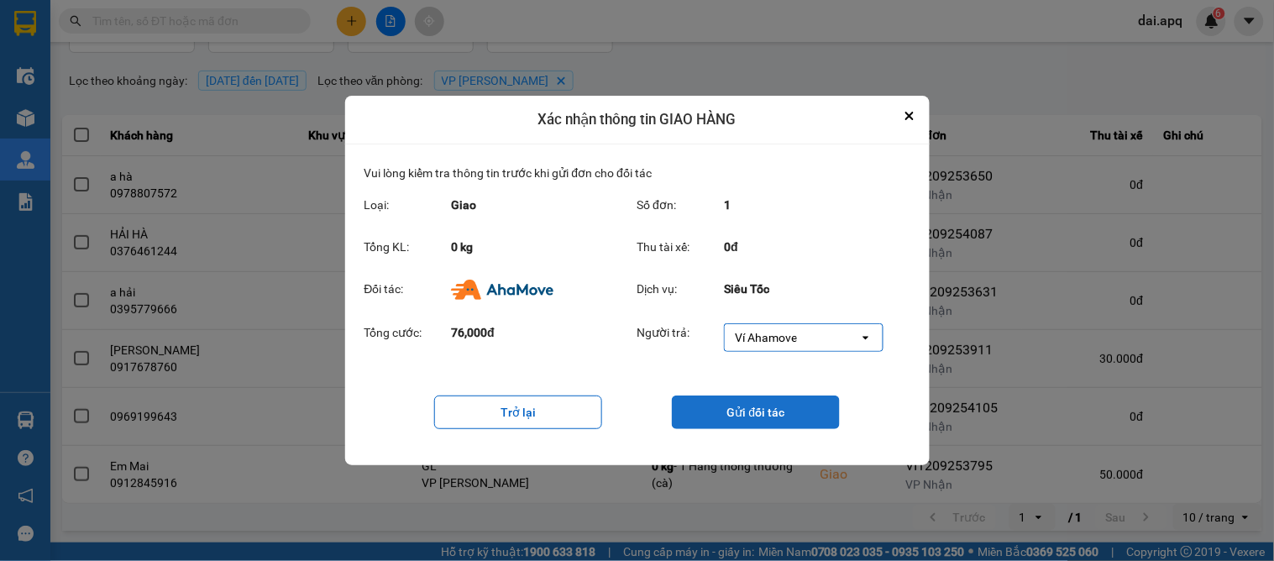
click at [768, 412] on button "Gửi đối tác" at bounding box center [756, 413] width 168 height 34
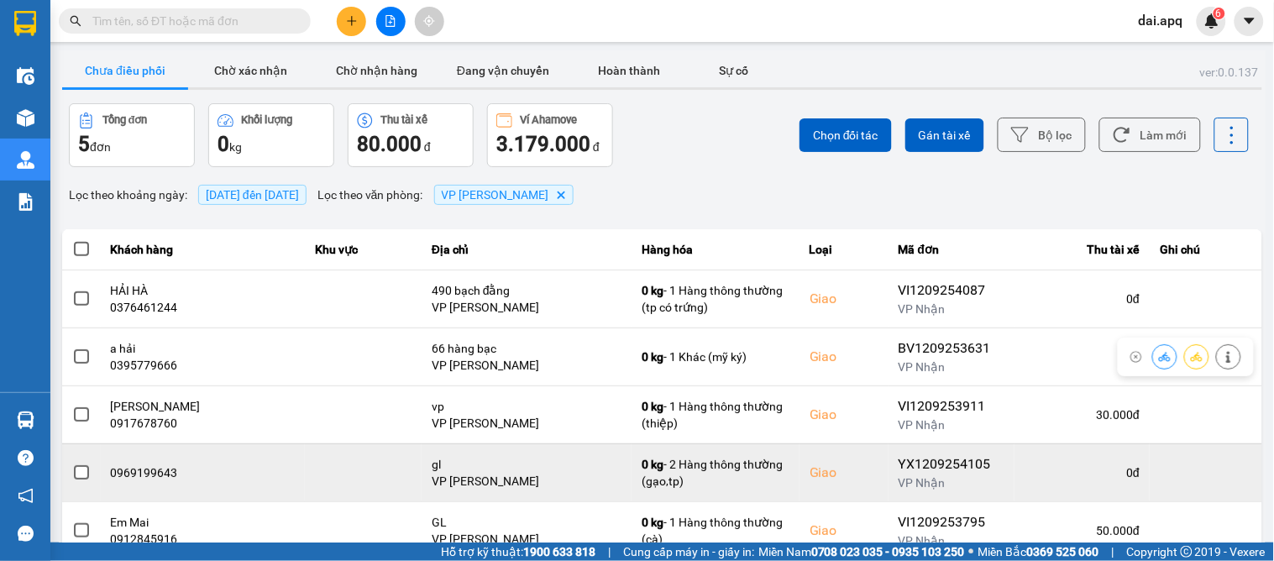
scroll to position [55, 0]
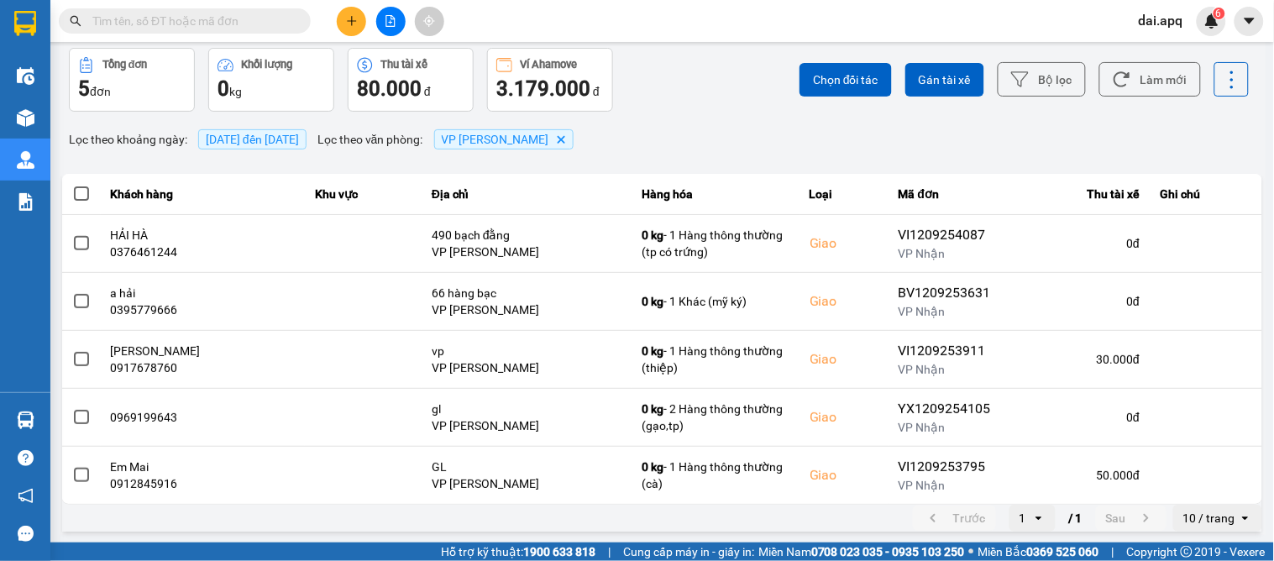
click at [187, 25] on input "text" at bounding box center [191, 21] width 198 height 18
paste input "0913235027"
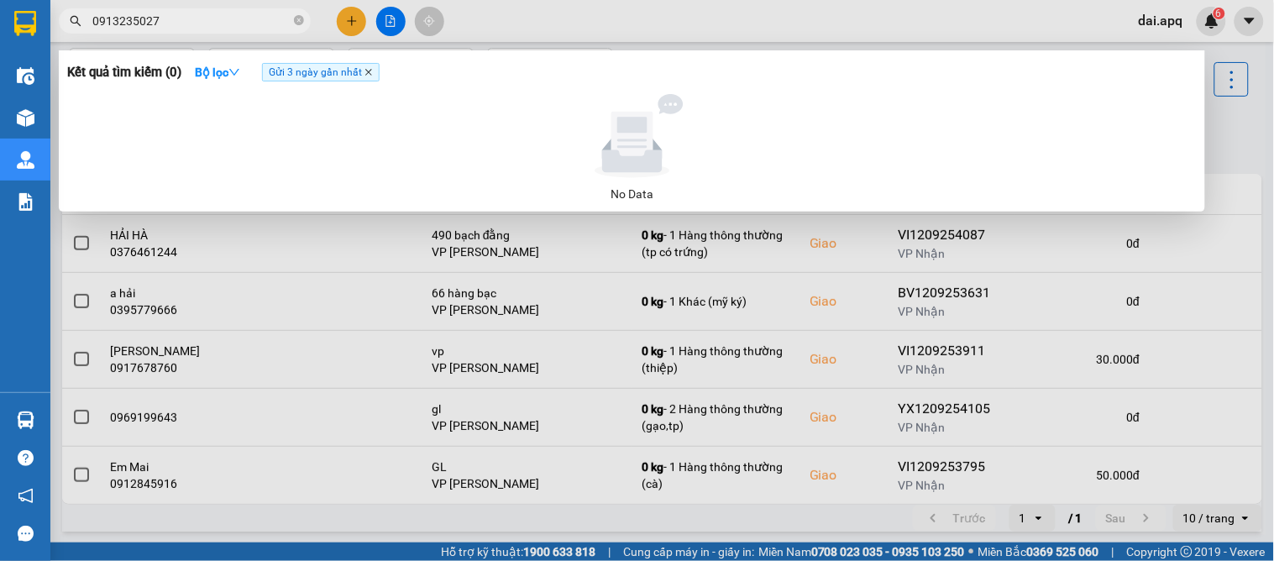
type input "0913235027"
click at [373, 71] on icon "close" at bounding box center [369, 72] width 8 height 8
click at [186, 21] on input "0913235027" at bounding box center [191, 21] width 198 height 18
click at [227, 30] on span "0913235027" at bounding box center [185, 20] width 252 height 25
click at [223, 22] on input "0913235027" at bounding box center [191, 21] width 198 height 18
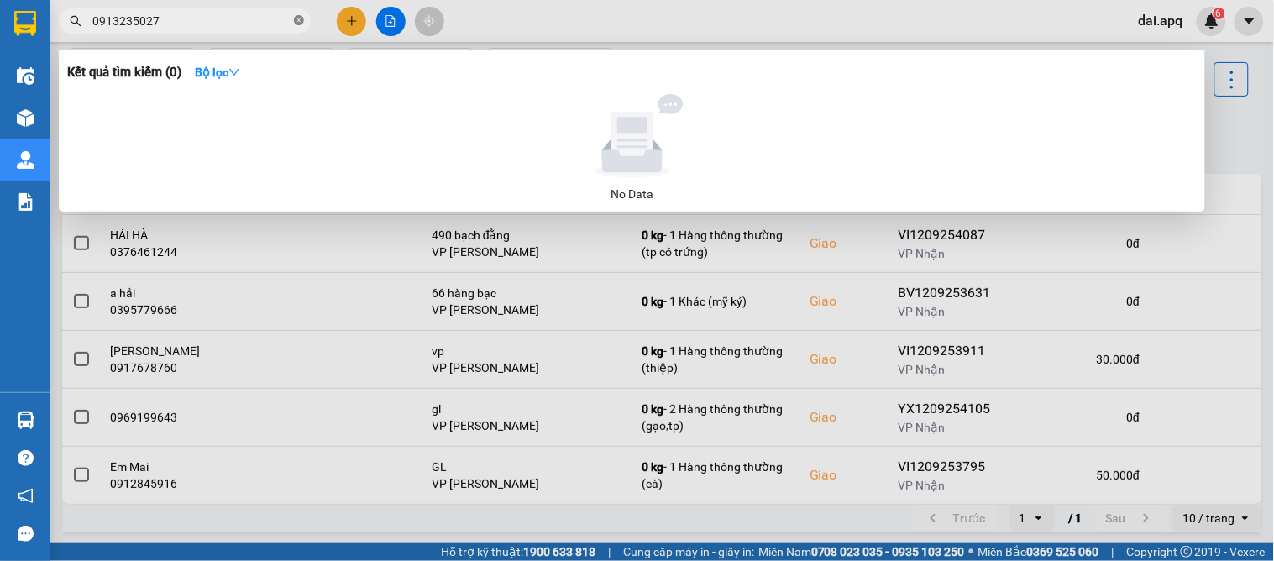
click at [298, 24] on icon "close-circle" at bounding box center [299, 20] width 10 height 10
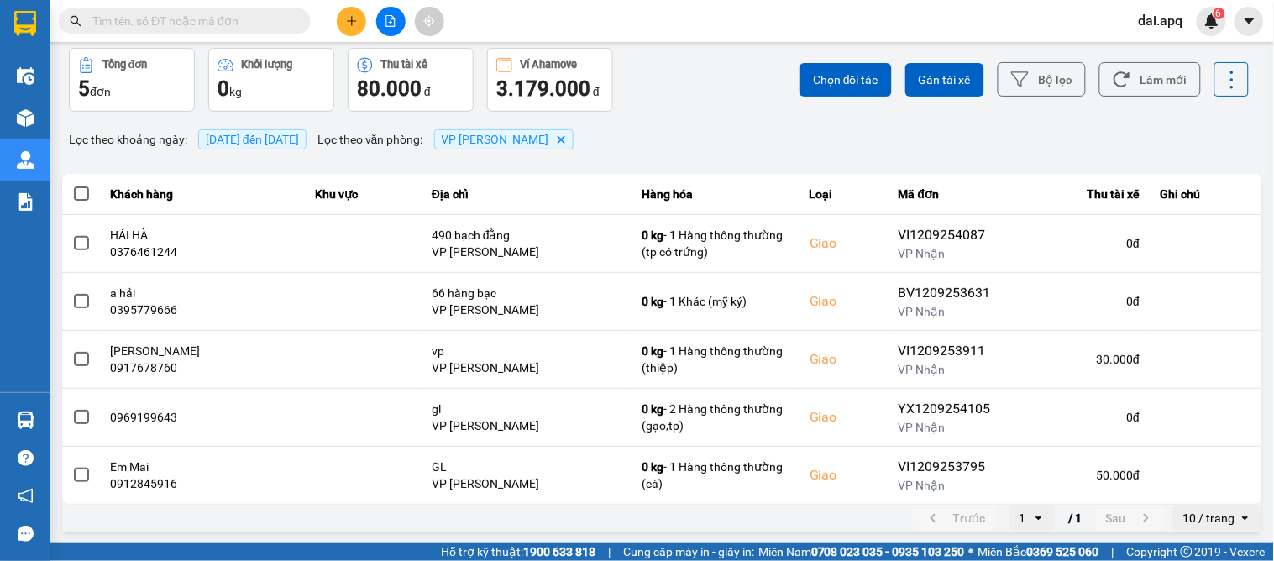
click at [233, 26] on input "text" at bounding box center [191, 21] width 198 height 18
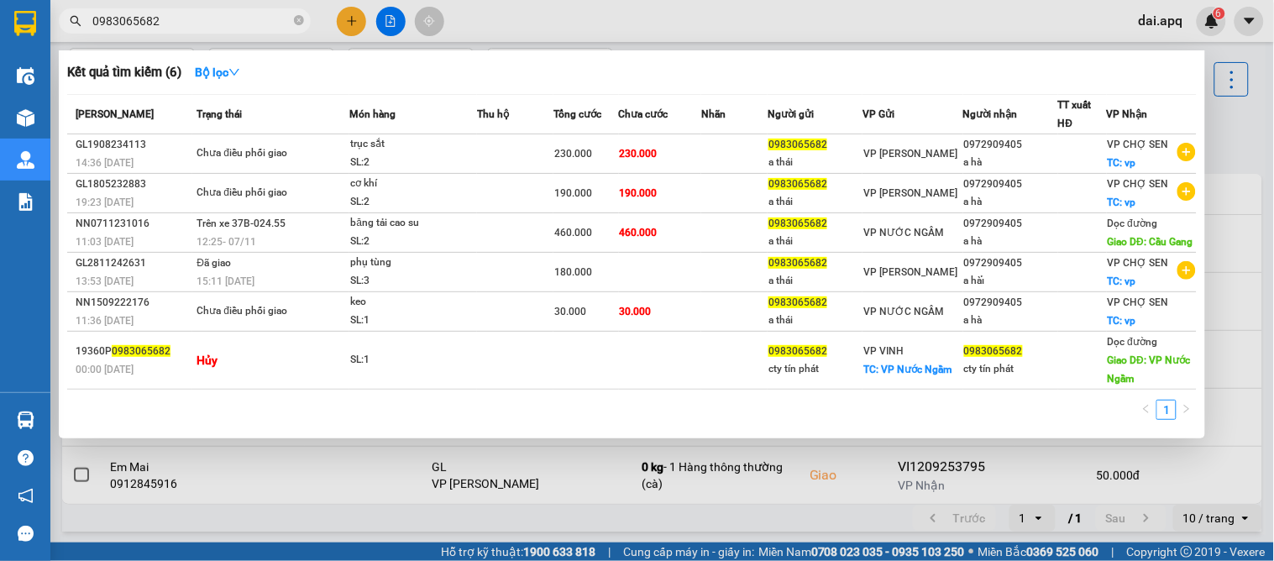
type input "0983065682"
click at [337, 529] on div at bounding box center [637, 280] width 1274 height 561
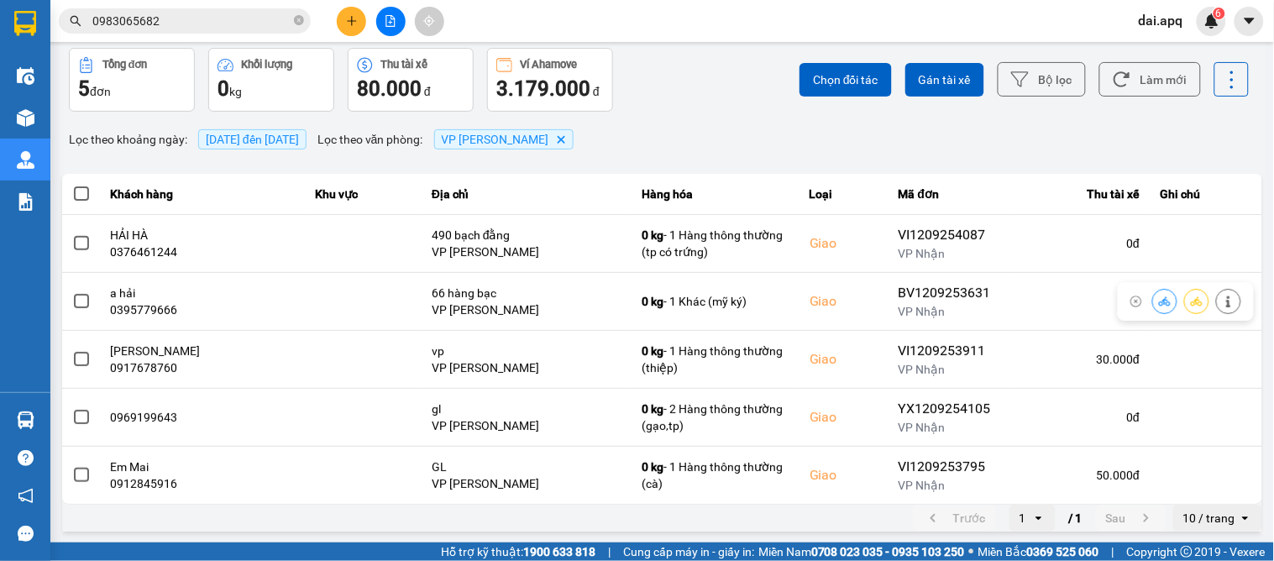
scroll to position [0, 0]
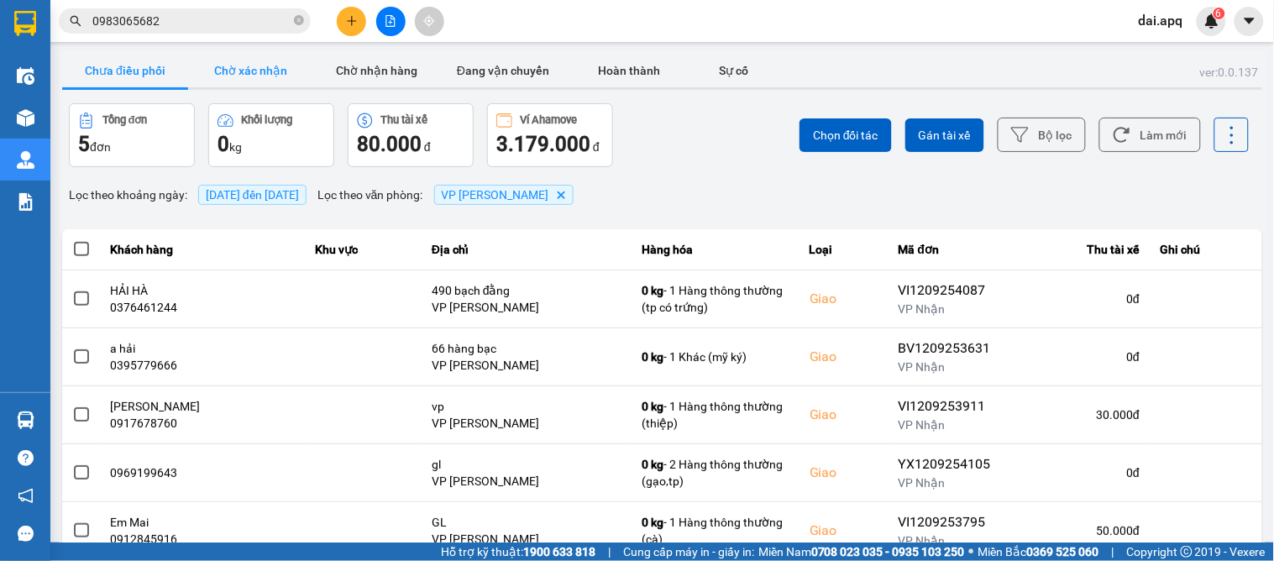
click at [281, 71] on button "Chờ xác nhận" at bounding box center [251, 71] width 126 height 34
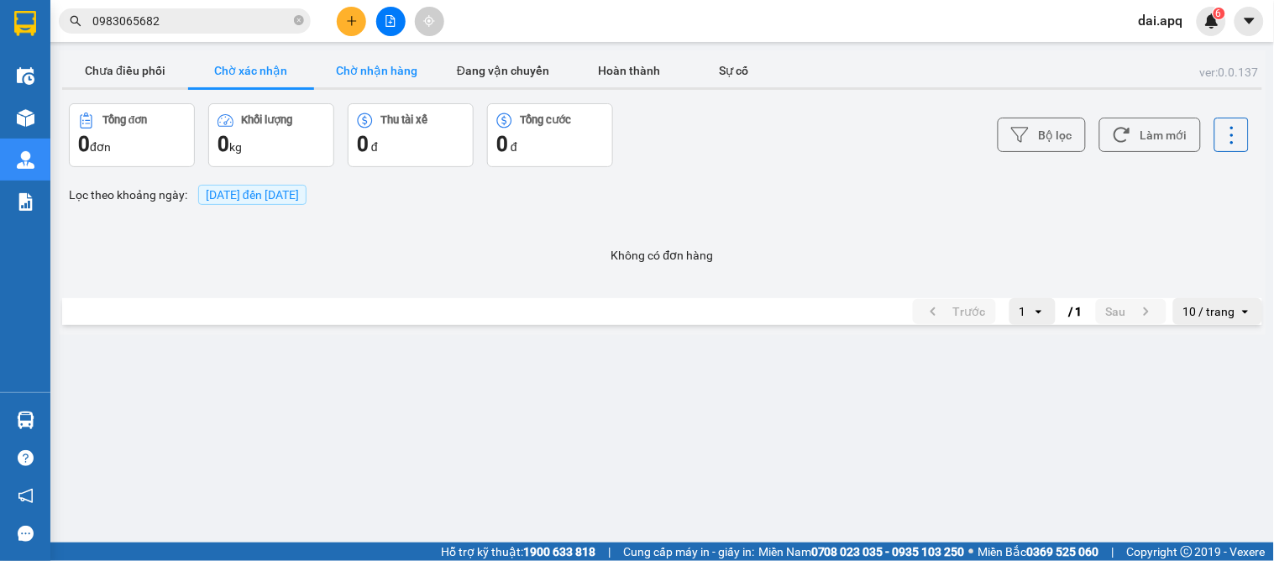
click at [391, 74] on button "Chờ nhận hàng" at bounding box center [377, 71] width 126 height 34
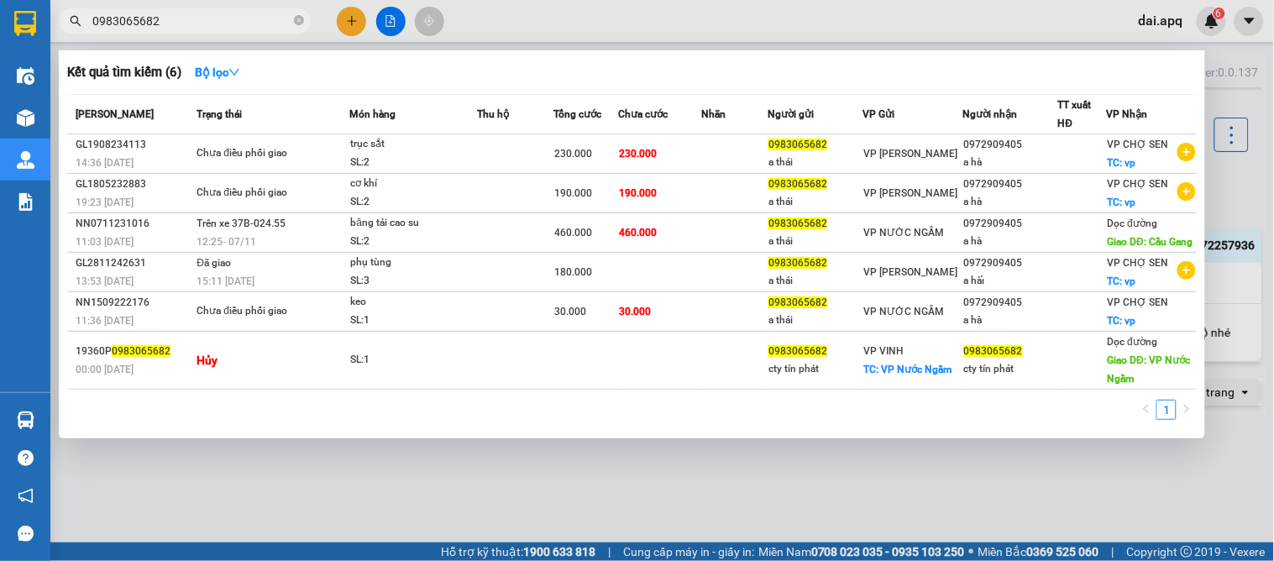
click at [186, 19] on input "0983065682" at bounding box center [191, 21] width 198 height 18
click at [795, 491] on div at bounding box center [637, 280] width 1274 height 561
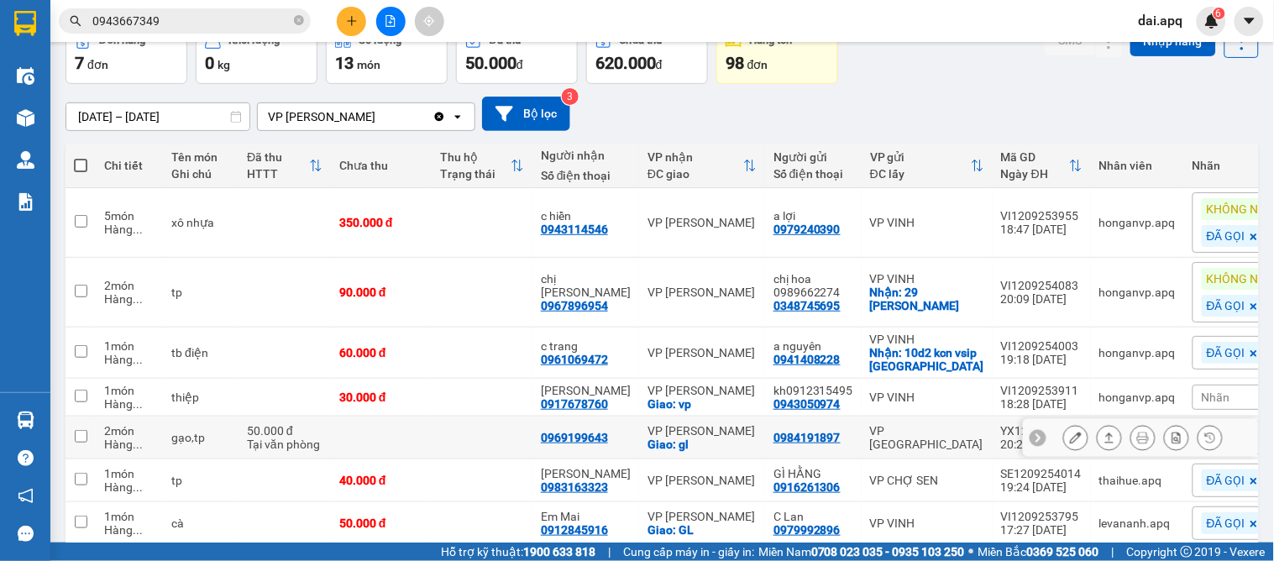
scroll to position [172, 0]
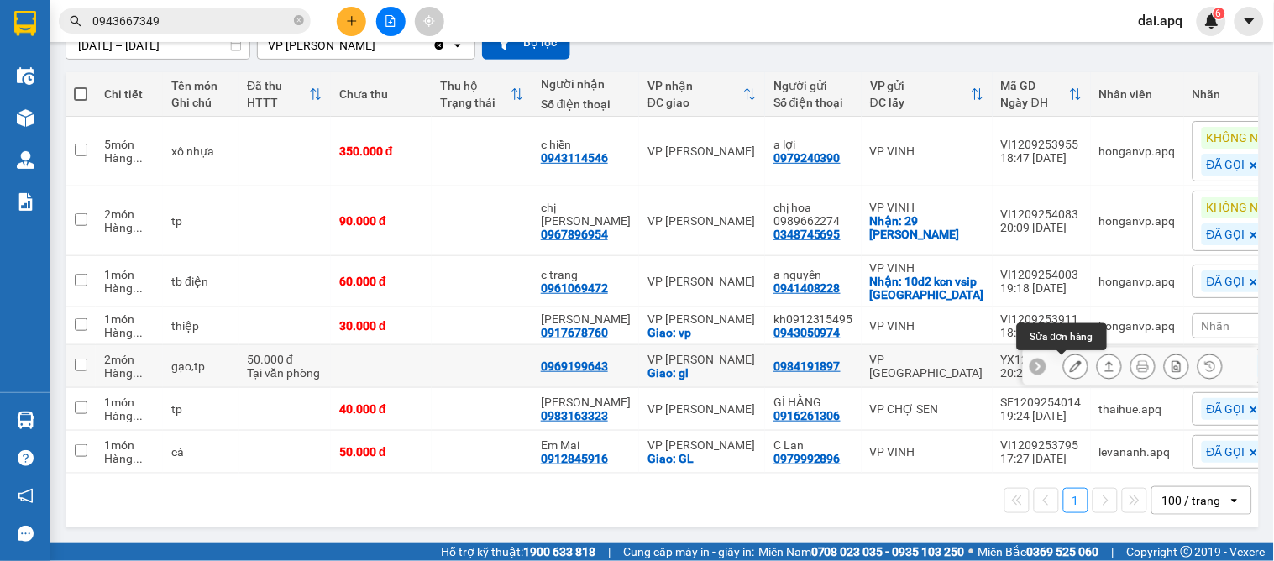
click at [1070, 360] on icon at bounding box center [1076, 366] width 12 height 12
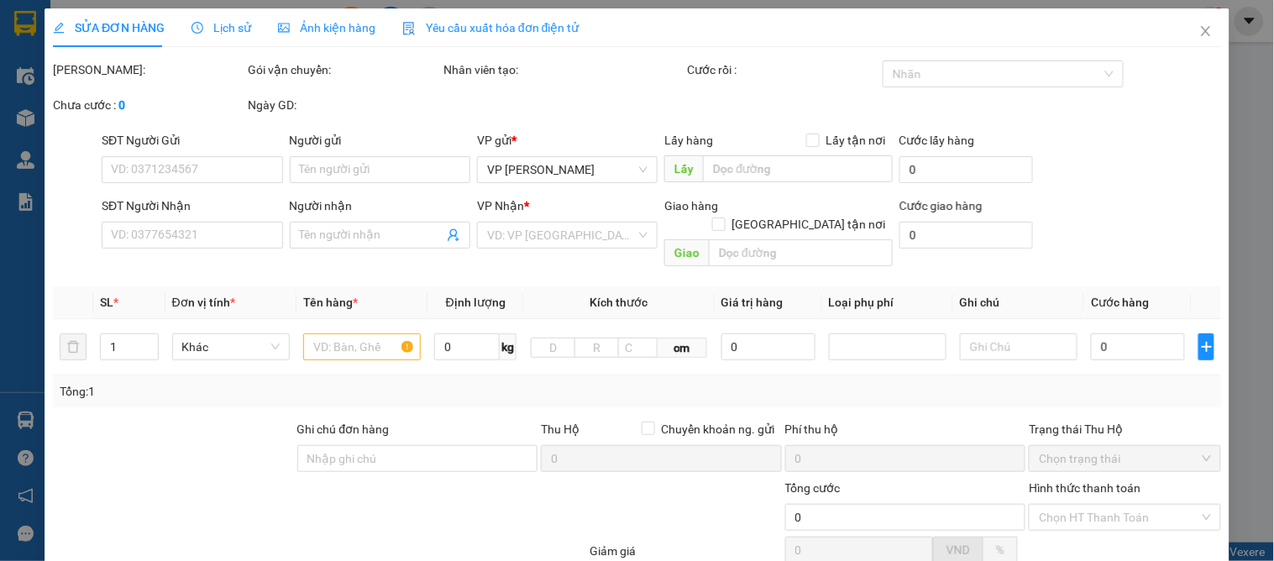
type input "0984191897"
type input "0969199643"
checkbox input "true"
type input "gl"
type input "50.000"
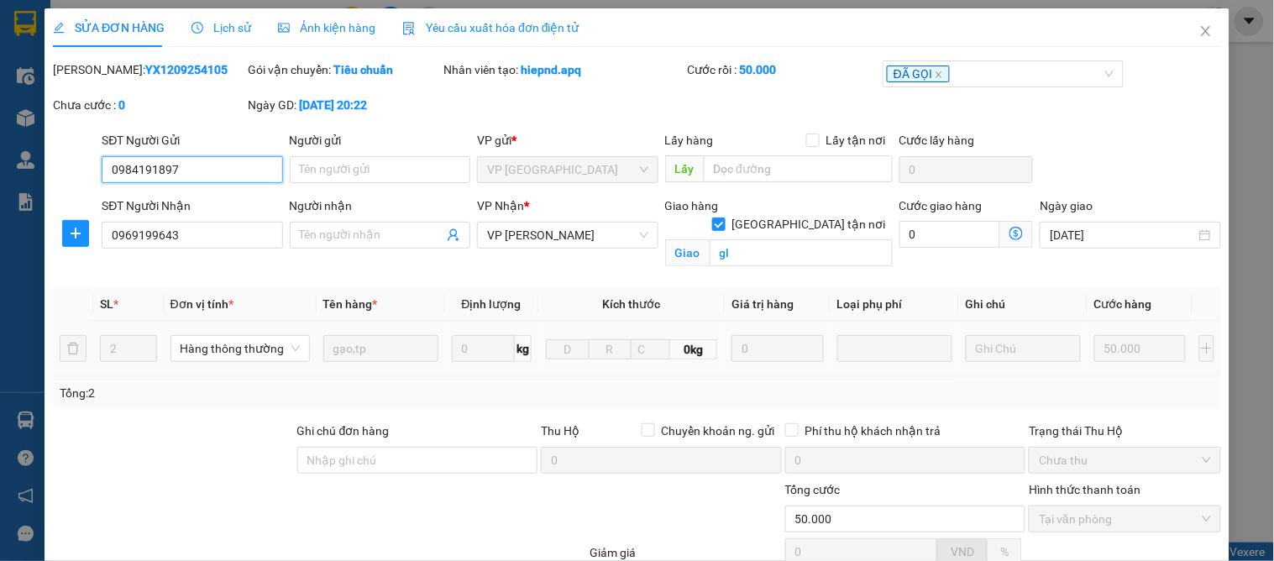
scroll to position [169, 0]
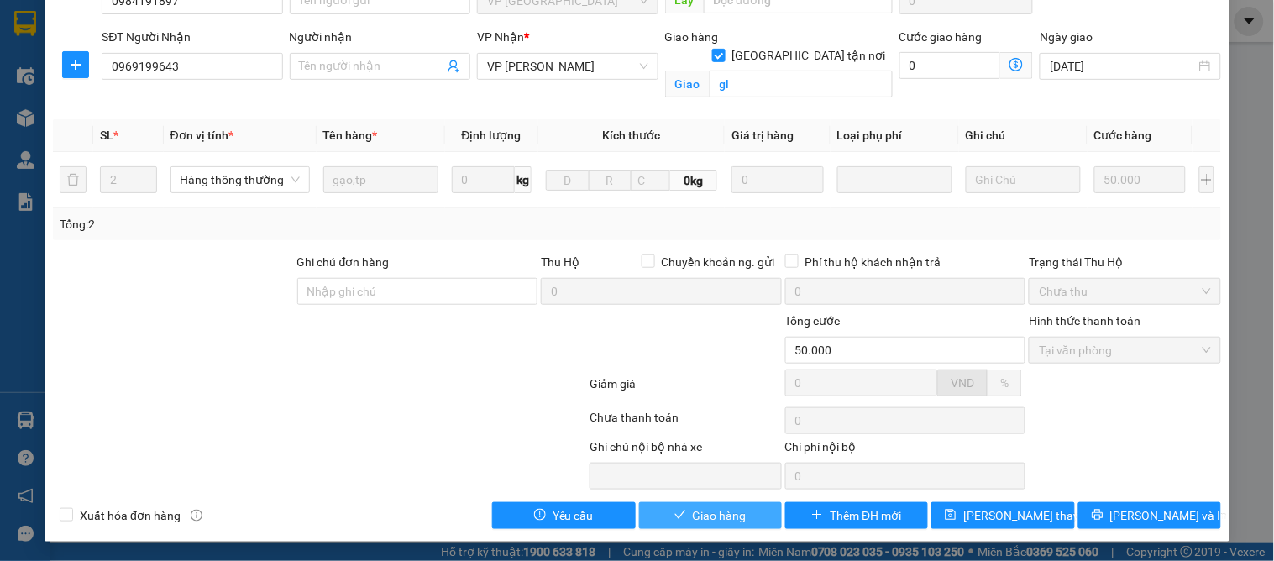
click at [679, 506] on button "Giao hàng" at bounding box center [710, 515] width 143 height 27
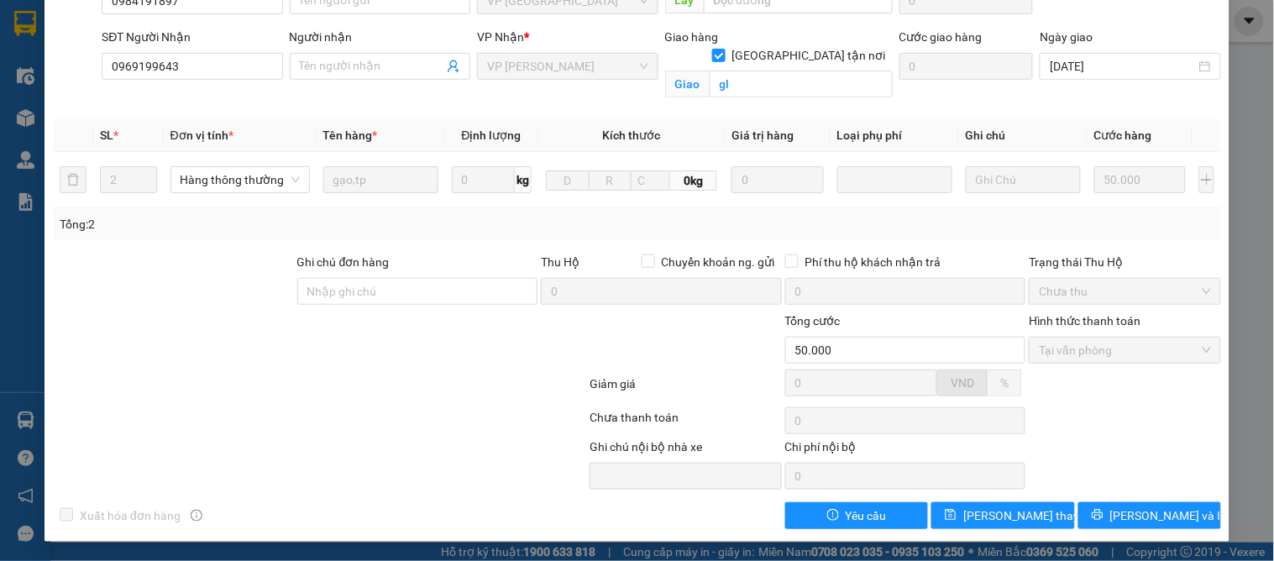
scroll to position [0, 0]
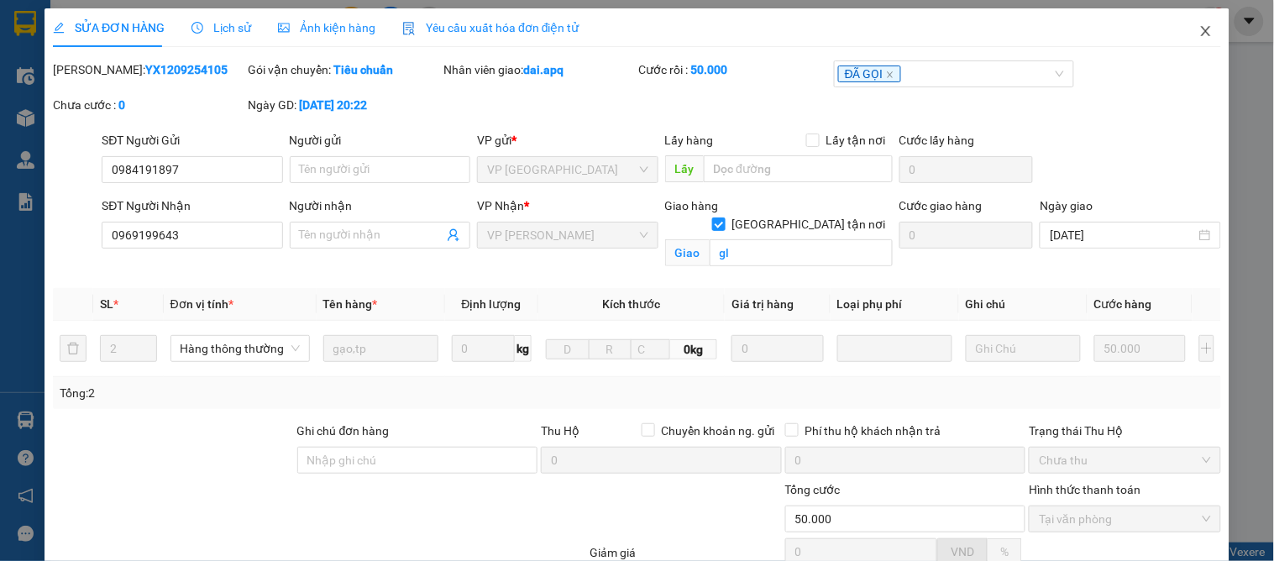
click at [1199, 31] on icon "close" at bounding box center [1205, 30] width 13 height 13
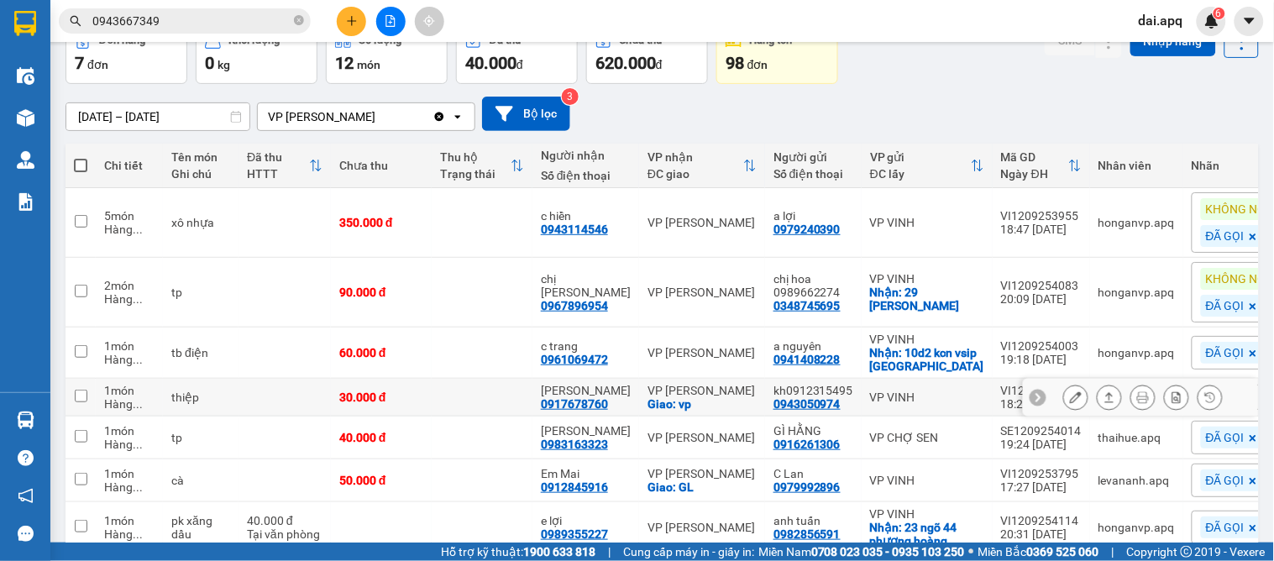
scroll to position [181, 0]
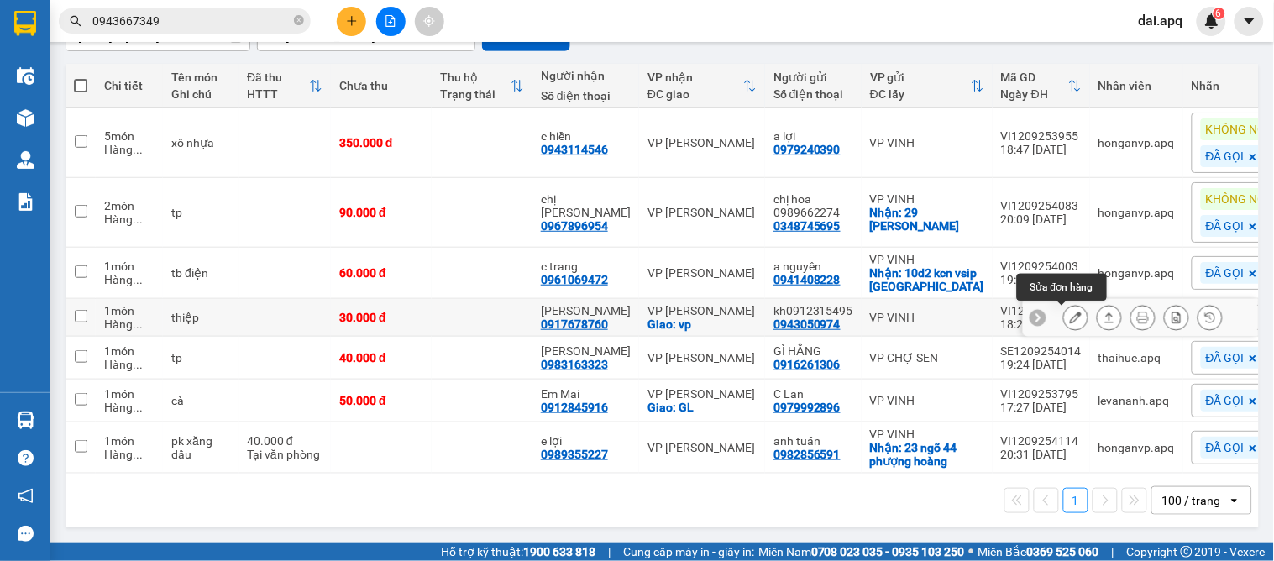
click at [1070, 312] on icon at bounding box center [1076, 318] width 12 height 12
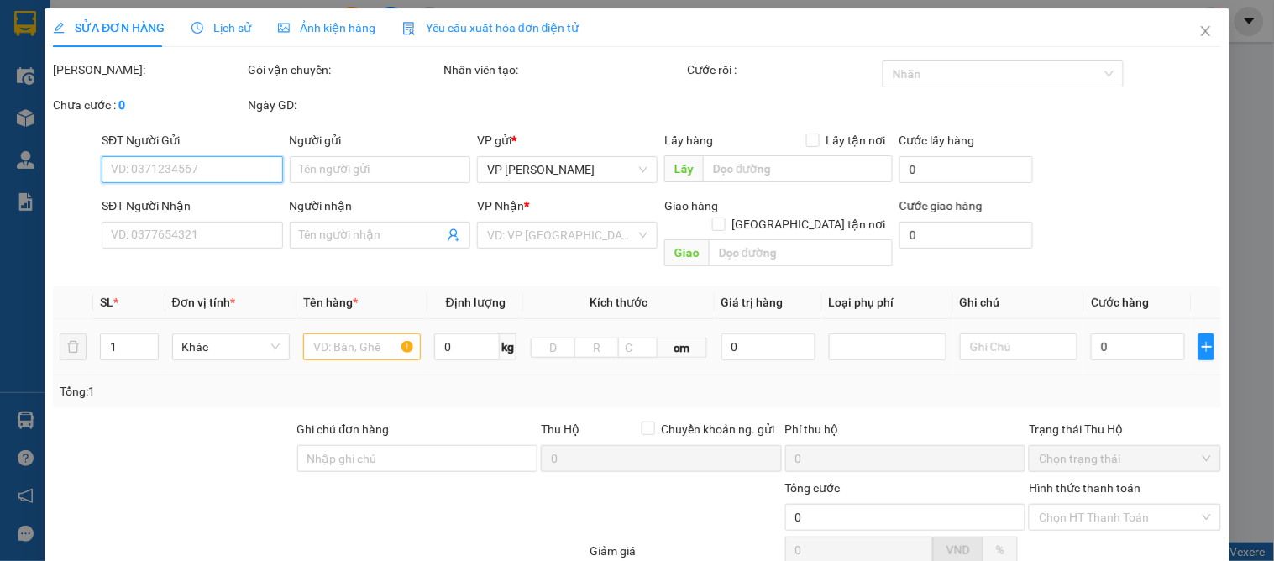
type input "0943050974"
type input "kh0912315495"
type input "0917678760"
type input "xuân phương"
checkbox input "true"
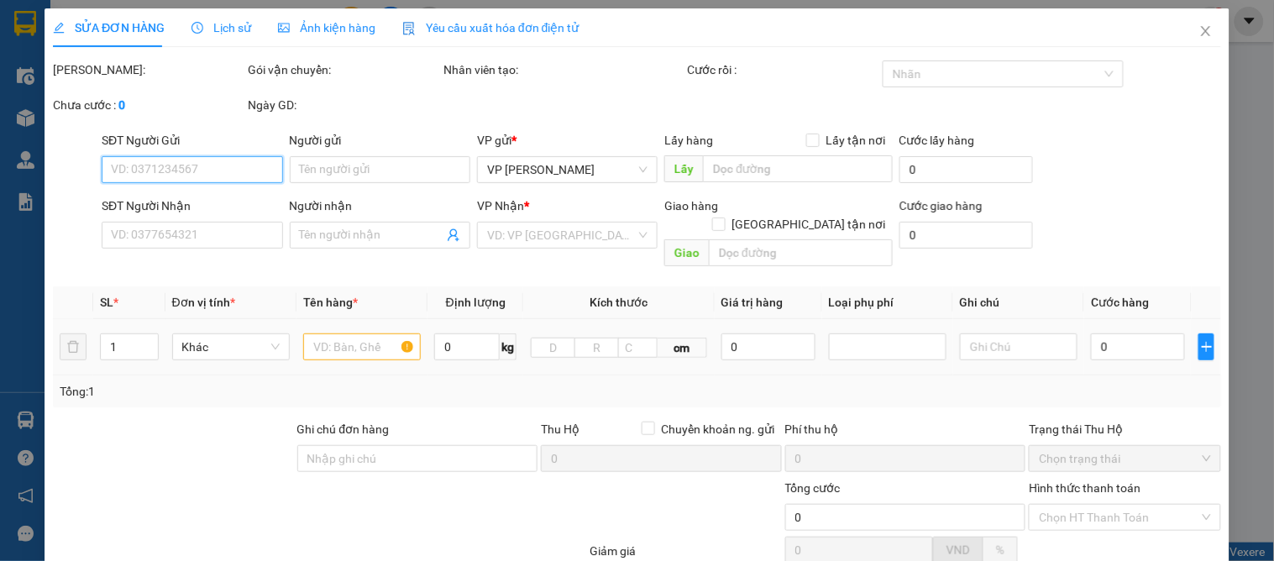
type input "vp"
type input "30.000"
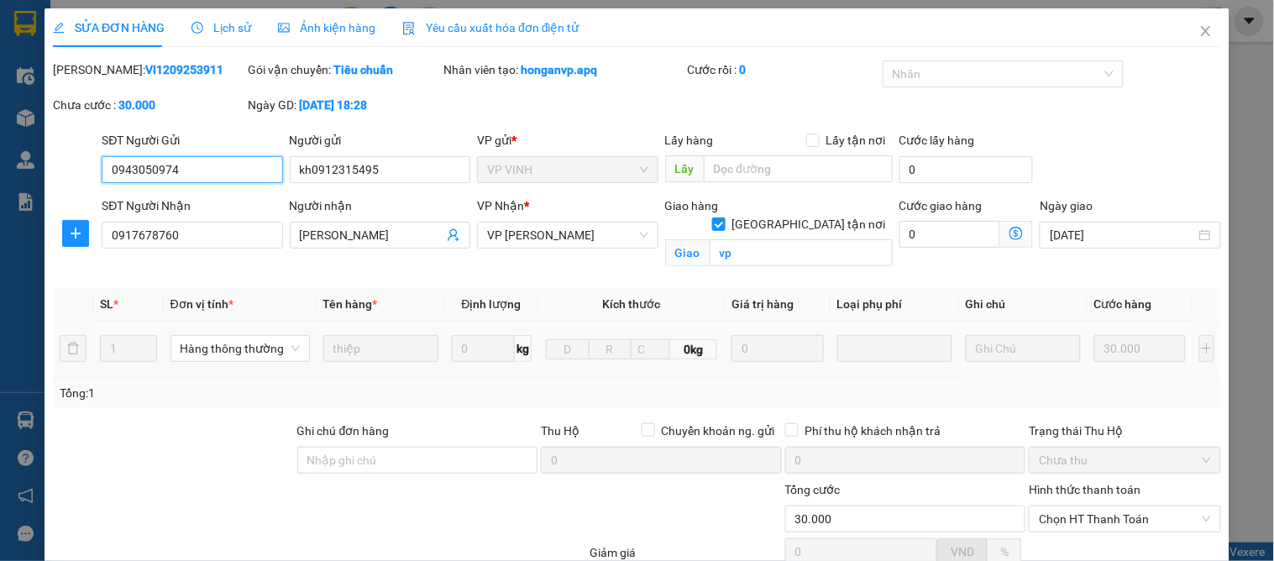
scroll to position [169, 0]
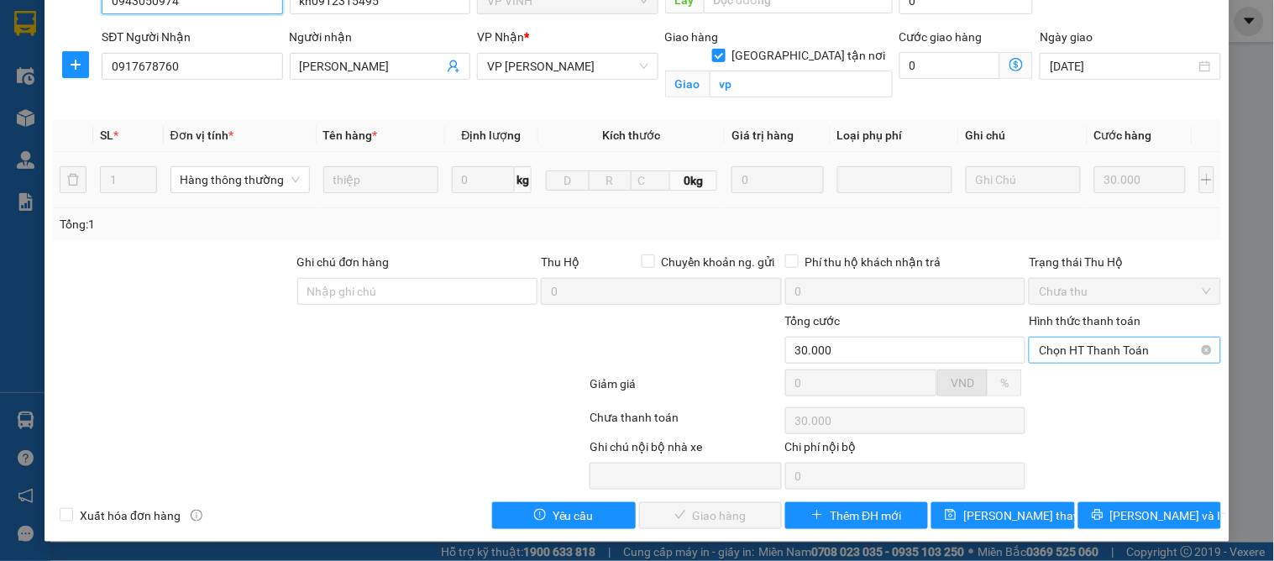
drag, startPoint x: 1051, startPoint y: 346, endPoint x: 1043, endPoint y: 356, distance: 12.6
click at [1051, 347] on span "Chọn HT Thanh Toán" at bounding box center [1124, 350] width 171 height 25
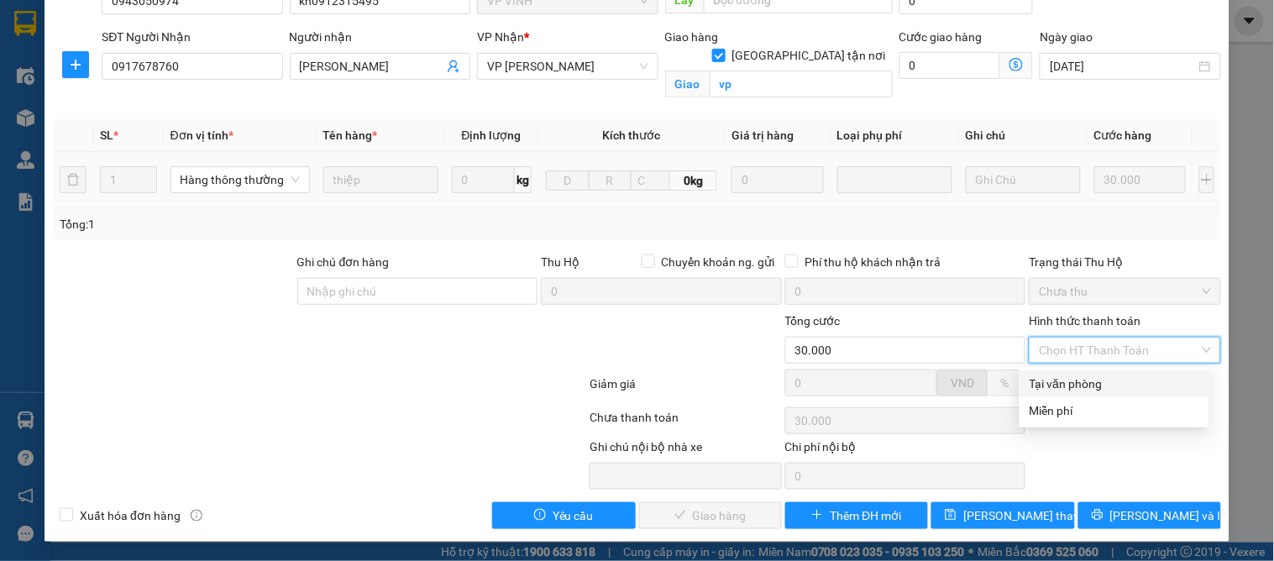
click at [1036, 378] on div "Tại văn phòng" at bounding box center [1115, 384] width 170 height 18
type input "0"
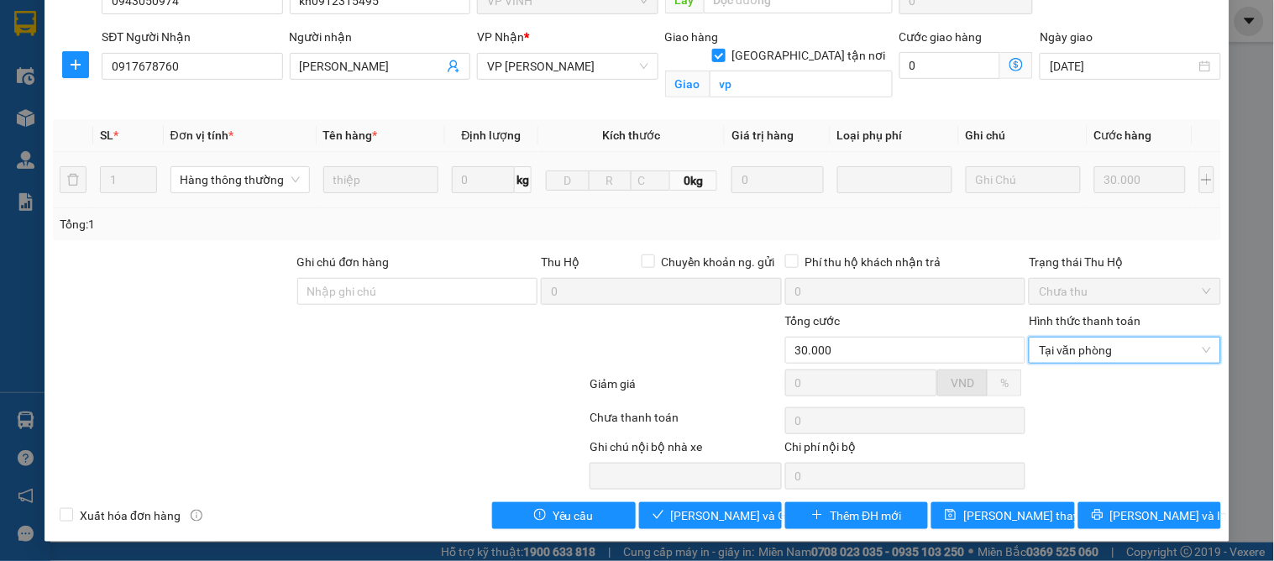
click at [691, 496] on div "Total Paid Fee 0 Total UnPaid Fee 30.000 Cash Collection Total Fee Mã ĐH: VI120…" at bounding box center [637, 210] width 1168 height 637
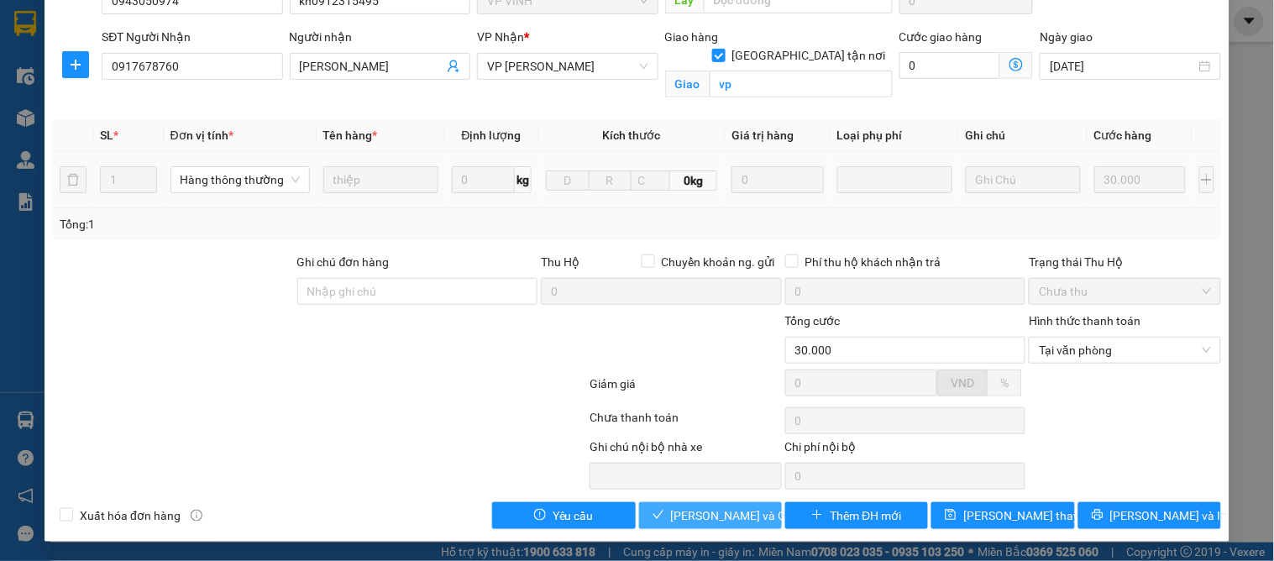
click at [695, 505] on button "Lưu và Giao hàng" at bounding box center [710, 515] width 143 height 27
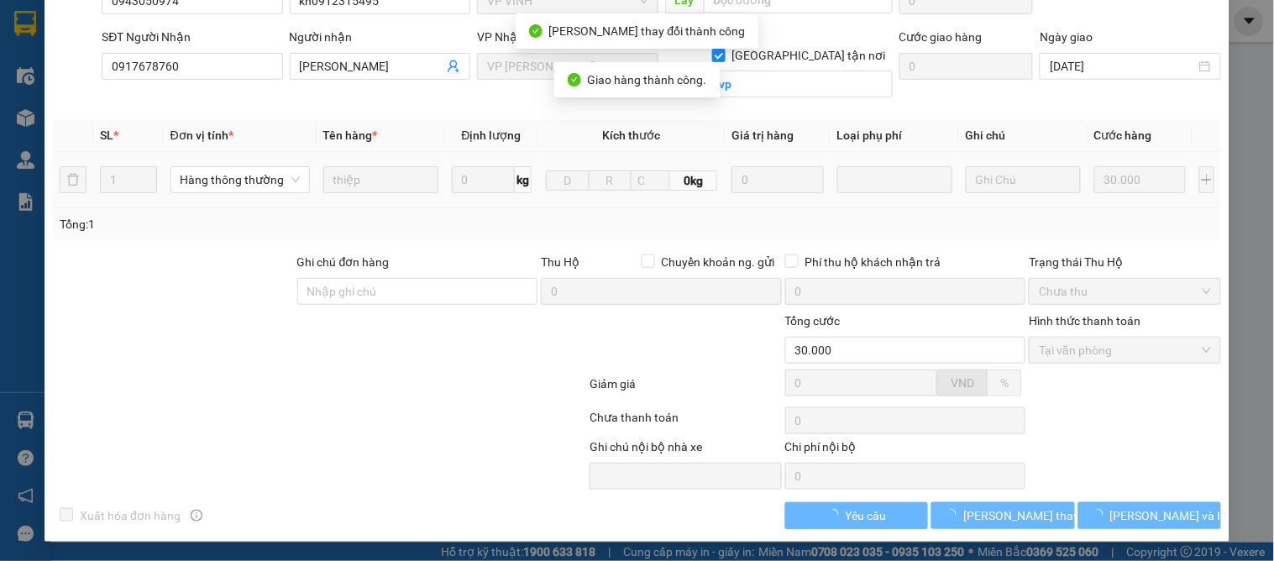
scroll to position [0, 0]
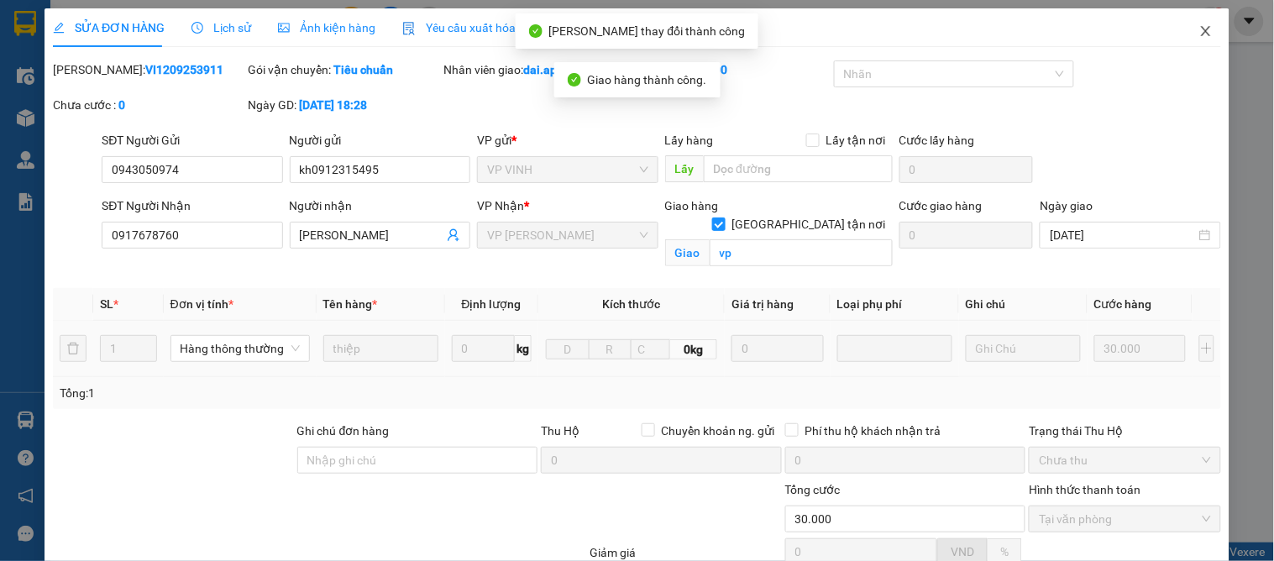
click at [1199, 35] on icon "close" at bounding box center [1205, 30] width 13 height 13
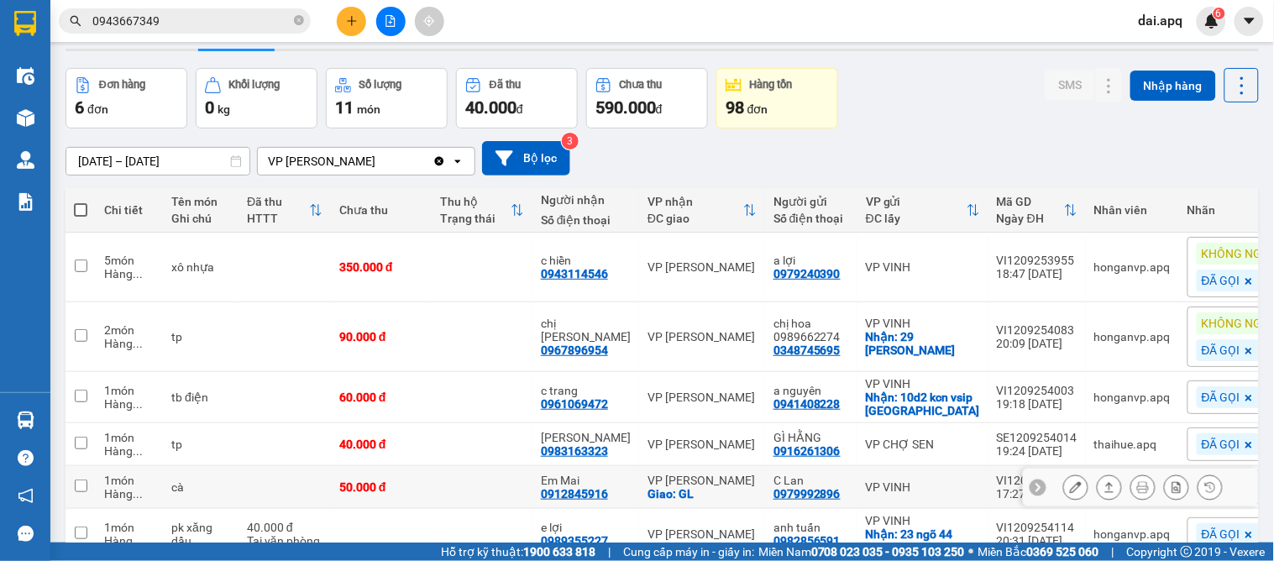
scroll to position [143, 0]
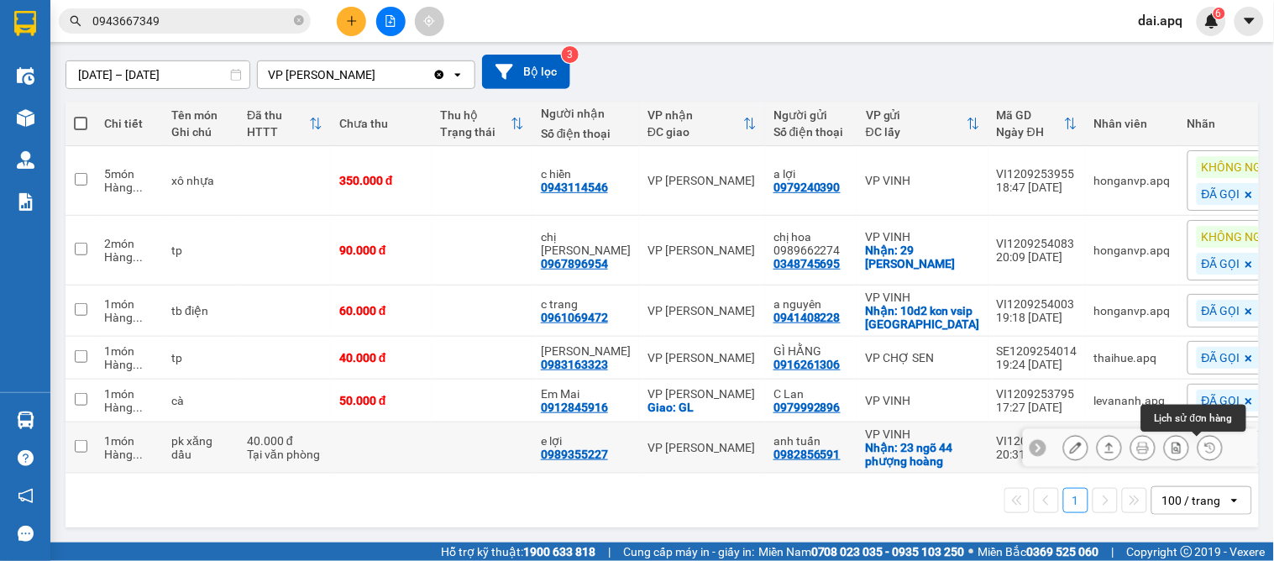
click at [1205, 446] on icon at bounding box center [1210, 448] width 10 height 10
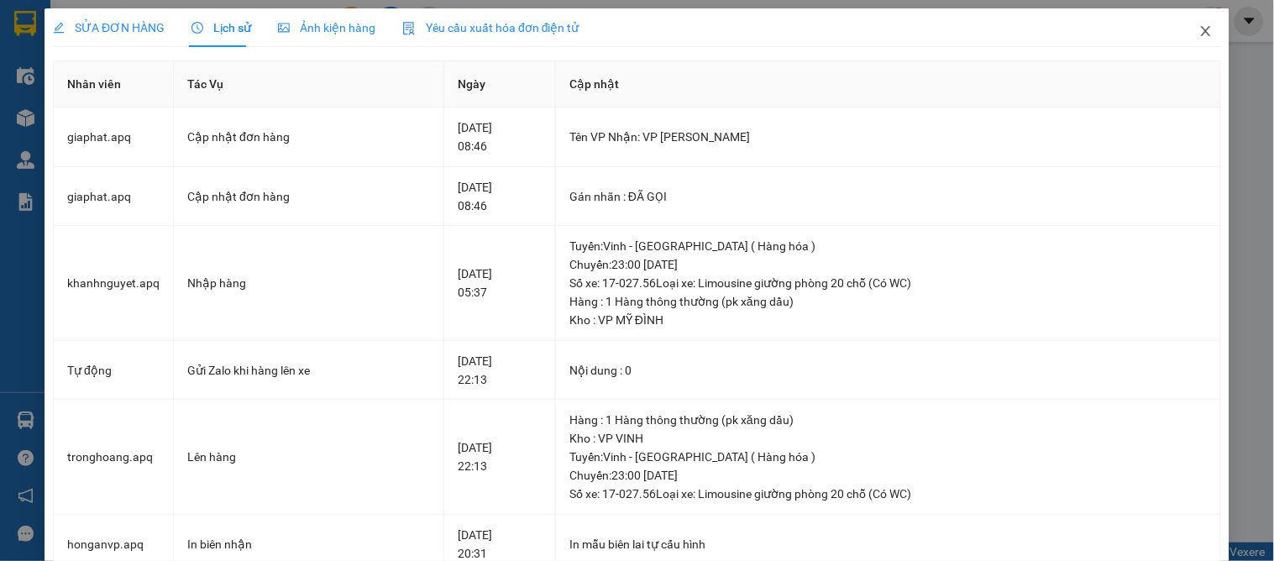
click at [1199, 32] on icon "close" at bounding box center [1205, 30] width 13 height 13
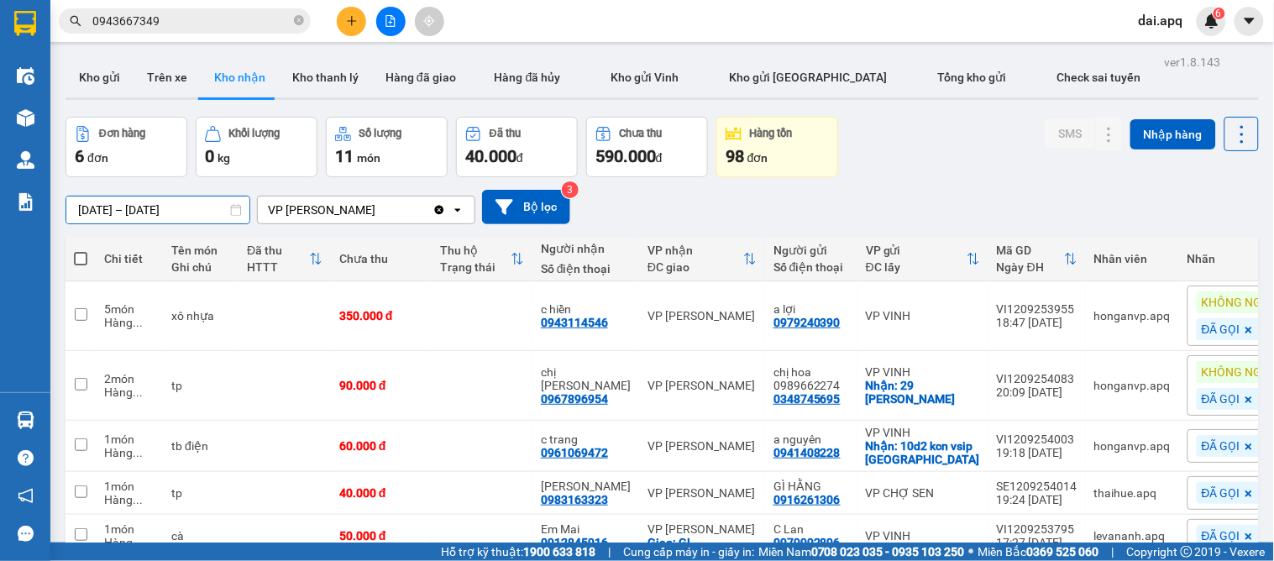
click at [101, 199] on input "13/09/2025 – 13/09/2025" at bounding box center [157, 210] width 183 height 27
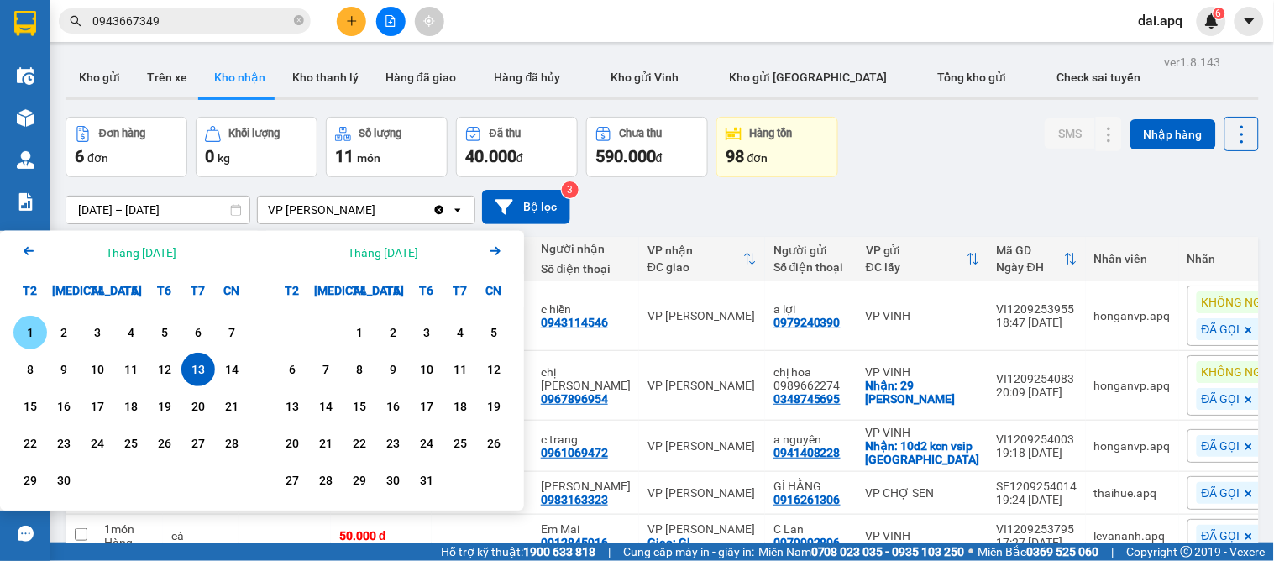
click at [39, 333] on div "1" at bounding box center [30, 333] width 24 height 20
click at [165, 204] on input "01/09/2025 – / /" at bounding box center [157, 210] width 183 height 27
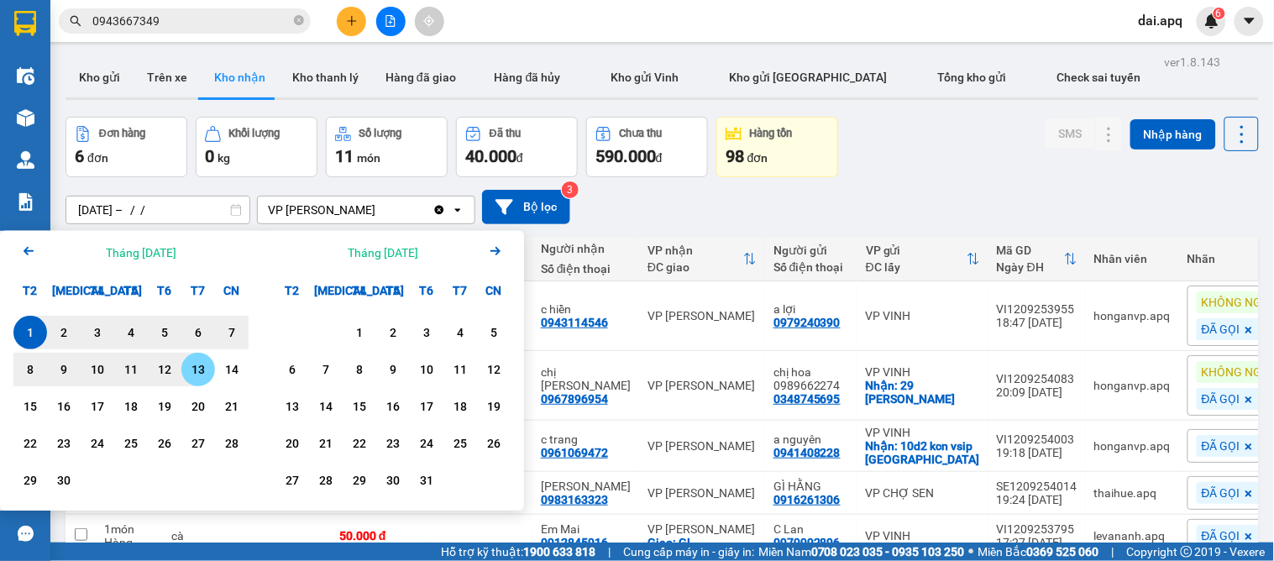
click at [193, 370] on div "13" at bounding box center [198, 369] width 24 height 20
type input "[DATE] – [DATE]"
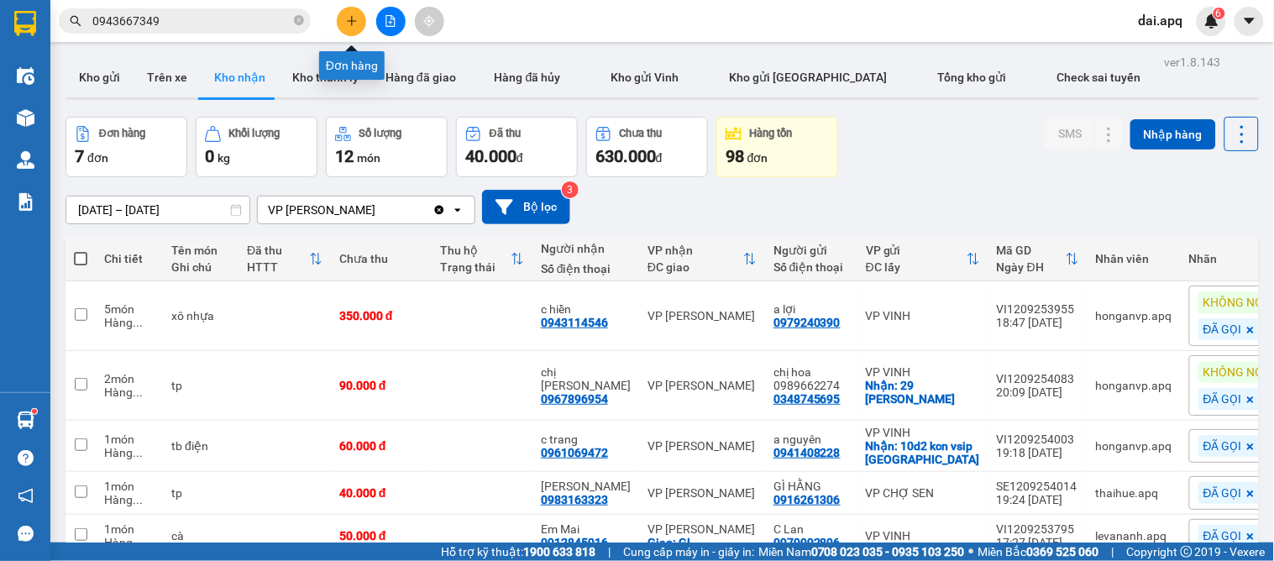
click at [357, 12] on button at bounding box center [351, 21] width 29 height 29
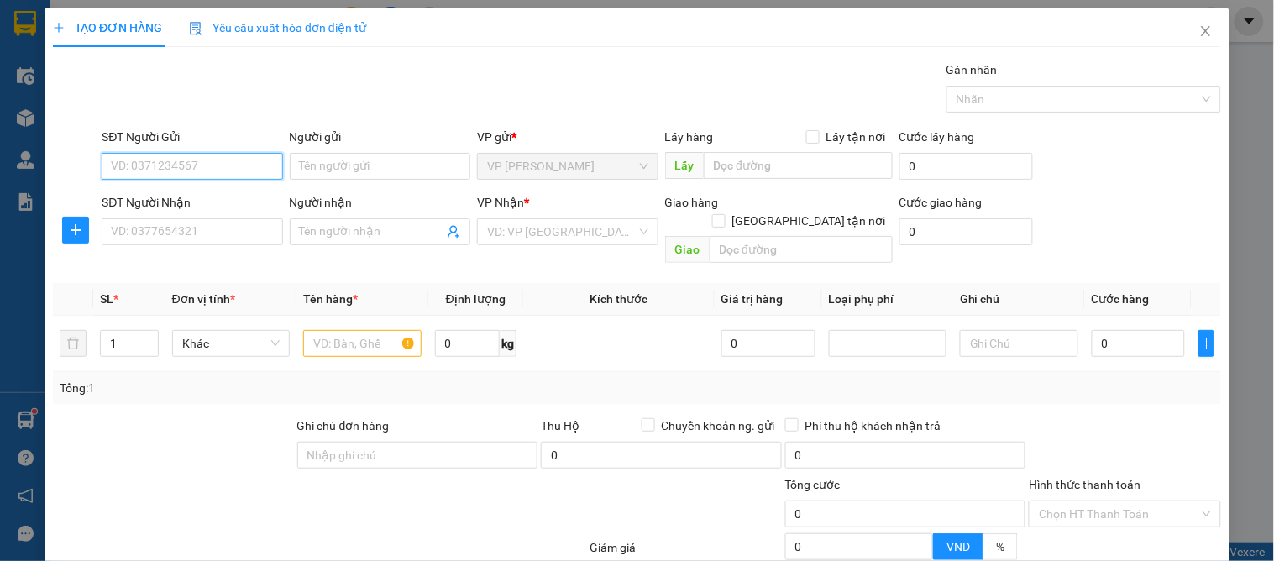
click at [164, 153] on input "SĐT Người Gửi" at bounding box center [192, 166] width 181 height 27
type input "0348284091"
click at [181, 205] on div "0348284091 - cty" at bounding box center [190, 200] width 159 height 18
type input "cty"
type input "0348284091"
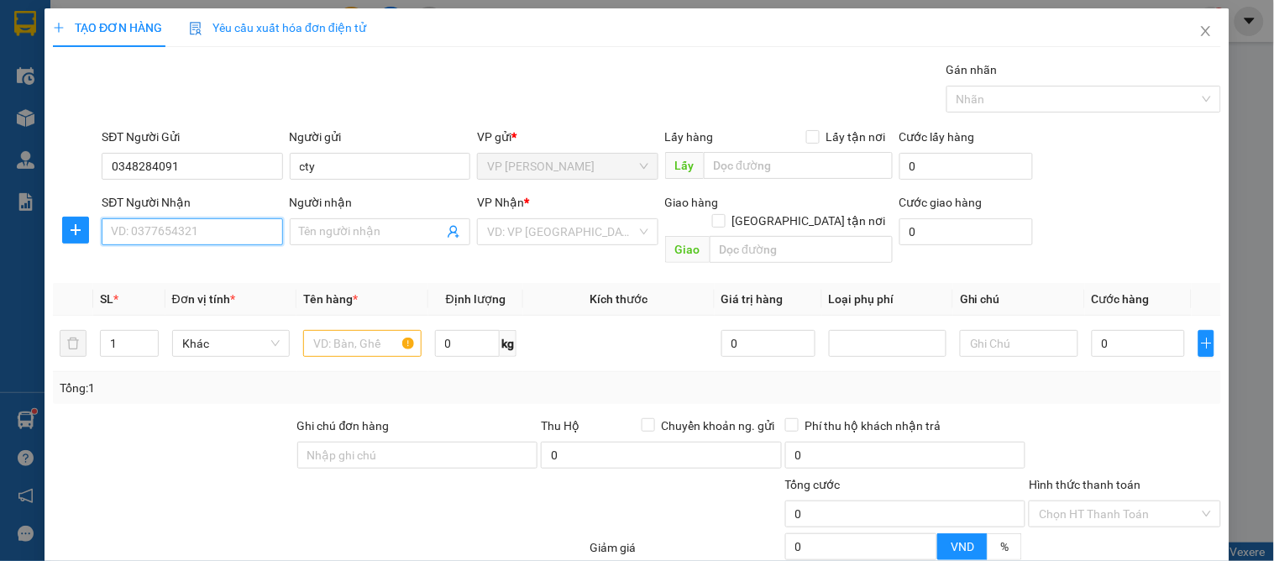
click at [183, 221] on input "SĐT Người Nhận" at bounding box center [192, 231] width 181 height 27
type input "0962422242"
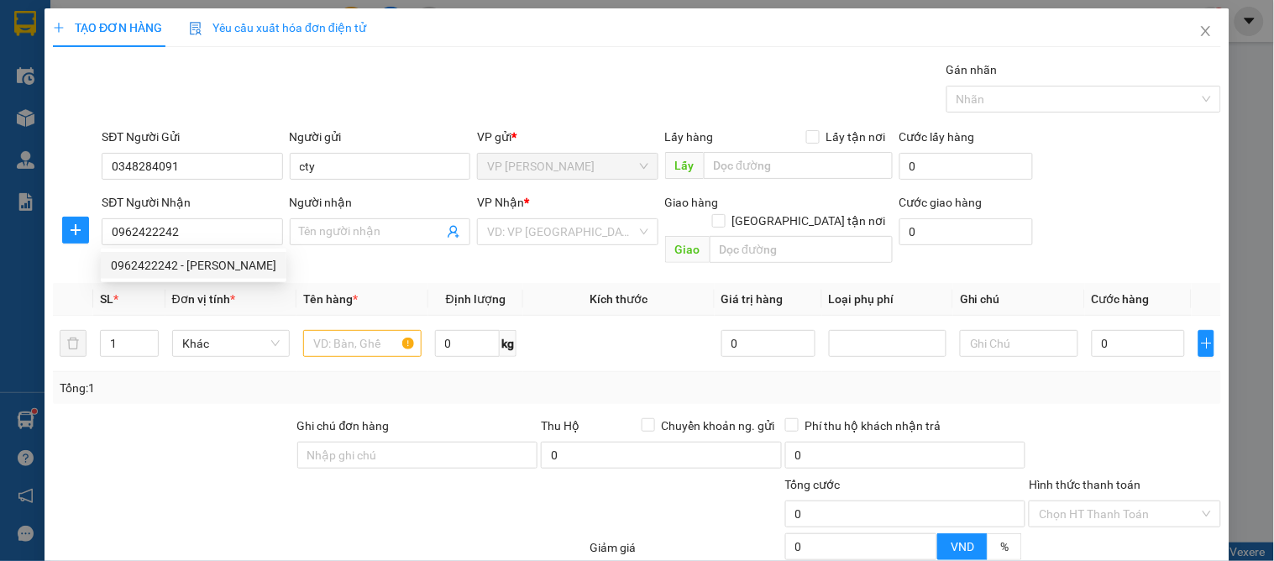
click at [232, 281] on div "0962422242 0962422242 - xuân diệu" at bounding box center [194, 266] width 186 height 34
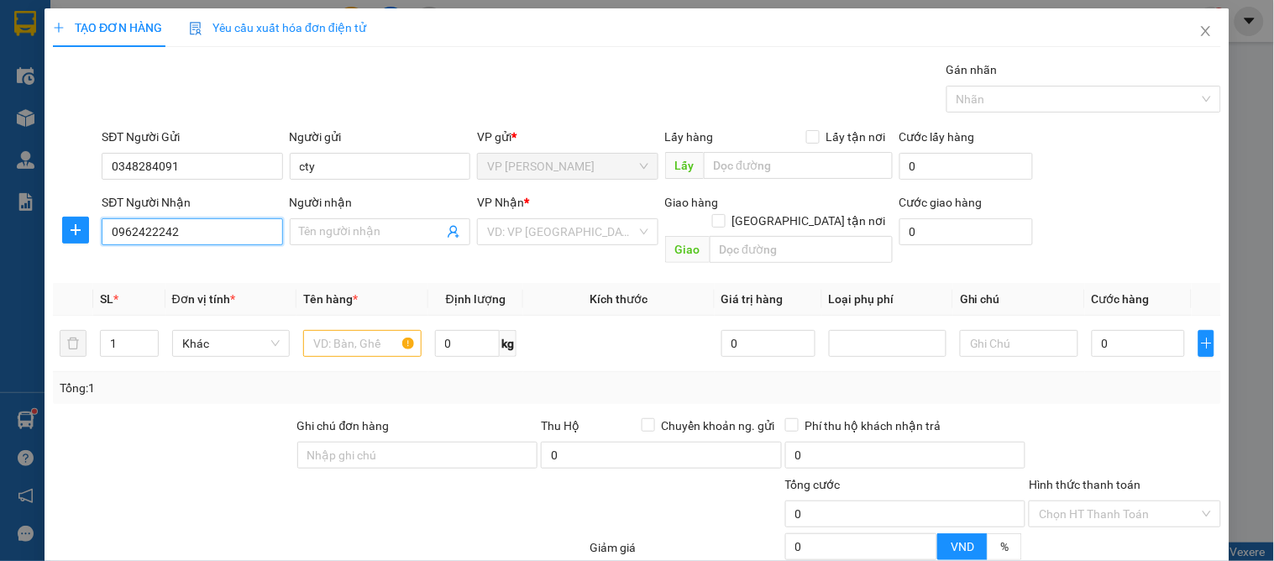
click at [208, 225] on input "0962422242" at bounding box center [192, 231] width 181 height 27
click at [228, 263] on div "0962422242 - xuân diệu" at bounding box center [193, 265] width 165 height 18
type input "xuân diệu"
checkbox input "true"
type input "vp"
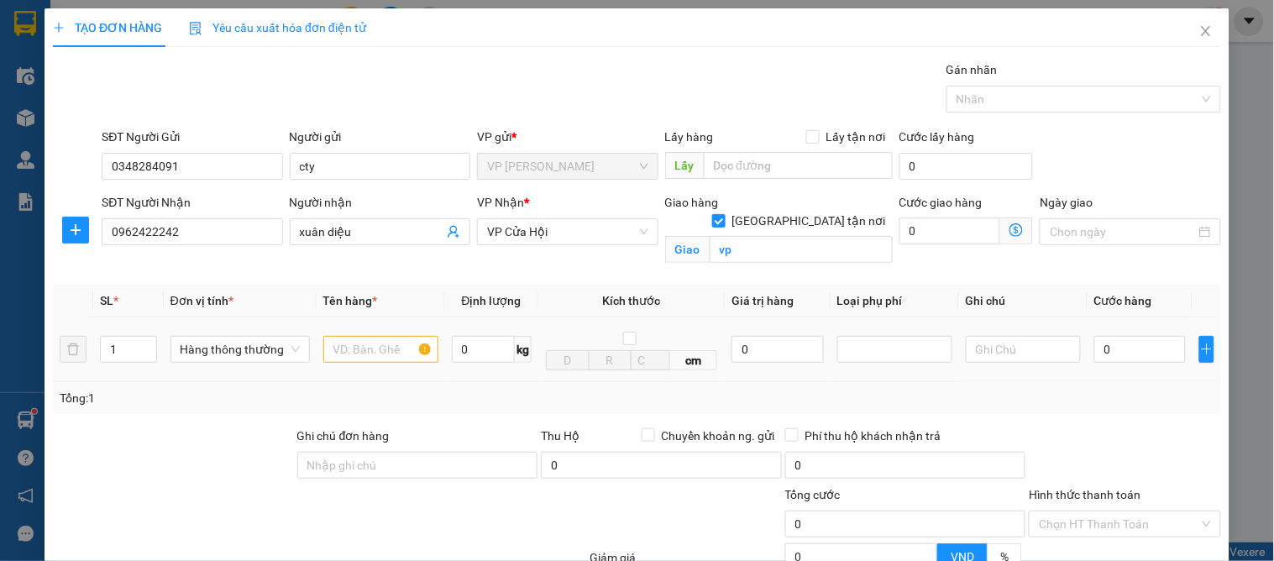
click at [336, 333] on div at bounding box center [380, 350] width 115 height 34
click at [328, 346] on input "text" at bounding box center [380, 349] width 115 height 27
type input "piza"
click at [1105, 353] on input "0" at bounding box center [1140, 349] width 92 height 27
type input "6"
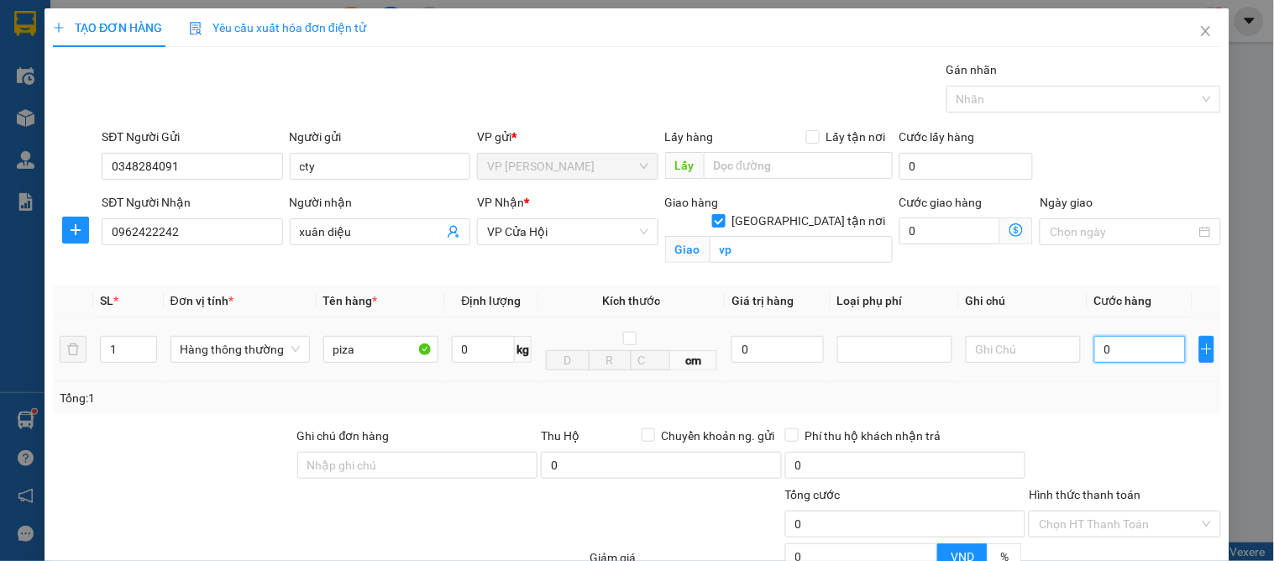
type input "6"
type input "60"
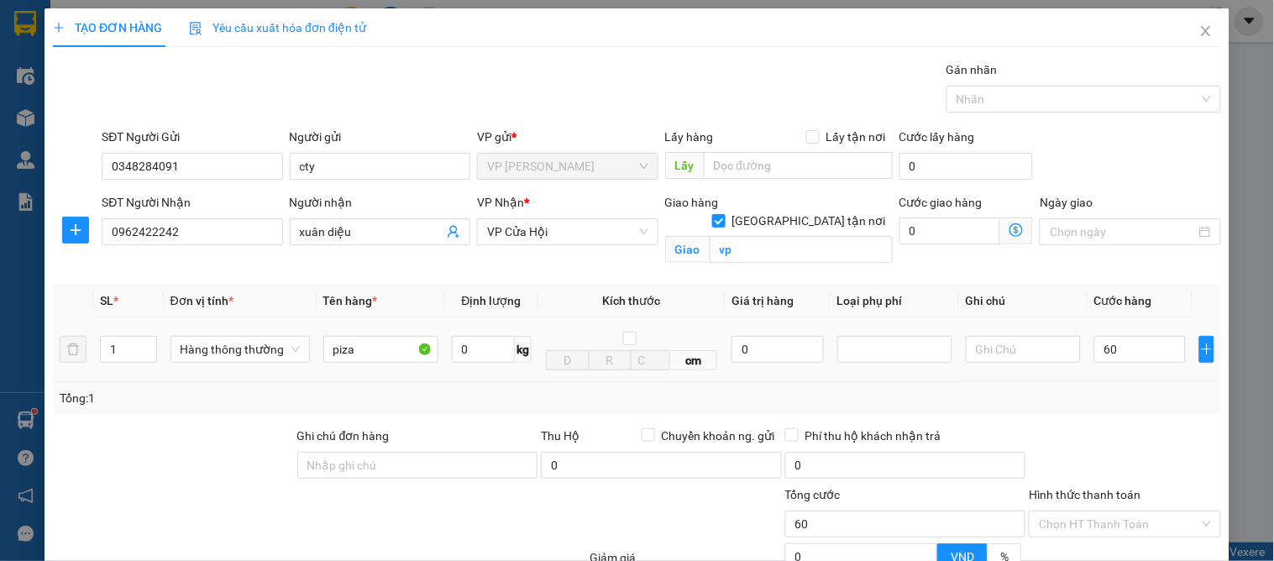
type input "60.000"
click at [1165, 404] on div "Tổng: 1" at bounding box center [637, 398] width 1155 height 18
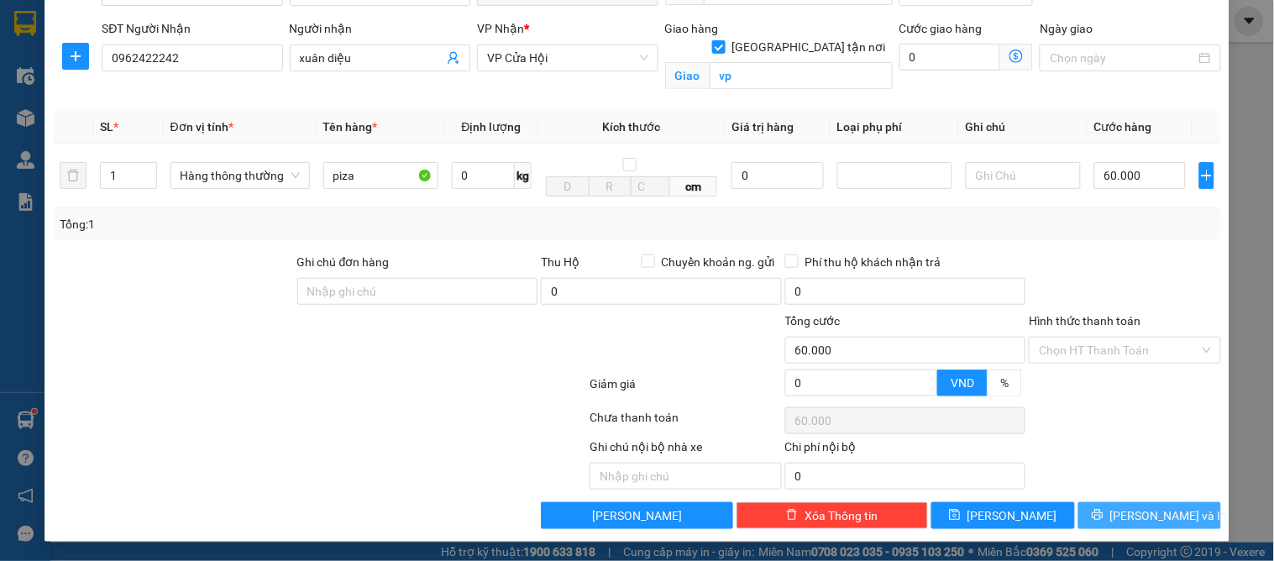
click at [1124, 512] on span "[PERSON_NAME] và In" at bounding box center [1169, 515] width 118 height 18
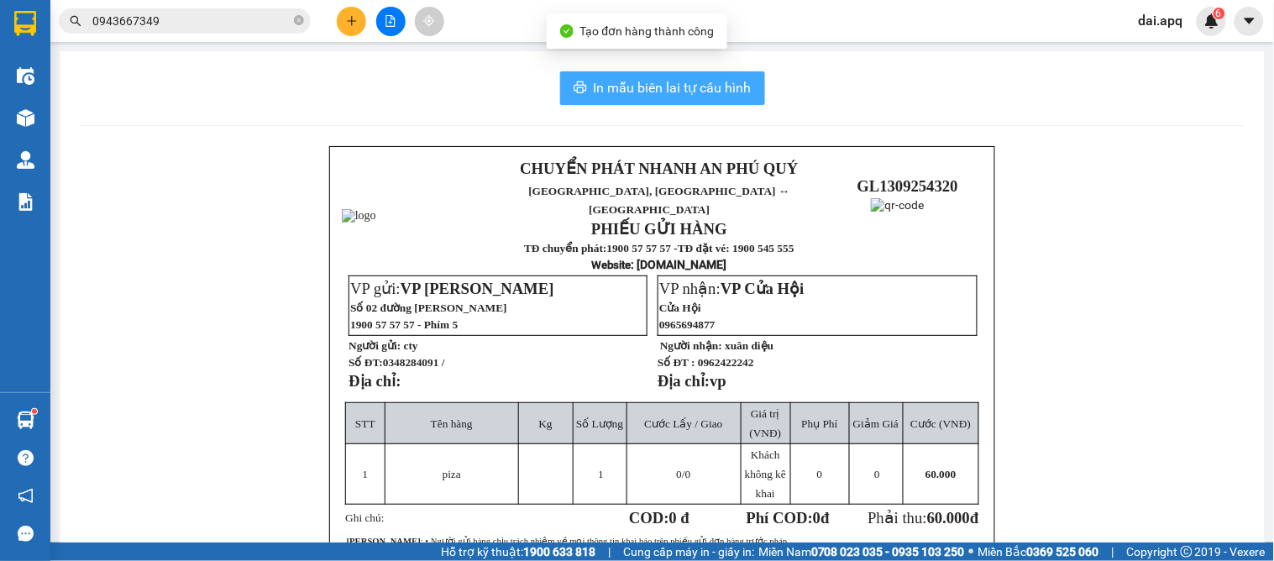
click at [709, 76] on button "In mẫu biên lai tự cấu hình" at bounding box center [662, 88] width 205 height 34
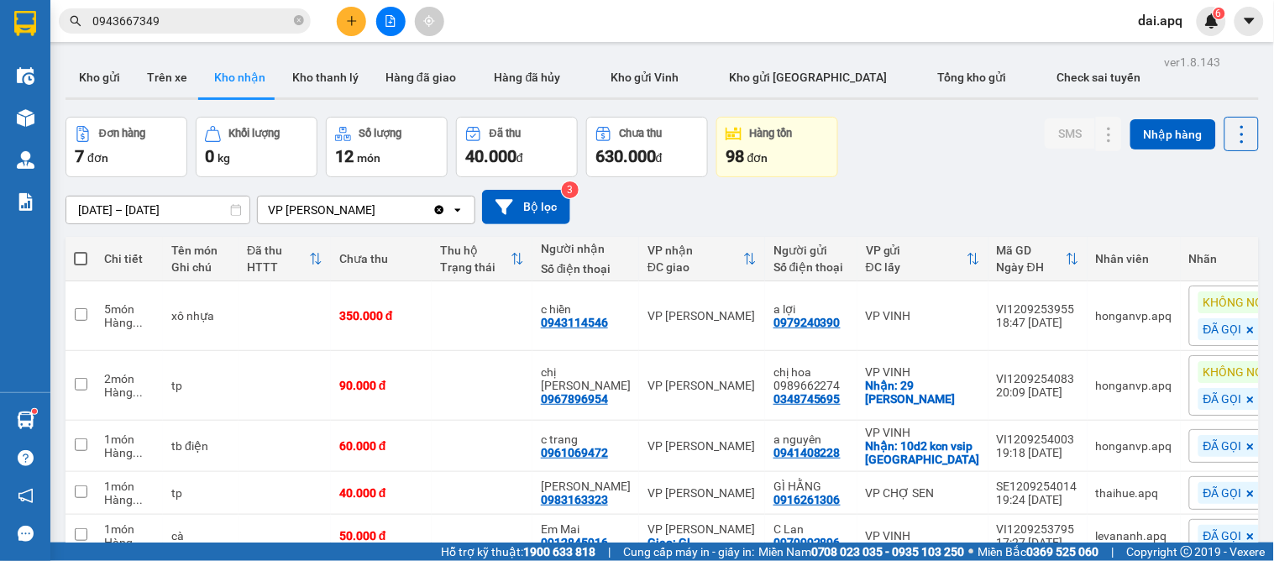
click at [644, 228] on div "01/09/2025 – 13/09/2025 Press the down arrow key to interact with the calendar …" at bounding box center [662, 207] width 1193 height 60
click at [97, 79] on button "Kho gửi" at bounding box center [100, 77] width 68 height 40
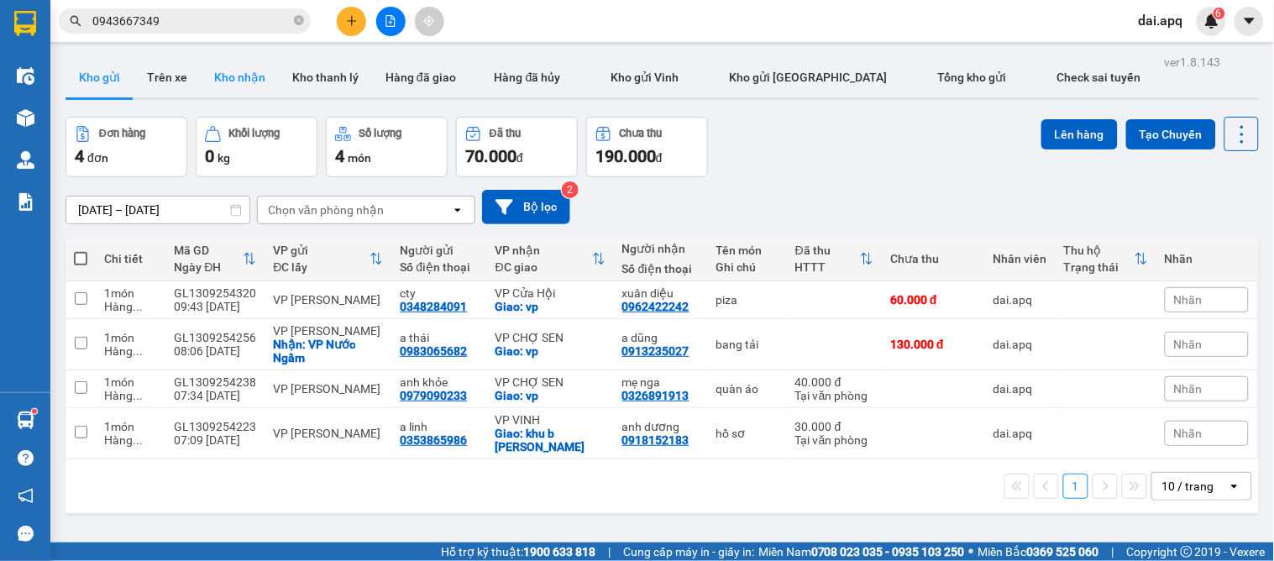
click at [217, 67] on button "Kho nhận" at bounding box center [240, 77] width 78 height 40
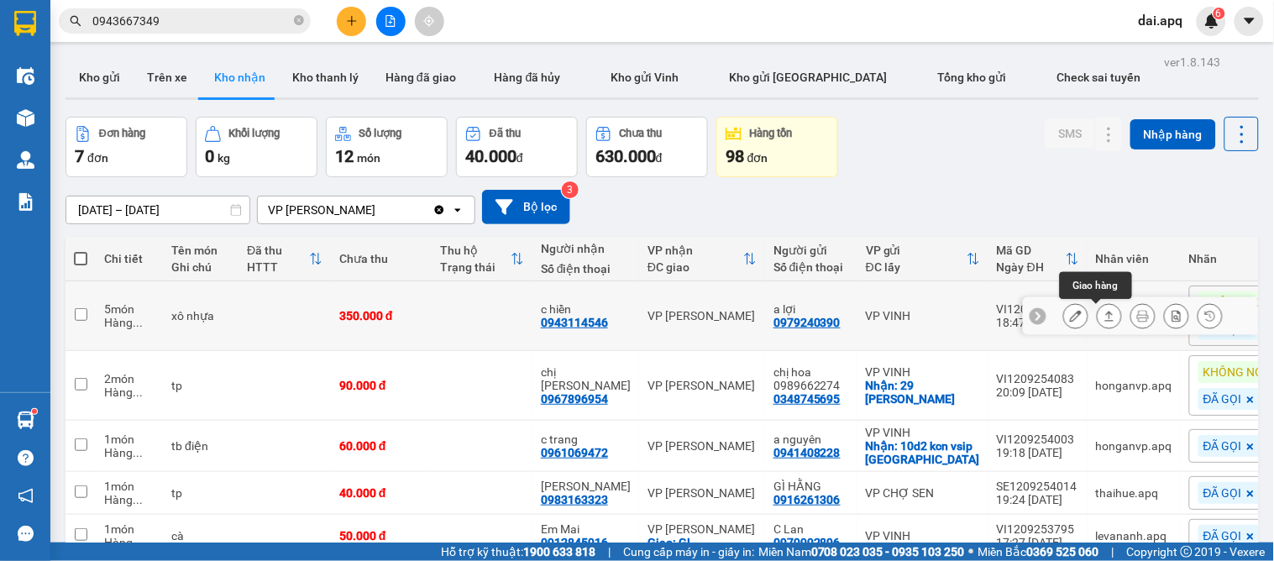
click at [1104, 316] on icon at bounding box center [1110, 316] width 12 height 12
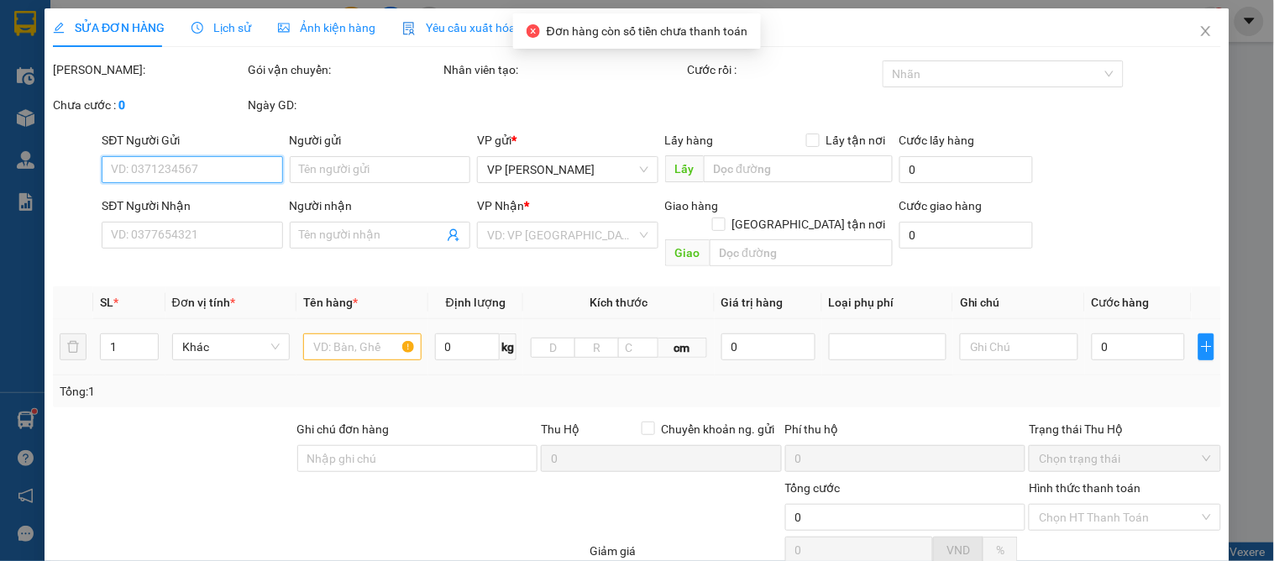
type input "0979240390"
type input "a lợi"
type input "0943114546"
type input "c hiền"
type input "350.000"
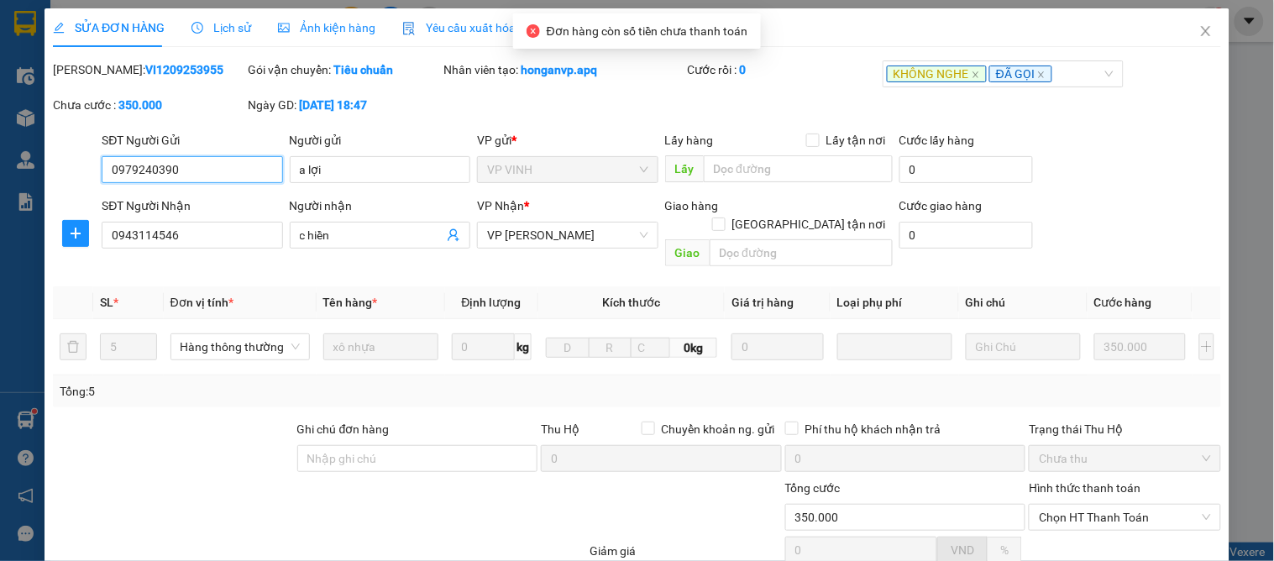
scroll to position [149, 0]
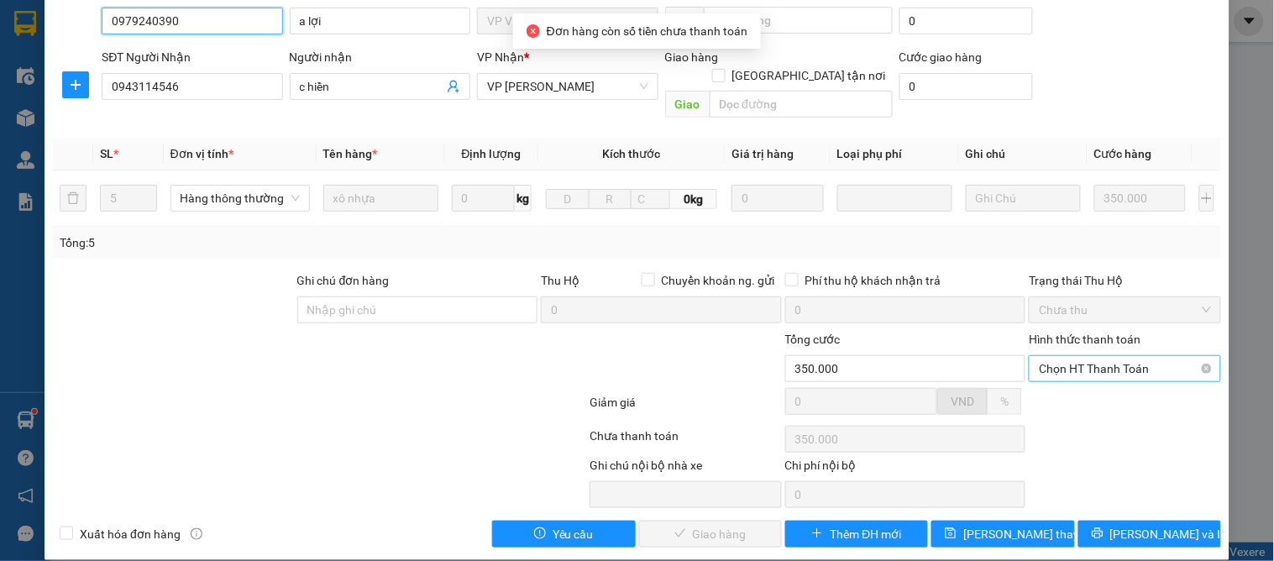
click at [1067, 356] on span "Chọn HT Thanh Toán" at bounding box center [1124, 368] width 171 height 25
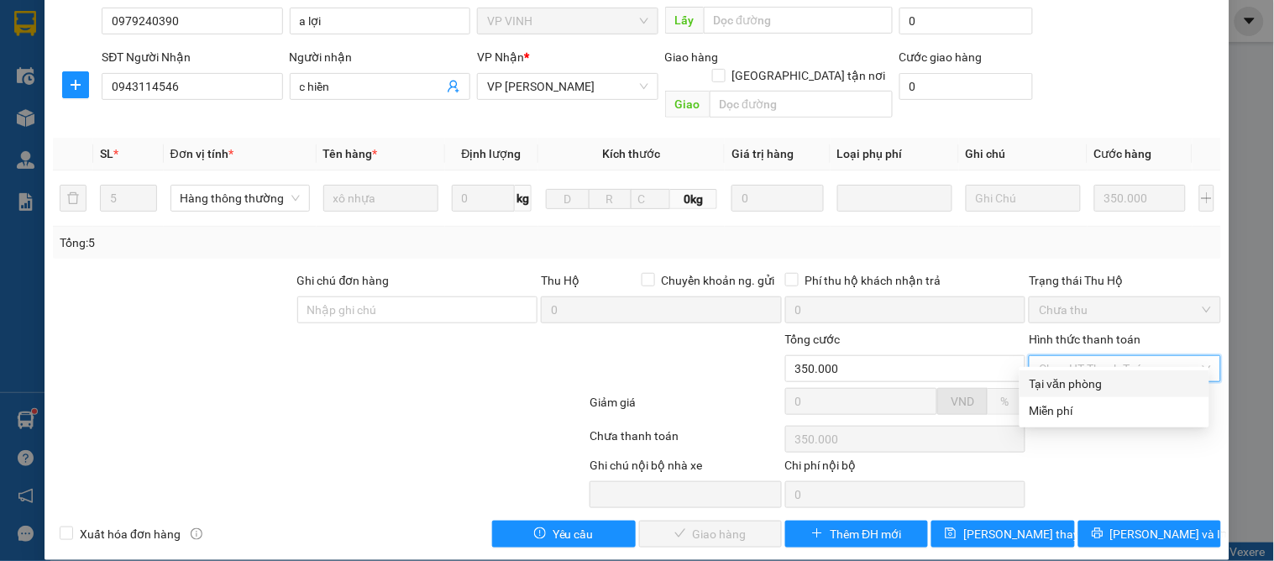
click at [1068, 384] on div "Tại văn phòng" at bounding box center [1115, 384] width 170 height 18
type input "0"
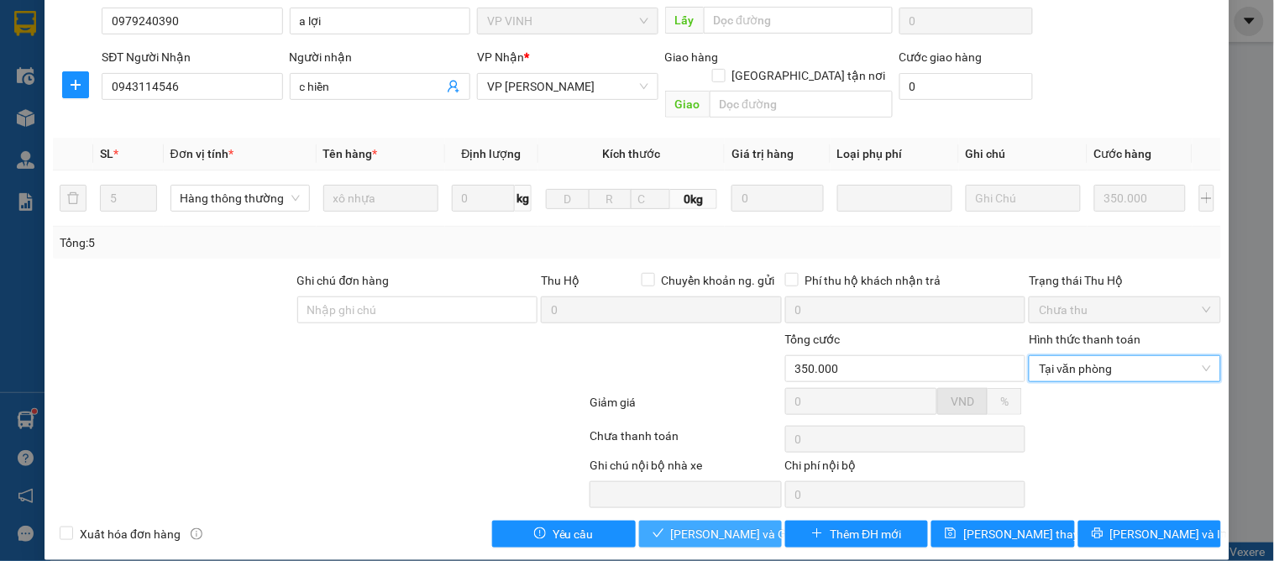
click at [709, 525] on span "Lưu và Giao hàng" at bounding box center [751, 534] width 161 height 18
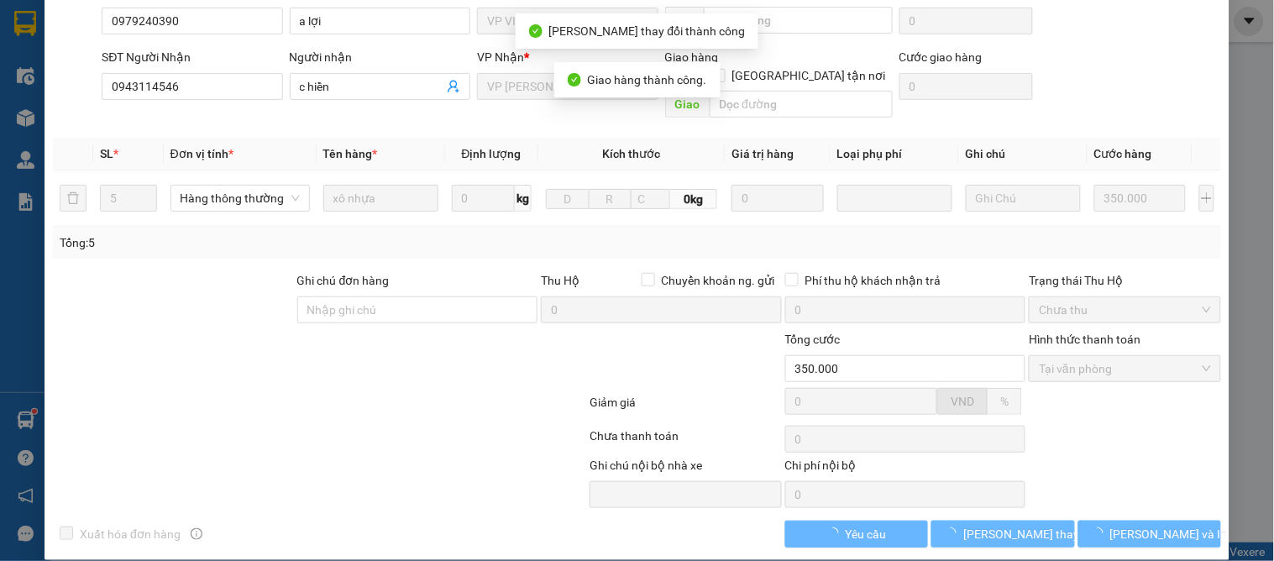
scroll to position [0, 0]
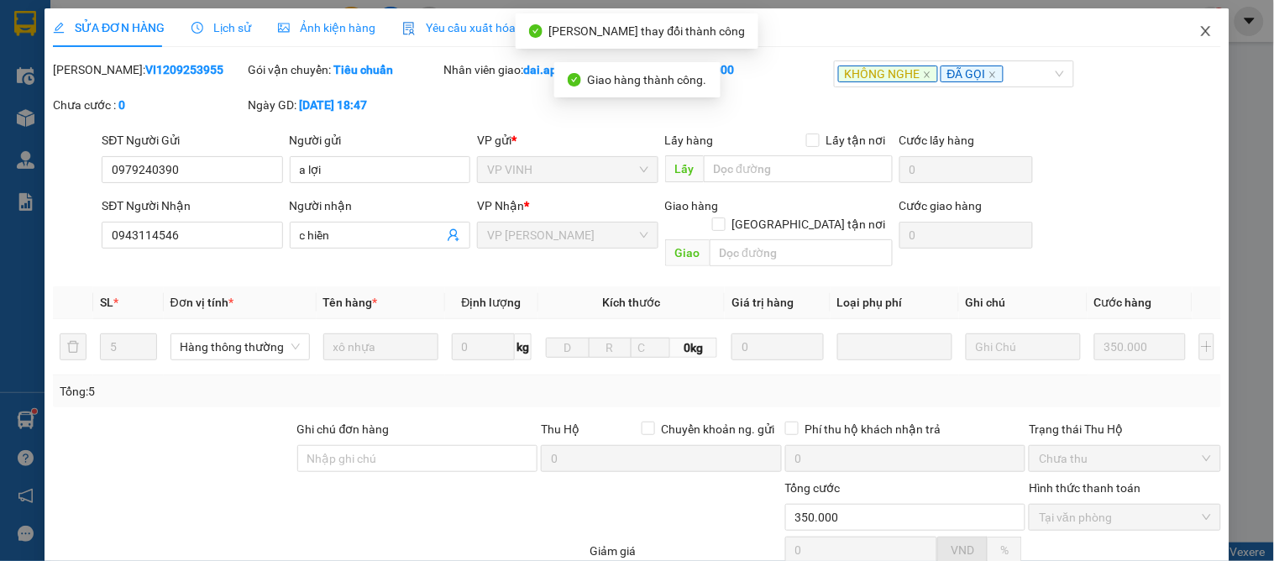
click at [1183, 32] on span "Close" at bounding box center [1206, 31] width 47 height 47
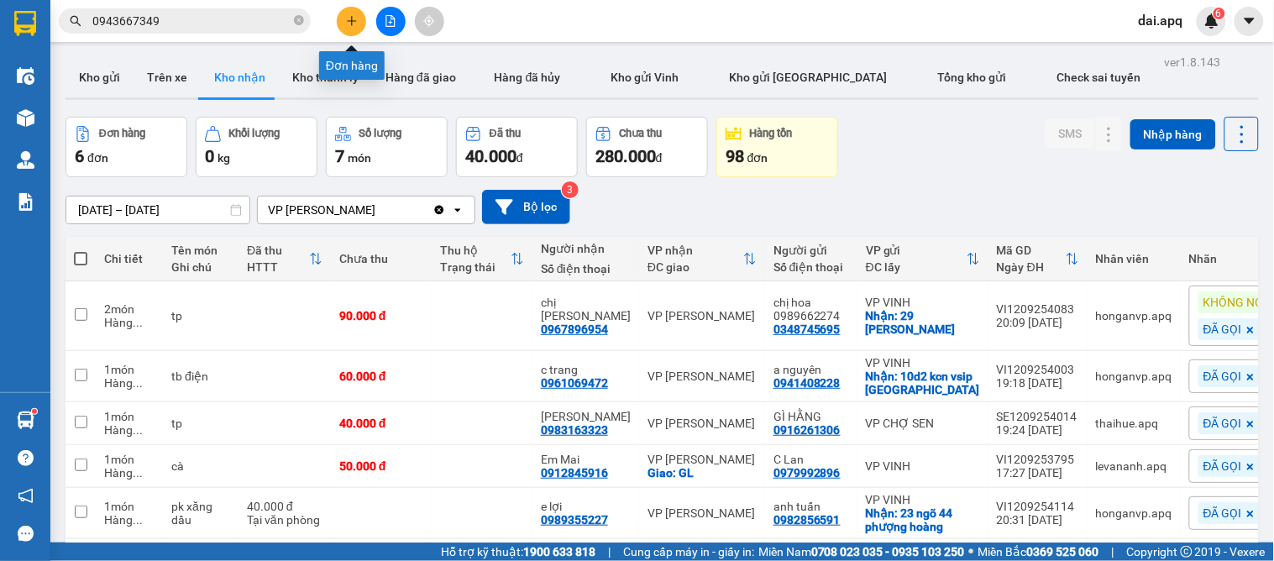
click at [354, 22] on icon "plus" at bounding box center [352, 21] width 12 height 12
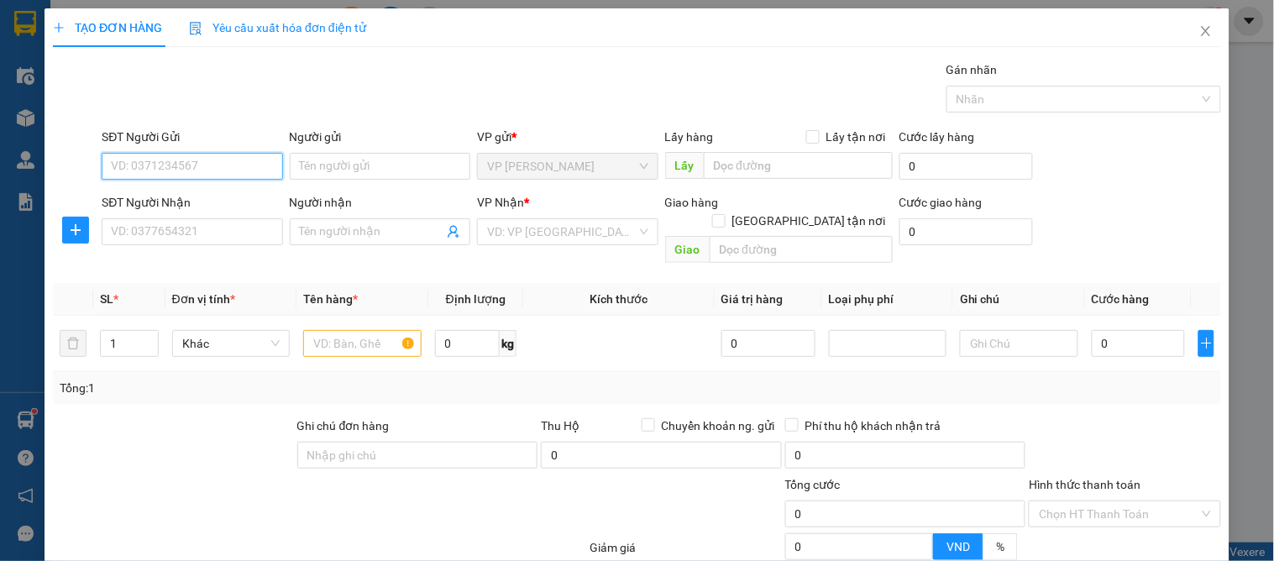
click at [211, 175] on input "SĐT Người Gửi" at bounding box center [192, 166] width 181 height 27
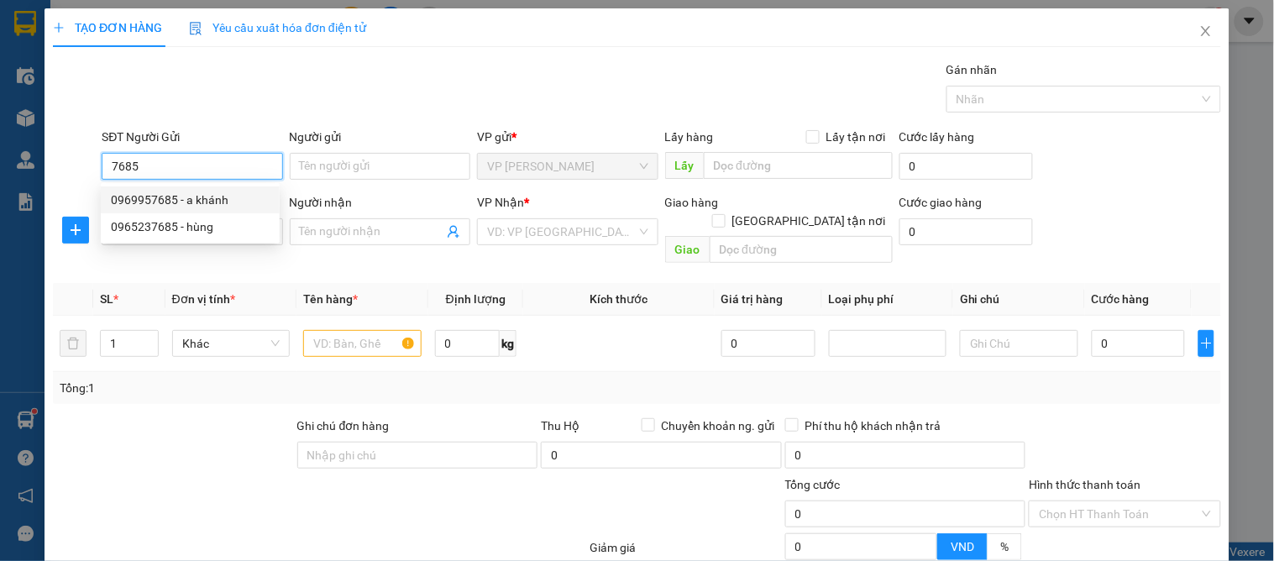
click at [245, 203] on div "0969957685 - a khánh" at bounding box center [190, 200] width 159 height 18
type input "0969957685"
type input "a khánh"
type input "0969957685"
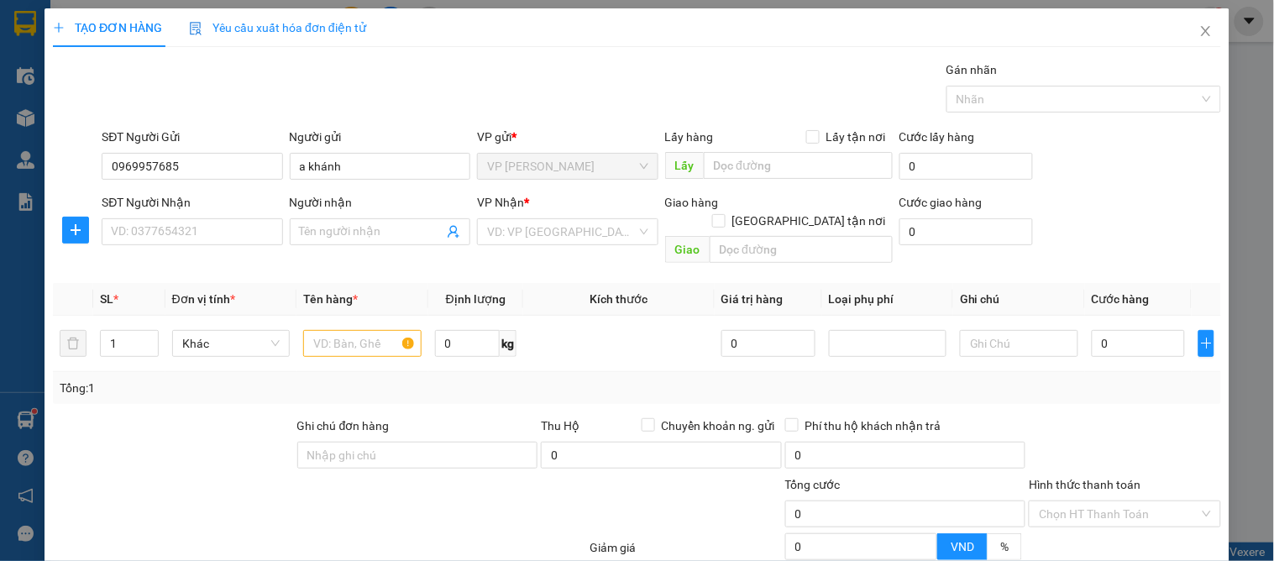
click at [225, 246] on div "SĐT Người Nhận VD: 0377654321" at bounding box center [192, 222] width 181 height 59
click at [225, 242] on input "SĐT Người Nhận" at bounding box center [192, 231] width 181 height 27
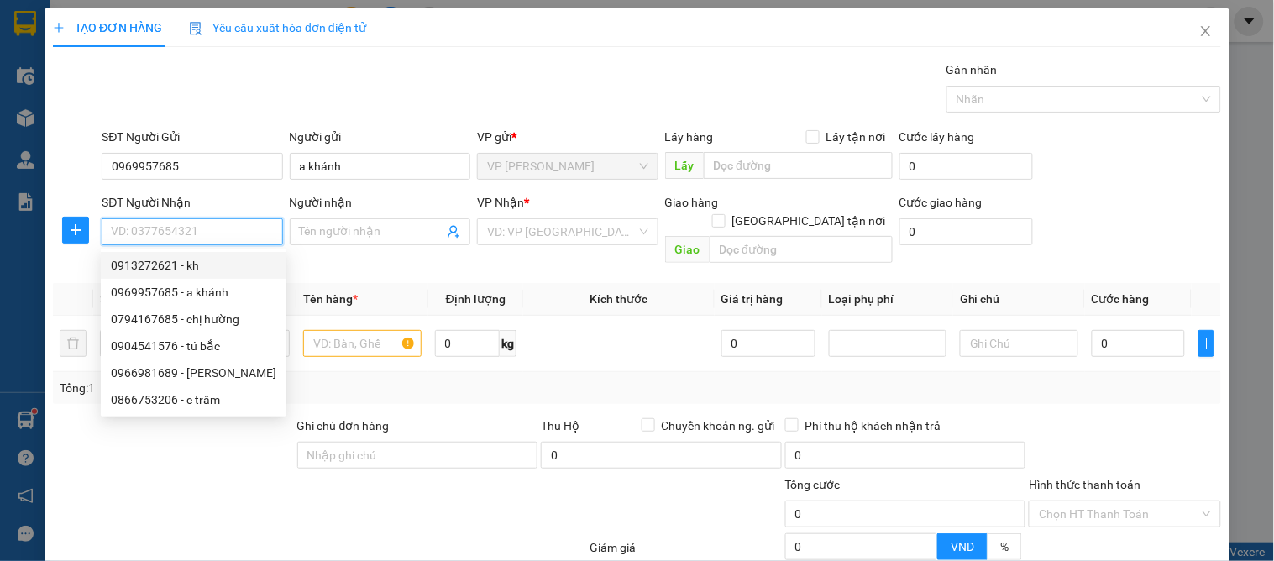
click at [264, 277] on div "0913272621 - kh" at bounding box center [194, 265] width 186 height 27
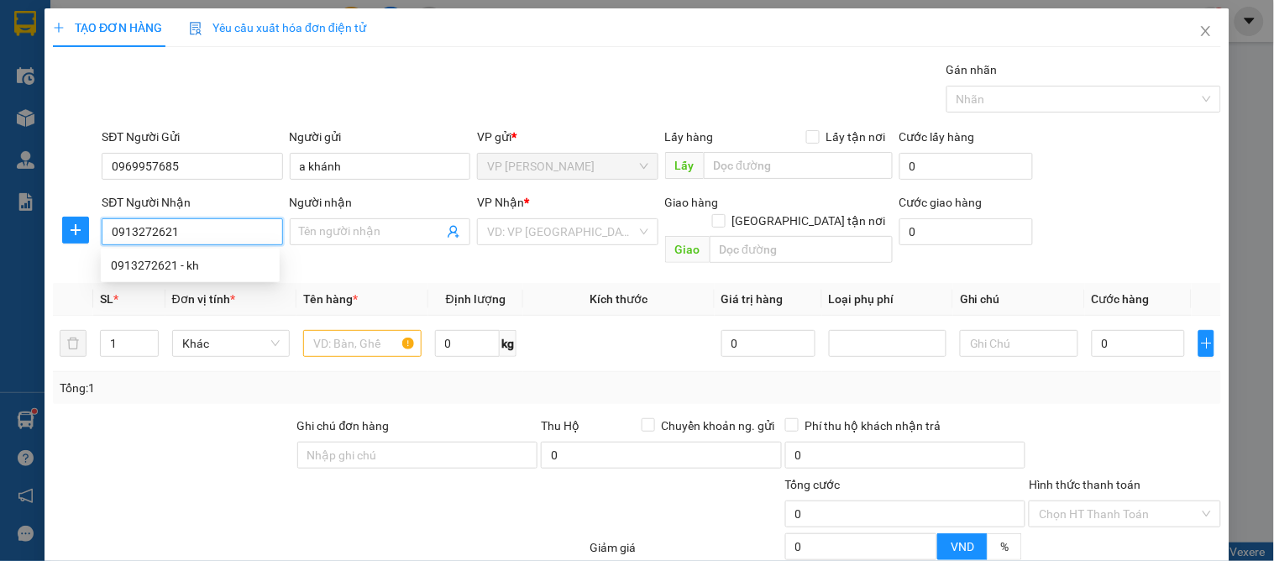
type input "0913272621"
type input "kh"
checkbox input "true"
type input "236 đường trường chinh"
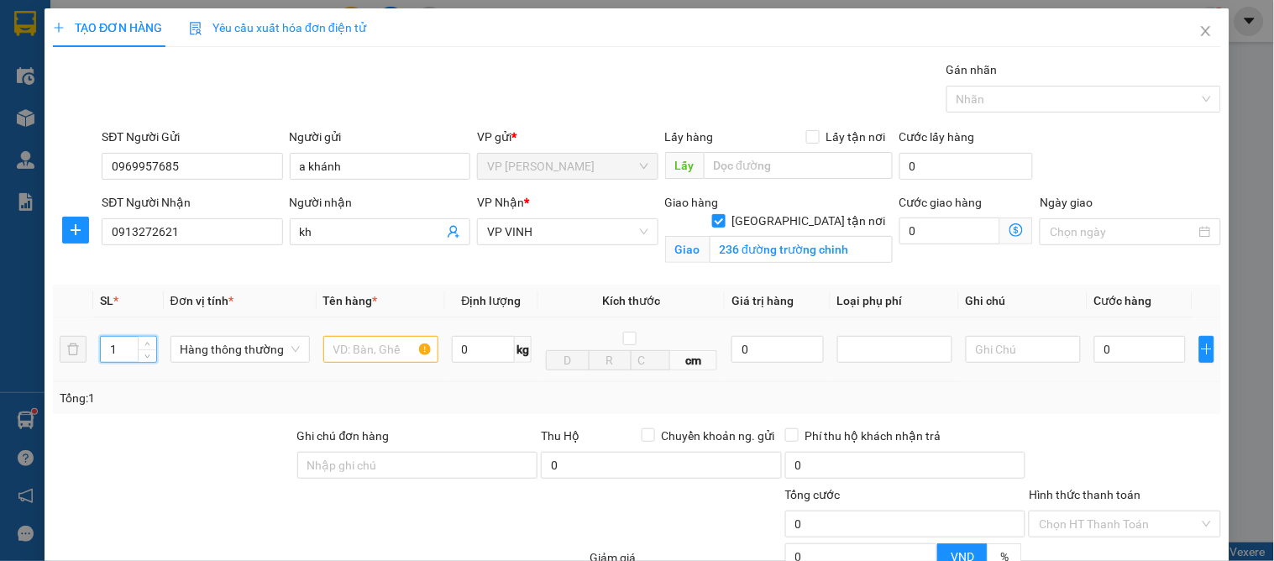
click at [126, 337] on input "1" at bounding box center [128, 349] width 55 height 25
type input "18"
drag, startPoint x: 336, startPoint y: 356, endPoint x: 346, endPoint y: 356, distance: 10.1
click at [338, 356] on input "text" at bounding box center [380, 349] width 115 height 27
type input "quần áo"
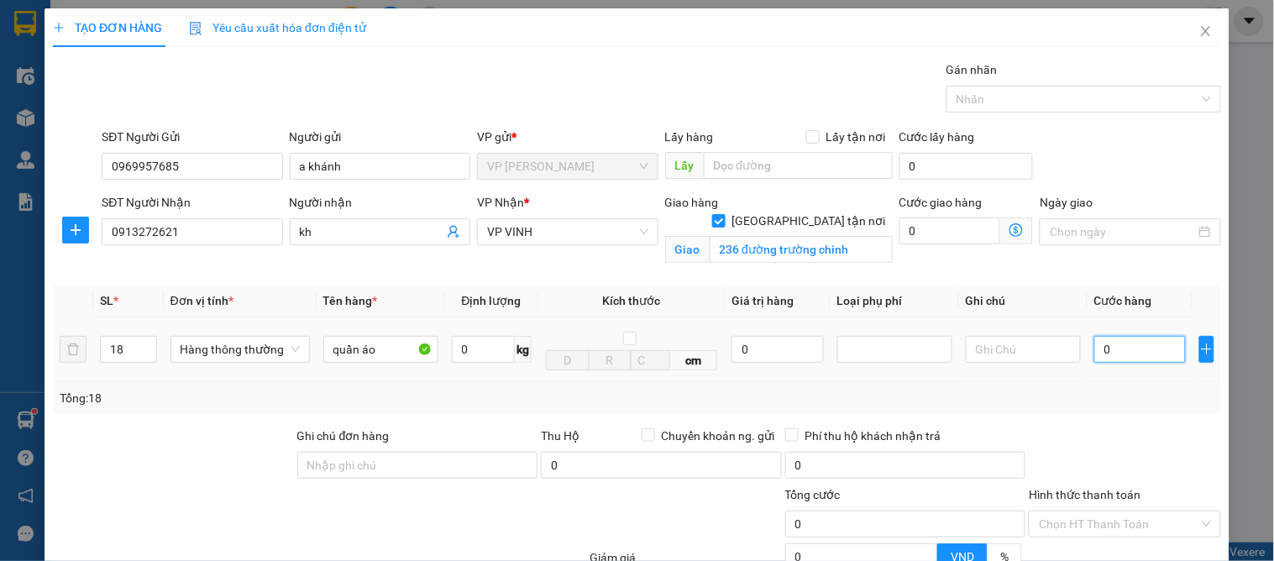
click at [1102, 349] on input "0" at bounding box center [1140, 349] width 92 height 27
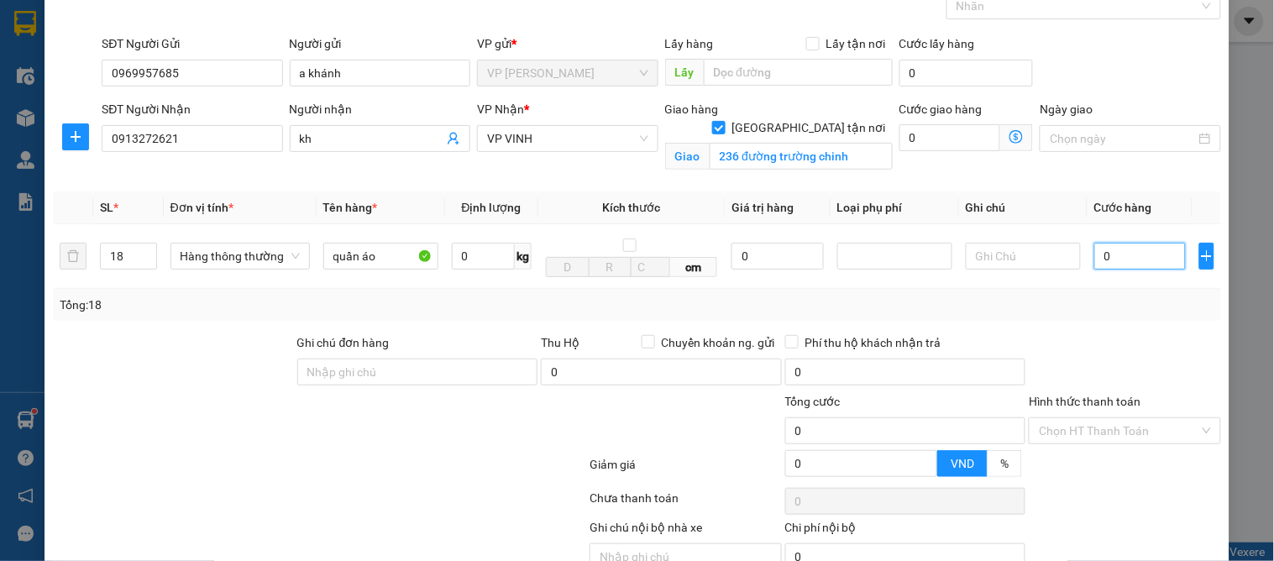
scroll to position [174, 0]
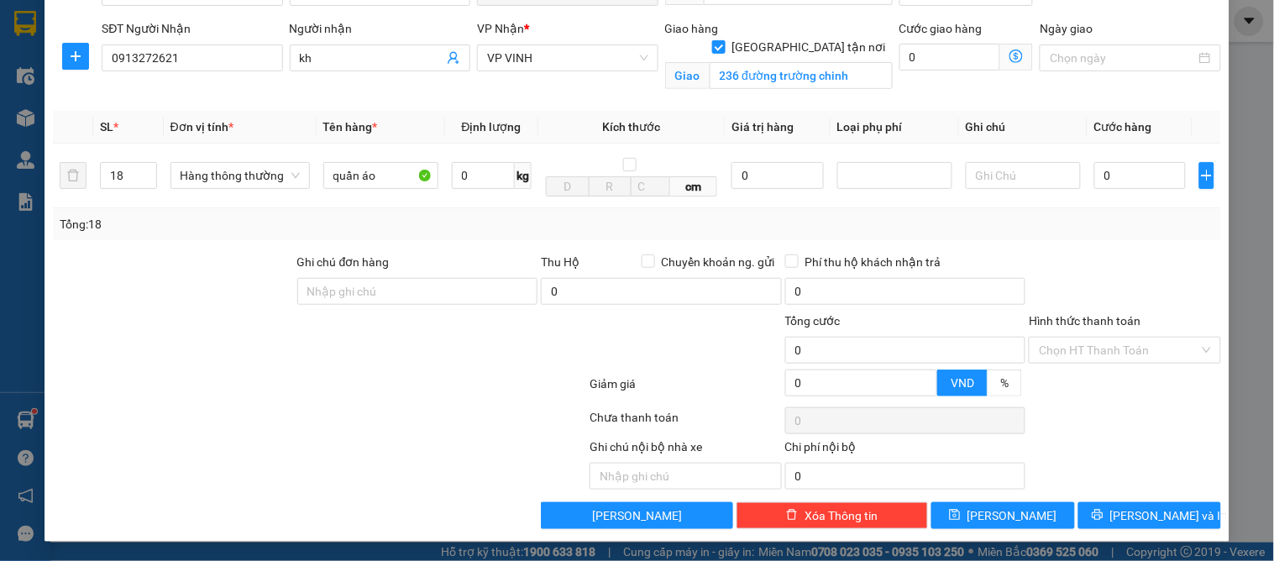
click at [1256, 489] on div "TẠO ĐƠN HÀNG Yêu cầu xuất hóa đơn điện tử Transit Pickup Surcharge Ids Transit …" at bounding box center [637, 280] width 1274 height 561
click at [1123, 188] on input "0" at bounding box center [1140, 175] width 92 height 27
type input "1"
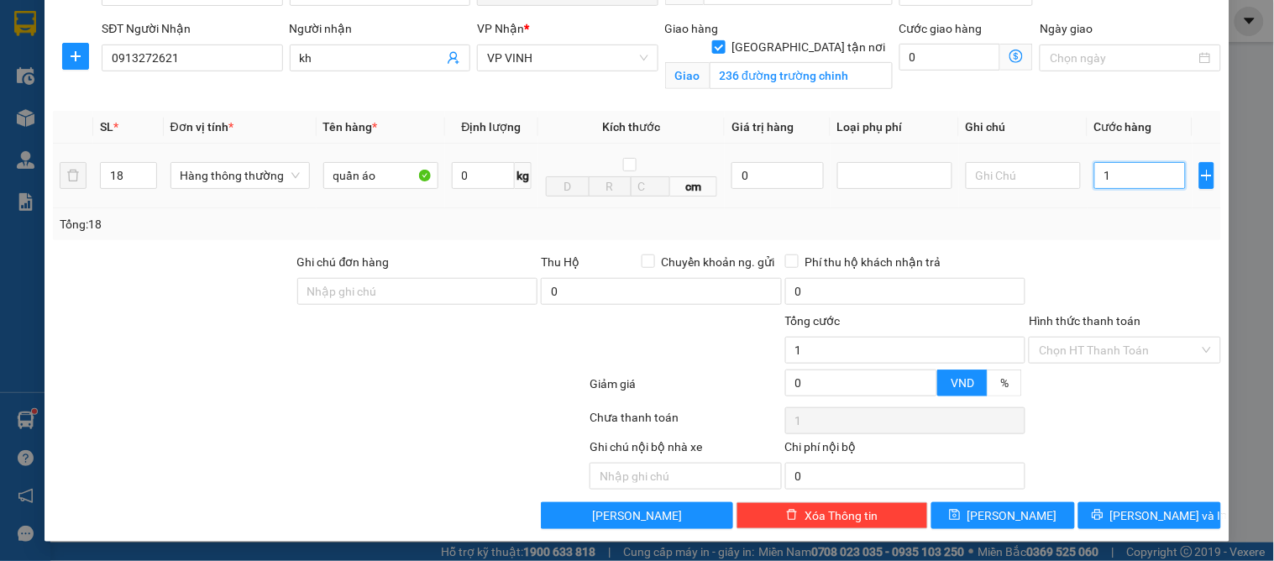
type input "14"
type input "140"
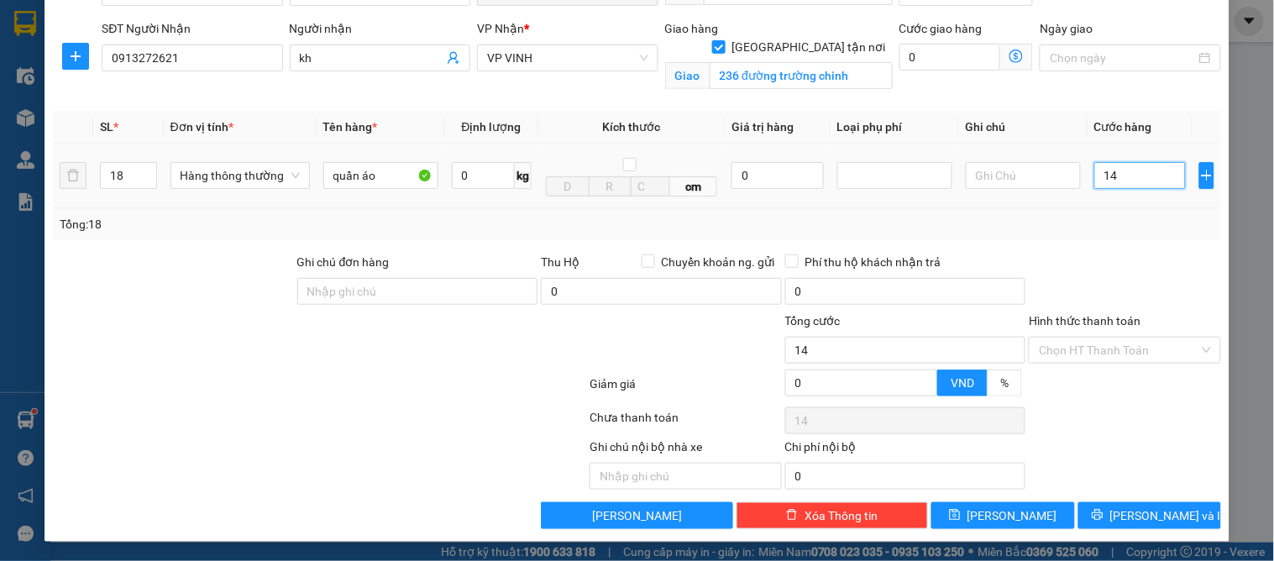
type input "140"
type input "1.400"
type input "14.000"
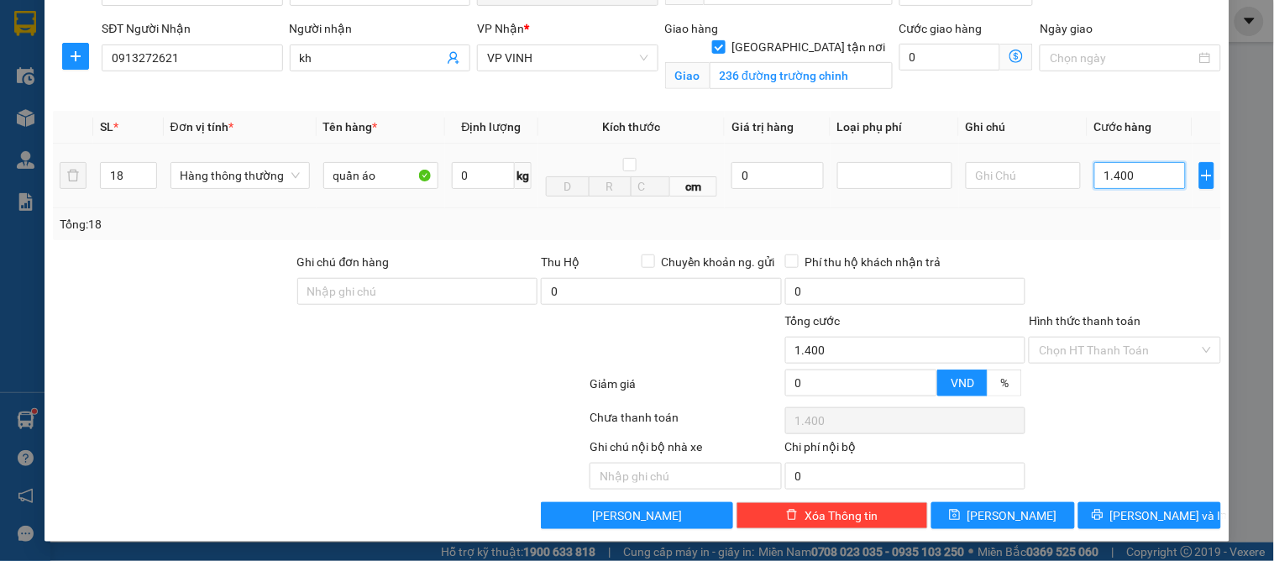
type input "14.000"
type input "140.000"
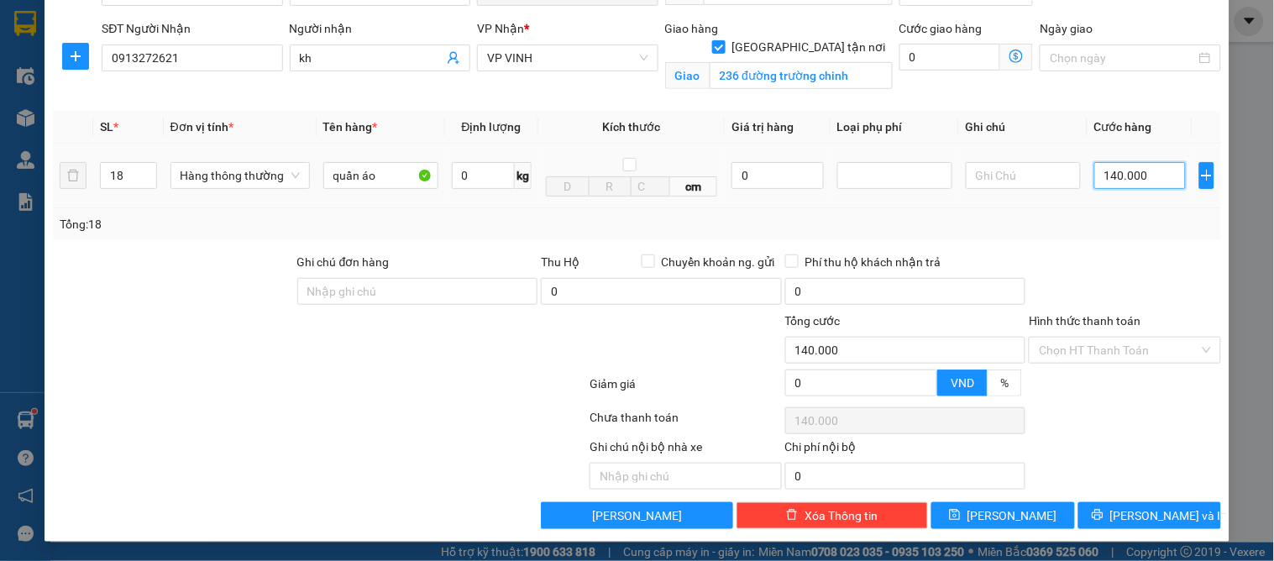
type input "1.400.000"
click at [1151, 218] on div "Tổng: 18" at bounding box center [637, 224] width 1155 height 18
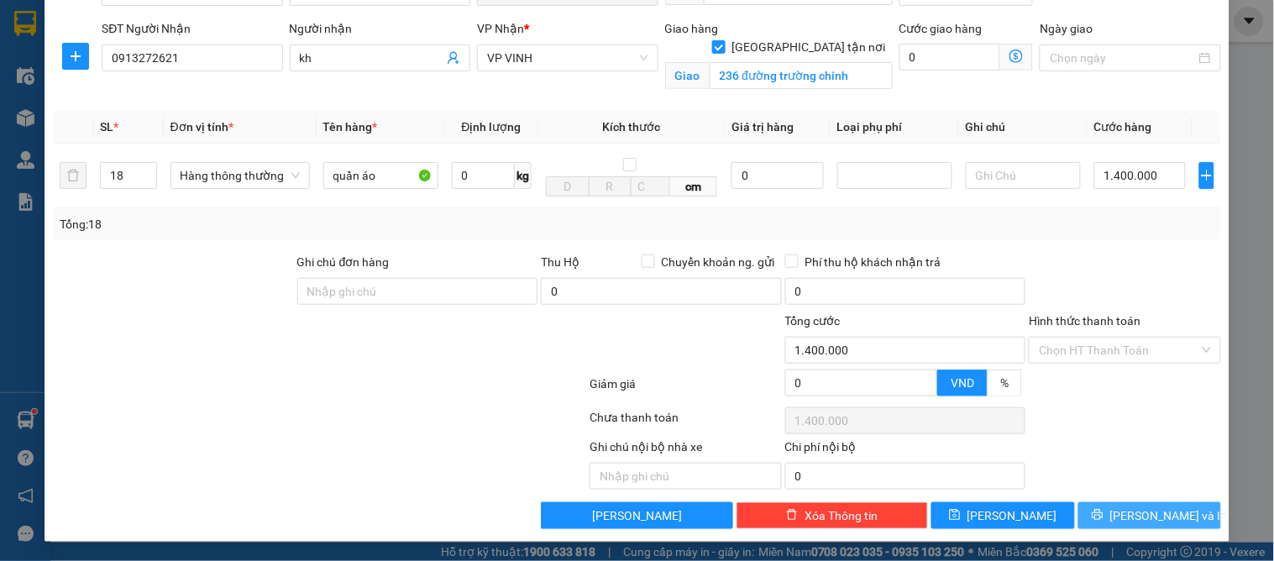
click at [1145, 518] on span "[PERSON_NAME] và In" at bounding box center [1169, 515] width 118 height 18
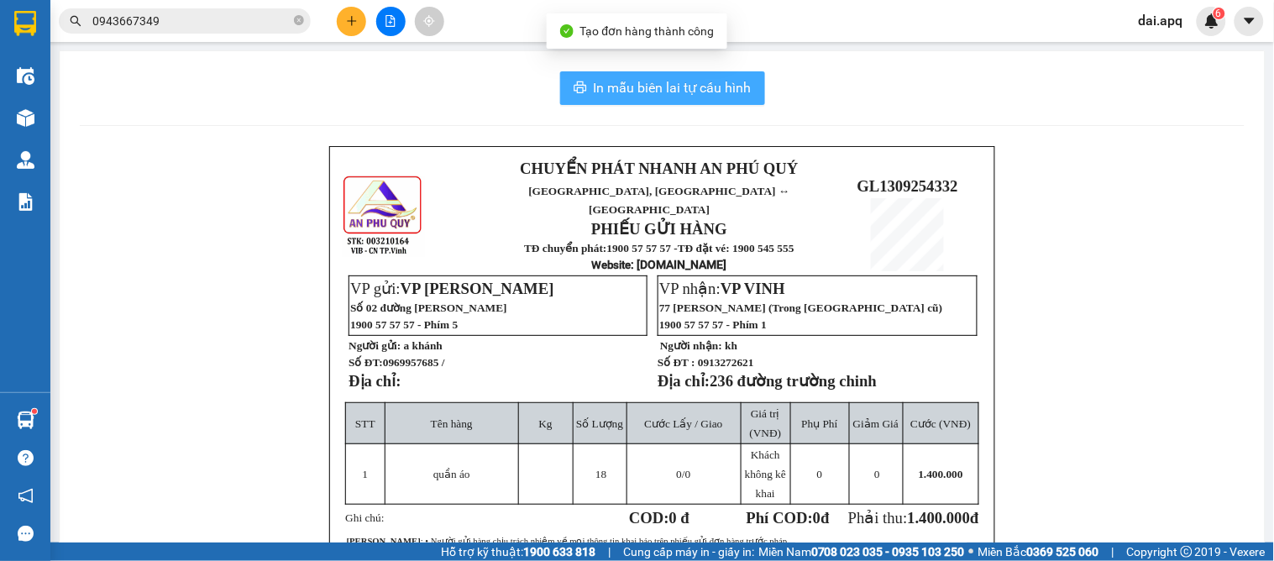
click at [662, 93] on span "In mẫu biên lai tự cấu hình" at bounding box center [673, 87] width 158 height 21
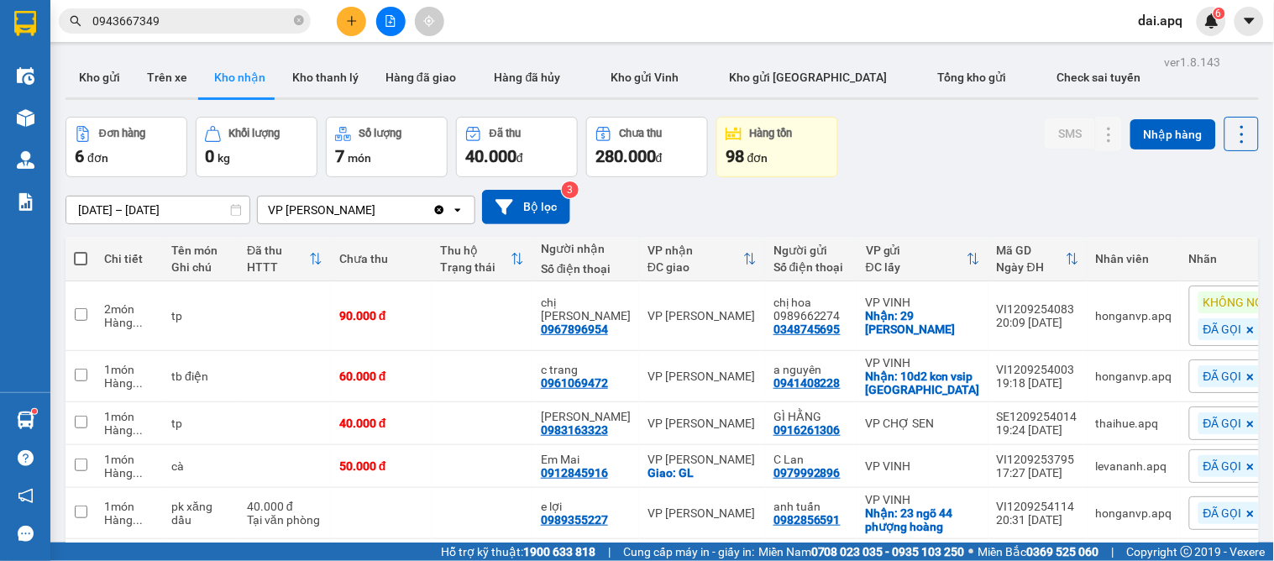
click at [185, 12] on input "0943667349" at bounding box center [191, 21] width 198 height 18
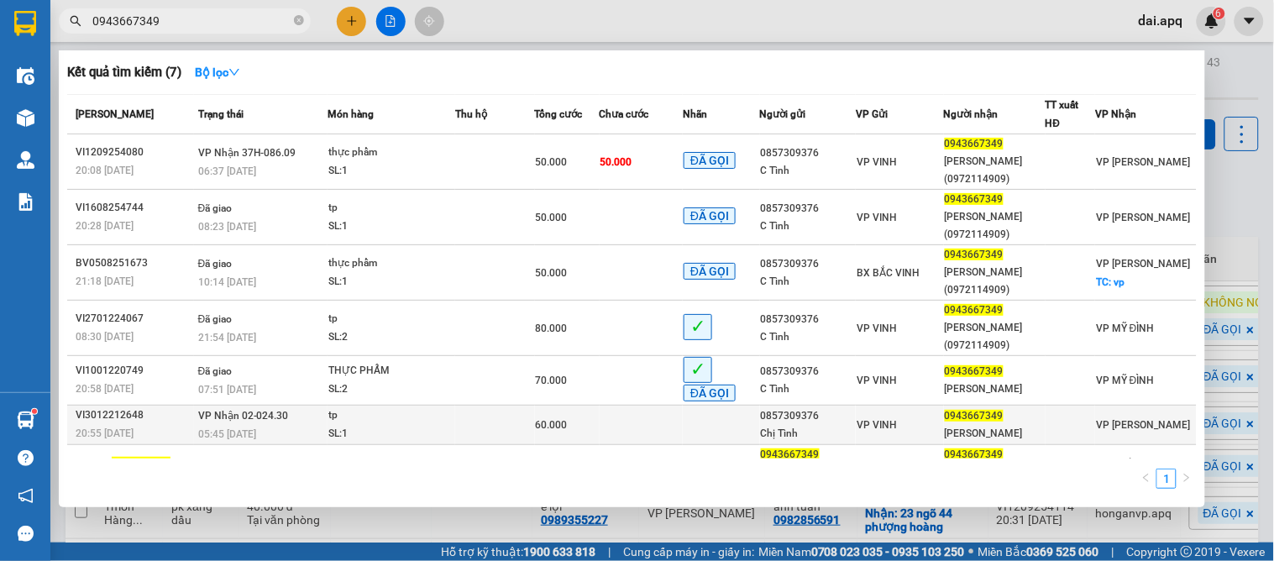
scroll to position [45, 0]
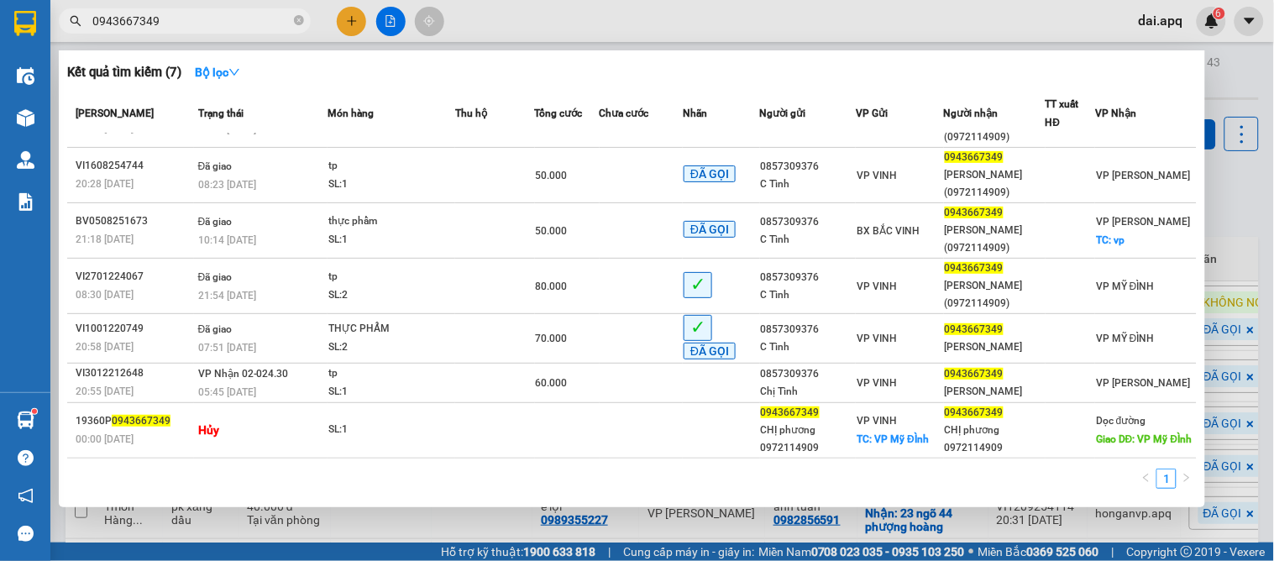
click at [527, 497] on div "1" at bounding box center [632, 484] width 1130 height 30
click at [937, 505] on div "Kết quả tìm kiếm ( 7 ) Bộ lọc Mã ĐH Trạng thái Món hàng Thu hộ Tổng cước Chưa c…" at bounding box center [632, 278] width 1146 height 457
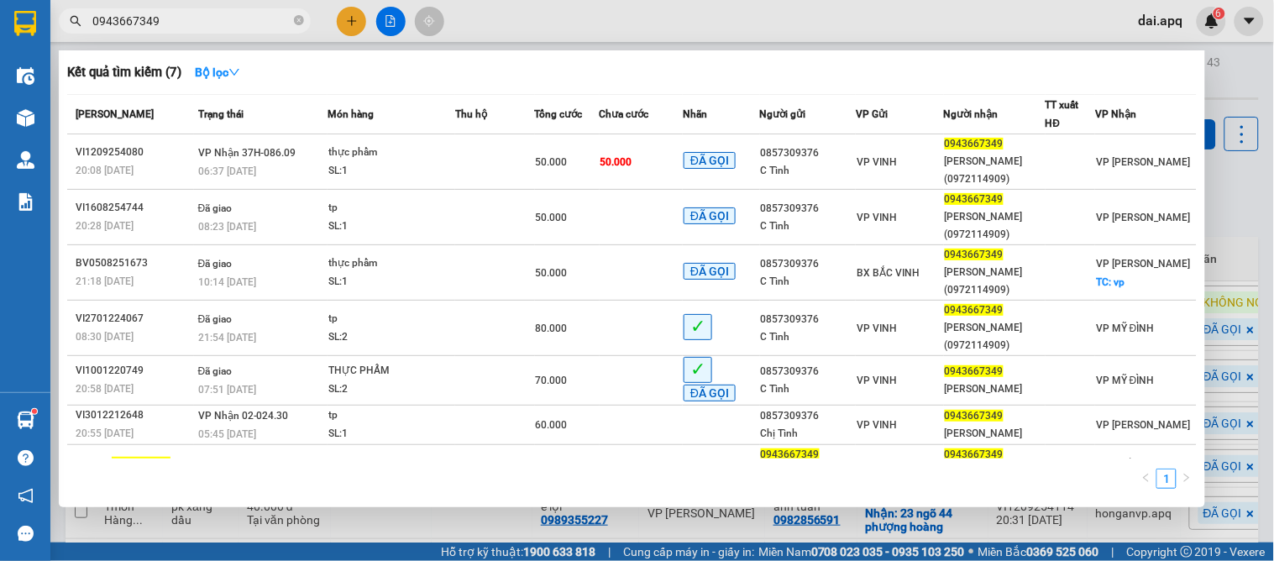
click at [188, 12] on input "0943667349" at bounding box center [191, 21] width 198 height 18
click at [298, 18] on icon "close-circle" at bounding box center [299, 20] width 10 height 10
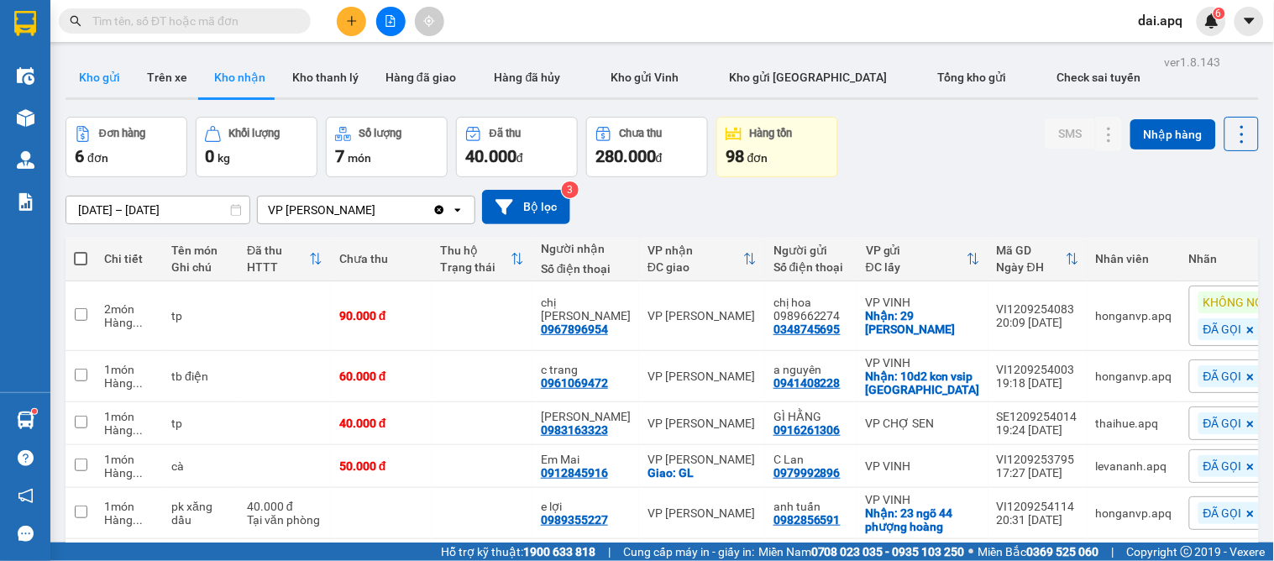
click at [91, 66] on button "Kho gửi" at bounding box center [100, 77] width 68 height 40
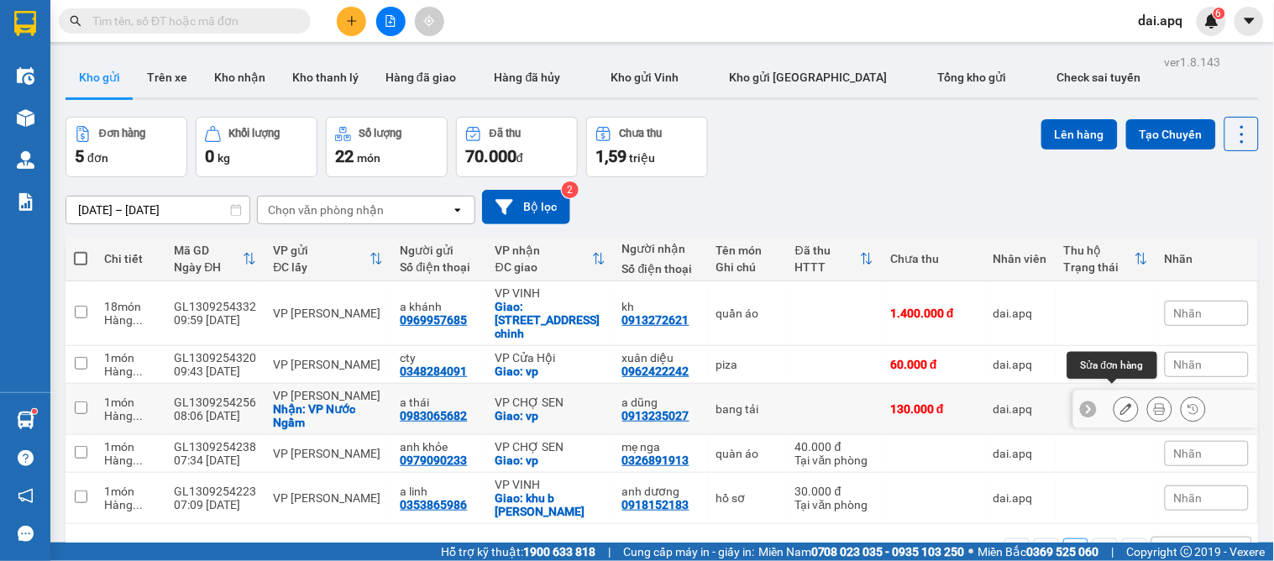
click at [1120, 403] on icon at bounding box center [1126, 409] width 12 height 12
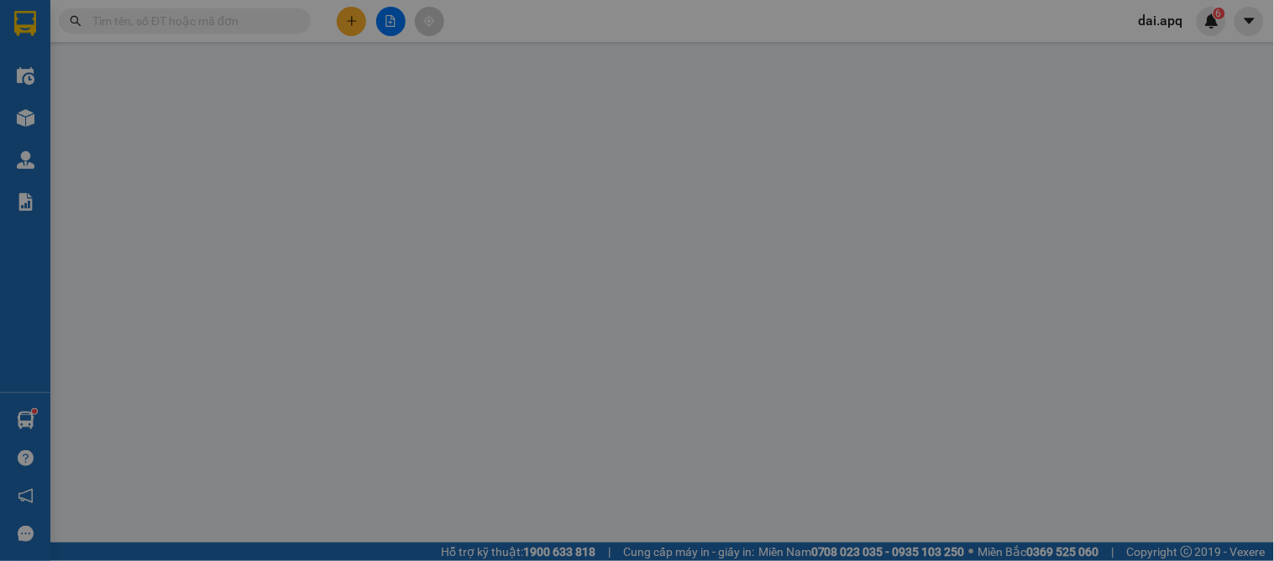
type input "0983065682"
type input "a thái"
checkbox input "true"
type input "VP Nước Ngầm"
type input "0913235027"
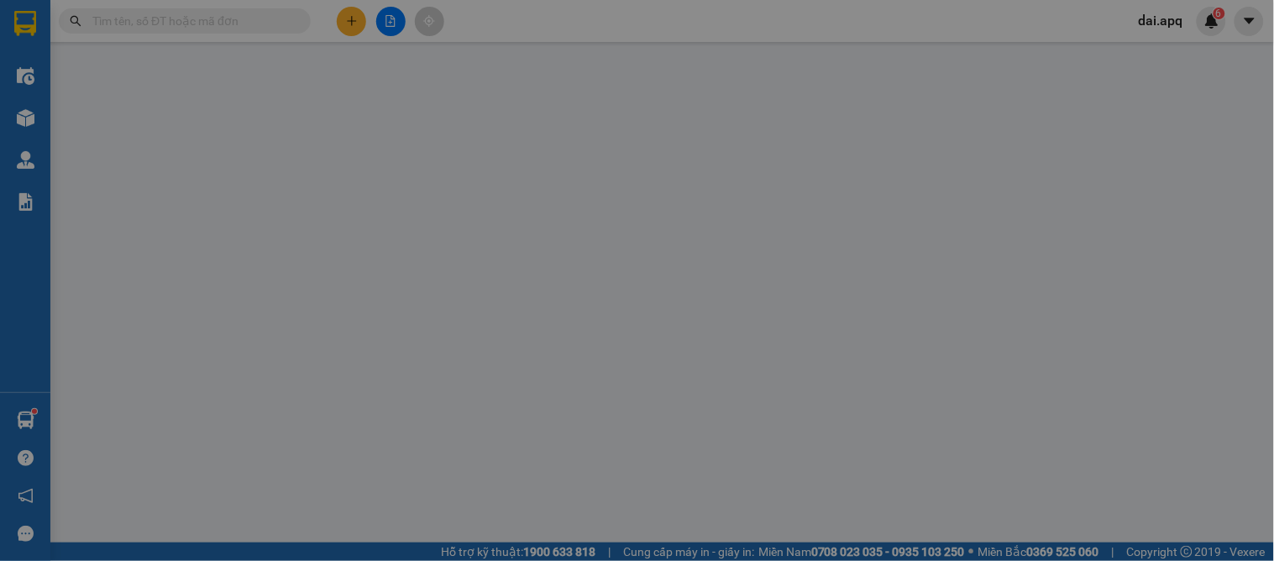
type input "a dũng"
checkbox input "true"
type input "vp"
type input "130.000"
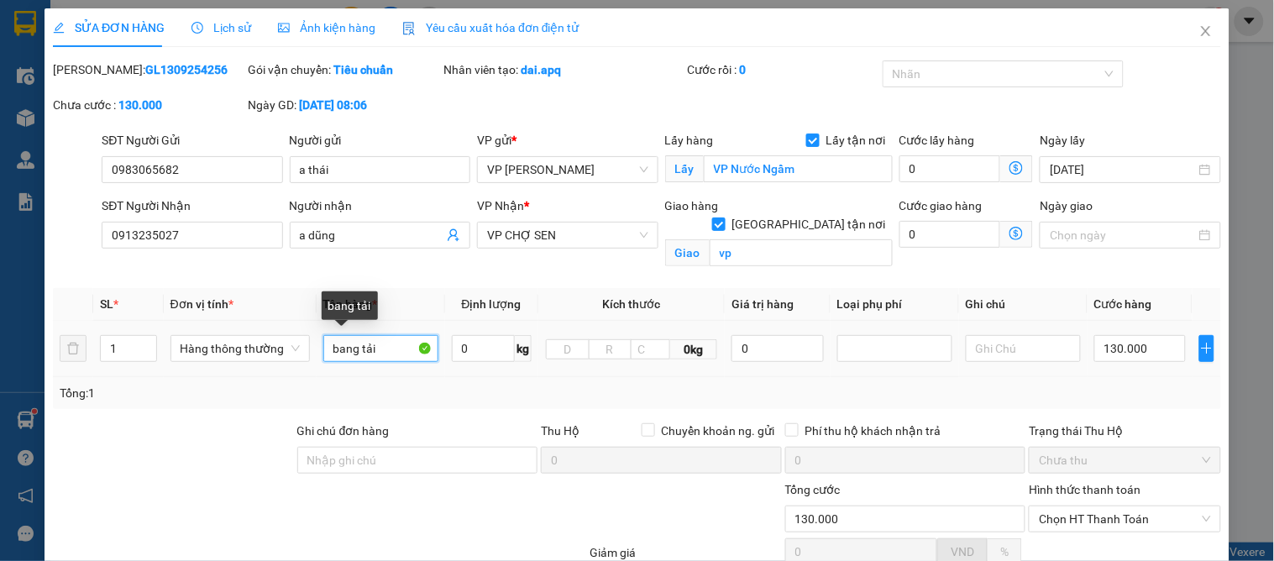
click at [347, 347] on input "bang tải" at bounding box center [380, 348] width 115 height 27
click at [328, 348] on input "băng tải" at bounding box center [380, 348] width 115 height 27
type input "lô băng tải"
click at [1168, 348] on input "130.000" at bounding box center [1140, 348] width 92 height 27
type input "2"
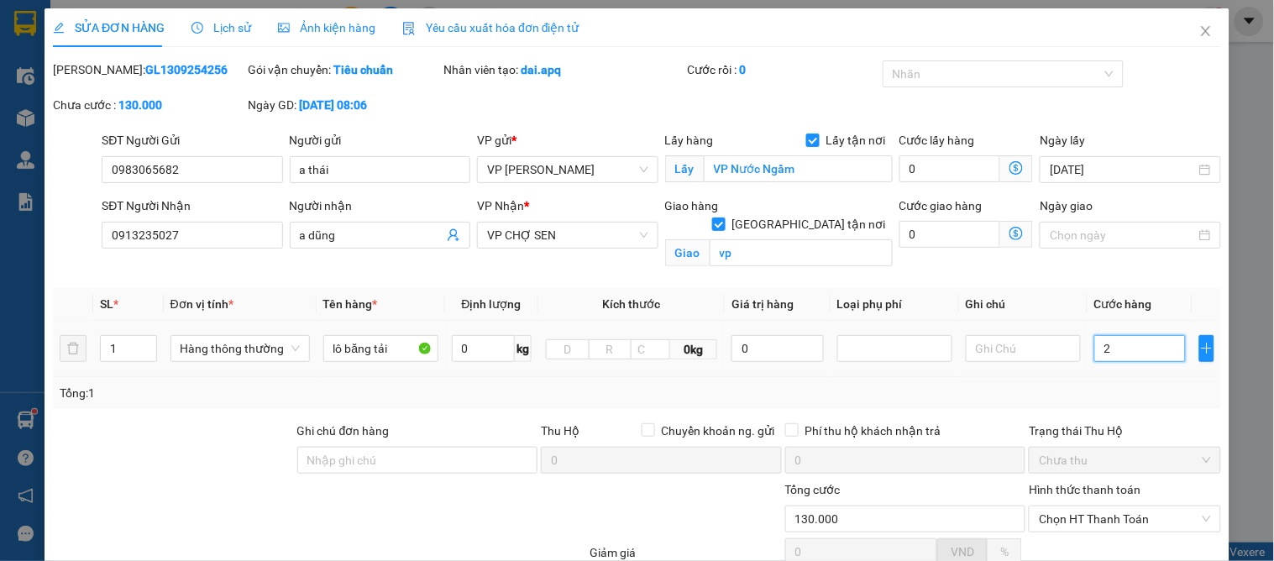
type input "2"
type input "22"
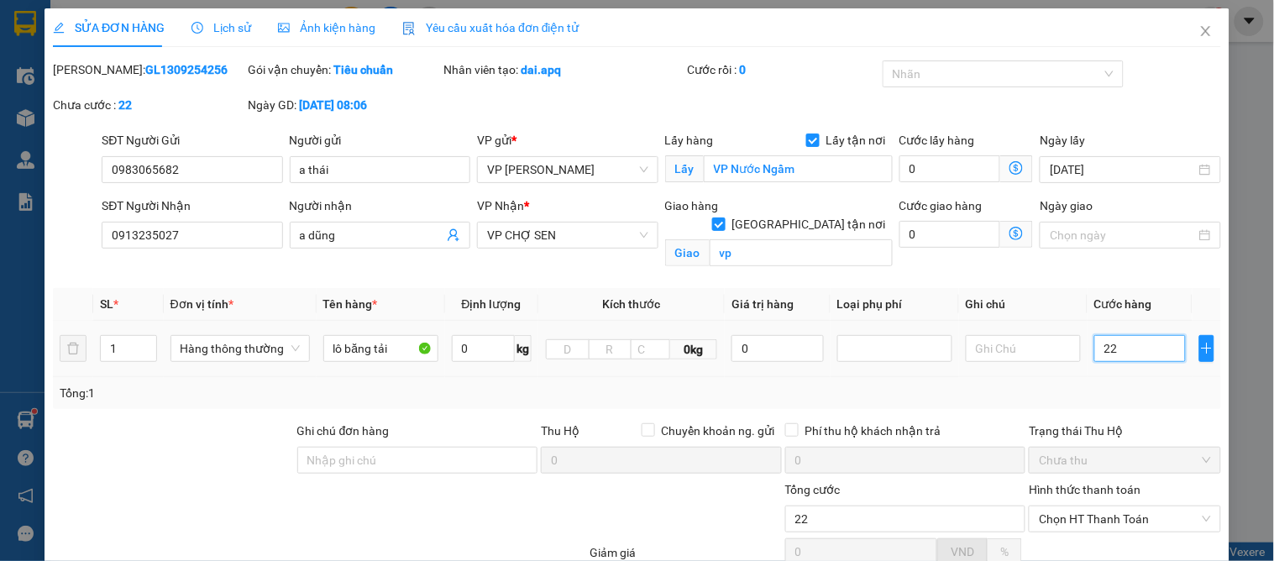
type input "220"
type input "220.000"
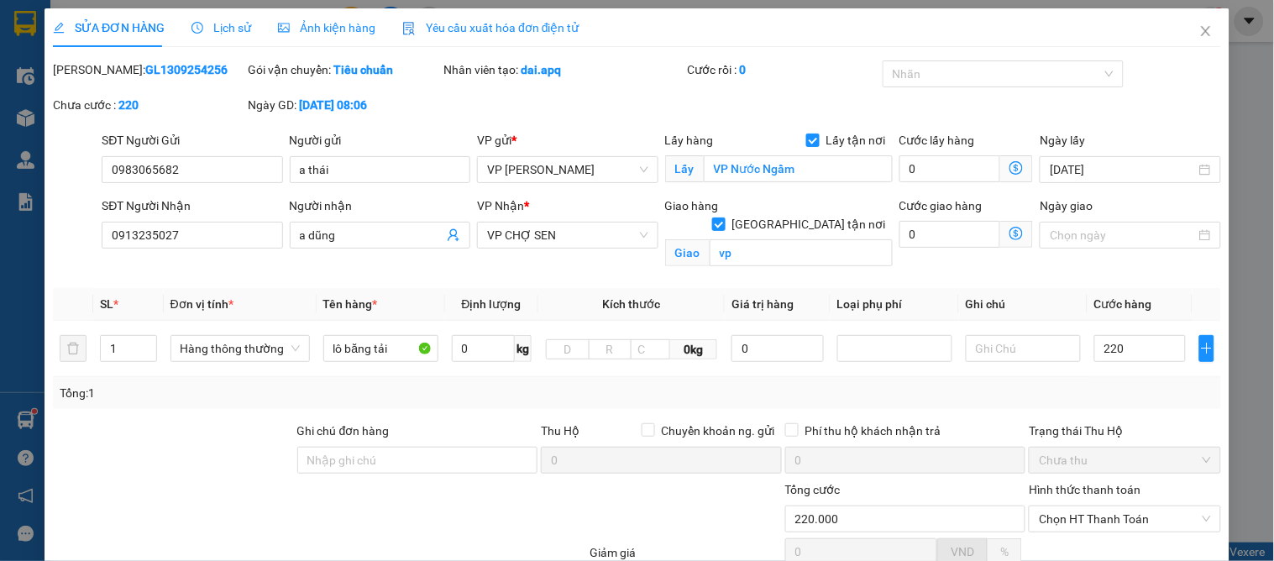
type input "220.000"
click at [1140, 407] on div "Tổng: 1" at bounding box center [637, 393] width 1168 height 32
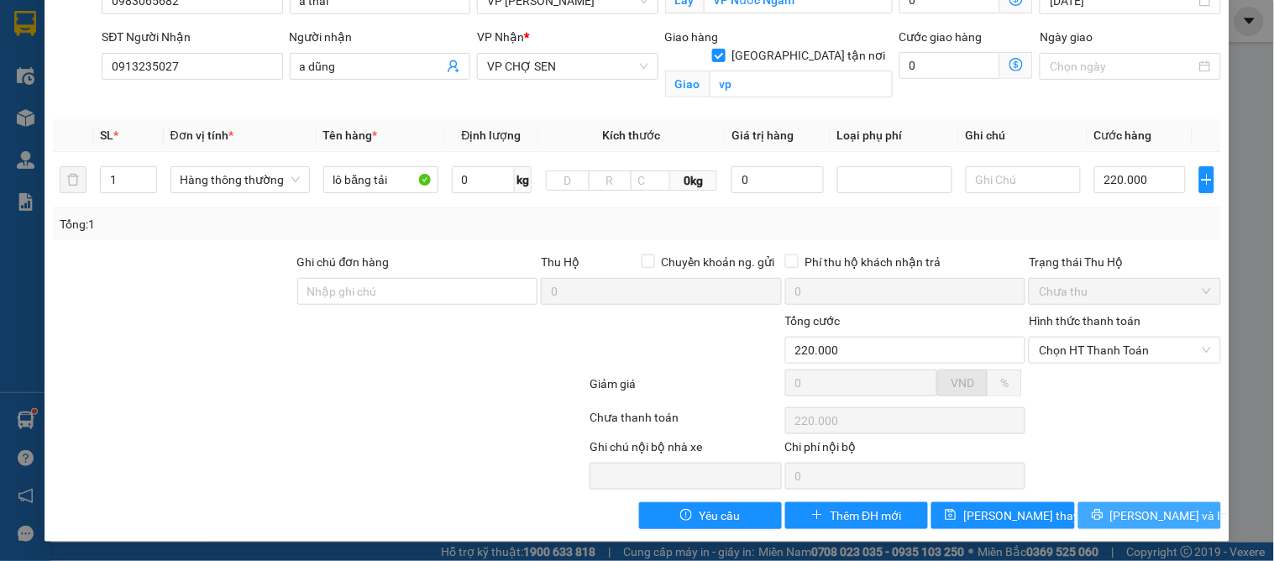
click at [1117, 509] on button "[PERSON_NAME] và In" at bounding box center [1149, 515] width 143 height 27
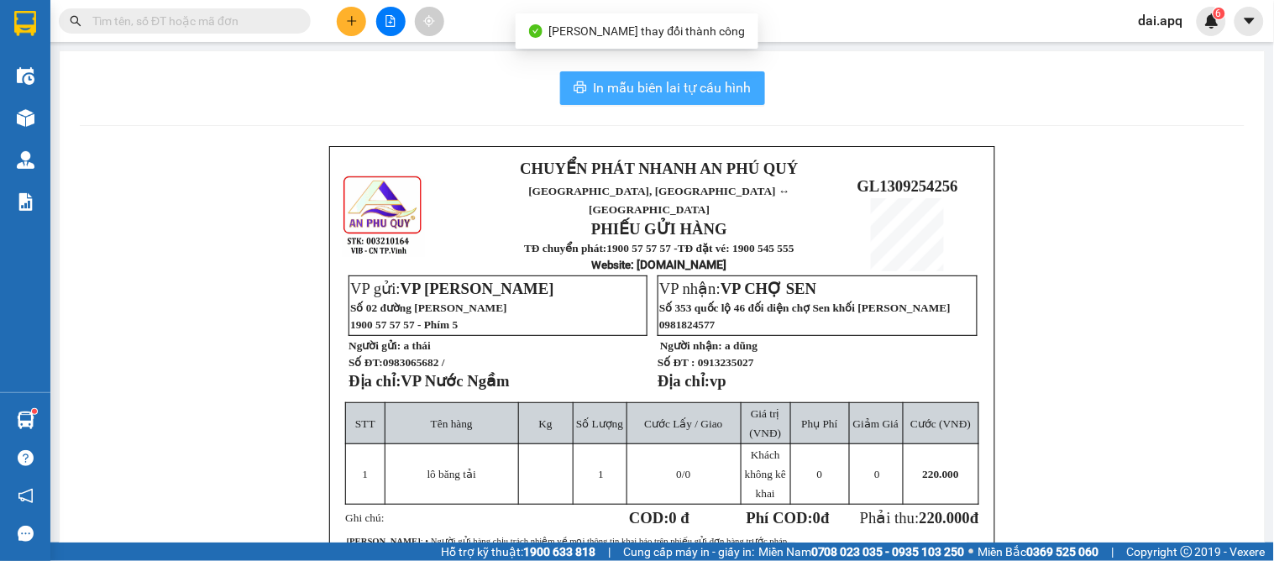
click at [642, 85] on span "In mẫu biên lai tự cấu hình" at bounding box center [673, 87] width 158 height 21
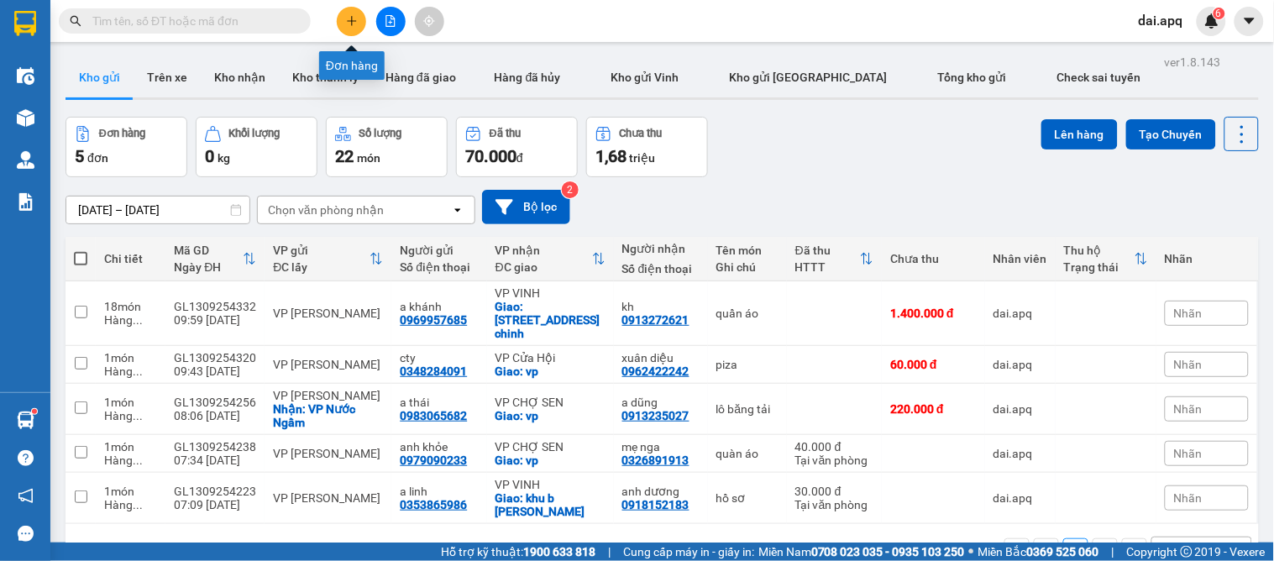
click at [342, 19] on button at bounding box center [351, 21] width 29 height 29
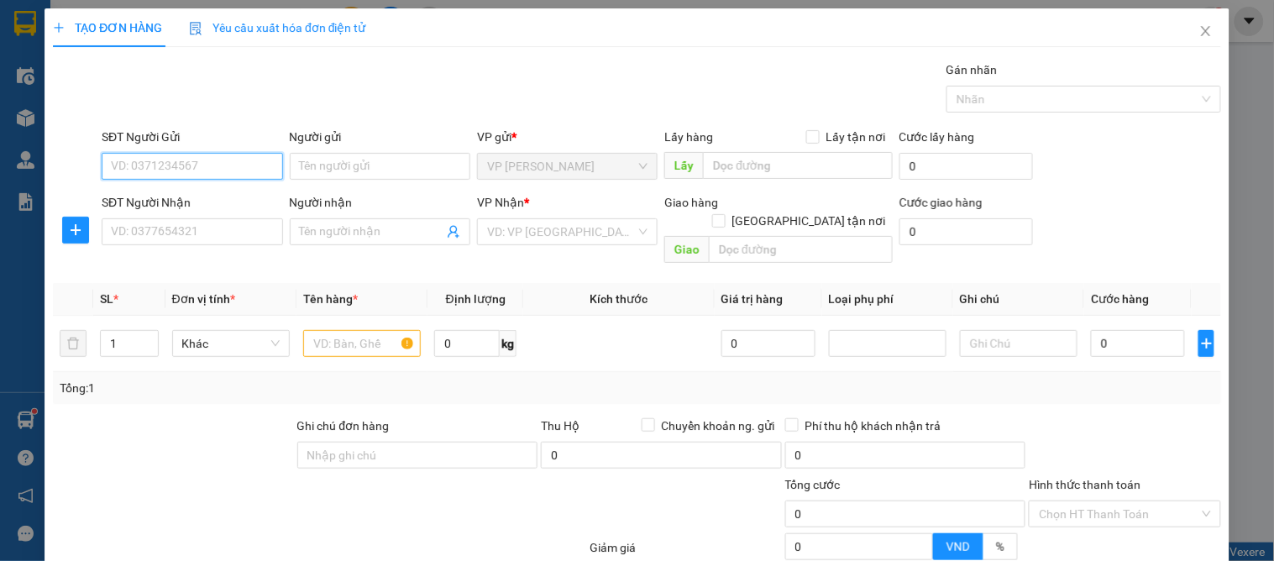
click at [210, 162] on input "SĐT Người Gửi" at bounding box center [192, 166] width 181 height 27
click at [200, 196] on div "0947996600 - a huy" at bounding box center [190, 200] width 159 height 18
type input "0947996600"
type input "a huy"
checkbox input "true"
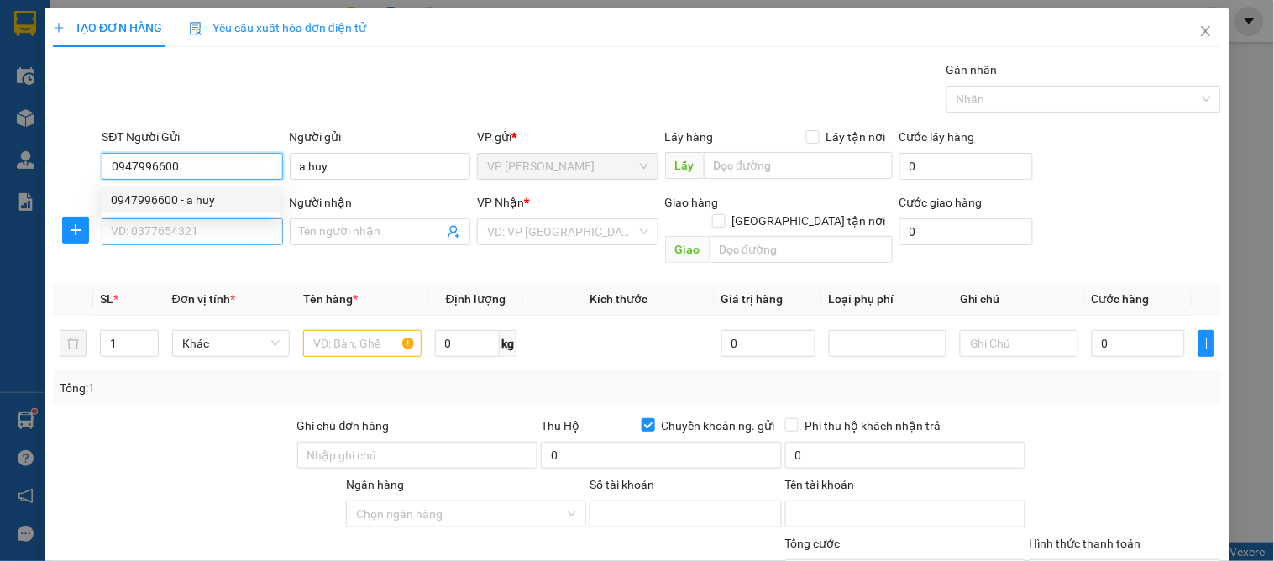
type input "0947996600"
type input "0912297010"
type input "nguyễn thị phương"
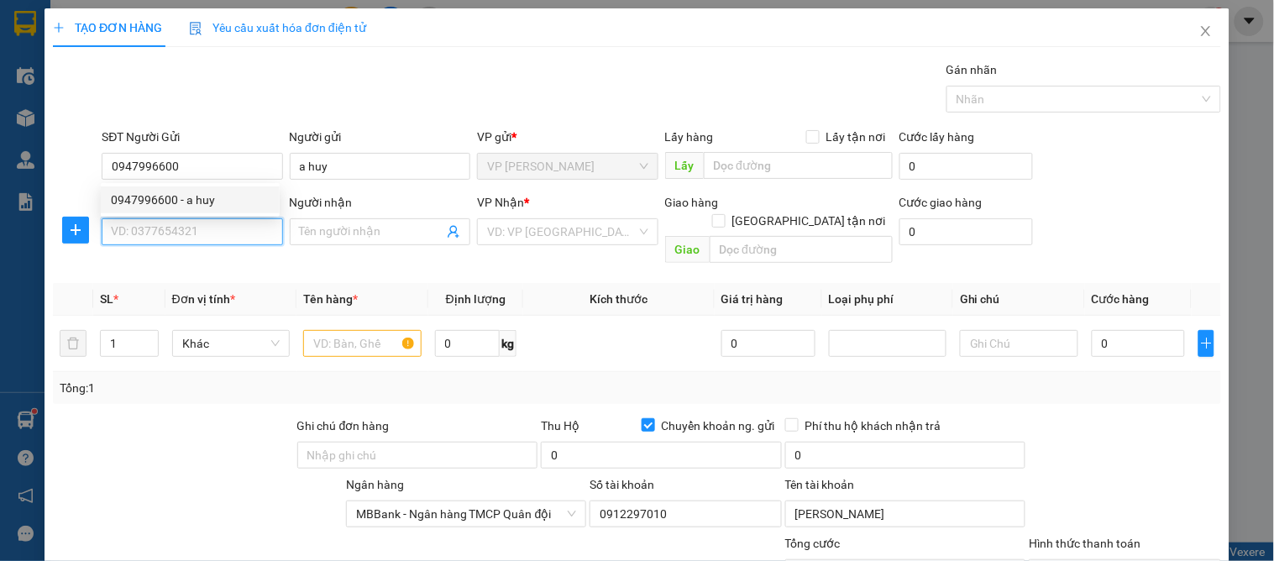
click at [210, 225] on input "SĐT Người Nhận" at bounding box center [192, 231] width 181 height 27
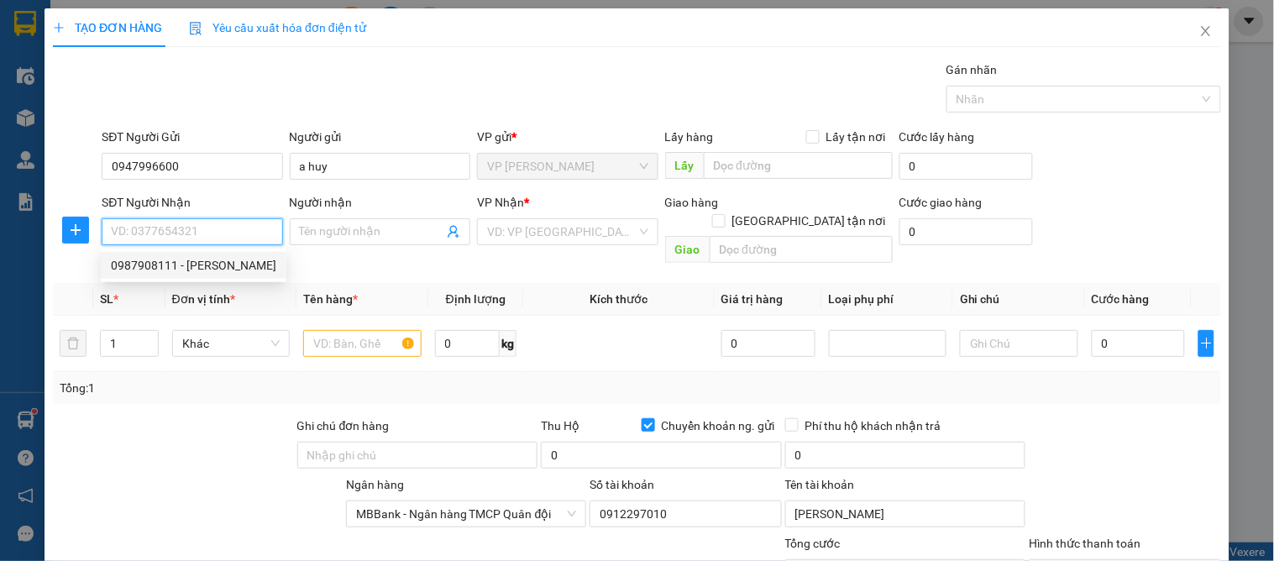
click at [232, 265] on div "0987908111 - quỳnh hương" at bounding box center [193, 265] width 165 height 18
type input "0987908111"
type input "quỳnh hương"
checkbox input "true"
type input "15 hồ ngọc lãm"
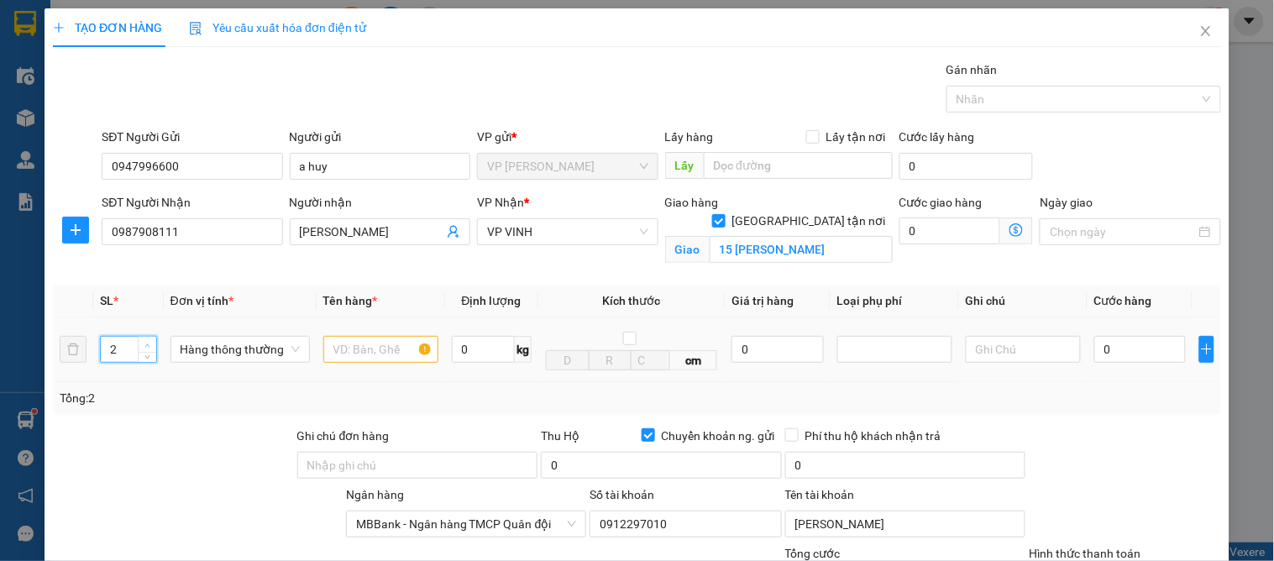
click at [143, 343] on span "up" at bounding box center [148, 345] width 10 height 10
click at [143, 358] on span "down" at bounding box center [148, 355] width 10 height 10
type input "3"
click at [146, 343] on icon "up" at bounding box center [147, 346] width 6 height 6
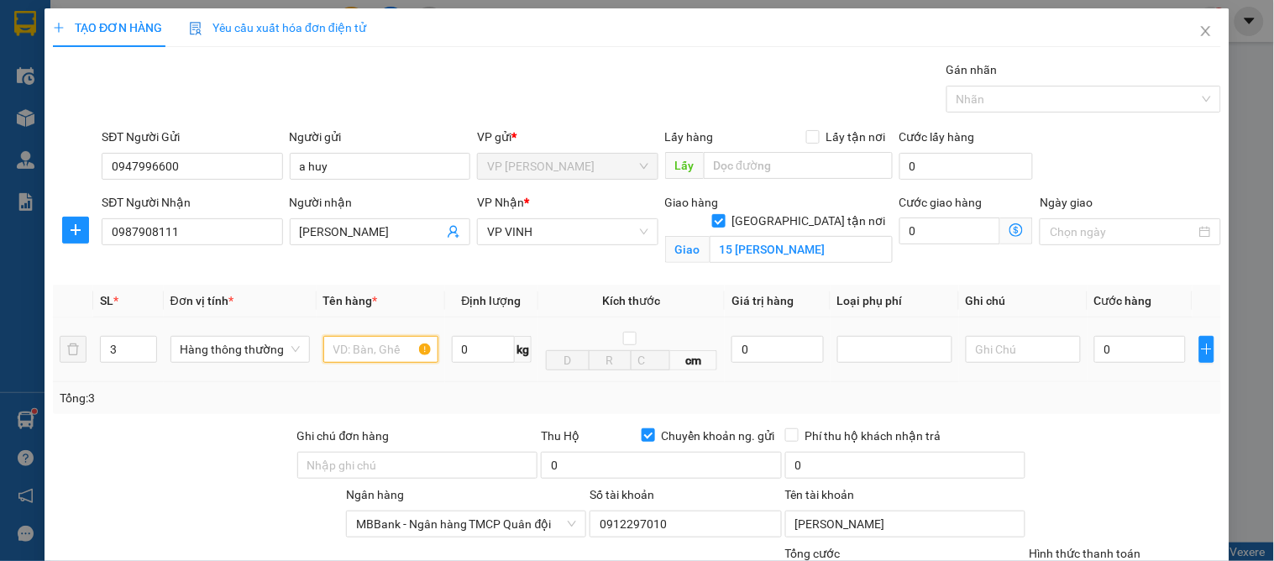
click at [384, 358] on input "text" at bounding box center [380, 349] width 115 height 27
type input "o"
type input "ô mai"
click at [1136, 351] on input "0" at bounding box center [1140, 349] width 92 height 27
type input "1"
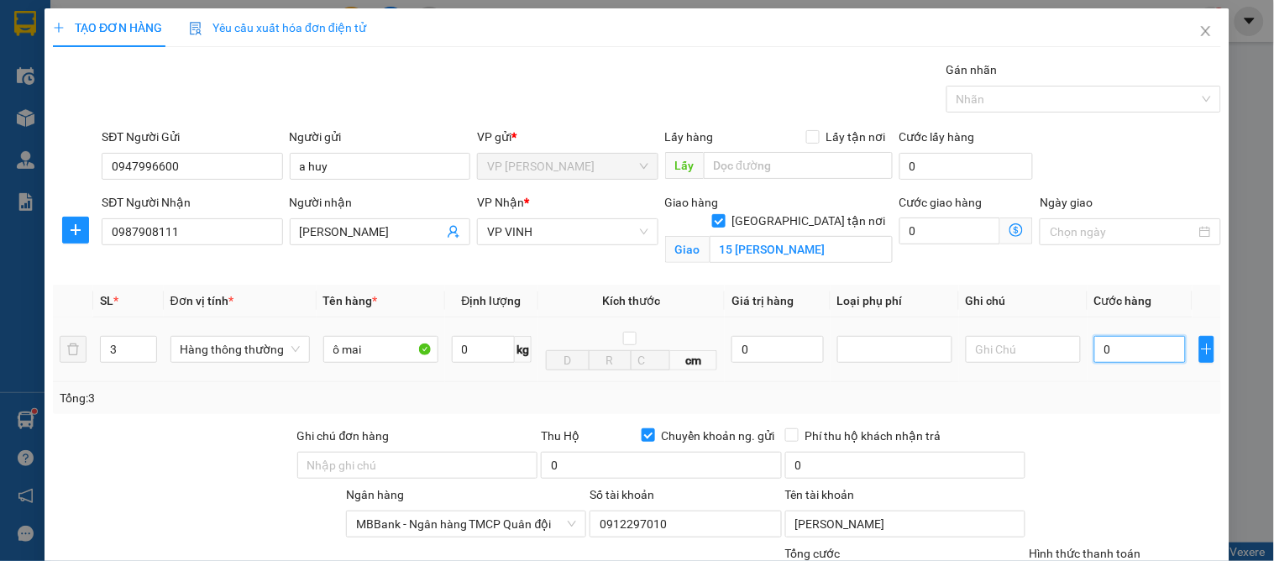
type input "1"
type input "16"
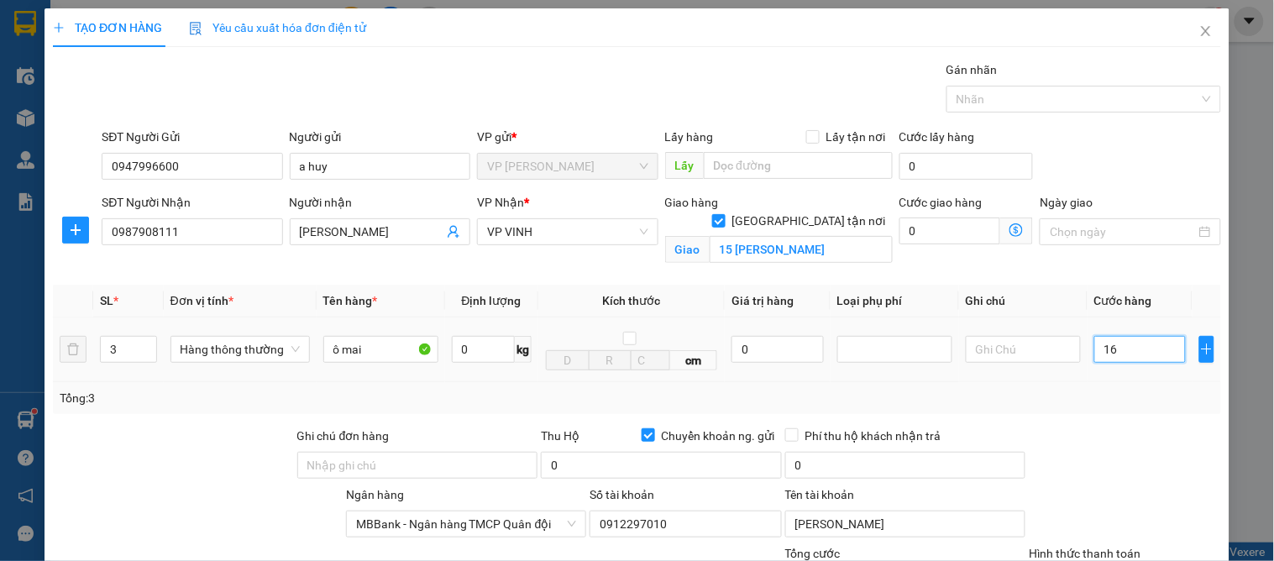
type input "160"
type input "160.000"
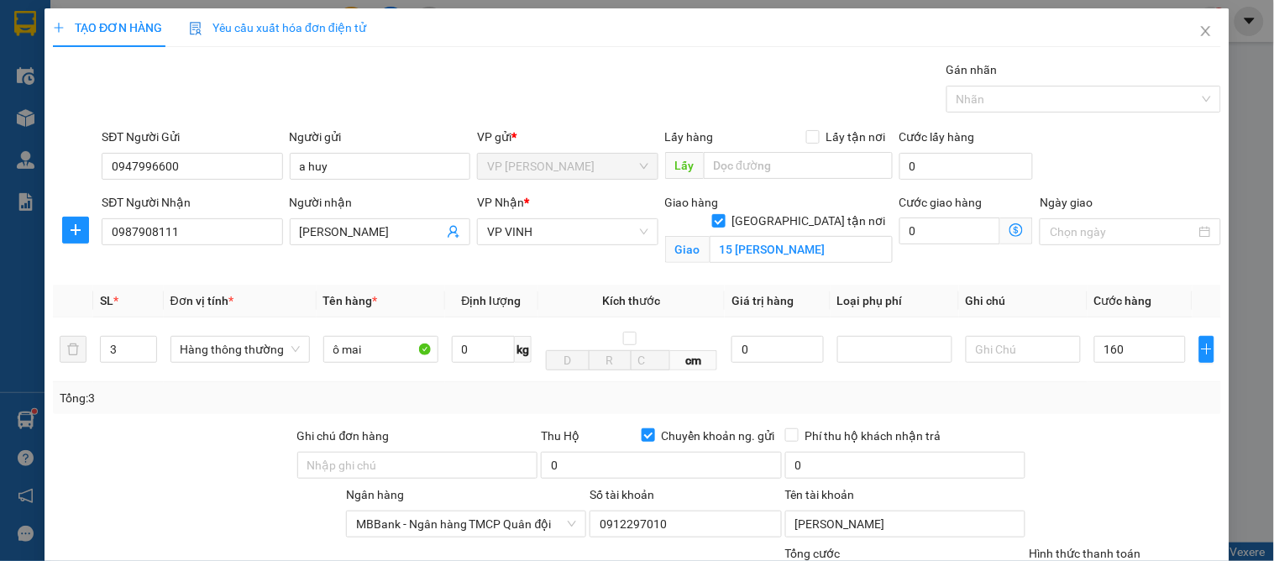
type input "160.000"
click at [1093, 415] on div "Transit Pickup Surcharge Ids Transit Deliver Surcharge Ids Transit Deliver Surc…" at bounding box center [637, 410] width 1168 height 701
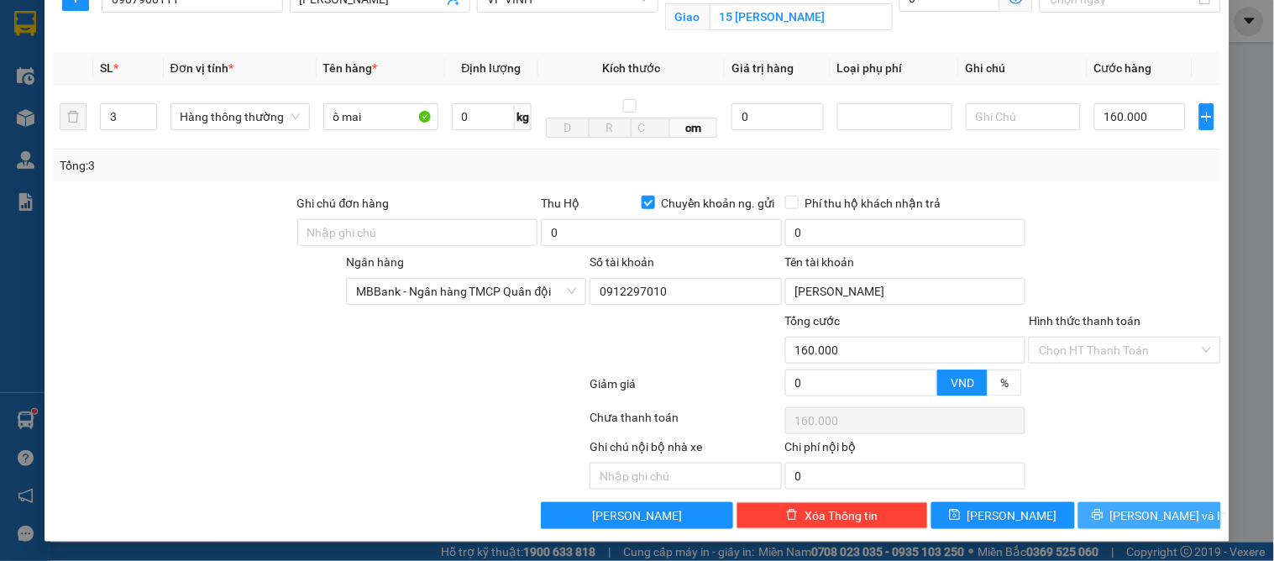
click at [1167, 510] on span "[PERSON_NAME] và In" at bounding box center [1169, 515] width 118 height 18
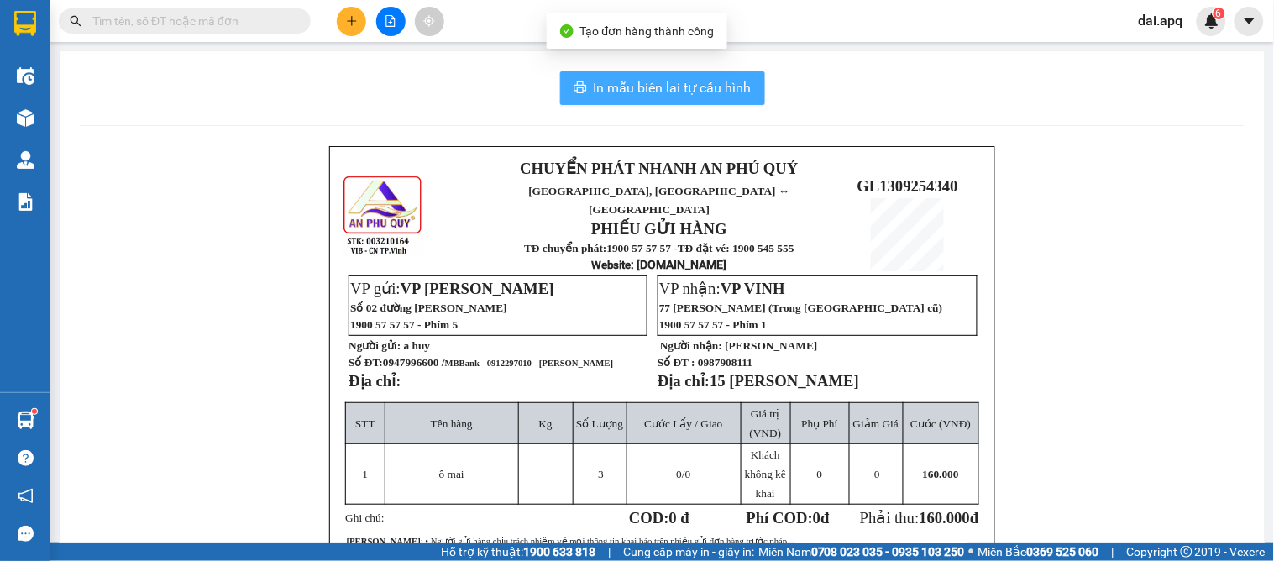
click at [706, 94] on span "In mẫu biên lai tự cấu hình" at bounding box center [673, 87] width 158 height 21
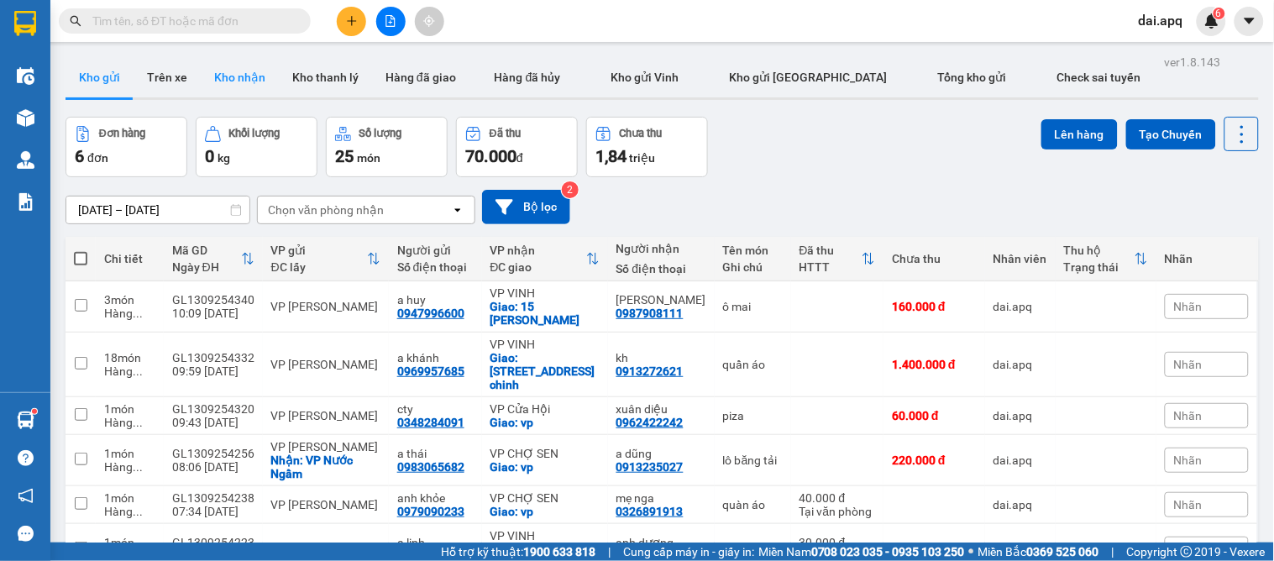
click at [250, 67] on button "Kho nhận" at bounding box center [240, 77] width 78 height 40
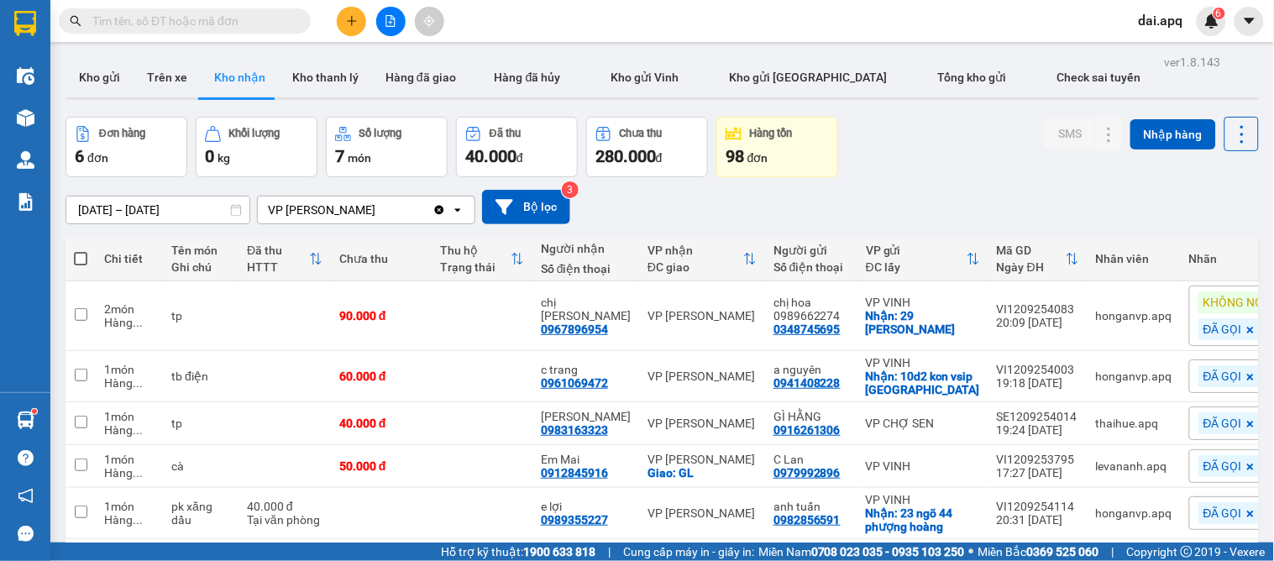
click at [348, 24] on icon "plus" at bounding box center [352, 21] width 12 height 12
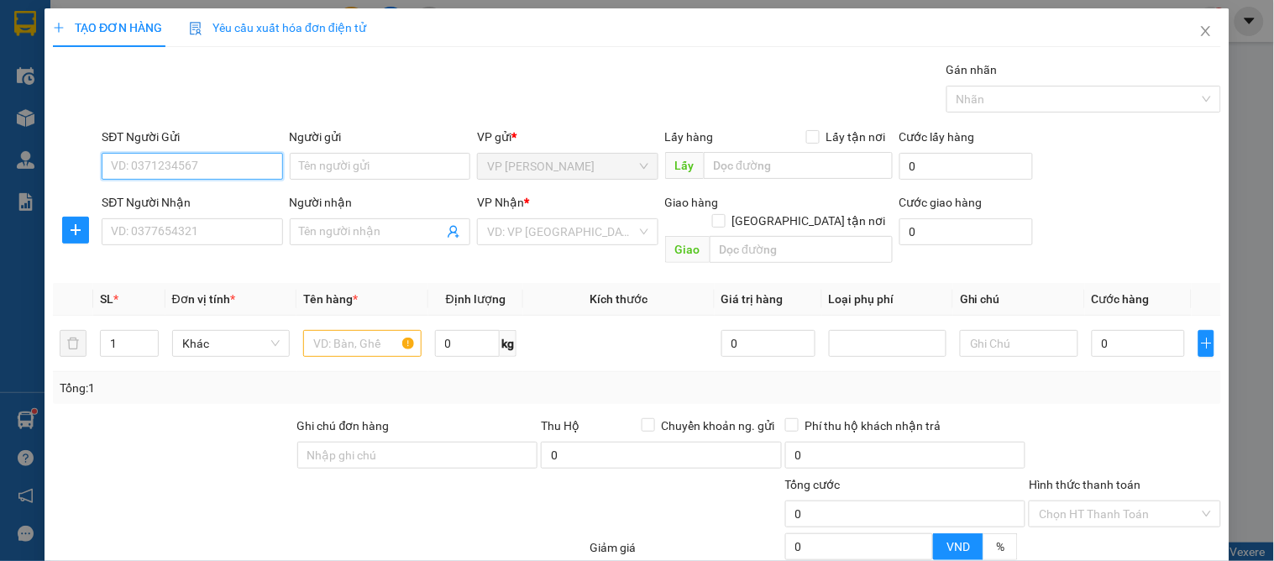
click at [130, 165] on input "SĐT Người Gửi" at bounding box center [192, 166] width 181 height 27
drag, startPoint x: 189, startPoint y: 191, endPoint x: 191, endPoint y: 219, distance: 28.6
click at [190, 191] on div "0567891228 - a phước" at bounding box center [190, 200] width 159 height 18
type input "0567891228"
type input "a phước"
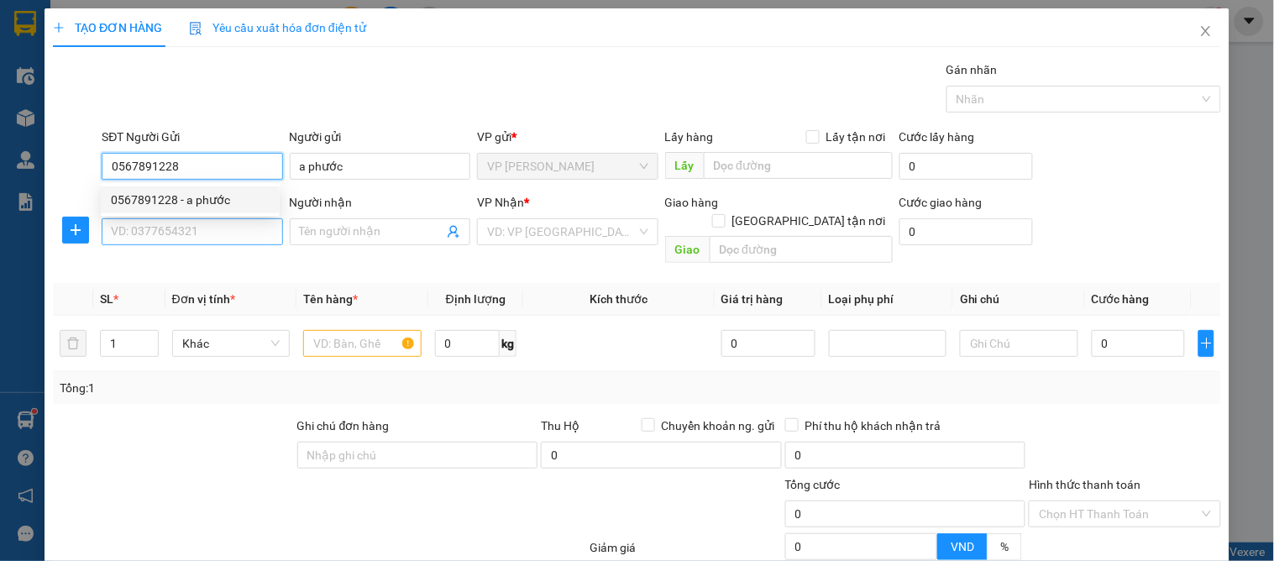
type input "0567891228"
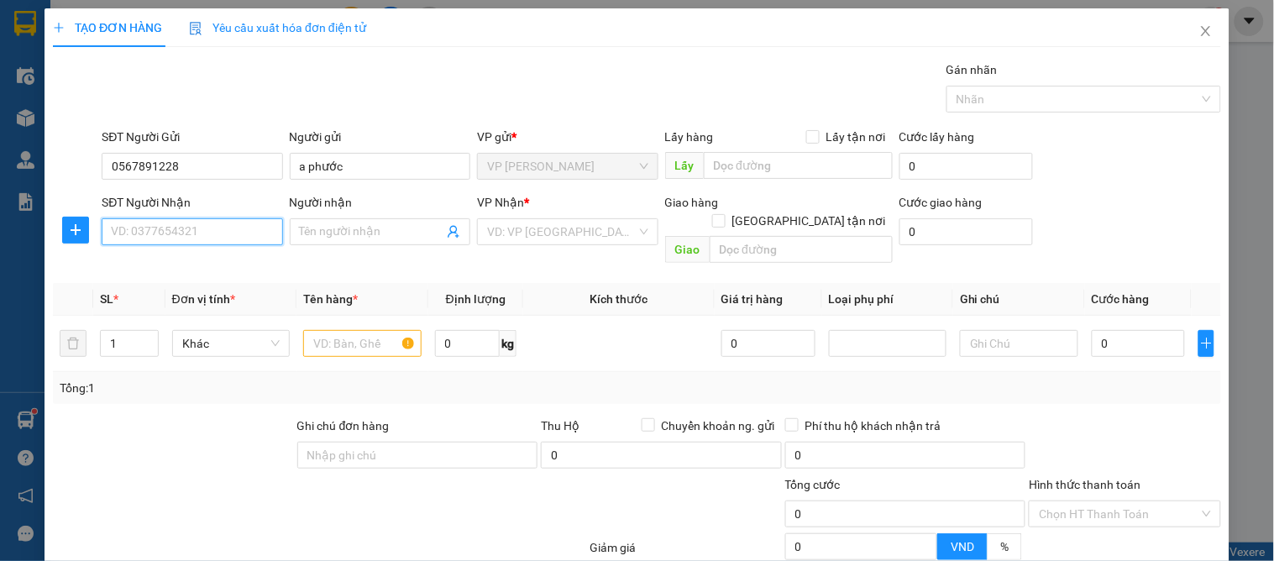
click at [194, 224] on input "SĐT Người Nhận" at bounding box center [192, 231] width 181 height 27
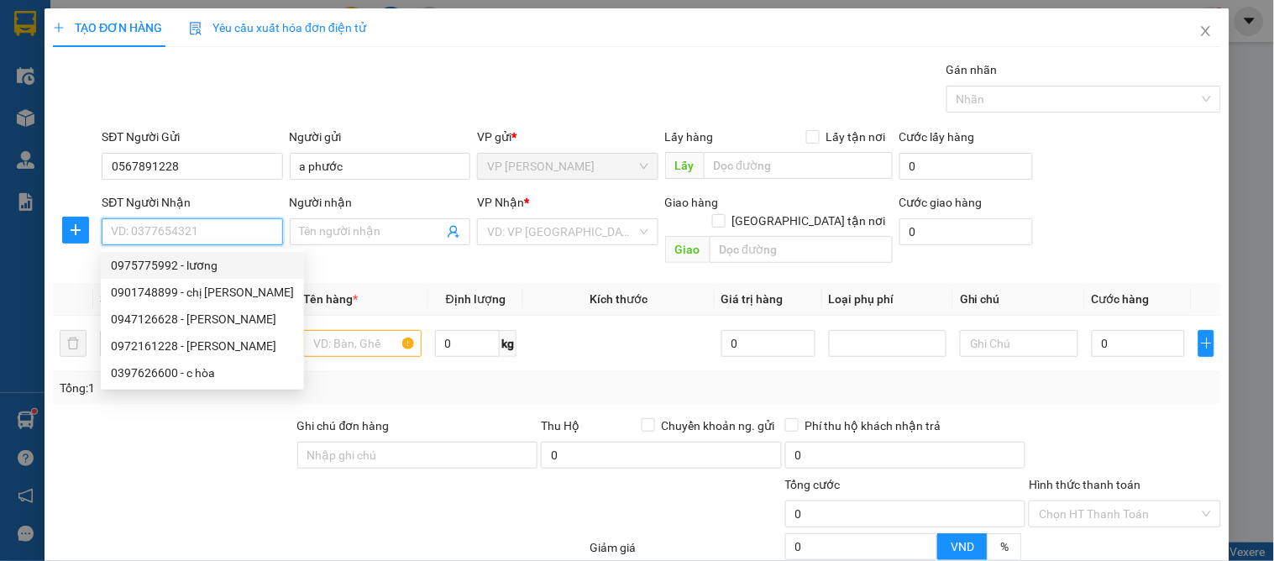
click at [225, 252] on div "0975775992 - lương" at bounding box center [202, 265] width 203 height 27
type input "0975775992"
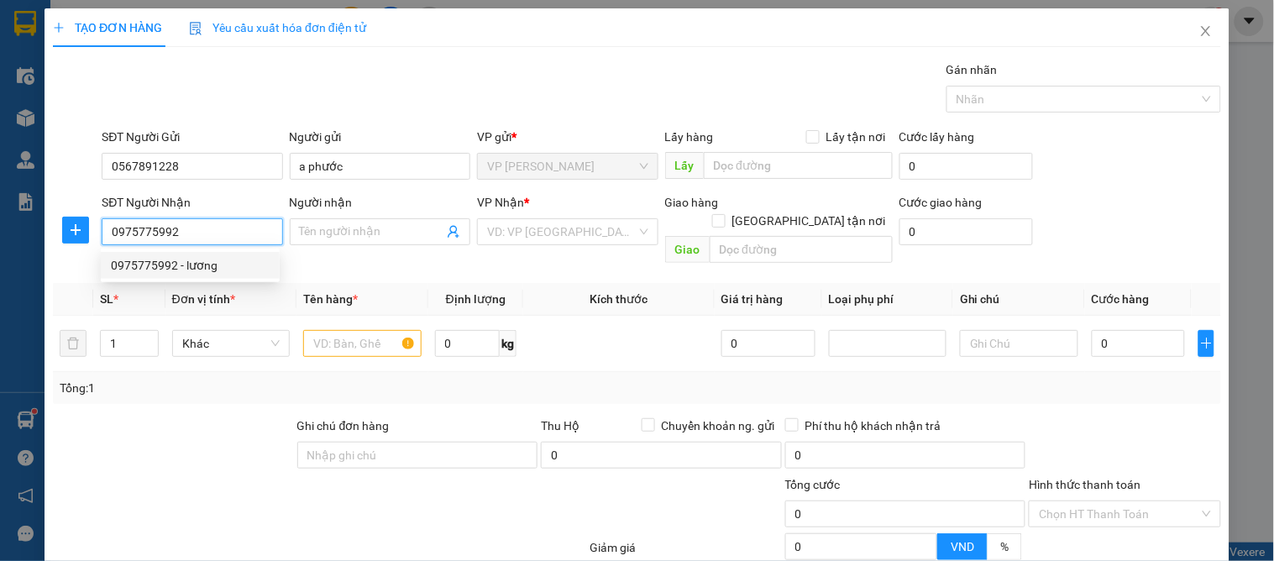
type input "lương"
checkbox input "true"
type input "vp"
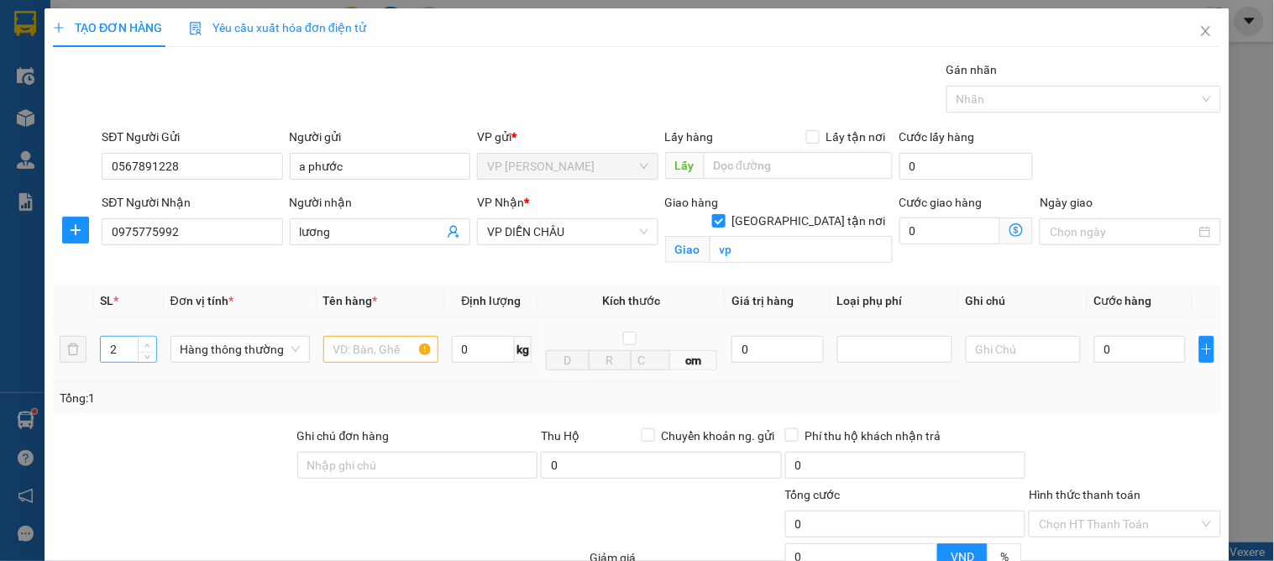
click at [144, 343] on icon "up" at bounding box center [147, 346] width 6 height 6
type input "4"
drag, startPoint x: 144, startPoint y: 342, endPoint x: 149, endPoint y: 326, distance: 16.7
click at [148, 326] on td "4" at bounding box center [128, 349] width 70 height 65
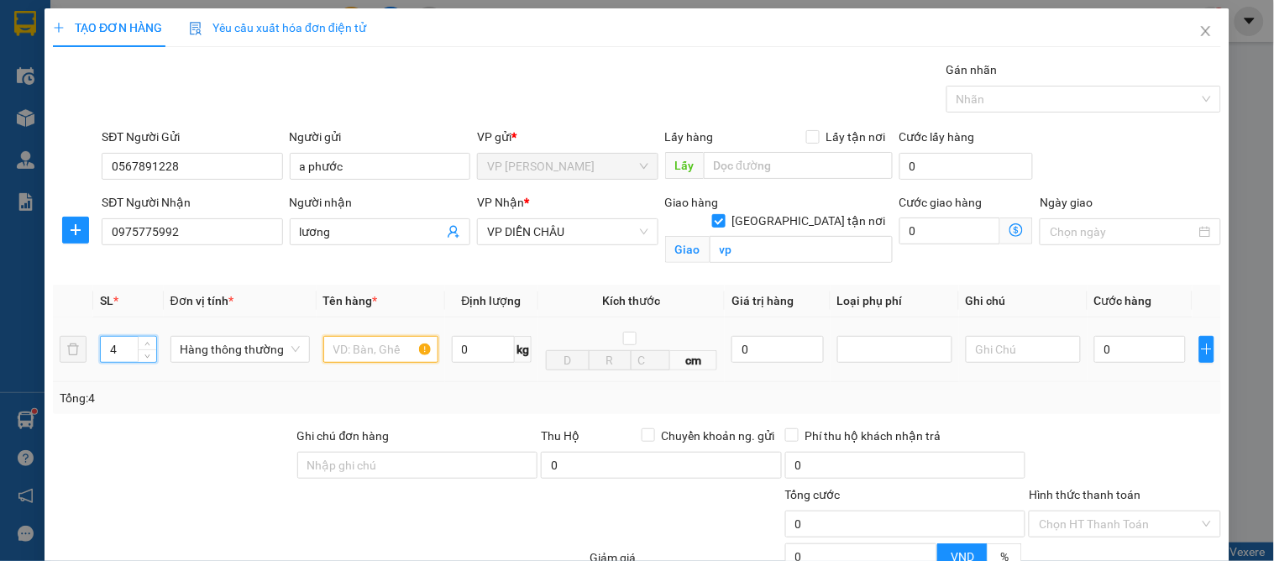
click at [363, 355] on input "text" at bounding box center [380, 349] width 115 height 27
type input "3 táo 1 nho"
click at [1120, 354] on input "0" at bounding box center [1140, 349] width 92 height 27
type input "13"
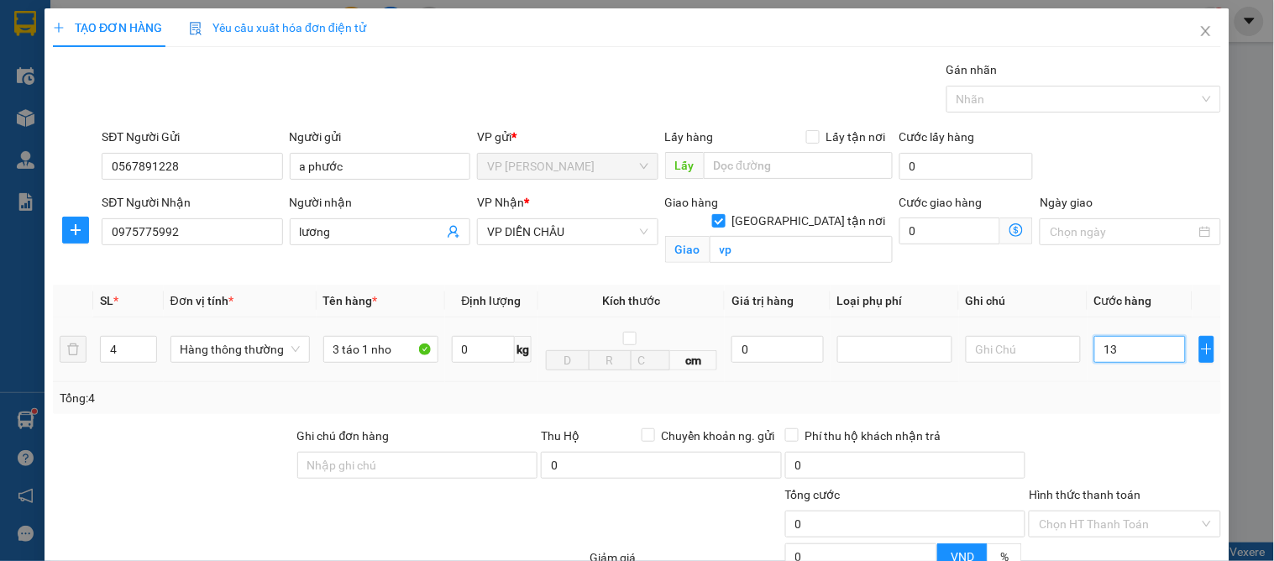
type input "13"
type input "130"
type input "130.000"
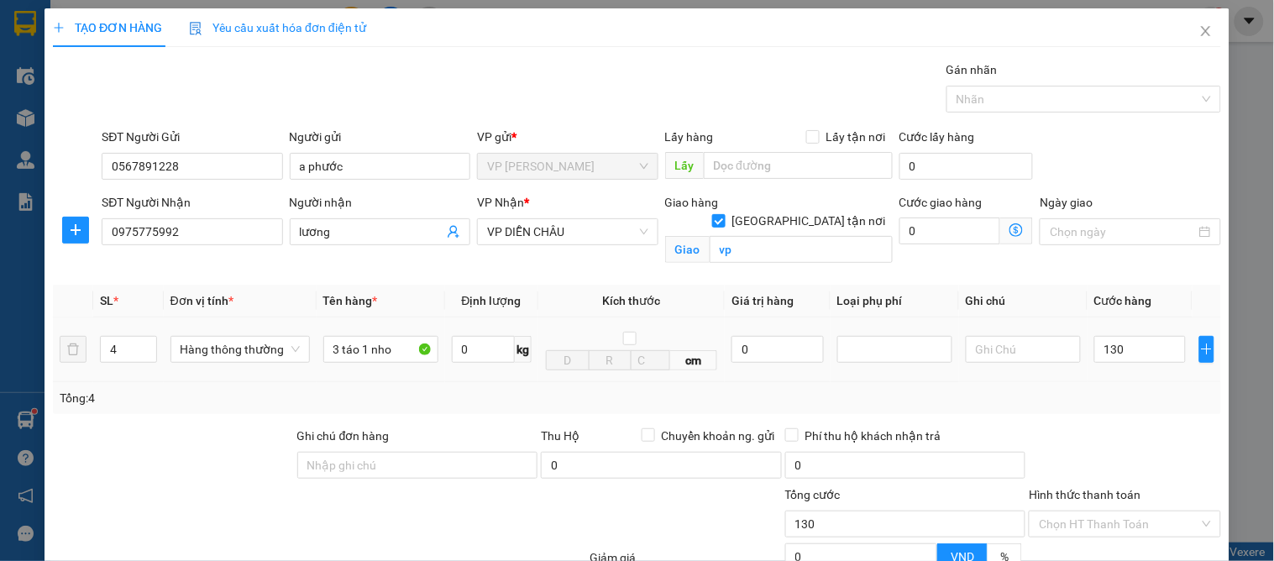
type input "130.000"
click at [1062, 475] on div at bounding box center [1124, 456] width 195 height 59
click at [1127, 533] on div "TẠO ĐƠN HÀNG Yêu cầu xuất hóa đơn điện tử Transit Pickup Surcharge Ids Transit …" at bounding box center [637, 361] width 1185 height 707
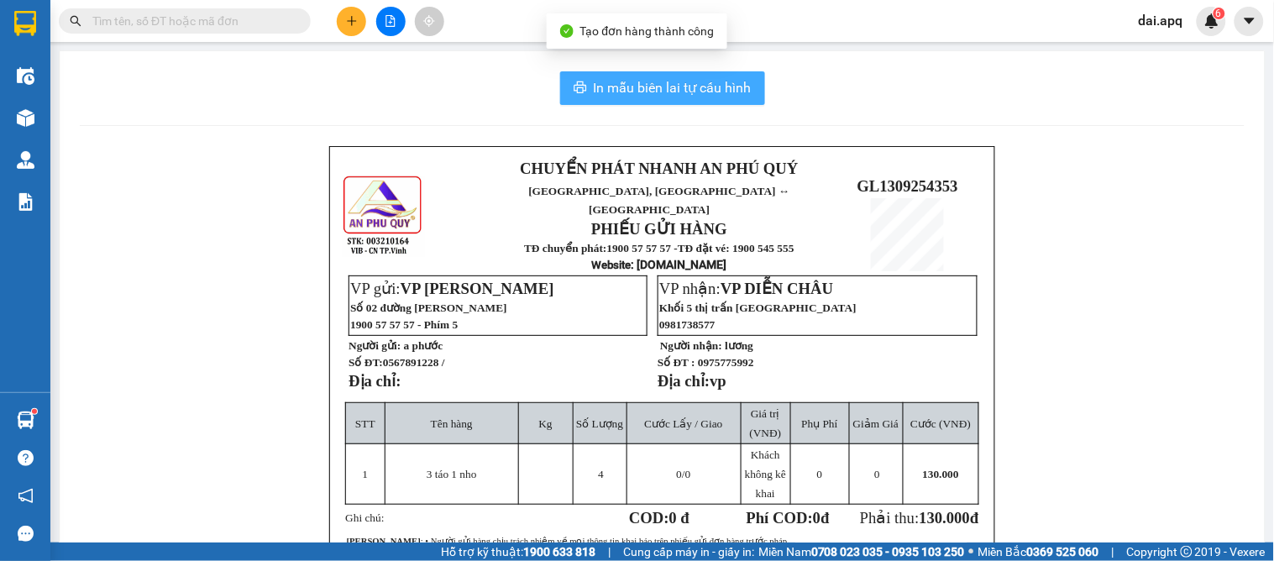
click at [644, 87] on span "In mẫu biên lai tự cấu hình" at bounding box center [673, 87] width 158 height 21
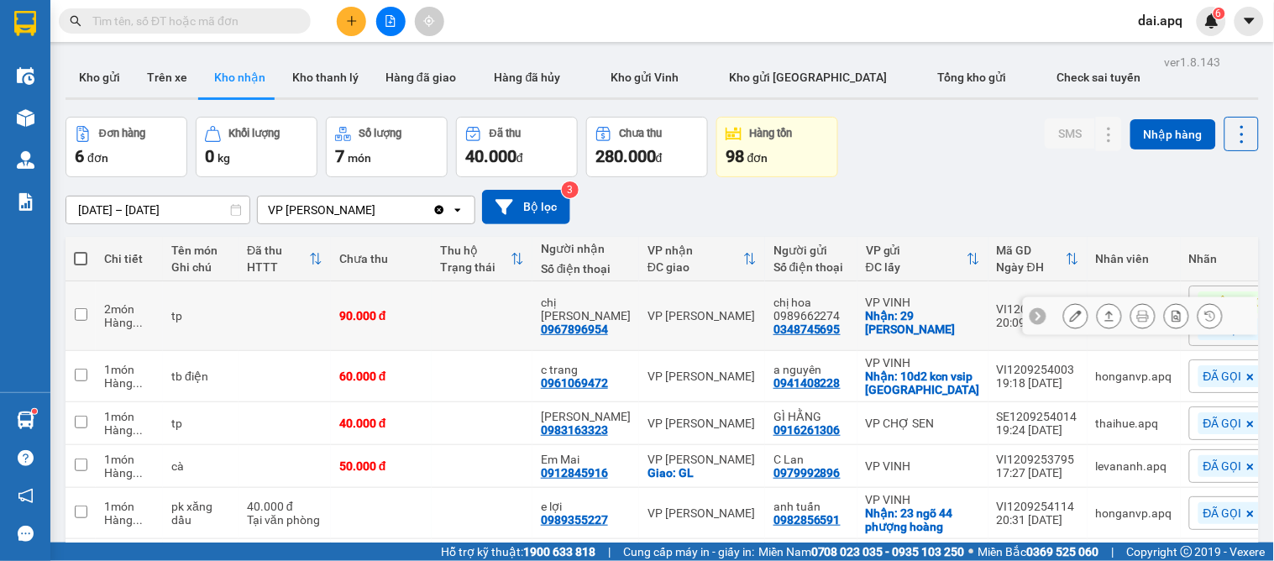
click at [1104, 315] on icon at bounding box center [1110, 316] width 12 height 12
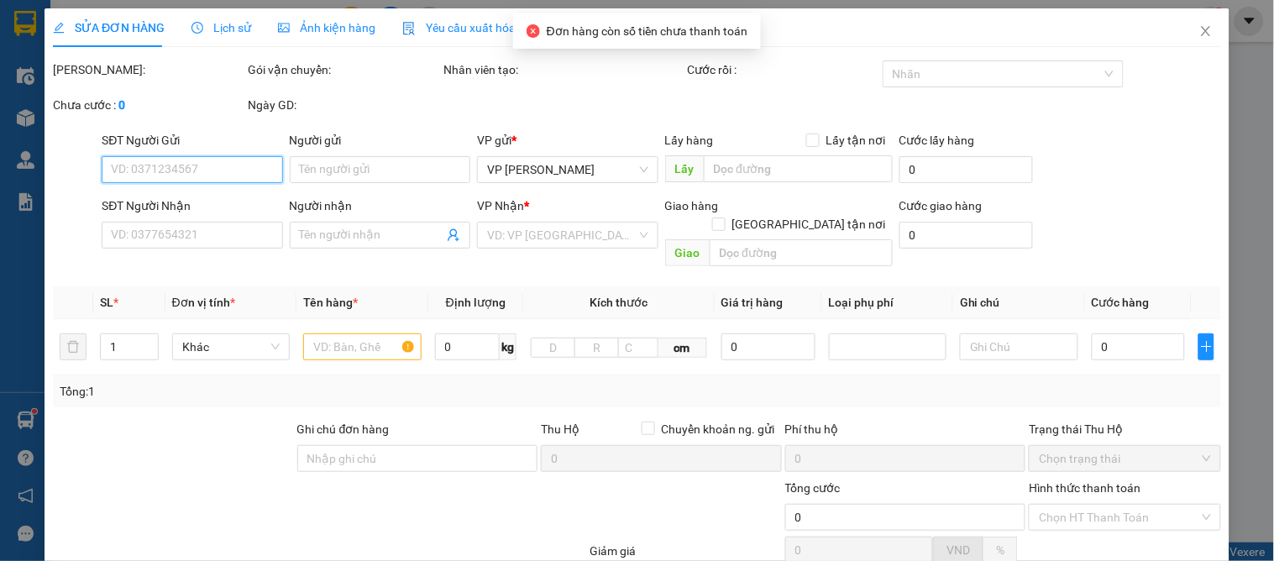
type input "0348745695"
type input "chị hoa 0989662274"
checkbox input "true"
type input "29 ngô sỹ liên"
type input "0967896954"
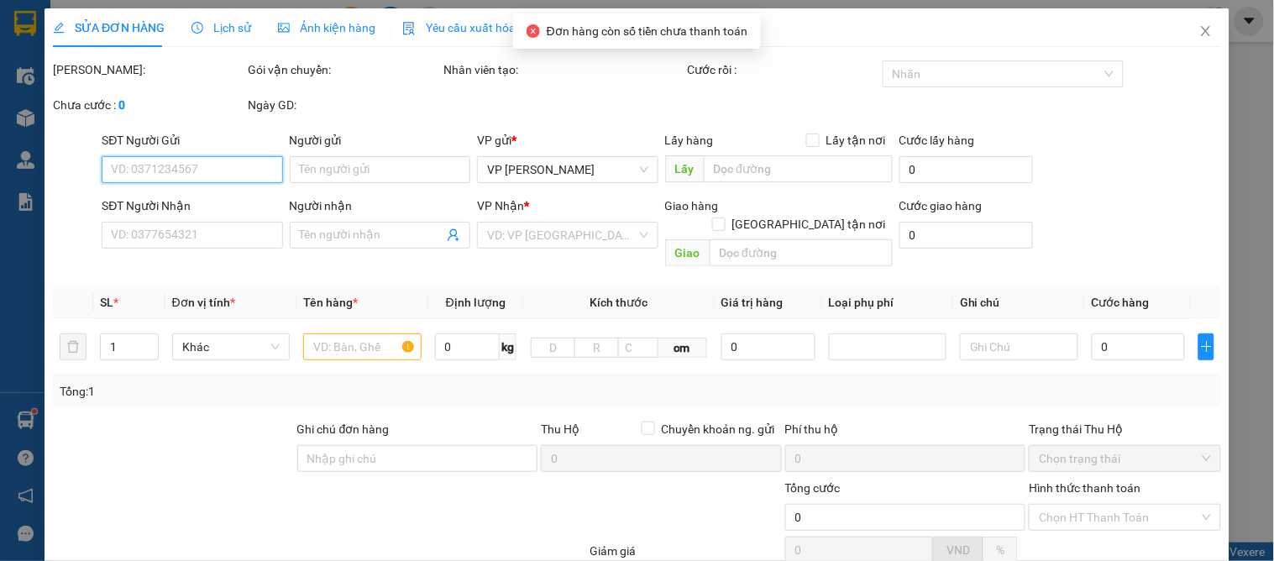
type input "chị hương"
type input "90.000"
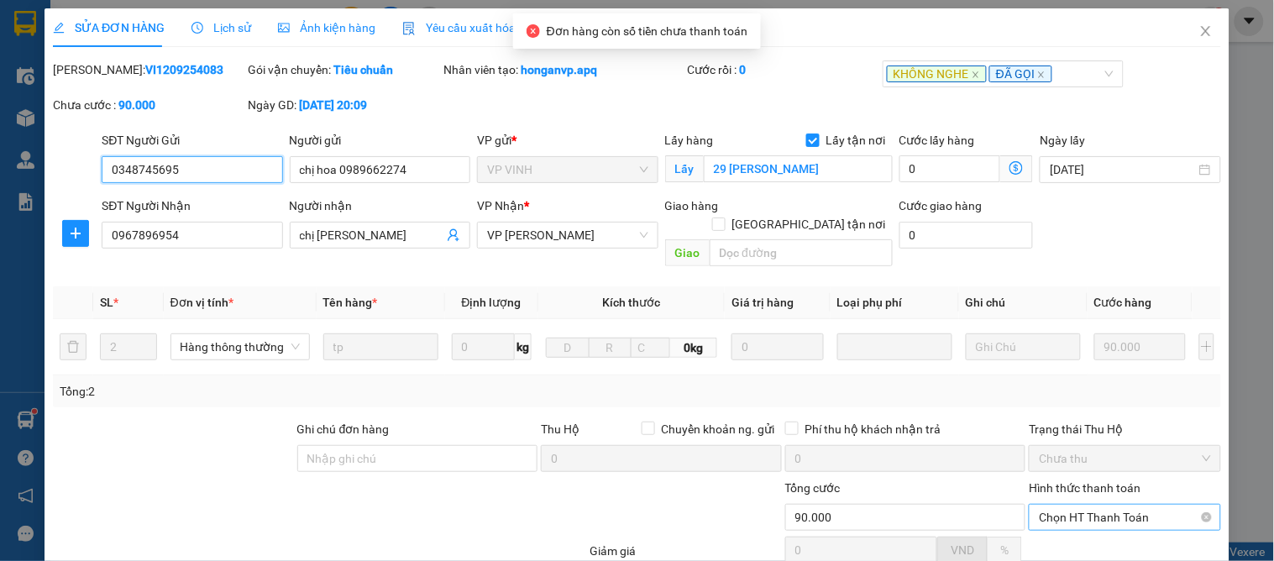
click at [1078, 505] on span "Chọn HT Thanh Toán" at bounding box center [1124, 517] width 171 height 25
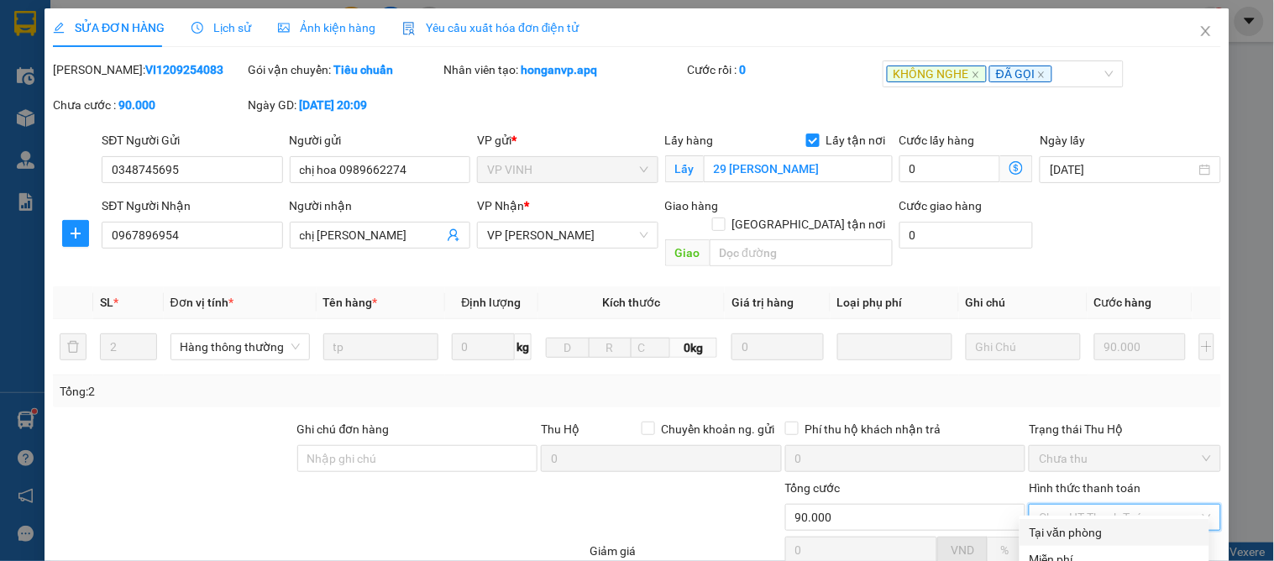
click at [1076, 523] on div "Tại văn phòng" at bounding box center [1115, 532] width 170 height 18
type input "0"
drag, startPoint x: 653, startPoint y: 513, endPoint x: 660, endPoint y: 507, distance: 9.6
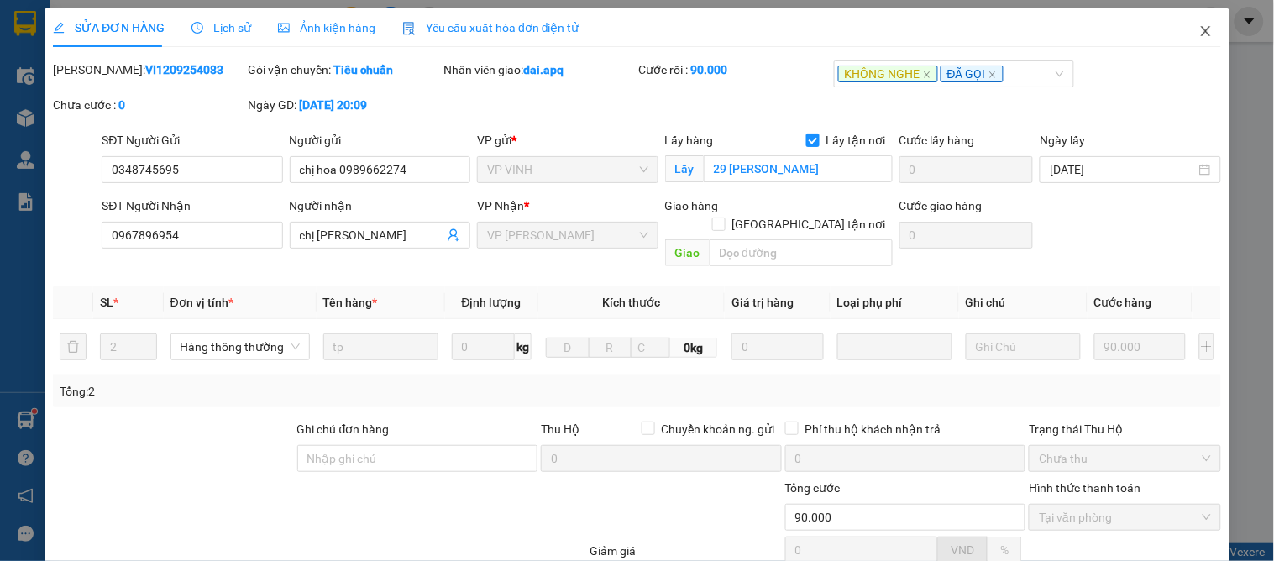
click at [1199, 34] on icon "close" at bounding box center [1205, 30] width 13 height 13
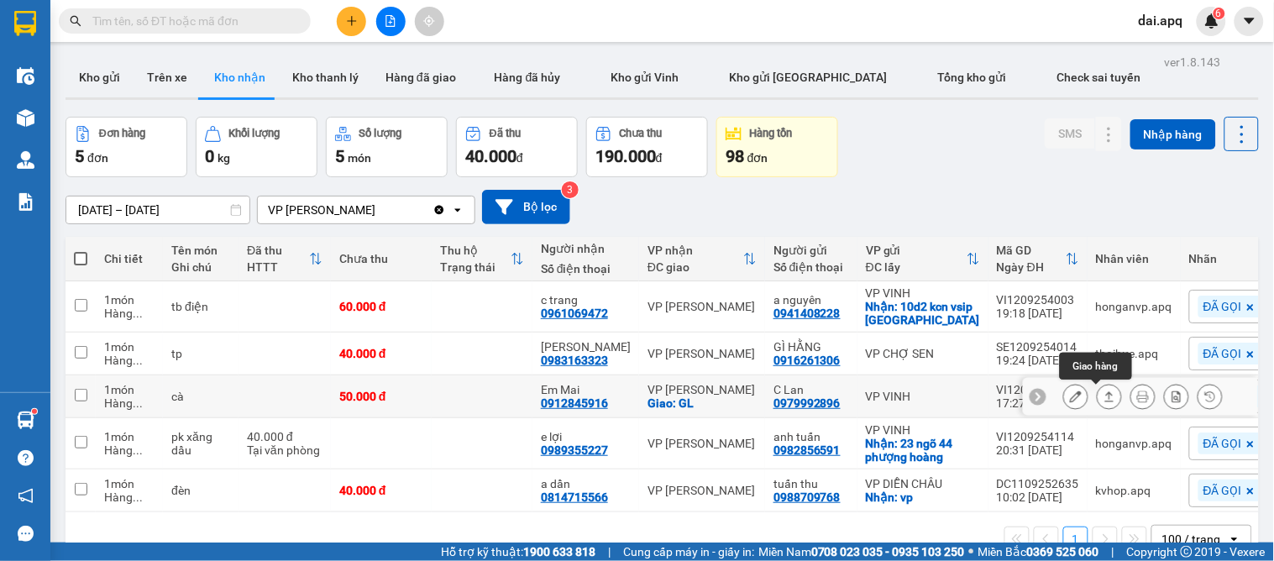
click at [1104, 399] on icon at bounding box center [1110, 397] width 12 height 12
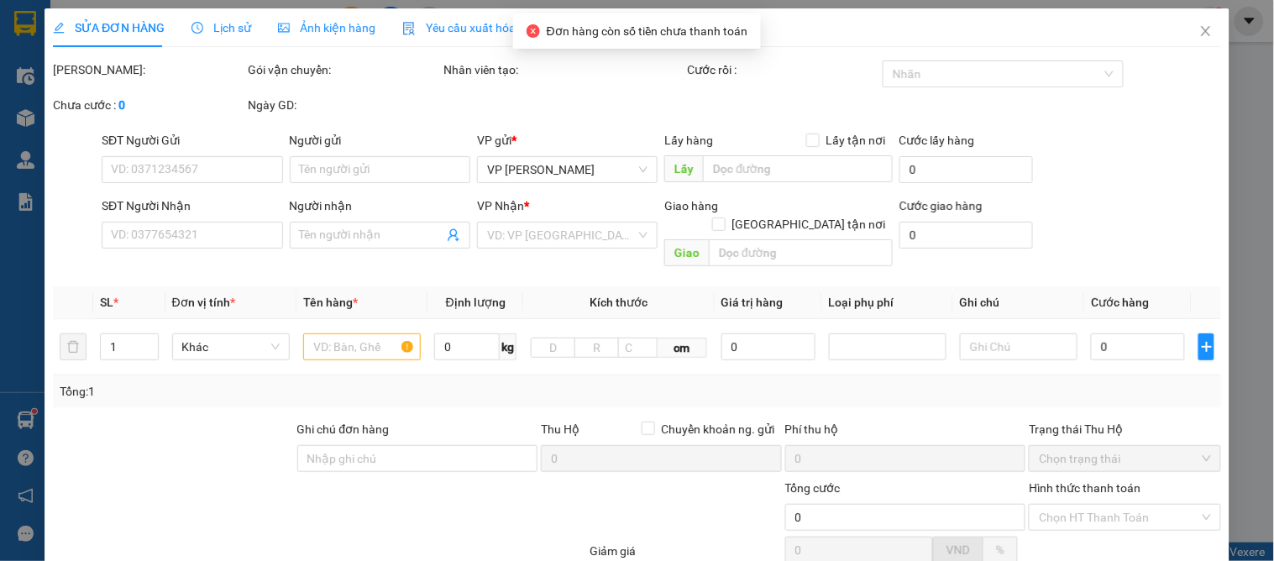
type input "0979992896"
type input "C Lan"
type input "0912845916"
type input "Em Mai"
checkbox input "true"
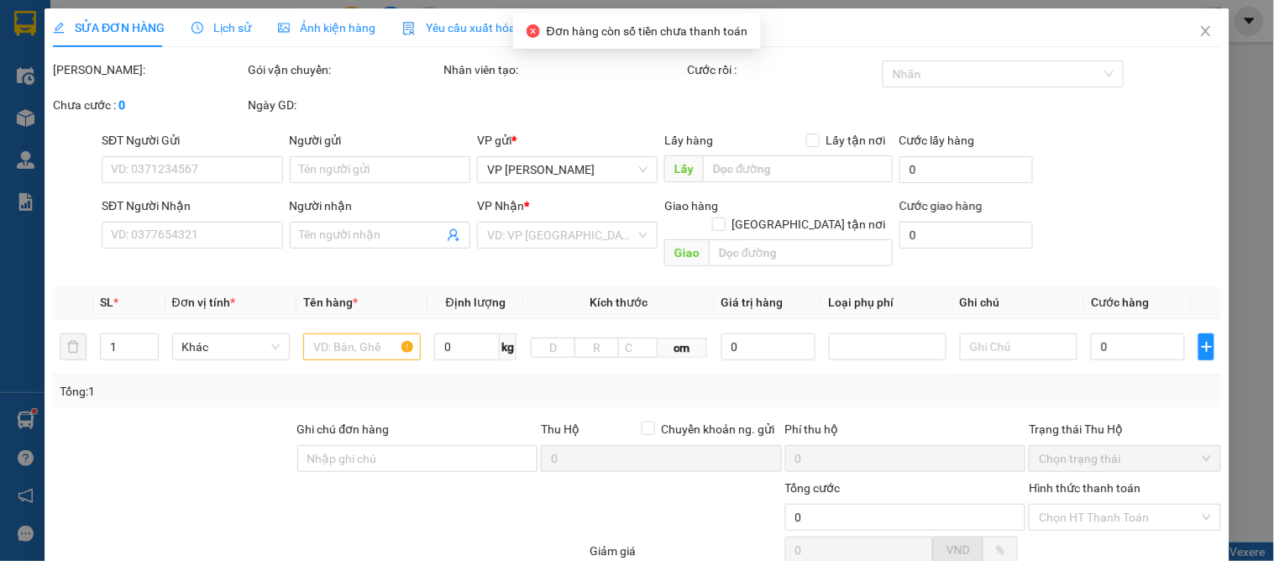
type input "GL"
type input "50.000"
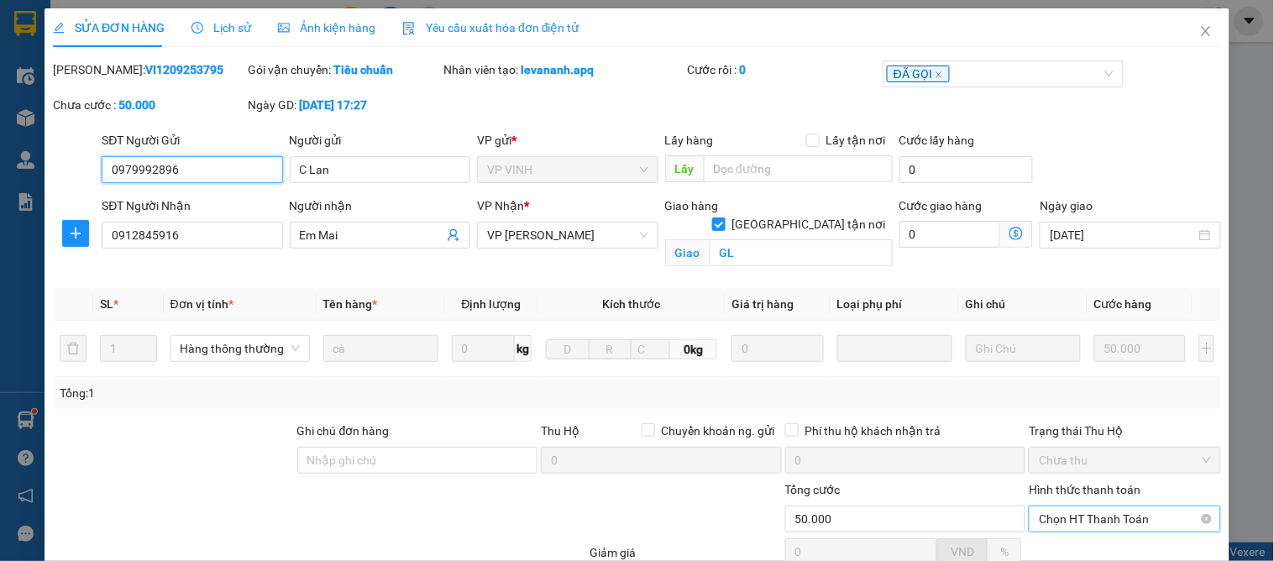
click at [1048, 506] on span "Chọn HT Thanh Toán" at bounding box center [1124, 518] width 171 height 25
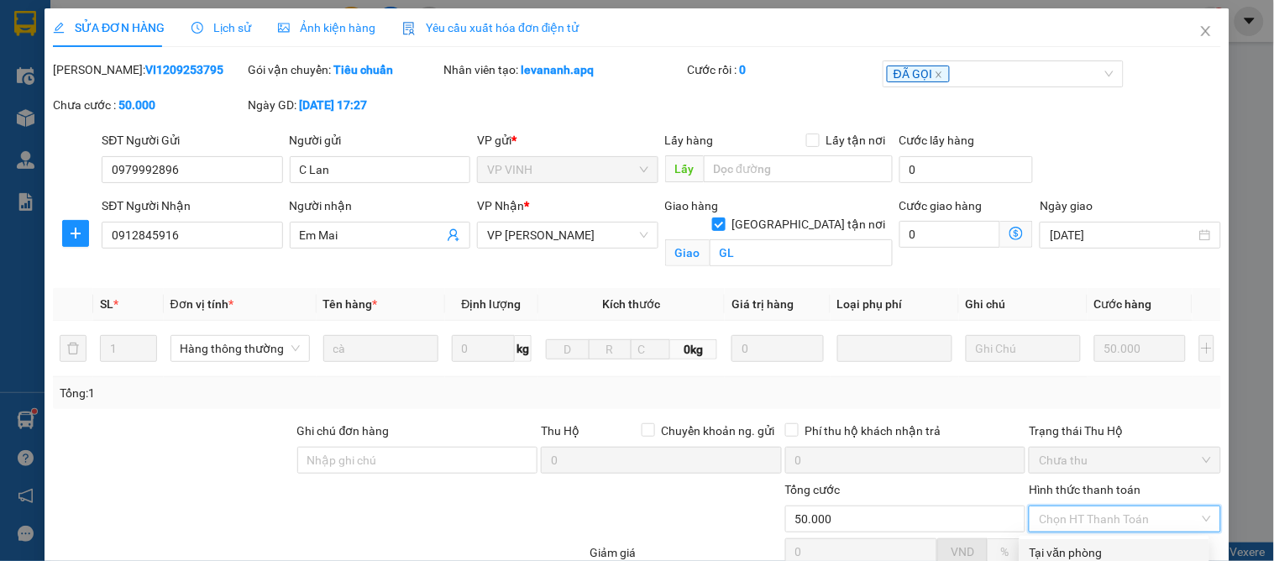
click at [1047, 543] on div "Tại văn phòng" at bounding box center [1115, 552] width 170 height 18
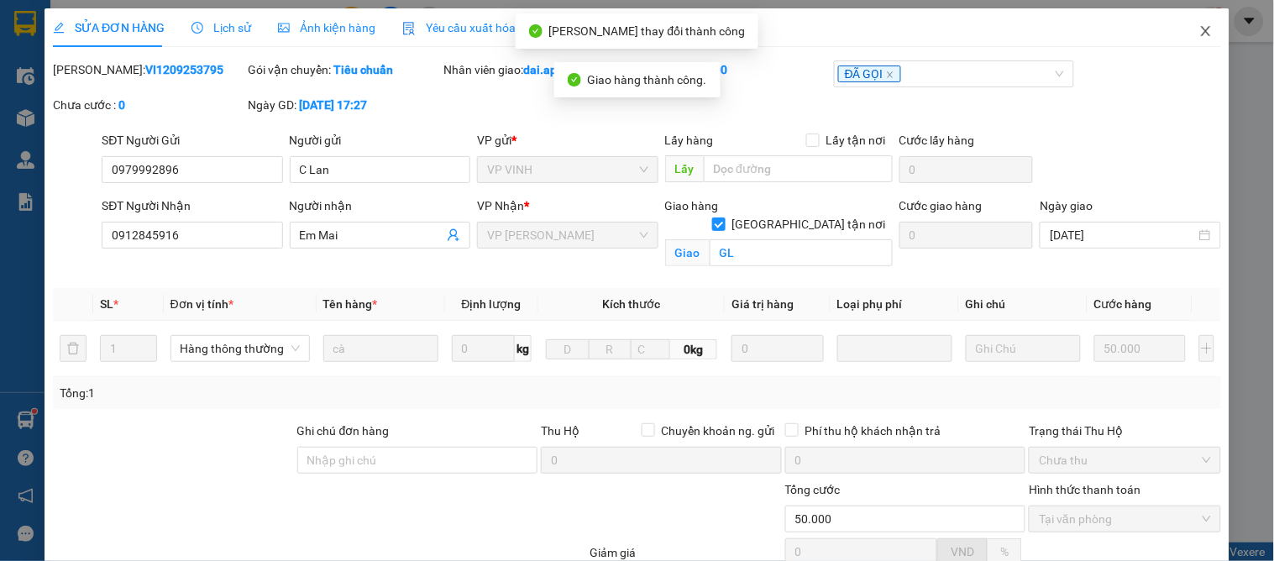
click at [1199, 30] on icon "close" at bounding box center [1205, 30] width 13 height 13
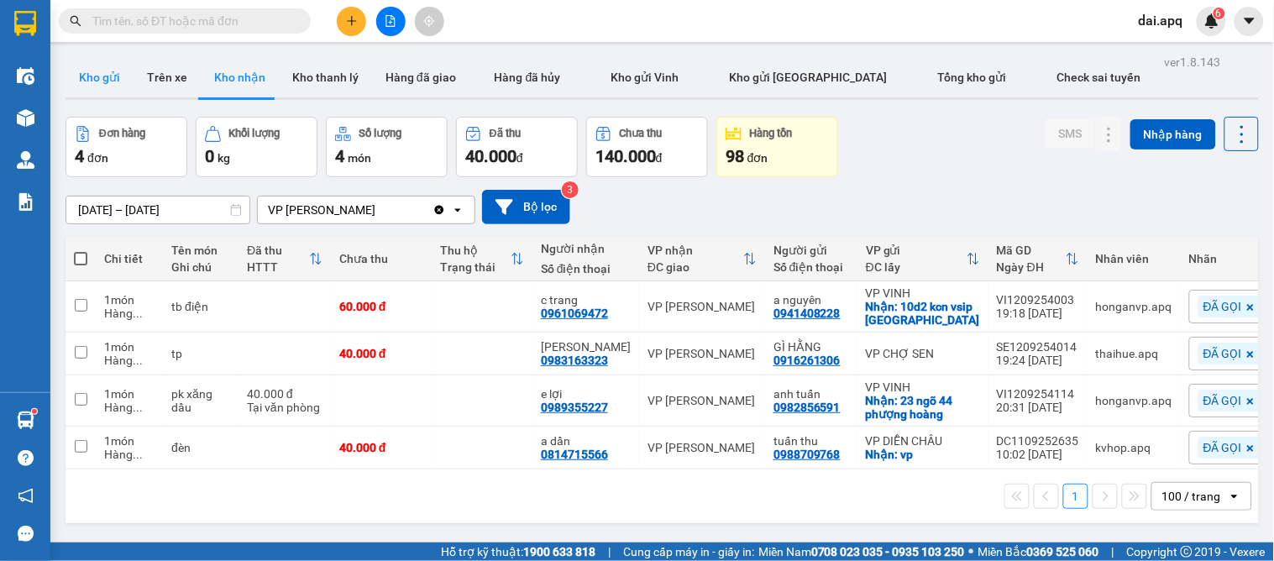
click at [71, 63] on button "Kho gửi" at bounding box center [100, 77] width 68 height 40
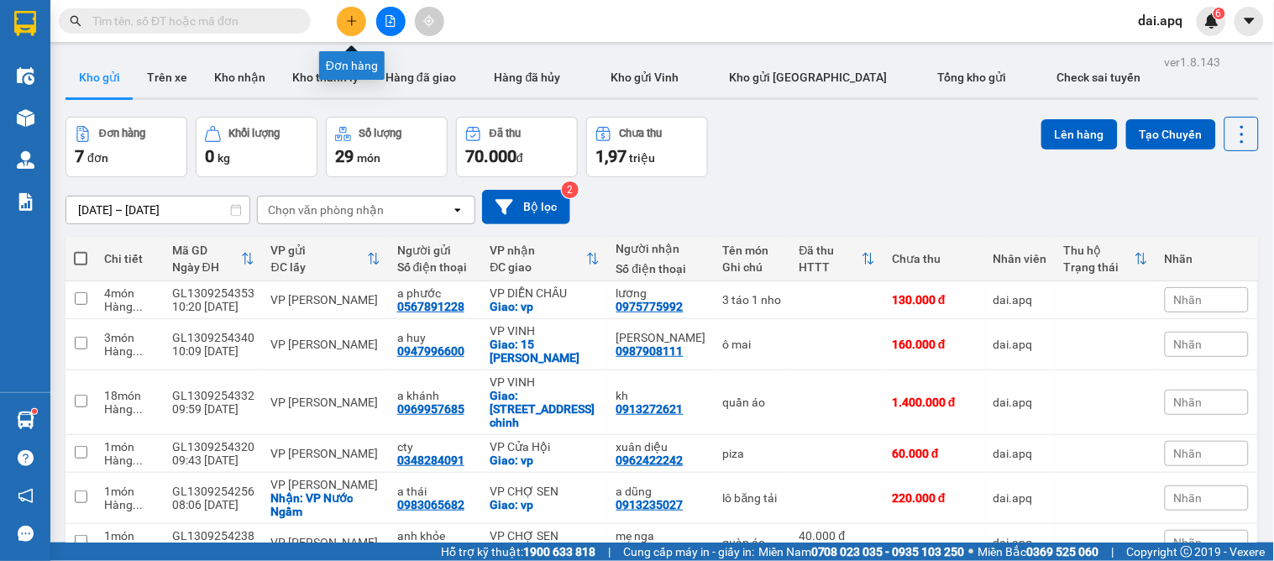
click at [355, 19] on icon "plus" at bounding box center [352, 21] width 12 height 12
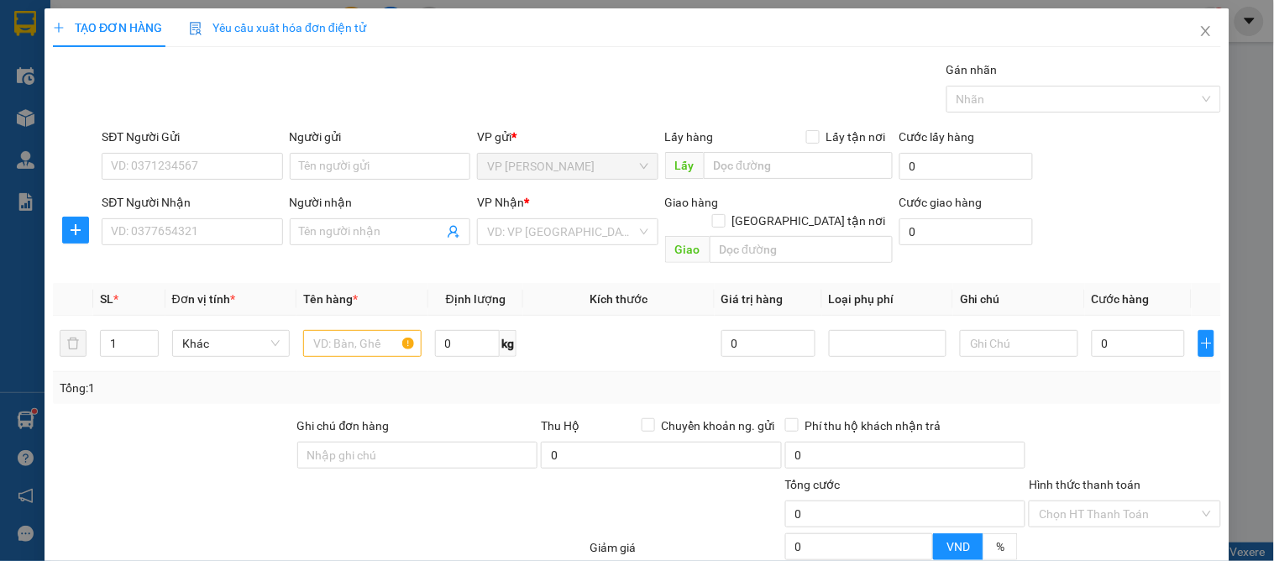
click at [195, 181] on div "SĐT Người Gửi VD: 0371234567" at bounding box center [192, 157] width 181 height 59
click at [204, 168] on input "SĐT Người Gửi" at bounding box center [192, 166] width 181 height 27
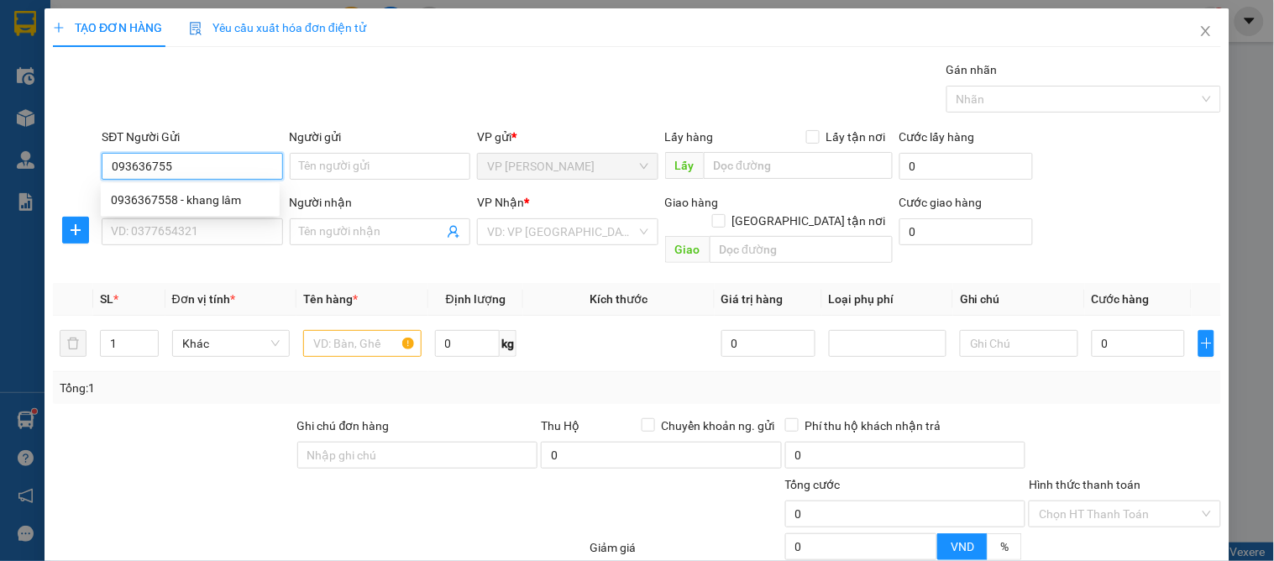
type input "0936367558"
click at [211, 198] on div "0936367558 - khang lâm" at bounding box center [190, 200] width 159 height 18
type input "khang lâm"
type input "0936367558"
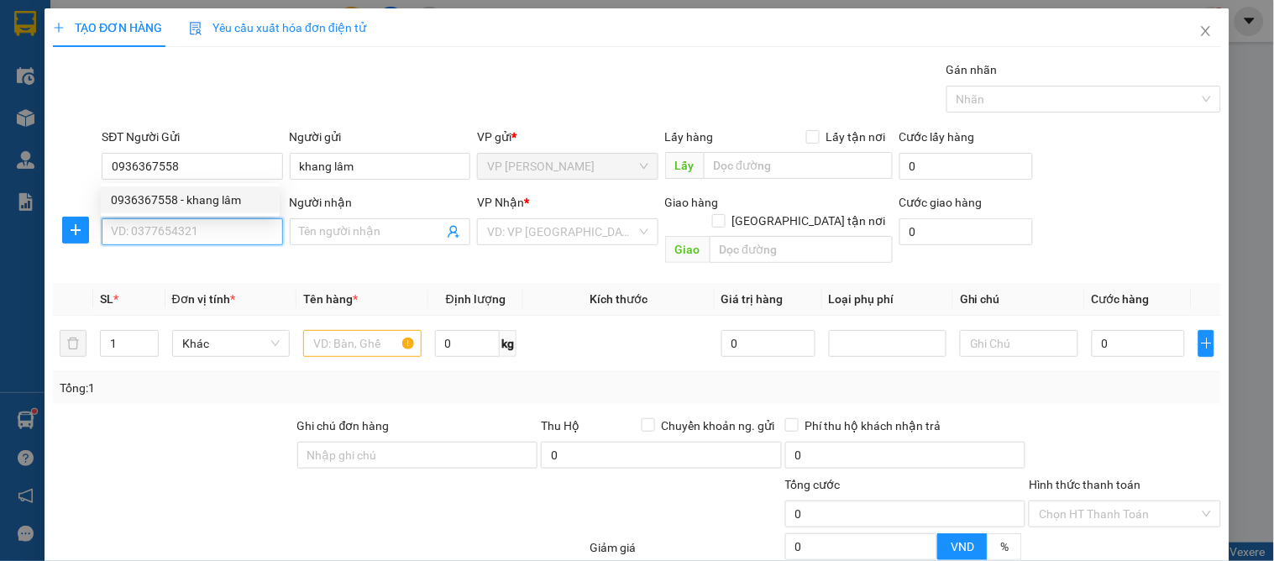
click at [212, 223] on input "SĐT Người Nhận" at bounding box center [192, 231] width 181 height 27
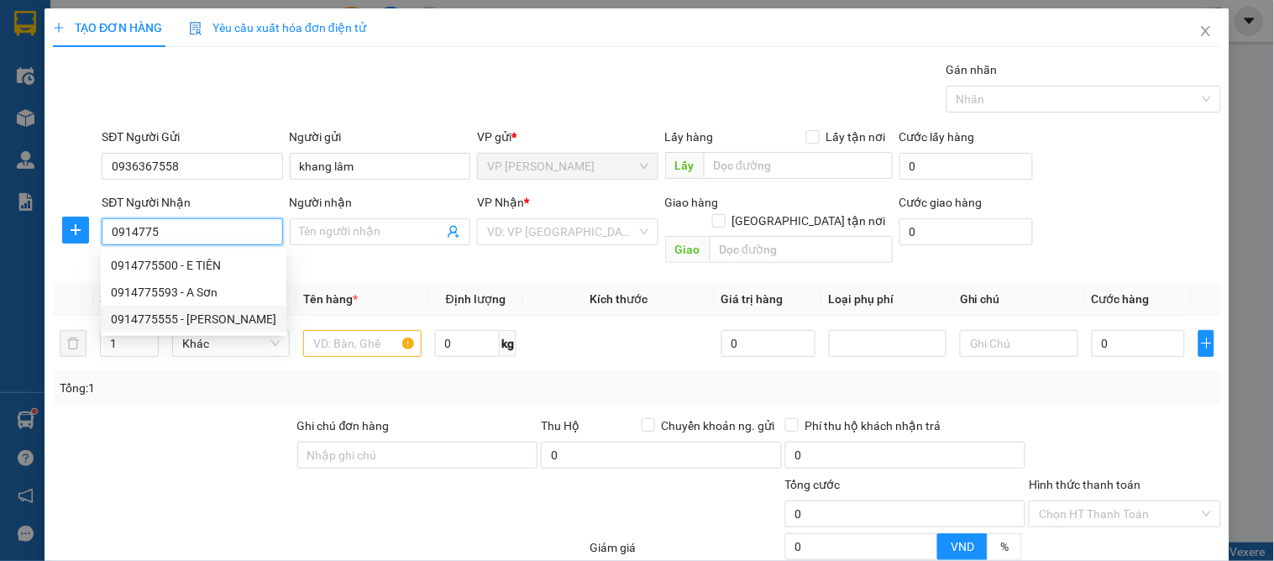
click at [187, 306] on div "0914775555 - c phương" at bounding box center [194, 319] width 186 height 27
type input "0914775555"
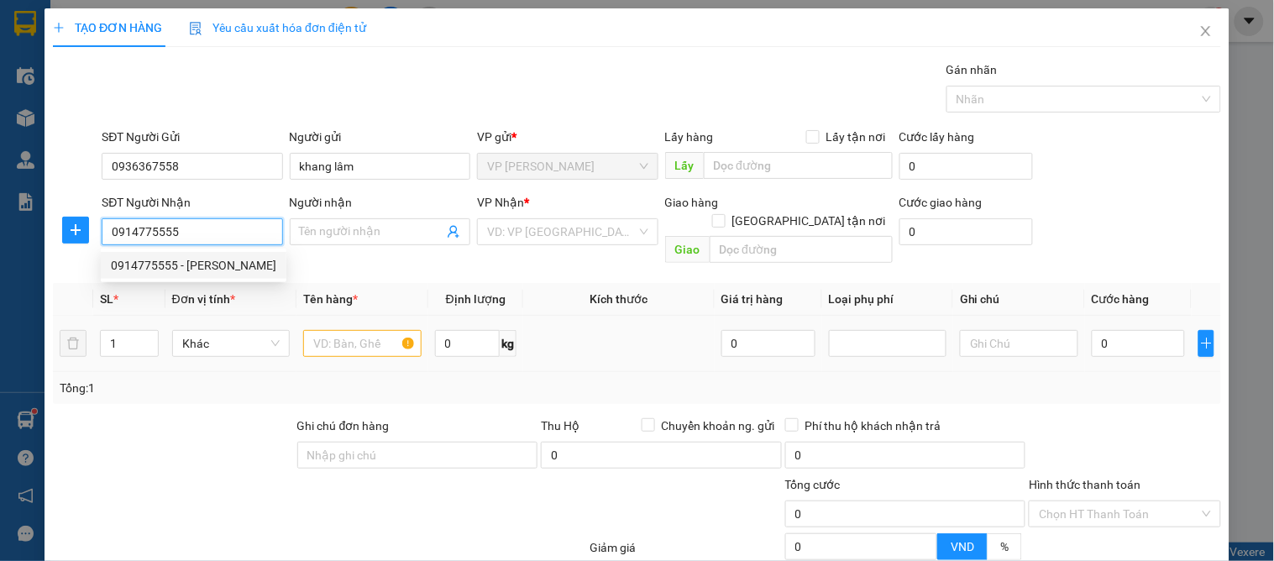
type input "c phương"
click at [197, 237] on input "0914775555" at bounding box center [192, 231] width 181 height 27
drag, startPoint x: 197, startPoint y: 237, endPoint x: 0, endPoint y: 208, distance: 199.4
click at [0, 208] on div "TẠO ĐƠN HÀNG Yêu cầu xuất hóa đơn điện tử Transit Pickup Surcharge Ids Transit …" at bounding box center [637, 280] width 1274 height 561
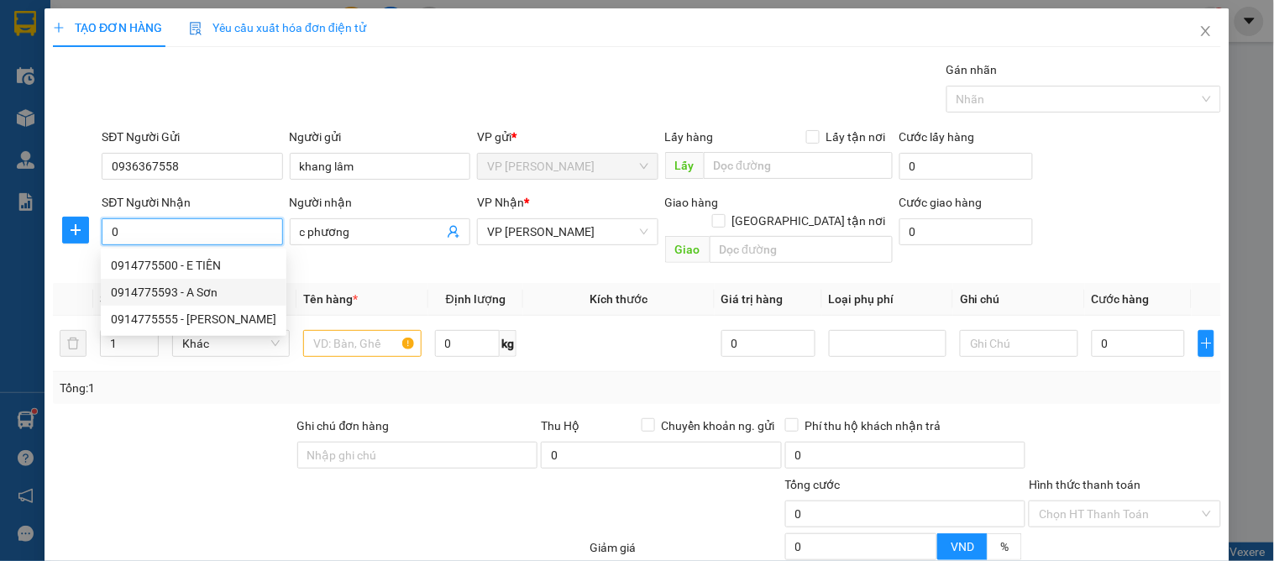
click at [198, 280] on div "0914775593 - A Sơn" at bounding box center [194, 292] width 186 height 27
type input "0914775593"
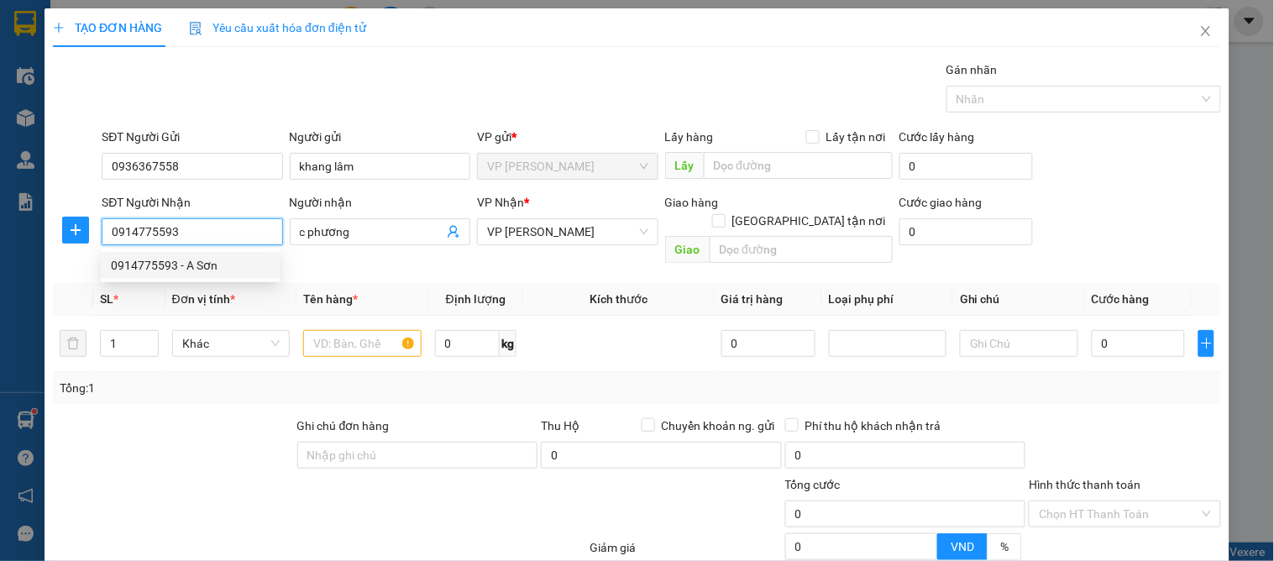
type input "A Sơn"
checkbox input "true"
type input "31 mai hắc đế"
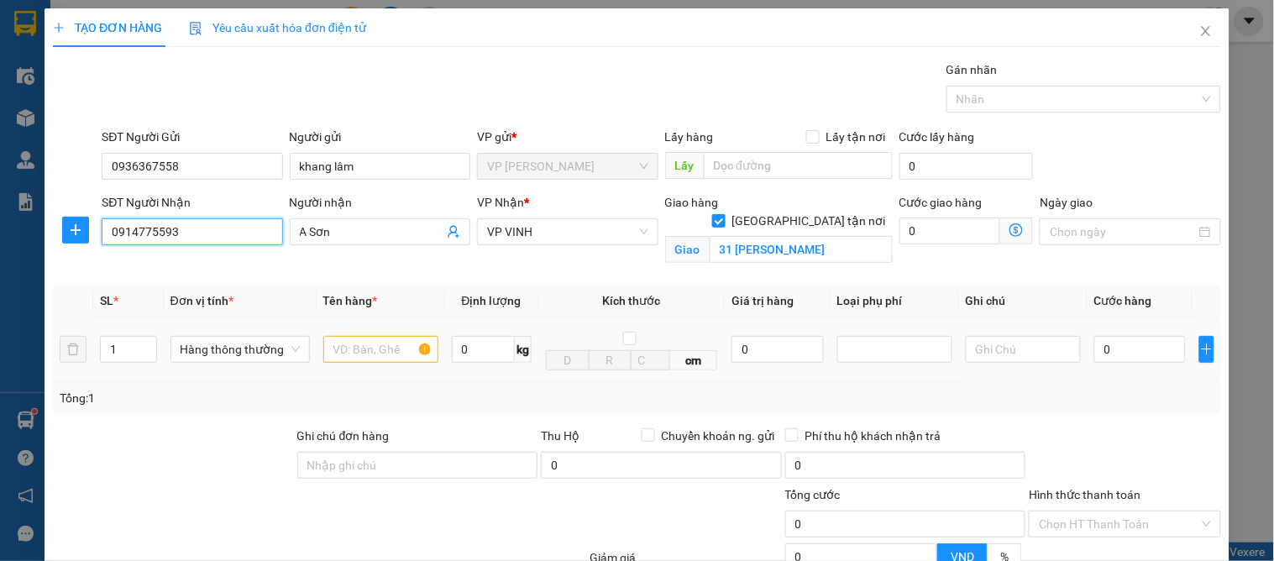
type input "0914775593"
click at [361, 347] on input "text" at bounding box center [380, 349] width 115 height 27
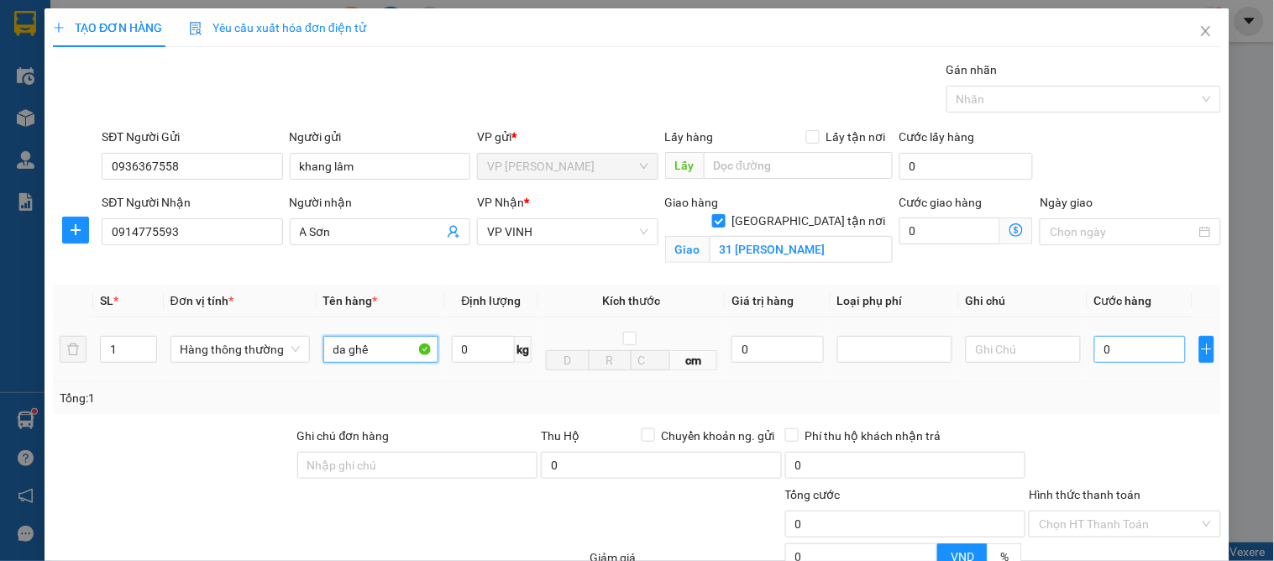
type input "da ghế"
click at [1121, 356] on input "0" at bounding box center [1140, 349] width 92 height 27
click at [1104, 347] on input "0" at bounding box center [1140, 349] width 92 height 27
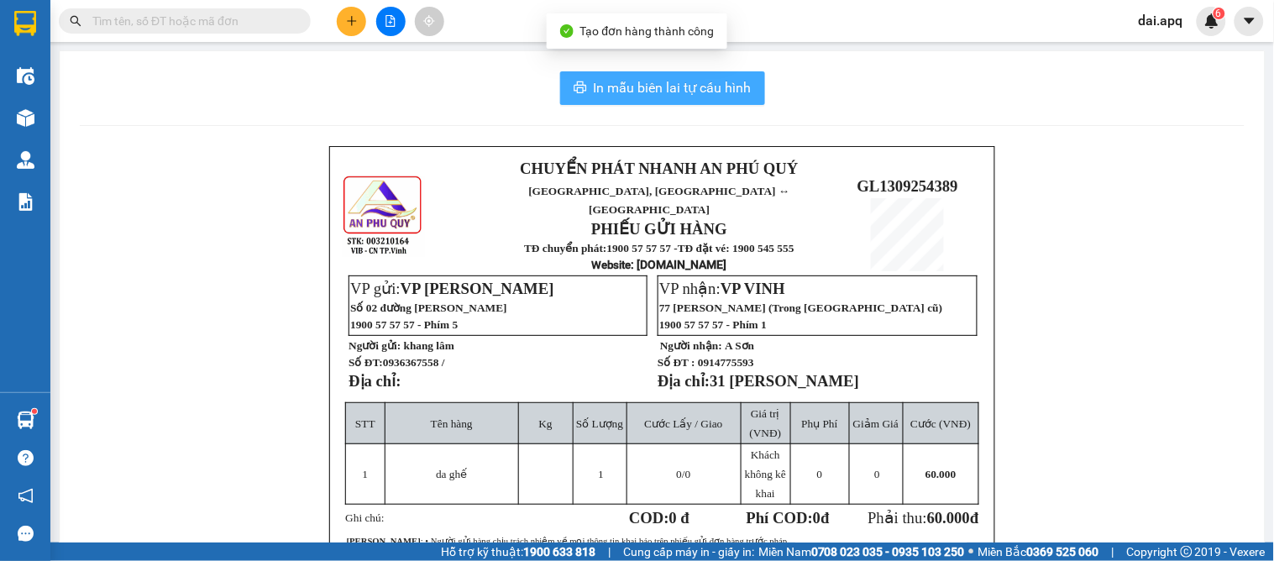
click at [720, 82] on span "In mẫu biên lai tự cấu hình" at bounding box center [673, 87] width 158 height 21
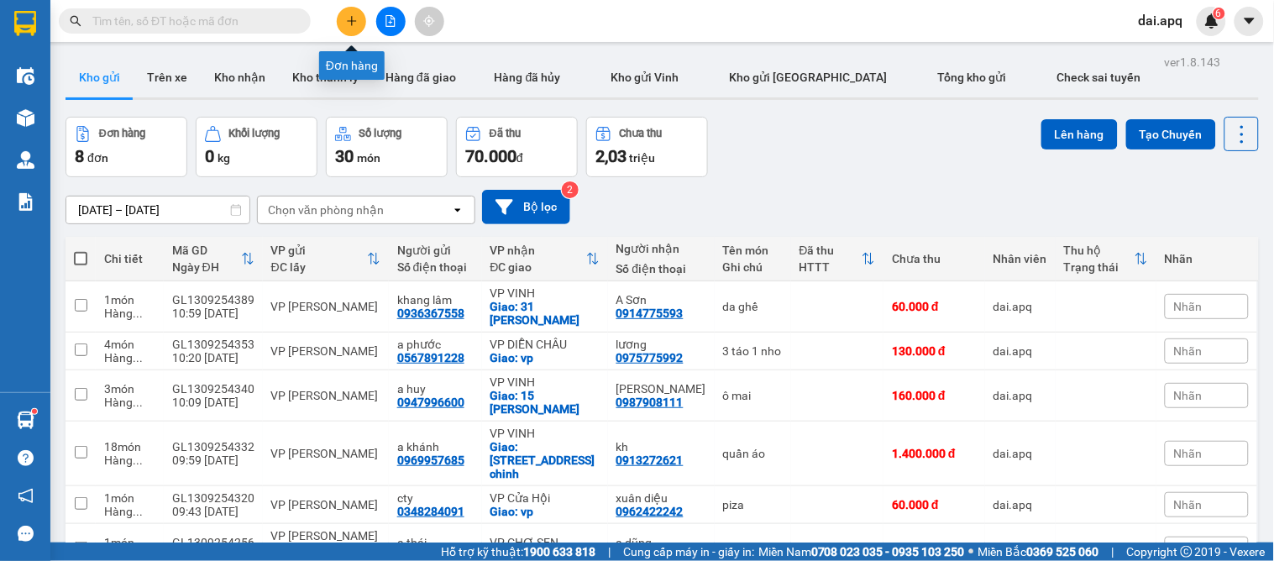
click at [356, 18] on icon "plus" at bounding box center [352, 21] width 12 height 12
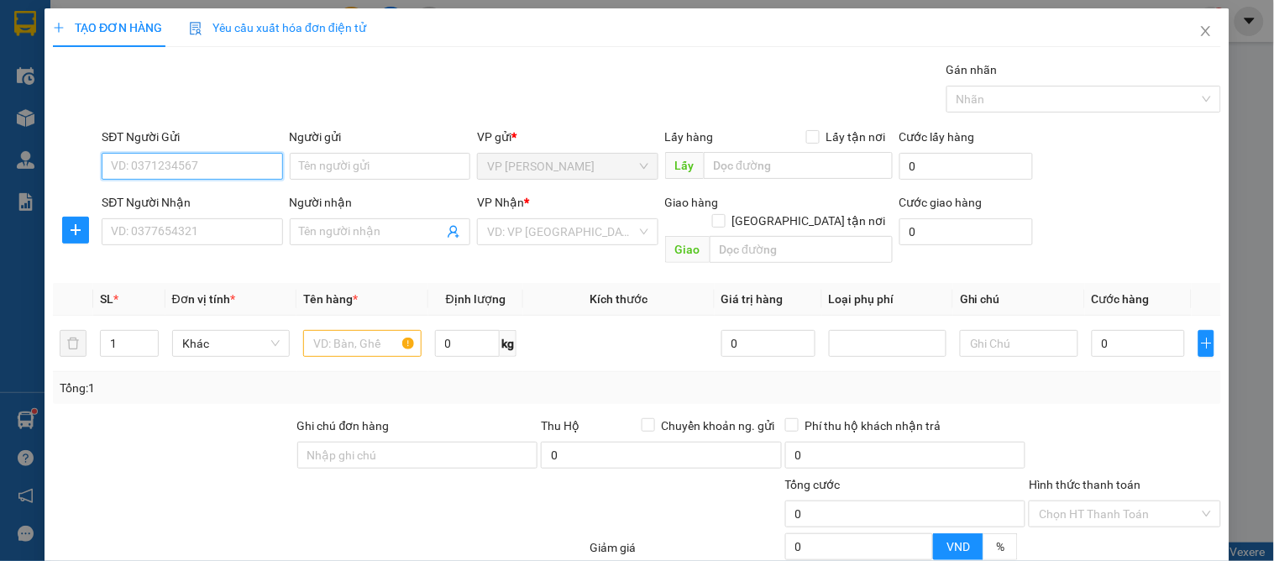
click at [246, 173] on input "SĐT Người Gửi" at bounding box center [192, 166] width 181 height 27
type input "0966064829"
click at [230, 158] on input "0966064829" at bounding box center [192, 166] width 181 height 27
click at [232, 163] on input "0966064829" at bounding box center [192, 166] width 181 height 27
click at [235, 164] on input "0966064829" at bounding box center [192, 166] width 181 height 27
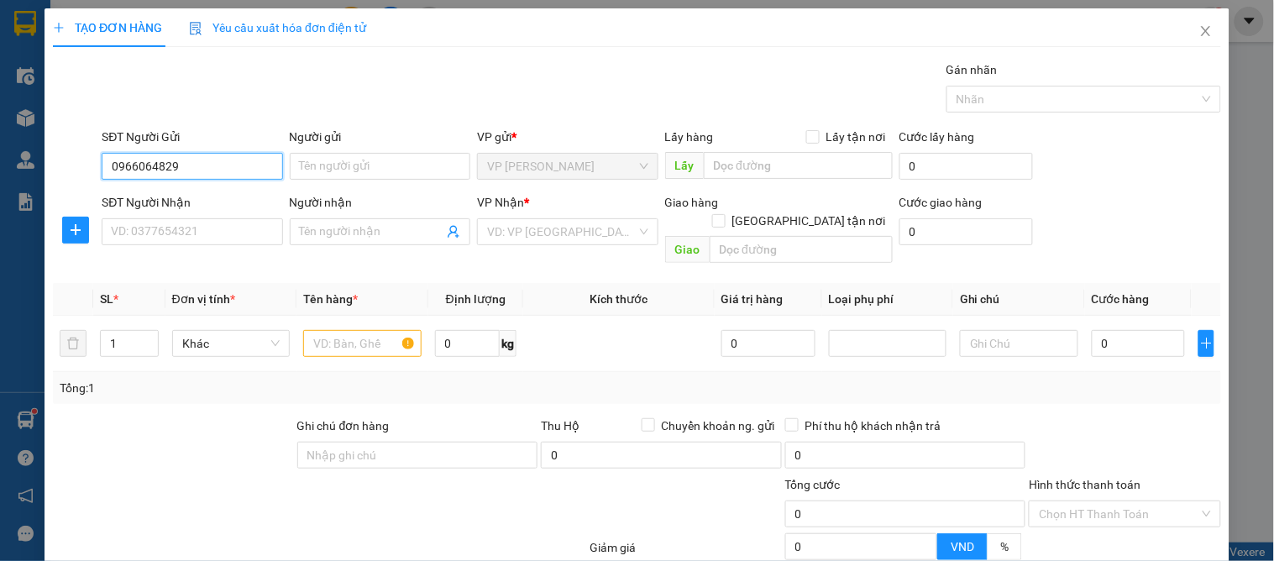
click at [236, 165] on input "0966064829" at bounding box center [192, 166] width 181 height 27
click at [214, 197] on div "0966064829 - c hương" at bounding box center [190, 200] width 159 height 18
type input "c hương"
type input "0966064829"
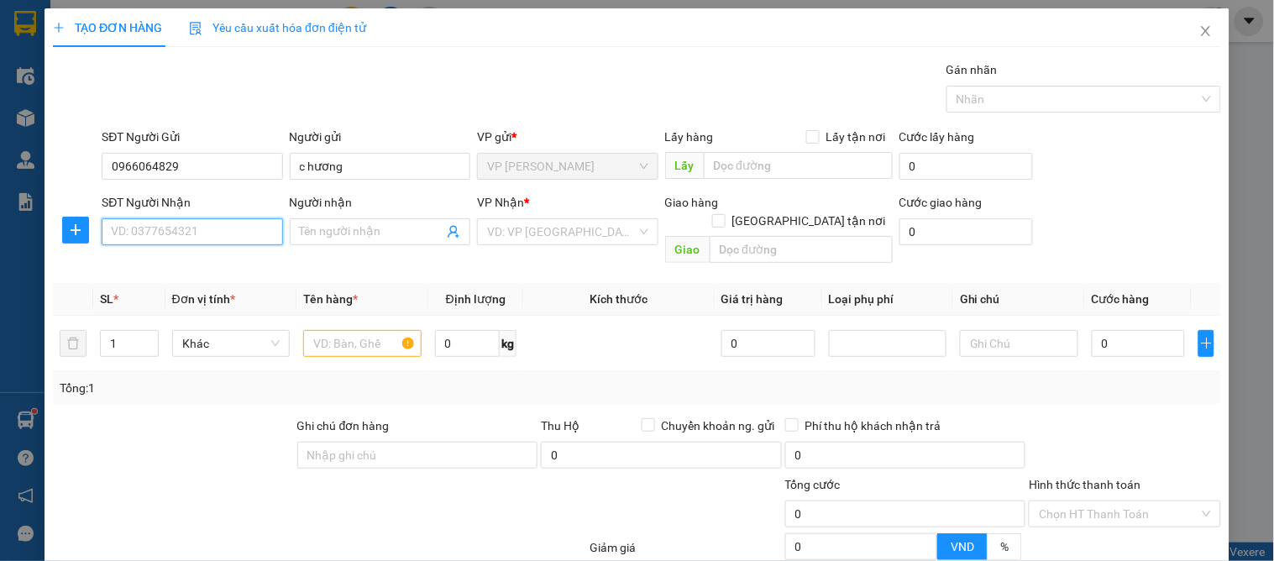
click at [230, 239] on input "SĐT Người Nhận" at bounding box center [192, 231] width 181 height 27
type input "0983351138"
click at [208, 267] on div "0983351138 - hương" at bounding box center [190, 265] width 159 height 18
type input "hương"
checkbox input "true"
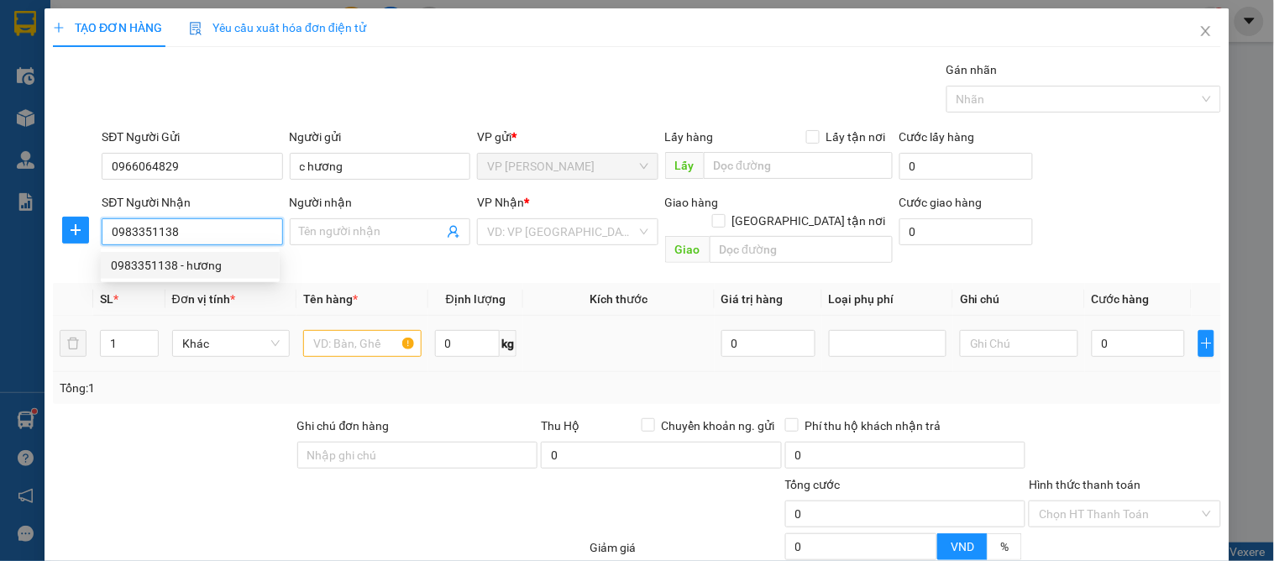
type input "cc trường sơn xóm 12 nghi kim"
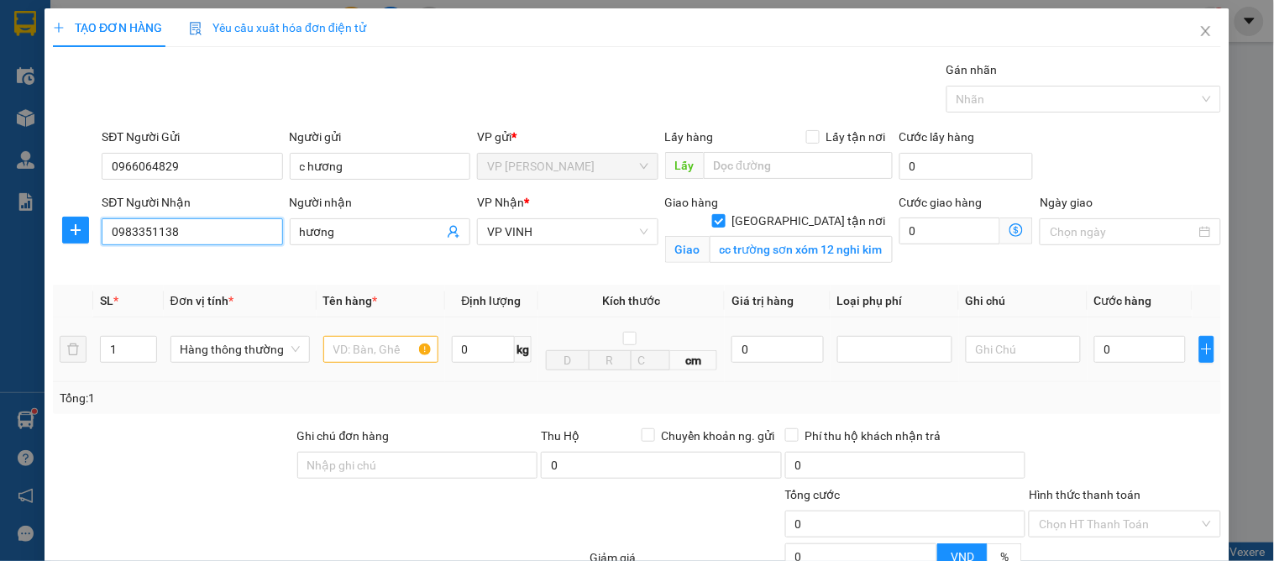
type input "0983351138"
click at [385, 345] on input "text" at bounding box center [380, 349] width 115 height 27
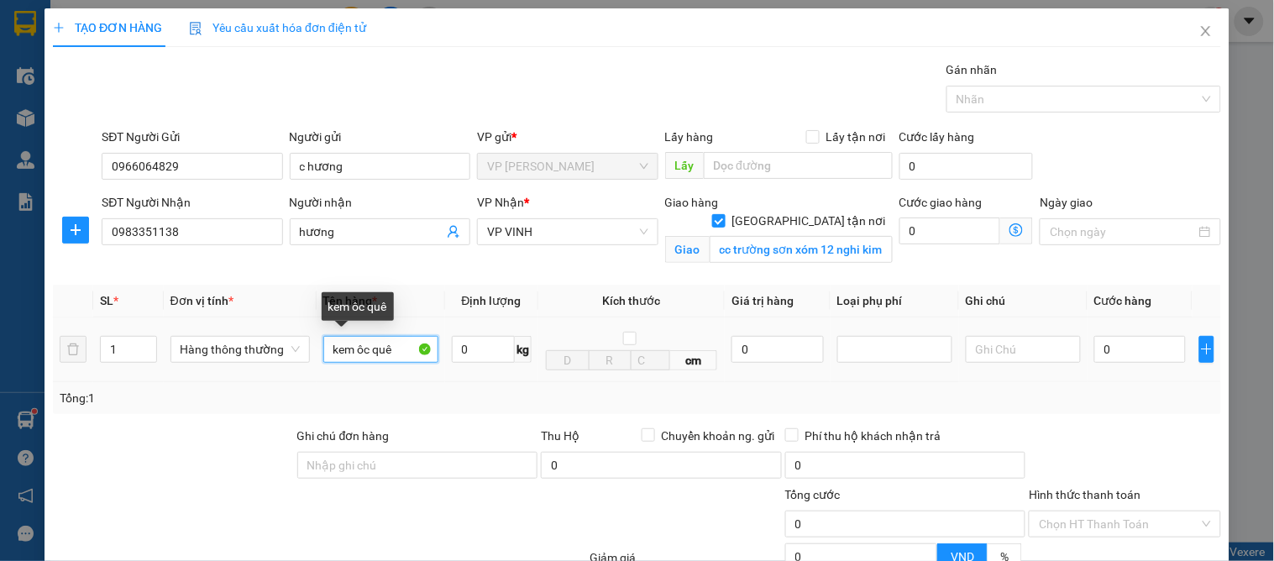
click at [354, 348] on input "kem ôc quê" at bounding box center [380, 349] width 115 height 27
type input "vỏ ôc quê"
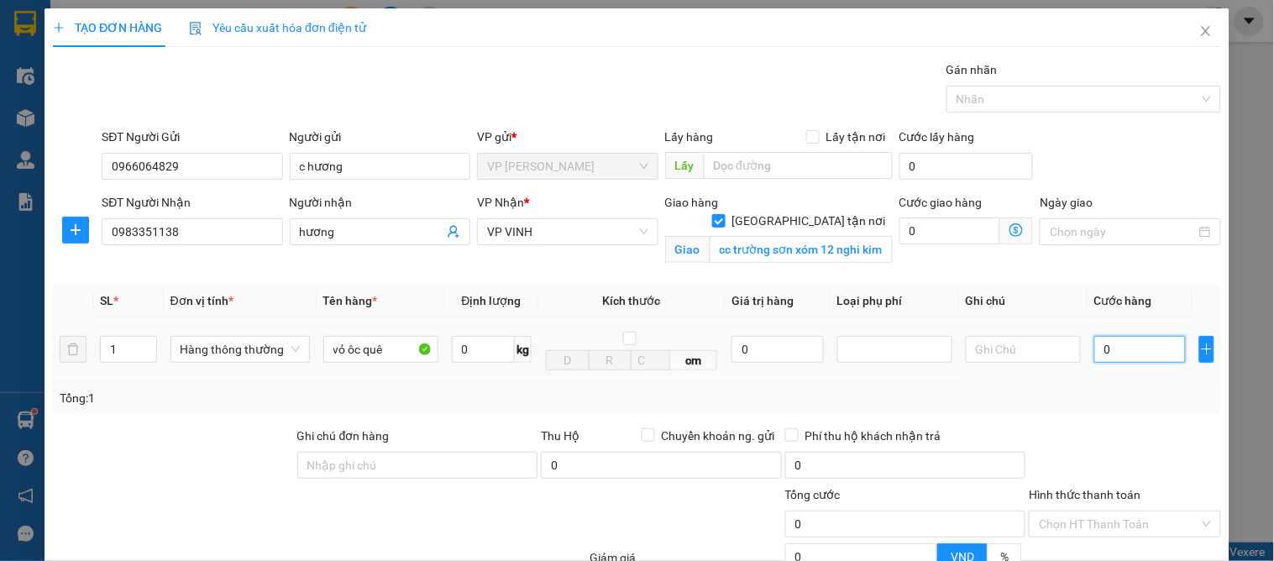
click at [1129, 349] on input "0" at bounding box center [1140, 349] width 92 height 27
type input "5"
type input "50"
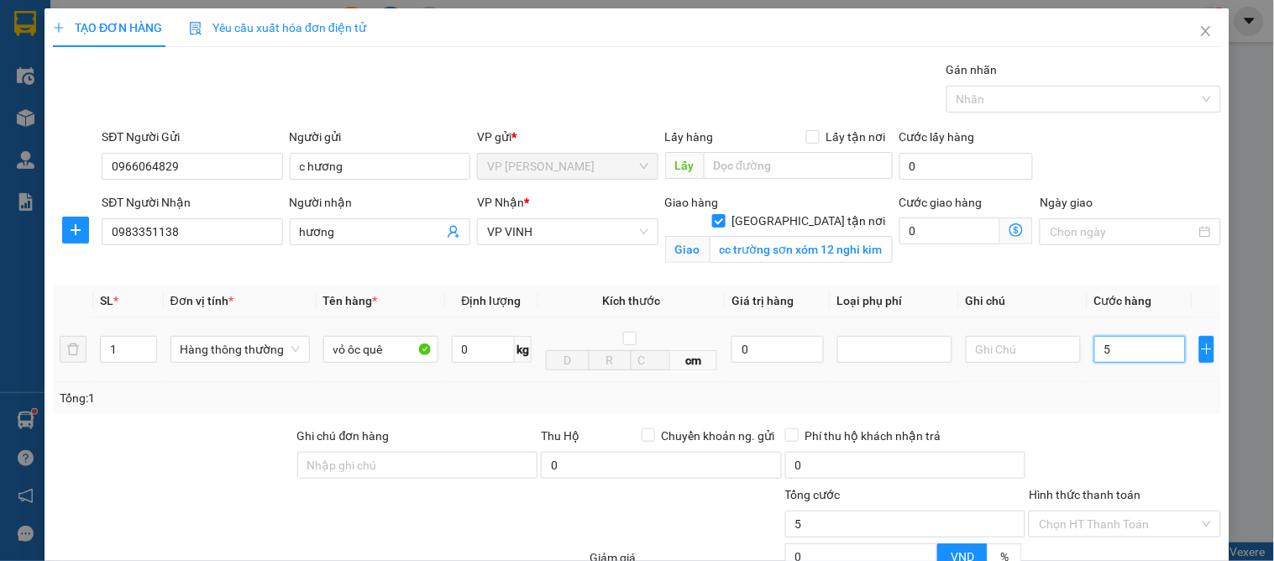
type input "50"
type input "50.000"
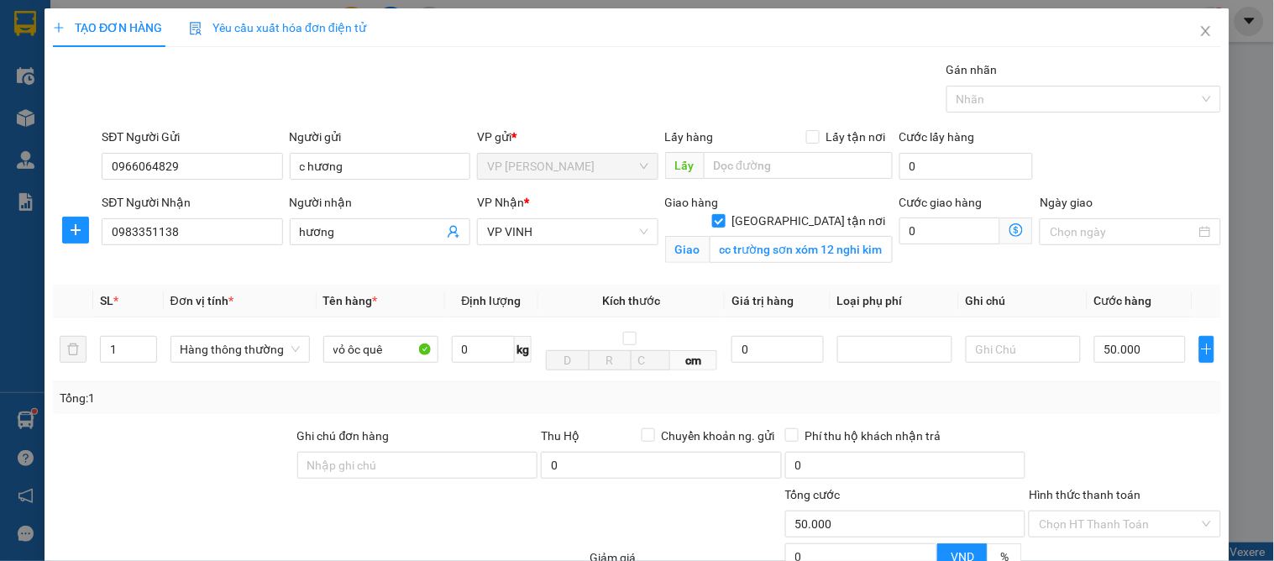
click at [1165, 408] on div "Tổng: 1" at bounding box center [637, 398] width 1168 height 32
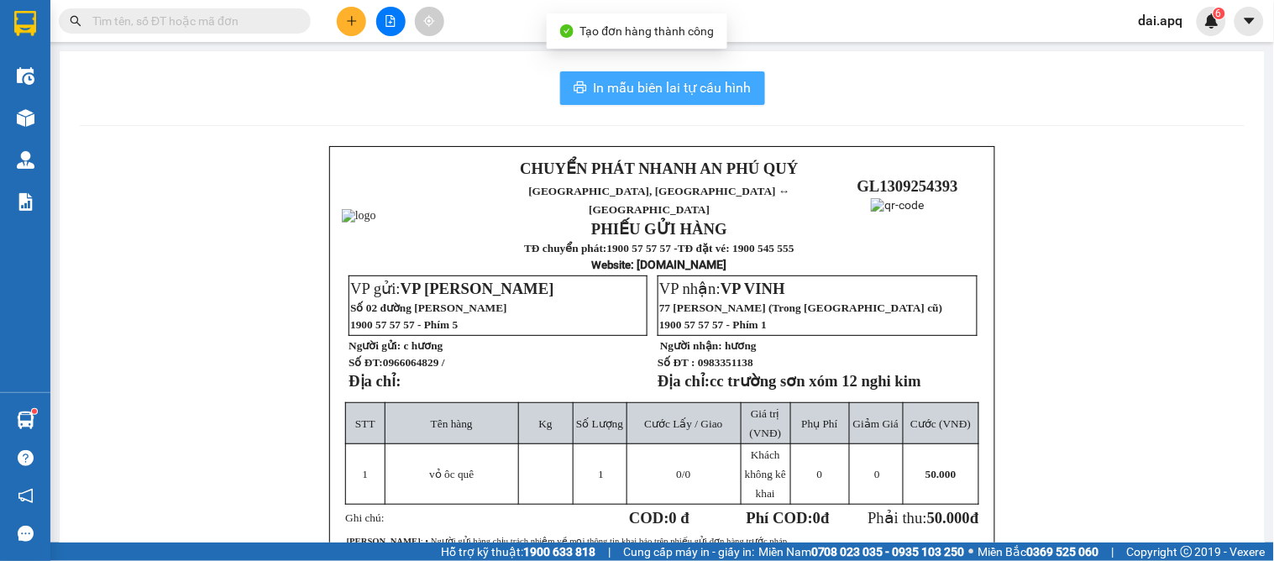
click at [678, 82] on span "In mẫu biên lai tự cấu hình" at bounding box center [673, 87] width 158 height 21
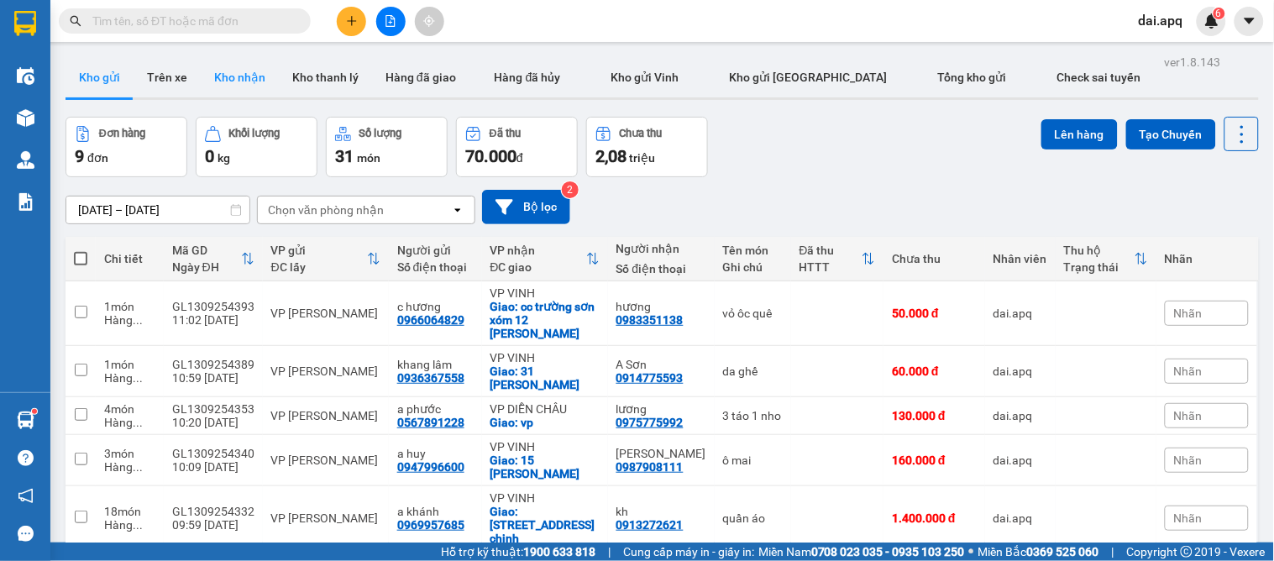
click at [250, 74] on button "Kho nhận" at bounding box center [240, 77] width 78 height 40
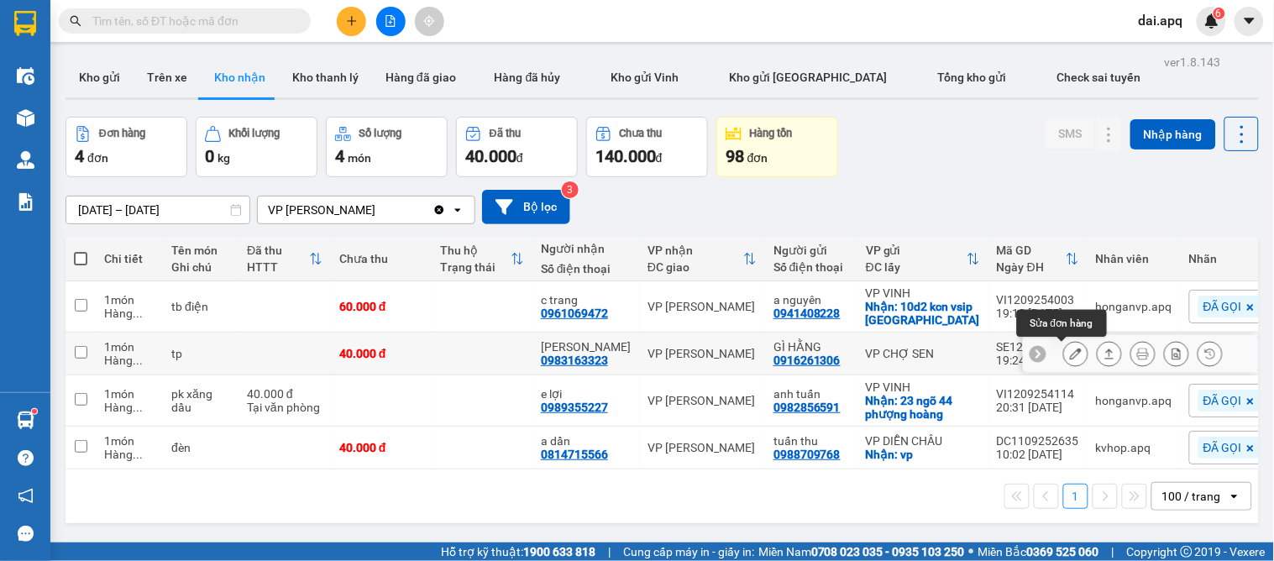
click at [1070, 351] on icon at bounding box center [1076, 354] width 12 height 12
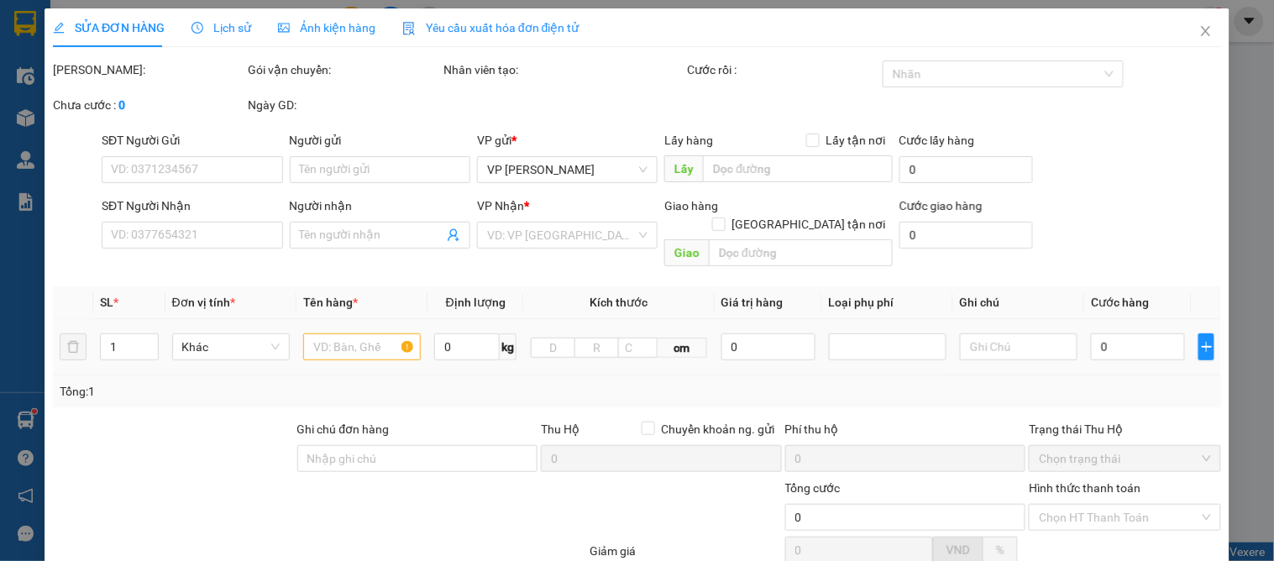
type input "0916261306"
type input "GÌ HẰNG"
type input "0983163323"
type input "ANH HẢI"
type input "40.000"
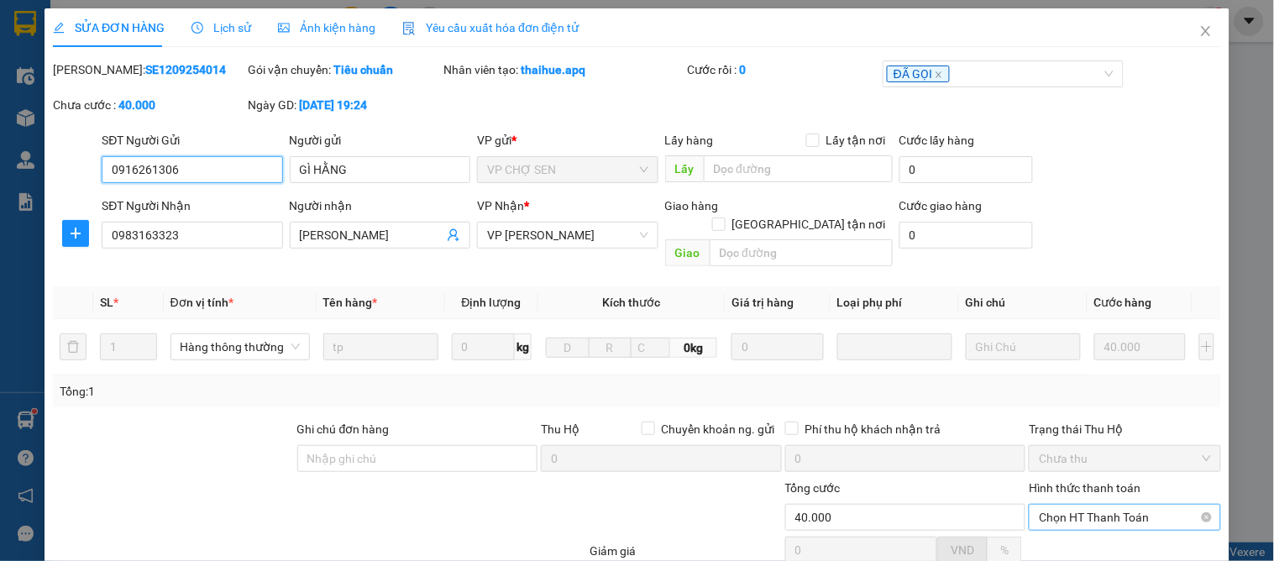
click at [1085, 505] on span "Chọn HT Thanh Toán" at bounding box center [1124, 517] width 171 height 25
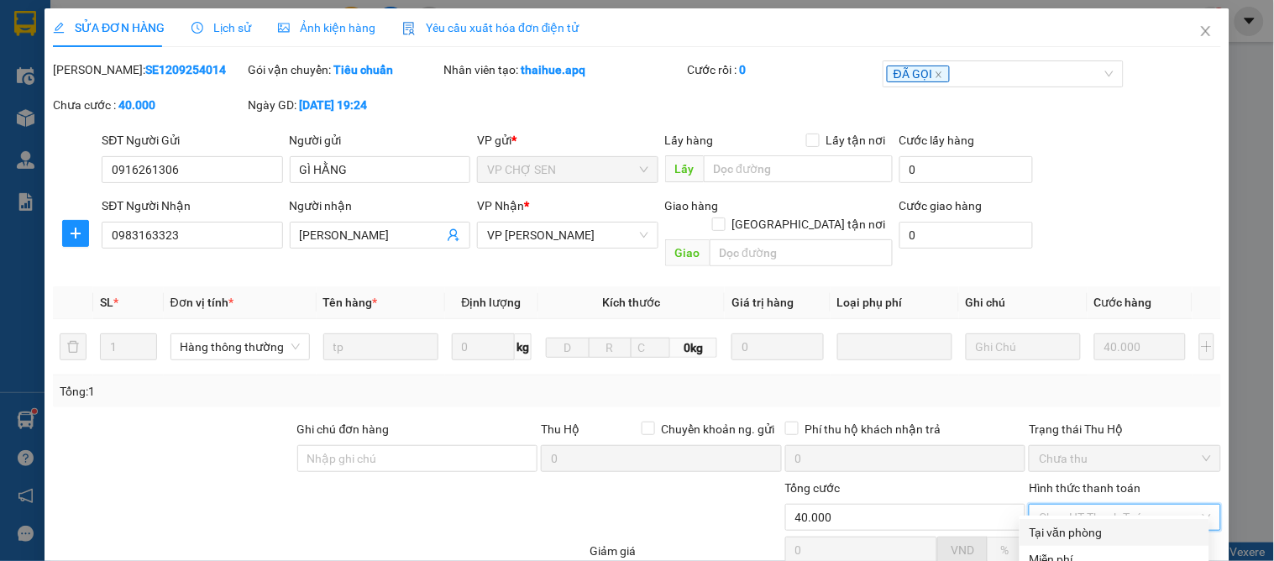
click at [1073, 523] on div "Tại văn phòng" at bounding box center [1115, 532] width 170 height 18
type input "0"
click at [709, 530] on div "SỬA ĐƠN HÀNG Lịch sử Ảnh kiện hàng Yêu cầu xuất hóa đơn điện tử Total Paid Fee …" at bounding box center [637, 358] width 1185 height 700
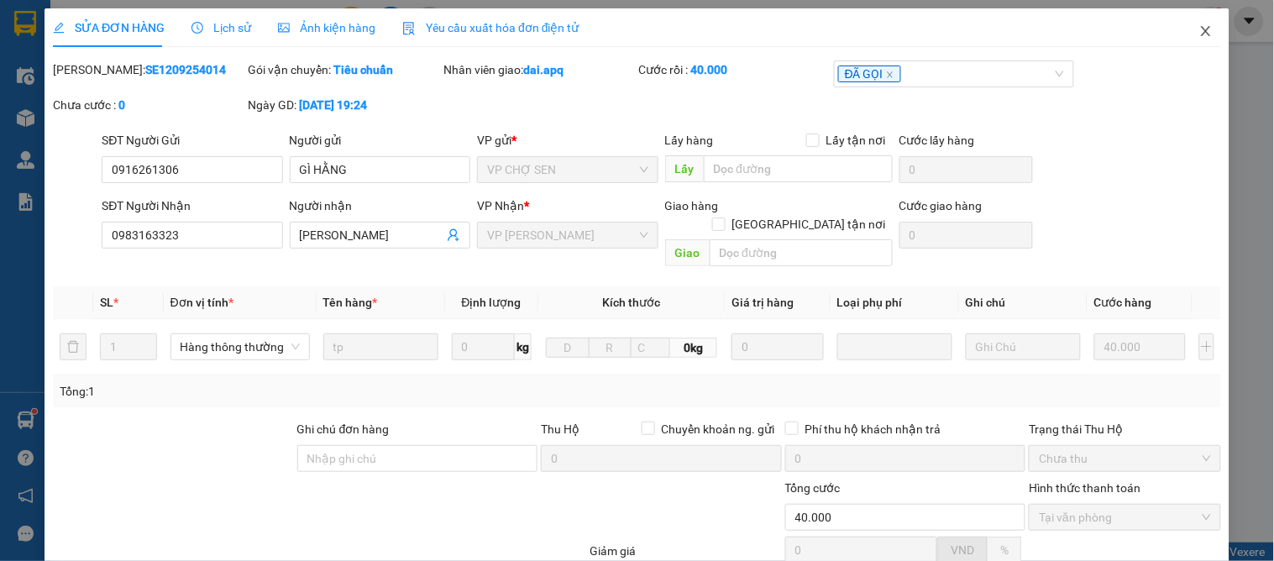
click at [1199, 29] on icon "close" at bounding box center [1205, 30] width 13 height 13
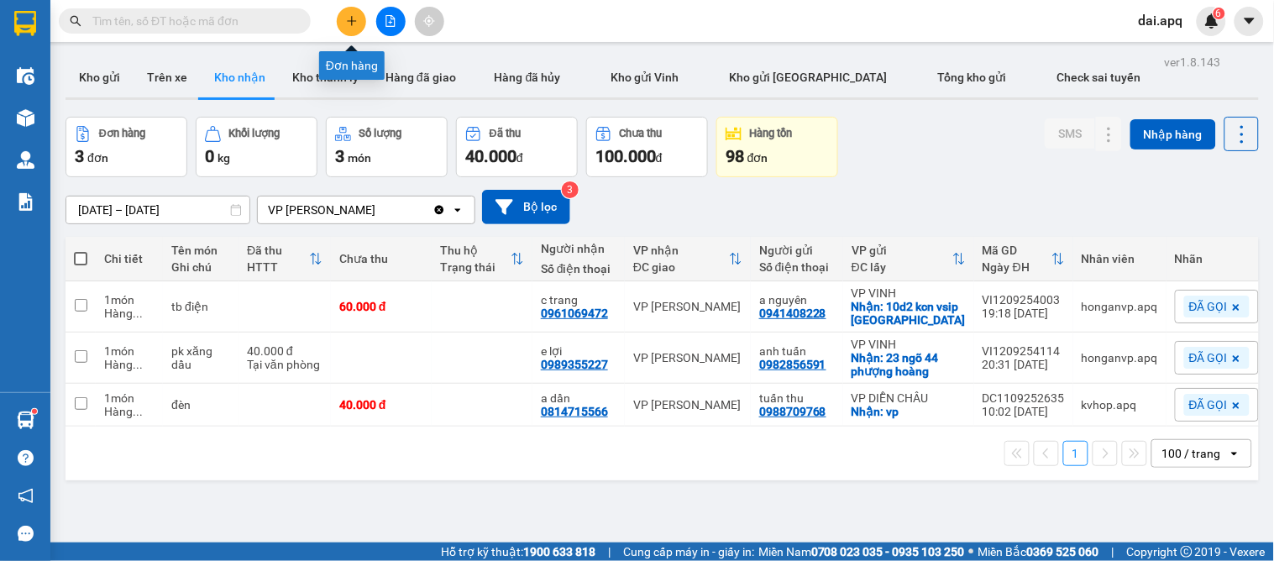
click at [353, 18] on icon "plus" at bounding box center [352, 21] width 12 height 12
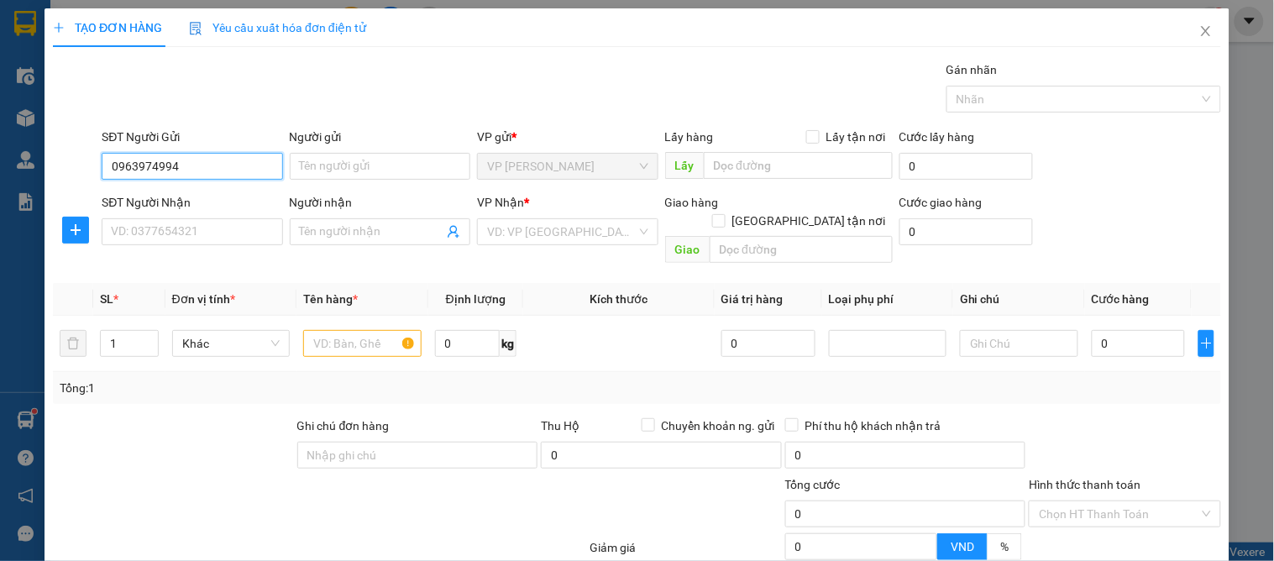
click at [161, 165] on input "0963974994" at bounding box center [192, 166] width 181 height 27
type input "0963974794"
click at [212, 196] on div "0963974794 - hoàng anh" at bounding box center [193, 200] width 165 height 18
type input "hoàng anh"
type input "0963974794"
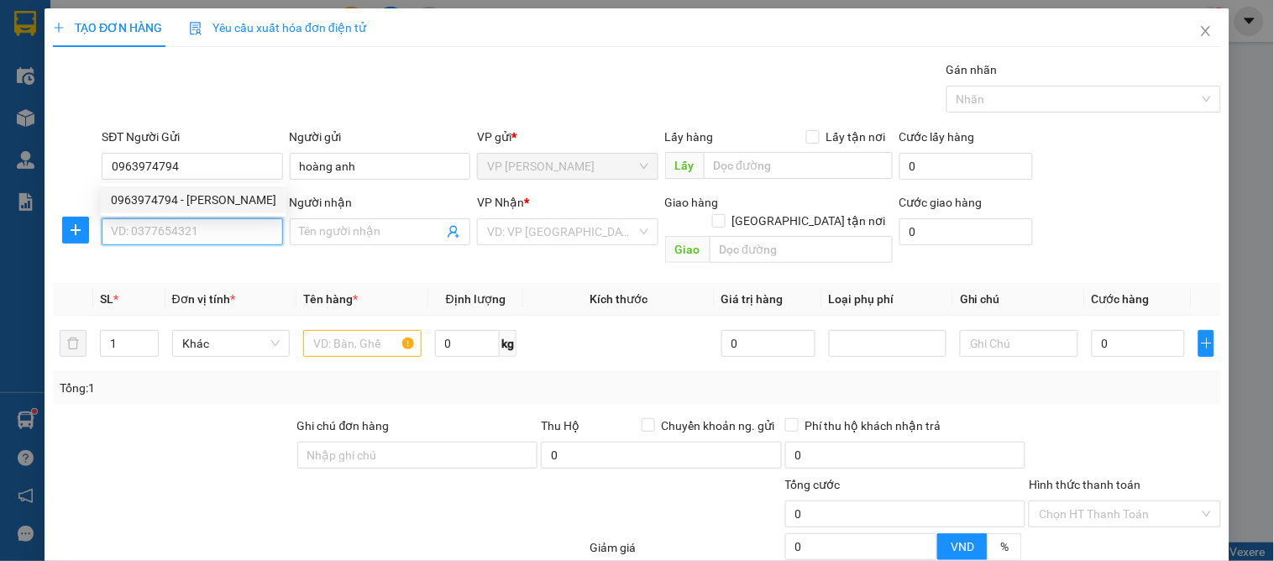
click at [216, 228] on input "SĐT Người Nhận" at bounding box center [192, 231] width 181 height 27
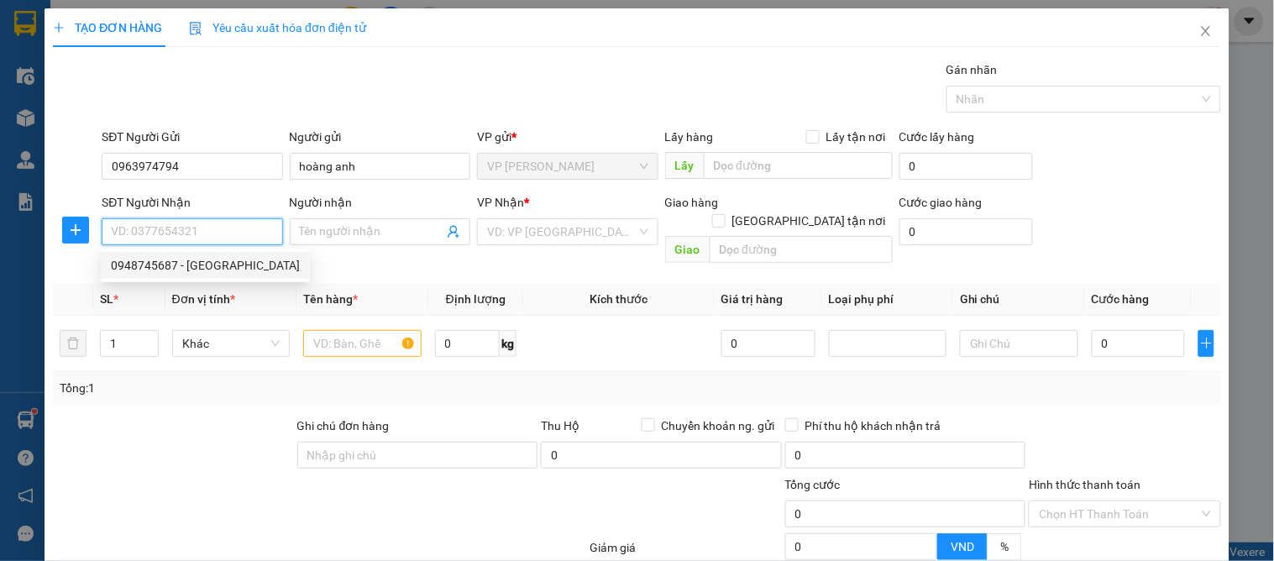
click at [216, 263] on div "0948745687 - khánh ly" at bounding box center [205, 265] width 189 height 18
type input "0948745687"
type input "khánh ly"
checkbox input "true"
type input "27 ngõ 25 phan sy thục trương thi"
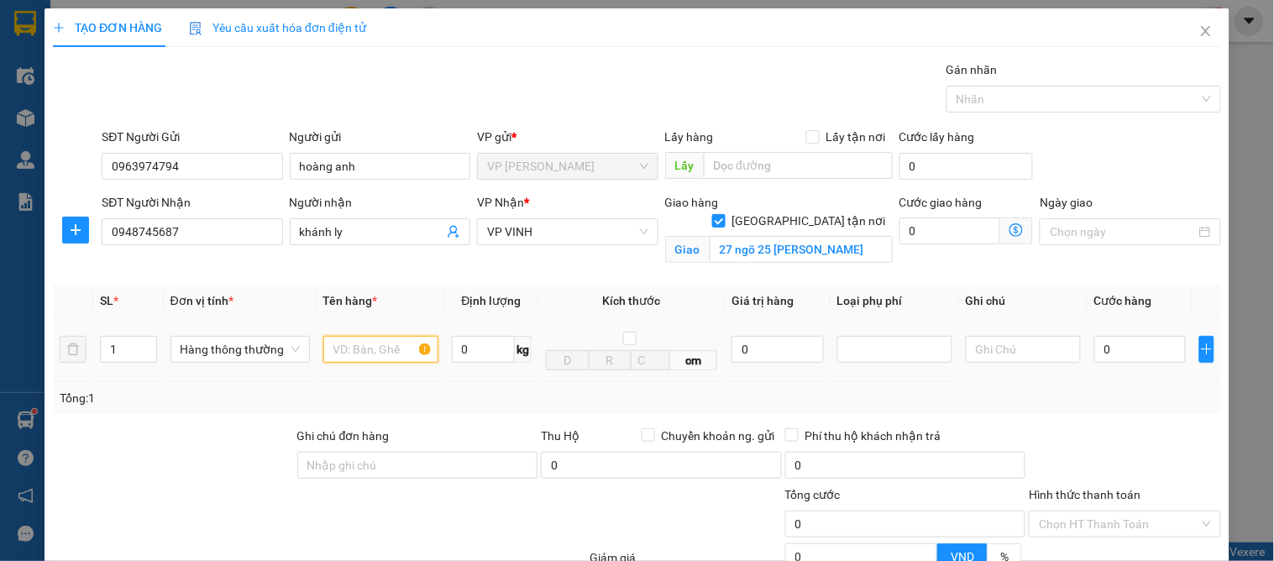
click at [361, 355] on input "text" at bounding box center [380, 349] width 115 height 27
type input "d"
type input "đô"
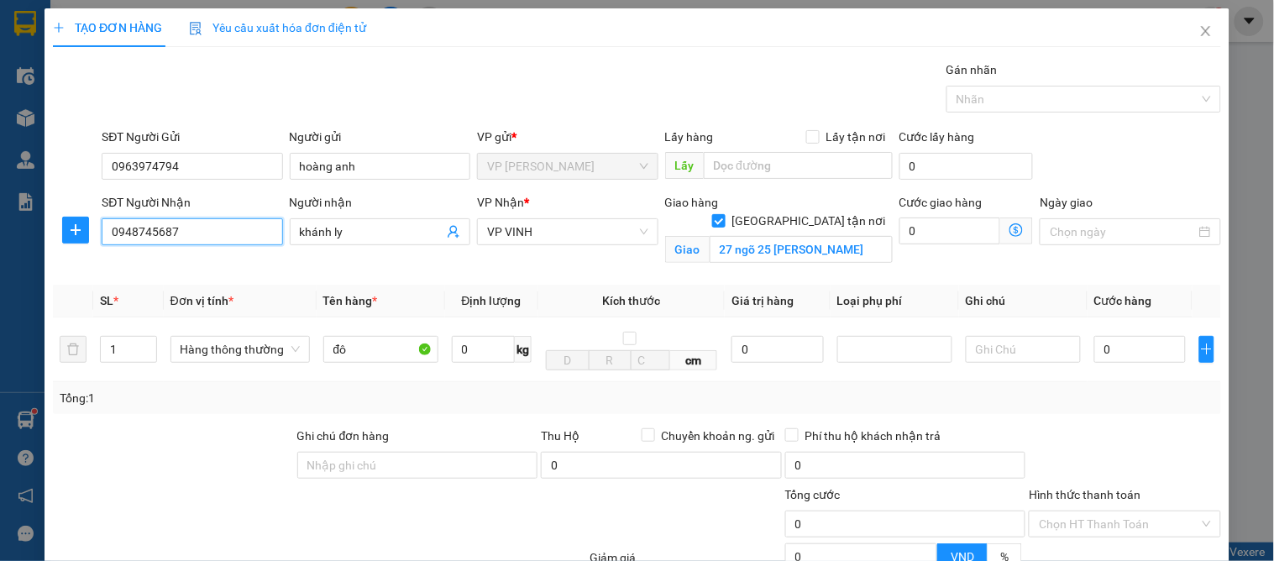
drag, startPoint x: 245, startPoint y: 236, endPoint x: 55, endPoint y: 205, distance: 192.3
click at [55, 205] on div "SĐT Người Nhận 0948745687 Người nhận khánh ly VP Nhận * VP VINH Giao hàng Giao …" at bounding box center [637, 232] width 1172 height 79
type input "0963974794"
drag, startPoint x: 237, startPoint y: 238, endPoint x: 97, endPoint y: 229, distance: 139.7
click at [98, 229] on div "SĐT Người Nhận 0963974794 0963974794" at bounding box center [191, 232] width 187 height 79
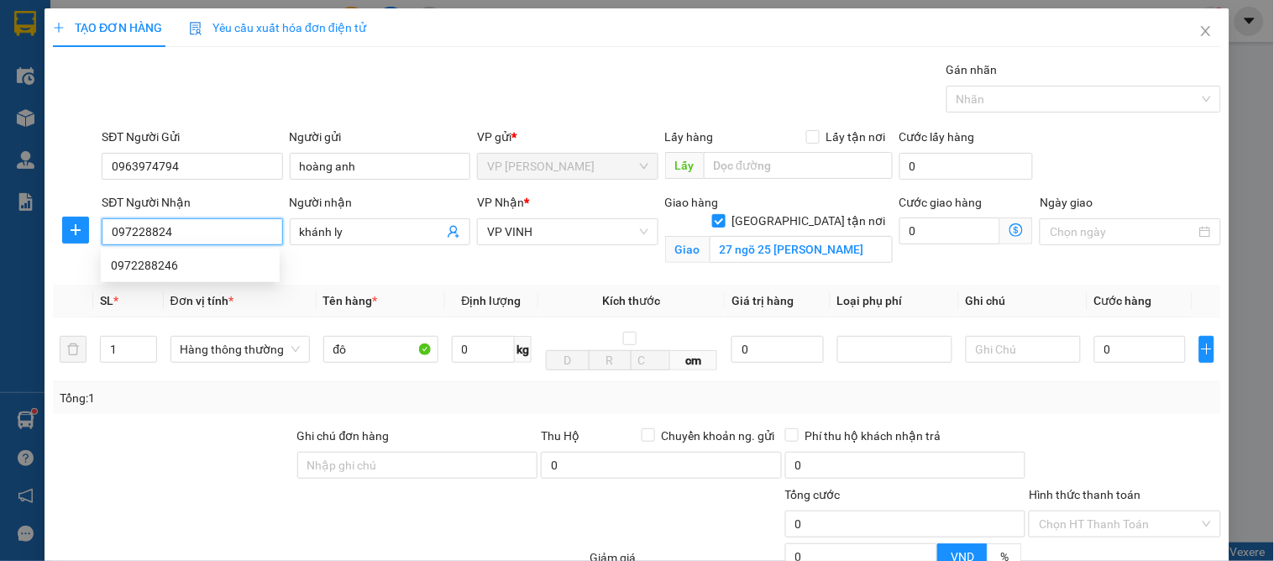
type input "0972288246"
click at [227, 264] on div "0972288246" at bounding box center [190, 265] width 159 height 18
type input "quán bàu"
type input "0972288246"
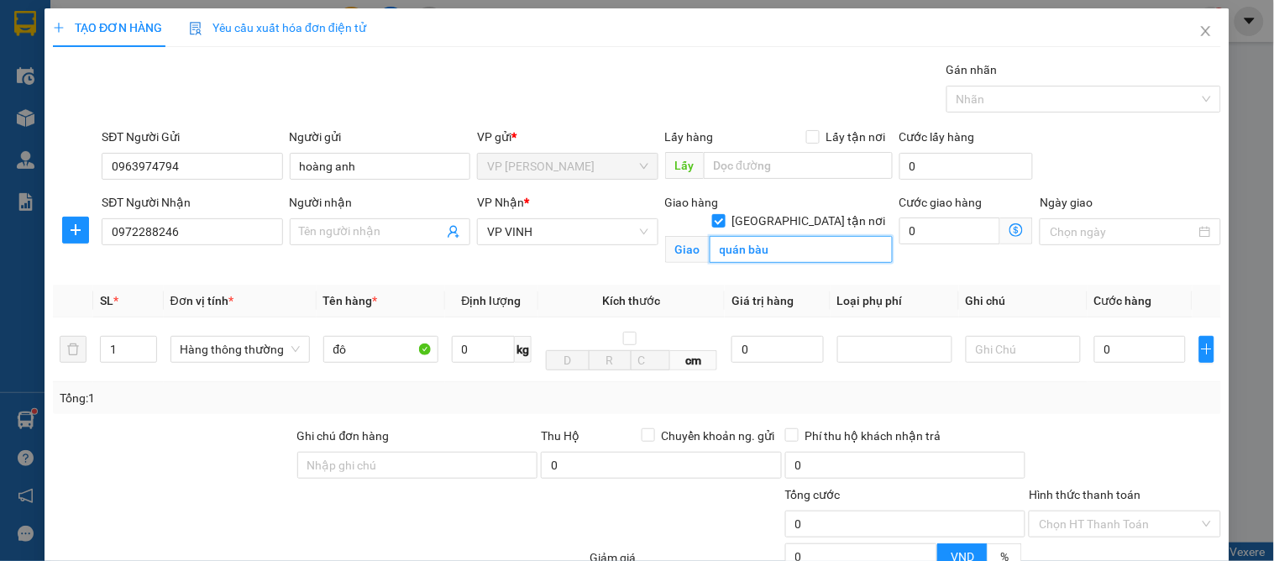
click at [800, 236] on input "quán bàu" at bounding box center [801, 249] width 183 height 27
click at [338, 249] on div "Người nhận Tên người nhận" at bounding box center [380, 222] width 181 height 59
click at [340, 244] on span at bounding box center [380, 231] width 181 height 27
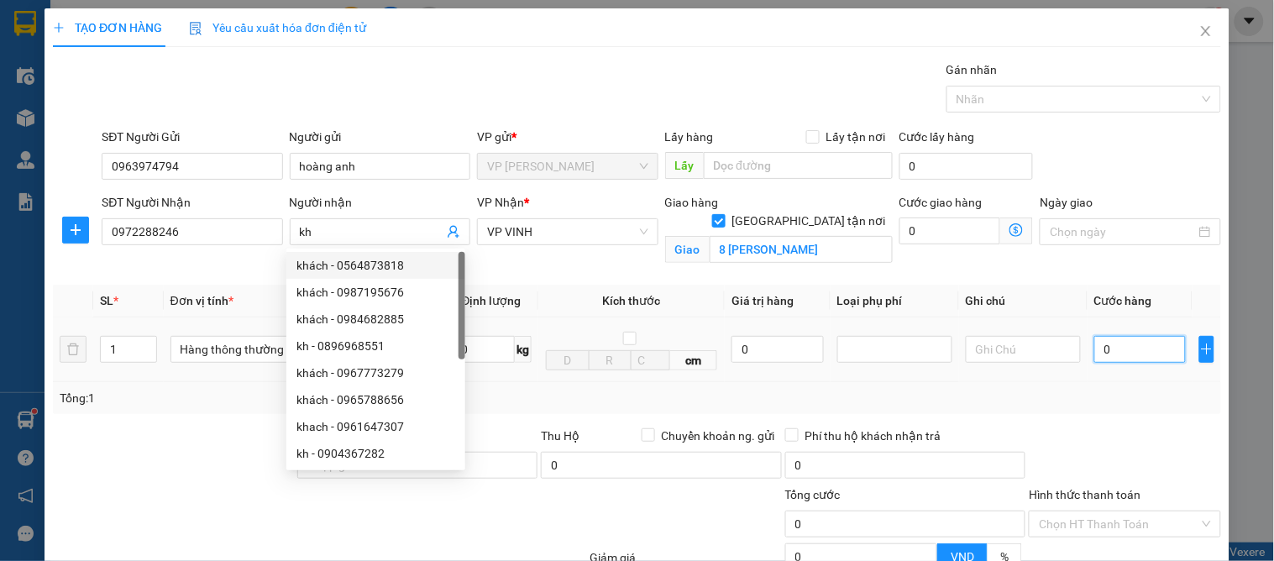
click at [1155, 362] on input "0" at bounding box center [1140, 349] width 92 height 27
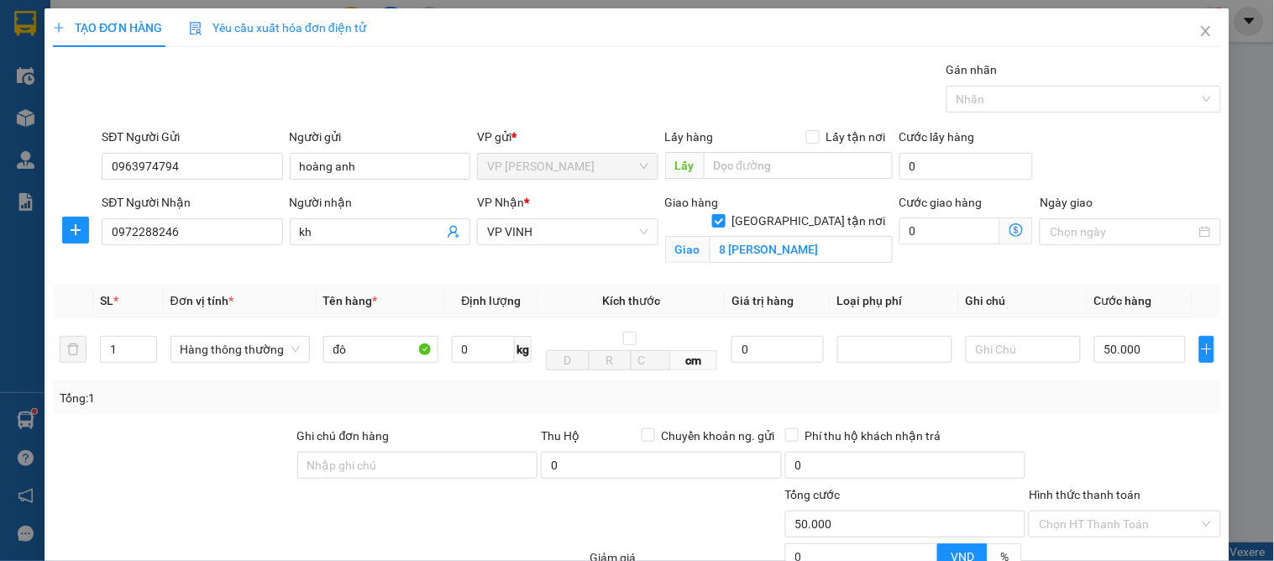
drag, startPoint x: 1160, startPoint y: 423, endPoint x: 867, endPoint y: 393, distance: 294.7
click at [1152, 421] on div "Transit Pickup Surcharge Ids Transit Deliver Surcharge Ids Transit Deliver Surc…" at bounding box center [637, 381] width 1168 height 643
click at [354, 346] on input "đô" at bounding box center [380, 349] width 115 height 27
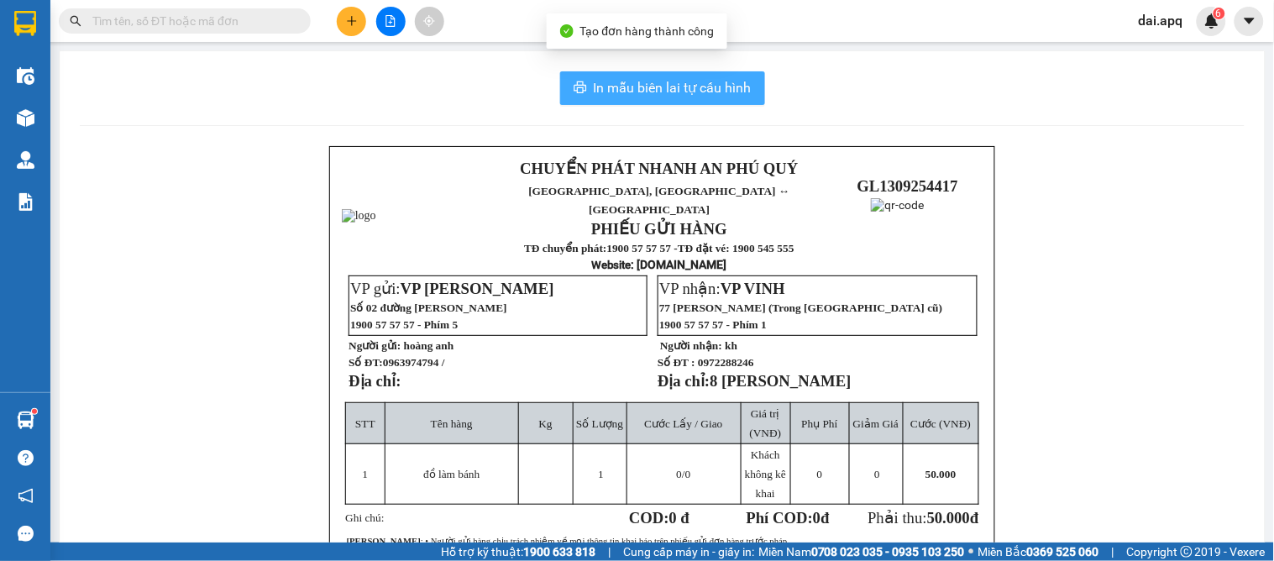
click at [690, 88] on span "In mẫu biên lai tự cấu hình" at bounding box center [673, 87] width 158 height 21
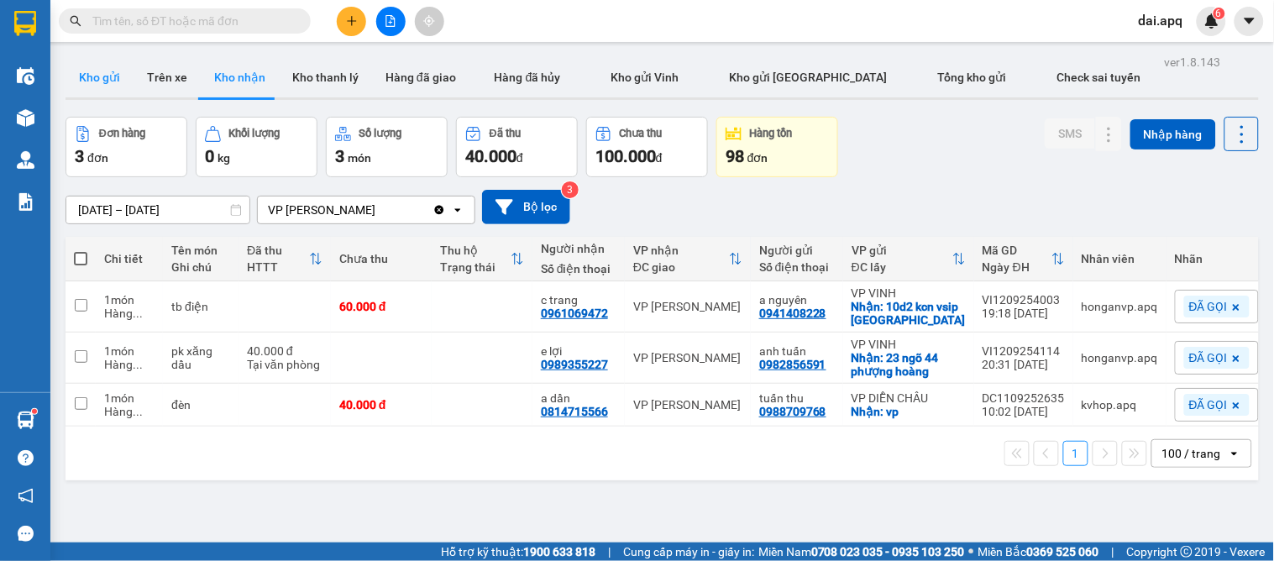
click at [72, 69] on button "Kho gửi" at bounding box center [100, 77] width 68 height 40
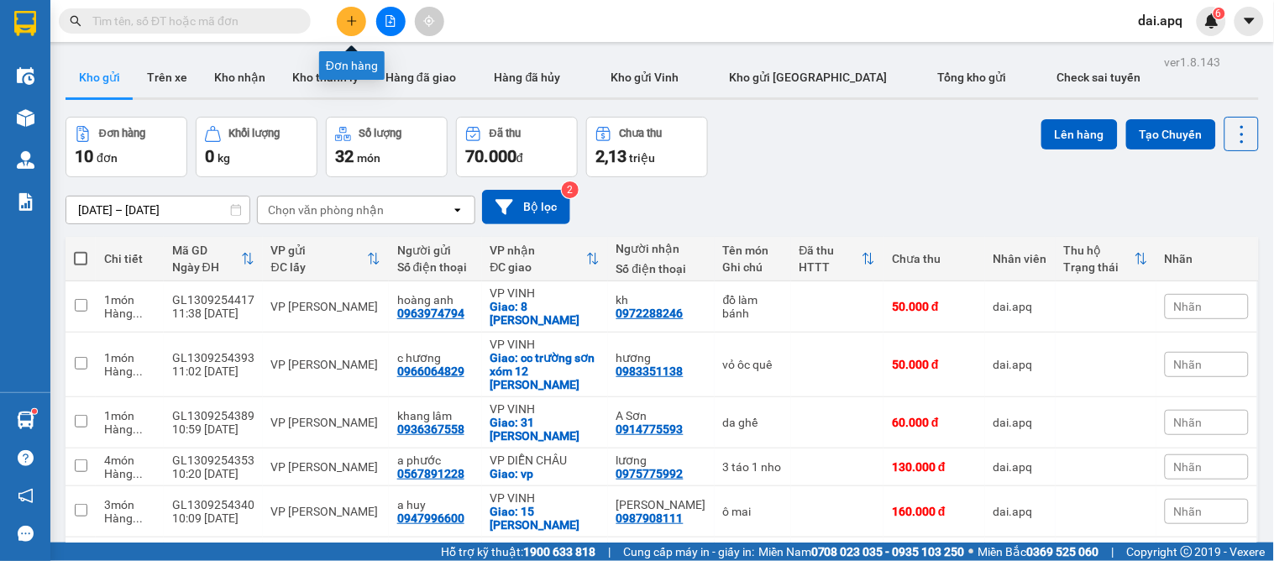
click at [354, 23] on icon "plus" at bounding box center [352, 21] width 12 height 12
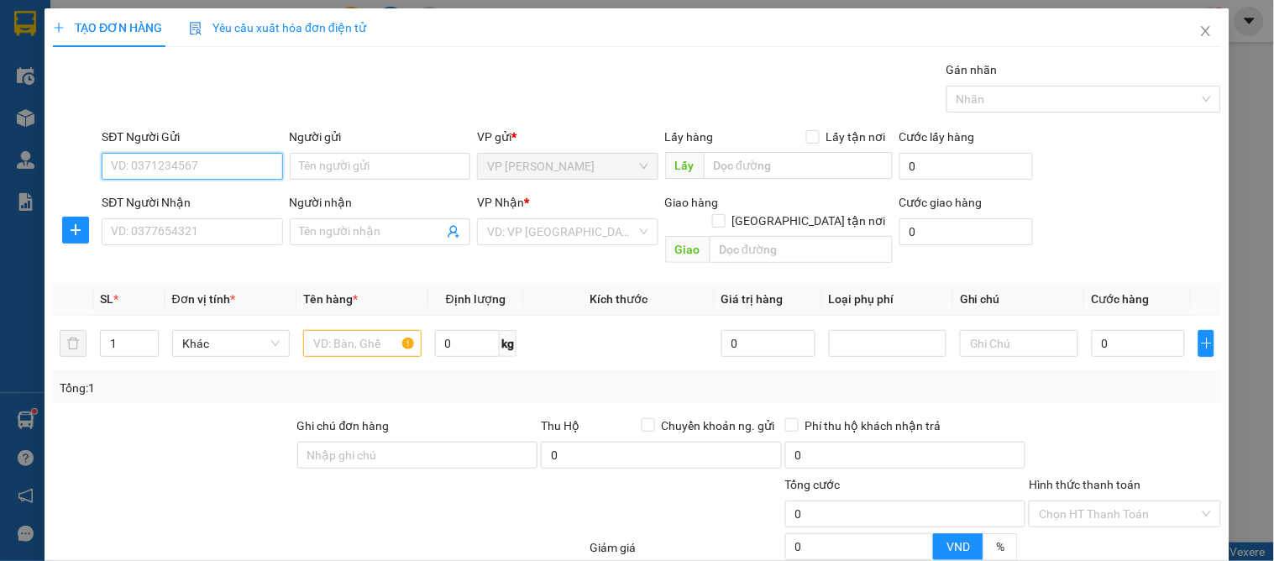
click at [261, 161] on input "SĐT Người Gửi" at bounding box center [192, 166] width 181 height 27
click at [194, 168] on input "6708" at bounding box center [192, 166] width 181 height 27
drag, startPoint x: 207, startPoint y: 198, endPoint x: 212, endPoint y: 215, distance: 17.3
click at [208, 200] on div "0373956708 - A HÙNG" at bounding box center [190, 200] width 159 height 18
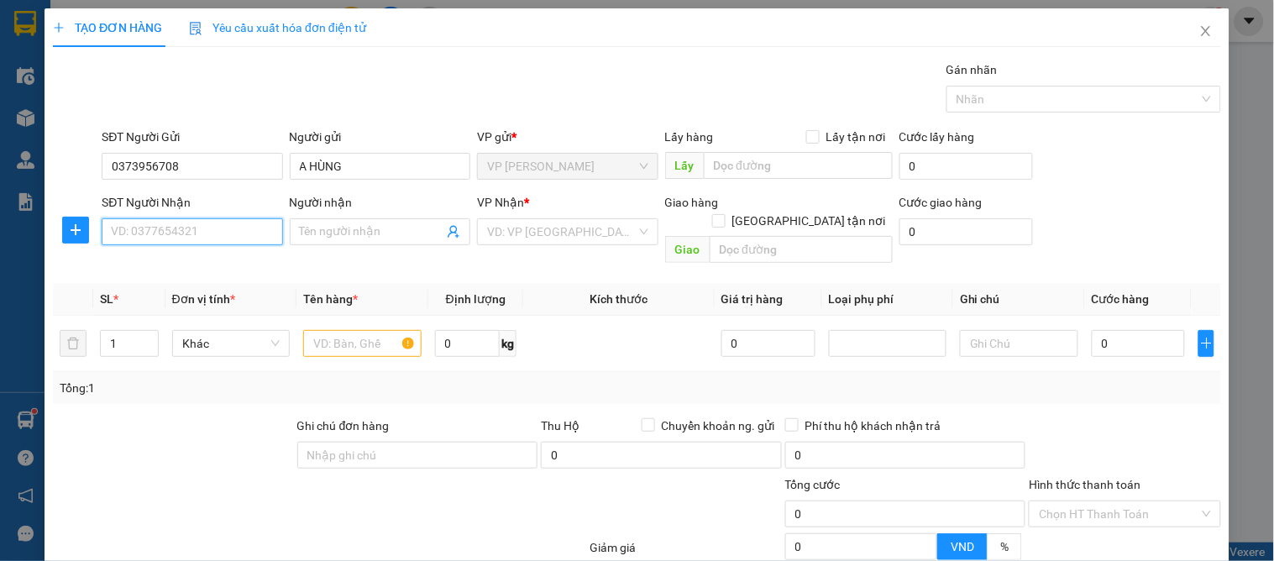
click at [195, 233] on input "SĐT Người Nhận" at bounding box center [192, 231] width 181 height 27
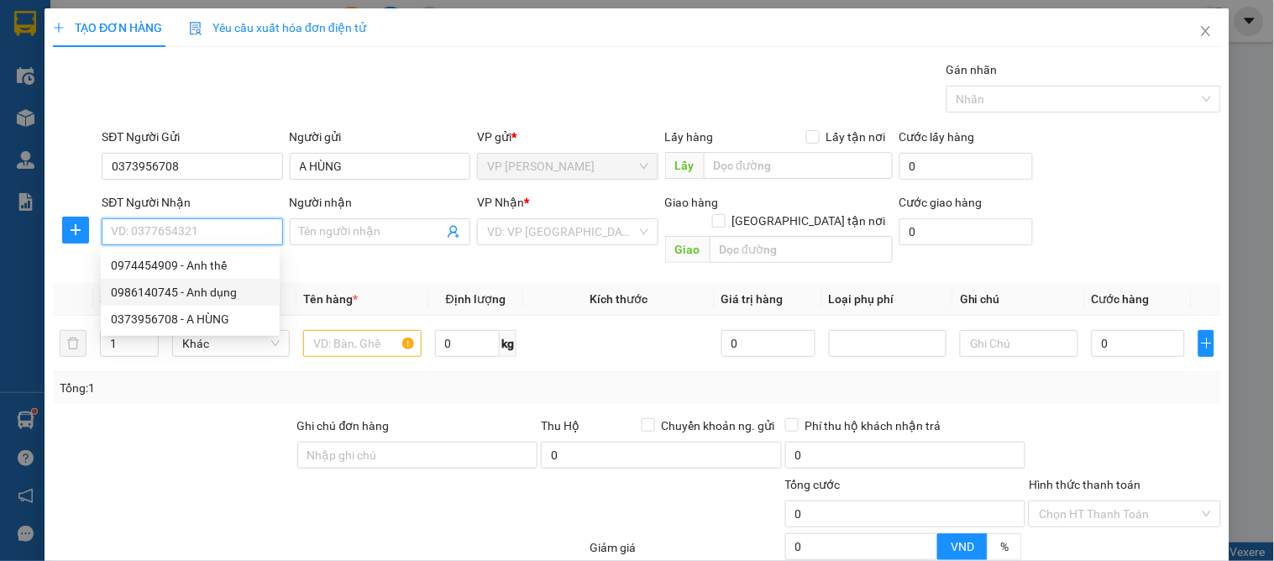
click at [221, 288] on div "0986140745 - Anh dụng" at bounding box center [190, 292] width 159 height 18
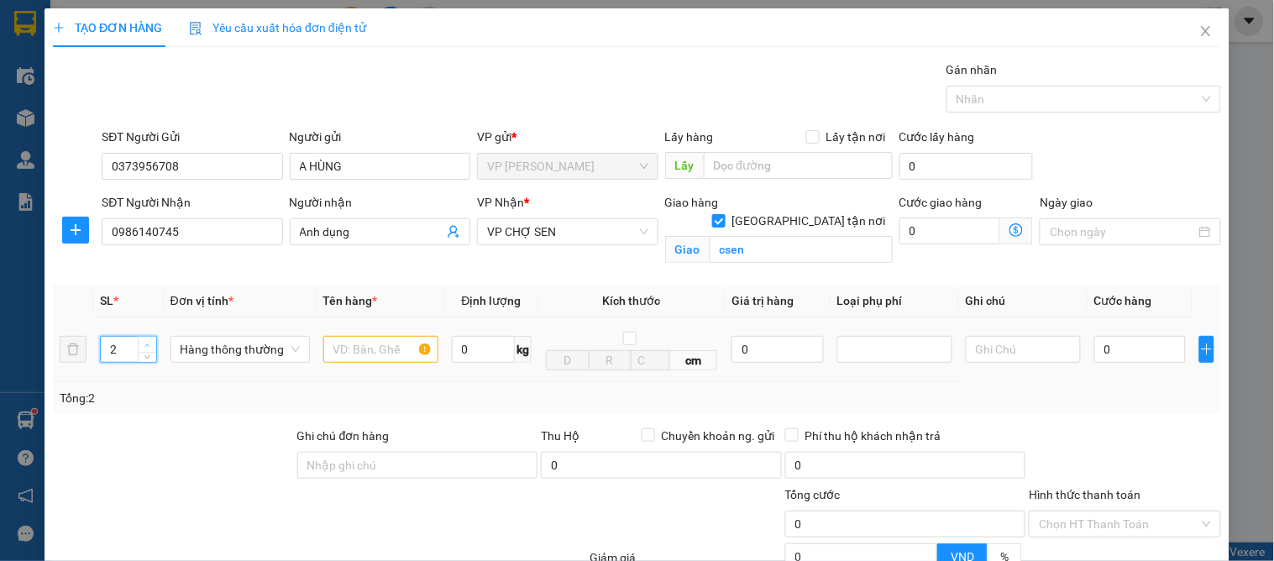
click at [147, 337] on span "Increase Value" at bounding box center [147, 344] width 18 height 15
click at [338, 353] on input "text" at bounding box center [380, 349] width 115 height 27
click at [1120, 353] on input "0" at bounding box center [1140, 349] width 92 height 27
click at [1137, 427] on div at bounding box center [1124, 456] width 195 height 59
click at [1075, 511] on input "Hình thức thanh toán" at bounding box center [1119, 523] width 160 height 25
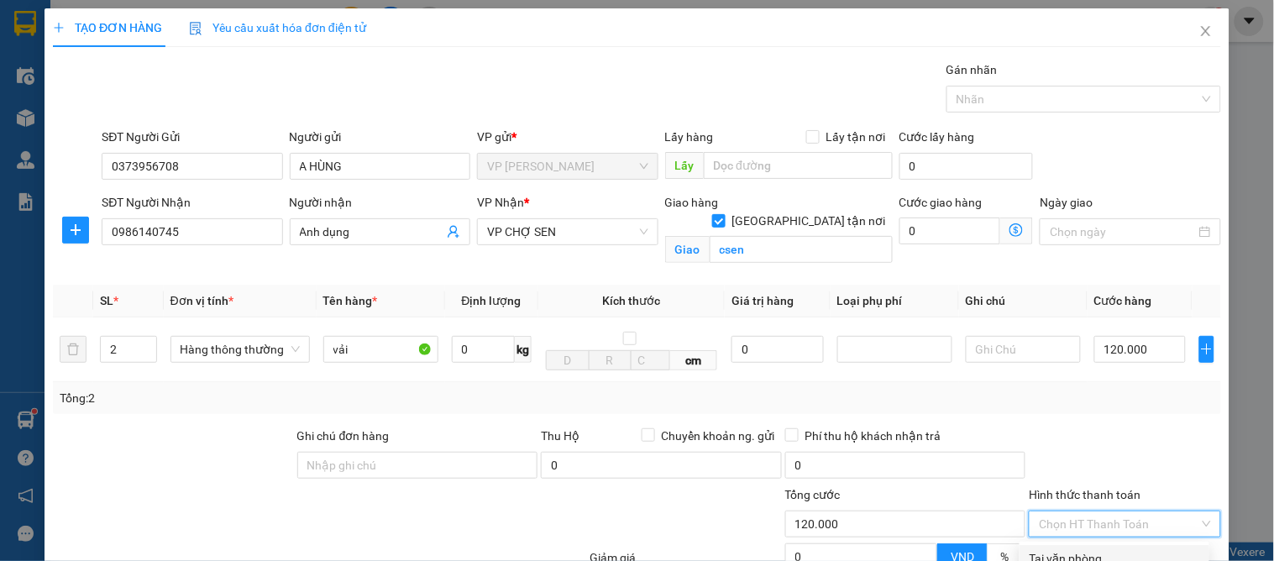
click at [1085, 549] on div "Tại văn phòng" at bounding box center [1115, 558] width 170 height 18
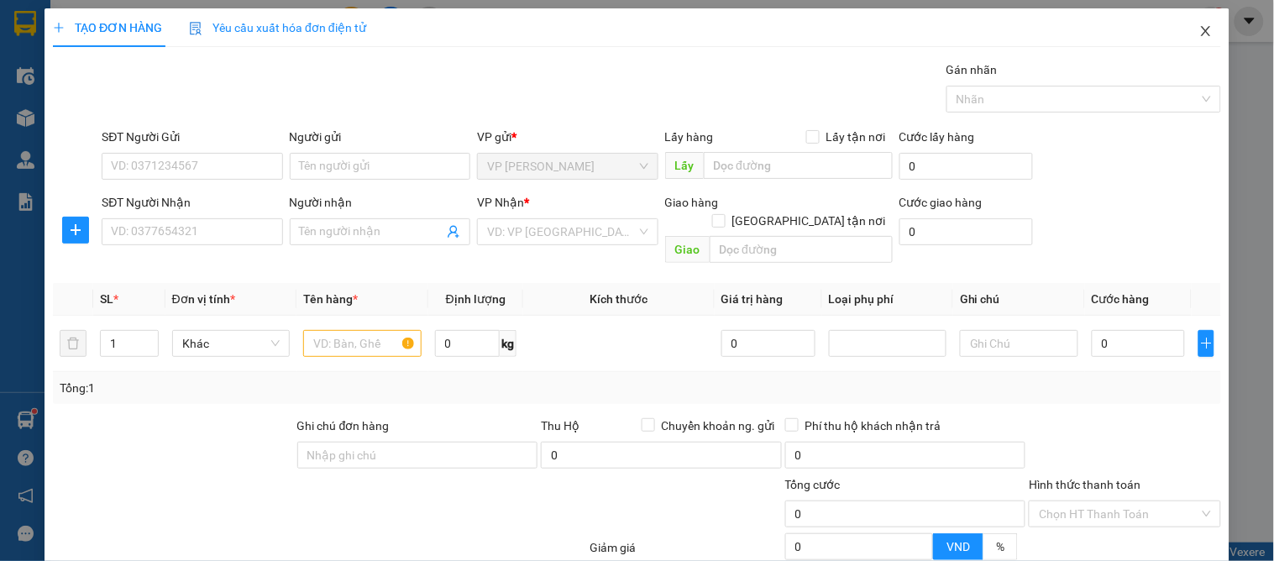
click at [1199, 30] on icon "close" at bounding box center [1205, 30] width 13 height 13
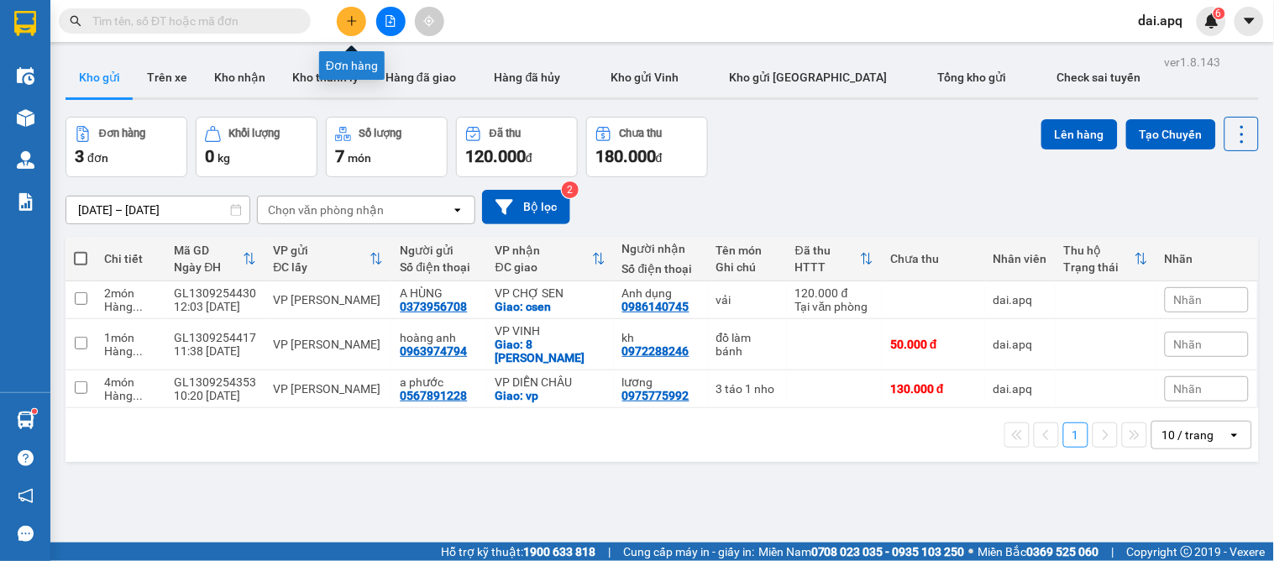
click at [346, 23] on icon "plus" at bounding box center [352, 21] width 12 height 12
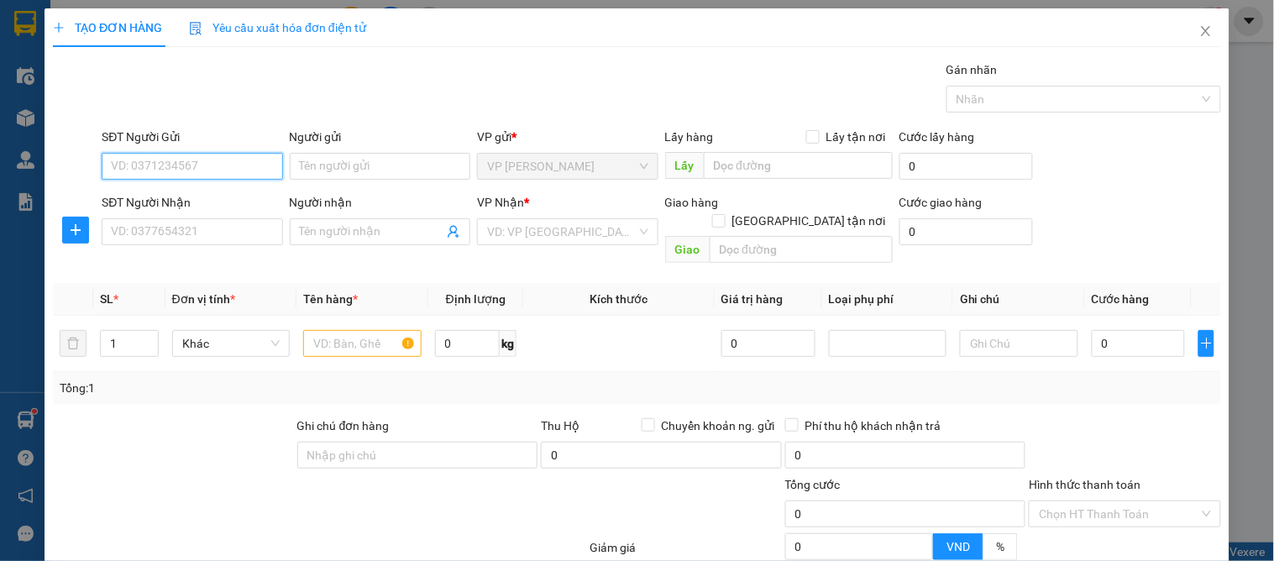
click at [189, 165] on input "SĐT Người Gửi" at bounding box center [192, 166] width 181 height 27
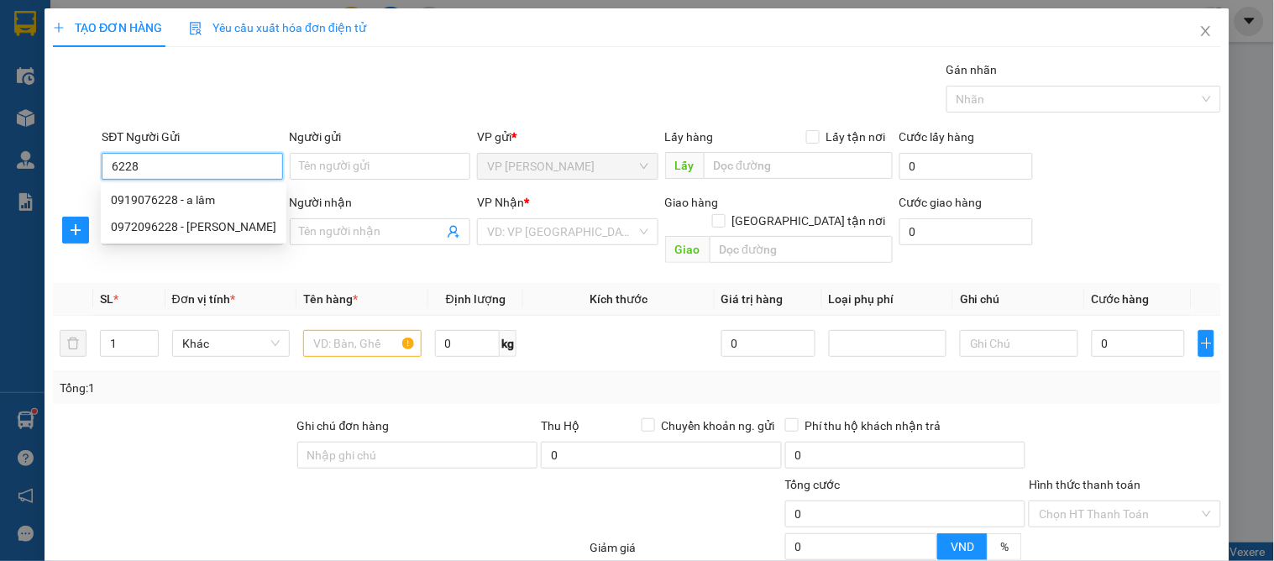
click at [183, 172] on input "6228" at bounding box center [192, 166] width 181 height 27
click at [197, 198] on div "0919076228 - a lâm" at bounding box center [193, 200] width 165 height 18
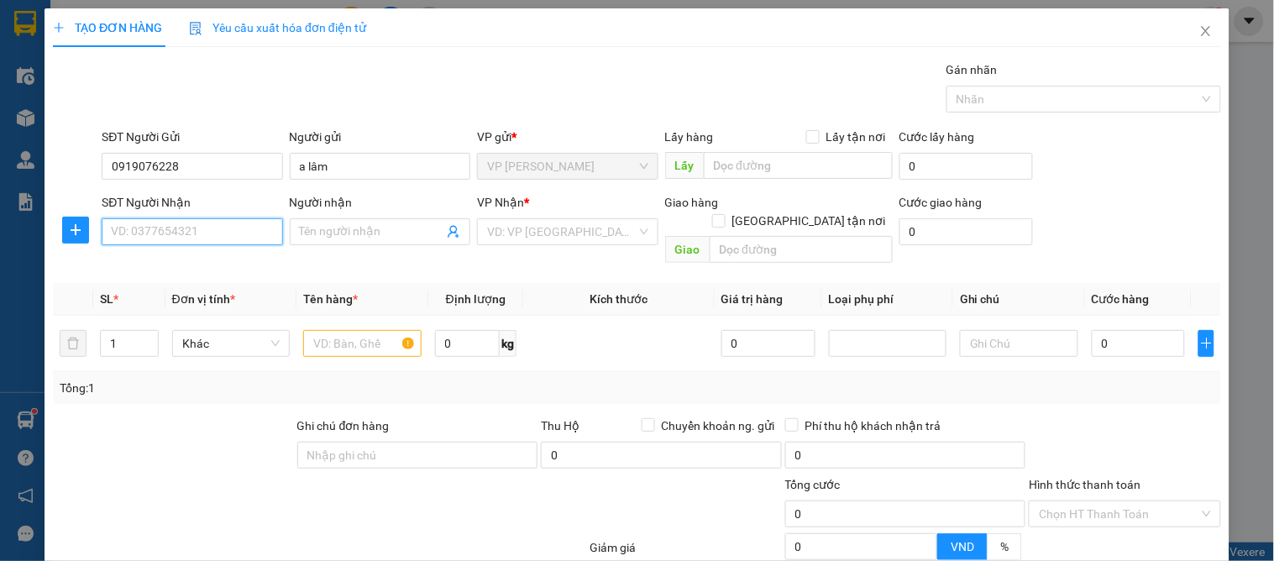
click at [207, 229] on input "SĐT Người Nhận" at bounding box center [192, 231] width 181 height 27
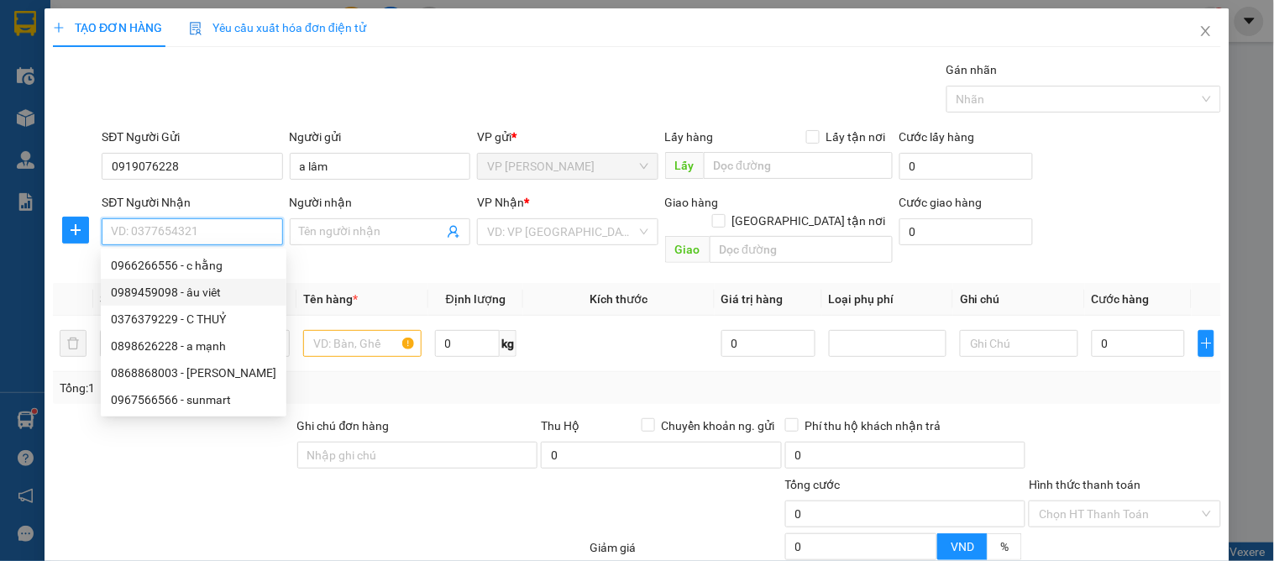
click at [203, 286] on div "0989459098 - âu viêt" at bounding box center [193, 292] width 165 height 18
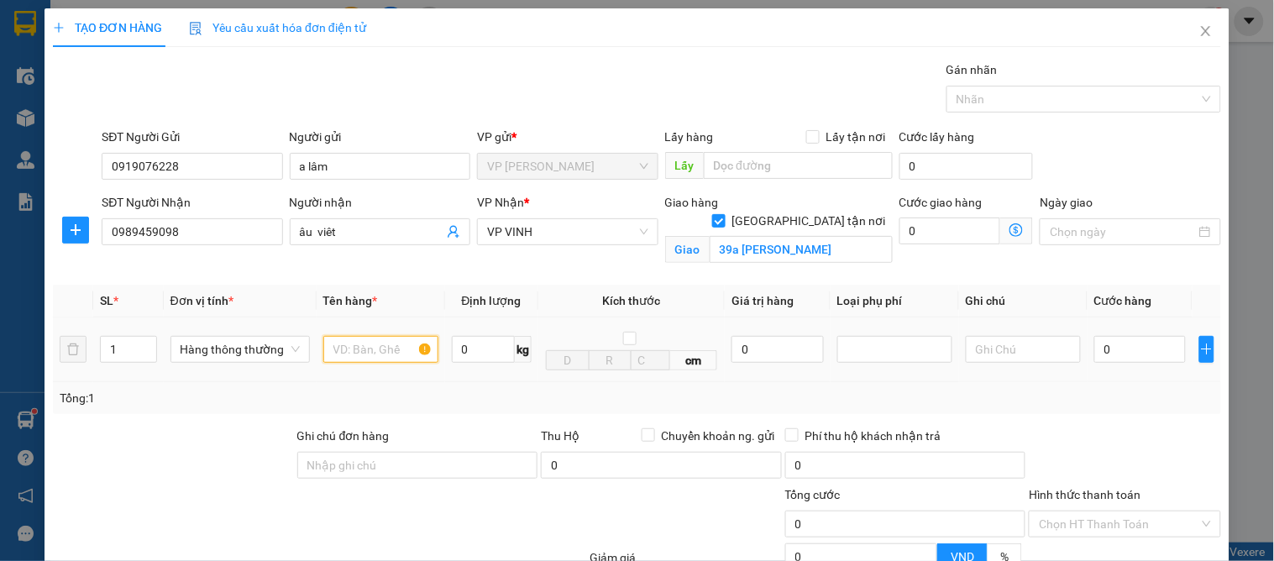
click at [361, 358] on input "text" at bounding box center [380, 349] width 115 height 27
drag, startPoint x: 1100, startPoint y: 351, endPoint x: 1115, endPoint y: 355, distance: 14.9
click at [1102, 351] on input "0" at bounding box center [1140, 349] width 92 height 27
click at [1117, 418] on div "Transit Pickup Surcharge Ids Transit Deliver Surcharge Ids Transit Deliver Surc…" at bounding box center [637, 381] width 1168 height 643
click at [1152, 336] on input "50.000" at bounding box center [1140, 349] width 92 height 27
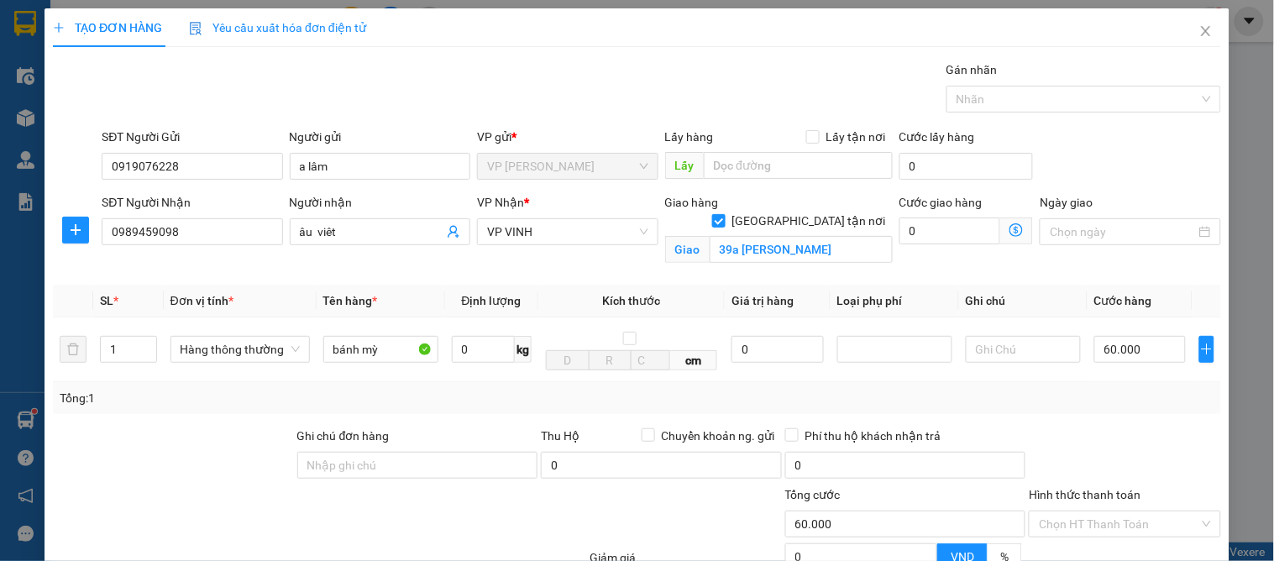
click at [1136, 427] on div at bounding box center [1124, 456] width 195 height 59
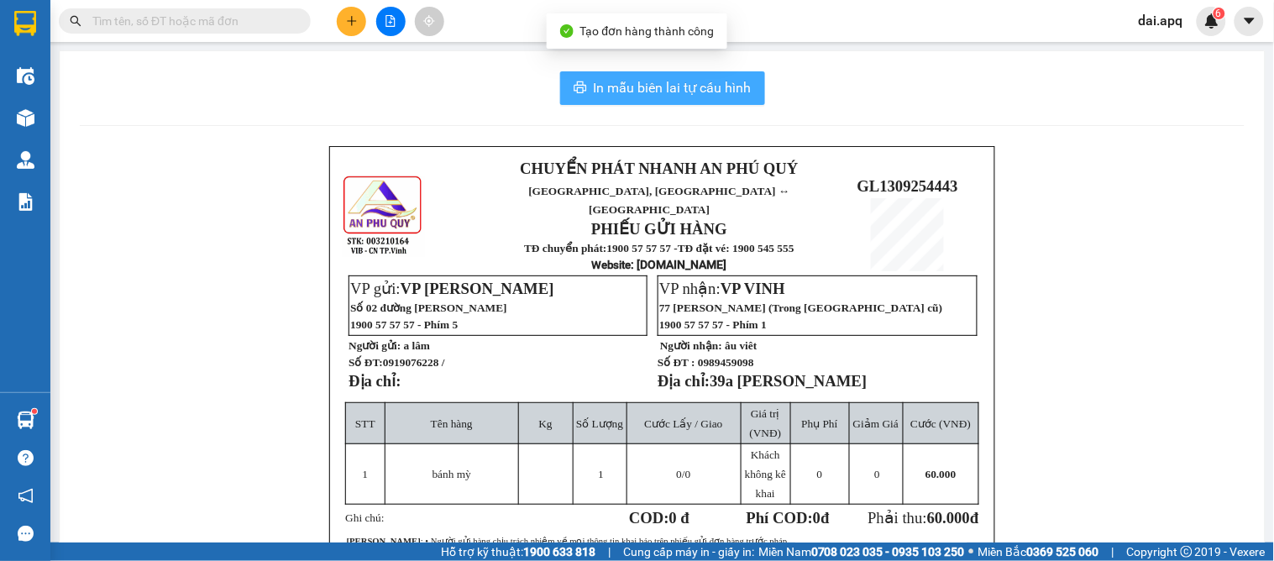
click at [658, 86] on span "In mẫu biên lai tự cấu hình" at bounding box center [673, 87] width 158 height 21
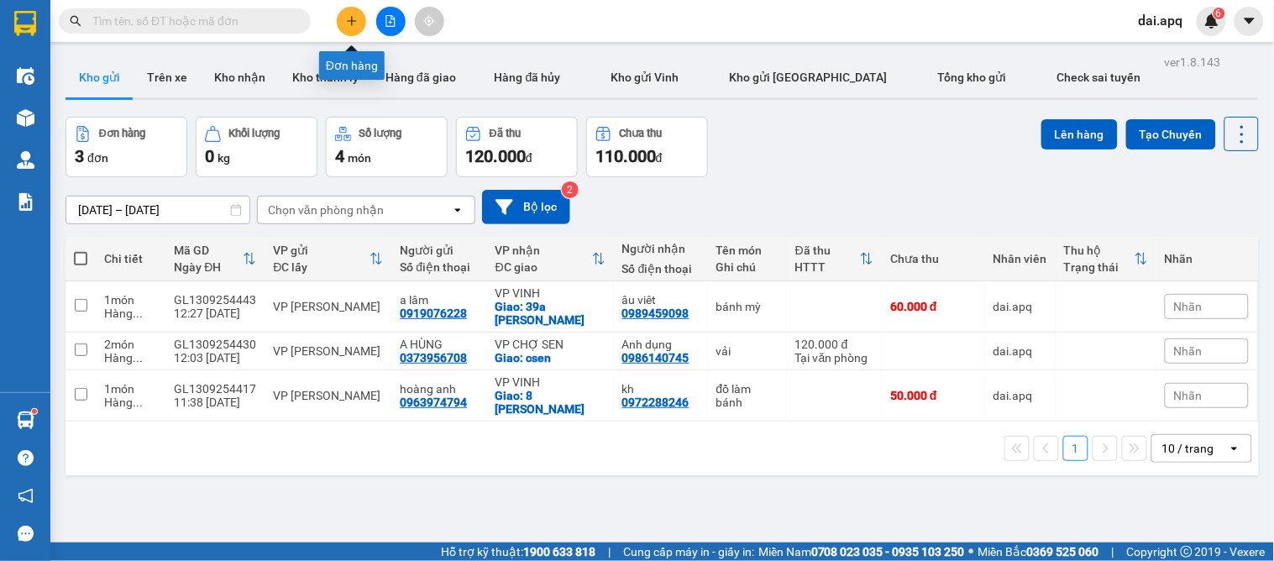
click at [347, 13] on button at bounding box center [351, 21] width 29 height 29
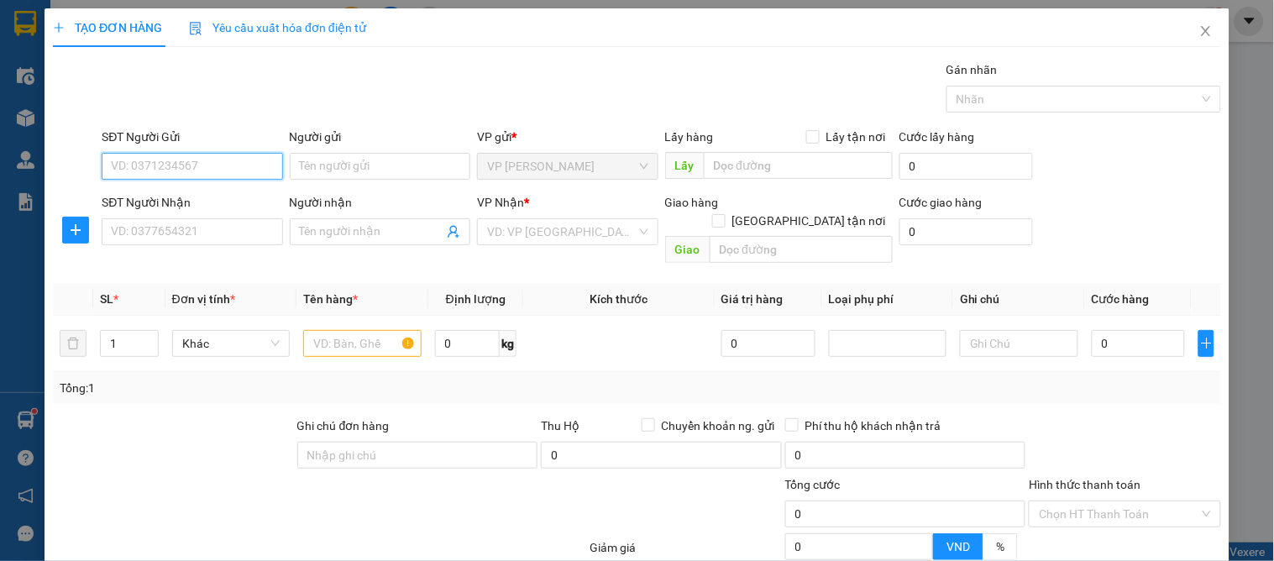
click at [183, 166] on input "SĐT Người Gửi" at bounding box center [192, 166] width 181 height 27
click at [185, 156] on input "8228" at bounding box center [192, 166] width 181 height 27
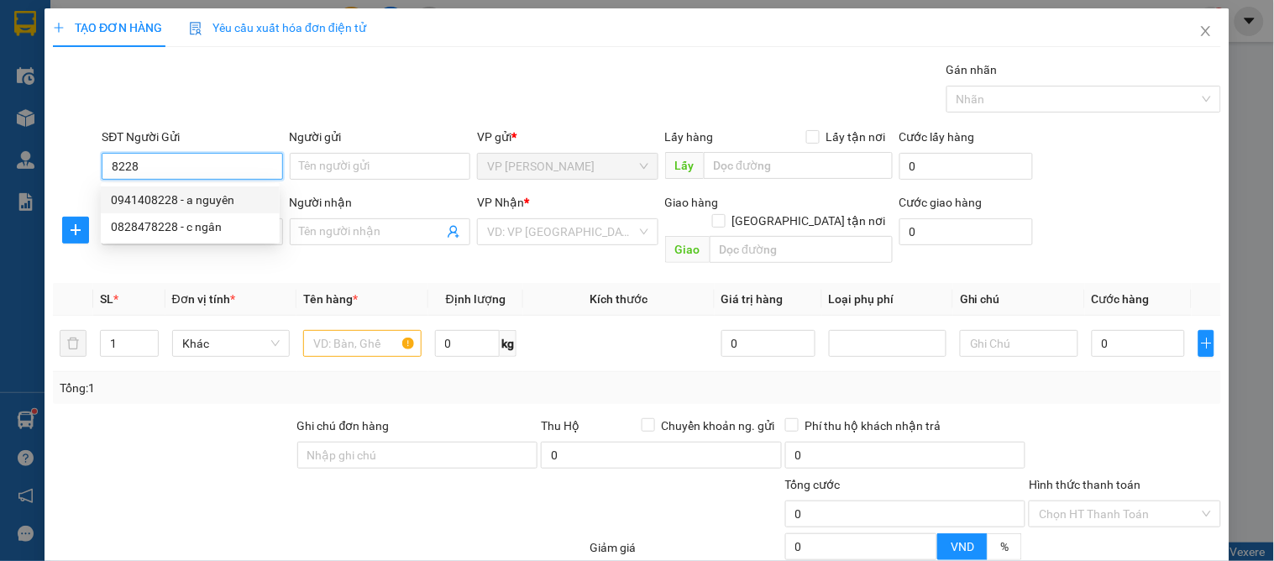
click at [149, 165] on input "8228" at bounding box center [192, 166] width 181 height 27
click at [177, 195] on div "0919076228 - a lâm" at bounding box center [193, 200] width 165 height 18
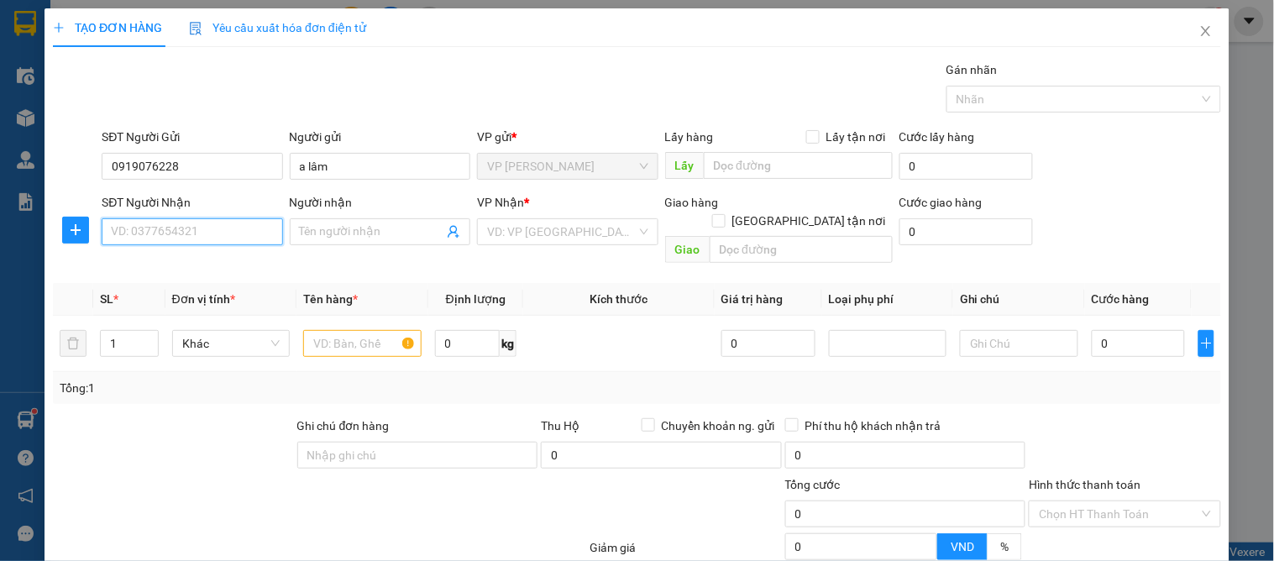
click at [217, 244] on input "SĐT Người Nhận" at bounding box center [192, 231] width 181 height 27
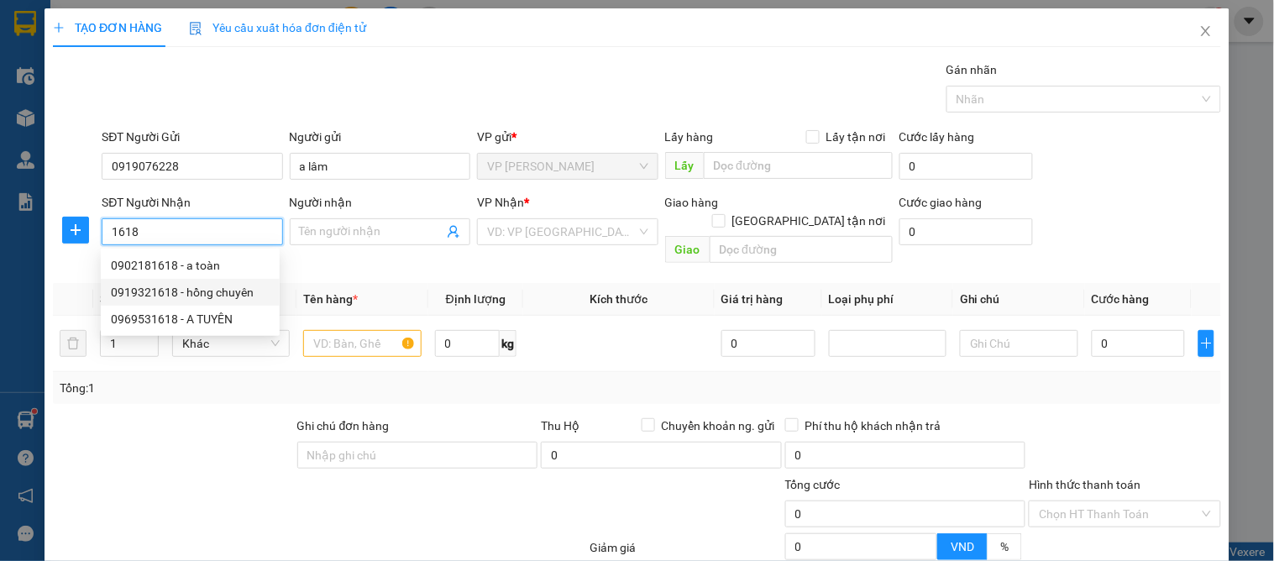
click at [246, 292] on div "0919321618 - hồng chuyên" at bounding box center [190, 292] width 159 height 18
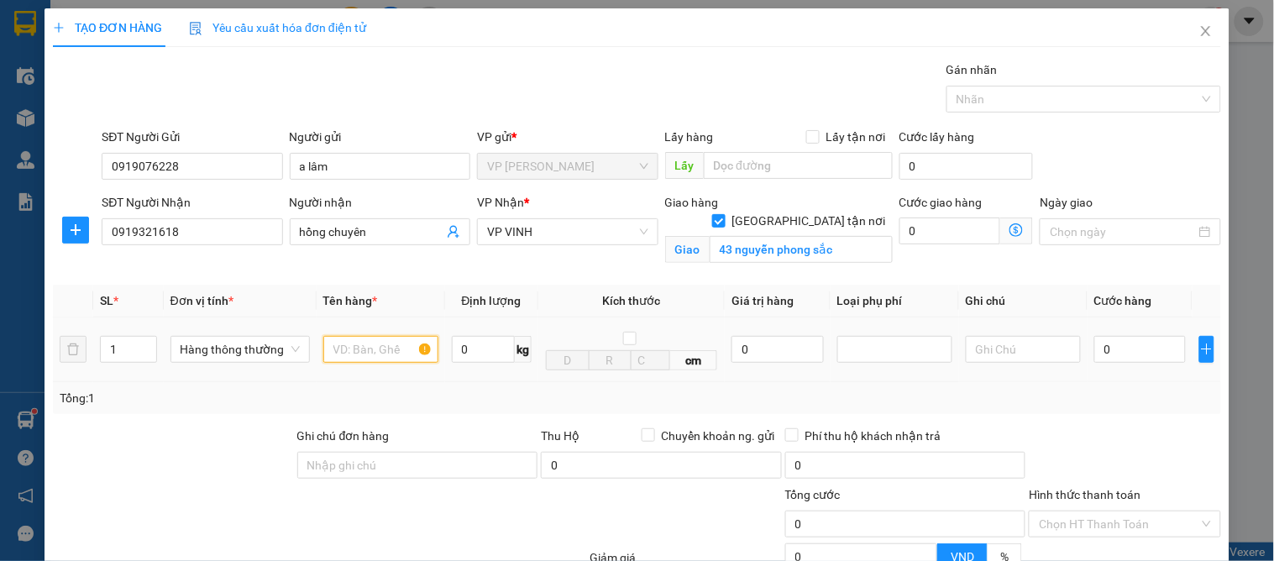
click at [401, 349] on input "text" at bounding box center [380, 349] width 115 height 27
click at [1137, 364] on div "0" at bounding box center [1140, 350] width 92 height 34
click at [1145, 359] on input "0" at bounding box center [1140, 349] width 92 height 27
click at [1129, 410] on div "Tổng: 1" at bounding box center [637, 398] width 1168 height 32
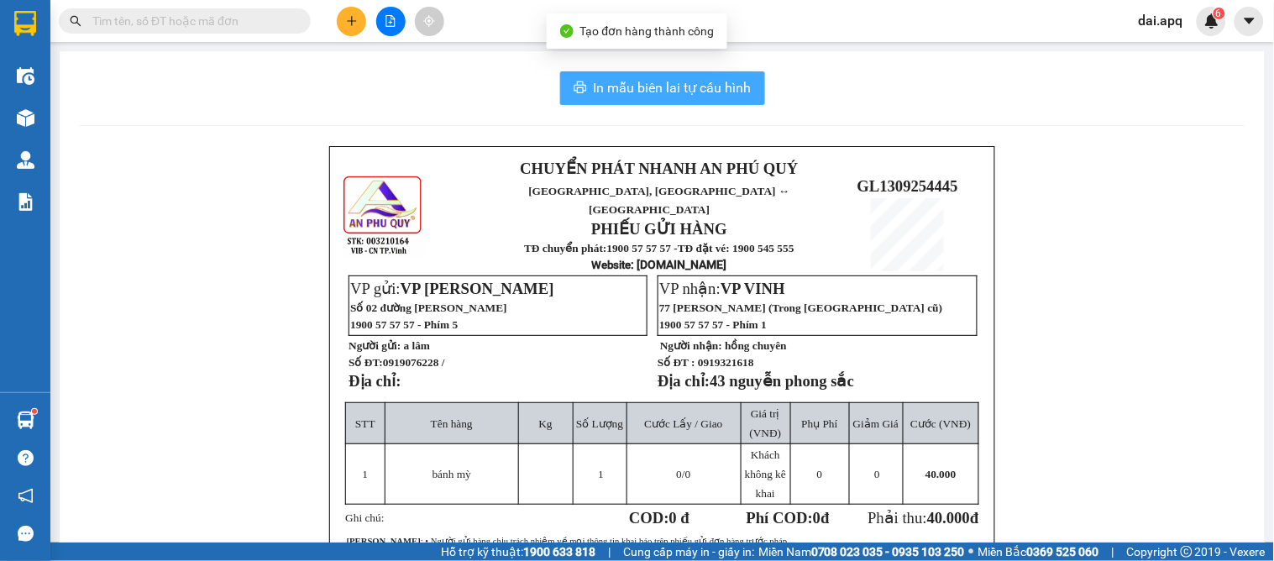
click at [650, 86] on span "In mẫu biên lai tự cấu hình" at bounding box center [673, 87] width 158 height 21
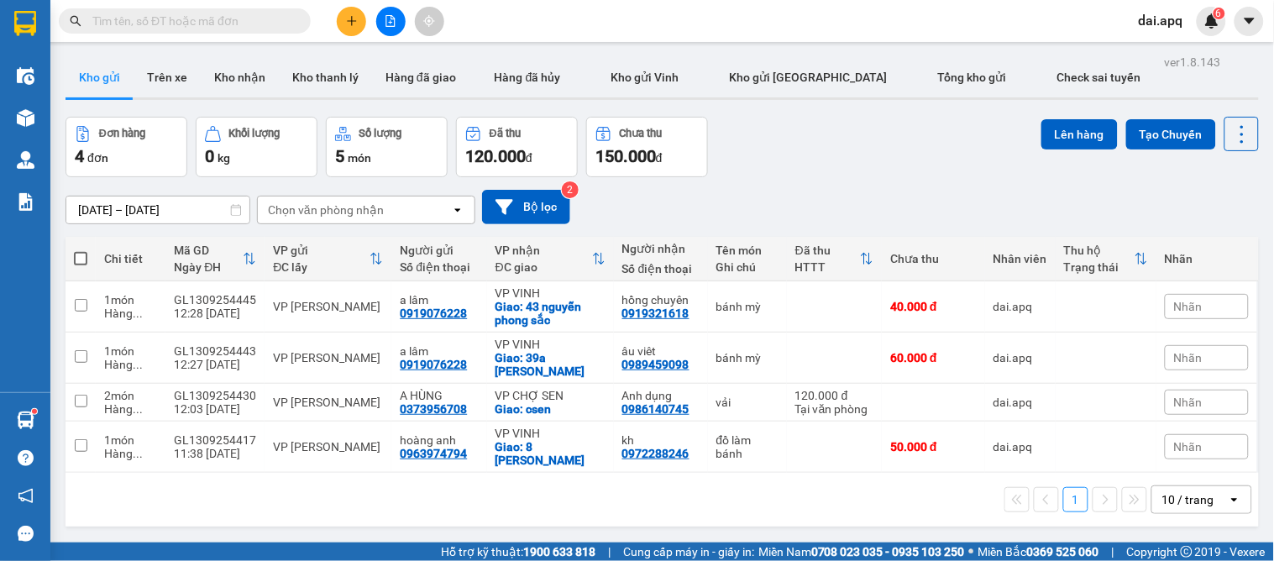
drag, startPoint x: 966, startPoint y: 18, endPoint x: 837, endPoint y: 165, distance: 194.6
click at [837, 165] on div "Đơn hàng 4 đơn Khối lượng 0 kg Số lượng 5 món Đã thu 120.000 đ Chưa thu 150.000…" at bounding box center [662, 147] width 1193 height 60
click at [238, 71] on button "Kho nhận" at bounding box center [240, 77] width 78 height 40
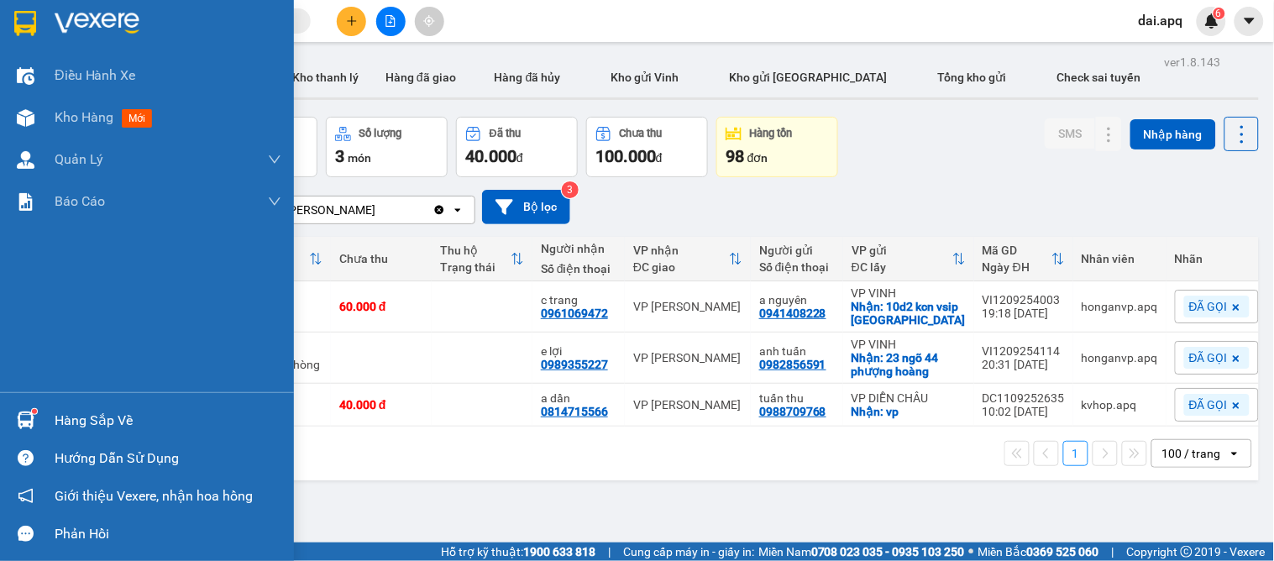
click at [22, 424] on img at bounding box center [26, 421] width 18 height 18
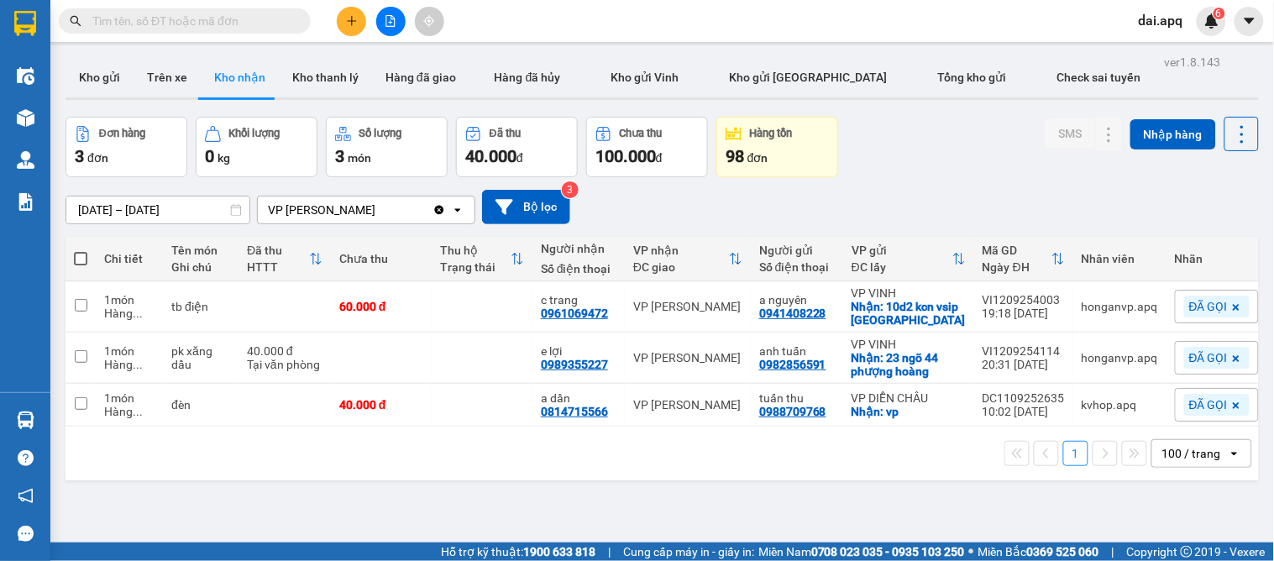
click at [817, 508] on section "Kết quả tìm kiếm ( 7 ) Bộ lọc Mã ĐH Trạng thái Món hàng Thu hộ Tổng cước Chưa c…" at bounding box center [637, 280] width 1274 height 561
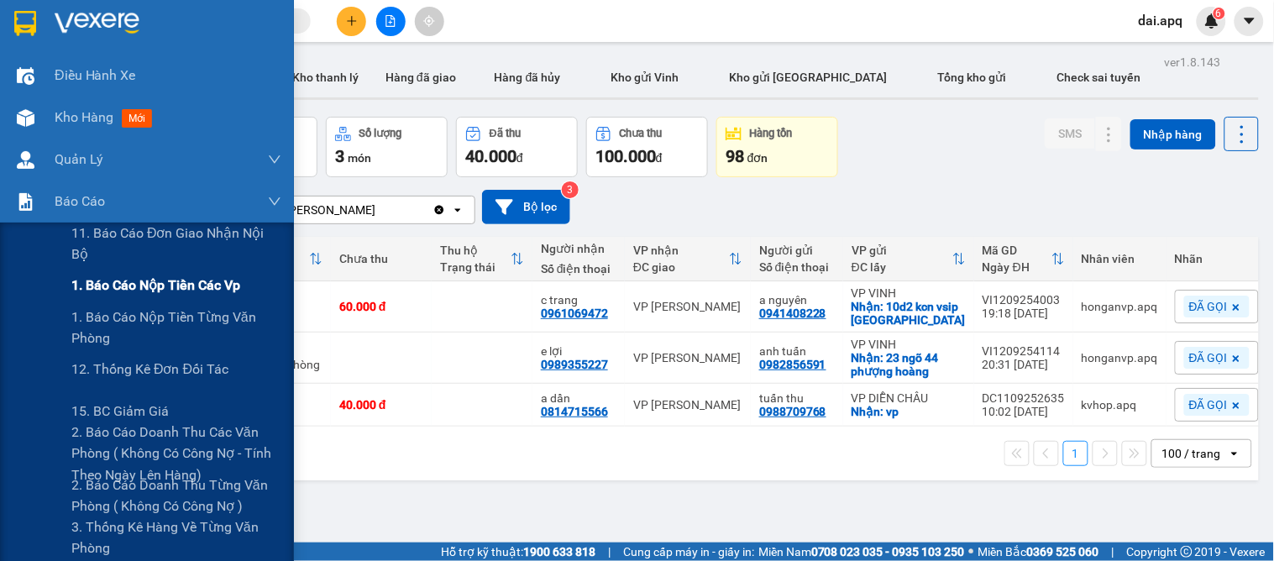
click at [143, 302] on div "1. Báo cáo nộp tiền các vp" at bounding box center [176, 286] width 210 height 42
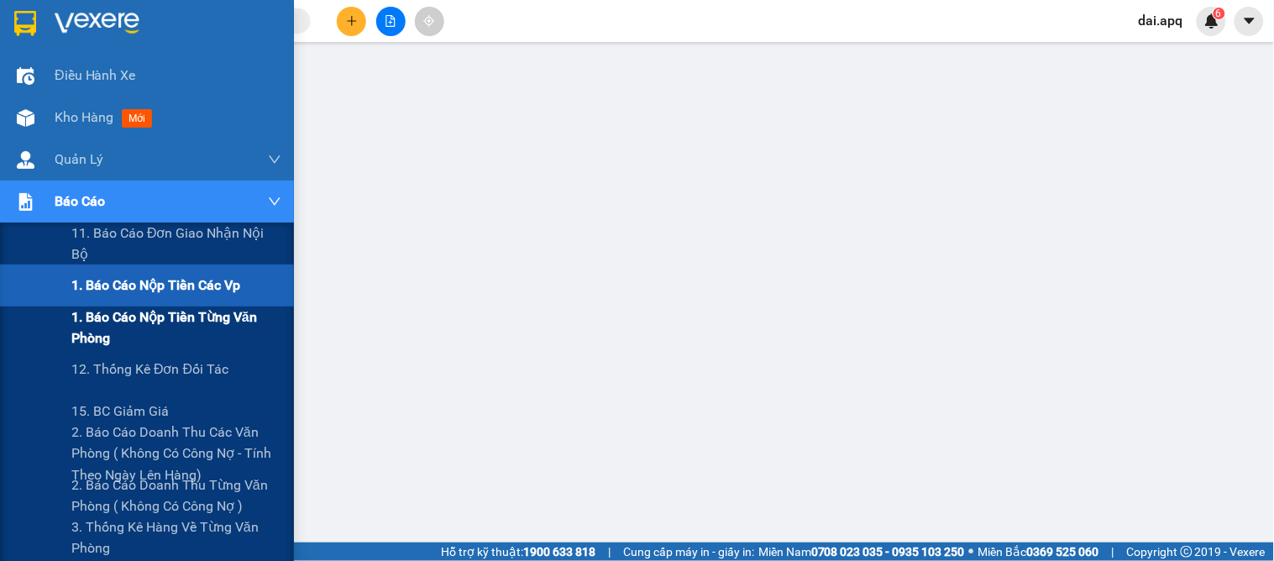
click at [139, 332] on span "1. Báo cáo nộp tiền từng văn phòng" at bounding box center [176, 328] width 210 height 42
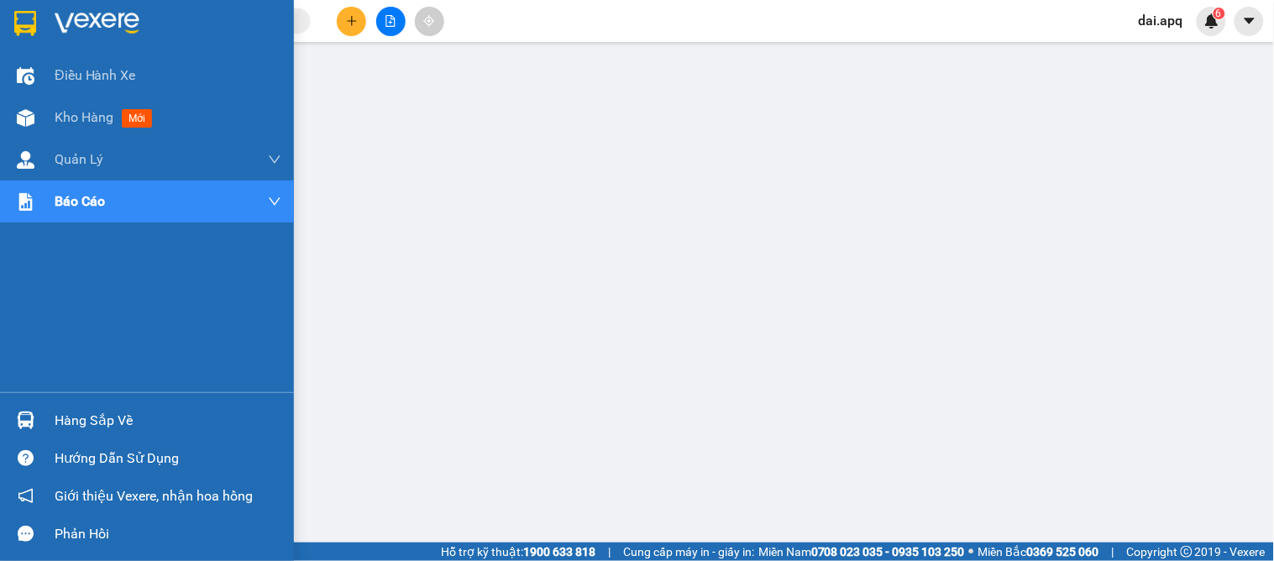
drag, startPoint x: 60, startPoint y: 121, endPoint x: 160, endPoint y: 269, distance: 178.4
click at [65, 130] on div "Kho hàng mới" at bounding box center [168, 118] width 227 height 42
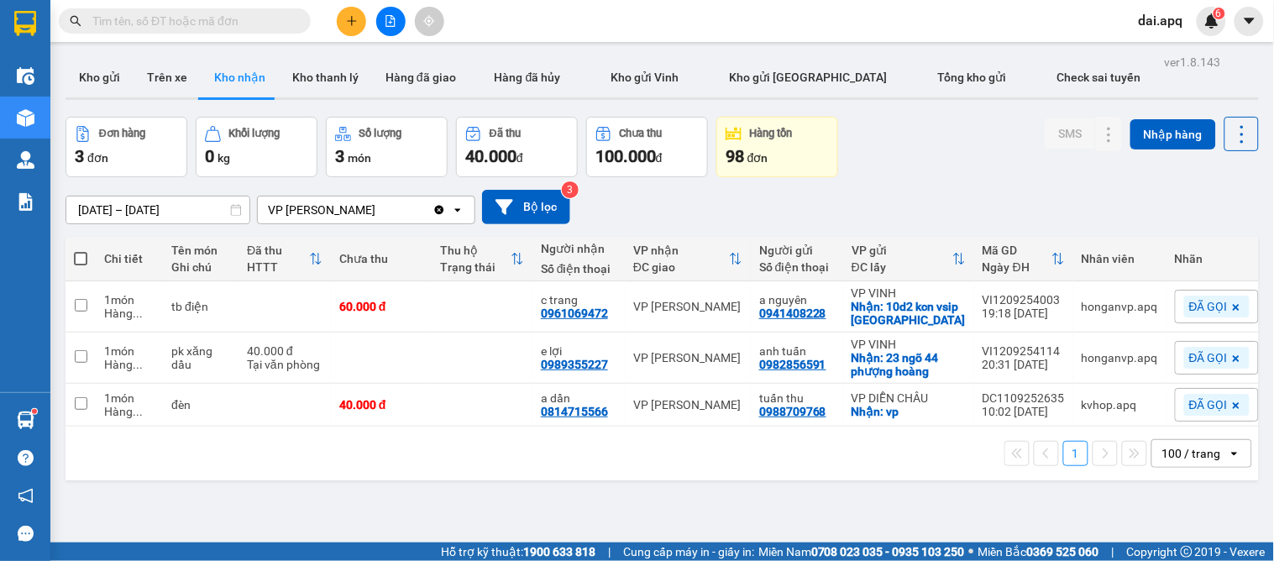
click at [339, 26] on button at bounding box center [351, 21] width 29 height 29
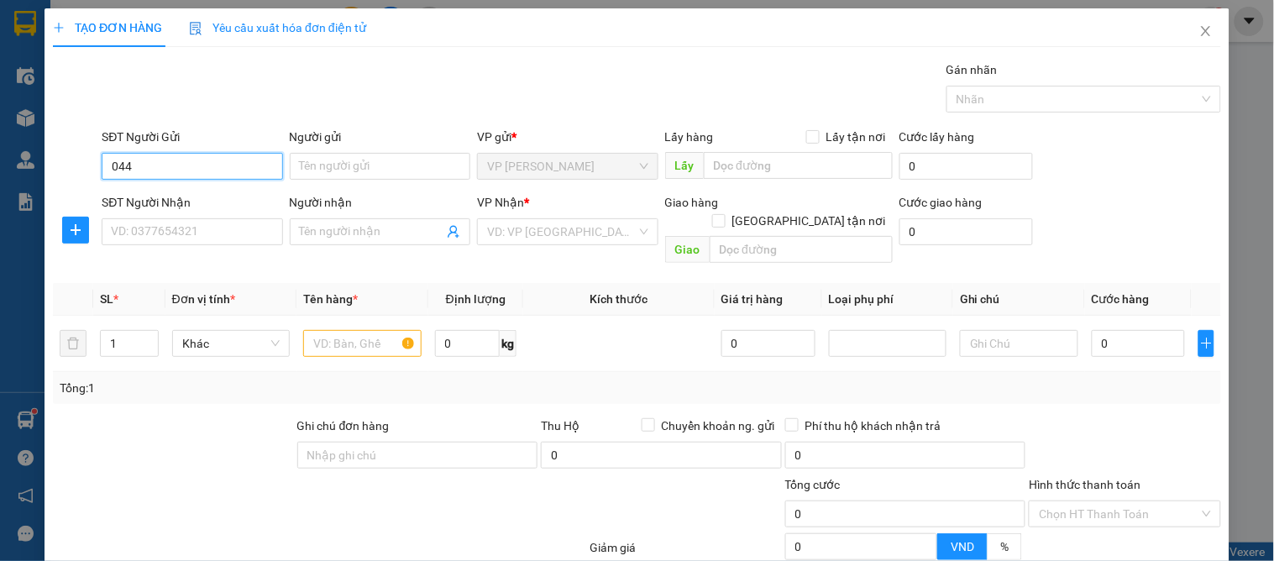
click at [110, 165] on input "044" at bounding box center [192, 166] width 181 height 27
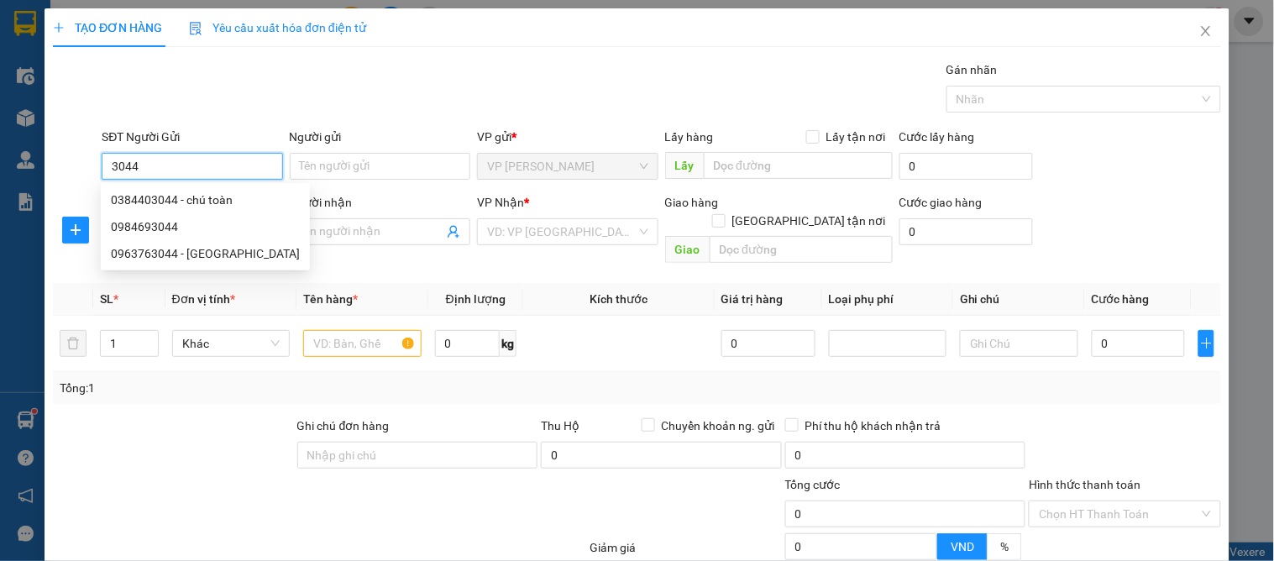
click at [162, 160] on input "3044" at bounding box center [192, 166] width 181 height 27
click at [180, 194] on div "0384403044 - chú toàn" at bounding box center [205, 200] width 189 height 18
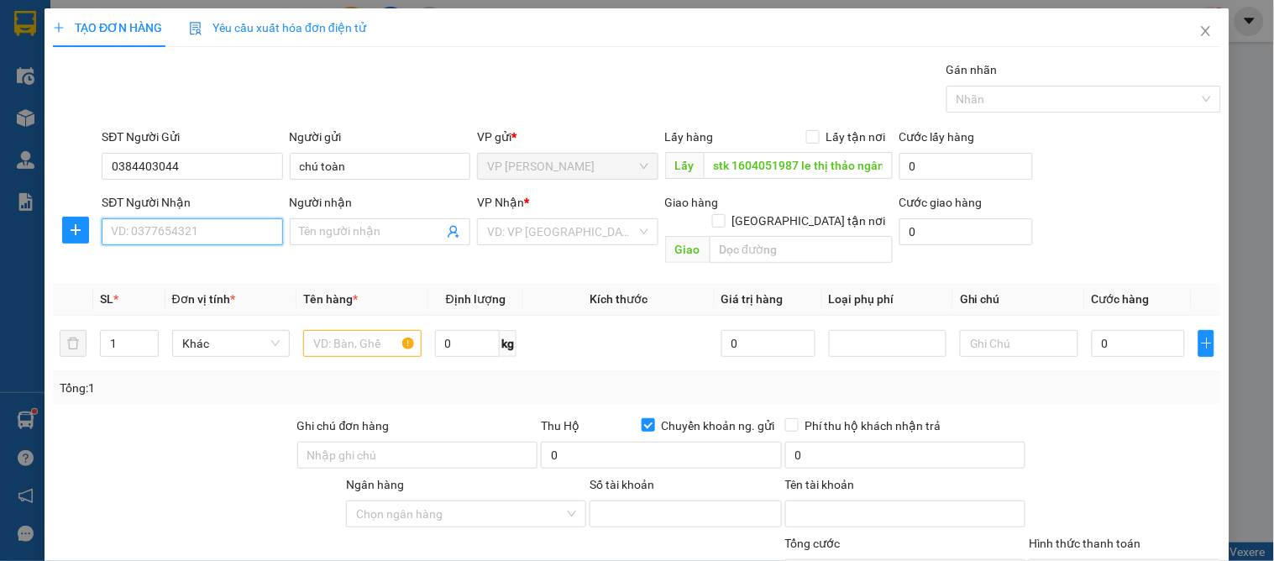
click at [181, 231] on input "SĐT Người Nhận" at bounding box center [192, 231] width 181 height 27
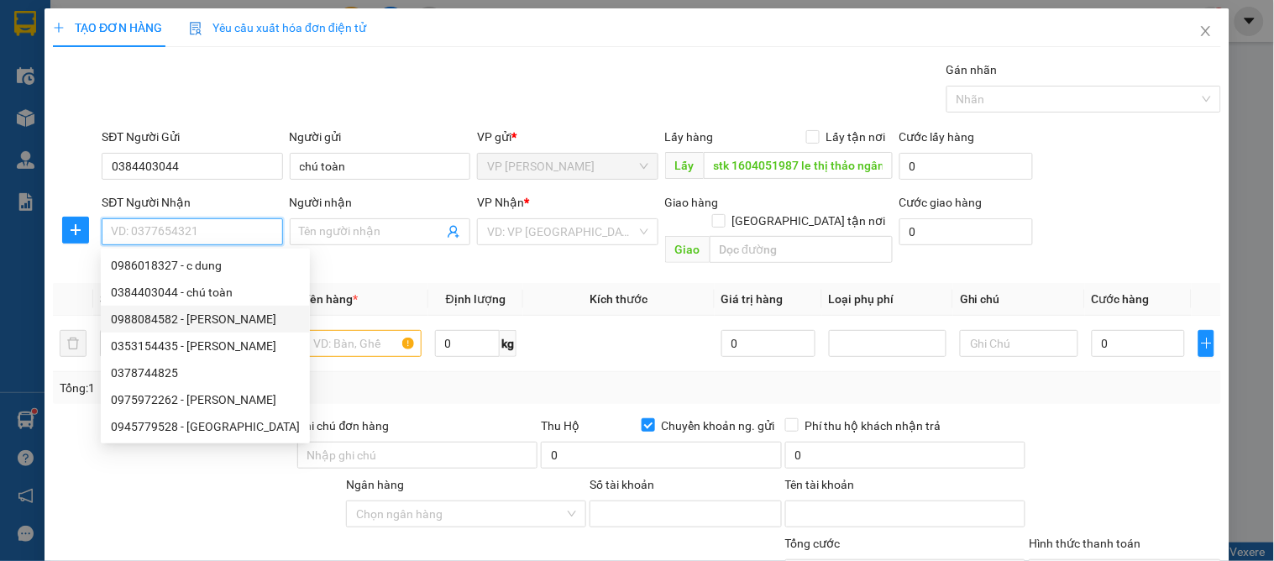
click at [237, 310] on div "0988084582 - linh chi" at bounding box center [205, 319] width 189 height 18
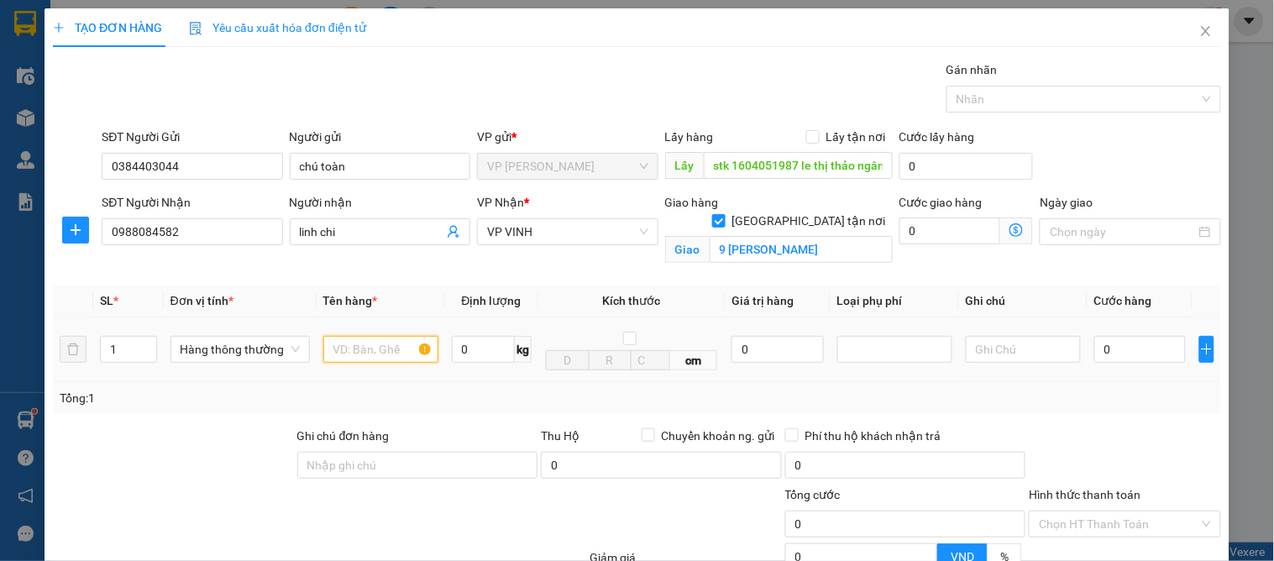
click at [351, 351] on input "text" at bounding box center [380, 349] width 115 height 27
click at [1121, 350] on input "0" at bounding box center [1140, 349] width 92 height 27
click at [1231, 527] on div "TẠO ĐƠN HÀNG Yêu cầu xuất hóa đơn điện tử Transit Pickup Surcharge Ids Transit …" at bounding box center [637, 280] width 1274 height 561
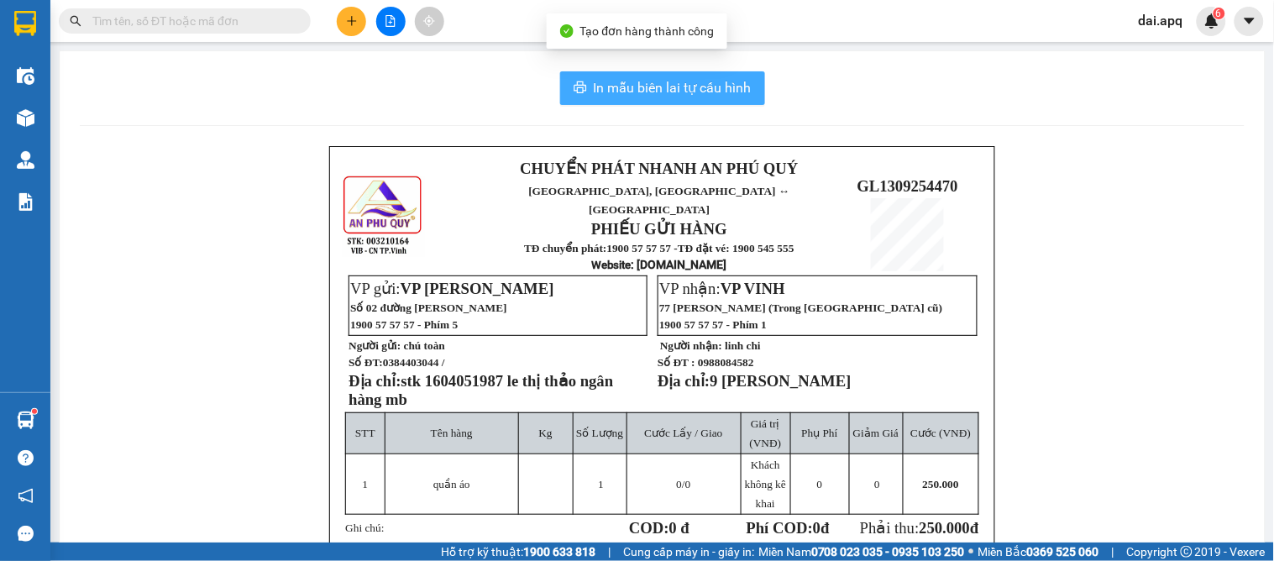
click at [633, 71] on button "In mẫu biên lai tự cấu hình" at bounding box center [662, 88] width 205 height 34
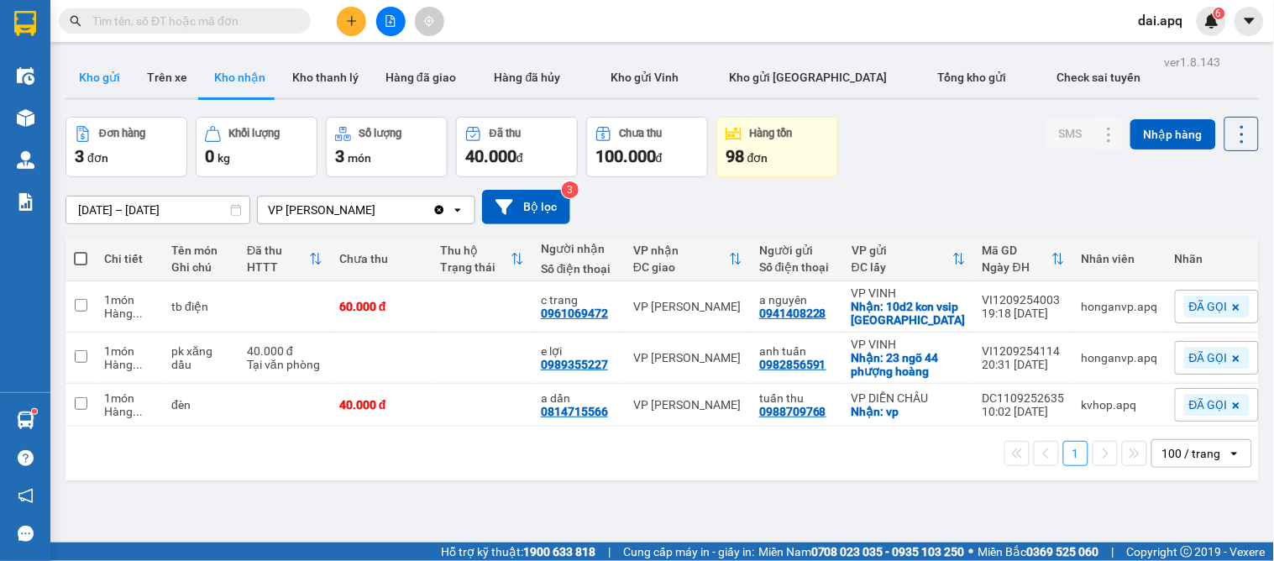
click at [116, 79] on button "Kho gửi" at bounding box center [100, 77] width 68 height 40
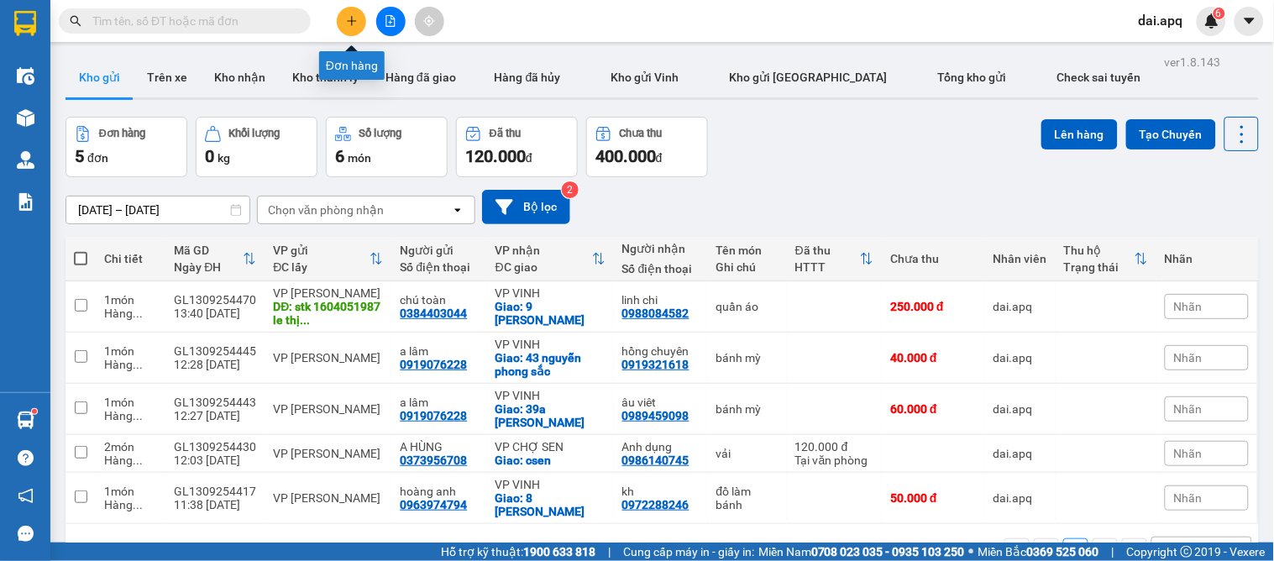
click at [346, 24] on icon "plus" at bounding box center [352, 21] width 12 height 12
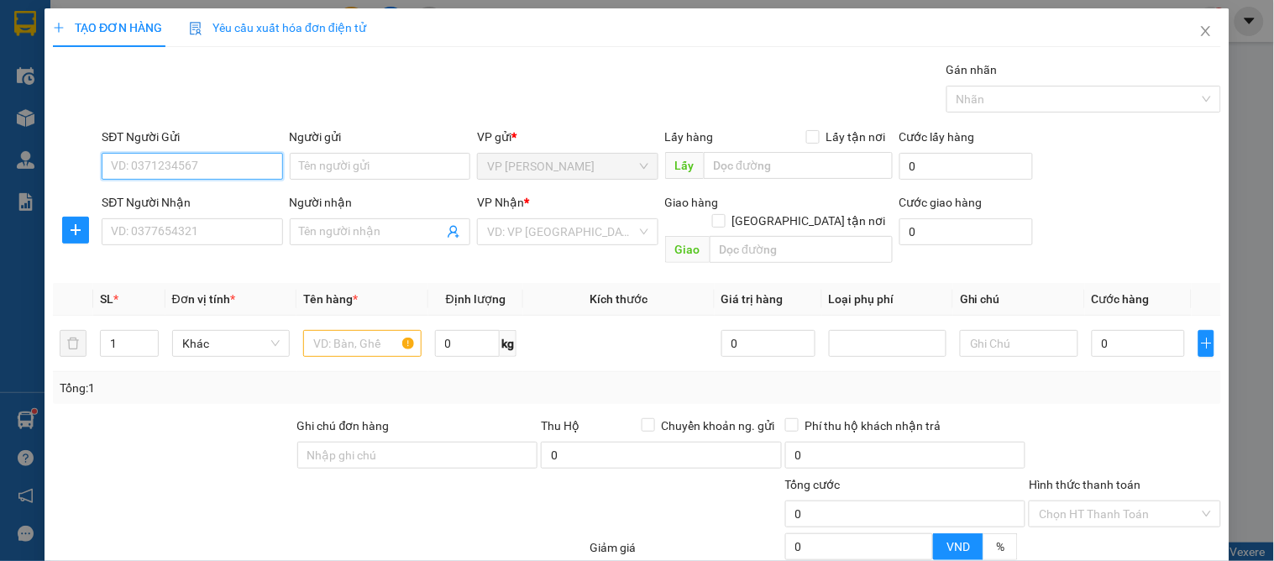
click at [179, 174] on input "SĐT Người Gửi" at bounding box center [192, 166] width 181 height 27
click at [200, 168] on input "0868828996" at bounding box center [192, 166] width 181 height 27
click at [204, 204] on div "0868828996 - tú anh" at bounding box center [190, 200] width 159 height 18
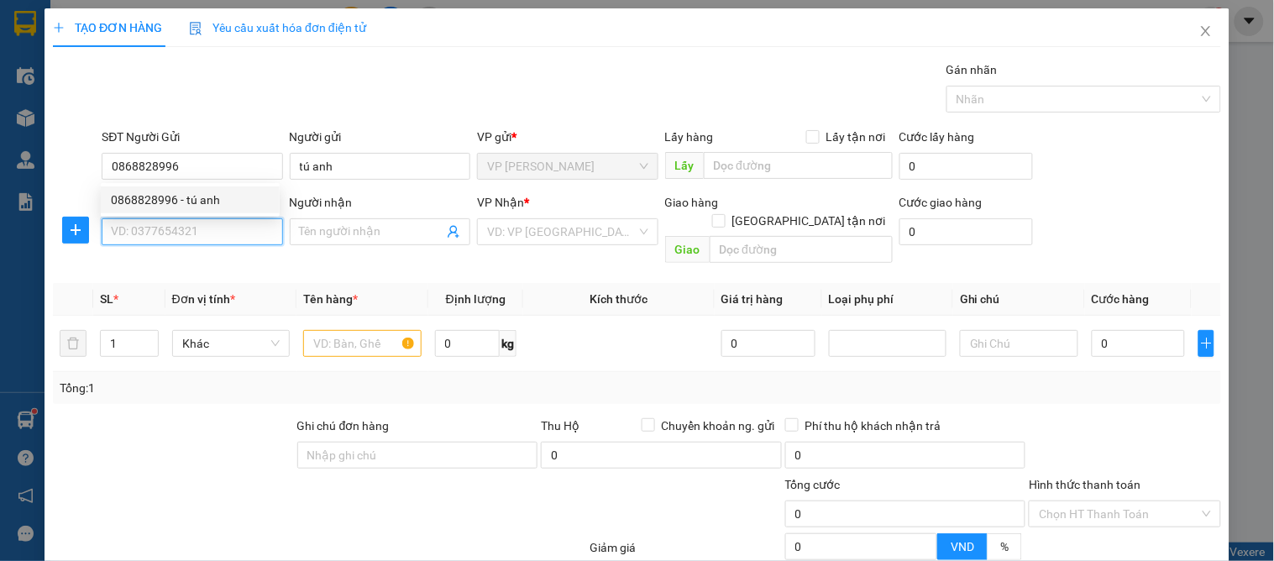
click at [191, 242] on input "SĐT Người Nhận" at bounding box center [192, 231] width 181 height 27
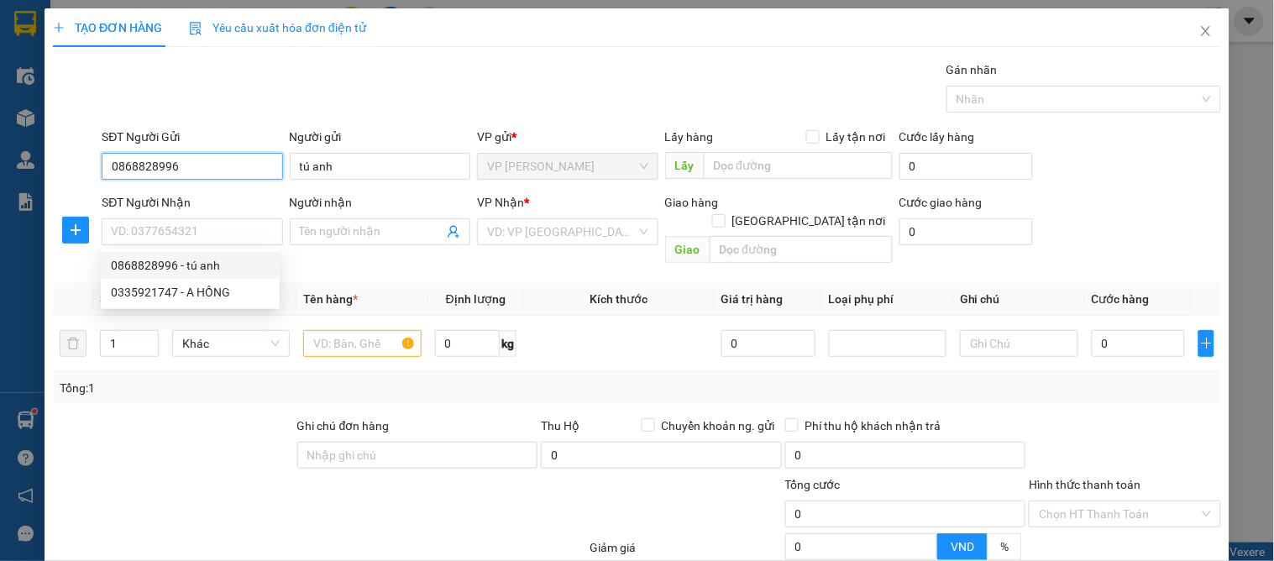
drag, startPoint x: 208, startPoint y: 170, endPoint x: 48, endPoint y: 148, distance: 162.0
click at [48, 148] on div "TẠO ĐƠN HÀNG Yêu cầu xuất hóa đơn điện tử Transit Pickup Surcharge Ids Transit …" at bounding box center [637, 356] width 1185 height 697
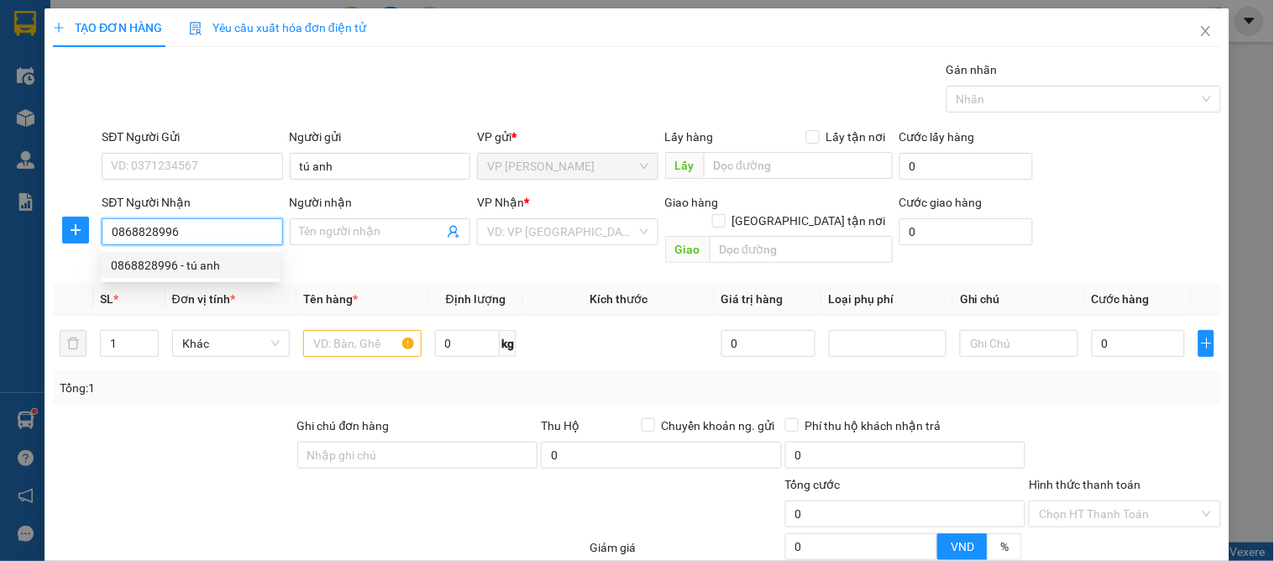
click at [191, 259] on div "0868828996 - tú anh" at bounding box center [190, 265] width 159 height 18
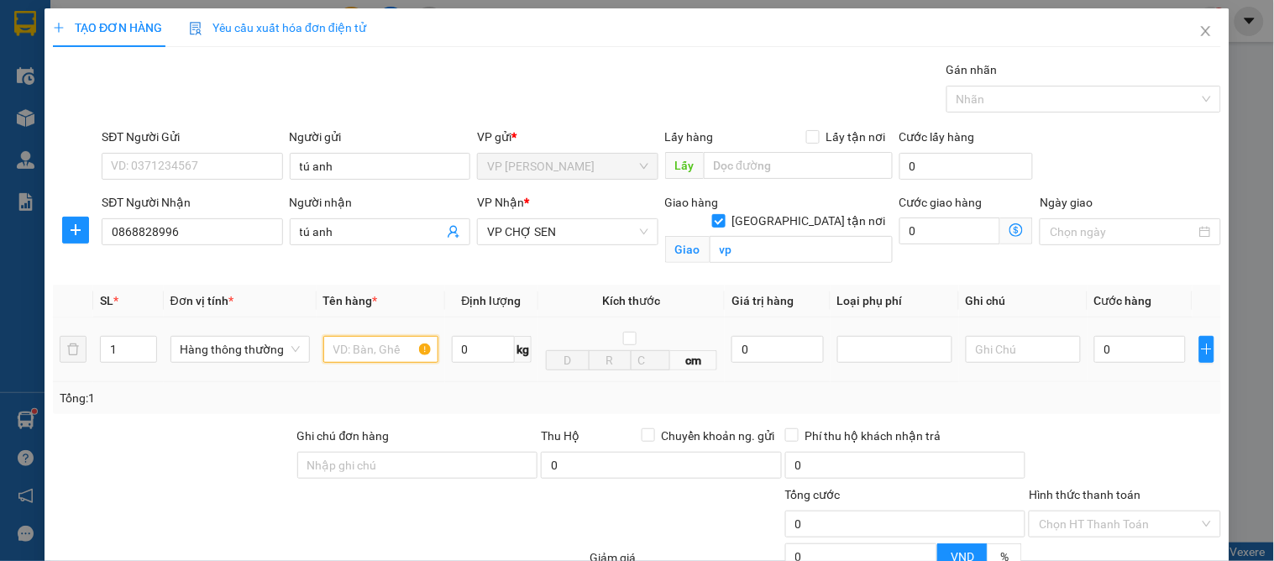
click at [362, 351] on input "text" at bounding box center [380, 349] width 115 height 27
click at [180, 164] on input "SĐT Người Gửi" at bounding box center [192, 166] width 181 height 27
click at [224, 175] on input "0972681402" at bounding box center [192, 166] width 181 height 27
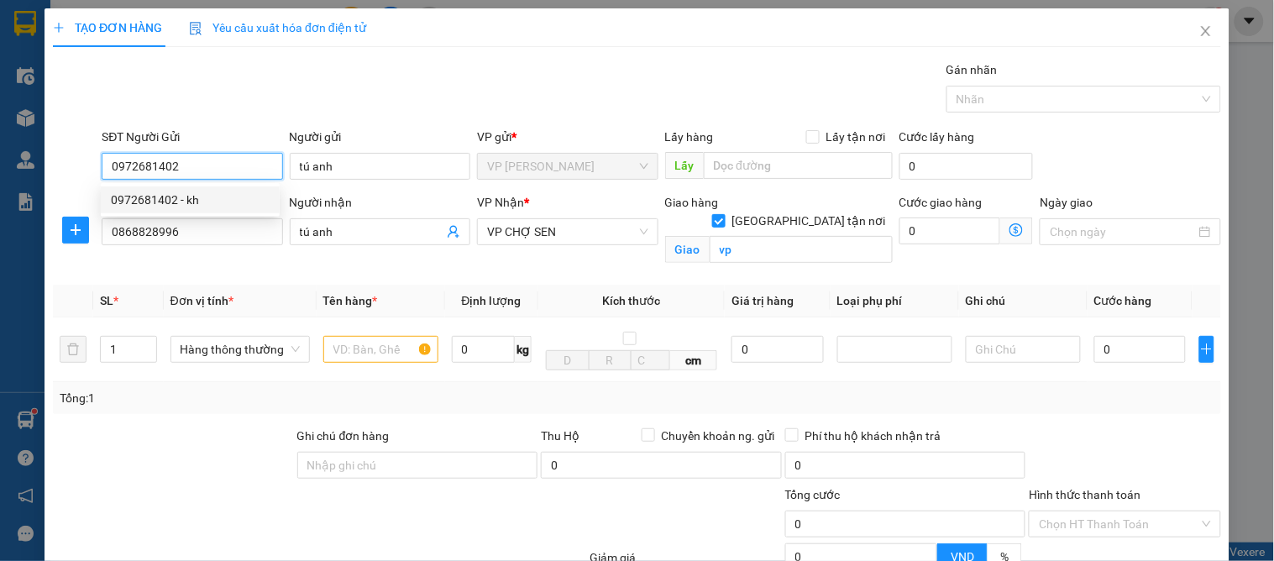
click at [224, 175] on input "0972681402" at bounding box center [192, 166] width 181 height 27
drag, startPoint x: 206, startPoint y: 197, endPoint x: 193, endPoint y: 197, distance: 12.6
click at [204, 198] on div "0972681402 - kh" at bounding box center [190, 200] width 159 height 18
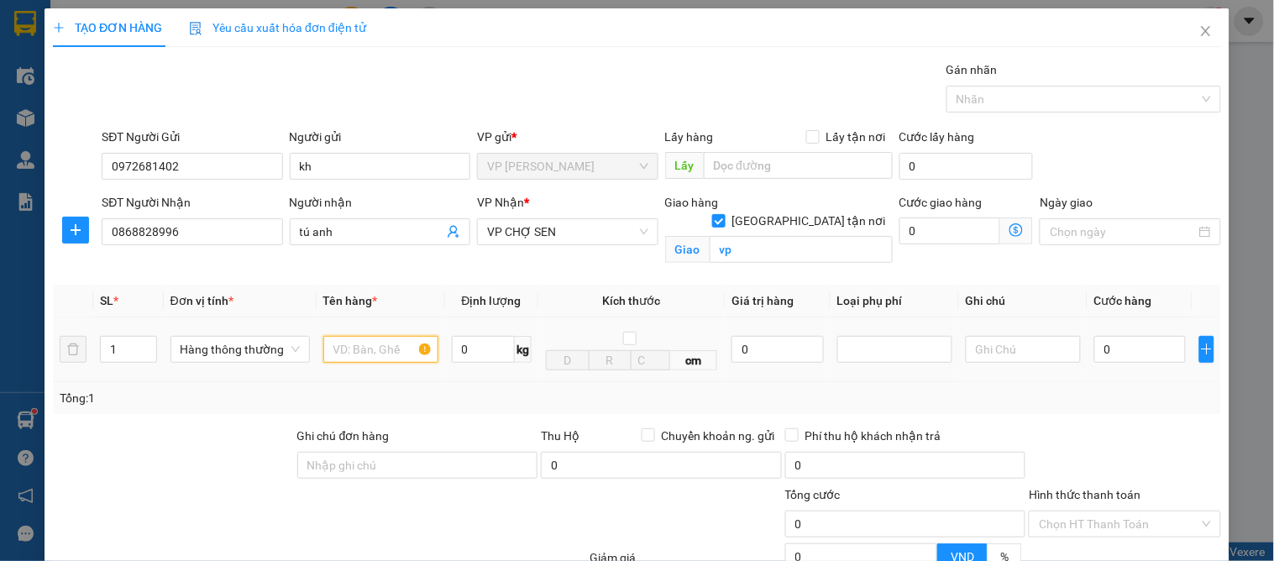
click at [357, 354] on input "text" at bounding box center [380, 349] width 115 height 27
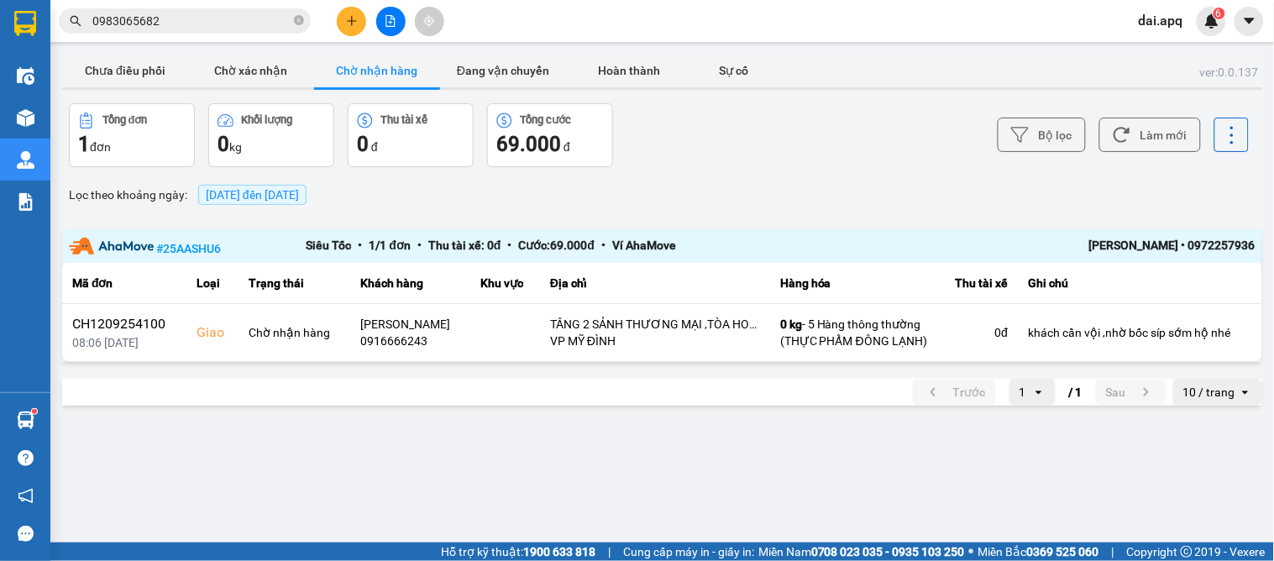
click at [191, 10] on span "0983065682" at bounding box center [185, 20] width 252 height 25
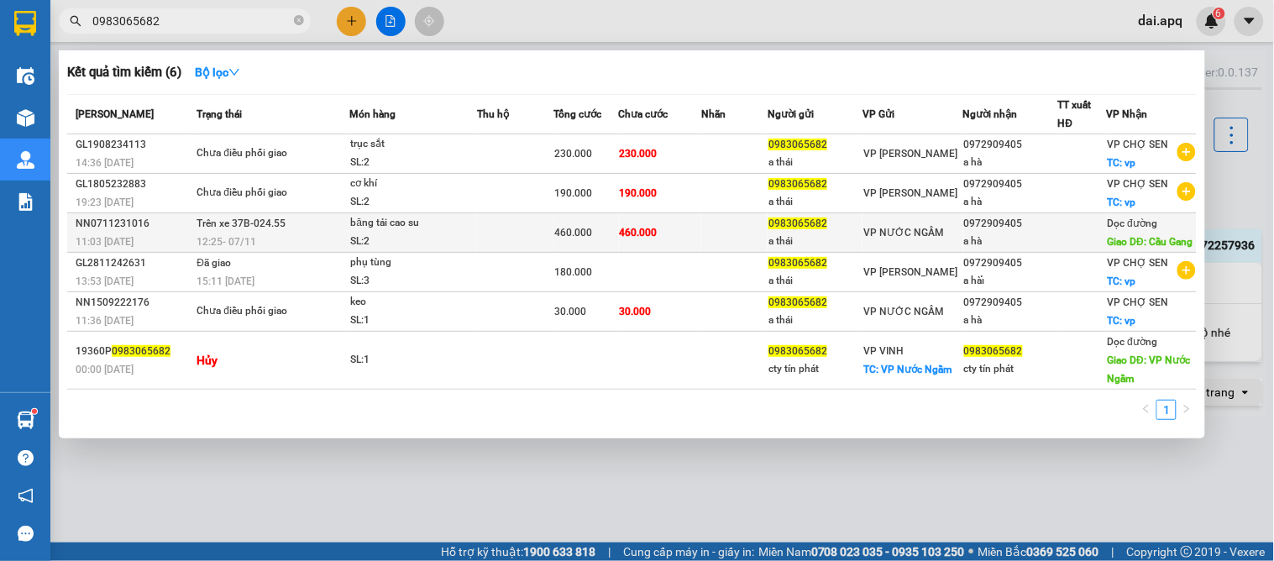
click at [716, 230] on td at bounding box center [734, 232] width 66 height 39
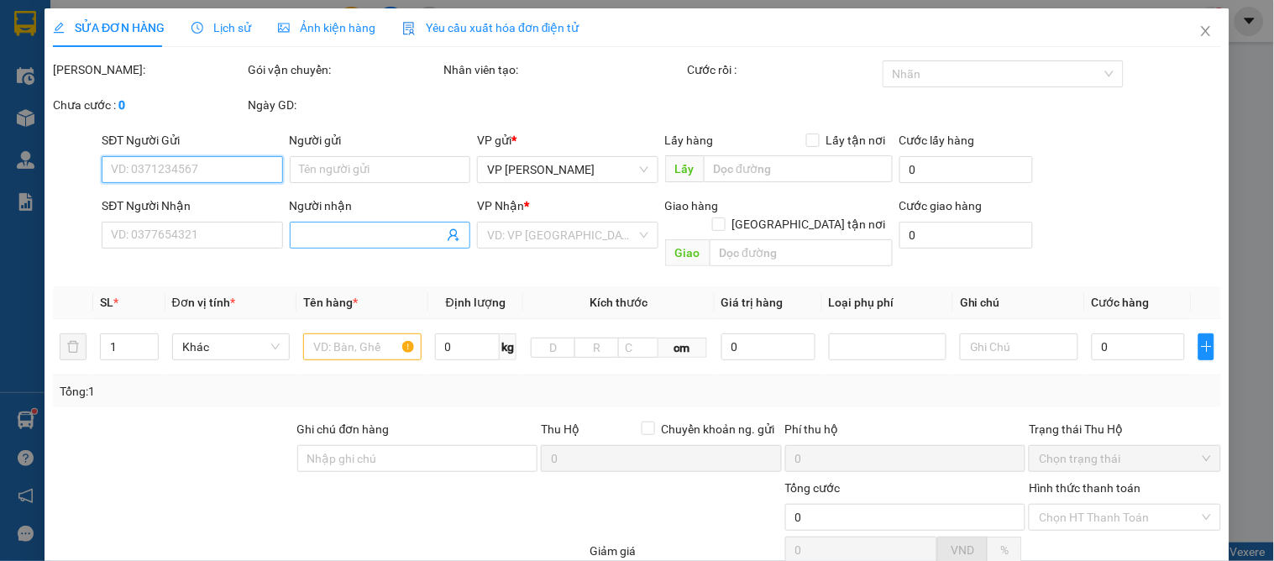
type input "0983065682"
type input "a thái"
type input "0972909405"
type input "a hà"
type input "Cầu Gang"
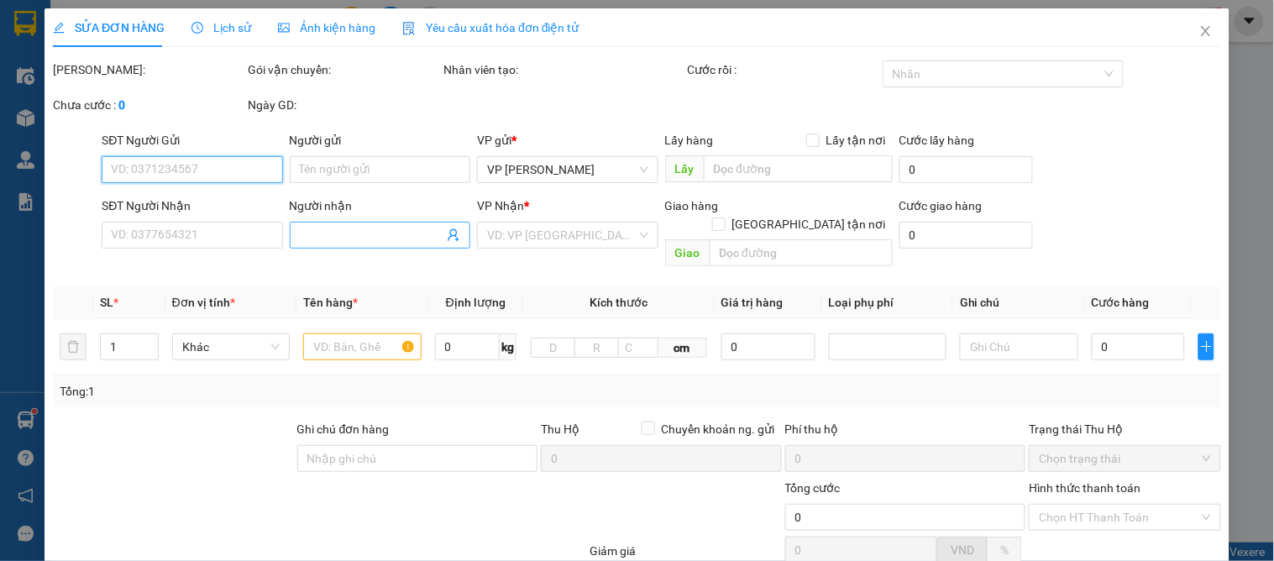
type input "460.000"
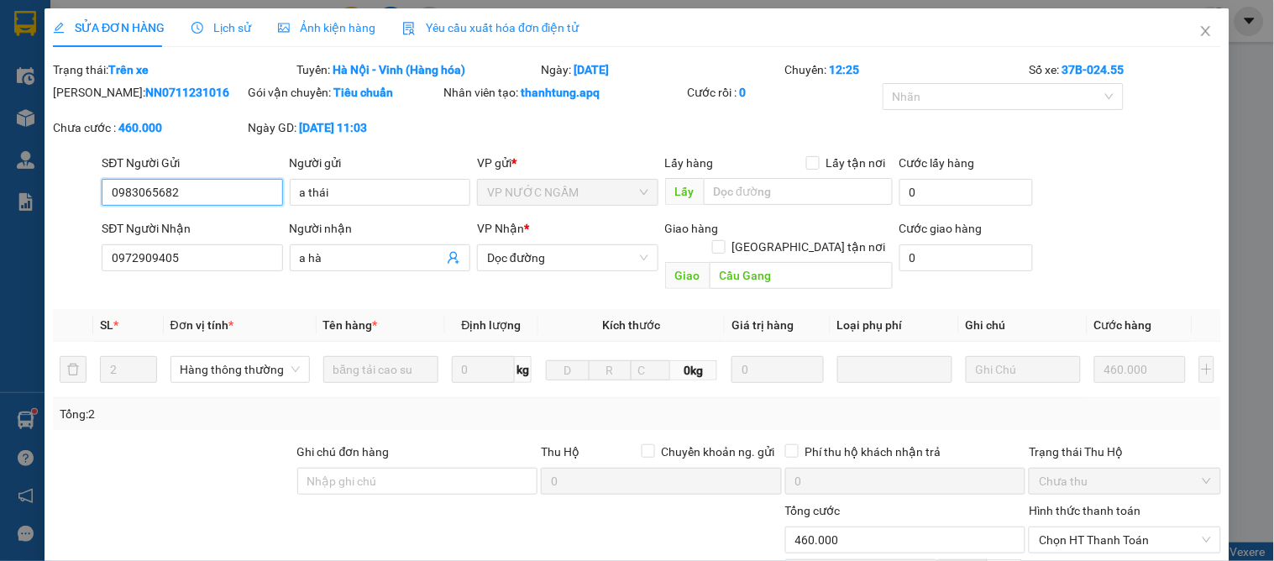
drag, startPoint x: 225, startPoint y: 191, endPoint x: 84, endPoint y: 195, distance: 141.2
click at [84, 195] on div "SĐT Người Gửi 0983065682 0983065682 Người gửi a thái VP gửi * VP NƯỚC NGẦM Lấy …" at bounding box center [637, 183] width 1172 height 59
click at [1199, 34] on icon "close" at bounding box center [1205, 30] width 13 height 13
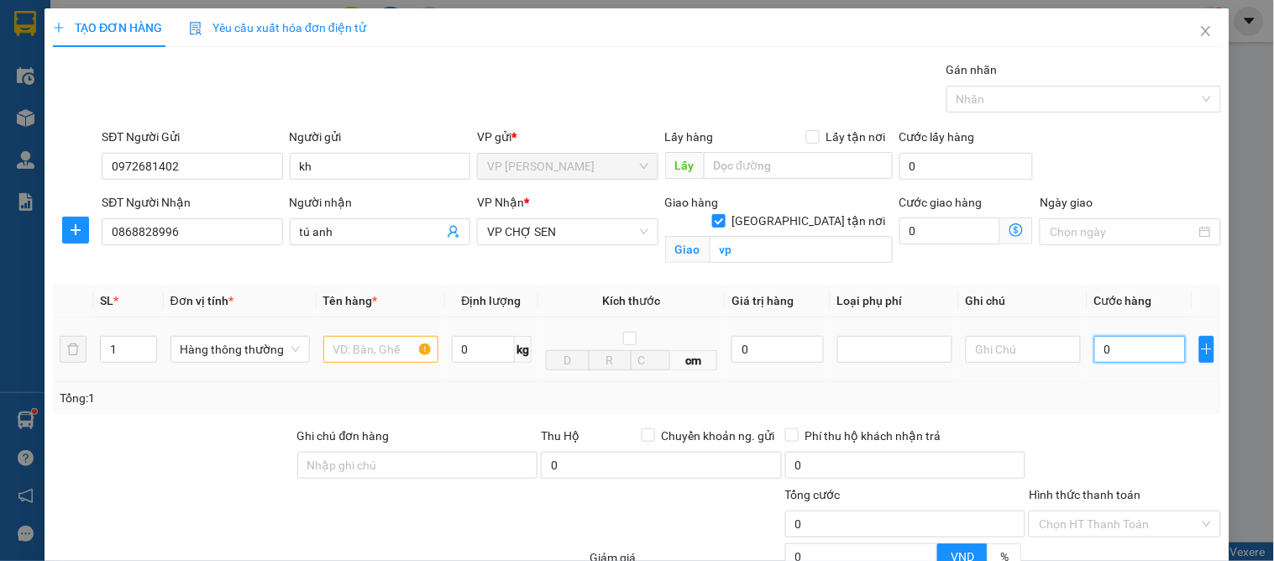
click at [1112, 349] on input "0" at bounding box center [1140, 349] width 92 height 27
type input "4"
type input "40"
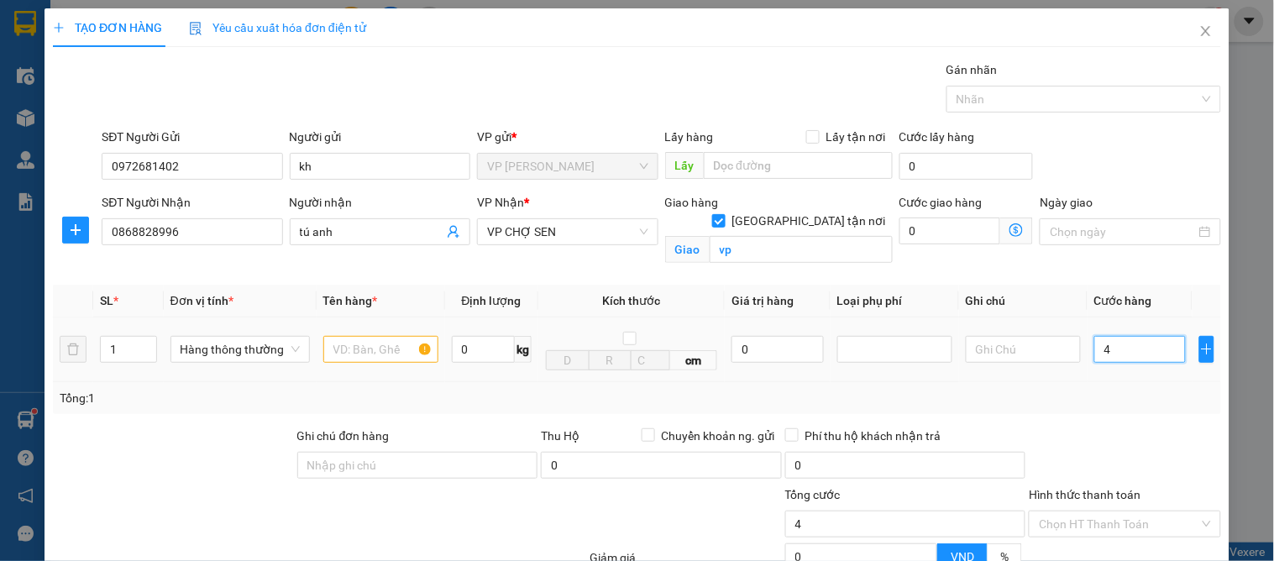
type input "40"
type input "40.000"
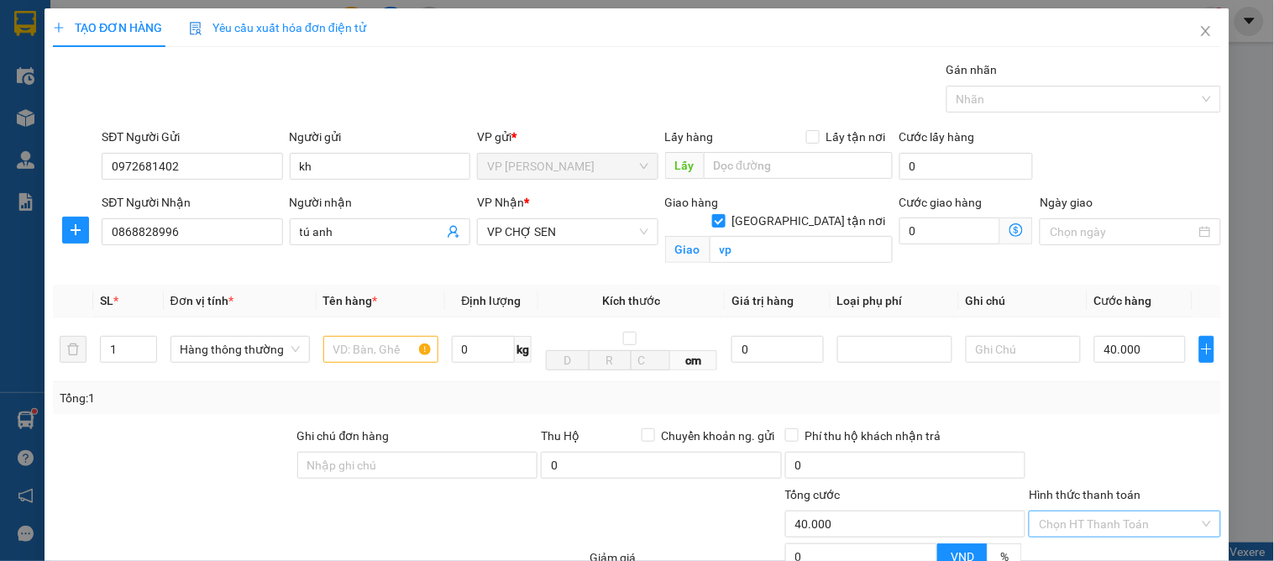
drag, startPoint x: 1165, startPoint y: 517, endPoint x: 1165, endPoint y: 527, distance: 10.9
click at [1165, 527] on input "Hình thức thanh toán" at bounding box center [1119, 523] width 160 height 25
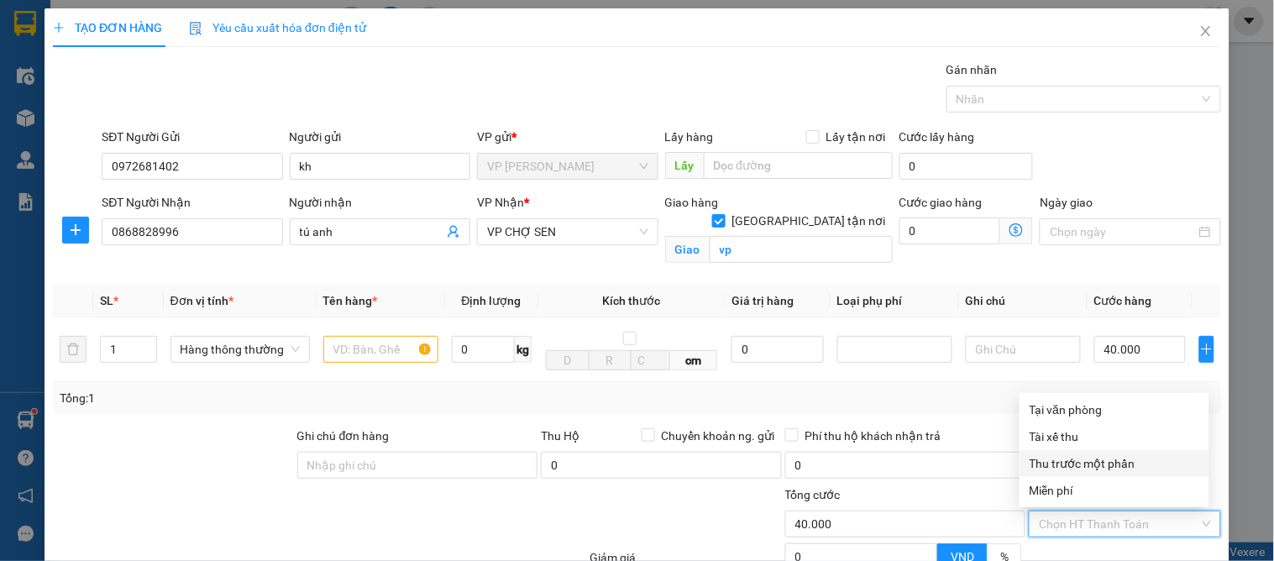
click at [816, 410] on div "Tổng: 1" at bounding box center [637, 398] width 1168 height 32
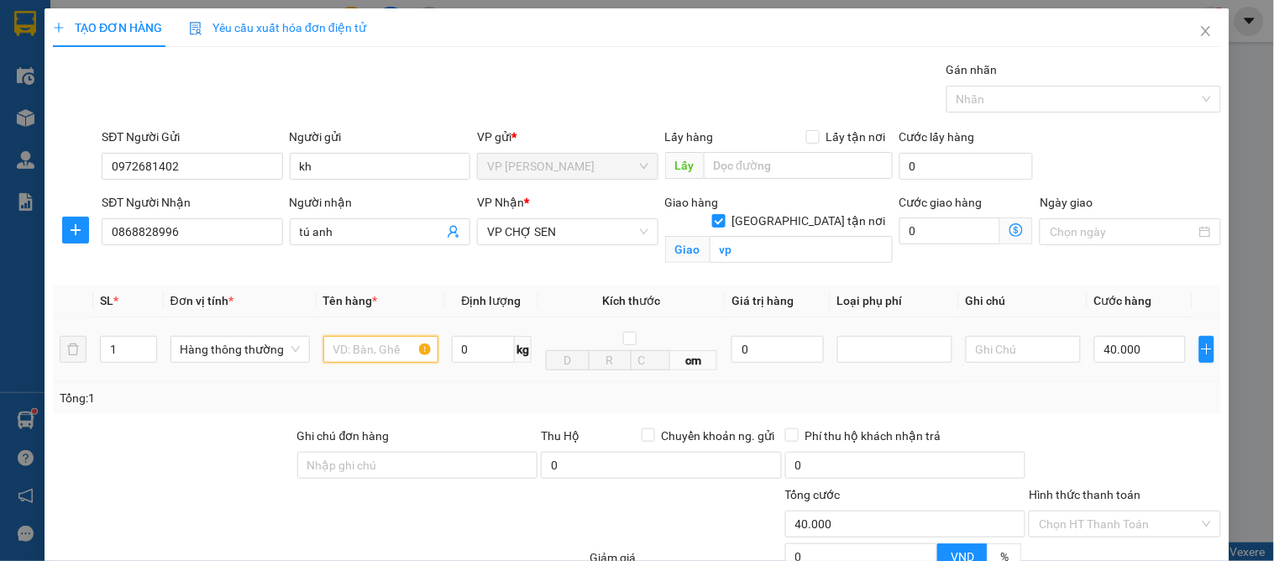
click at [339, 359] on input "text" at bounding box center [380, 349] width 115 height 27
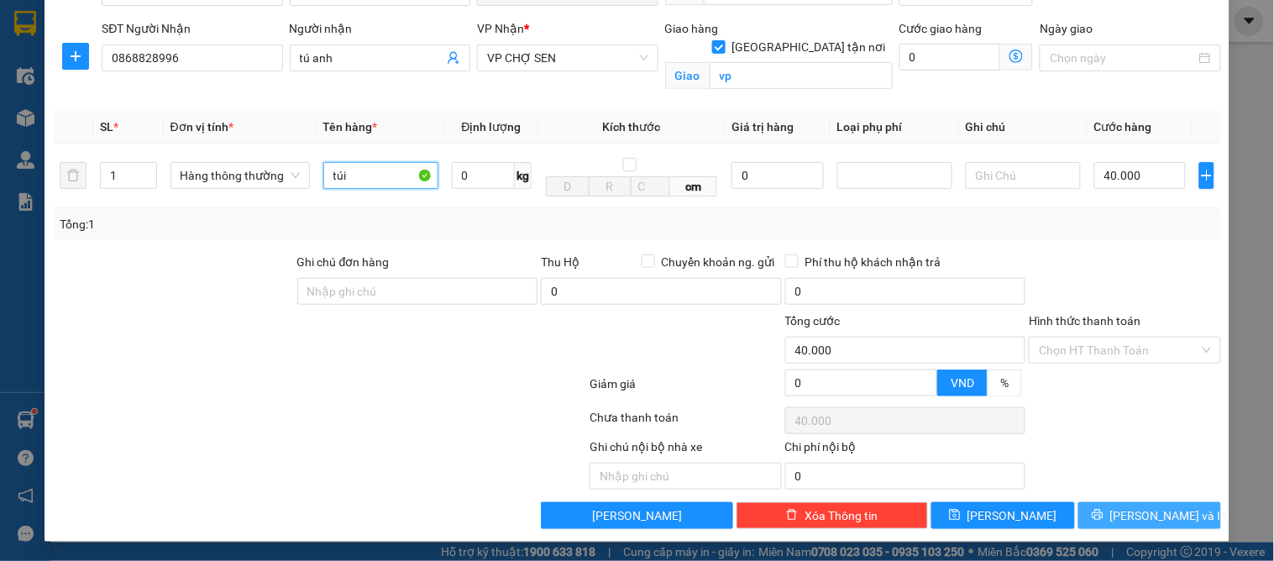
type input "túi"
click at [1102, 513] on button "[PERSON_NAME] và In" at bounding box center [1149, 515] width 143 height 27
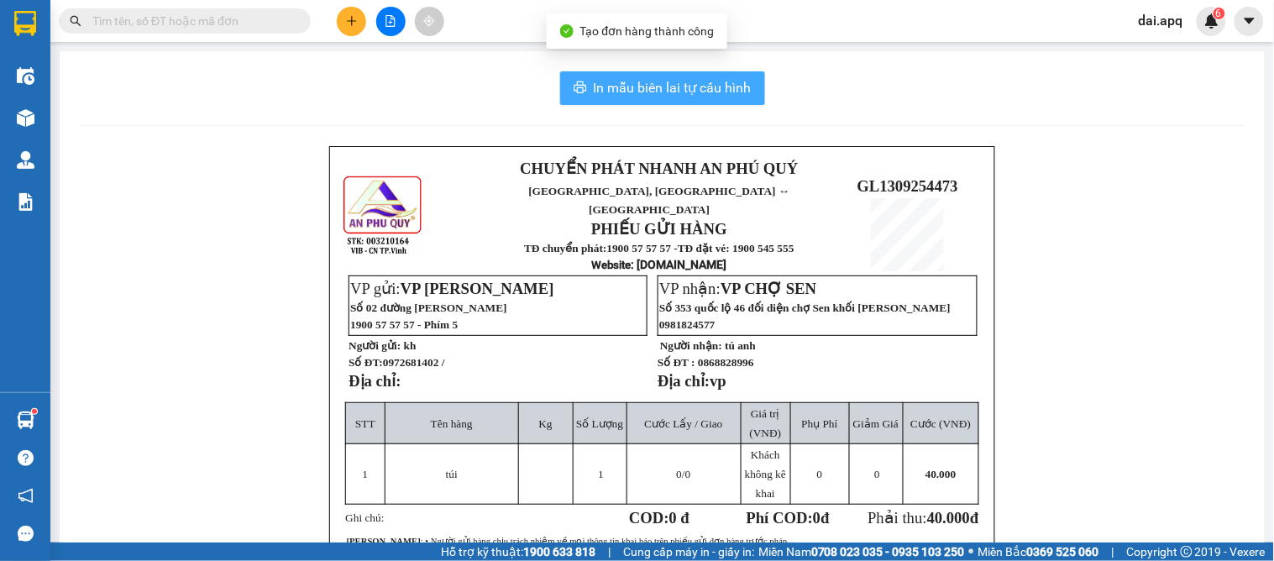
click at [640, 92] on span "In mẫu biên lai tự cấu hình" at bounding box center [673, 87] width 158 height 21
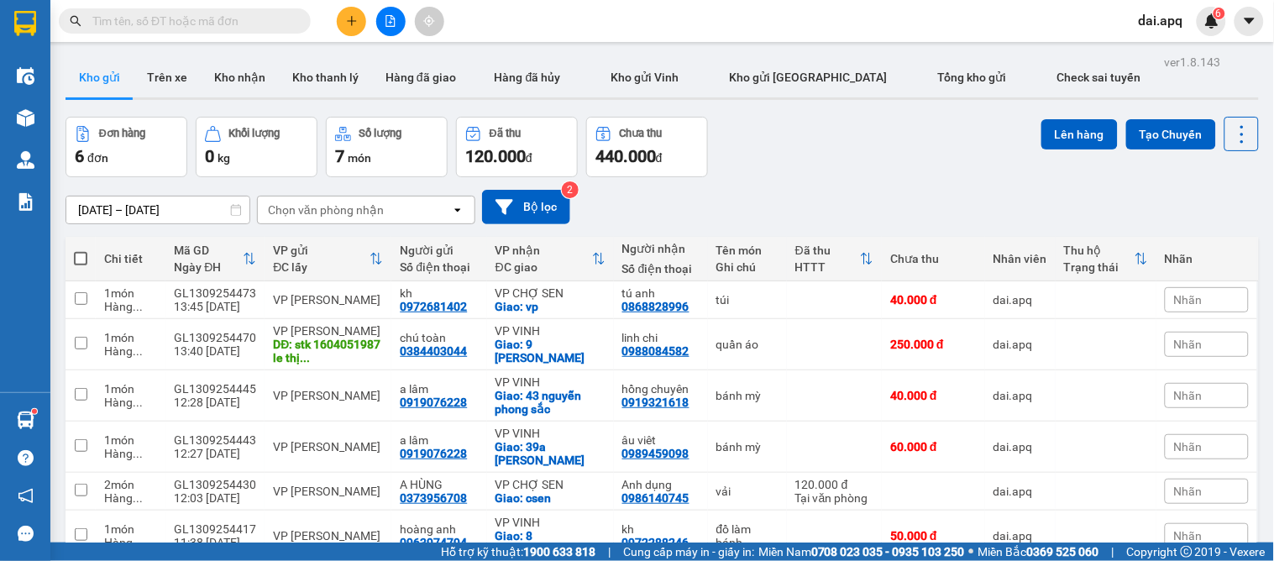
click at [740, 183] on div "[DATE] – [DATE] Press the down arrow key to interact with the calendar and sele…" at bounding box center [662, 207] width 1193 height 60
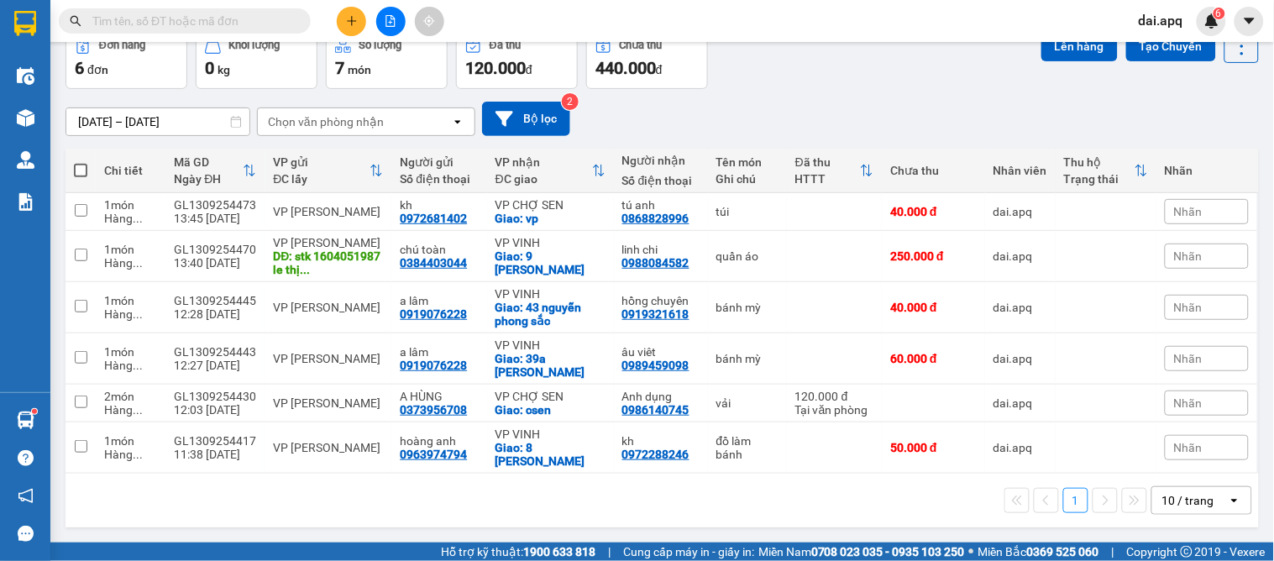
click at [784, 94] on div "[DATE] – [DATE] Press the down arrow key to interact with the calendar and sele…" at bounding box center [662, 119] width 1193 height 60
click at [346, 20] on icon "plus" at bounding box center [352, 21] width 12 height 12
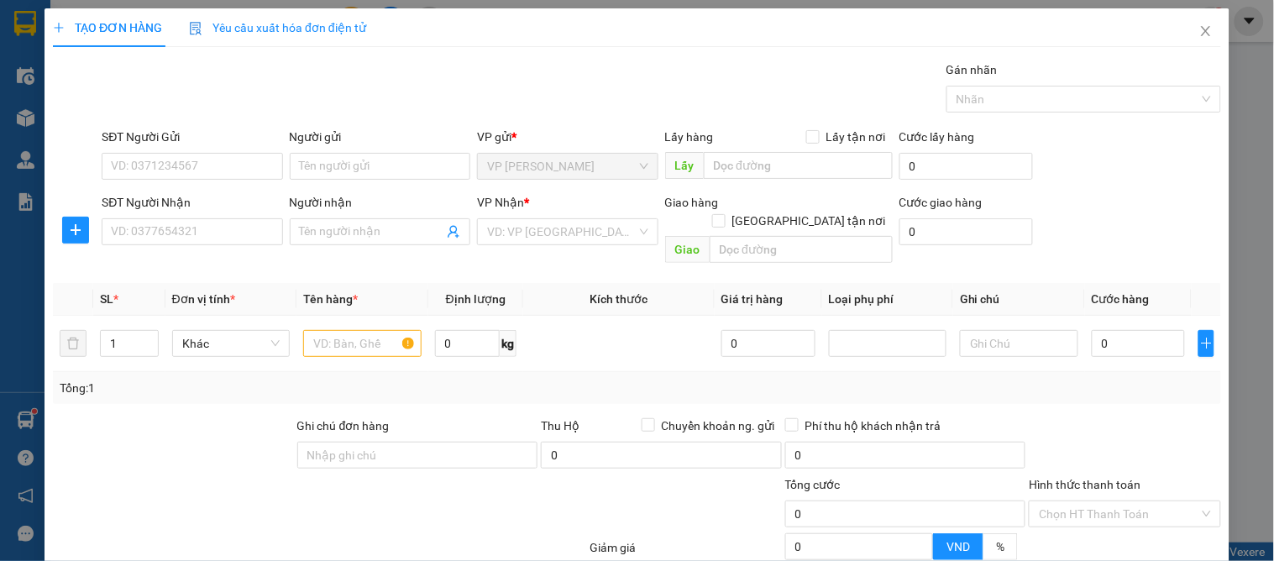
scroll to position [4, 0]
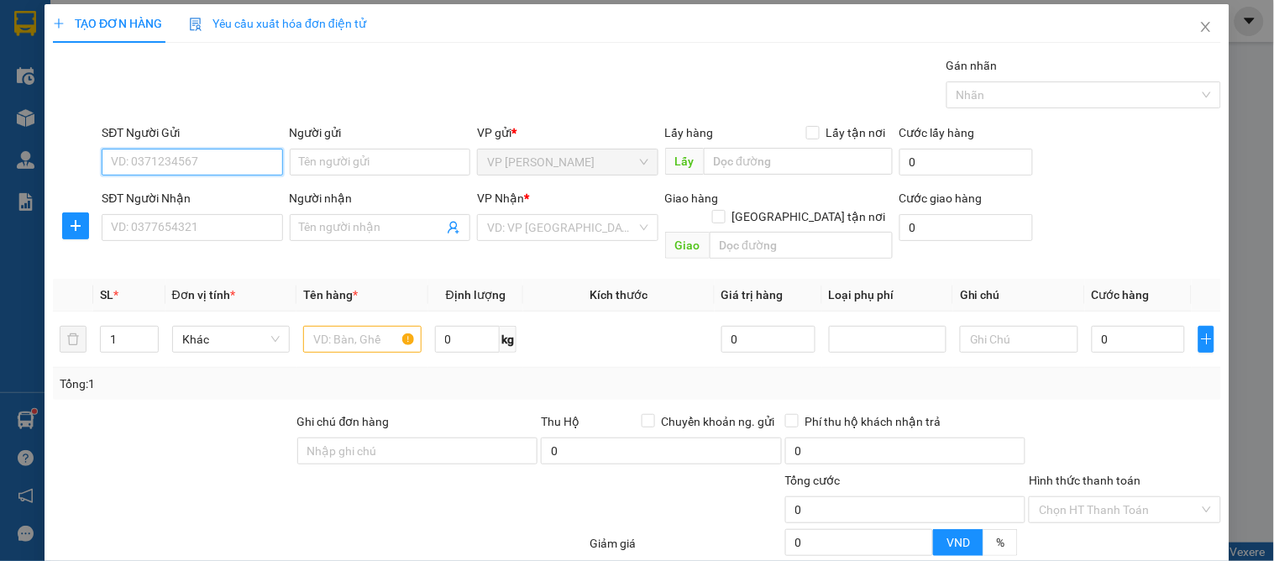
click at [191, 165] on input "SĐT Người Gửi" at bounding box center [192, 162] width 181 height 27
click at [103, 151] on input "961209206" at bounding box center [192, 162] width 181 height 27
type input "0961209206"
click at [217, 197] on div "0961209206 - a thế" at bounding box center [190, 195] width 159 height 18
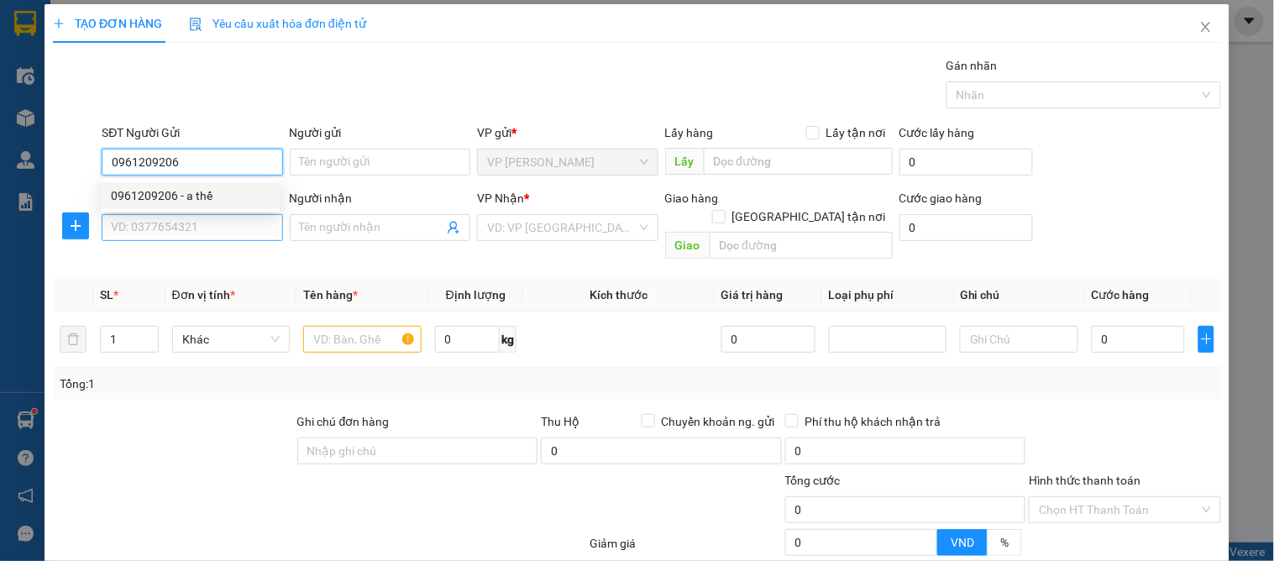
type input "a thế"
type input "0961209206"
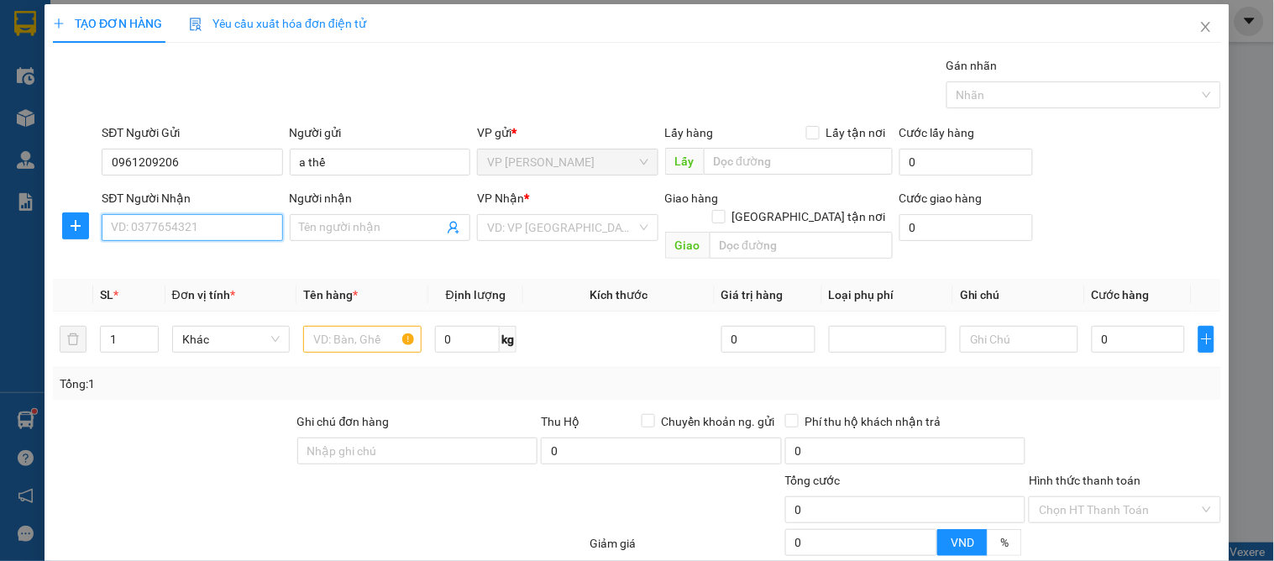
click at [212, 231] on input "SĐT Người Nhận" at bounding box center [192, 227] width 181 height 27
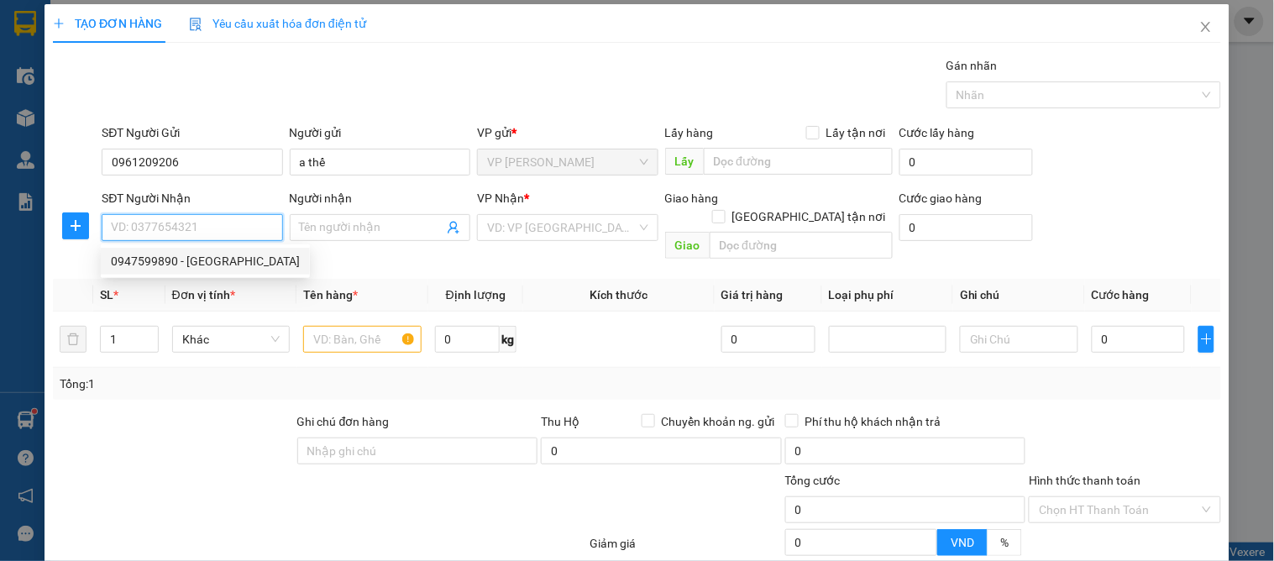
click at [205, 260] on div "0947599890 - [GEOGRAPHIC_DATA]" at bounding box center [205, 261] width 189 height 18
type input "0947599890"
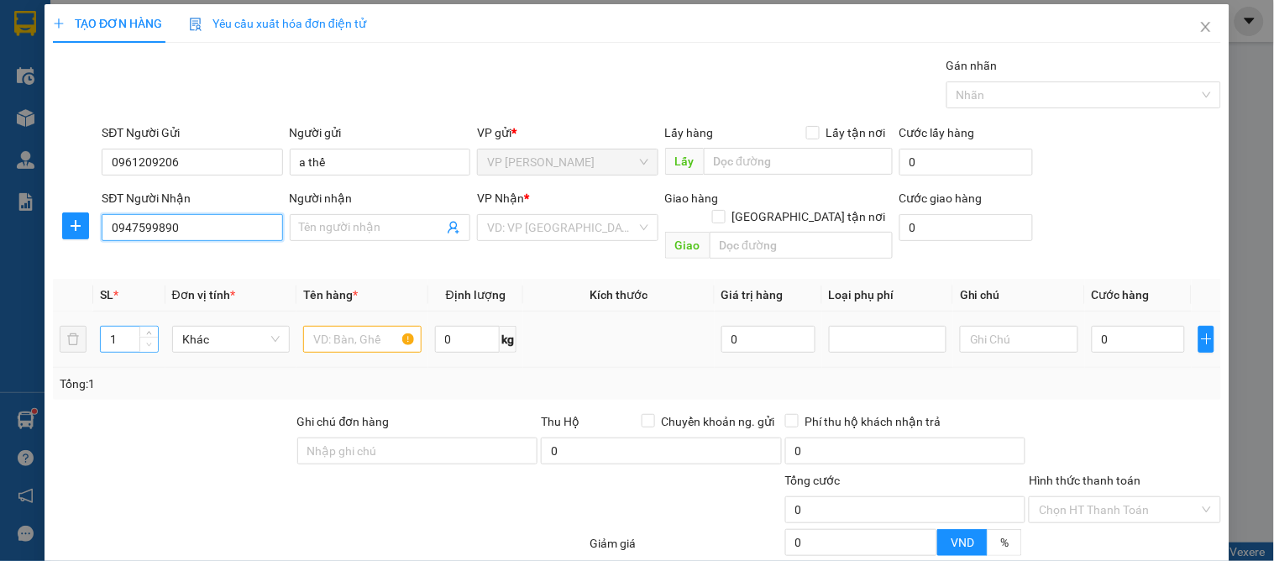
type input "huy hồ"
checkbox input "true"
type input "xóm 5 nghi kim"
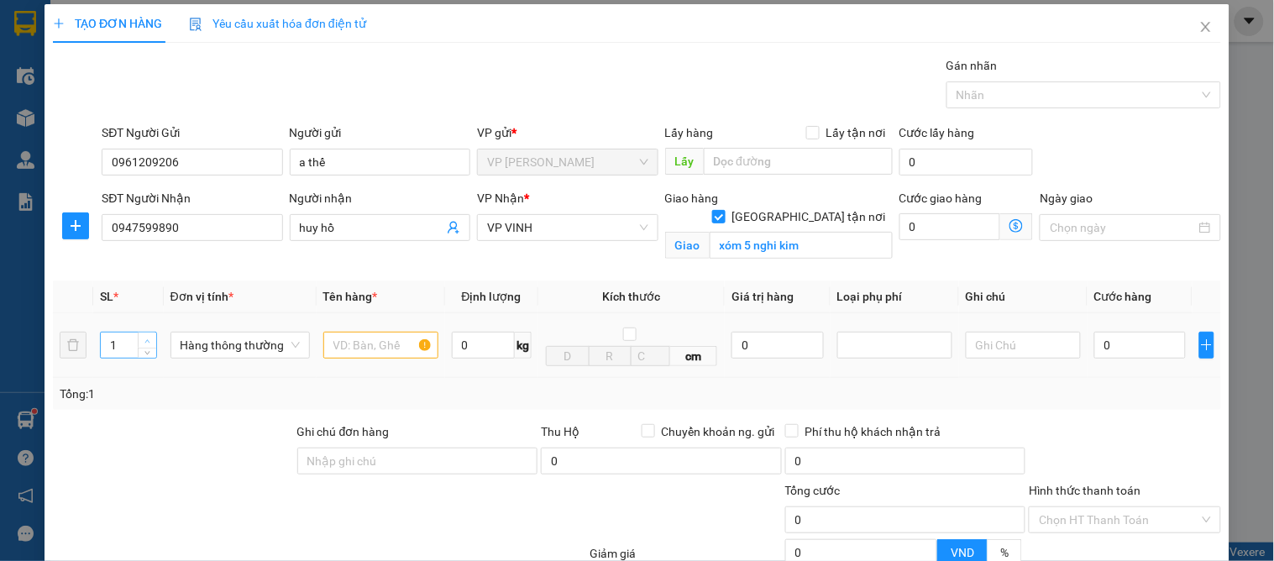
type input "2"
click at [146, 336] on span "Increase Value" at bounding box center [147, 340] width 18 height 15
click at [356, 353] on input "text" at bounding box center [380, 345] width 115 height 27
type input "quần áo"
click at [1140, 357] on input "0" at bounding box center [1140, 345] width 92 height 27
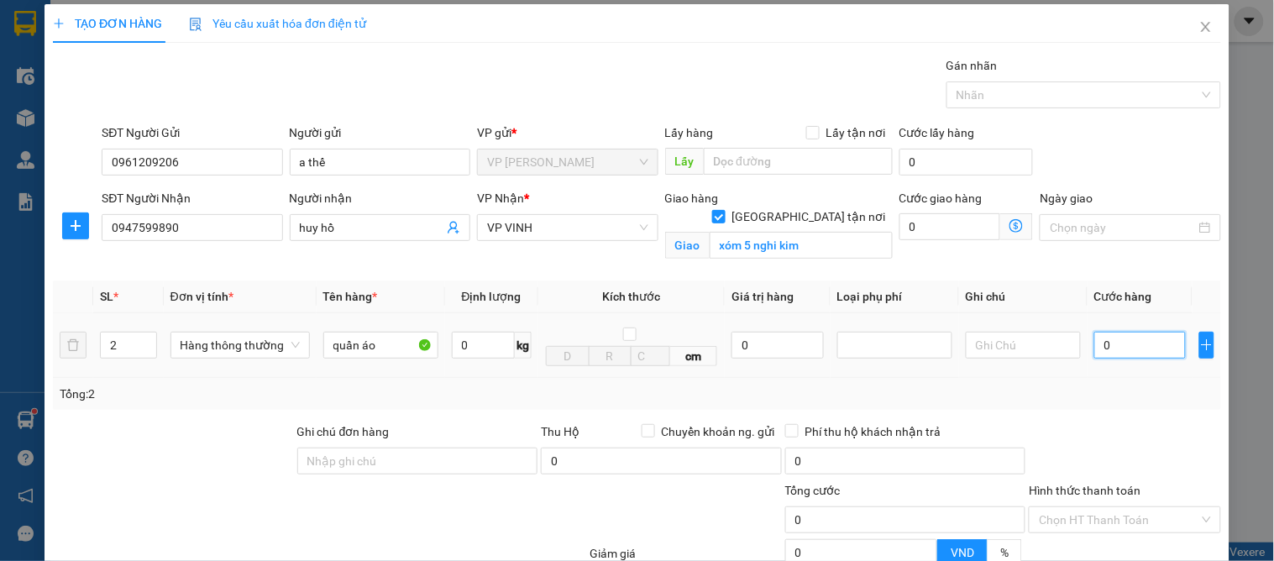
type input "2"
type input "20"
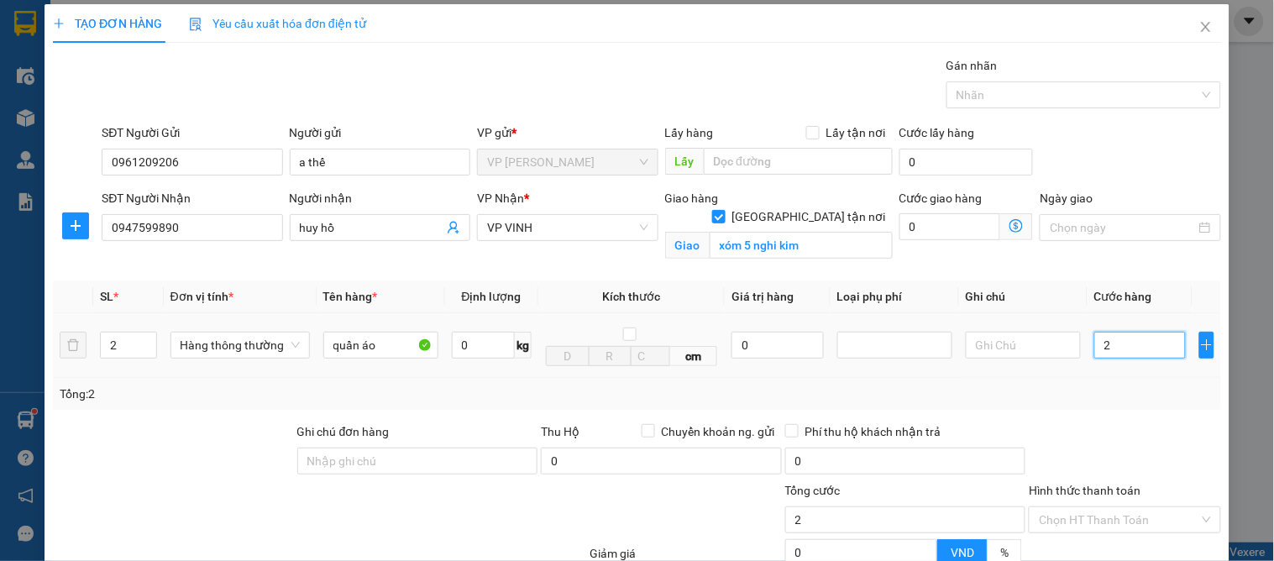
type input "20"
type input "200"
type input "200.000"
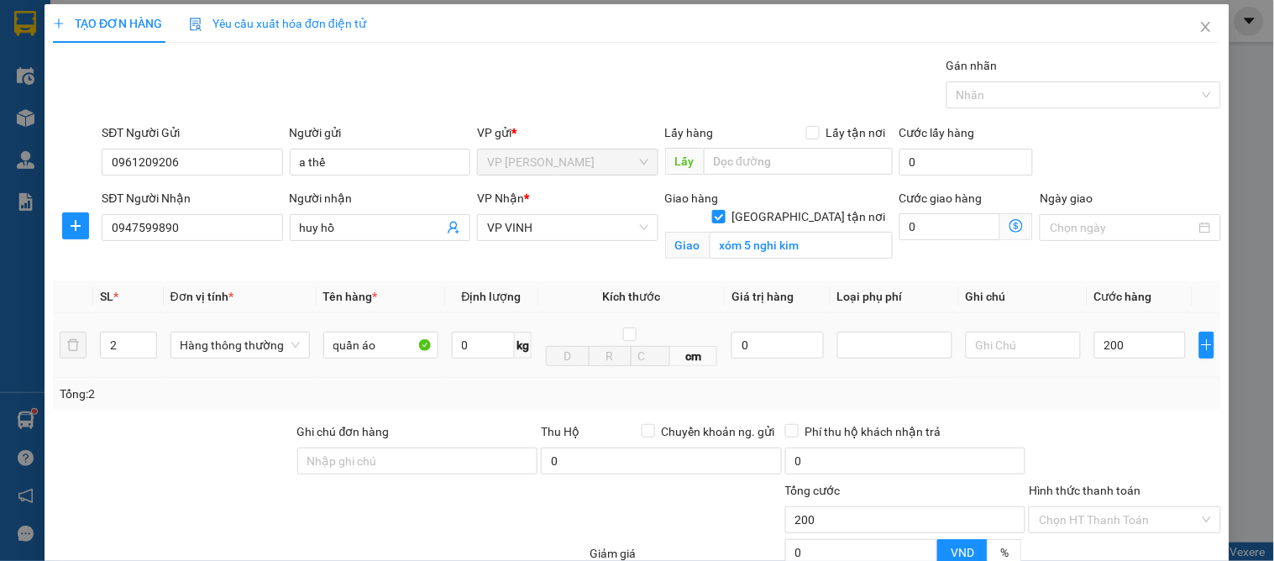
type input "200.000"
click at [1098, 459] on div at bounding box center [1124, 451] width 195 height 59
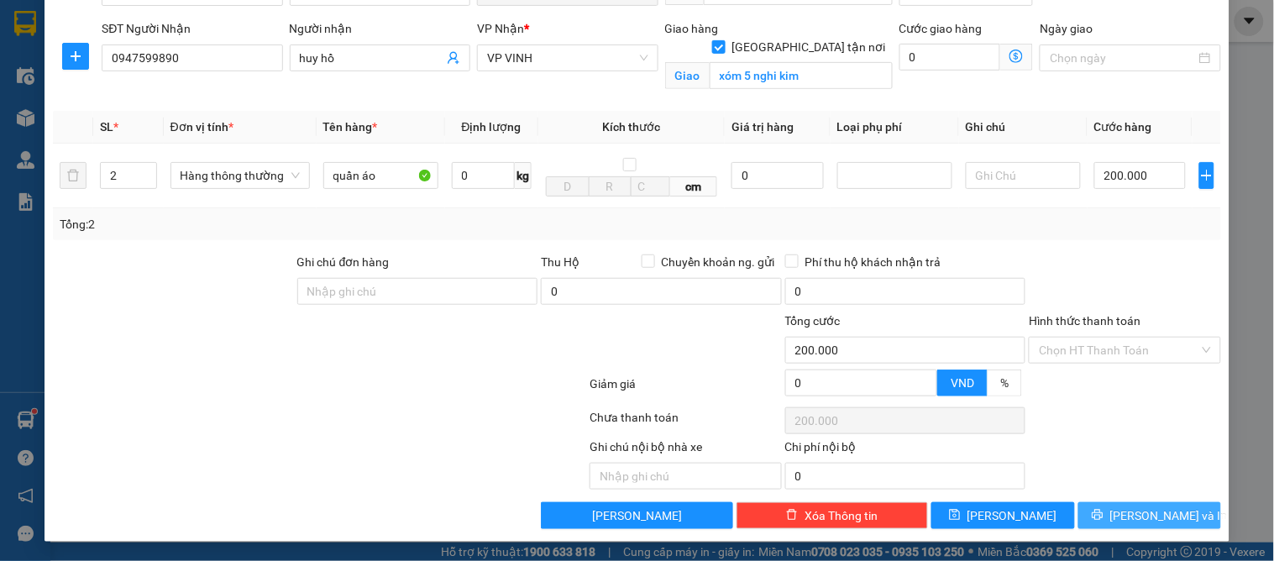
click at [1120, 522] on button "[PERSON_NAME] và In" at bounding box center [1149, 515] width 143 height 27
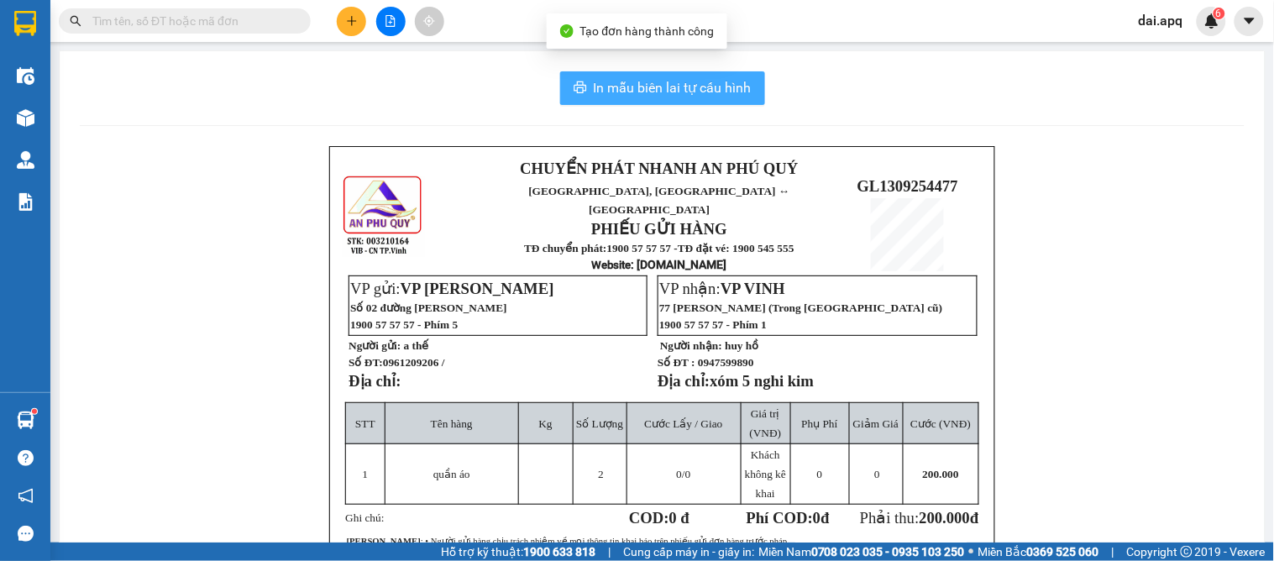
click at [703, 87] on span "In mẫu biên lai tự cấu hình" at bounding box center [673, 87] width 158 height 21
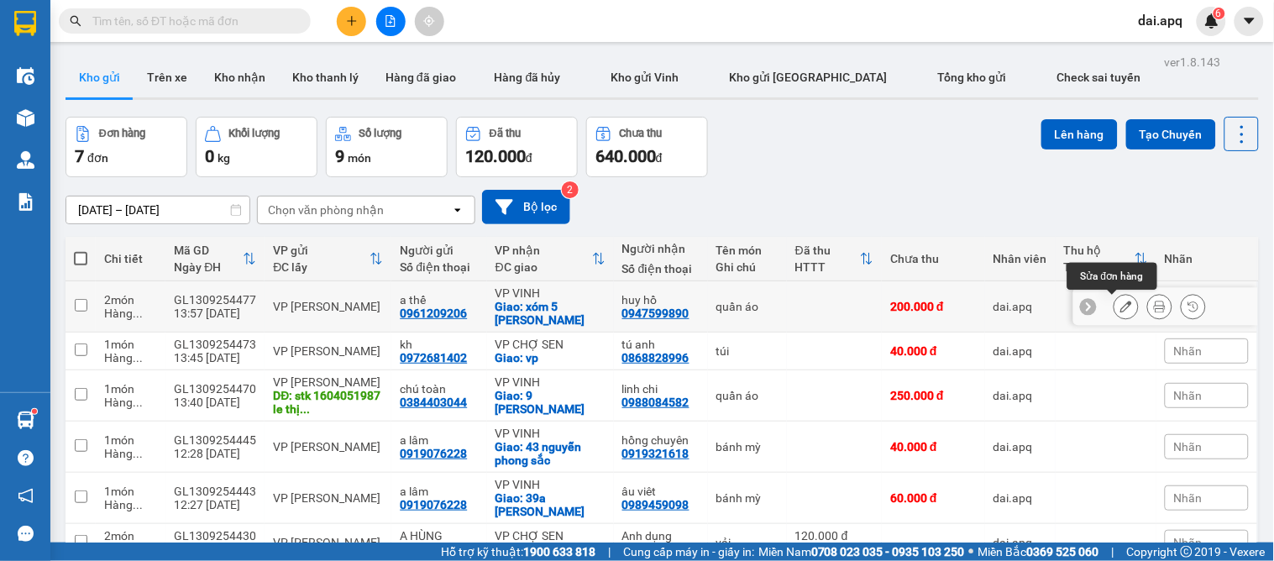
click at [1120, 306] on icon at bounding box center [1126, 307] width 12 height 12
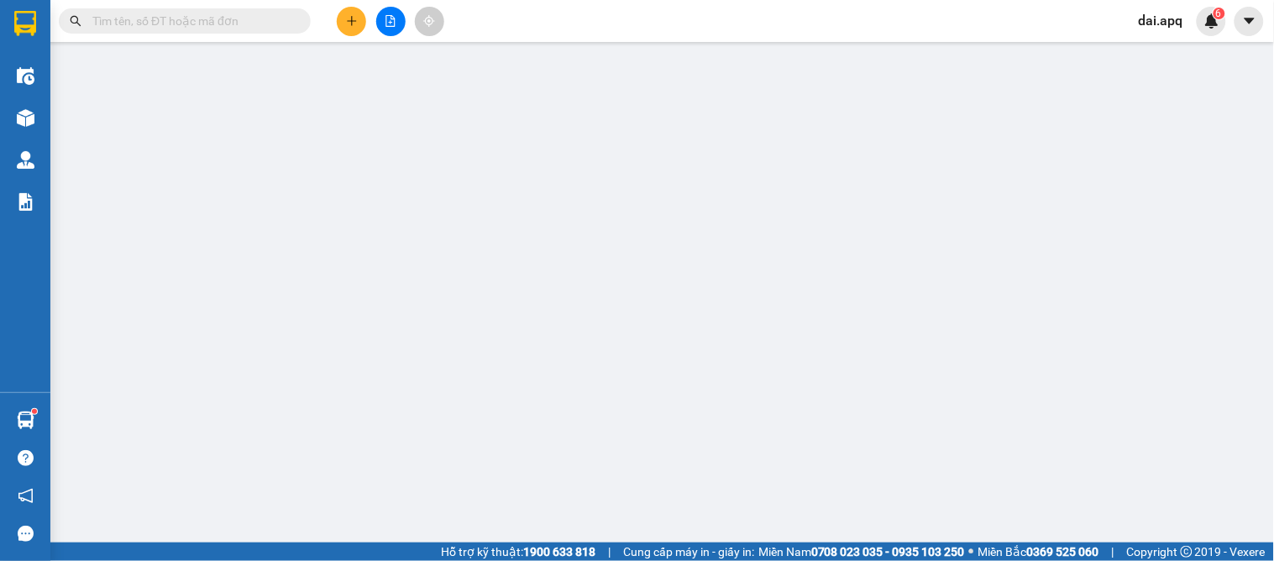
type input "0961209206"
type input "a thế"
type input "0947599890"
type input "huy hồ"
checkbox input "true"
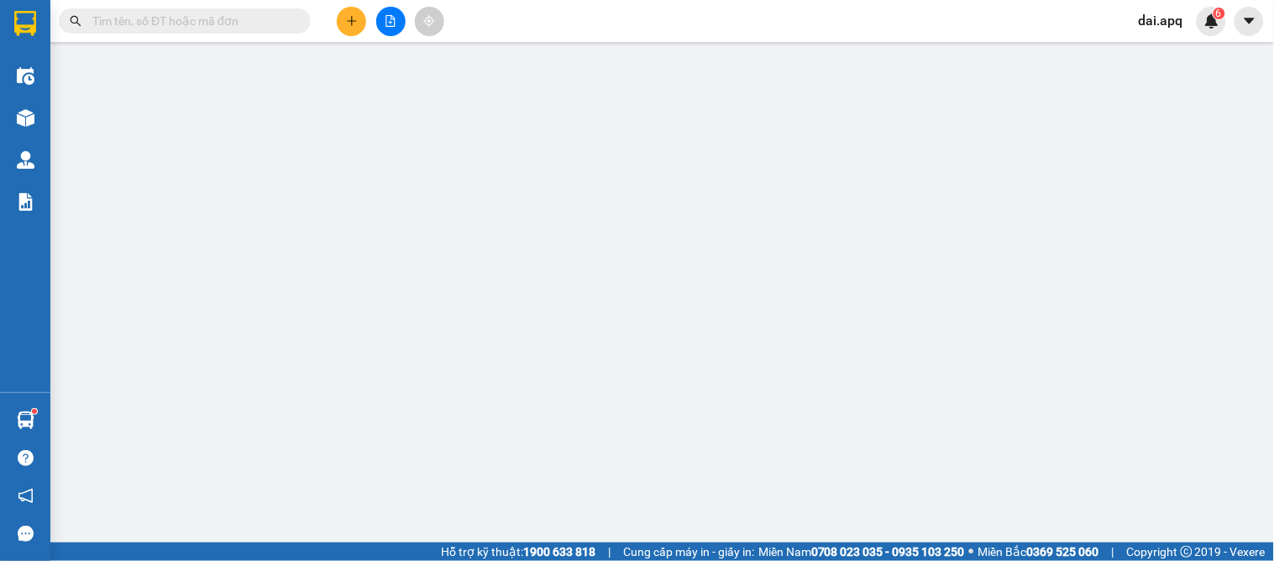
type input "xóm 5 nghi kim"
type input "200.000"
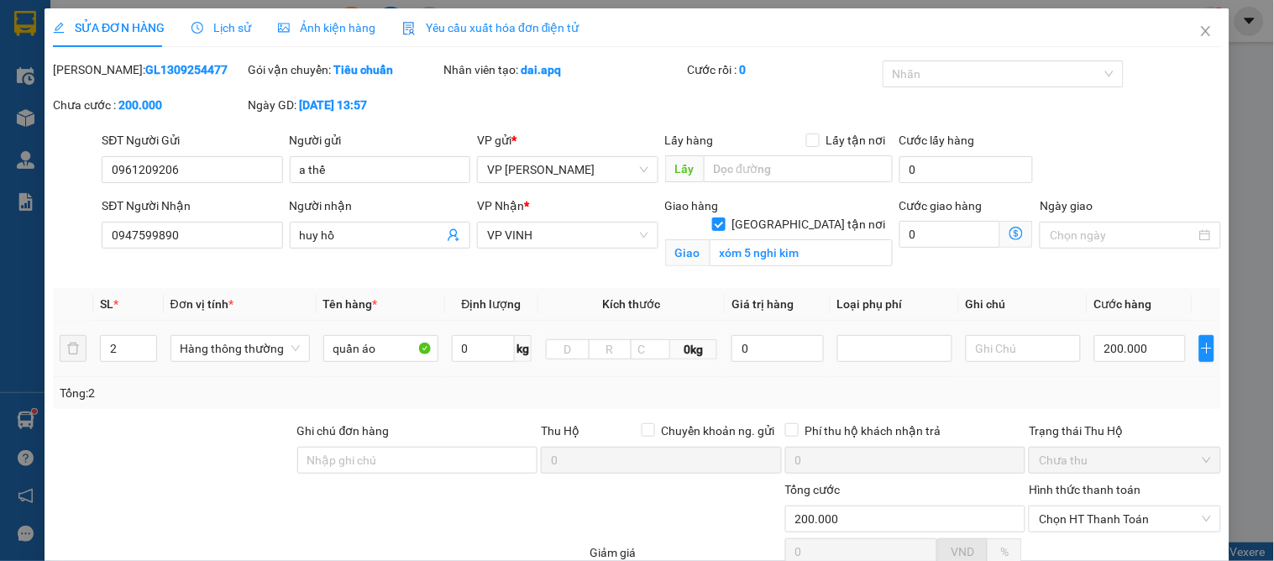
click at [1173, 345] on td "200.000" at bounding box center [1140, 349] width 105 height 56
click at [1148, 354] on input "200.000" at bounding box center [1140, 348] width 92 height 27
type input "2"
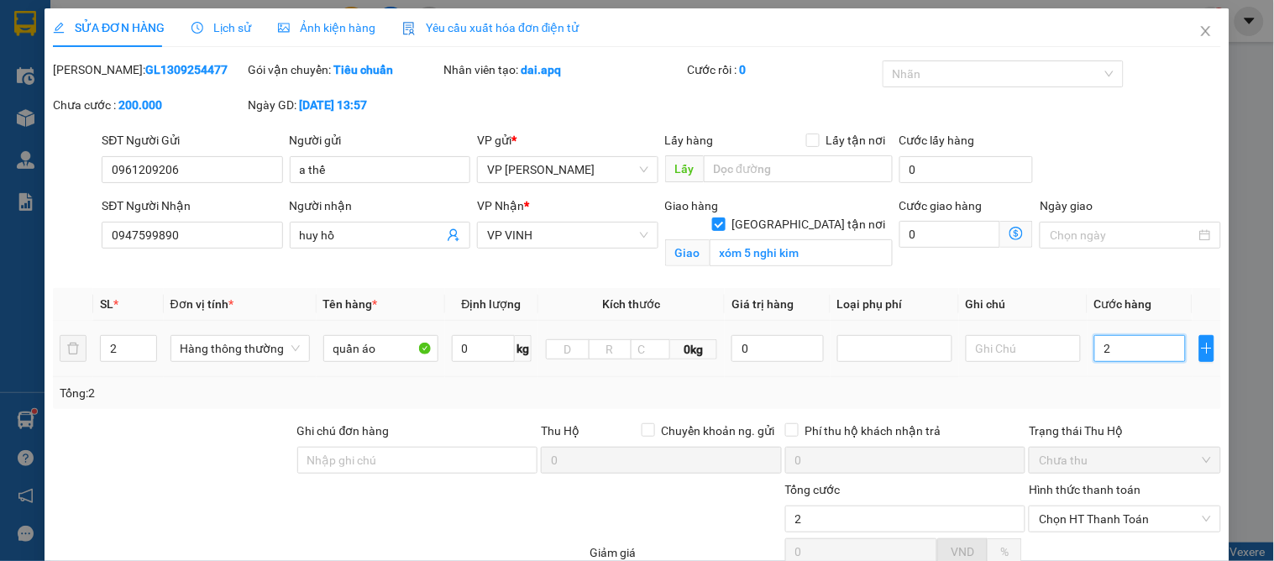
type input "22"
type input "220"
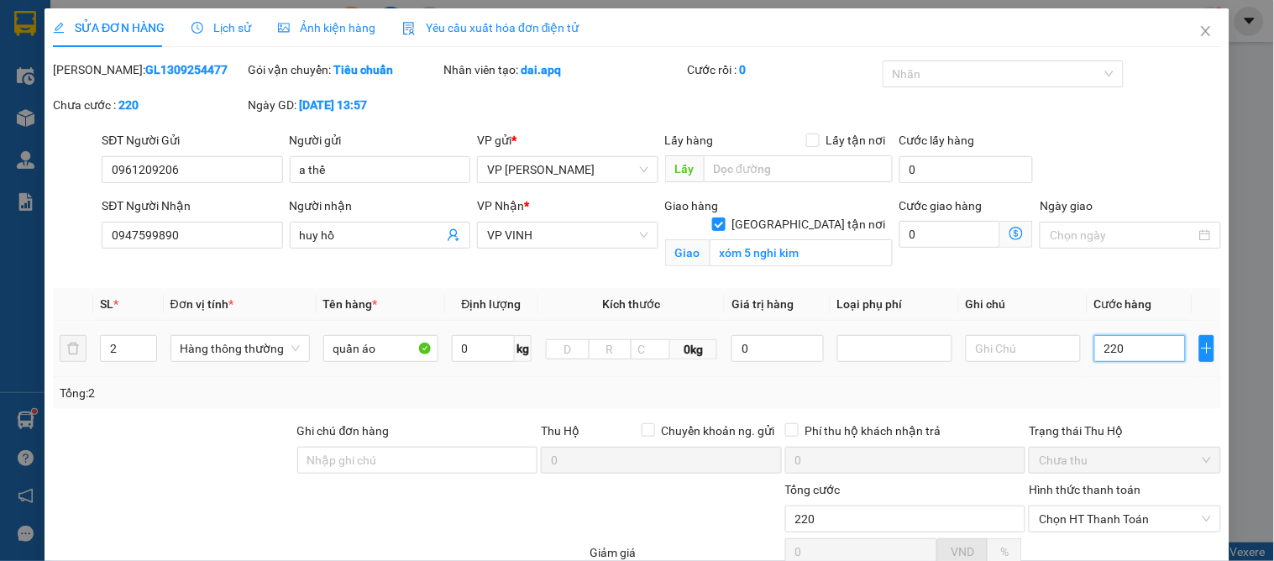
type input "220"
type input "220.000"
click at [1128, 396] on div "Tổng: 2" at bounding box center [637, 393] width 1155 height 18
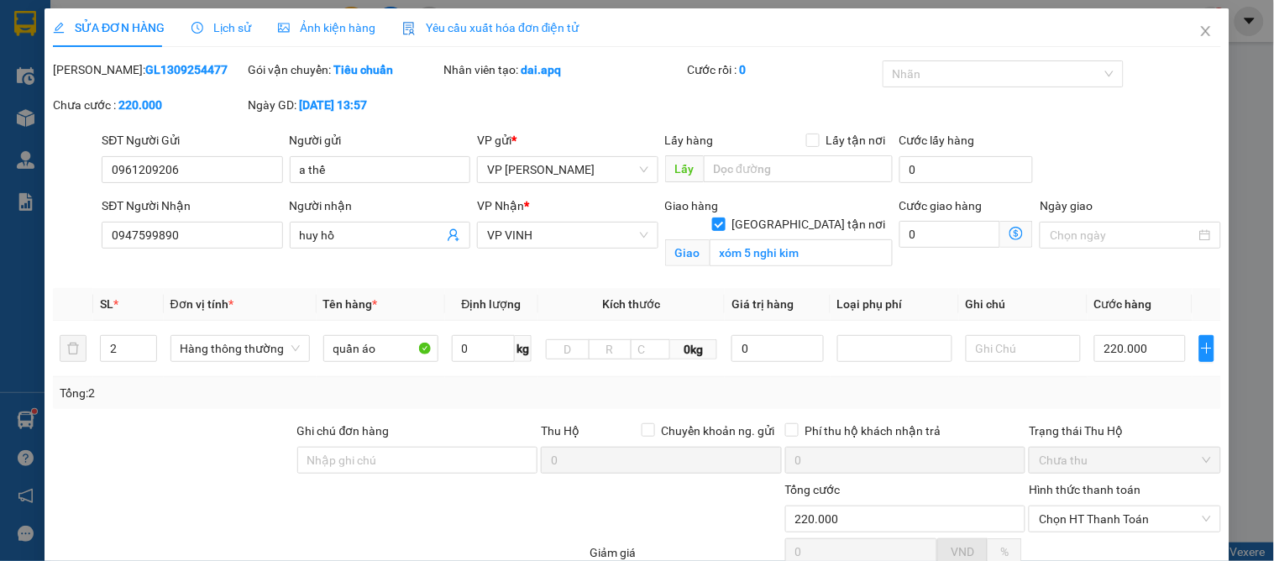
scroll to position [169, 0]
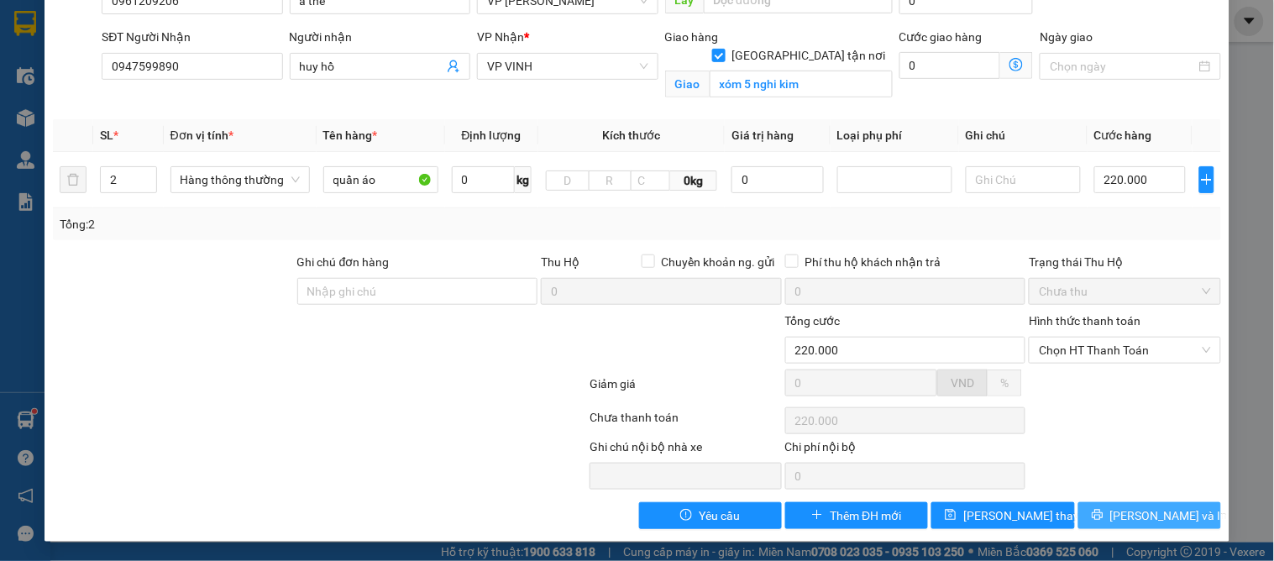
click at [1172, 507] on button "[PERSON_NAME] và In" at bounding box center [1149, 515] width 143 height 27
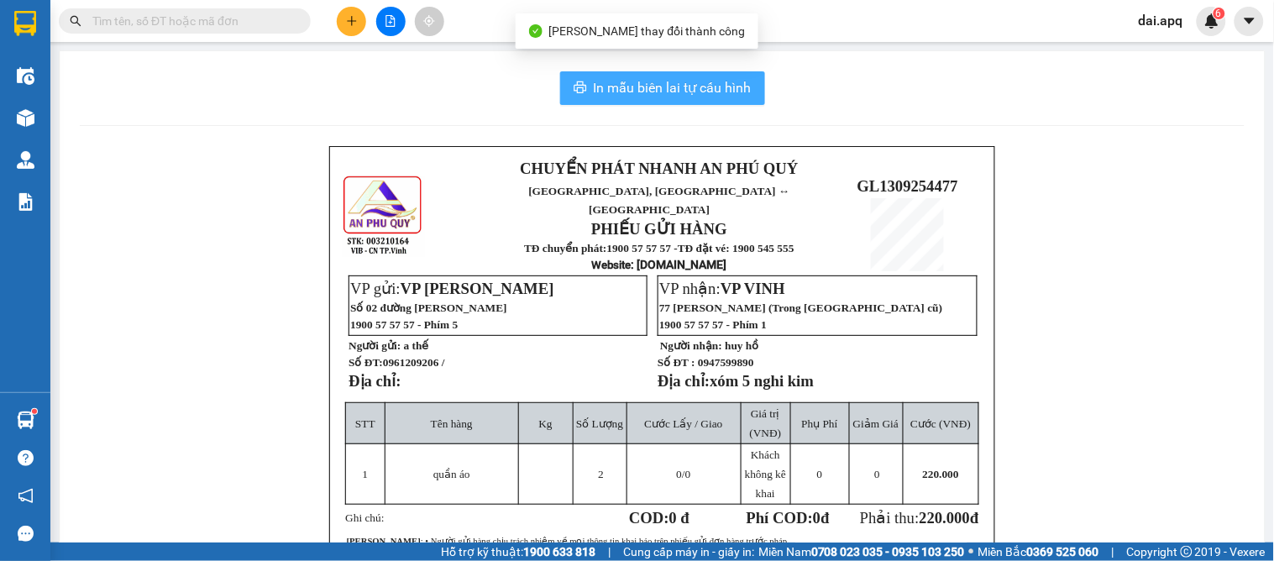
click at [682, 87] on span "In mẫu biên lai tự cấu hình" at bounding box center [673, 87] width 158 height 21
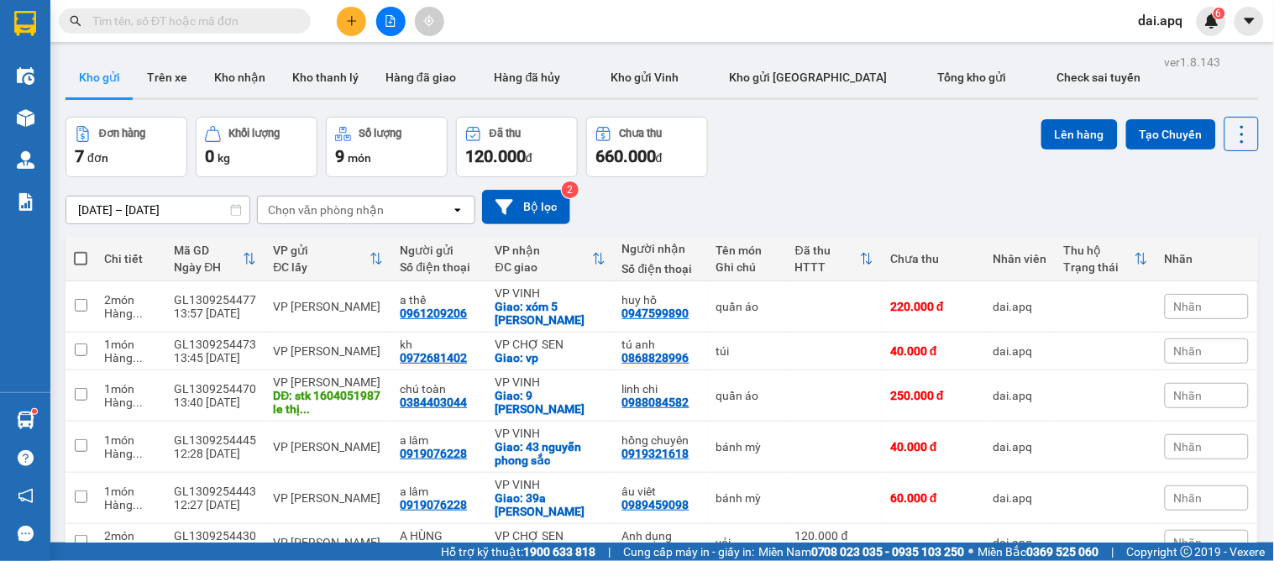
click at [746, 194] on div "[DATE] – [DATE] Press the down arrow key to interact with the calendar and sele…" at bounding box center [662, 207] width 1193 height 34
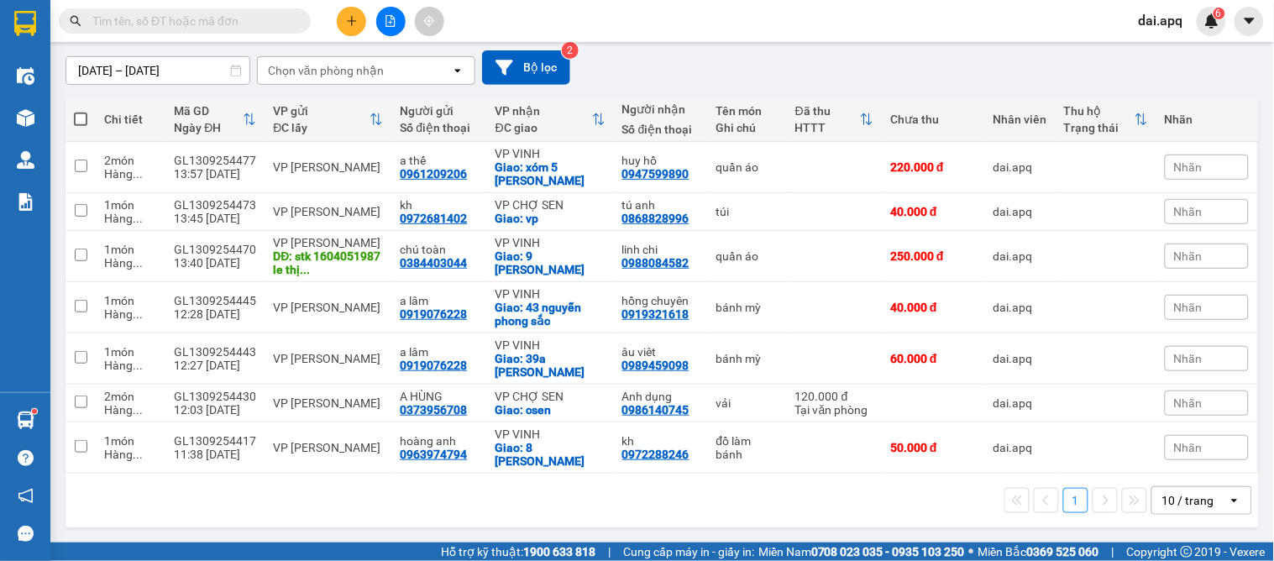
click at [754, 87] on div "[DATE] – [DATE] Press the down arrow key to interact with the calendar and sele…" at bounding box center [662, 68] width 1193 height 60
